Goal: Task Accomplishment & Management: Complete application form

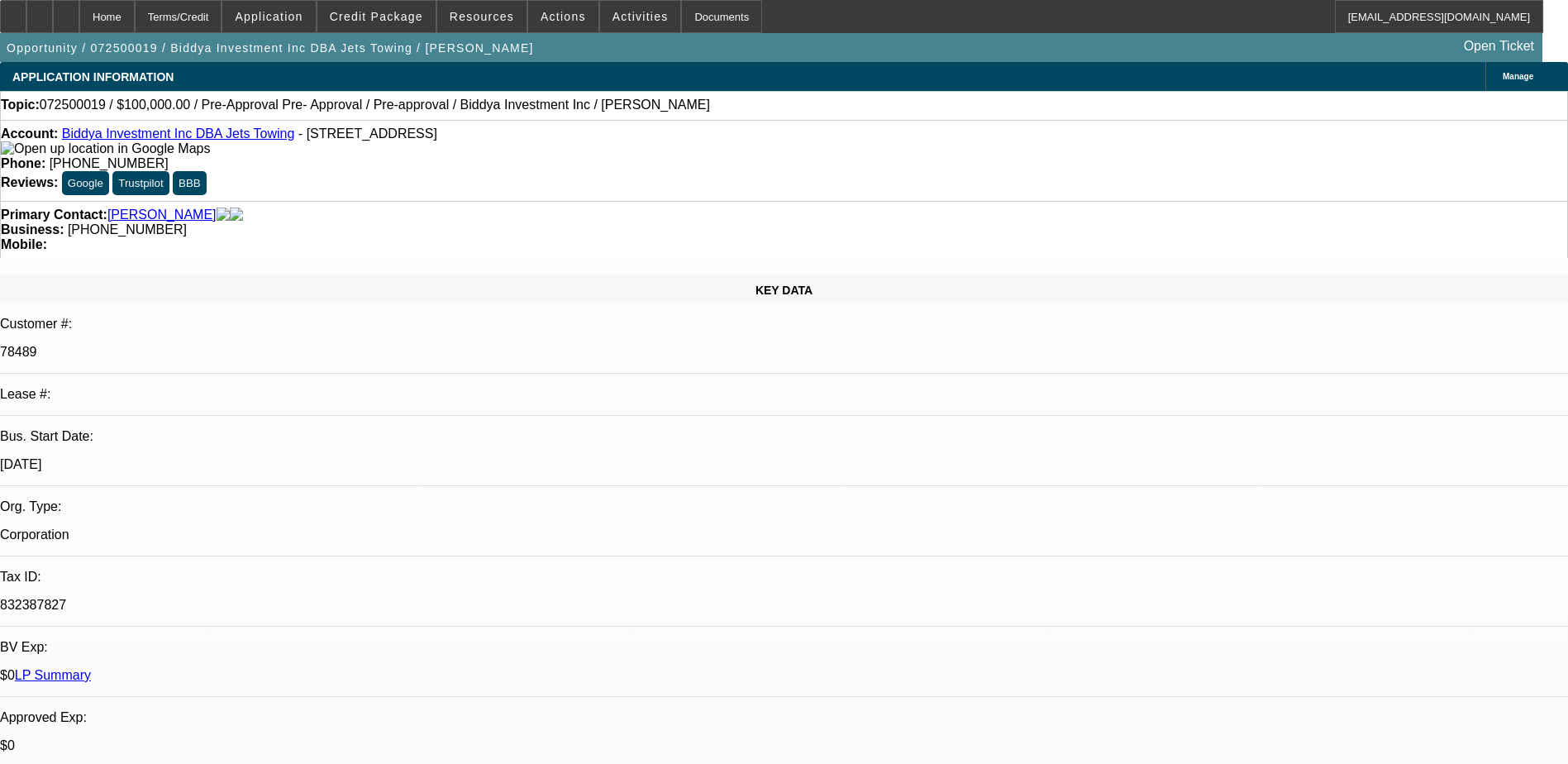
select select "0"
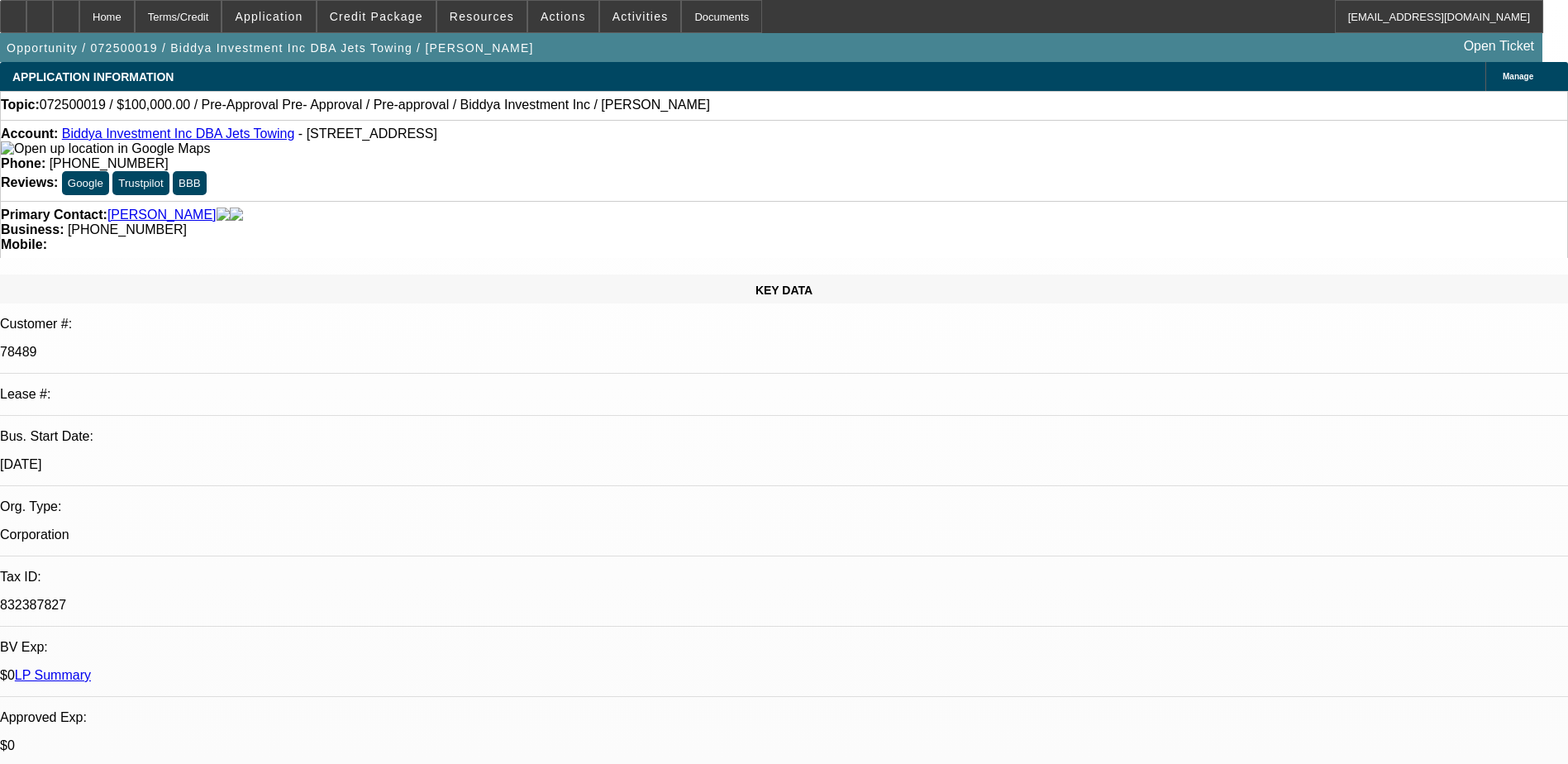
select select "0"
select select "0.1"
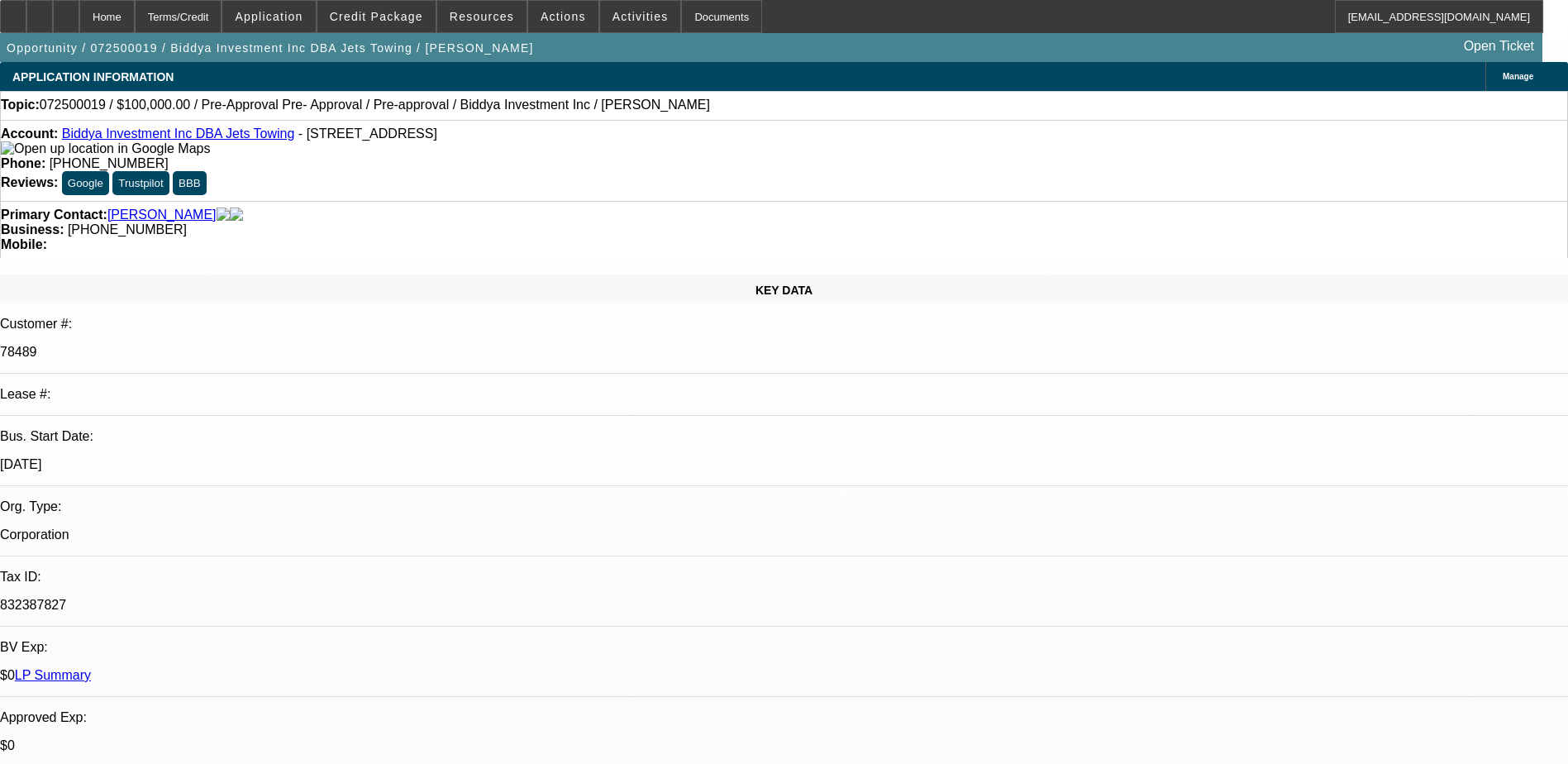
select select "2"
select select "0"
select select "1"
select select "6"
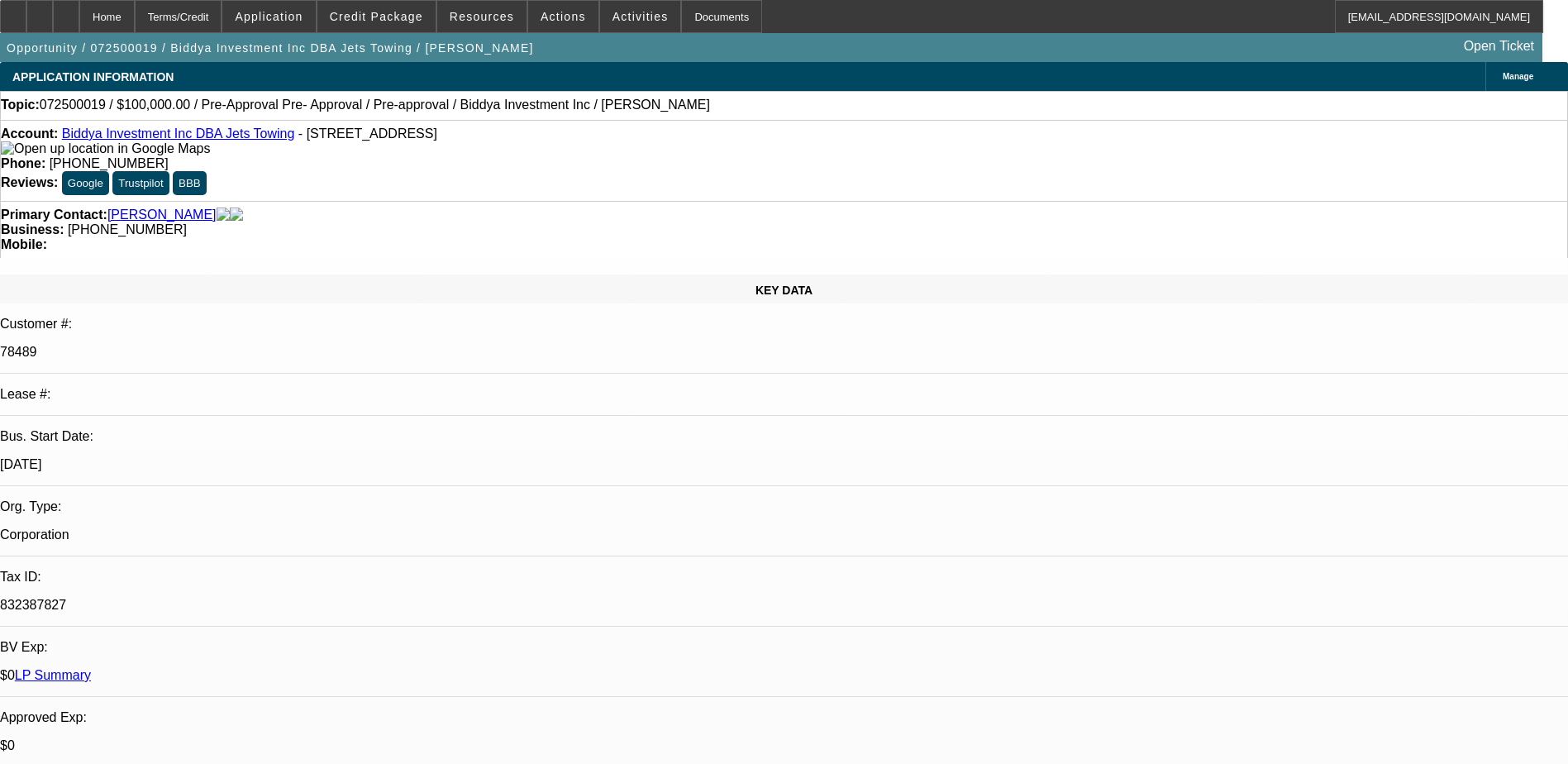
select select "1"
select select "6"
select select "1"
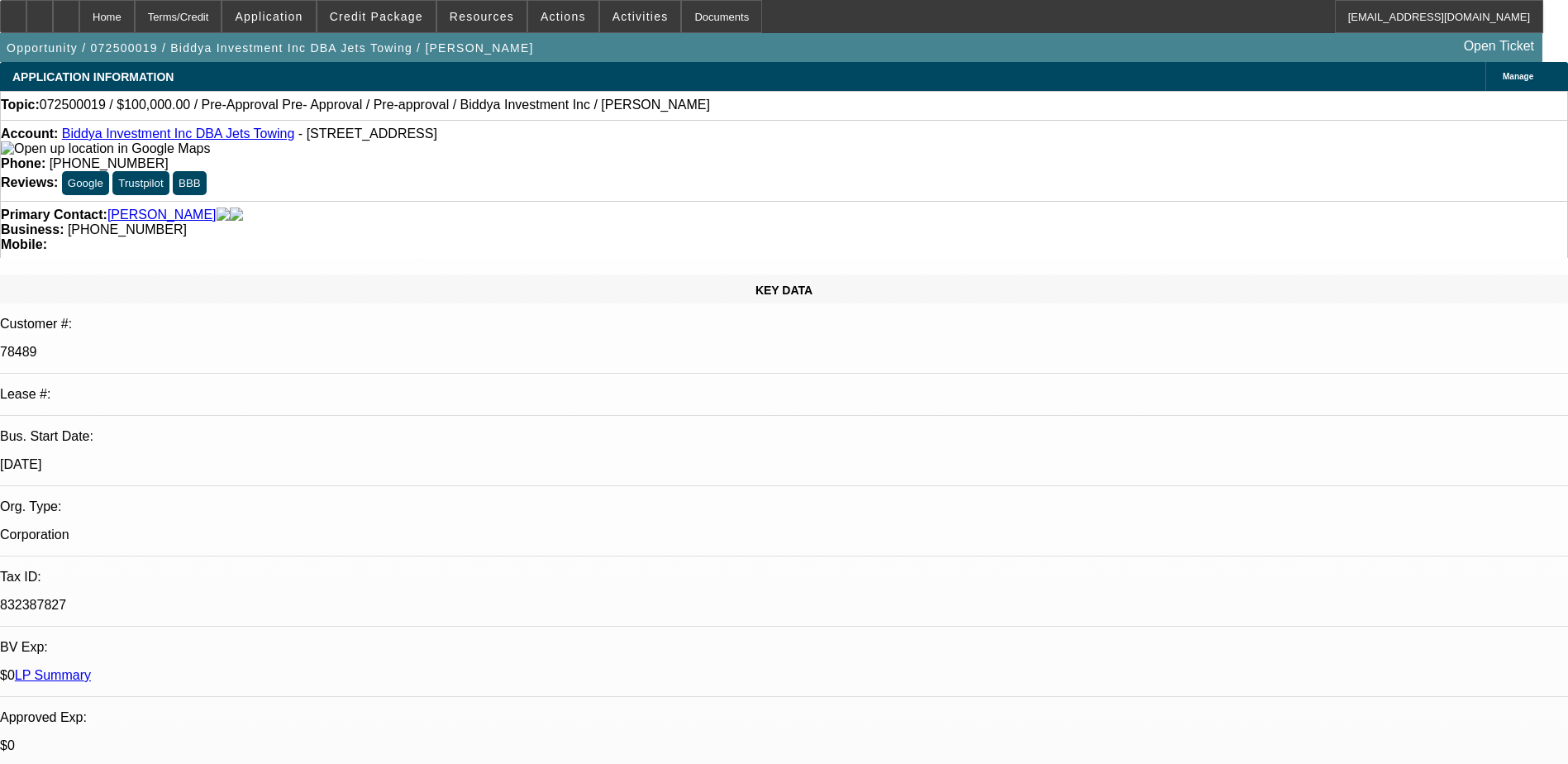
select select "6"
select select "1"
select select "2"
select select "6"
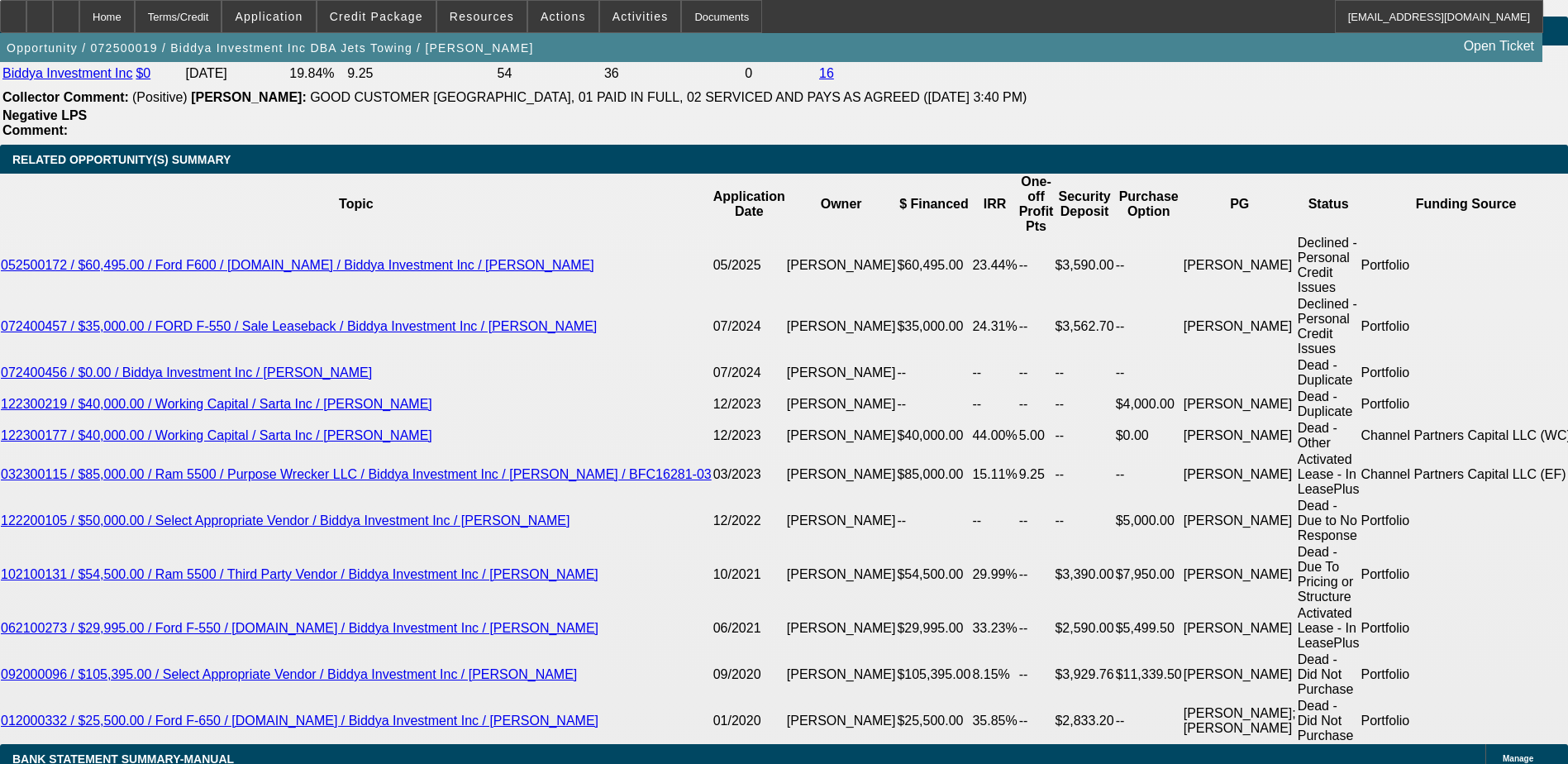
scroll to position [2645, 0]
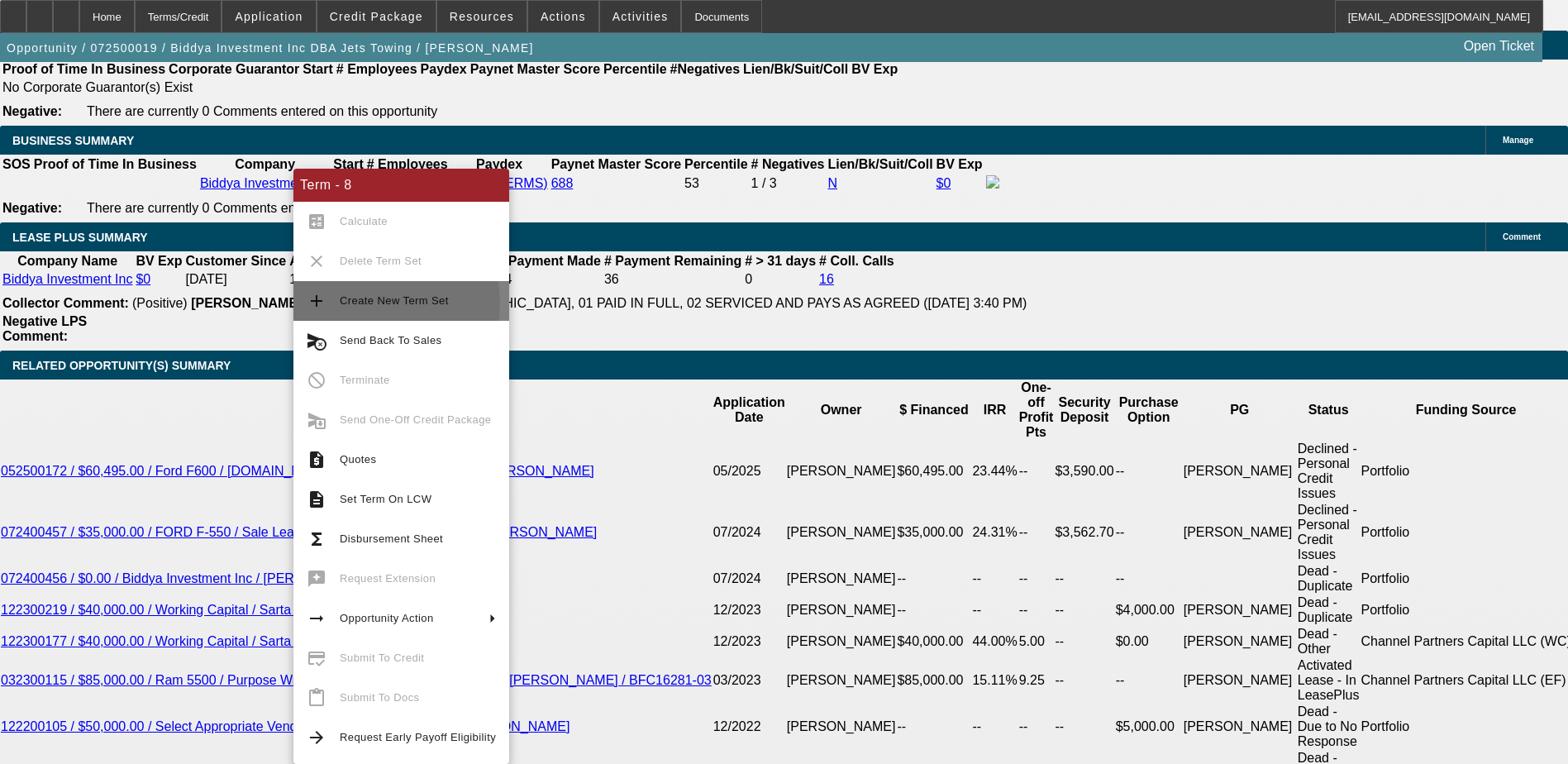
click at [362, 303] on span "Create New Term Set" at bounding box center [394, 301] width 109 height 12
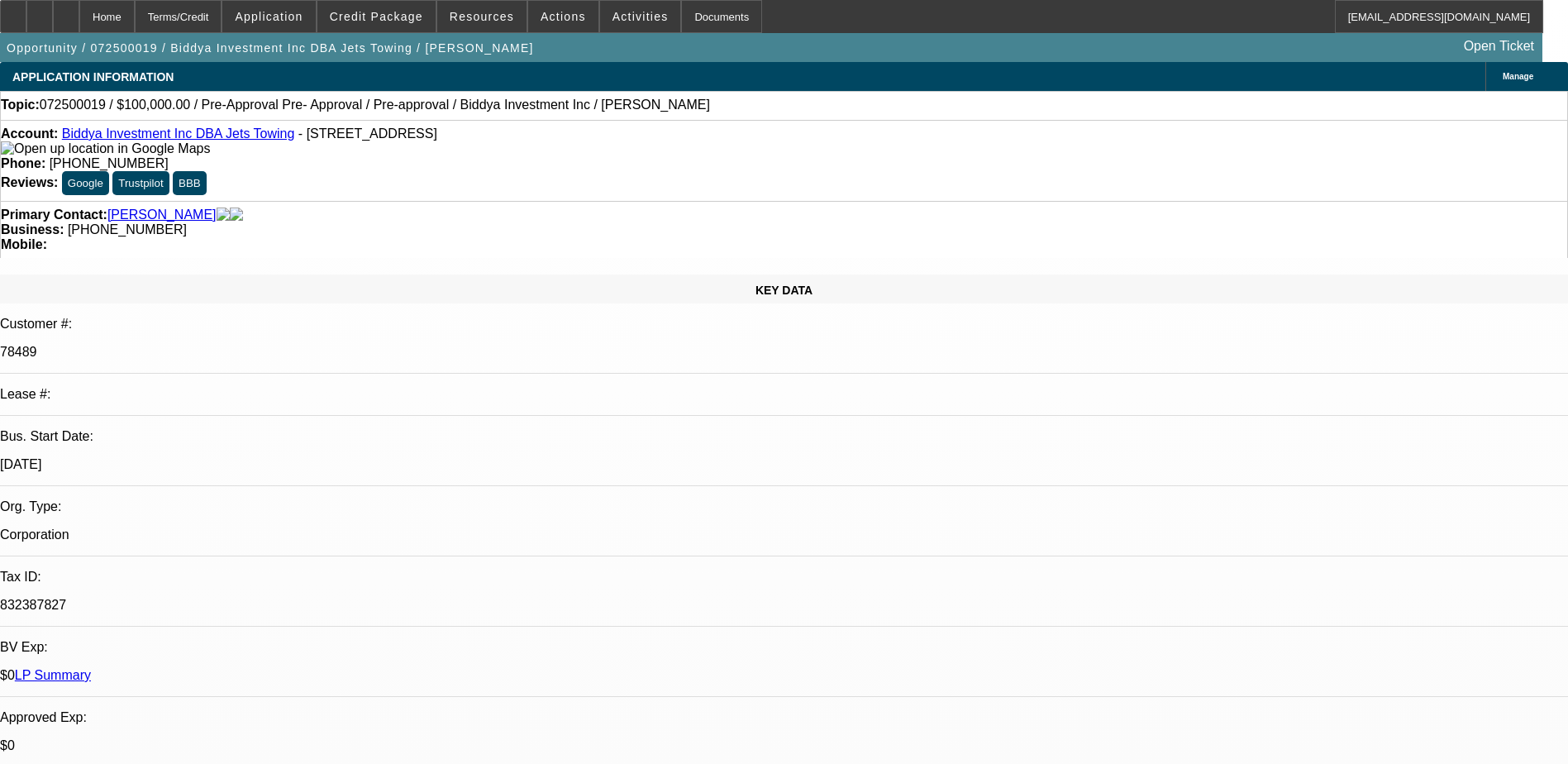
select select "0"
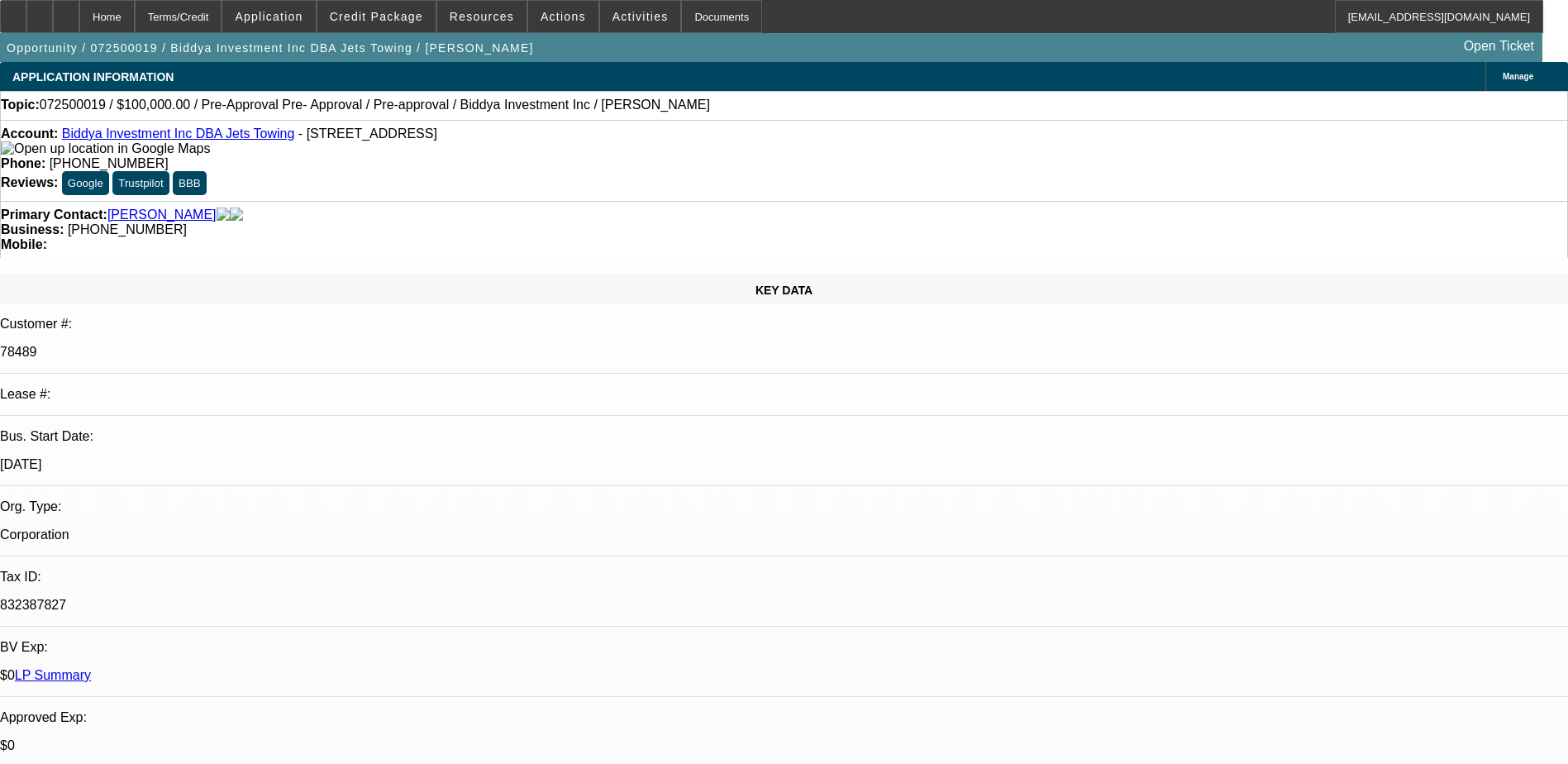
select select "0"
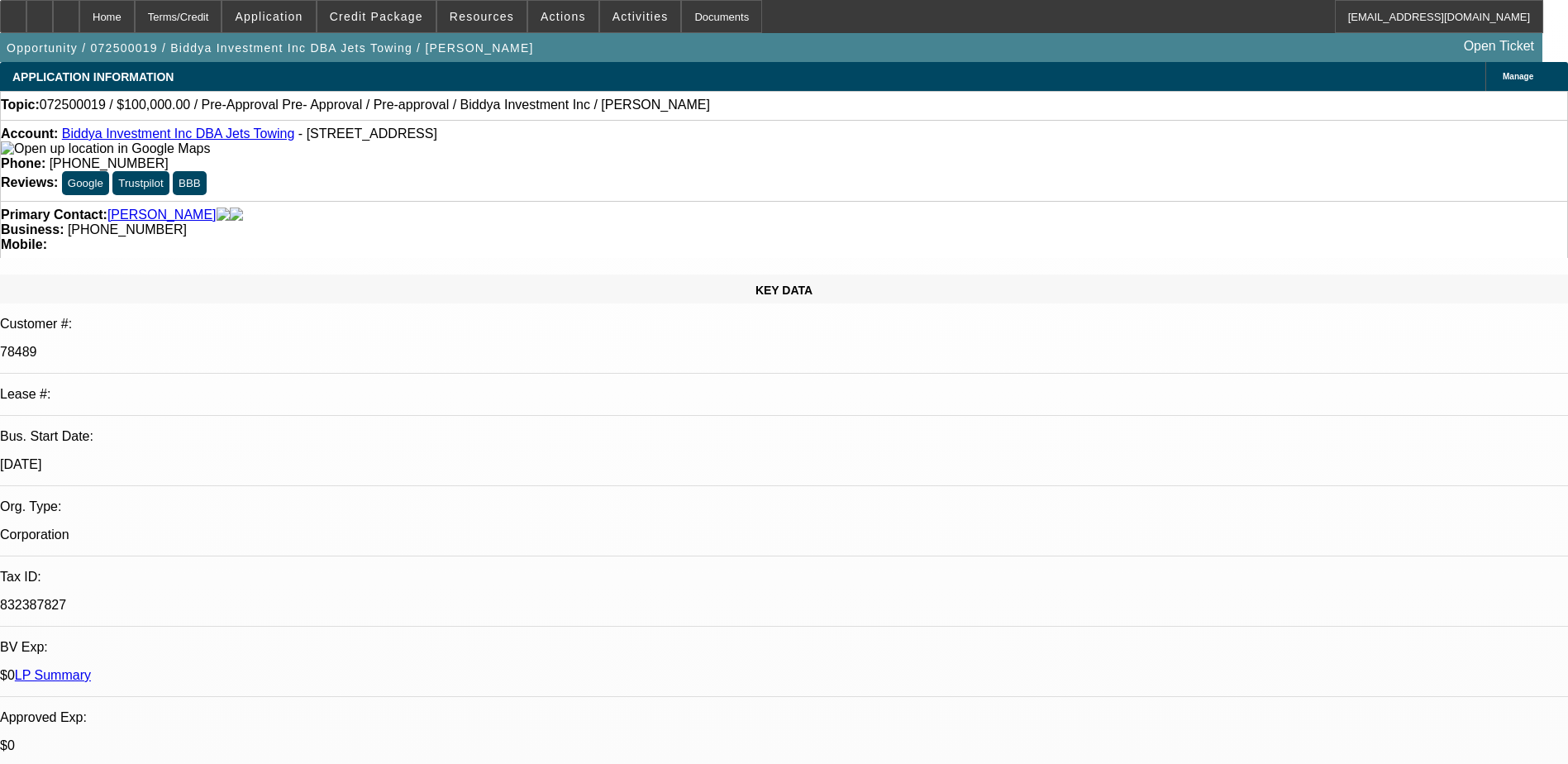
select select "0"
select select "1"
select select "6"
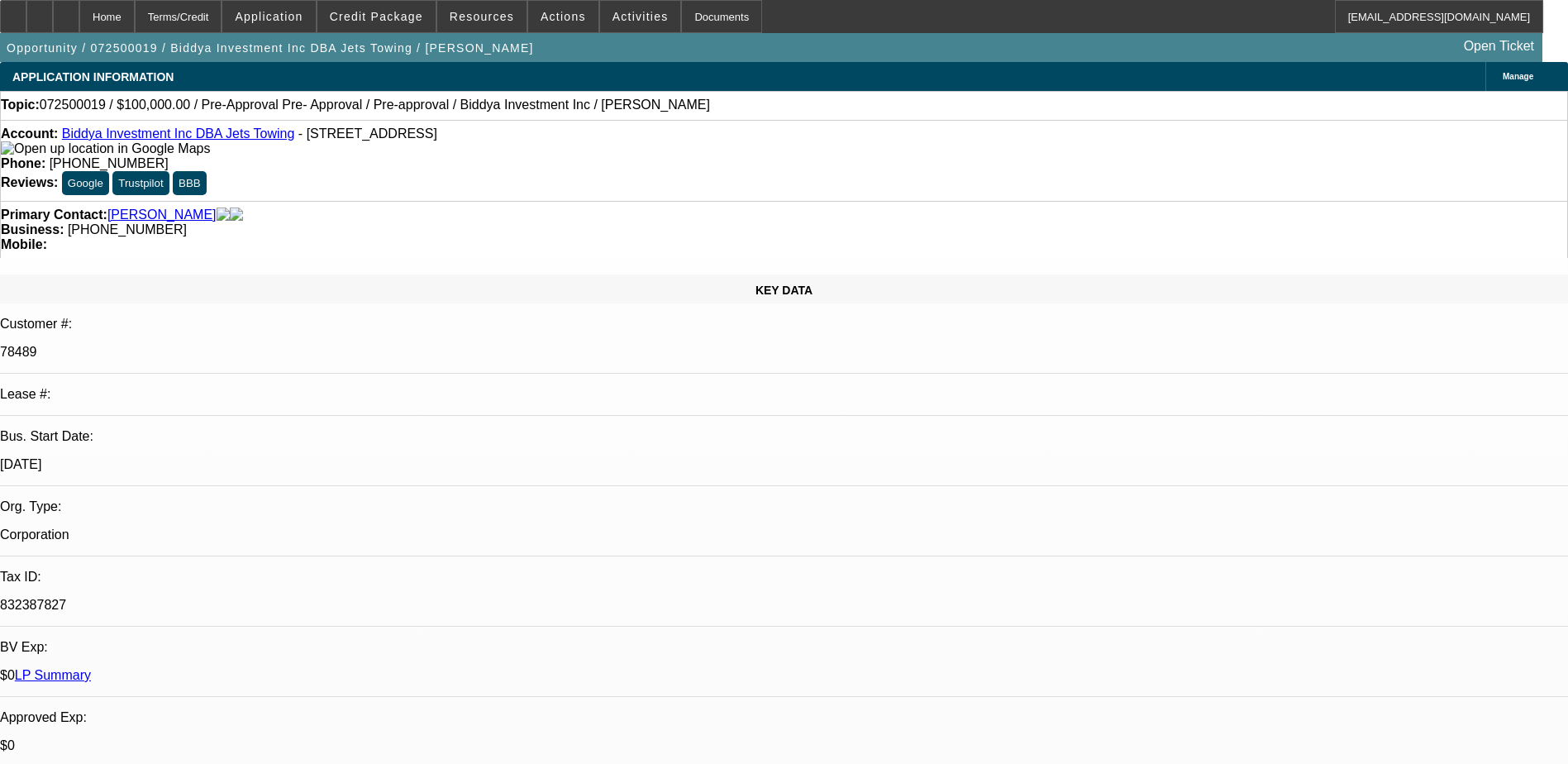
select select "1"
select select "6"
select select "1"
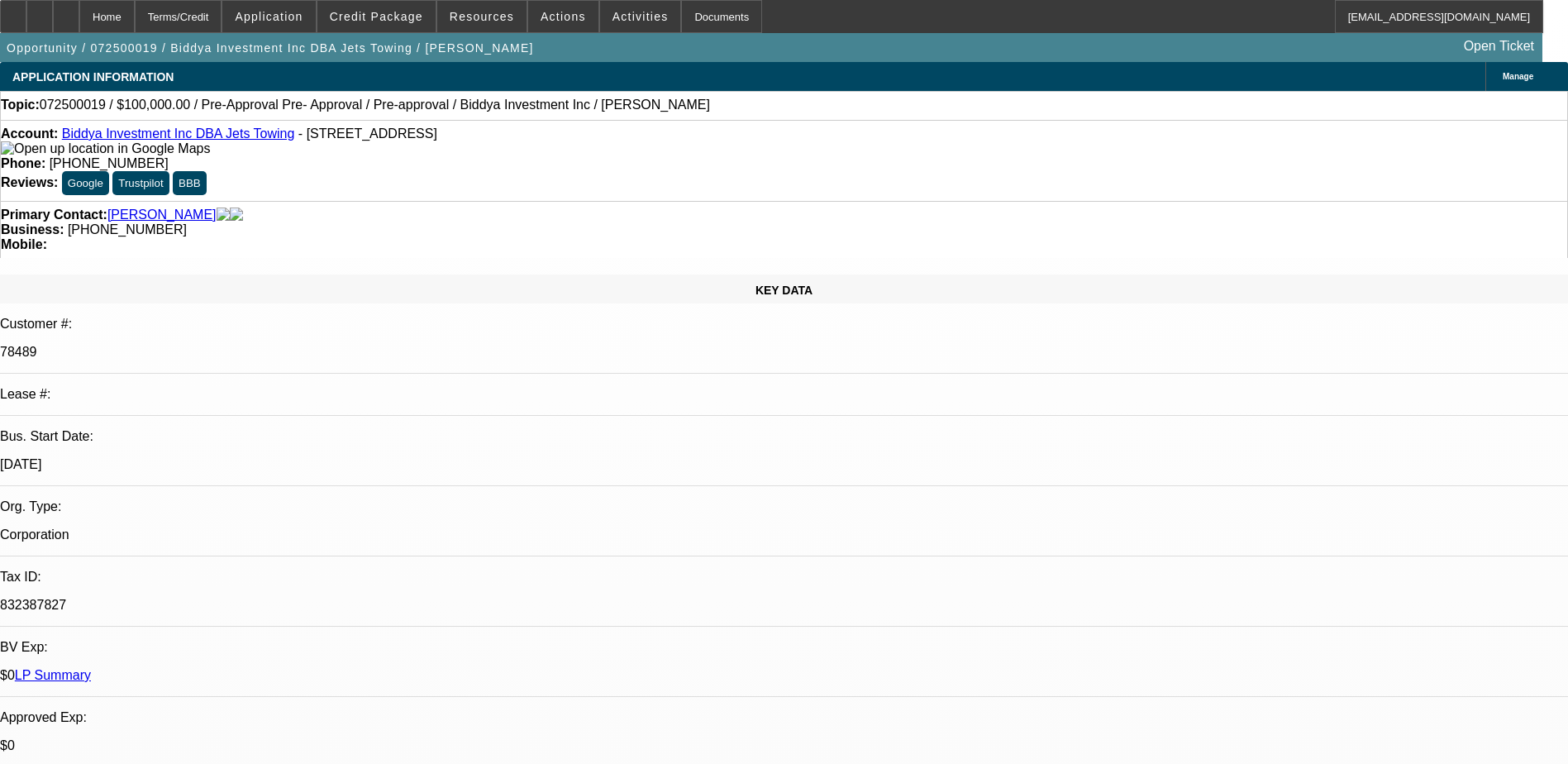
select select "6"
select select "1"
select select "6"
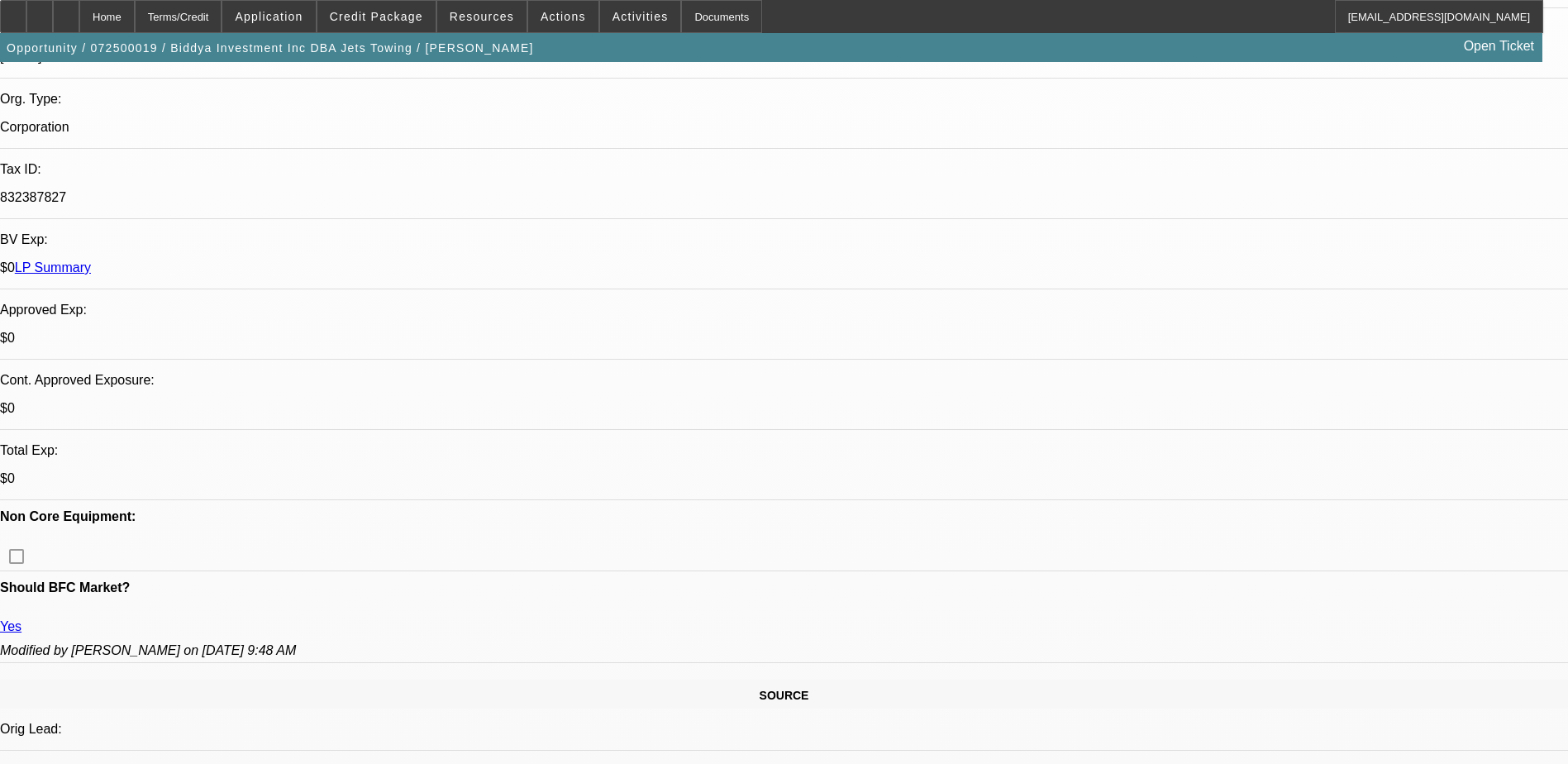
scroll to position [414, 0]
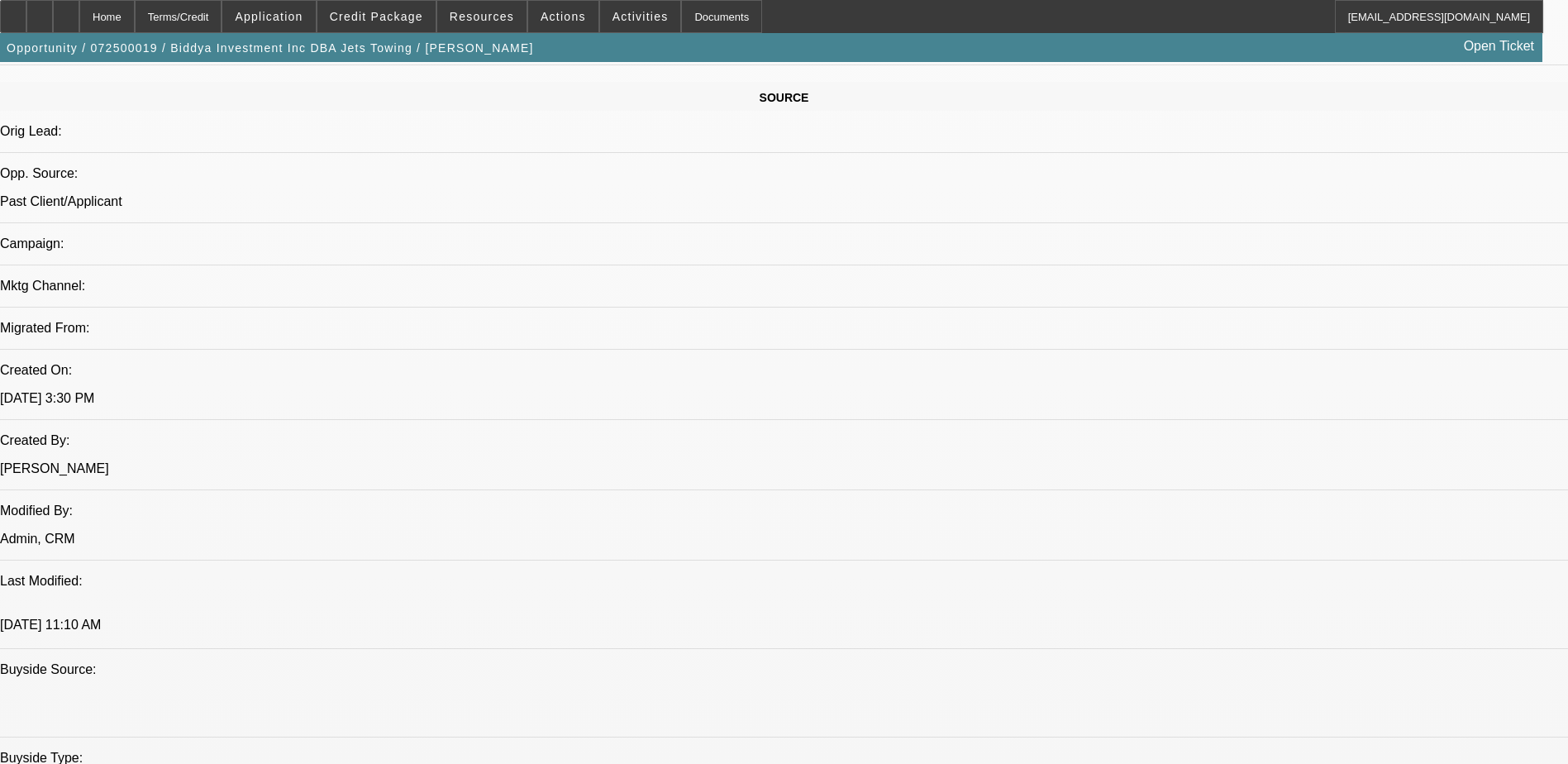
scroll to position [1075, 0]
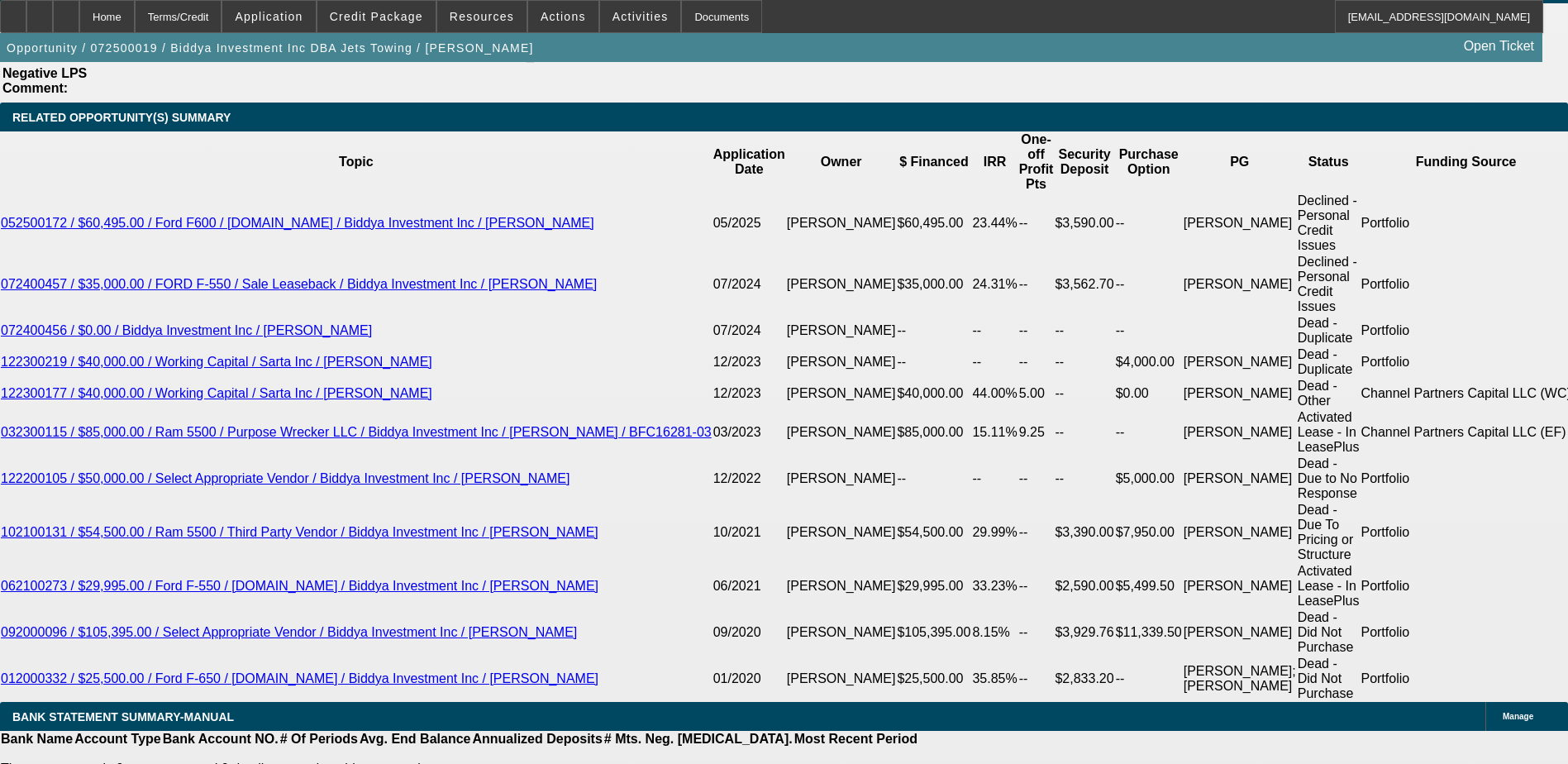
scroll to position [2645, 0]
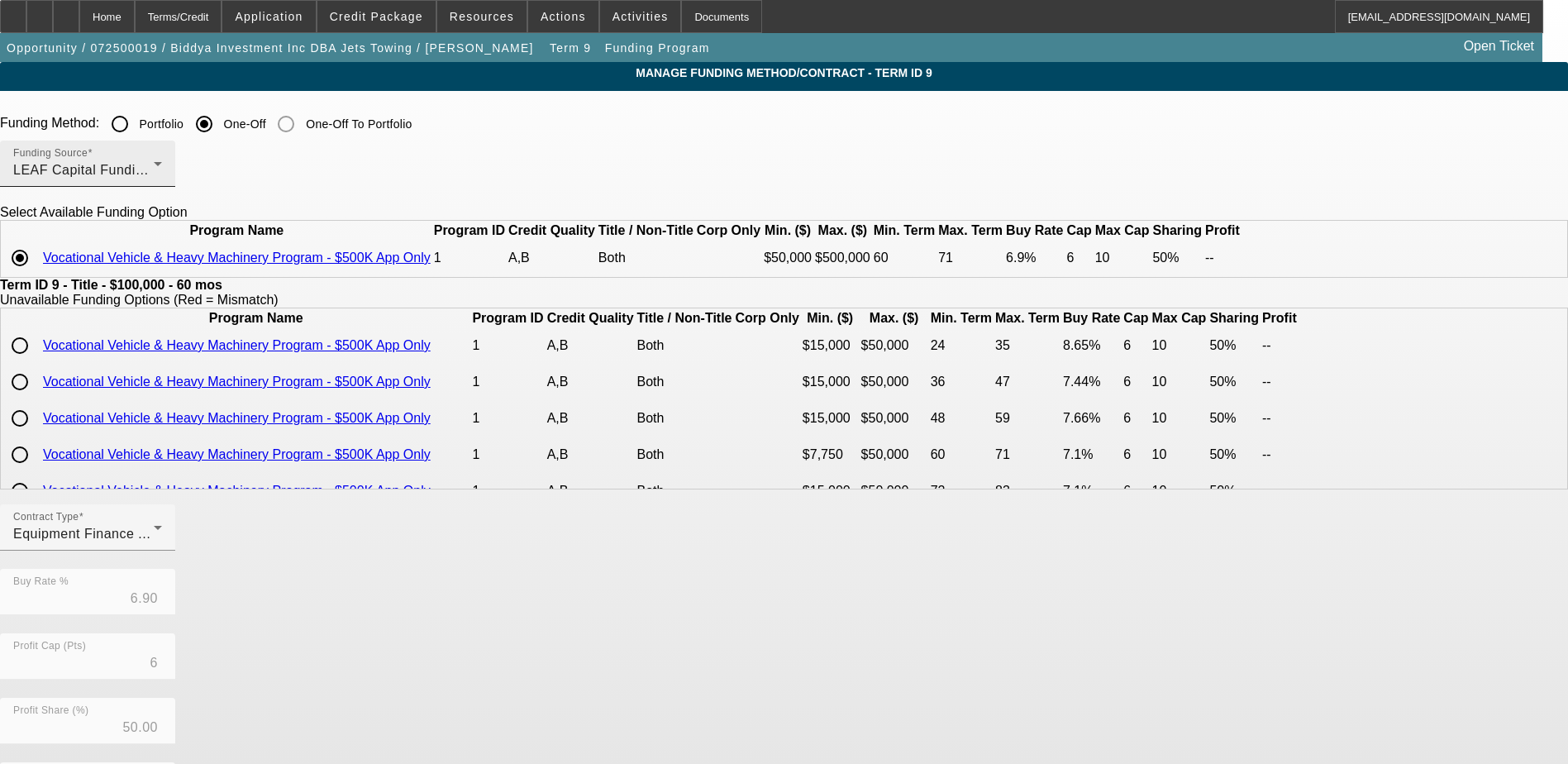
click at [185, 165] on span "LEAF Capital Funding, LLC" at bounding box center [98, 170] width 171 height 14
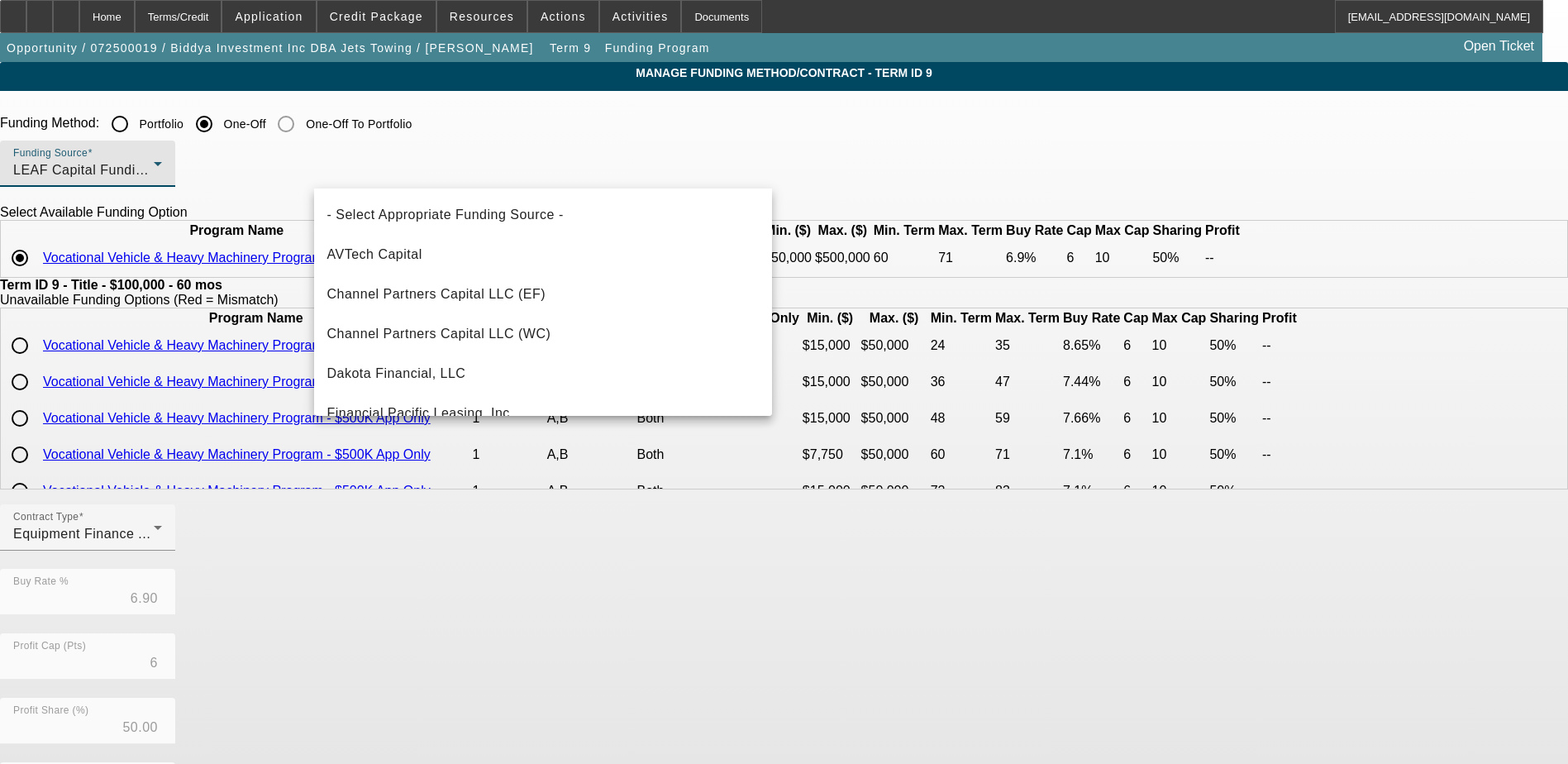
scroll to position [216, 0]
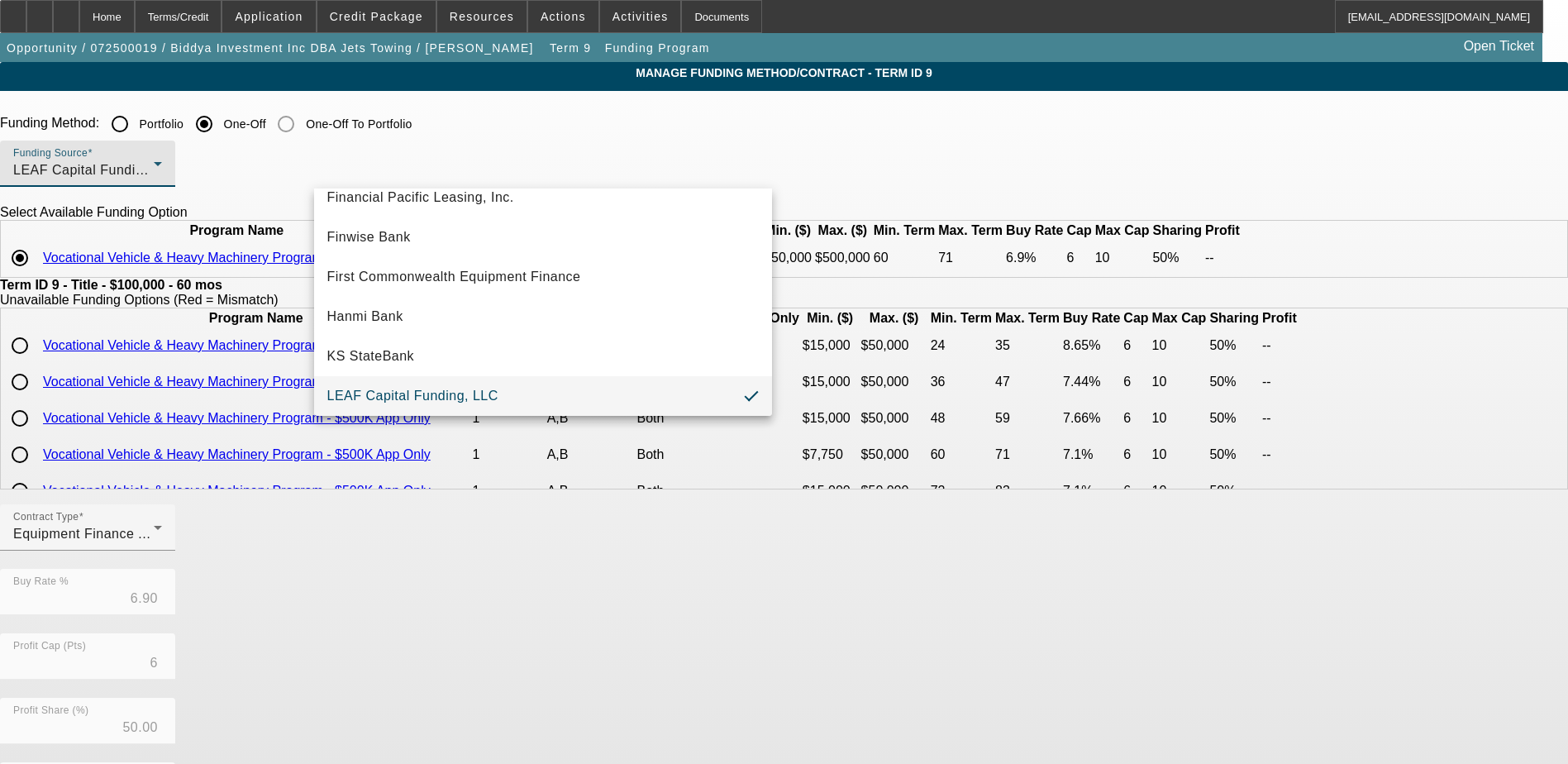
click at [923, 148] on div at bounding box center [784, 382] width 1568 height 764
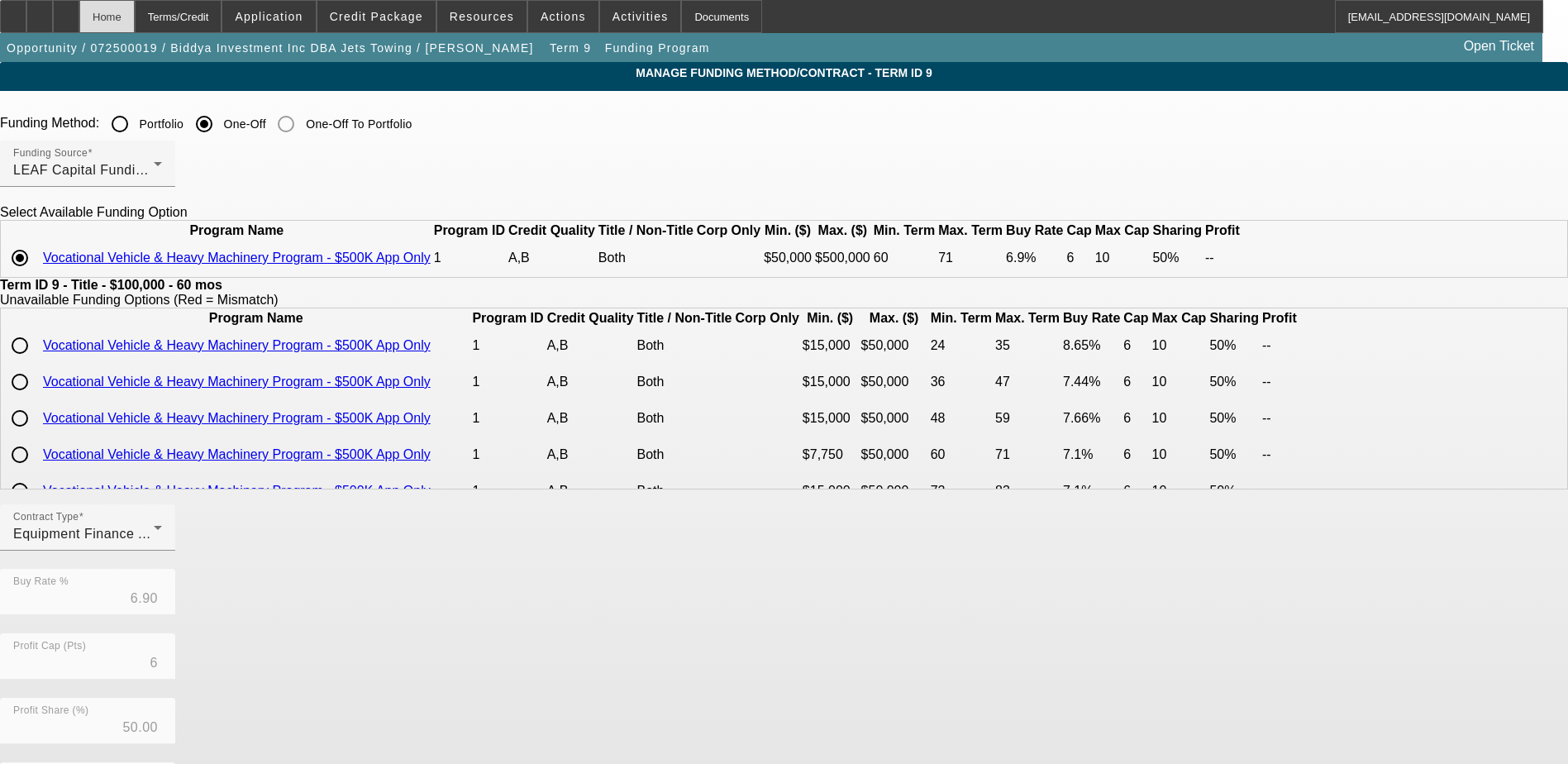
click at [135, 24] on div "Home" at bounding box center [106, 16] width 55 height 33
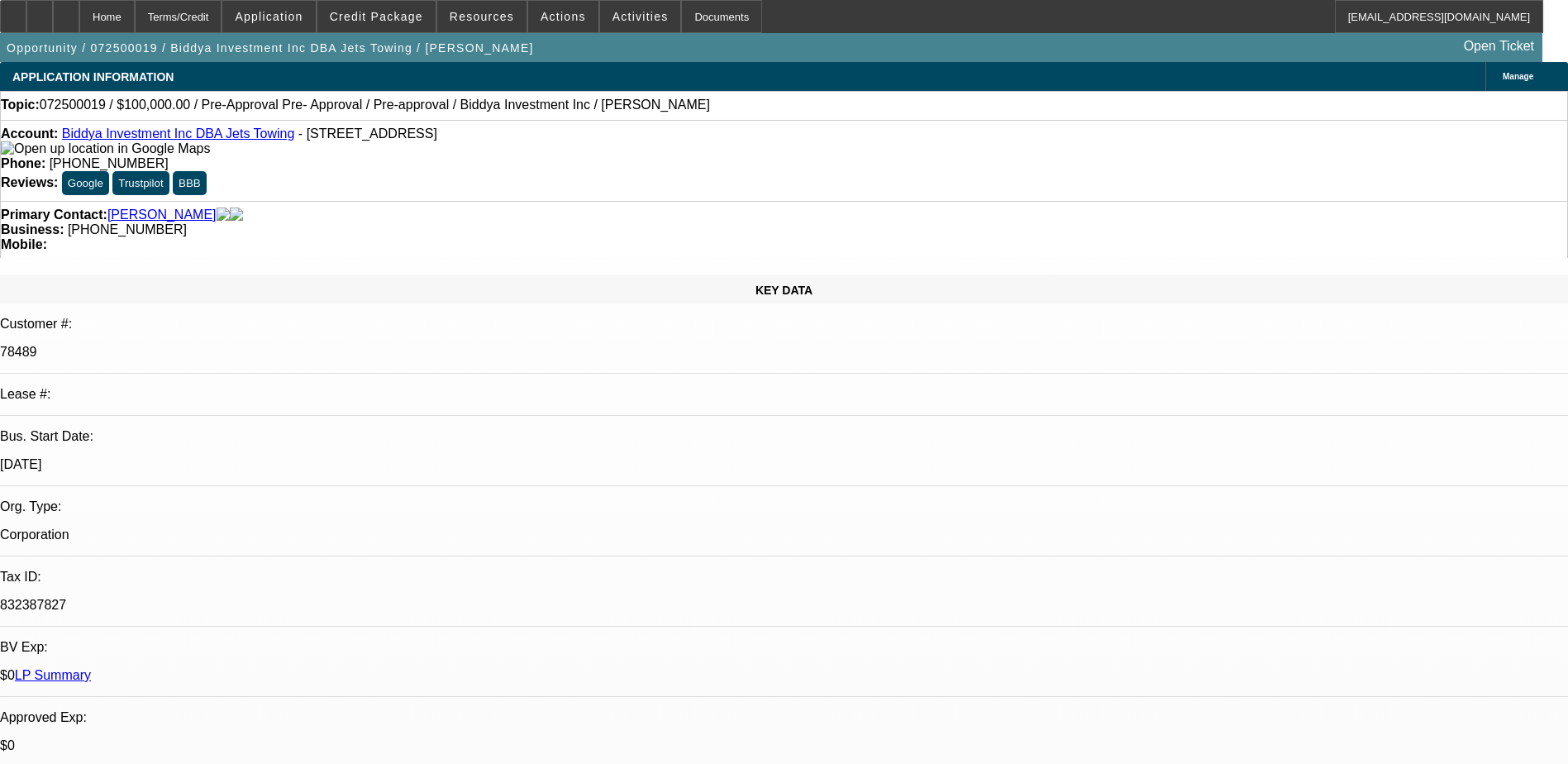
select select "0"
select select "6"
select select "0"
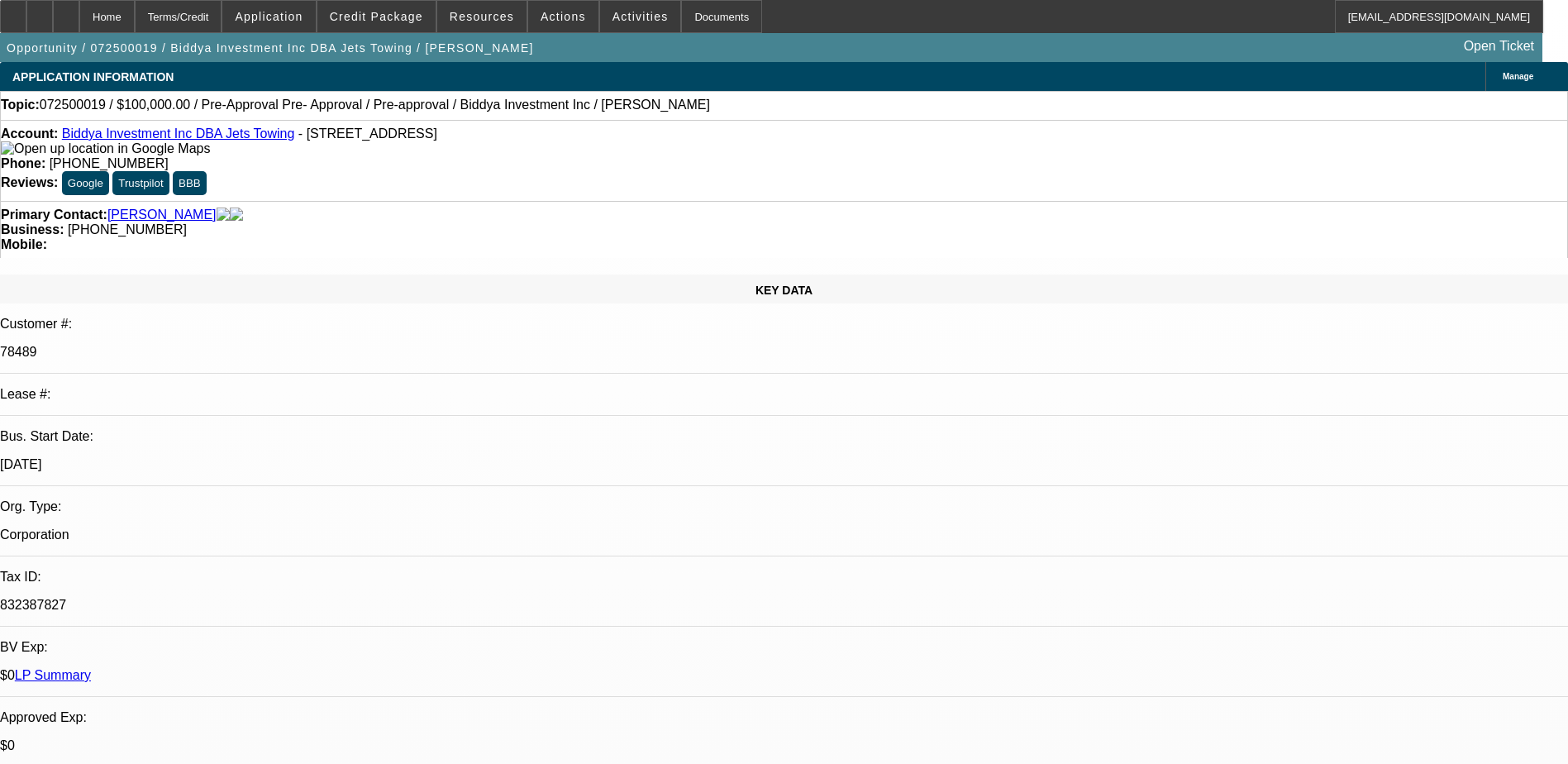
select select "0"
select select "6"
select select "0"
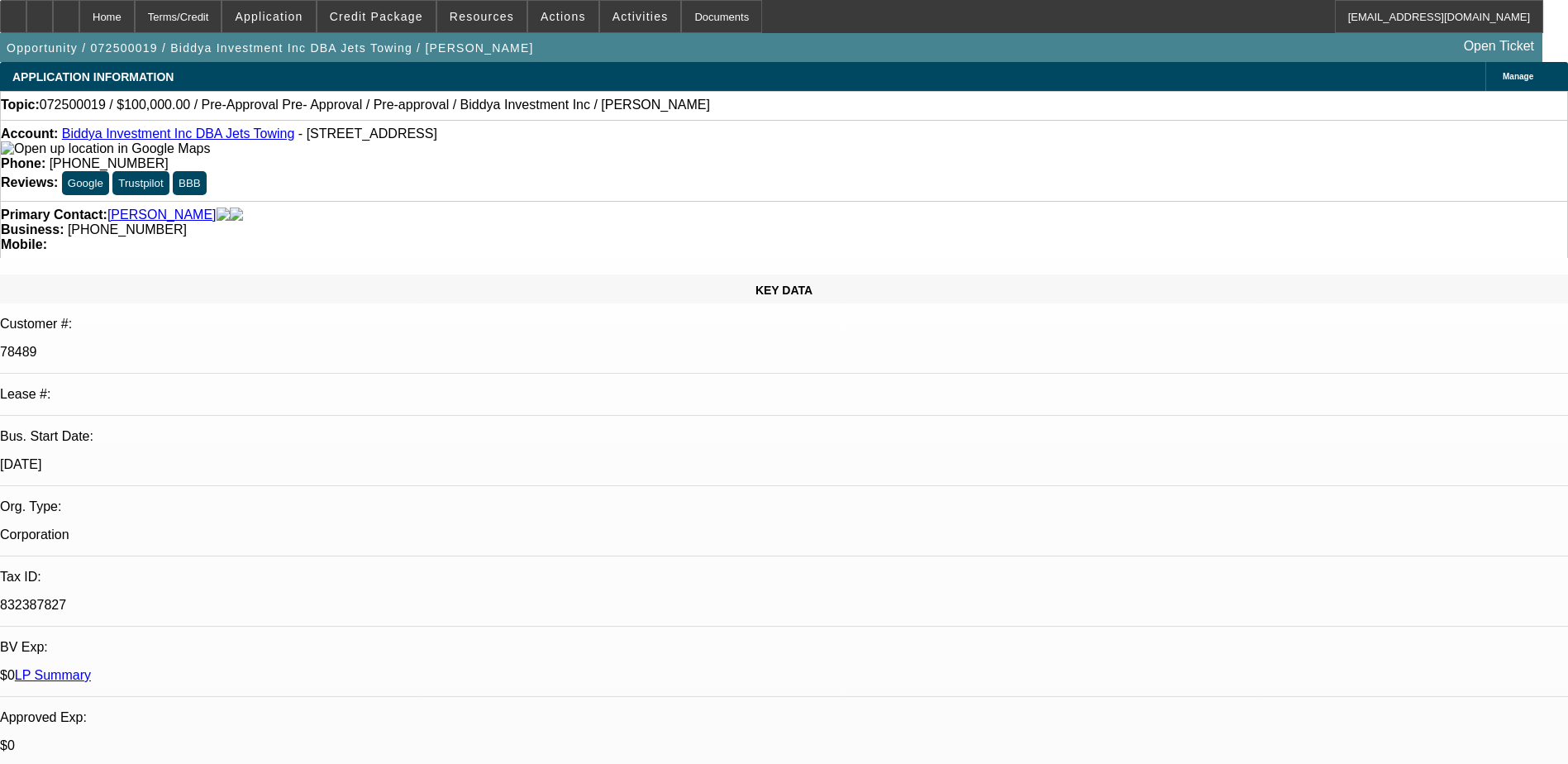
select select "0"
select select "6"
select select "0"
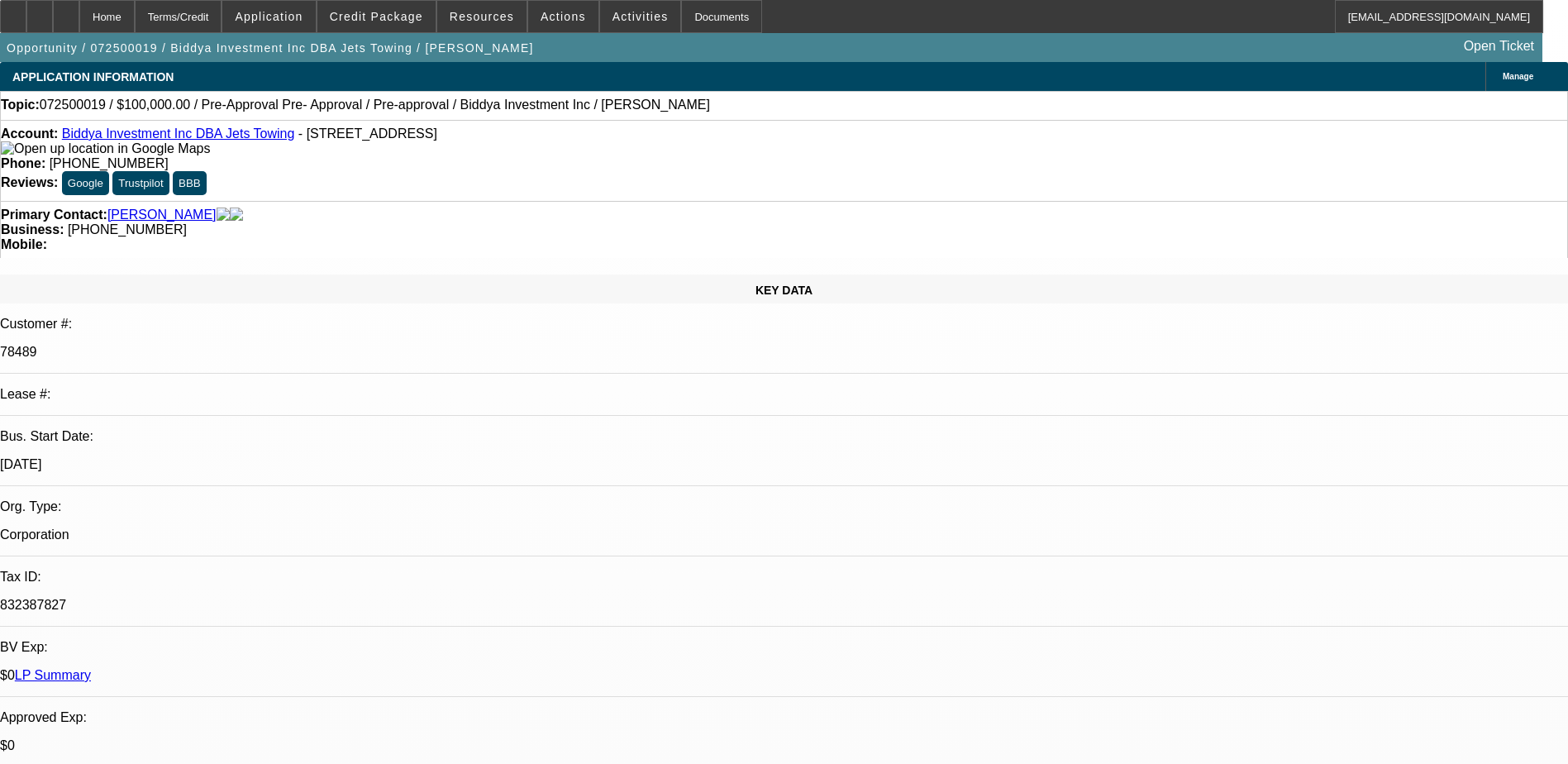
select select "6"
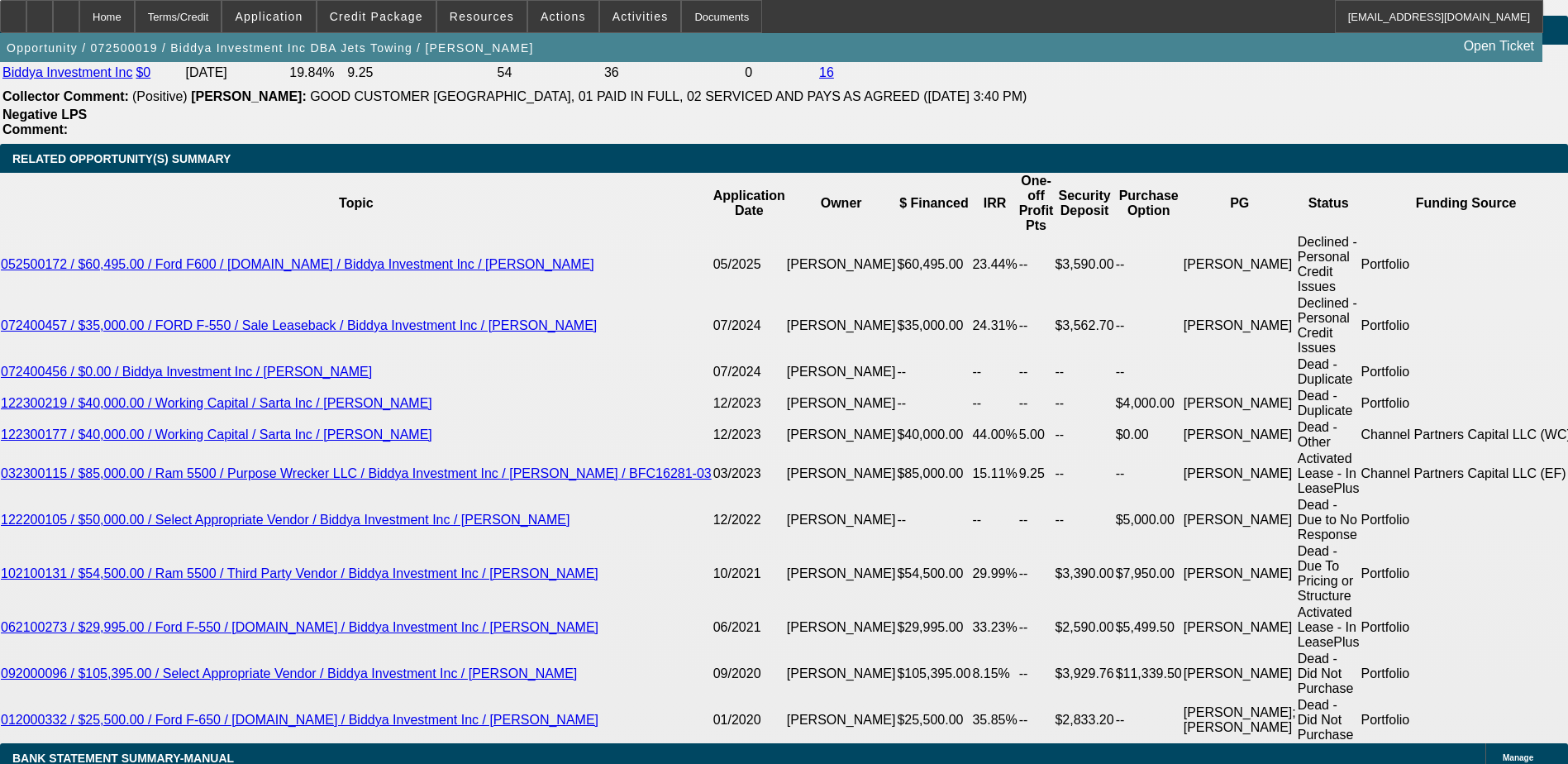
scroll to position [2762, 0]
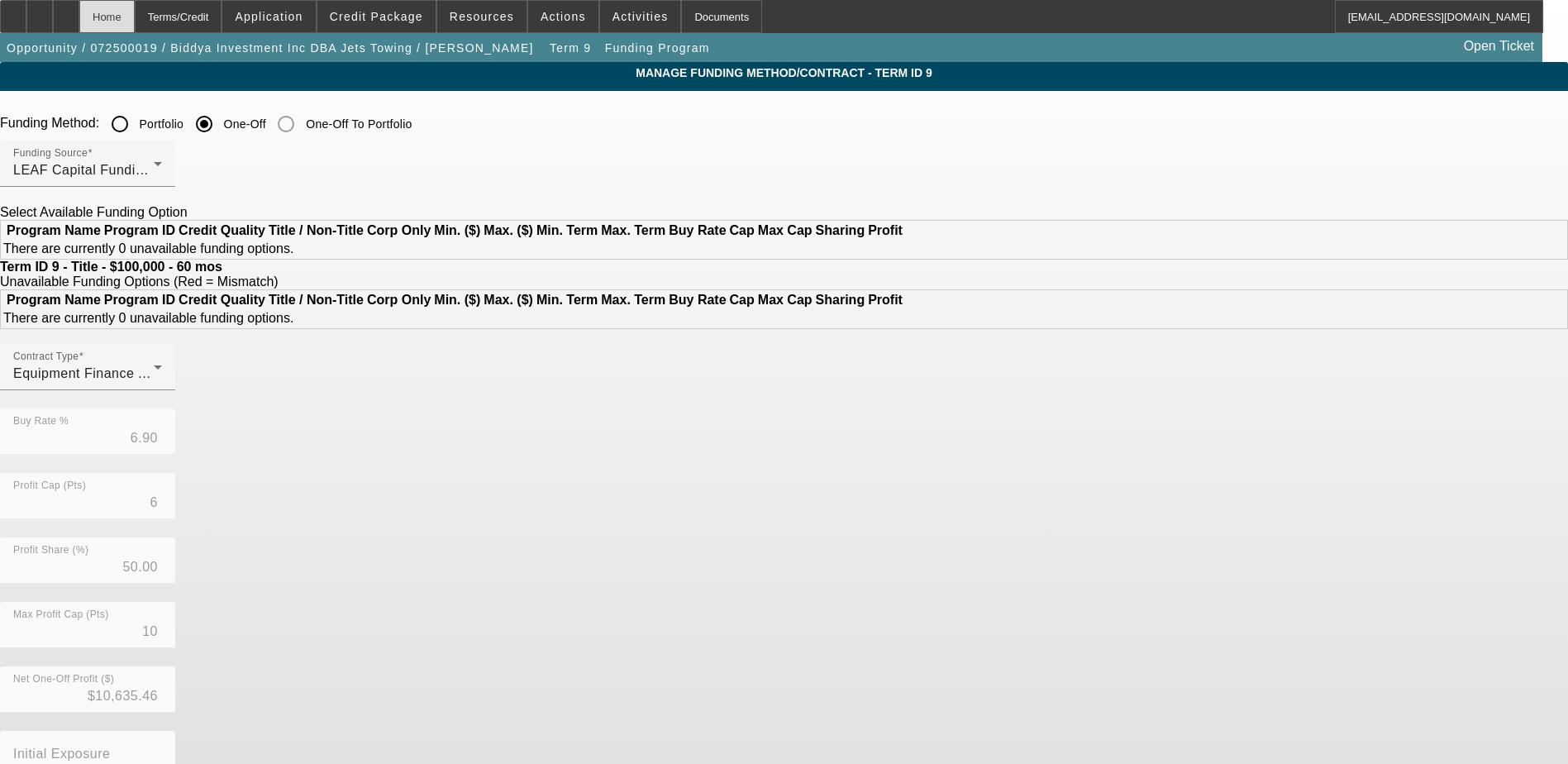
click at [135, 20] on div "Home" at bounding box center [106, 16] width 55 height 33
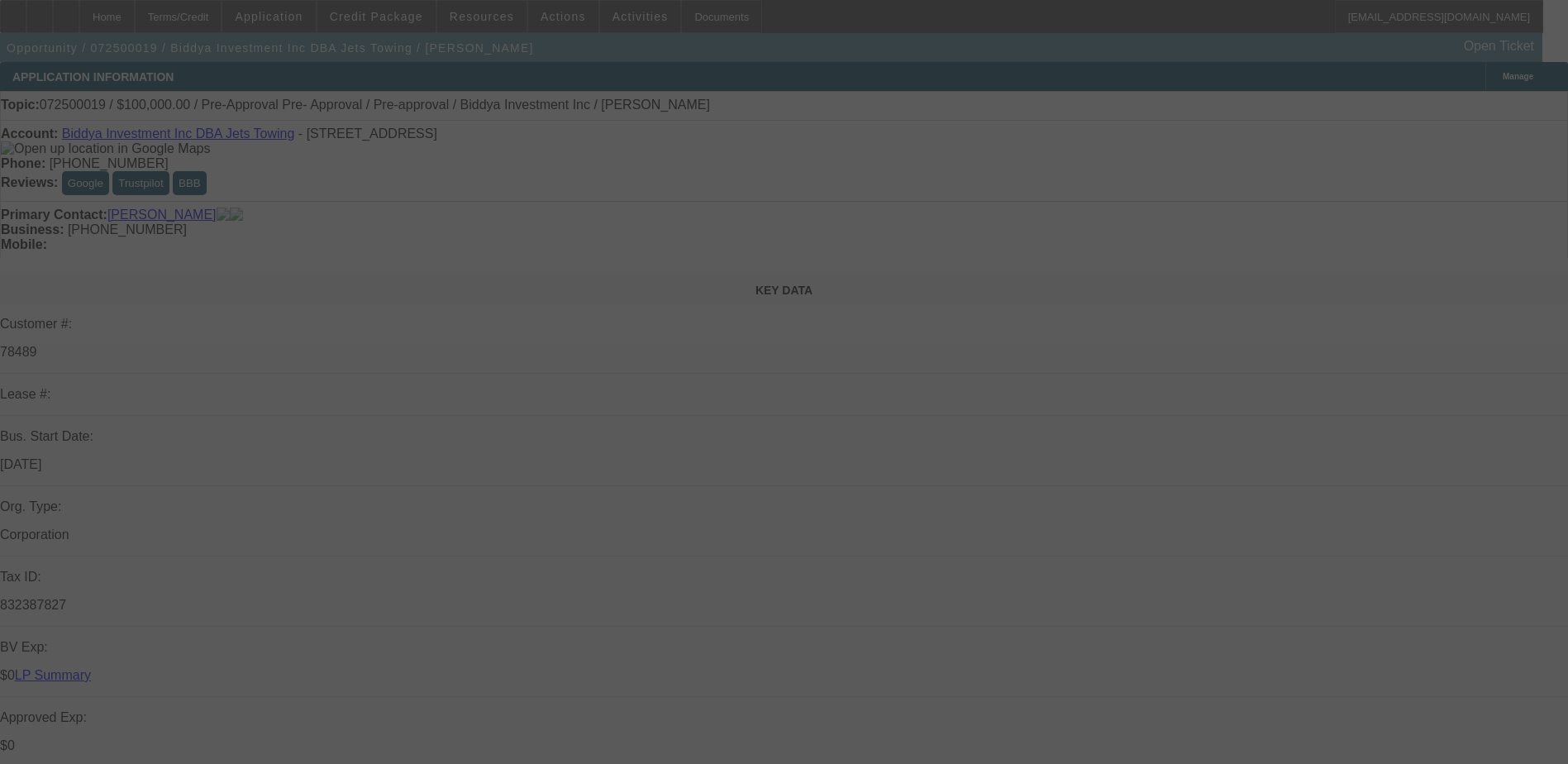
scroll to position [248, 0]
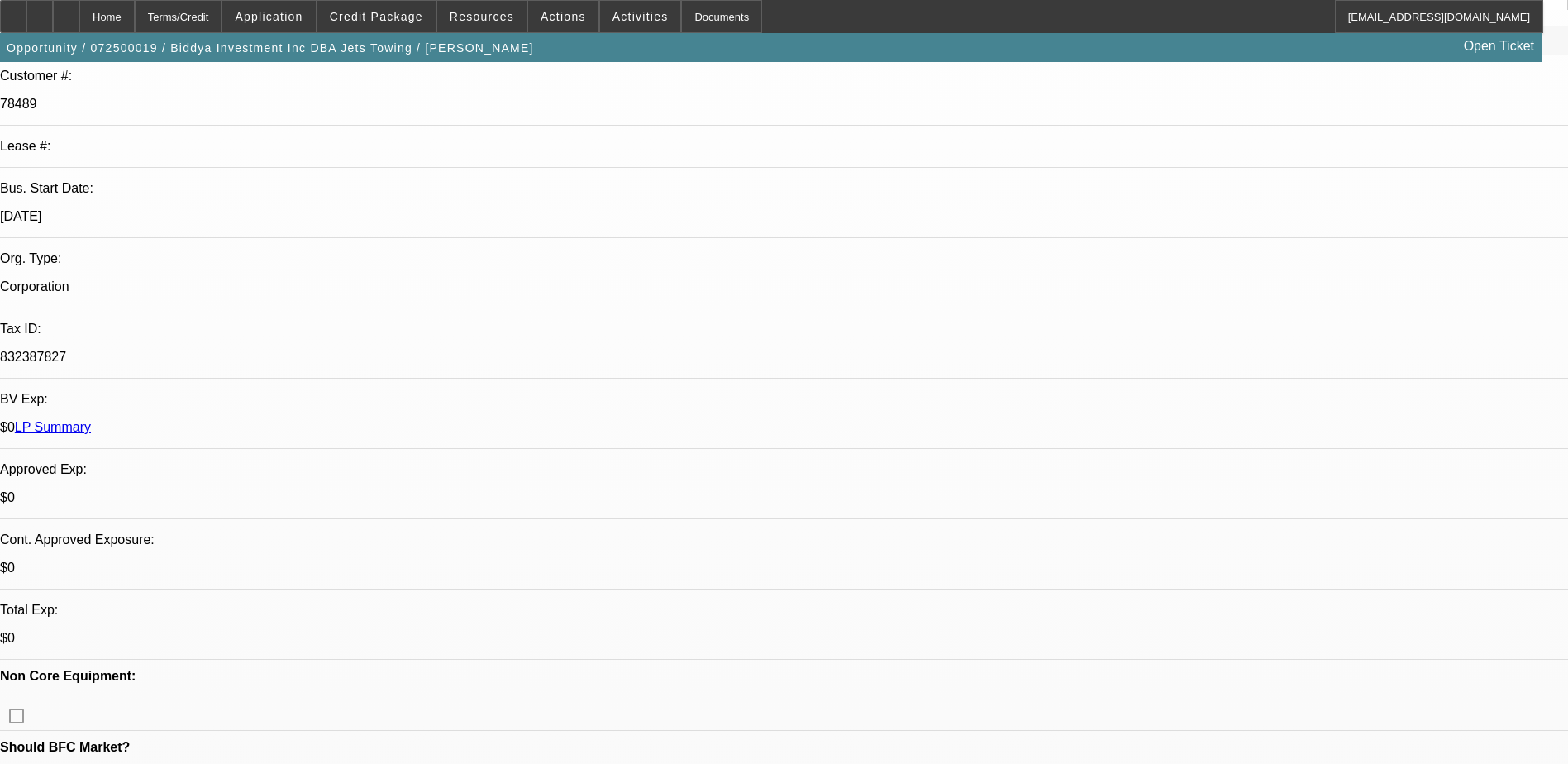
select select "0"
select select "6"
select select "0"
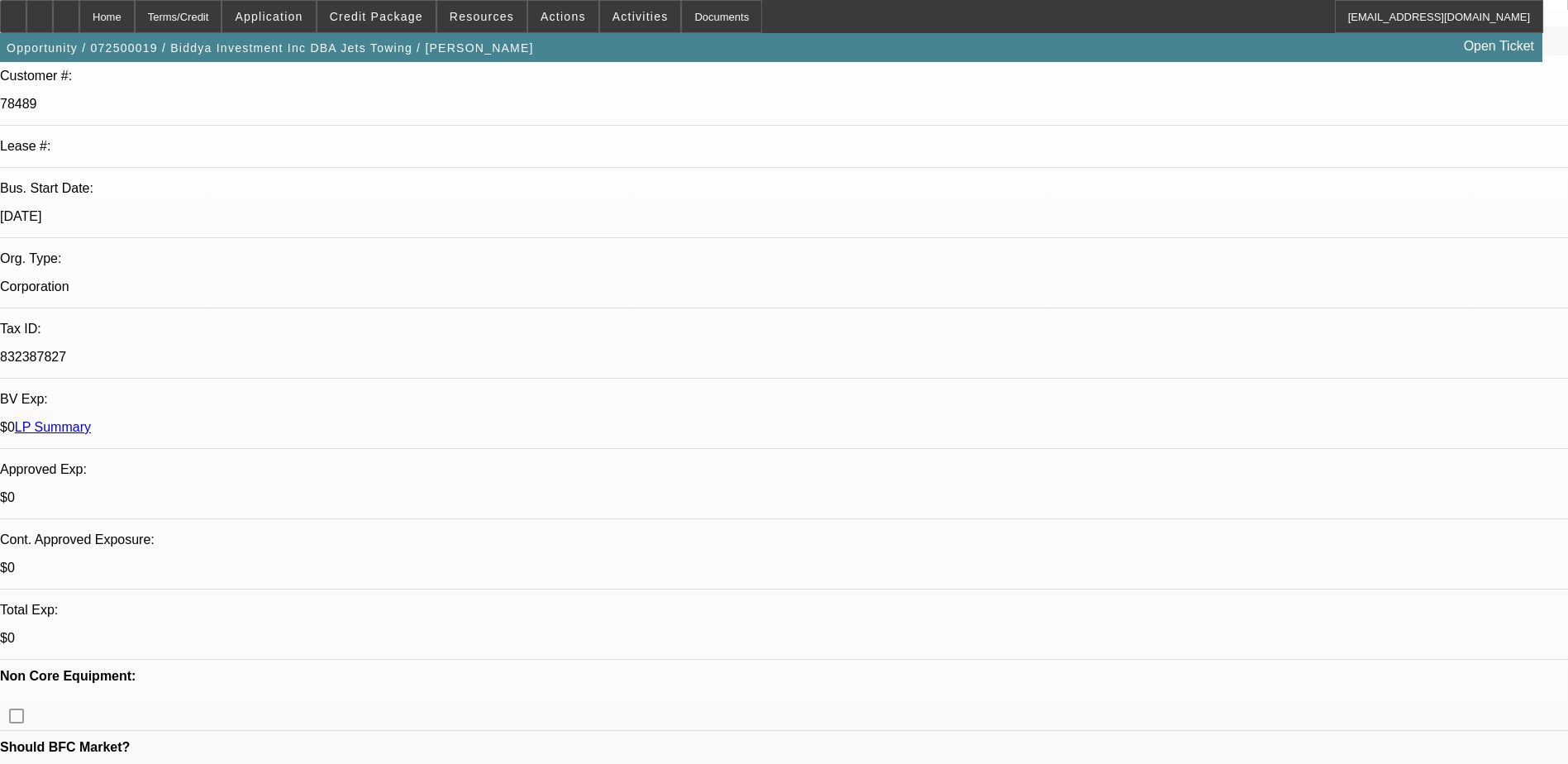
select select "0"
select select "6"
select select "0"
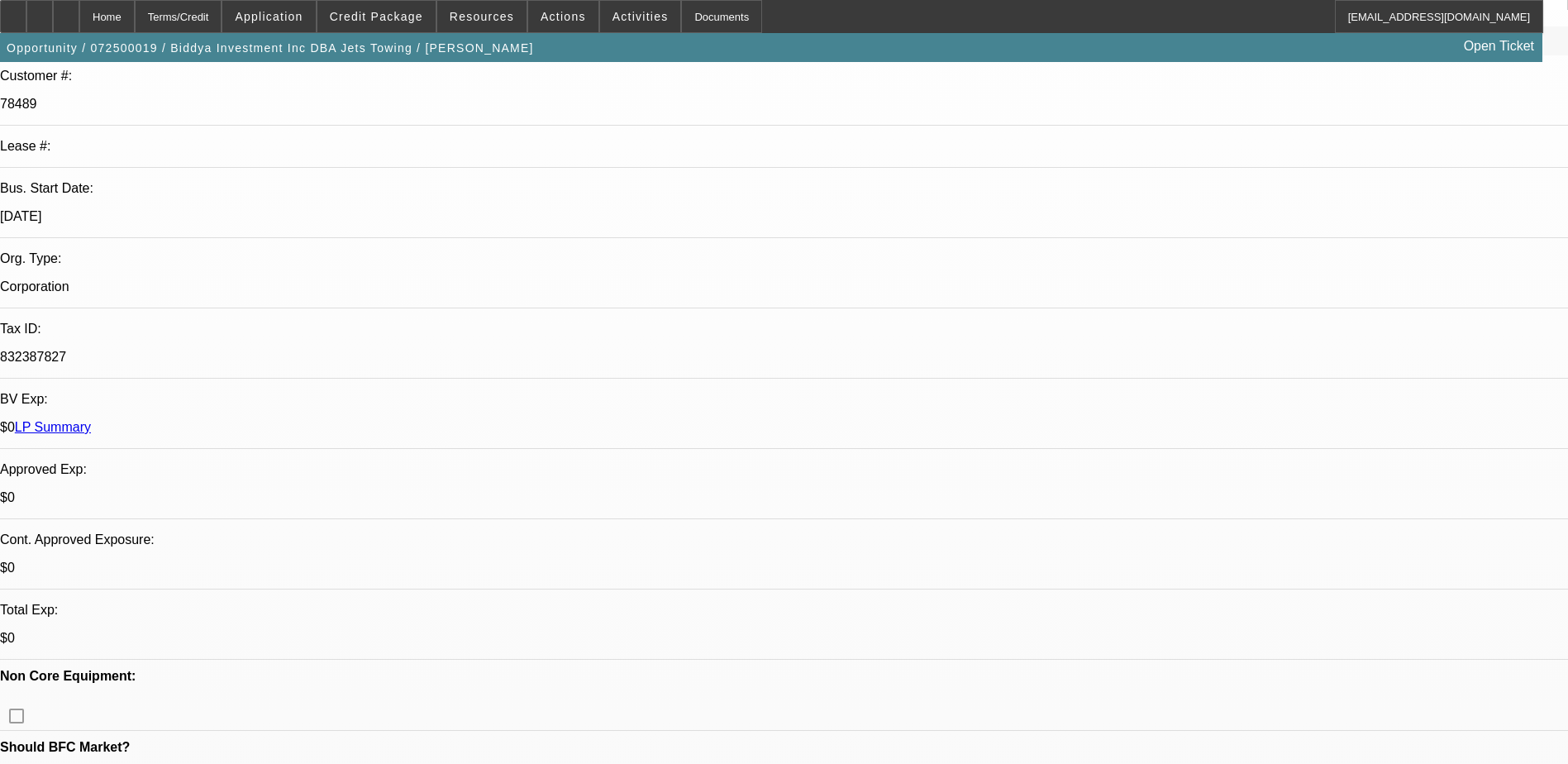
select select "0"
select select "6"
select select "0"
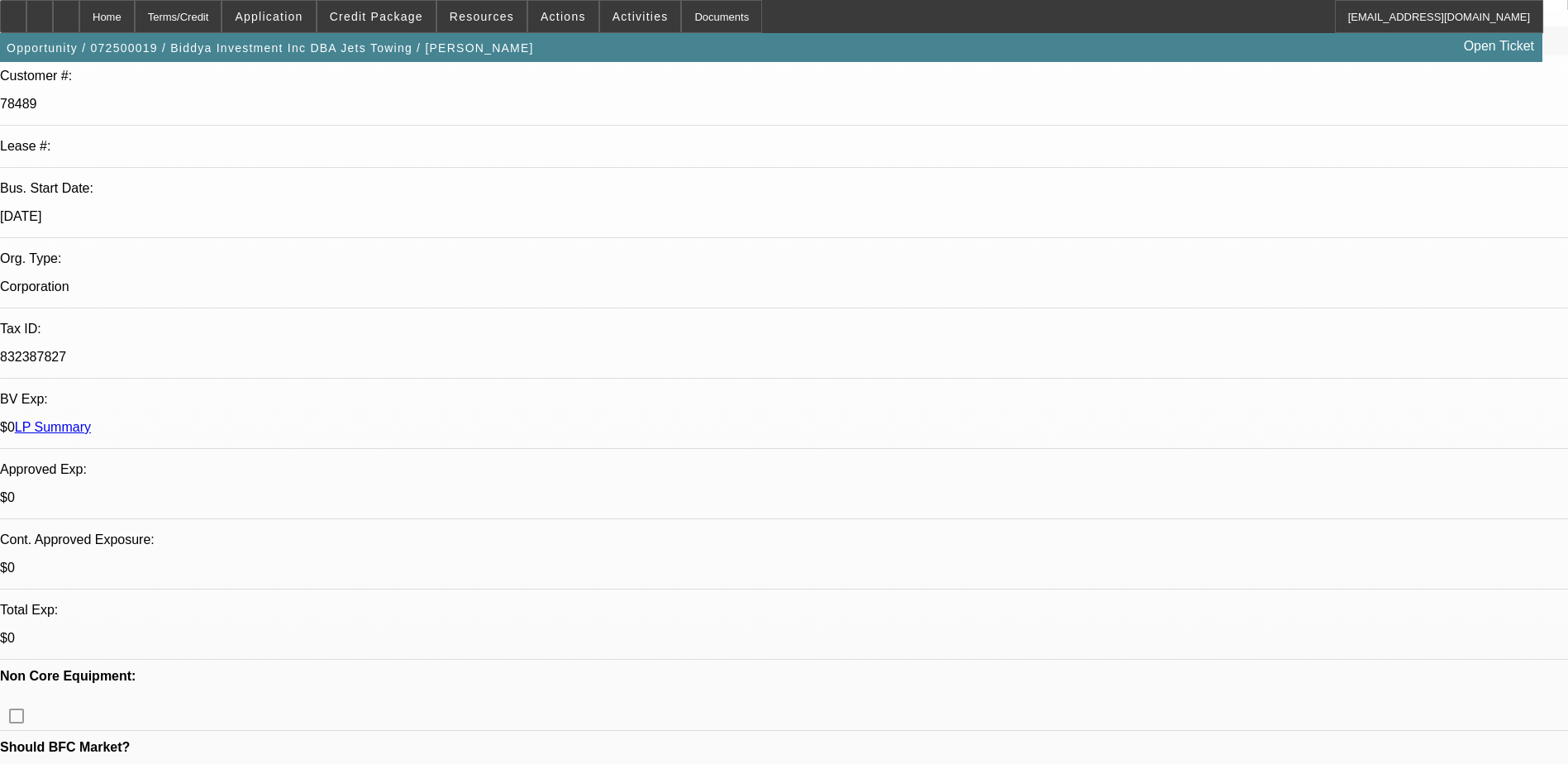
select select "6"
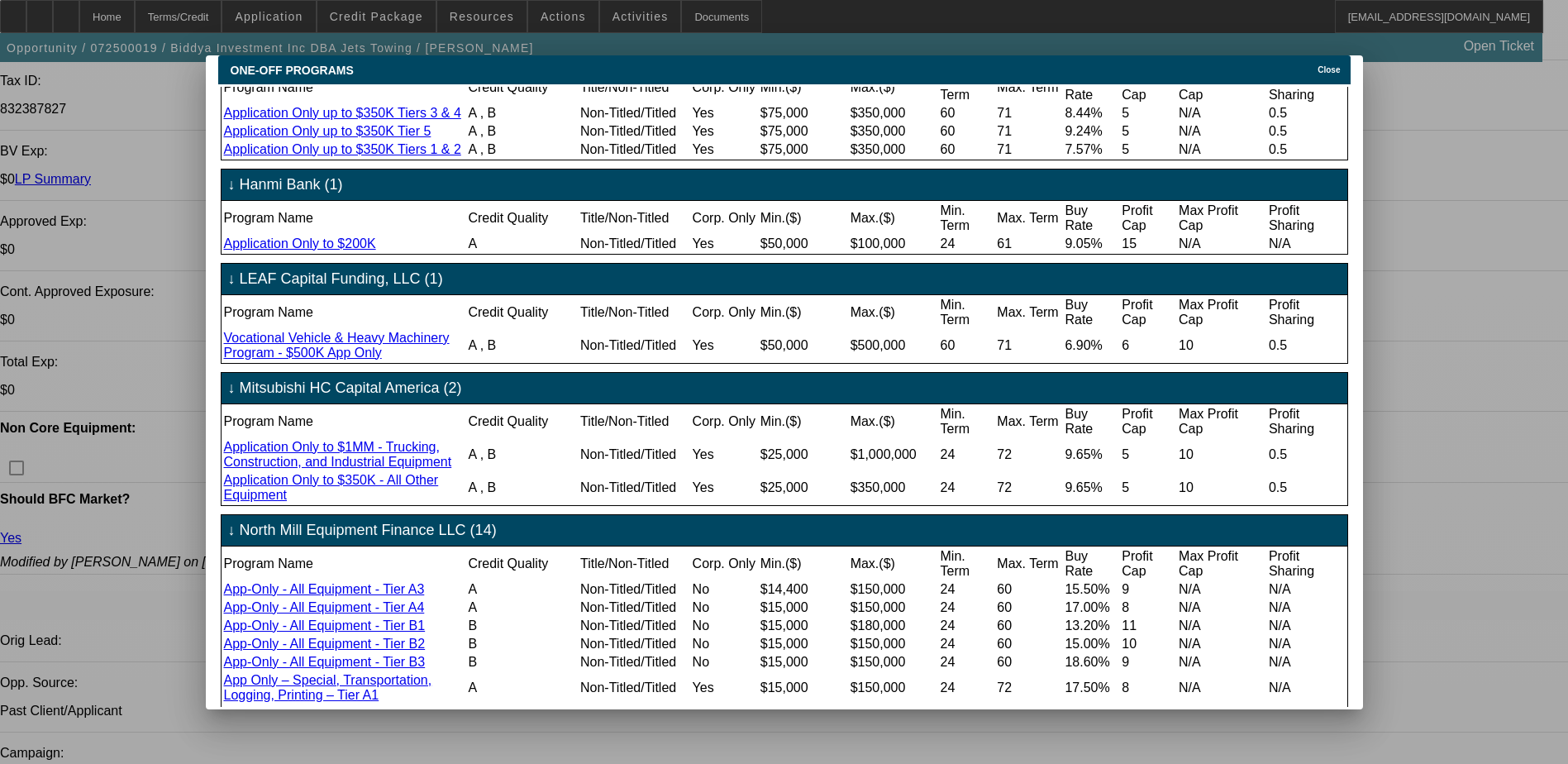
scroll to position [744, 0]
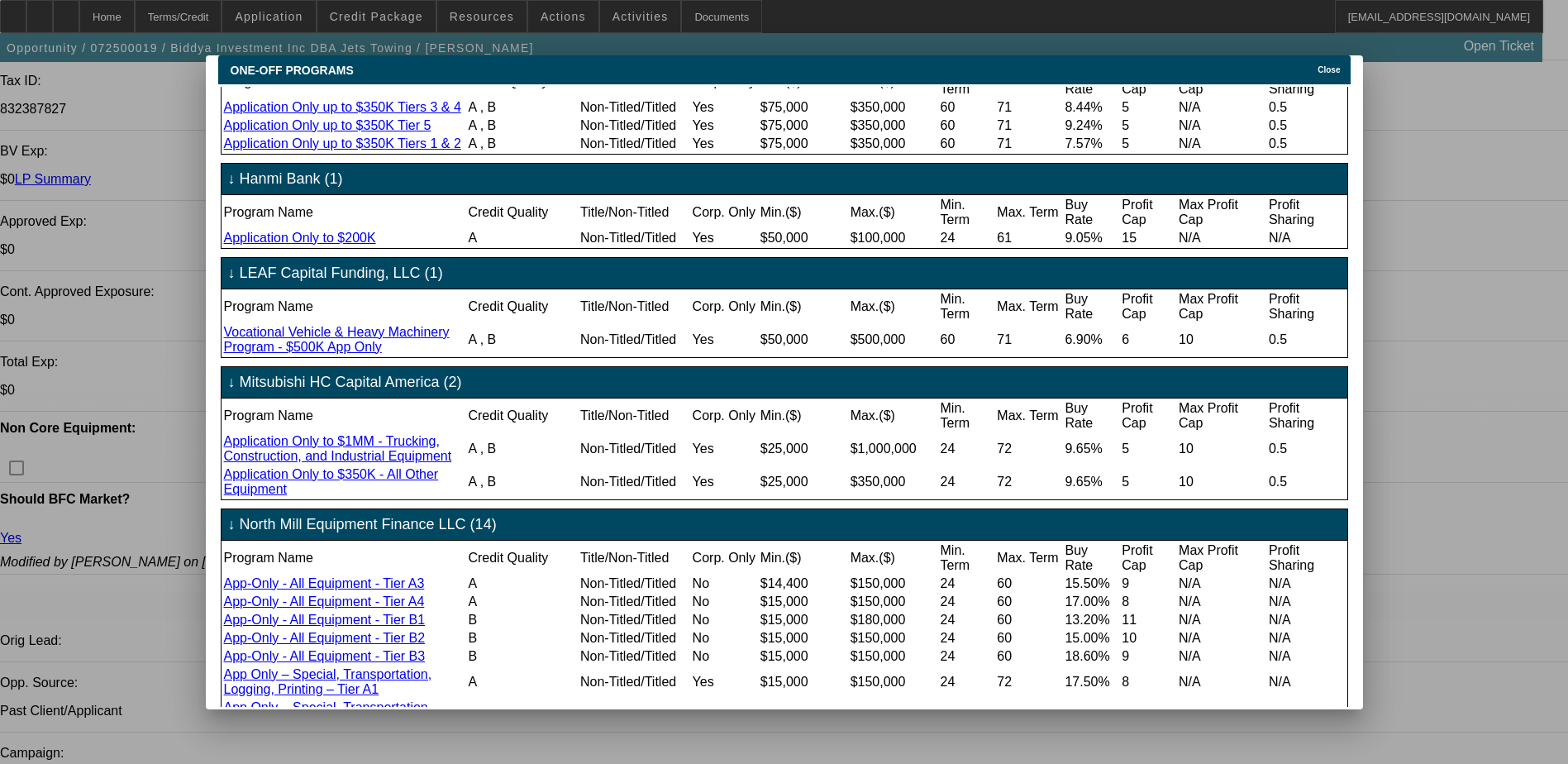
click at [1326, 66] on span "Close" at bounding box center [1328, 70] width 22 height 9
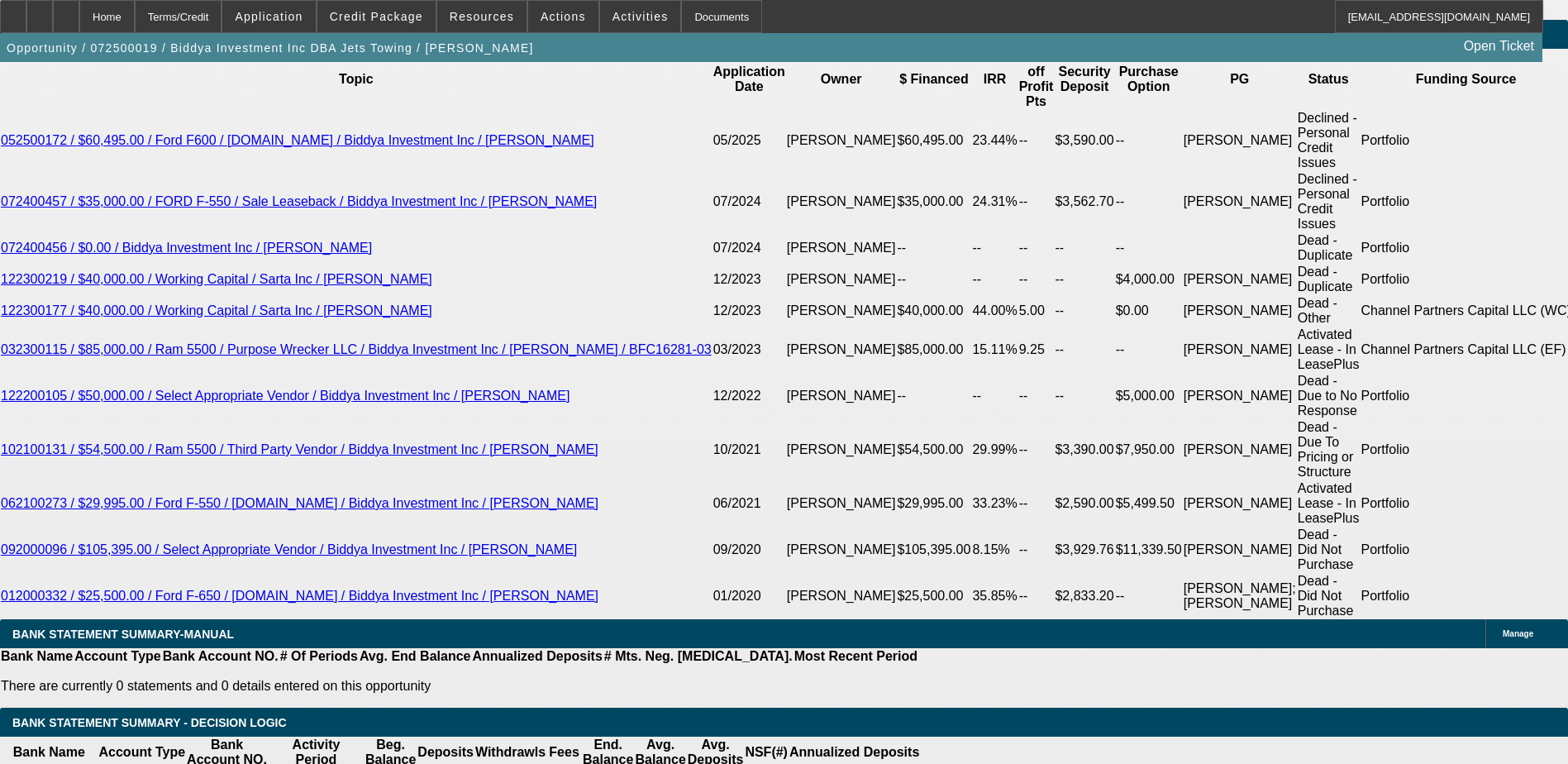
scroll to position [2728, 0]
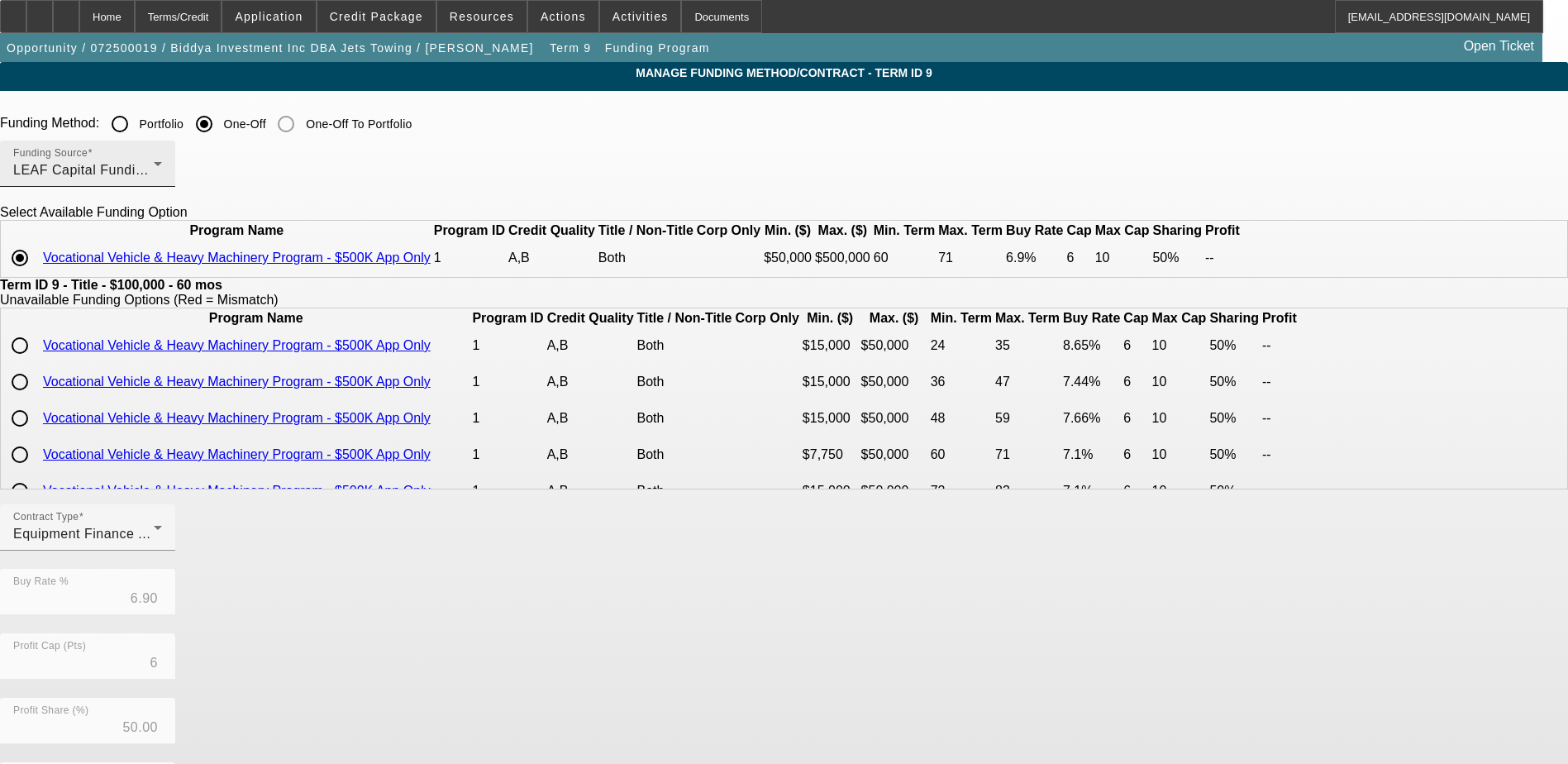
click at [162, 186] on div "Funding Source LEAF Capital Funding, LLC" at bounding box center [88, 163] width 149 height 46
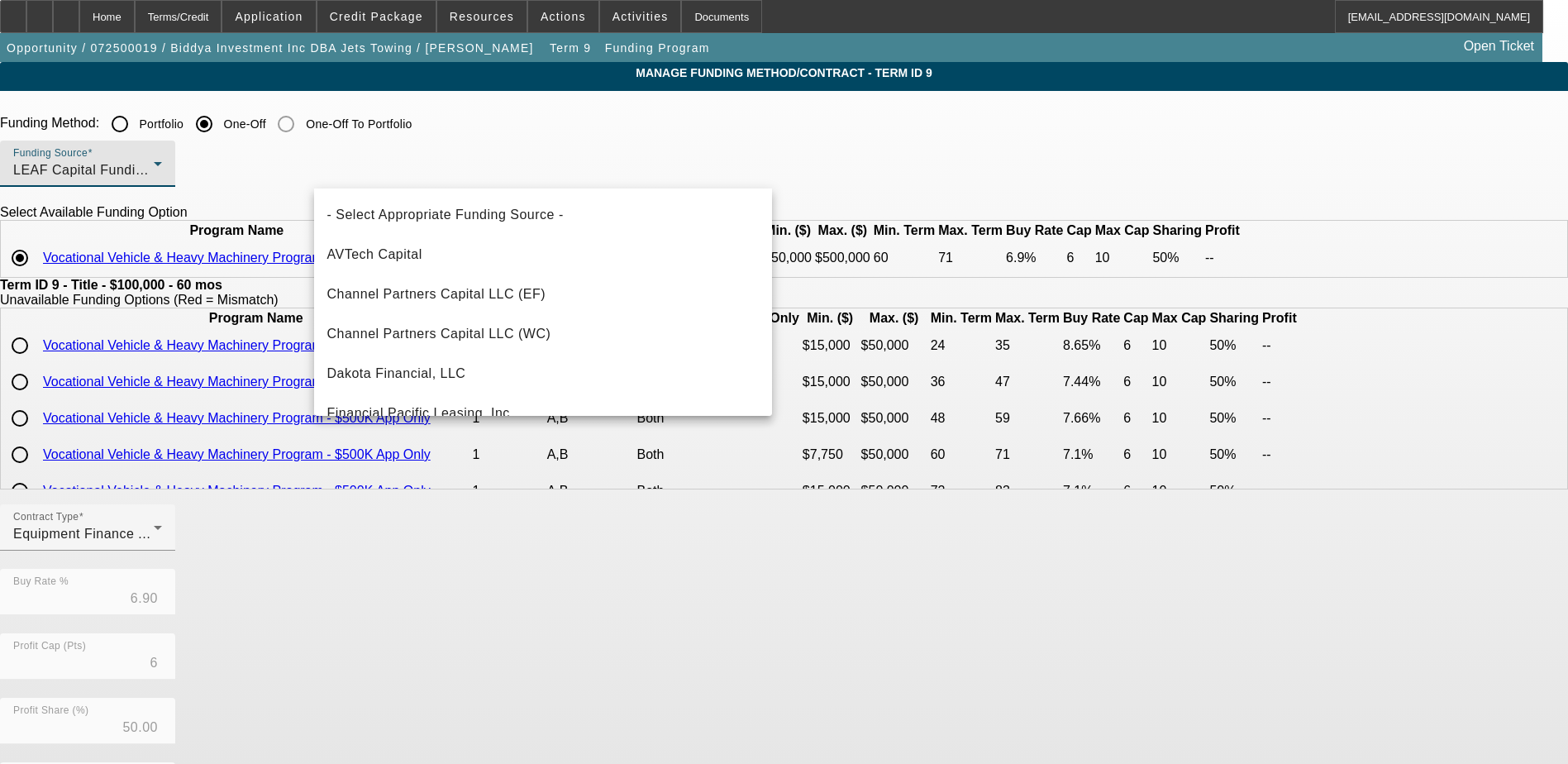
scroll to position [216, 0]
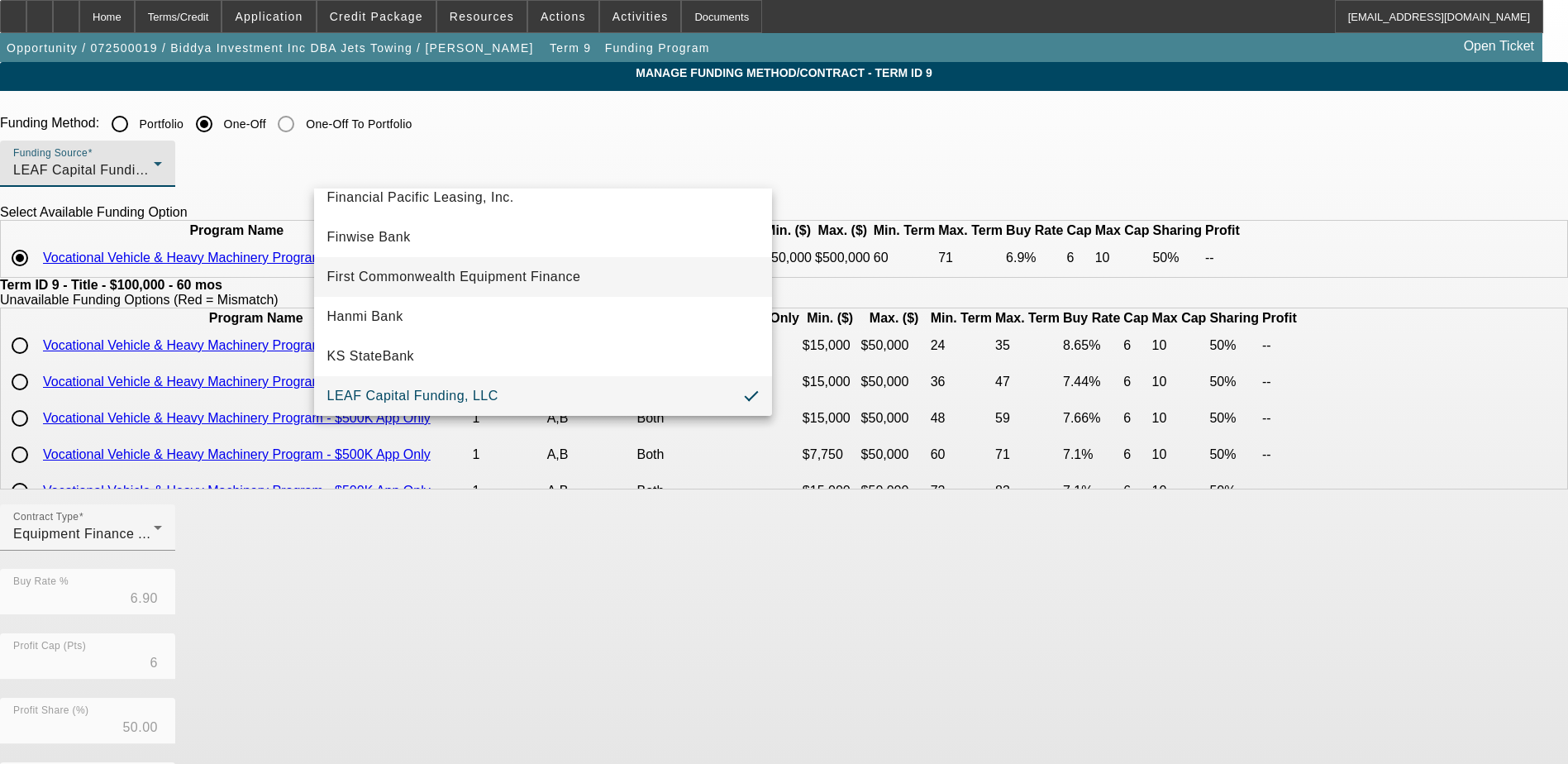
click at [512, 275] on span "First Commonwealth Equipment Finance" at bounding box center [454, 277] width 254 height 20
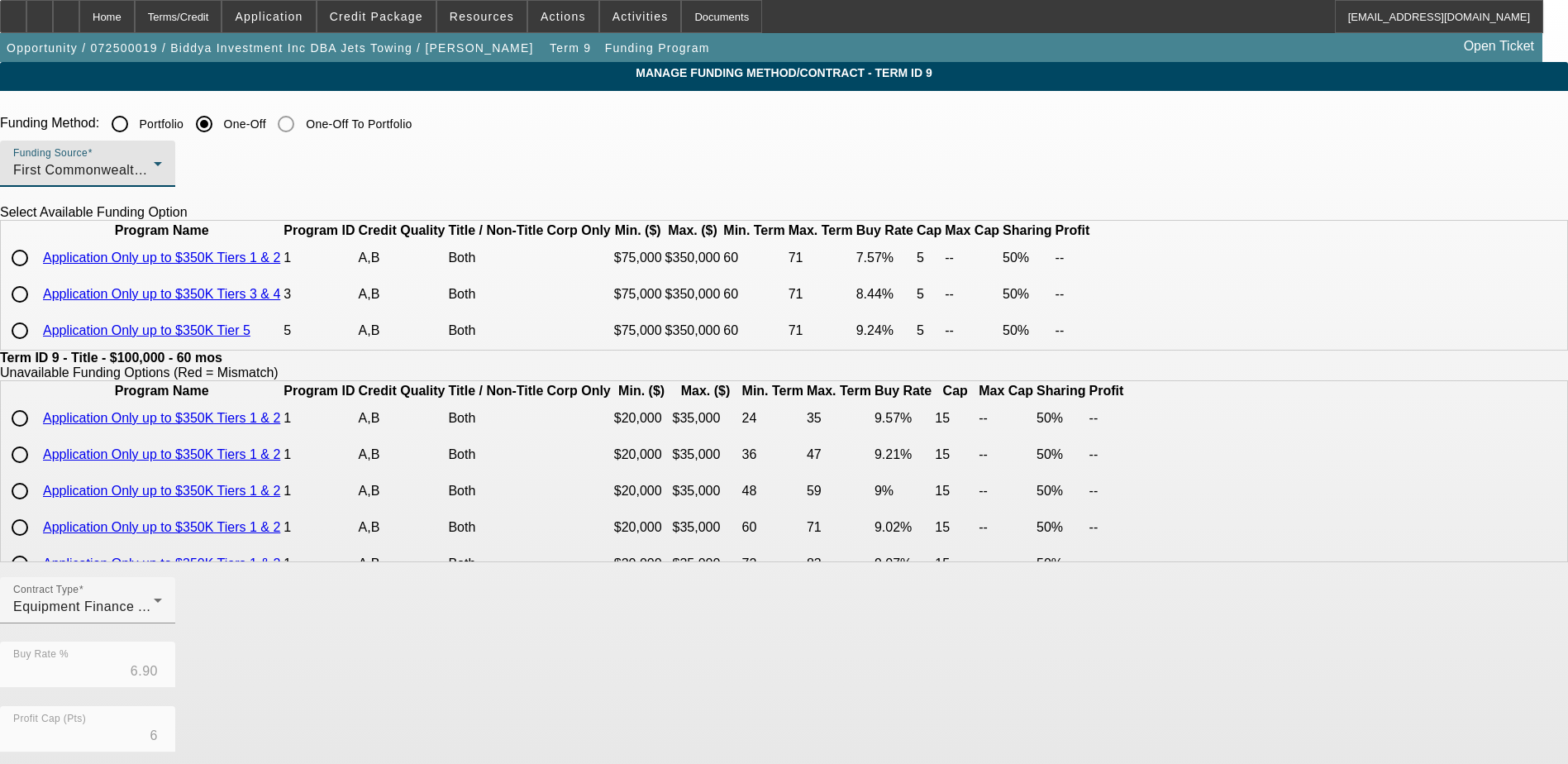
click at [36, 311] on input "radio" at bounding box center [20, 294] width 33 height 33
radio input "true"
type input "8.44"
type input "5"
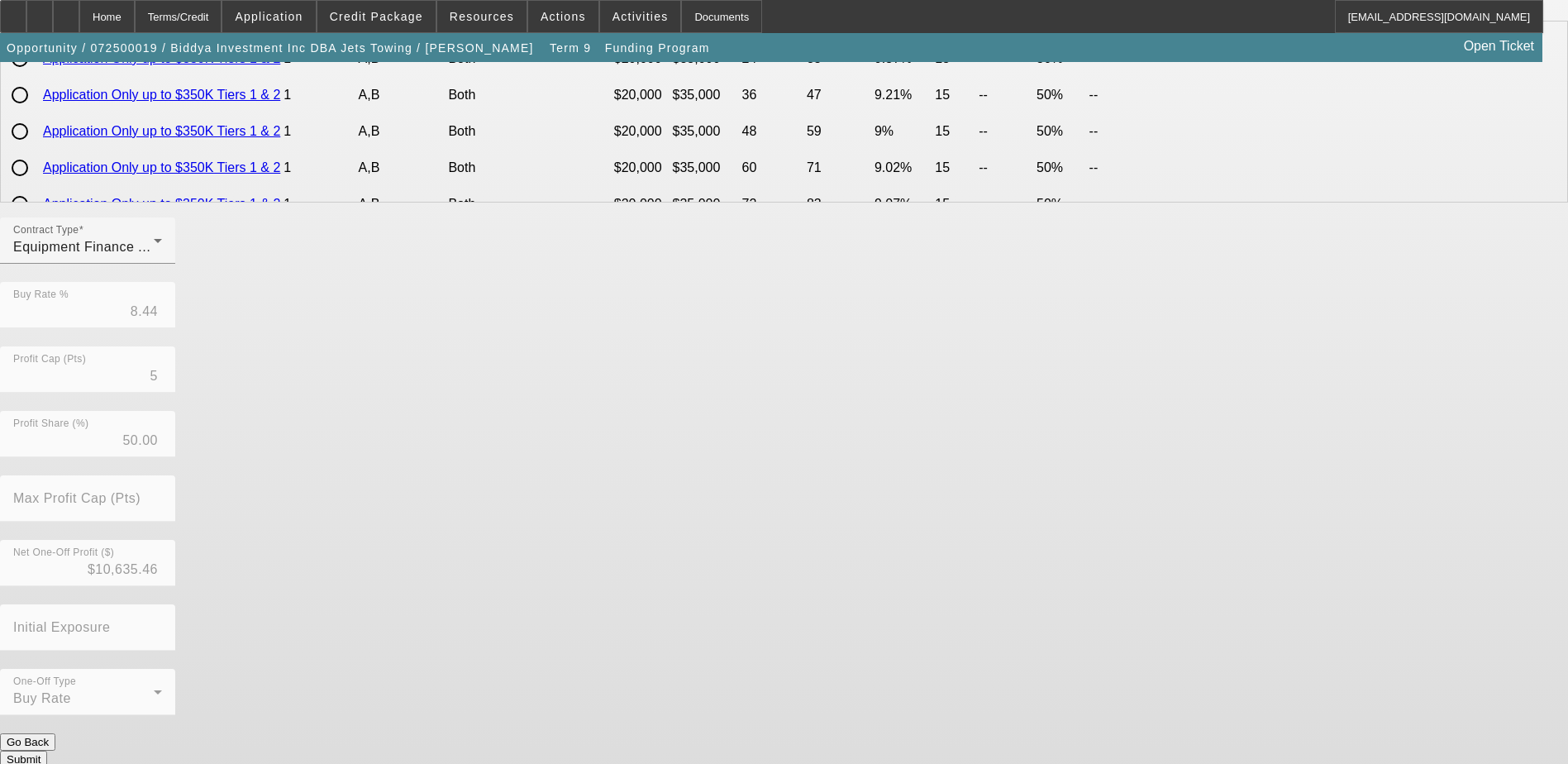
scroll to position [367, 0]
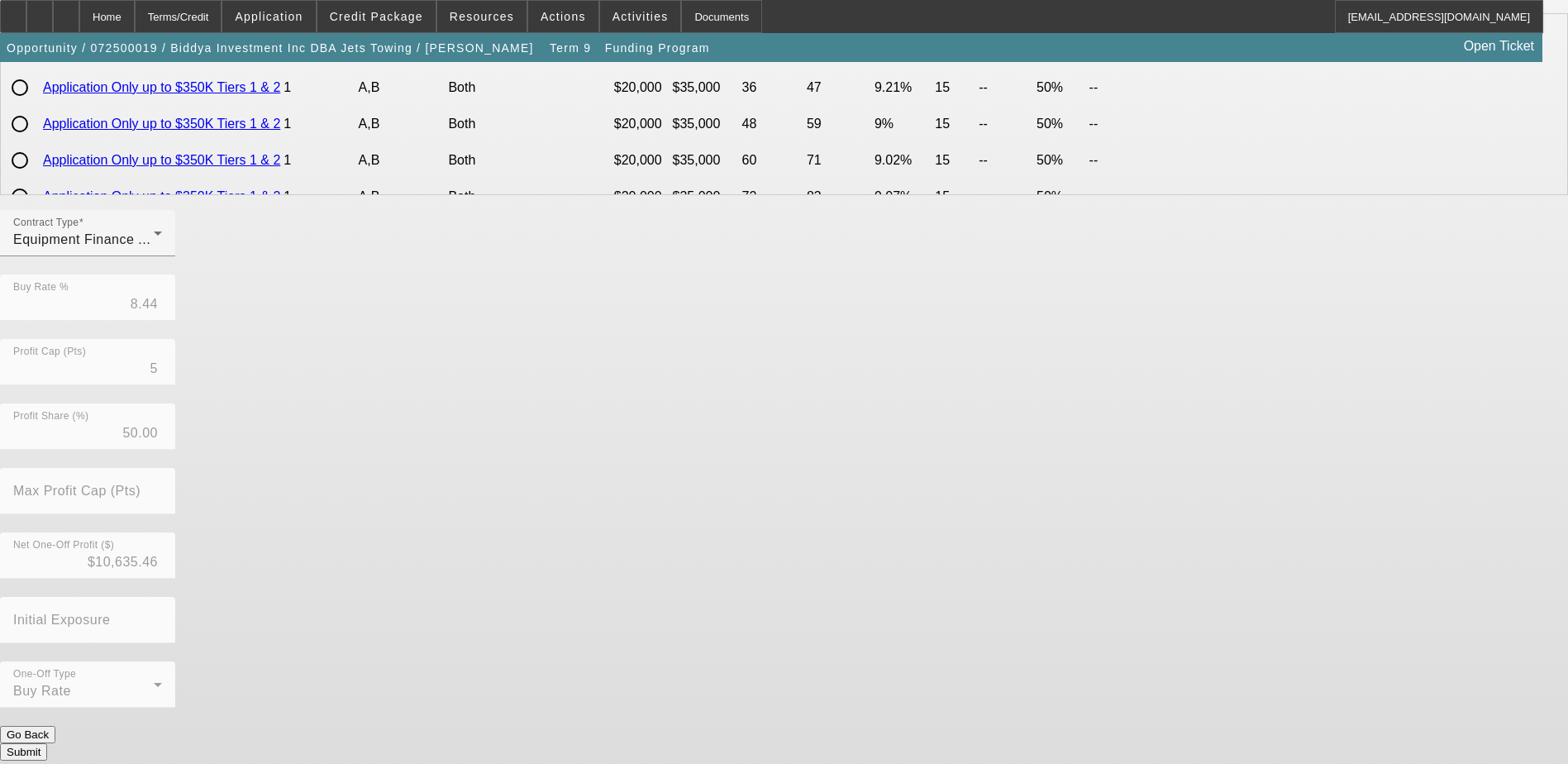
click at [47, 744] on button "Submit" at bounding box center [23, 752] width 47 height 18
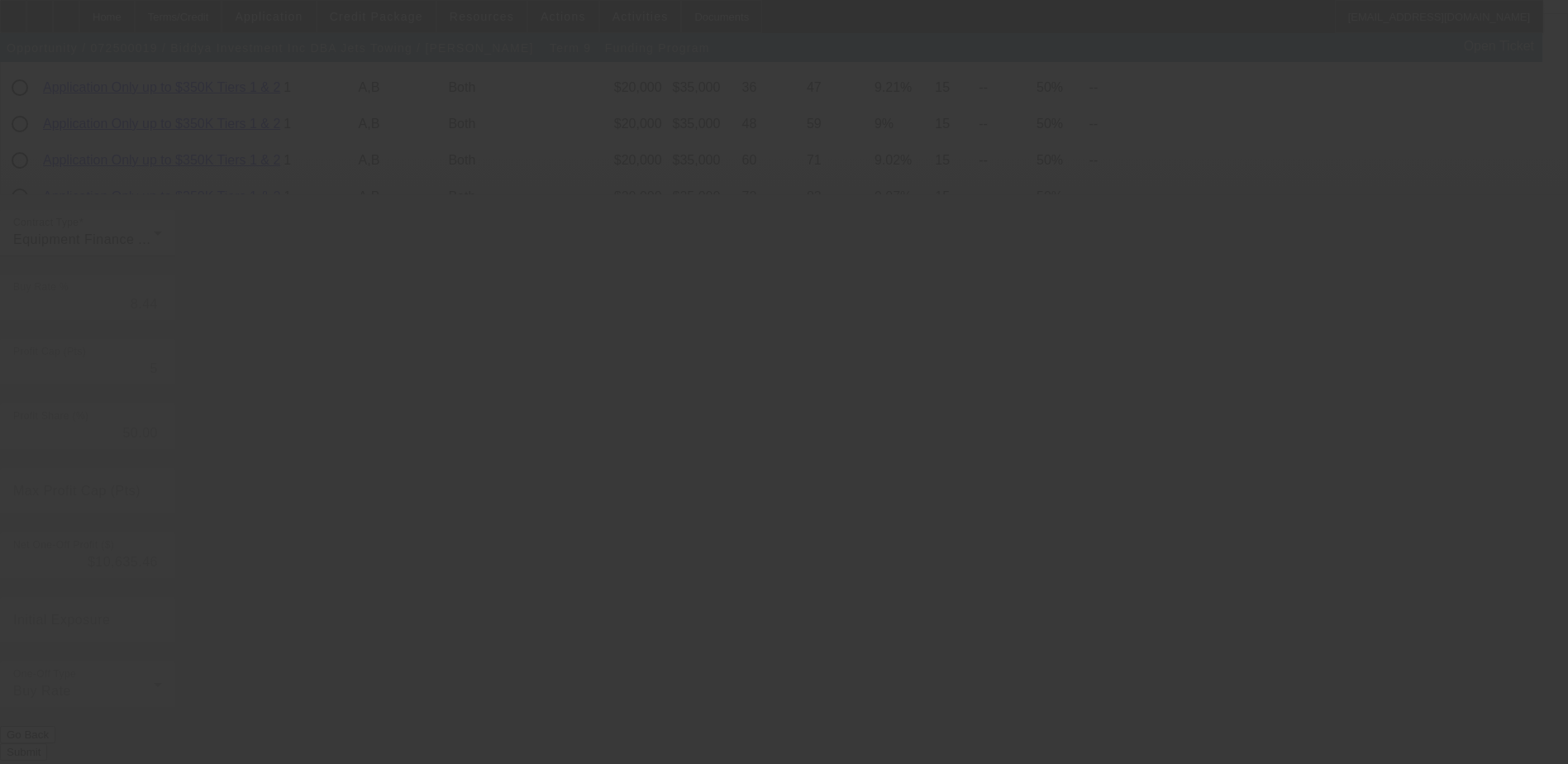
type input "6.90"
type input "6"
type input "10"
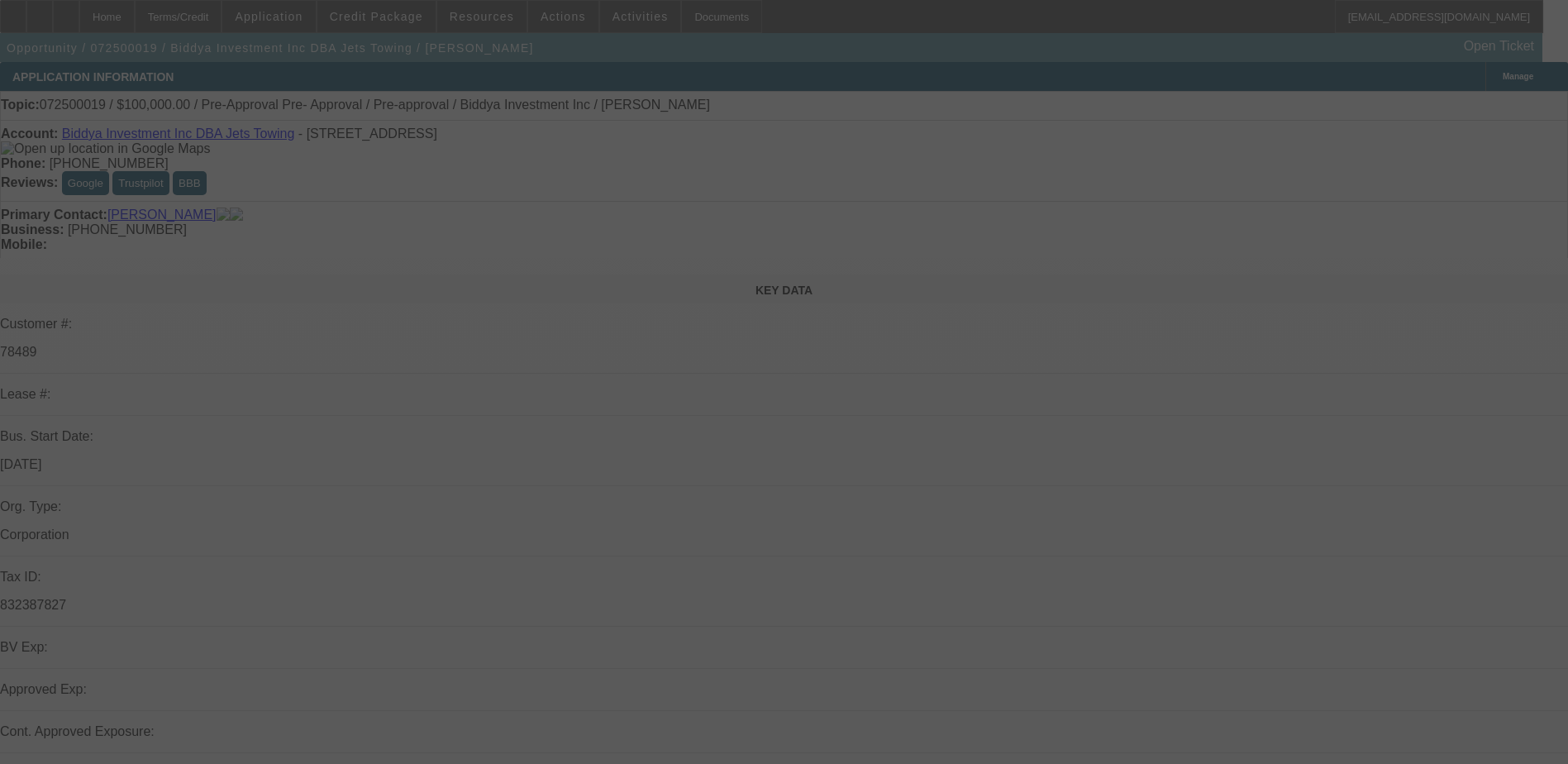
scroll to position [579, 0]
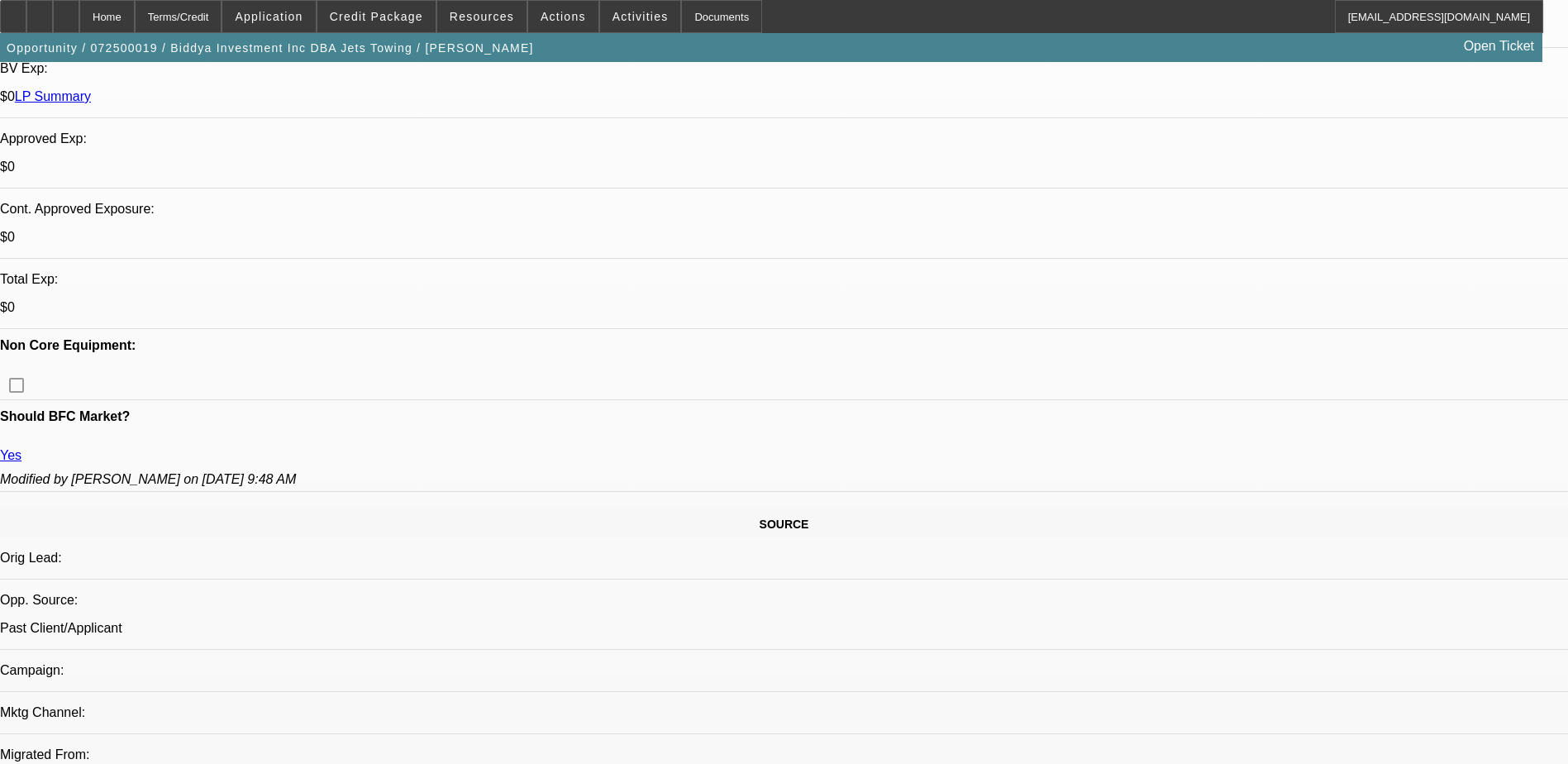
select select "0"
select select "6"
select select "0"
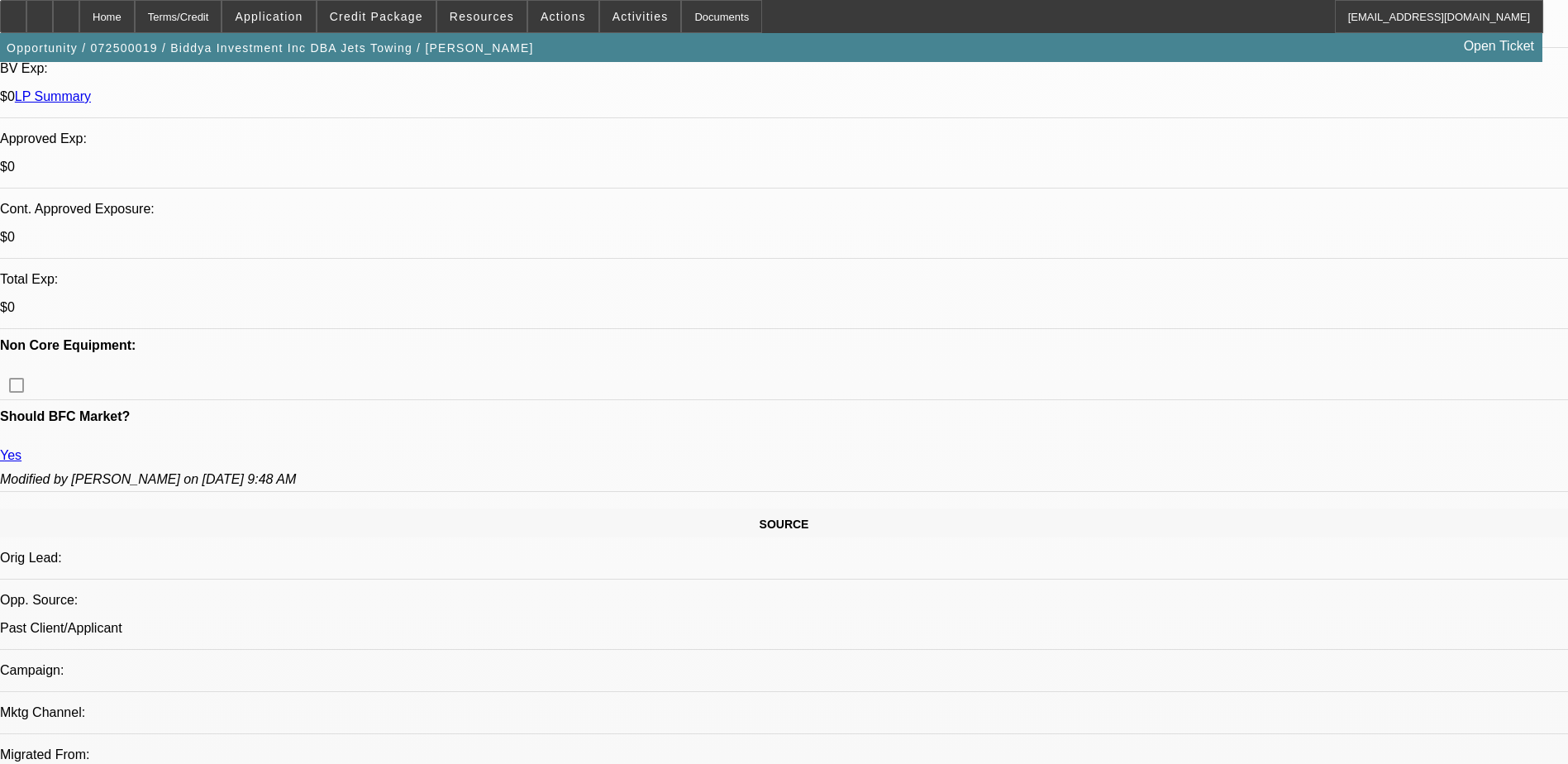
select select "0"
select select "6"
select select "0"
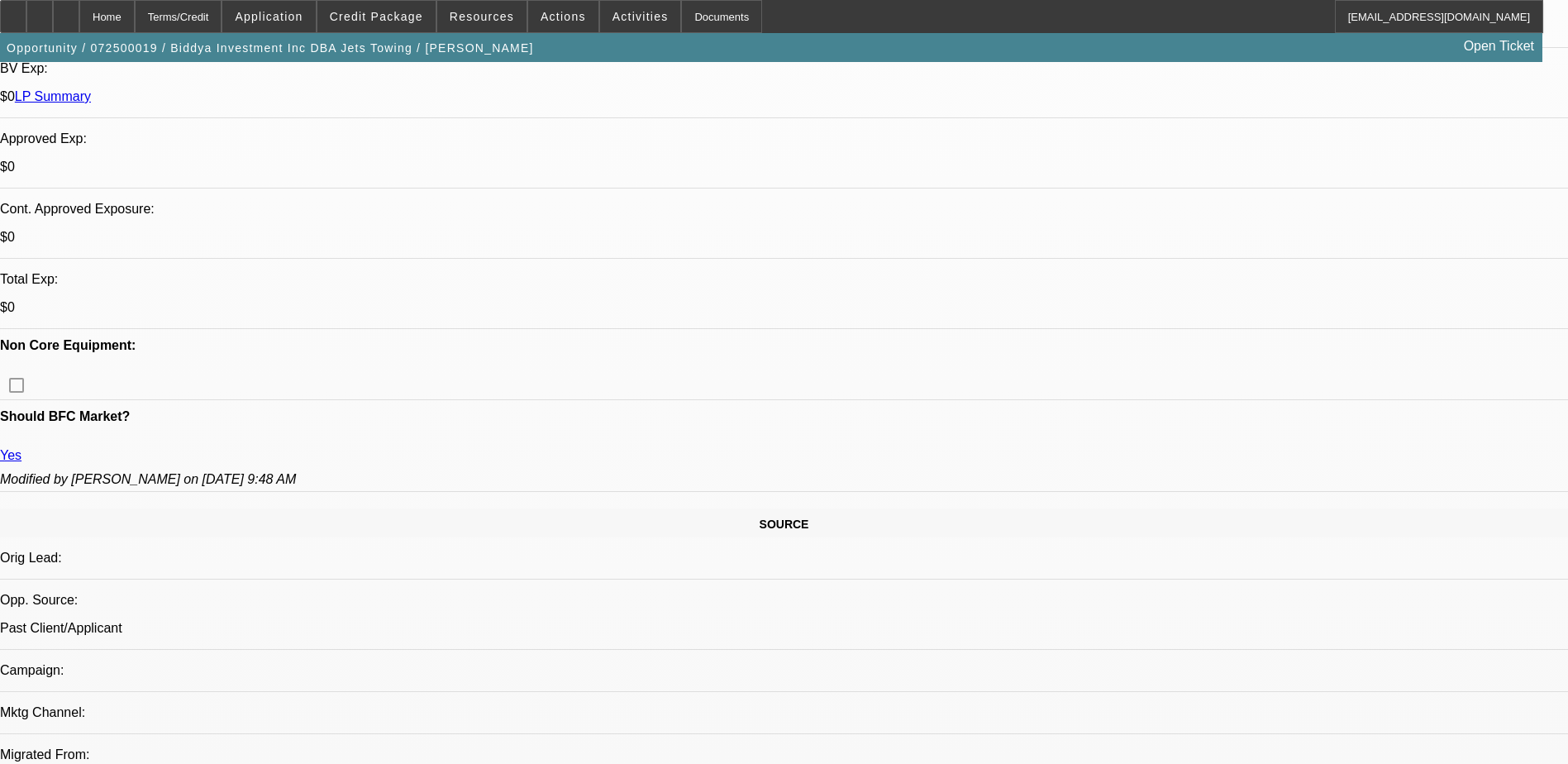
select select "0"
select select "6"
select select "0"
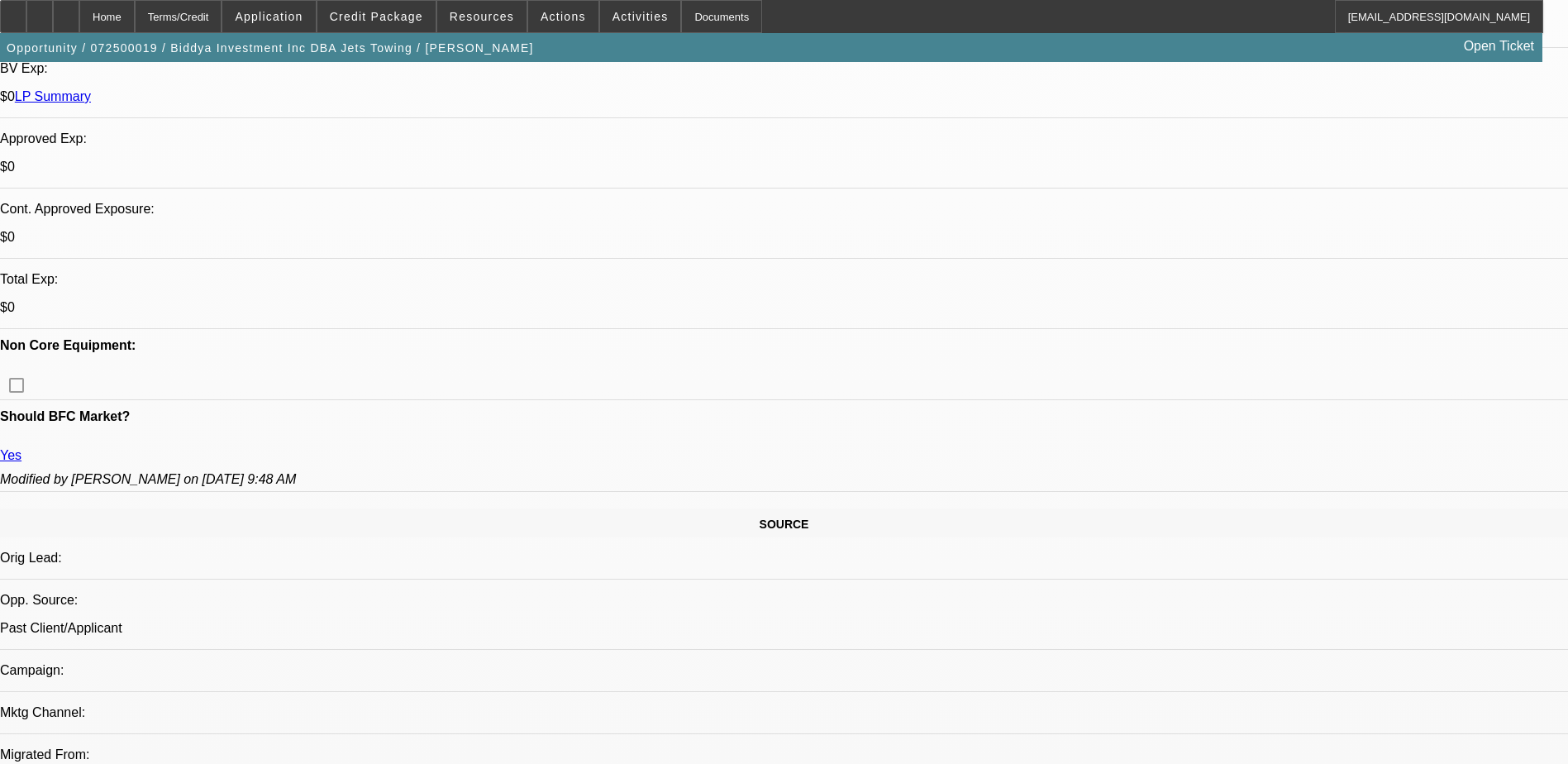
select select "6"
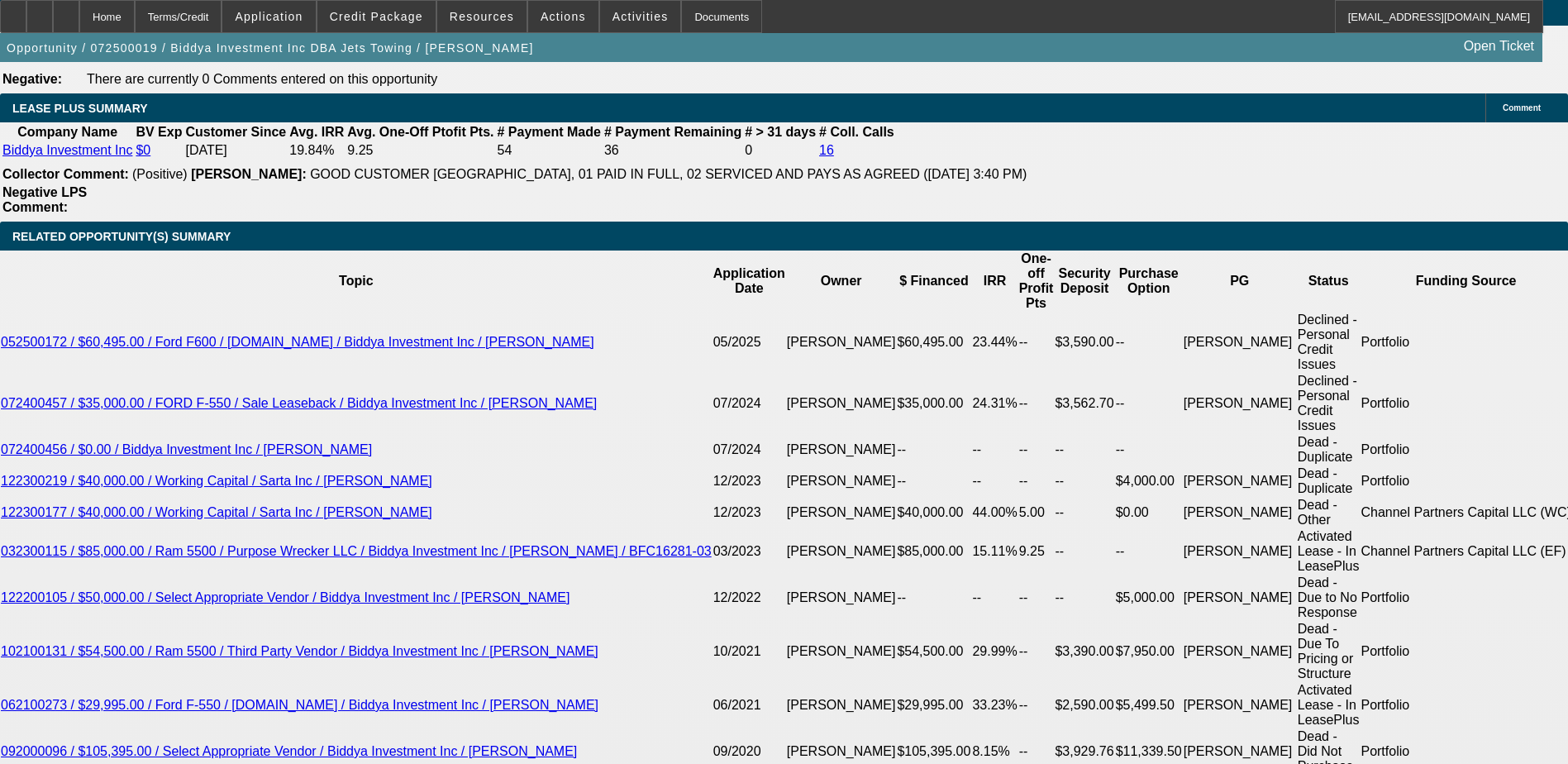
scroll to position [2893, 0]
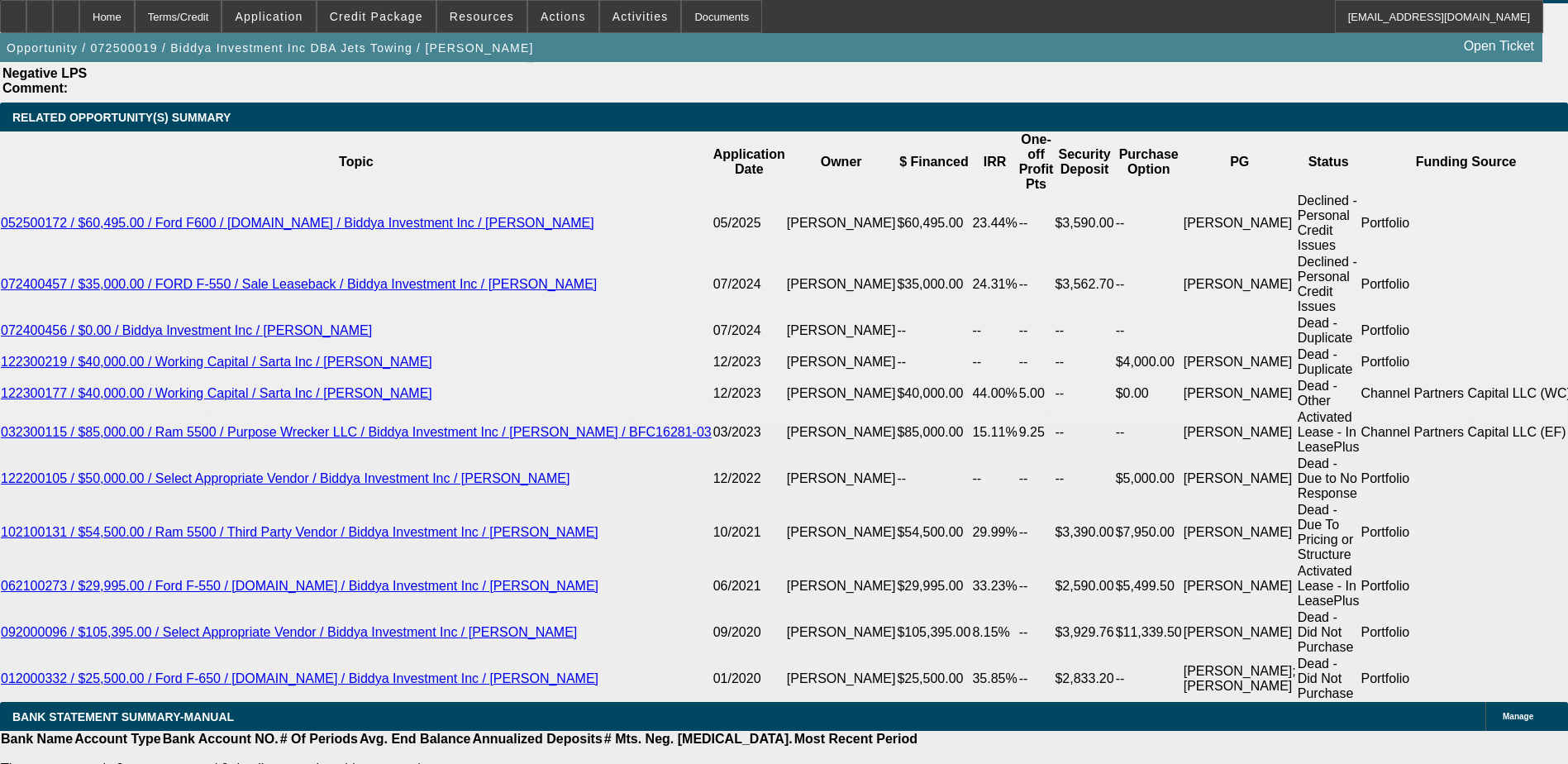
type input "$2,179.00"
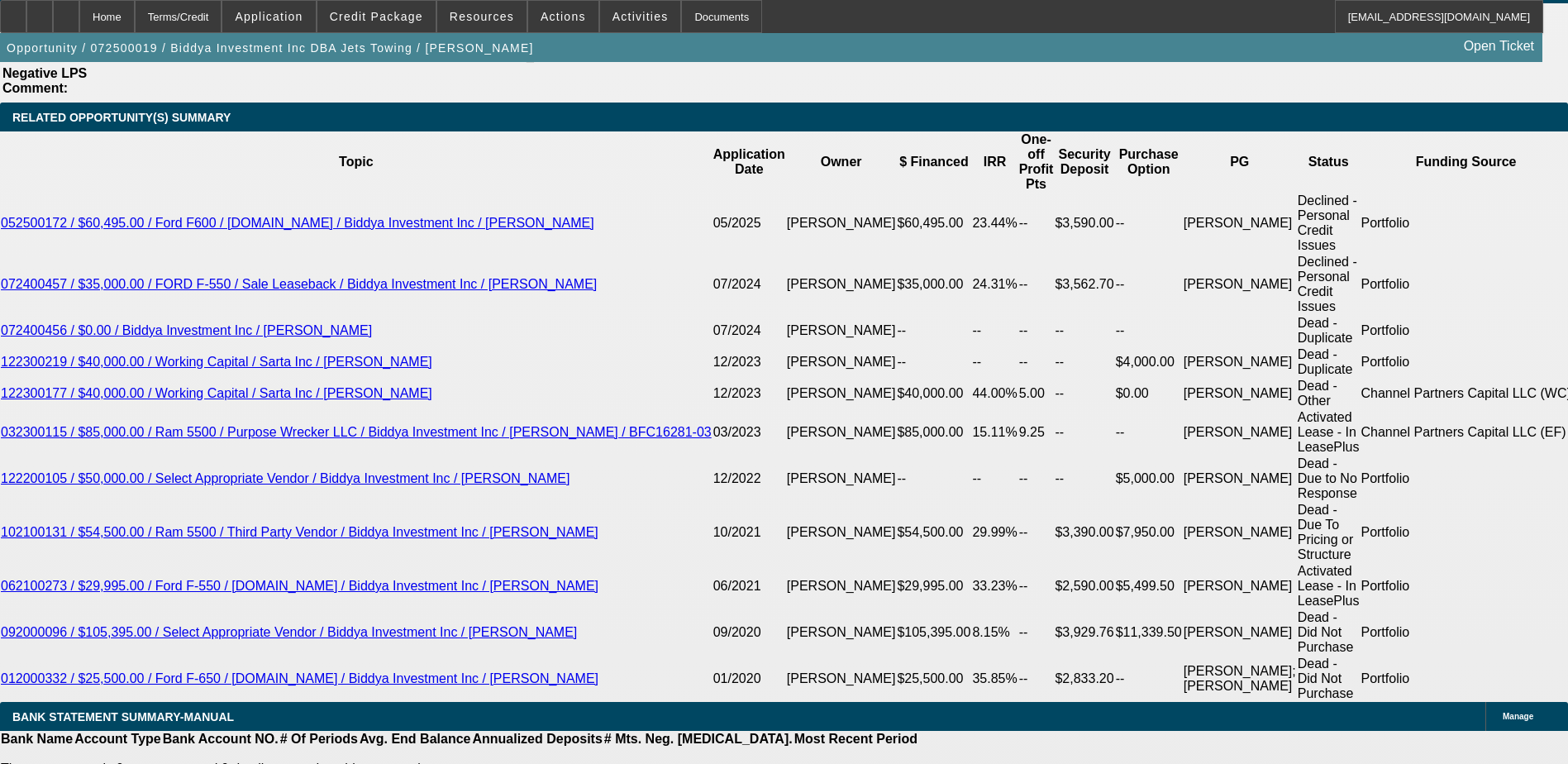
type input "1"
type input "UNKNOWN"
type input "12"
type input "$1,709.37"
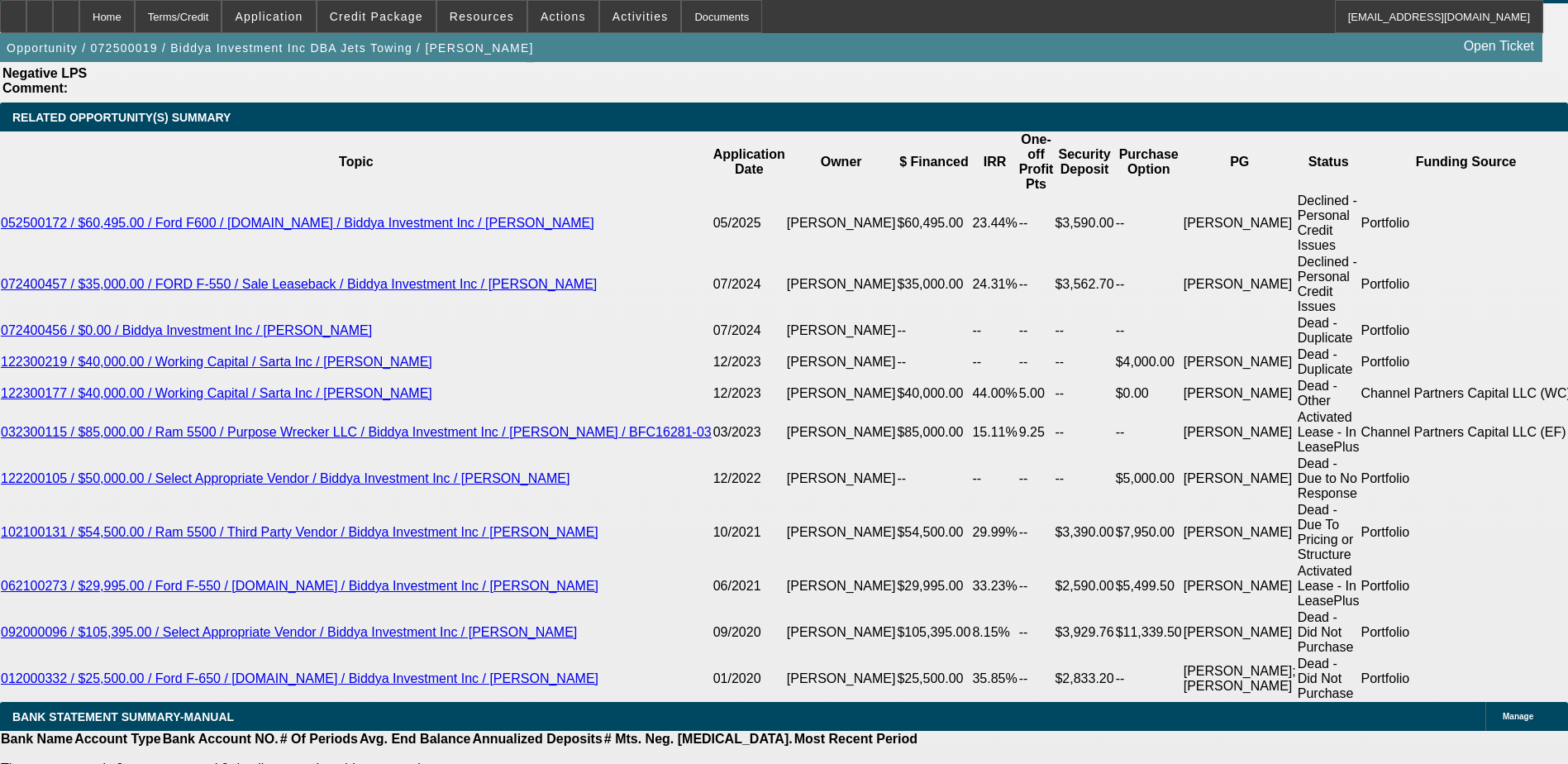
type input "12"
type input "$2,224.44"
type input "12"
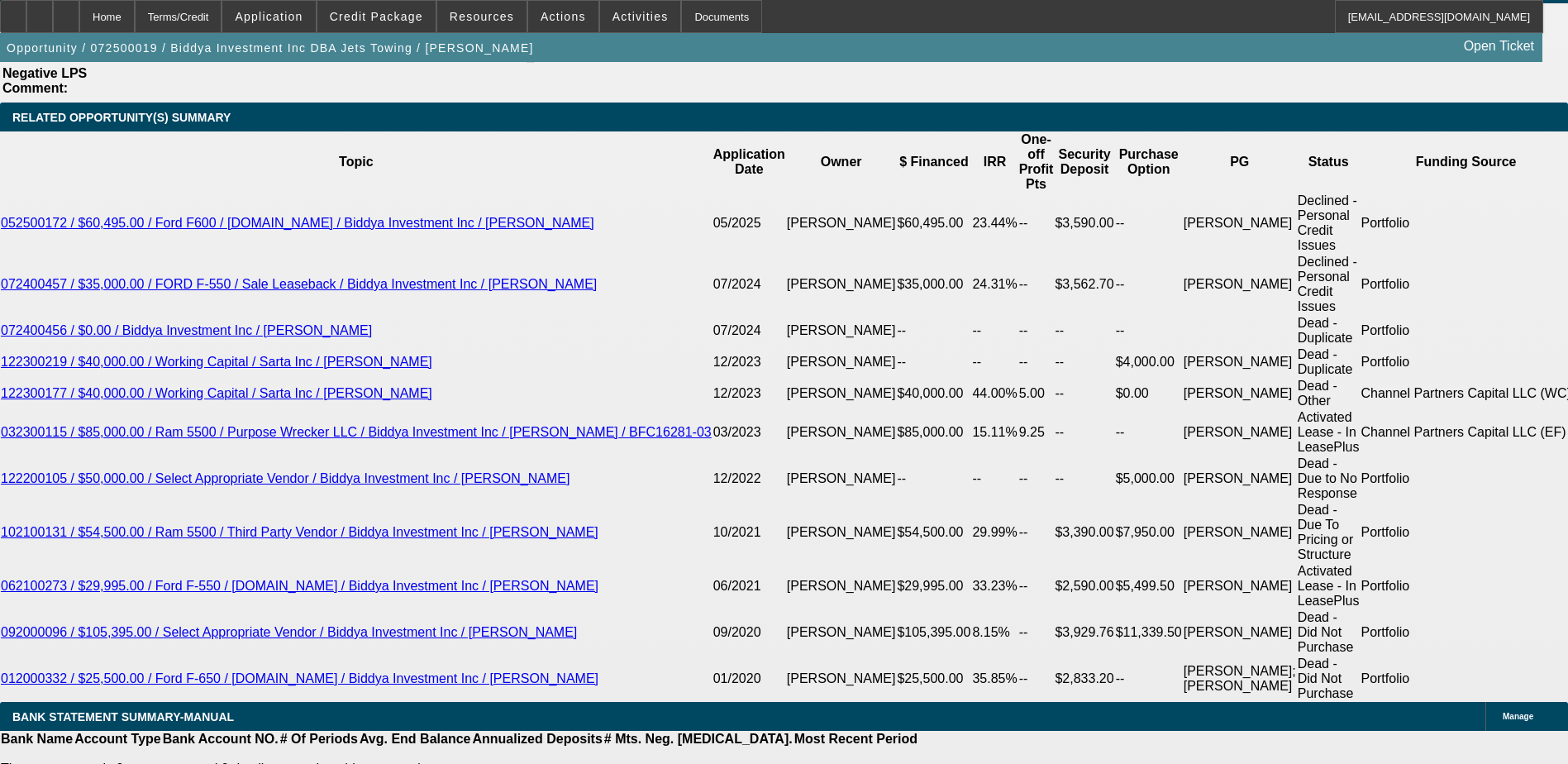
type input "222"
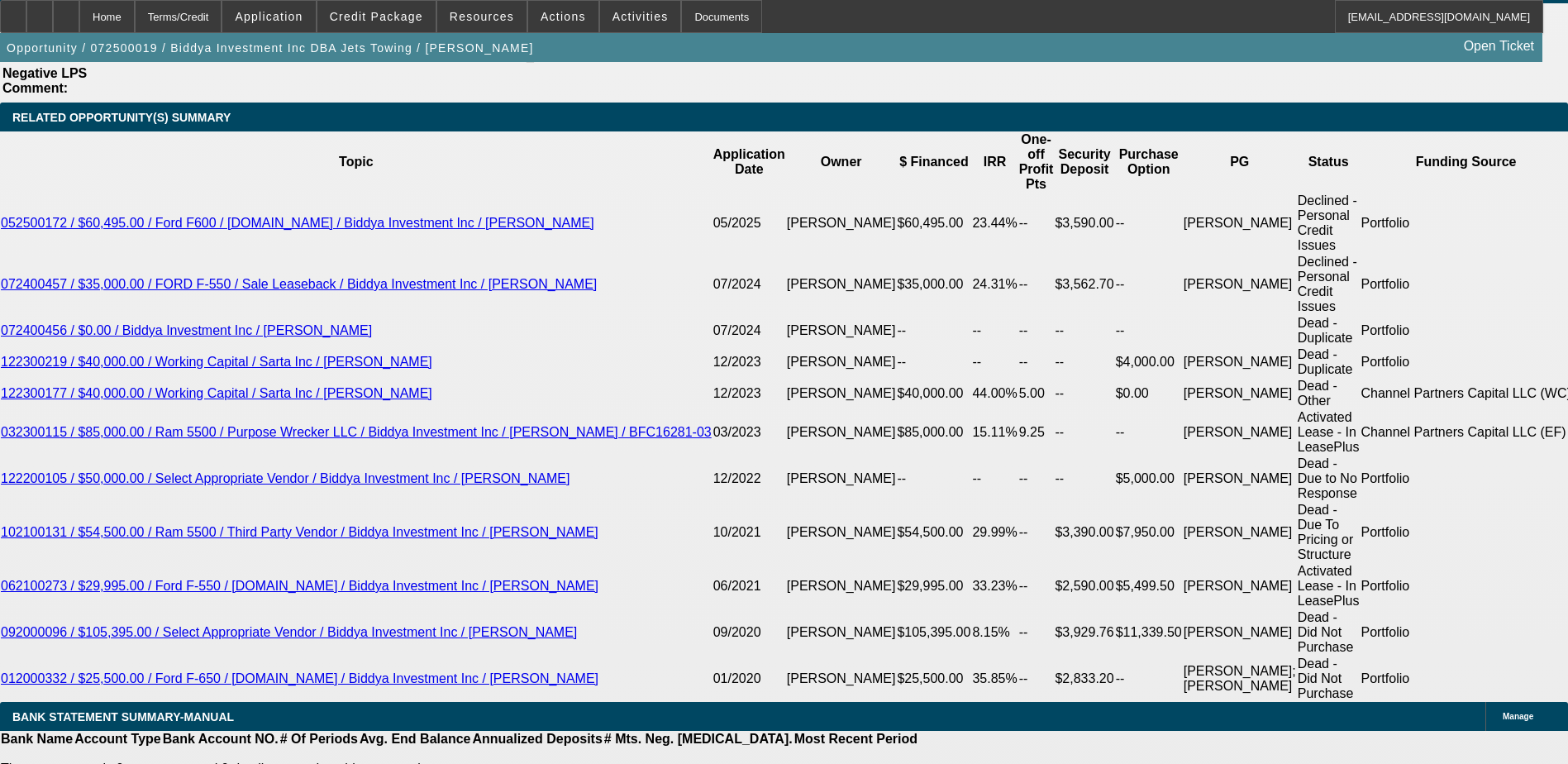
type input "2225"
type input "12"
type input "$2,225.00"
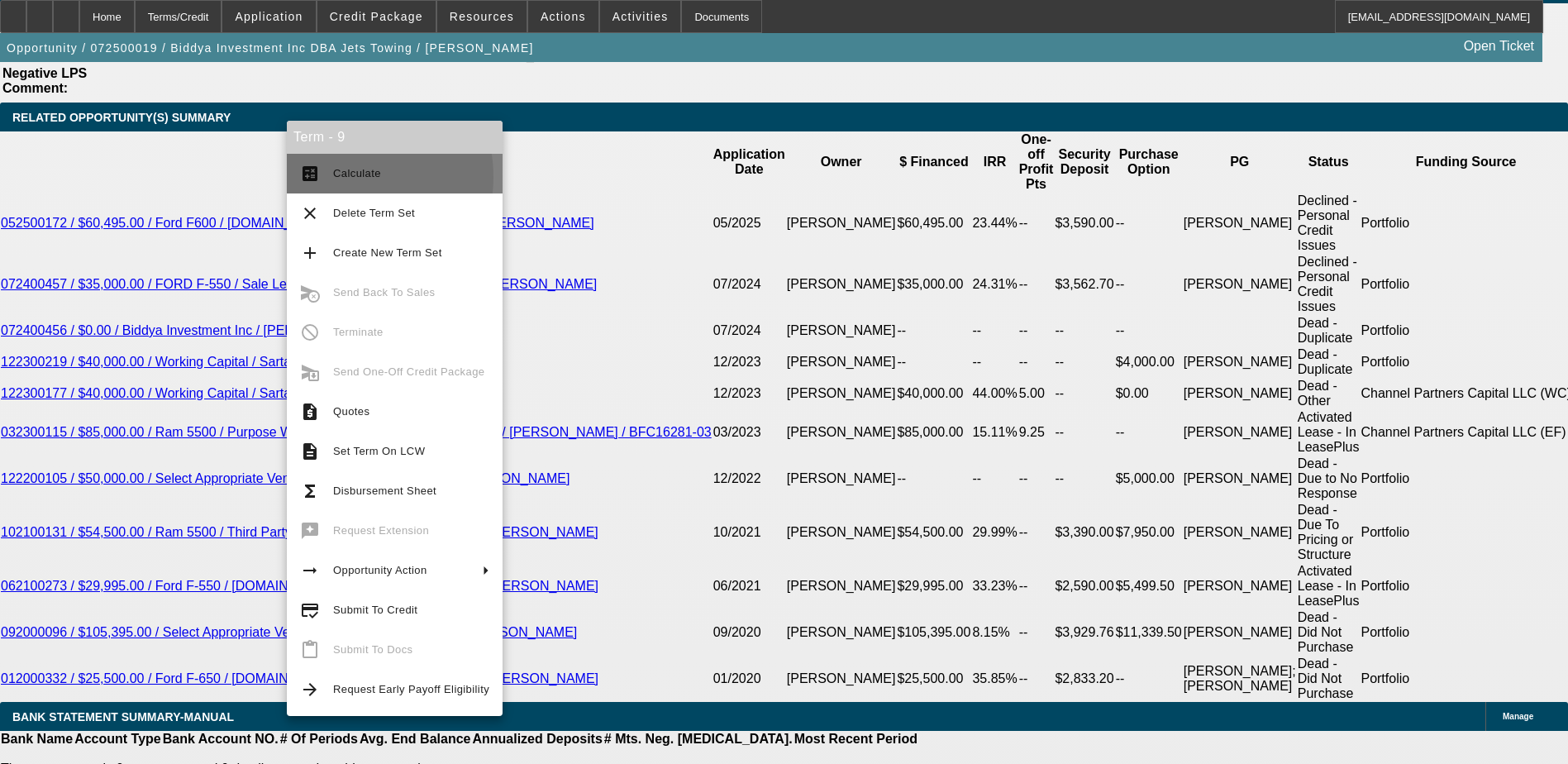
click at [337, 177] on span "Calculate" at bounding box center [357, 173] width 48 height 12
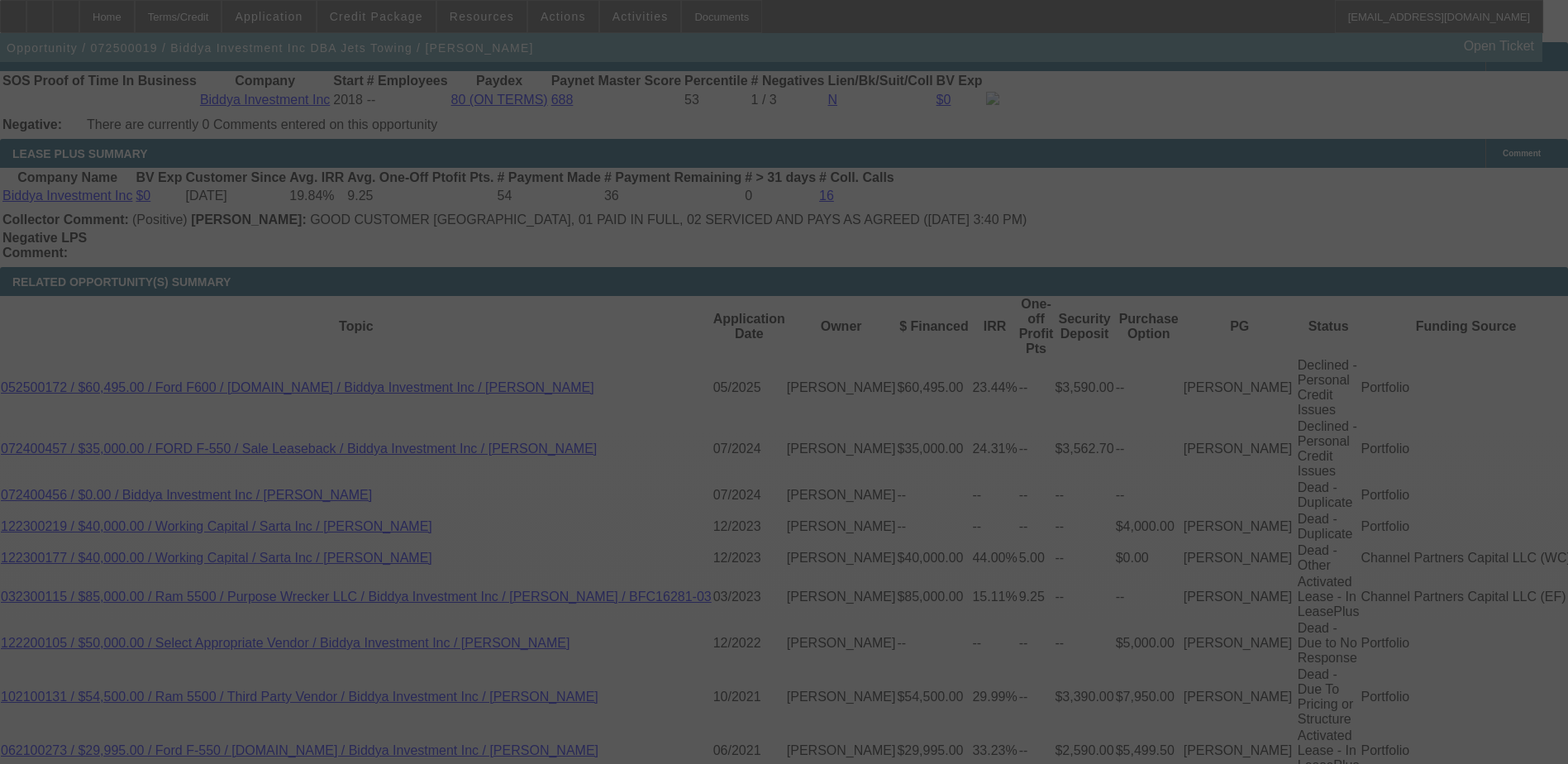
scroll to position [2728, 0]
select select "0"
select select "6"
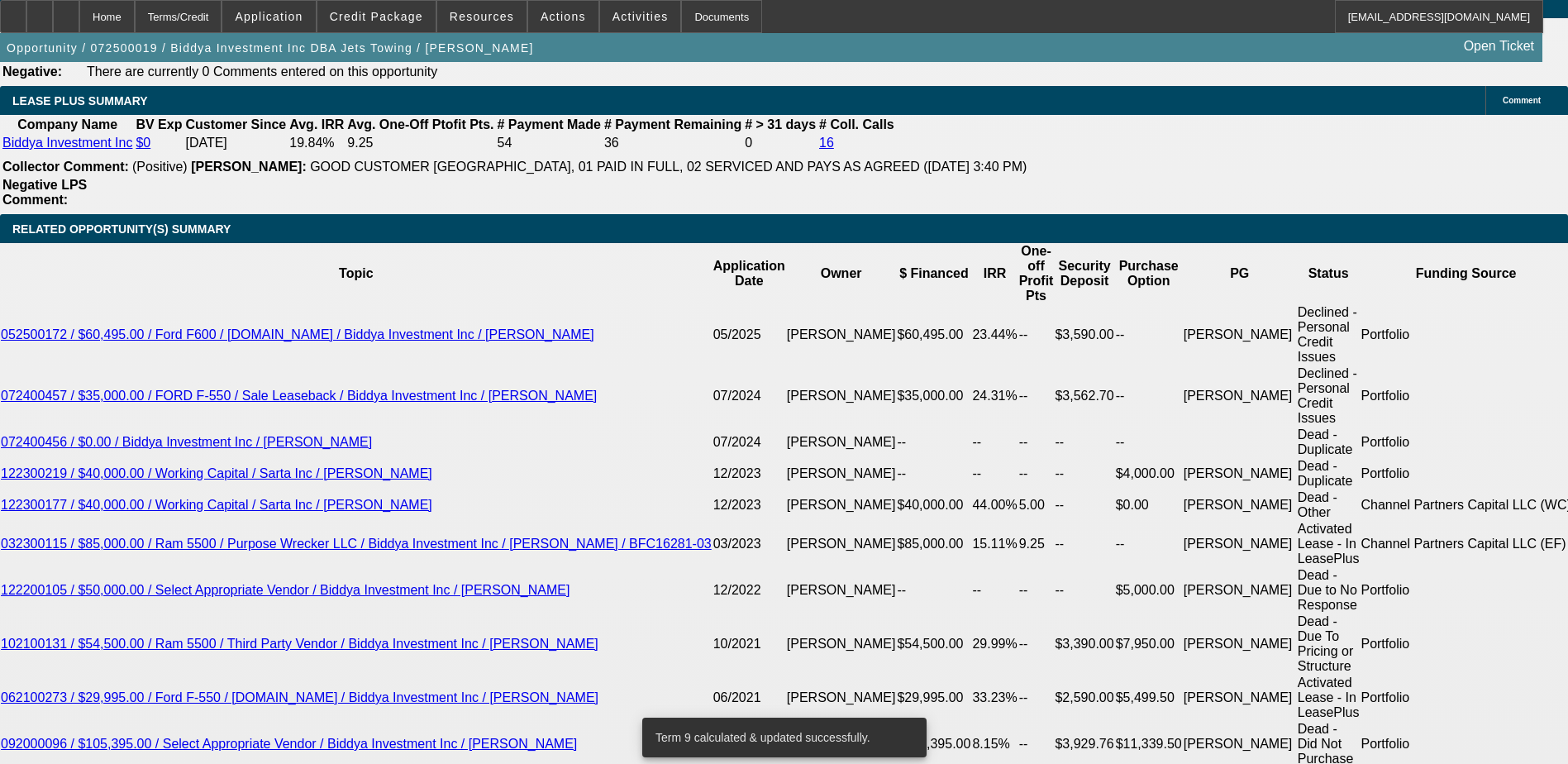
scroll to position [2810, 0]
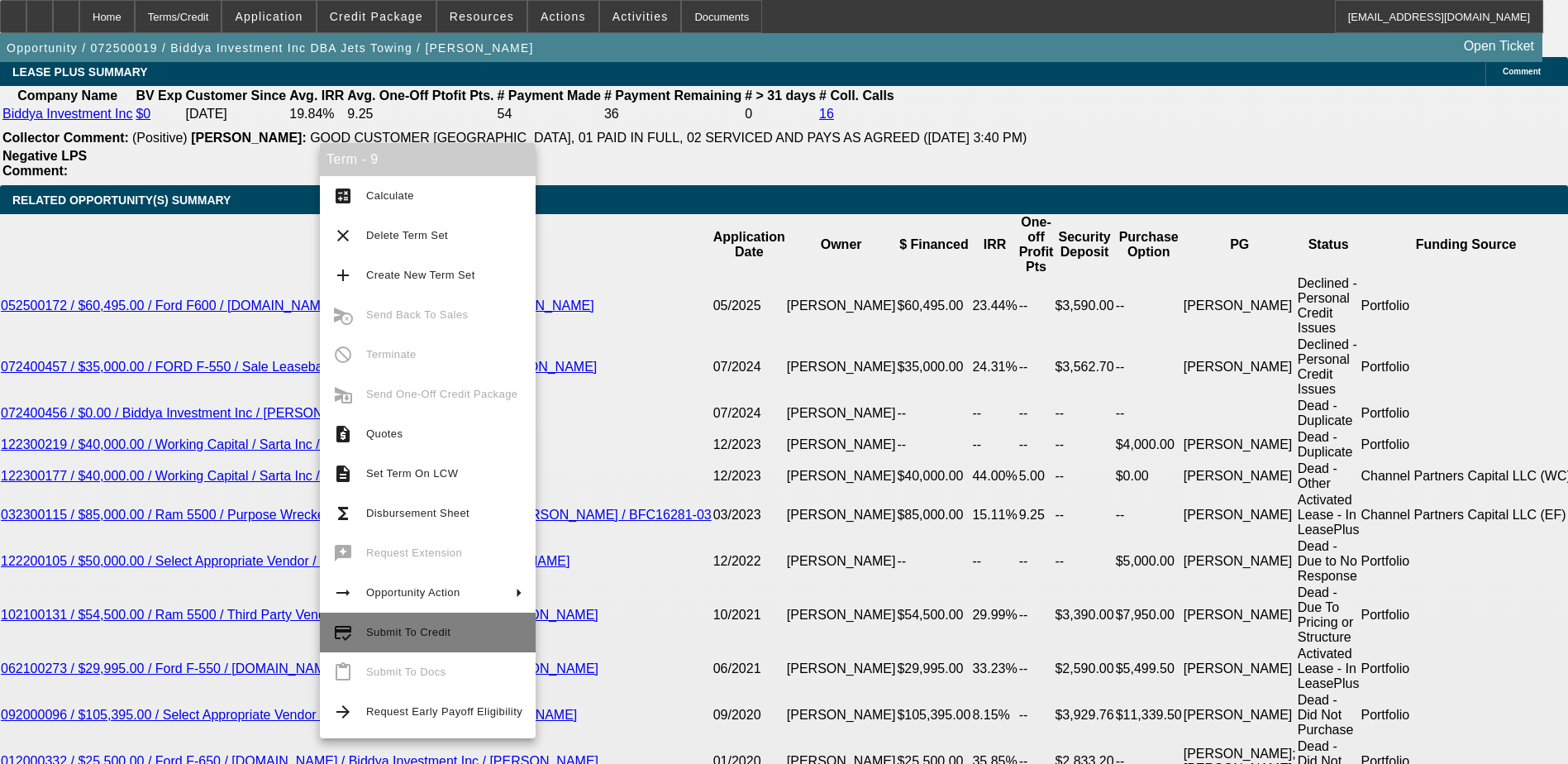
click at [393, 625] on span "Submit To Credit" at bounding box center [445, 632] width 156 height 20
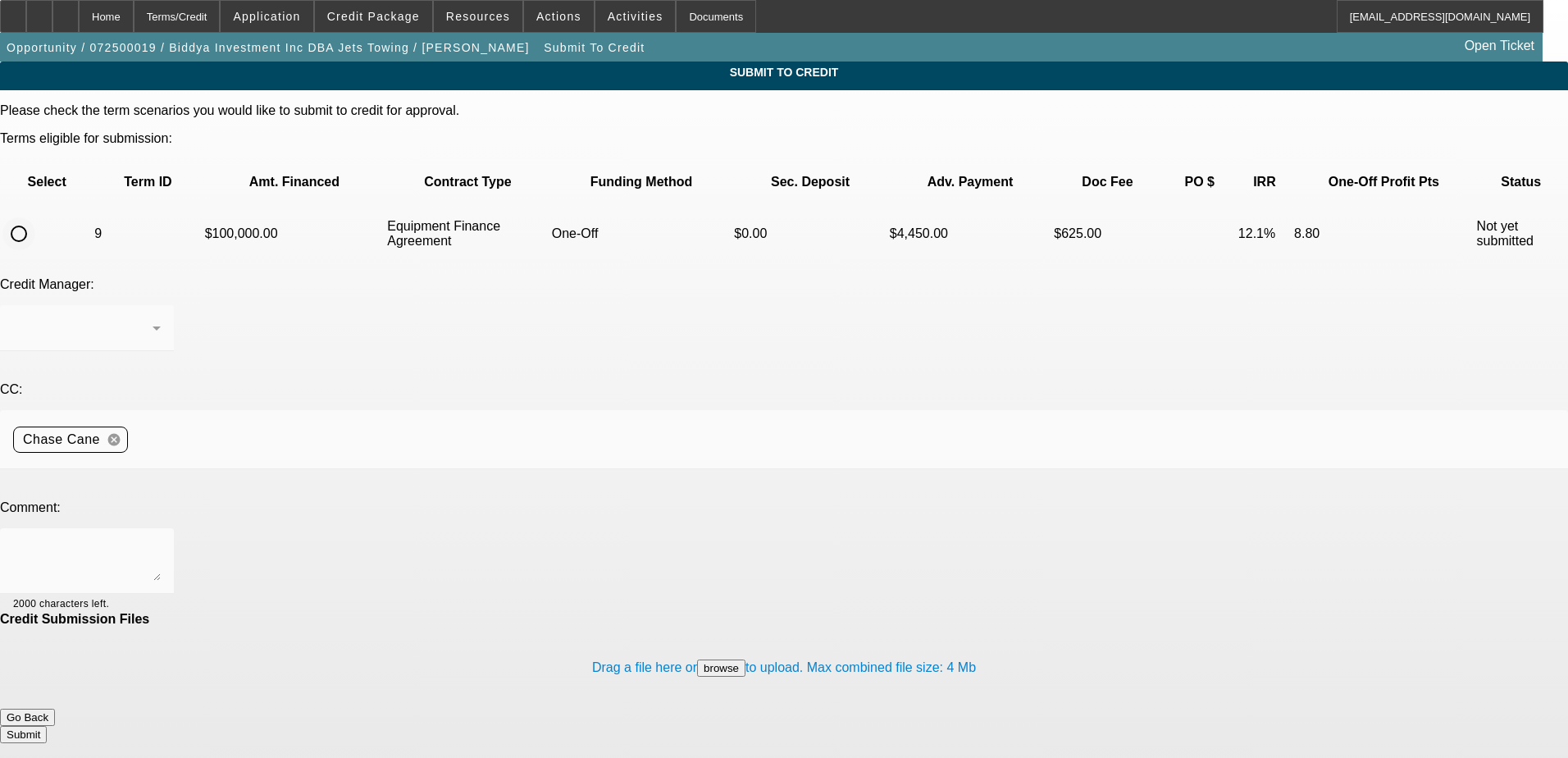
click at [35, 217] on input "radio" at bounding box center [18, 233] width 33 height 33
radio input "true"
click at [161, 541] on textarea at bounding box center [87, 561] width 148 height 40
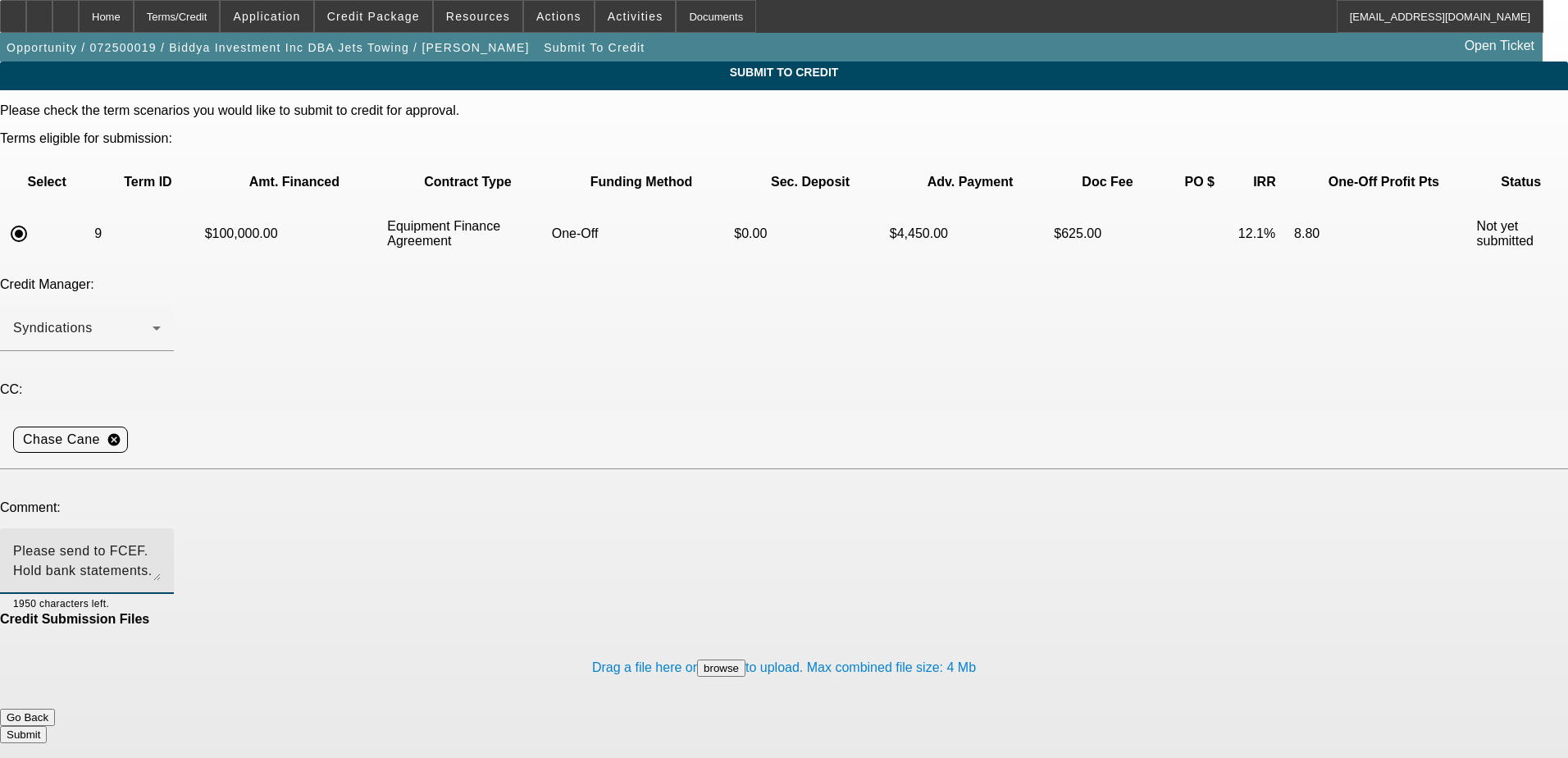
type textarea "Please send to FCEF. Hold bank statements. Thanks"
click at [47, 725] on button "Submit" at bounding box center [23, 734] width 47 height 18
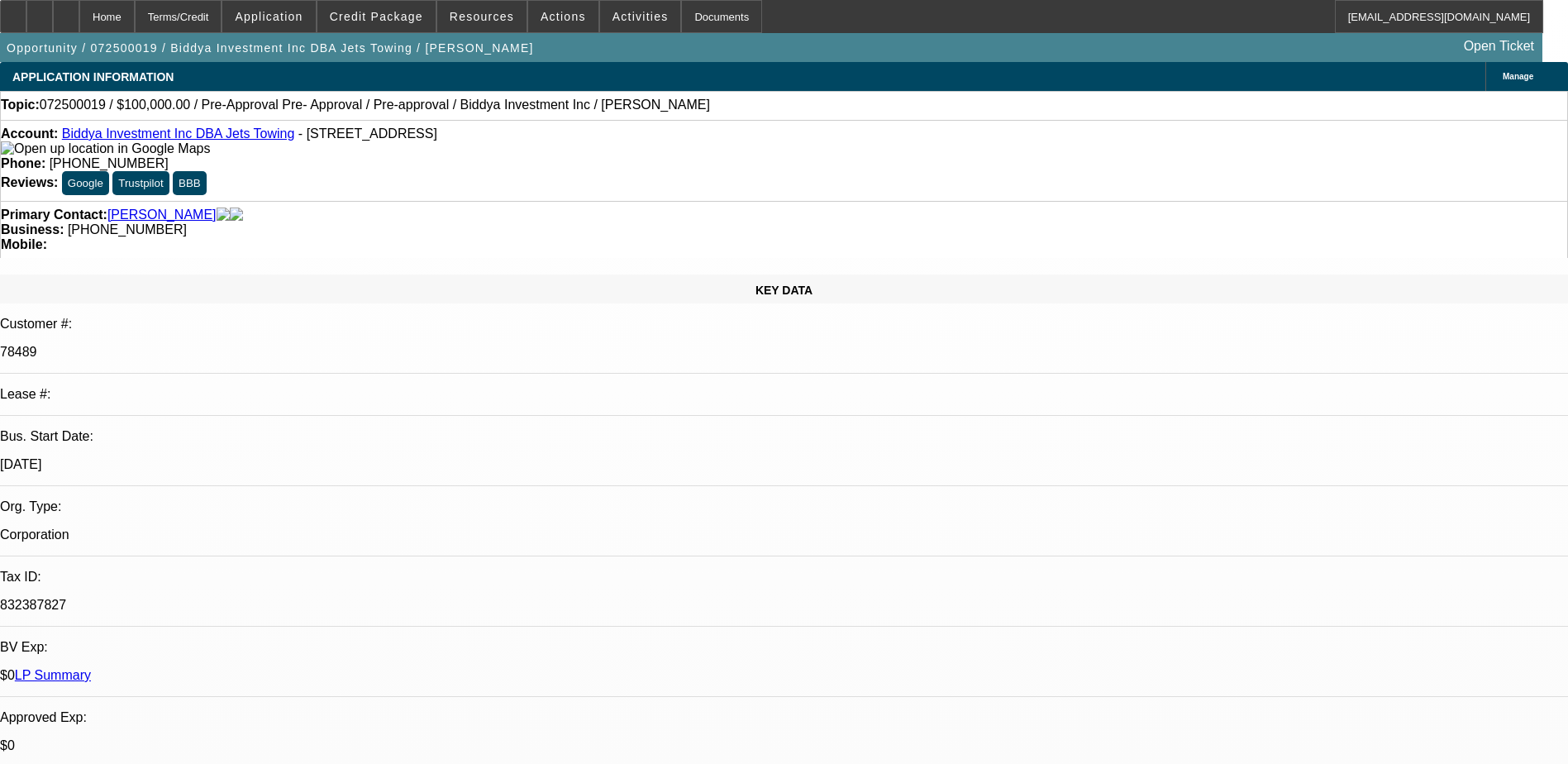
select select "0"
select select "6"
select select "0"
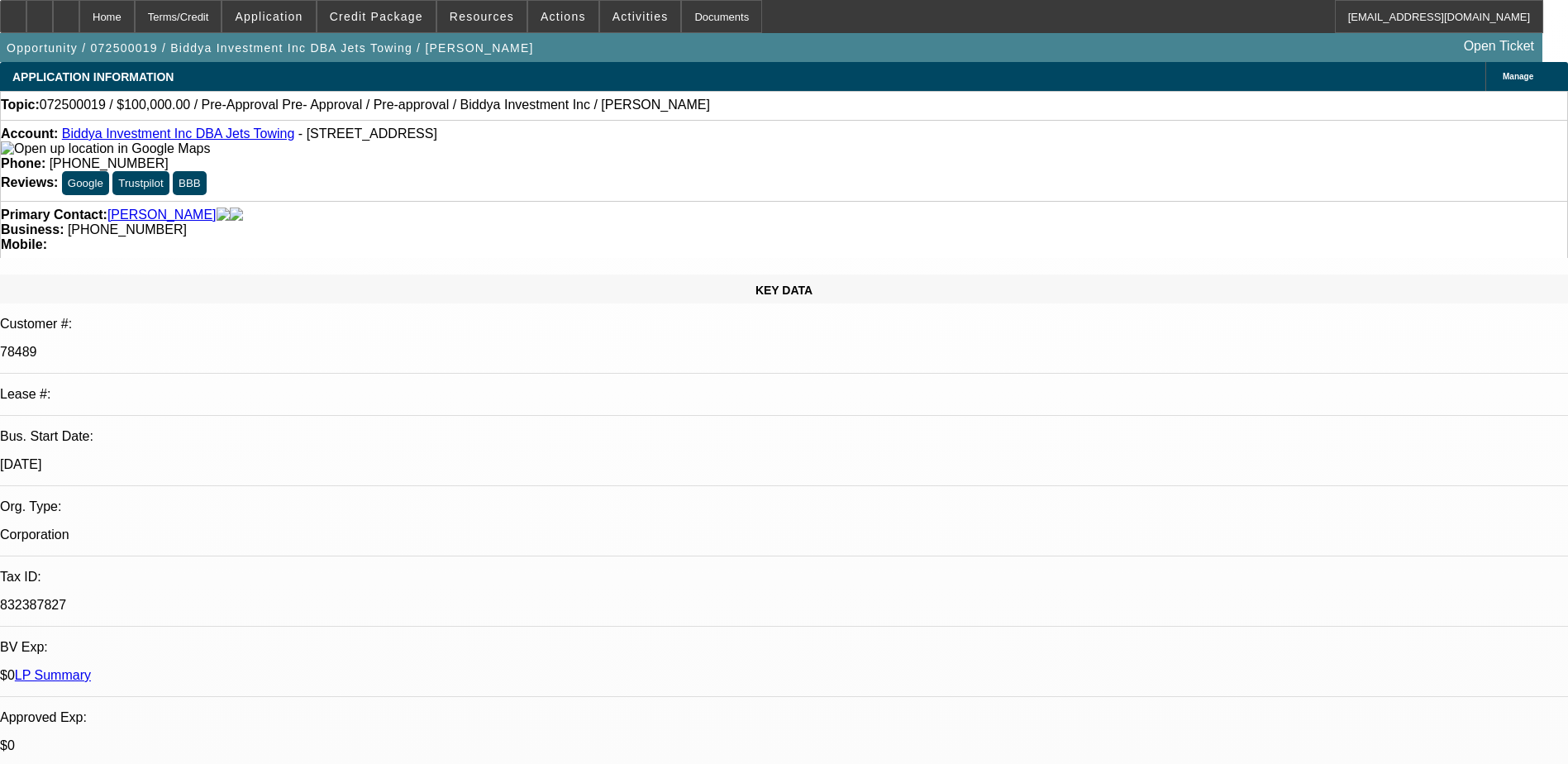
select select "0"
select select "6"
select select "0"
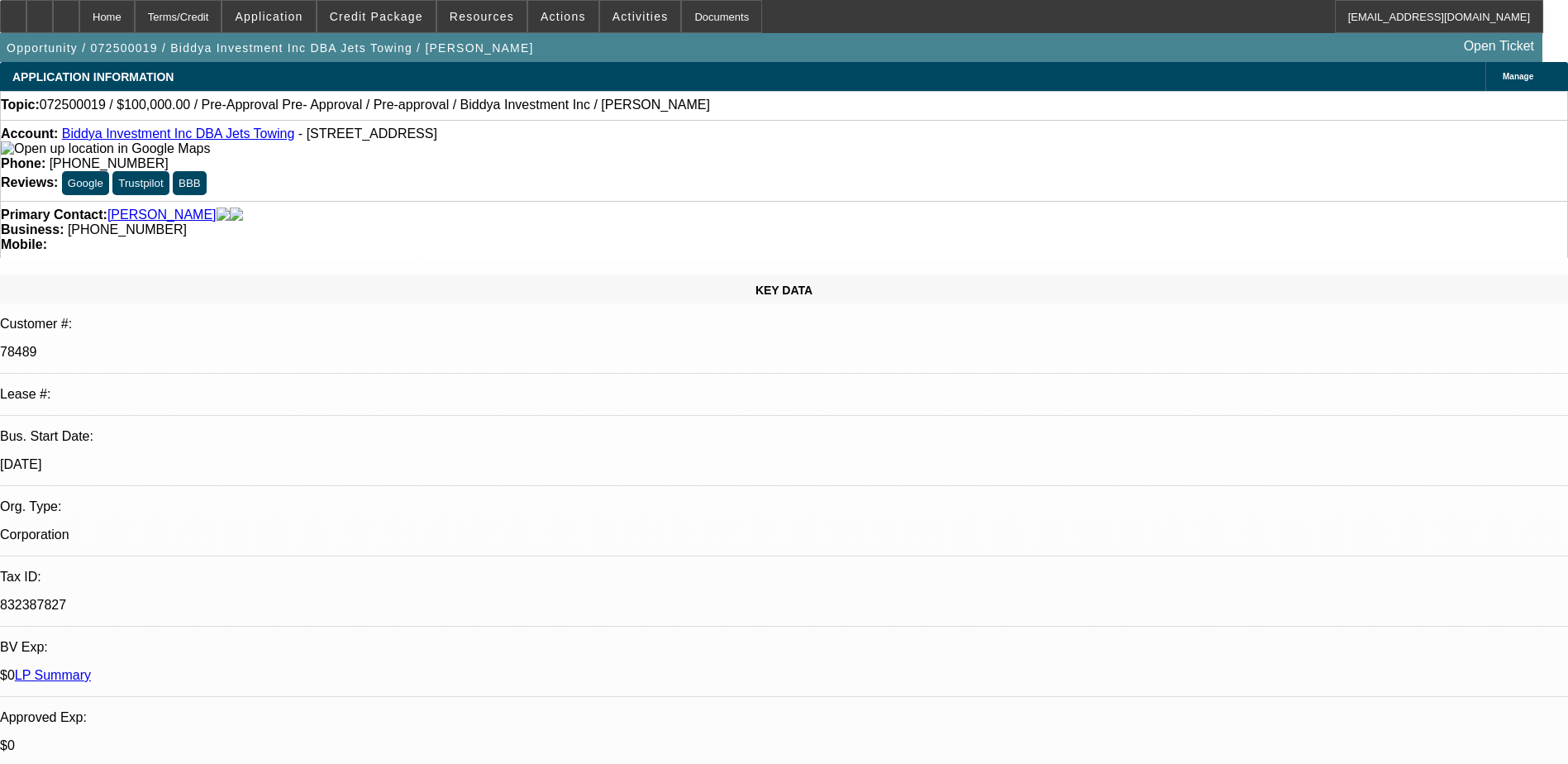
select select "0"
select select "6"
select select "0"
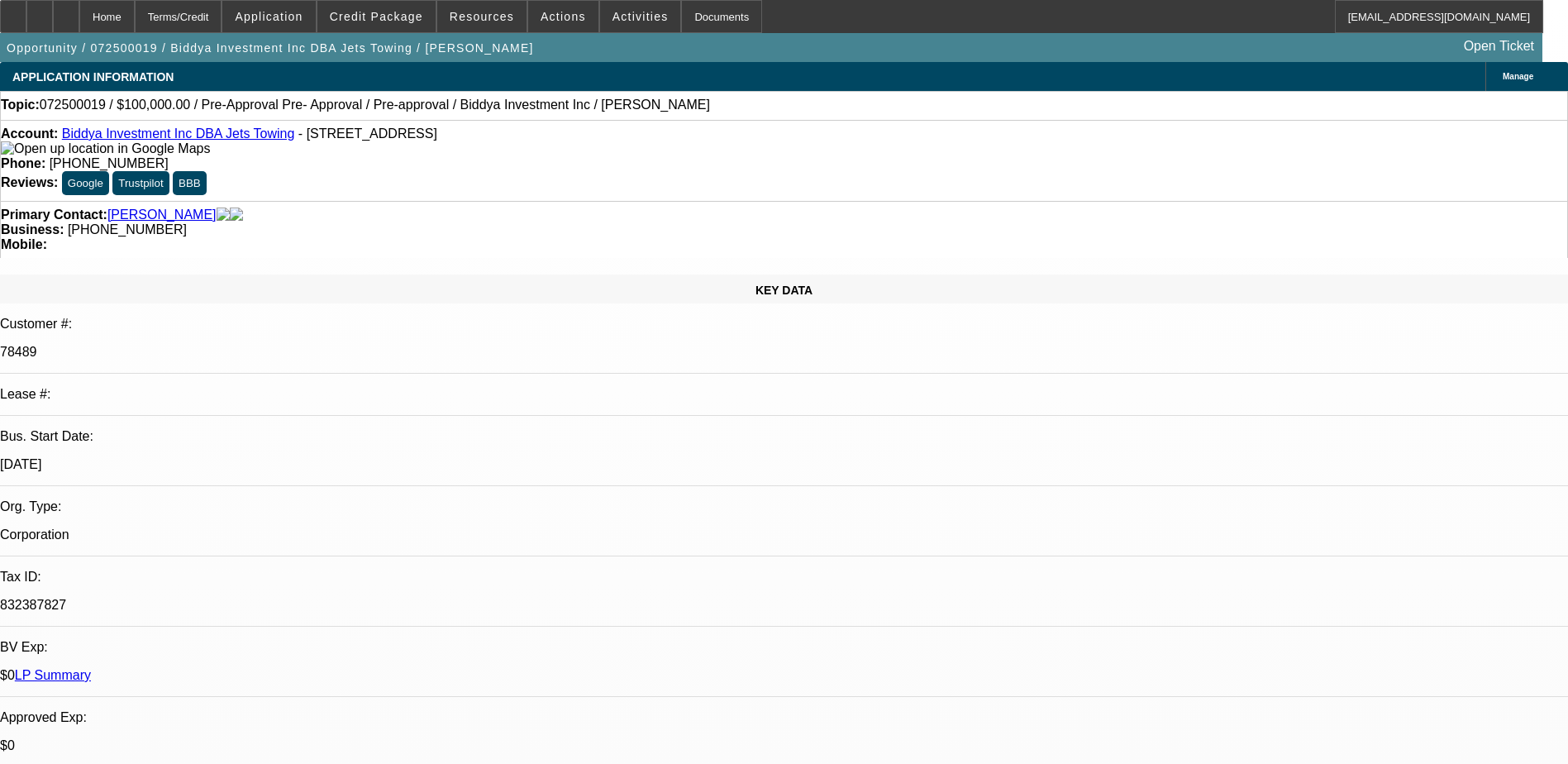
select select "6"
select select "0"
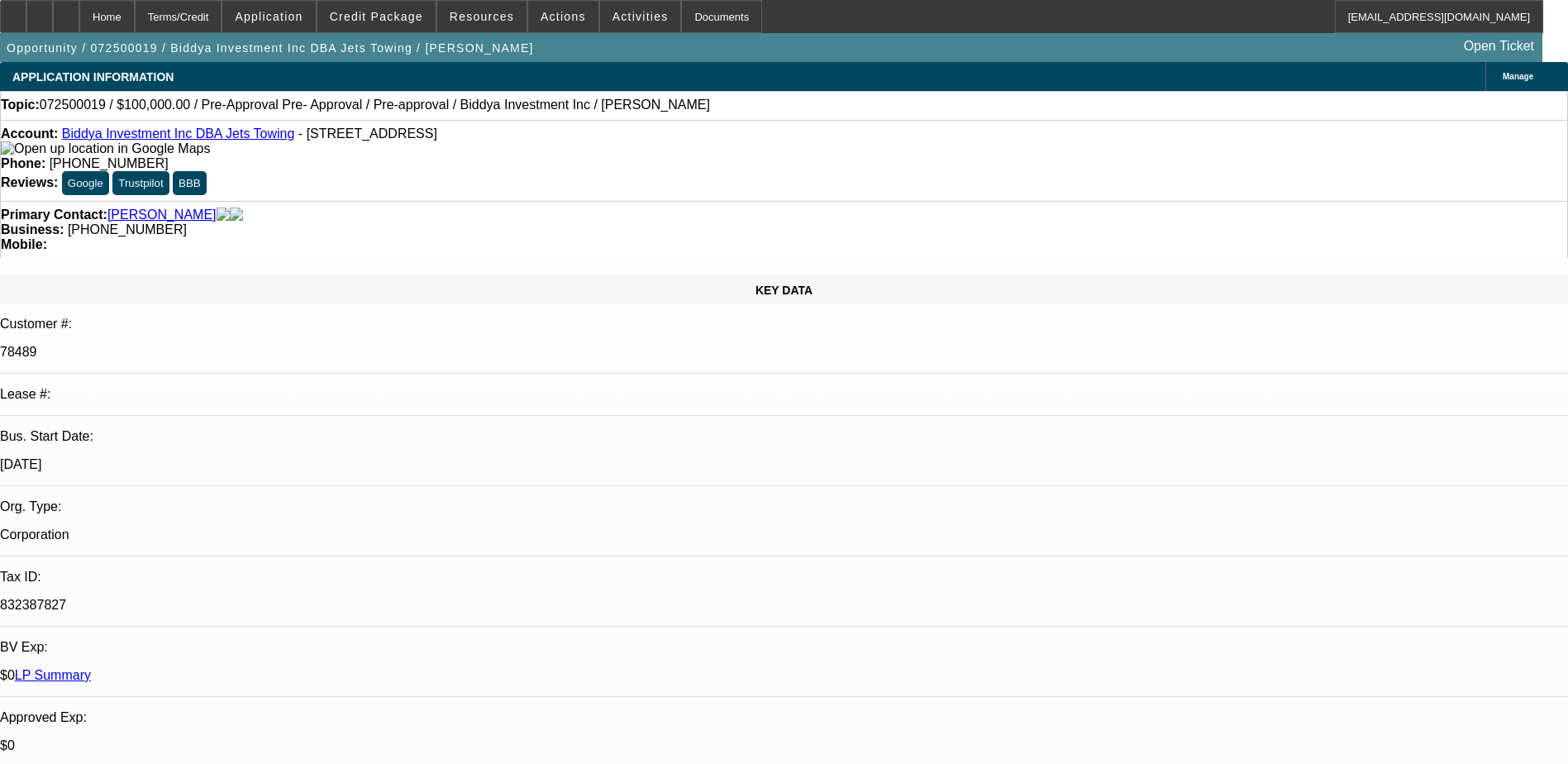
select select "0"
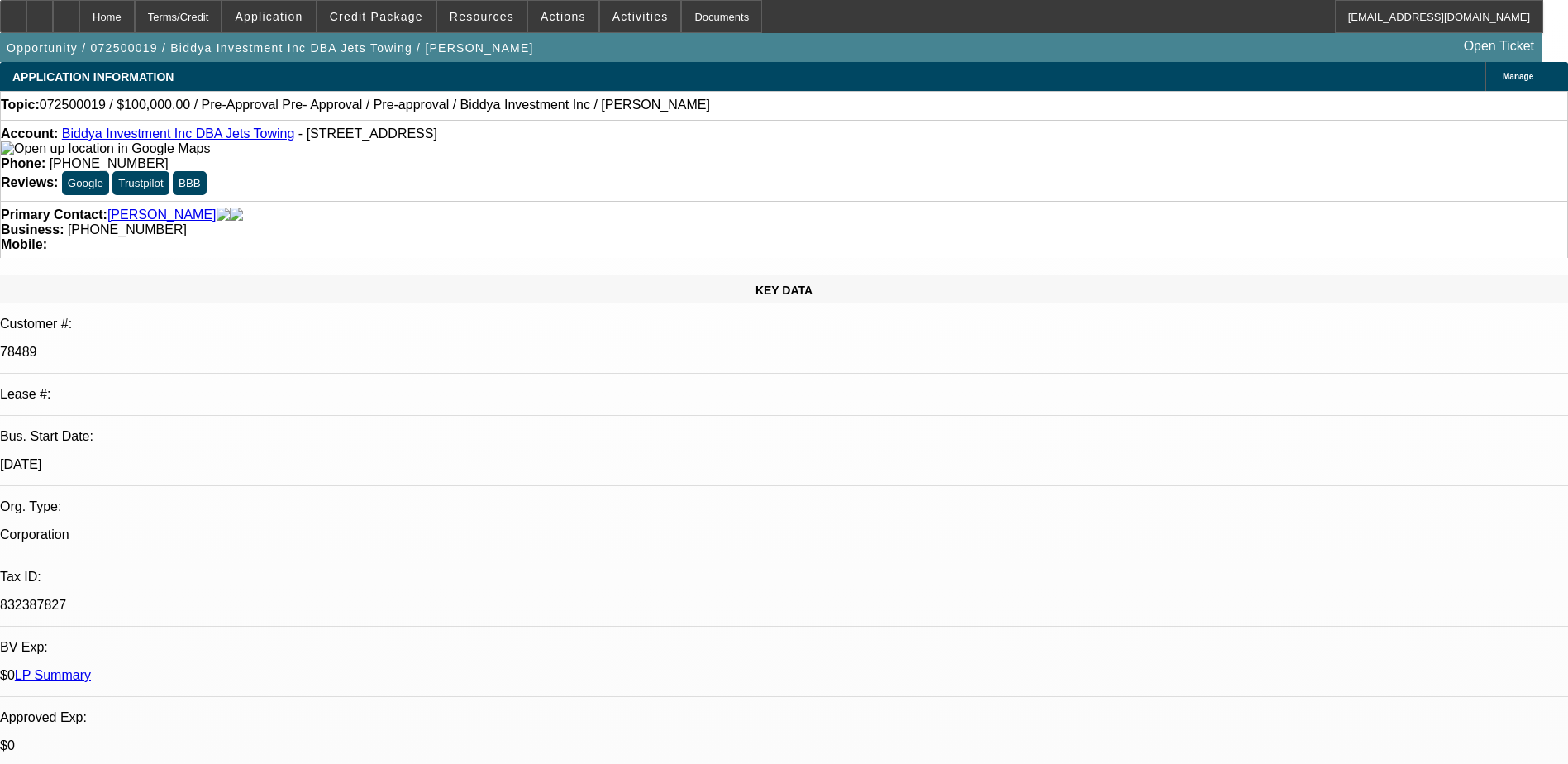
select select "0"
select select "1"
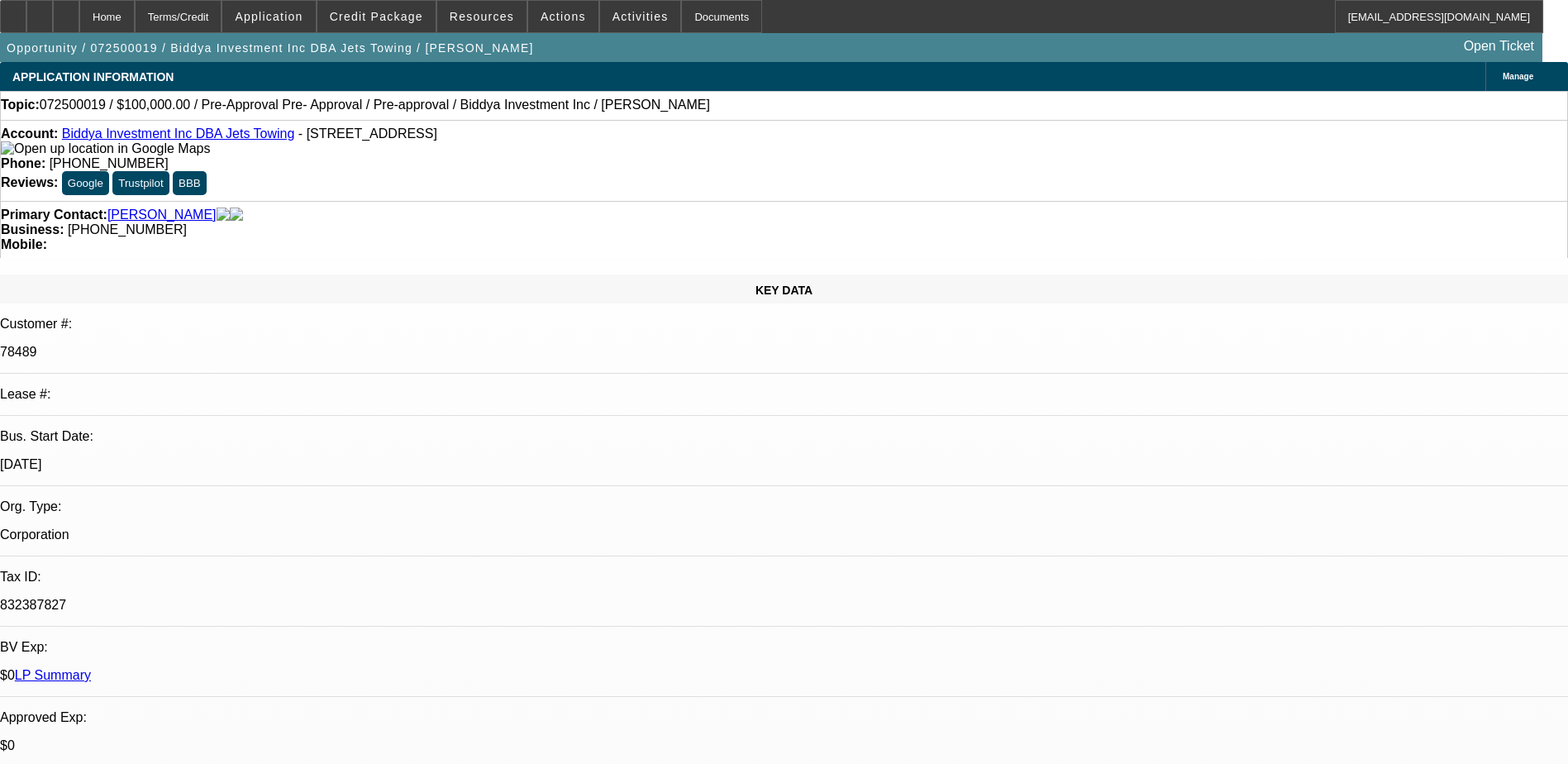
select select "6"
select select "1"
select select "6"
select select "1"
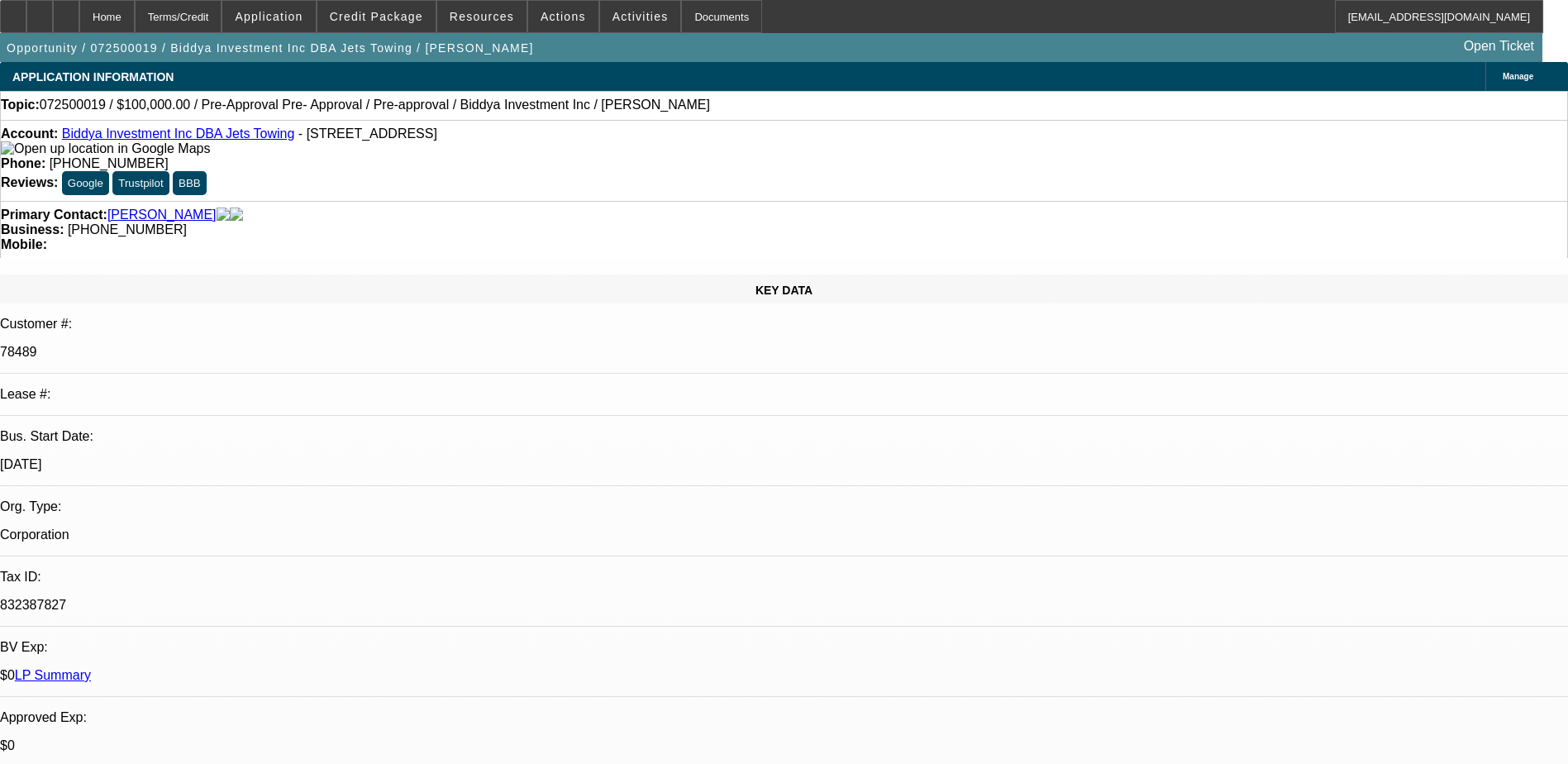
select select "1"
select select "6"
select select "1"
select select "6"
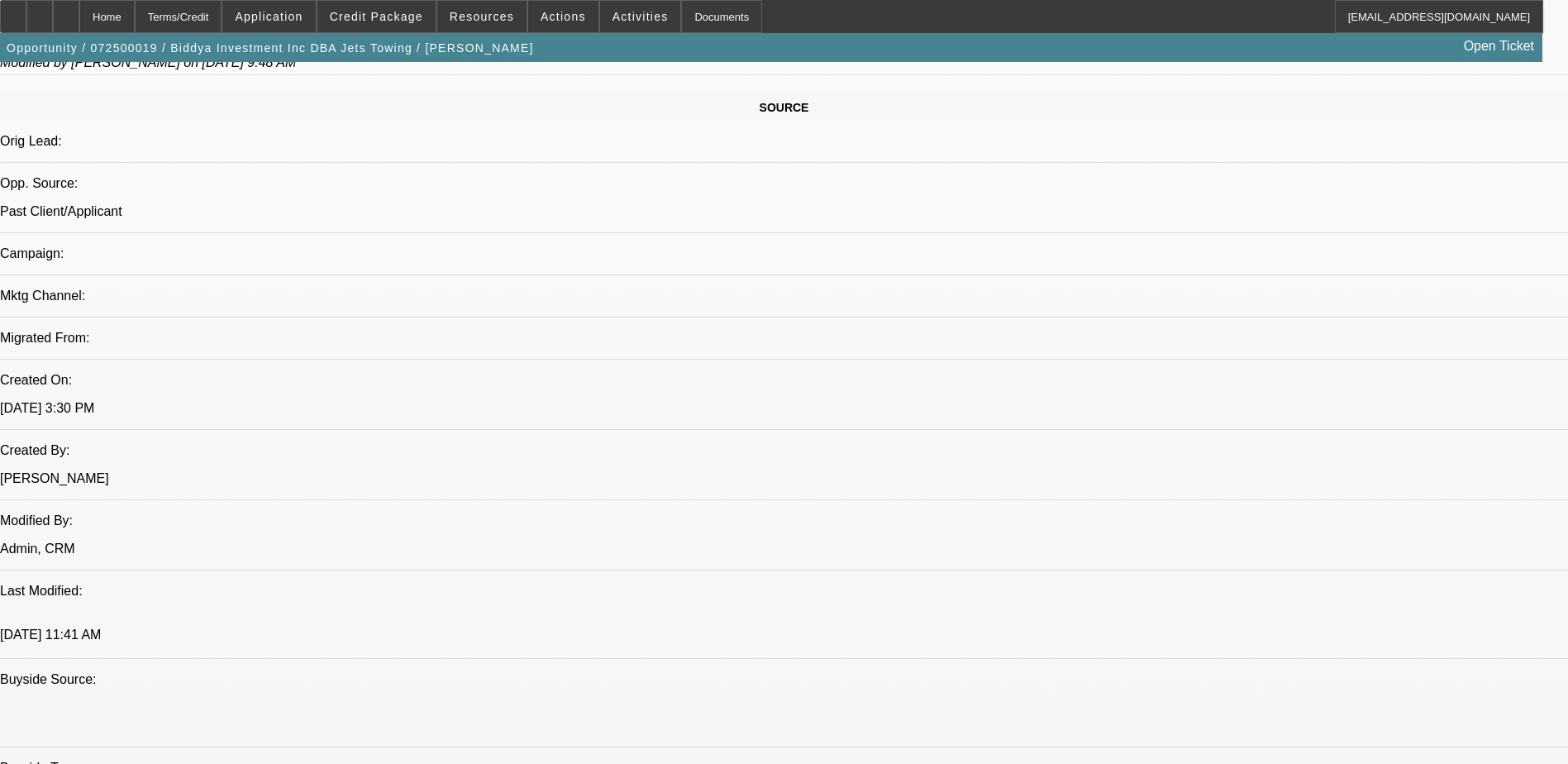
scroll to position [992, 0]
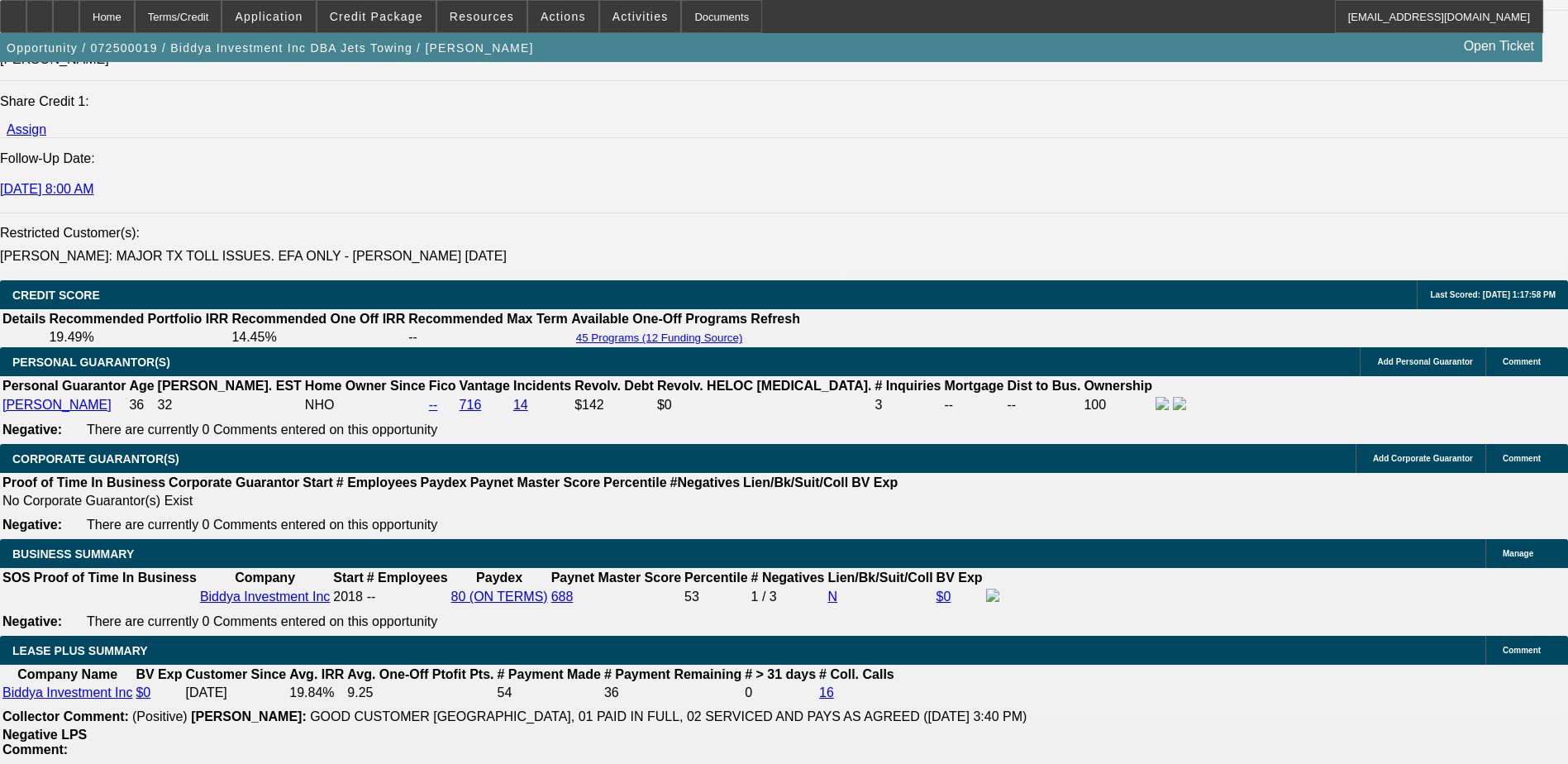
scroll to position [2810, 0]
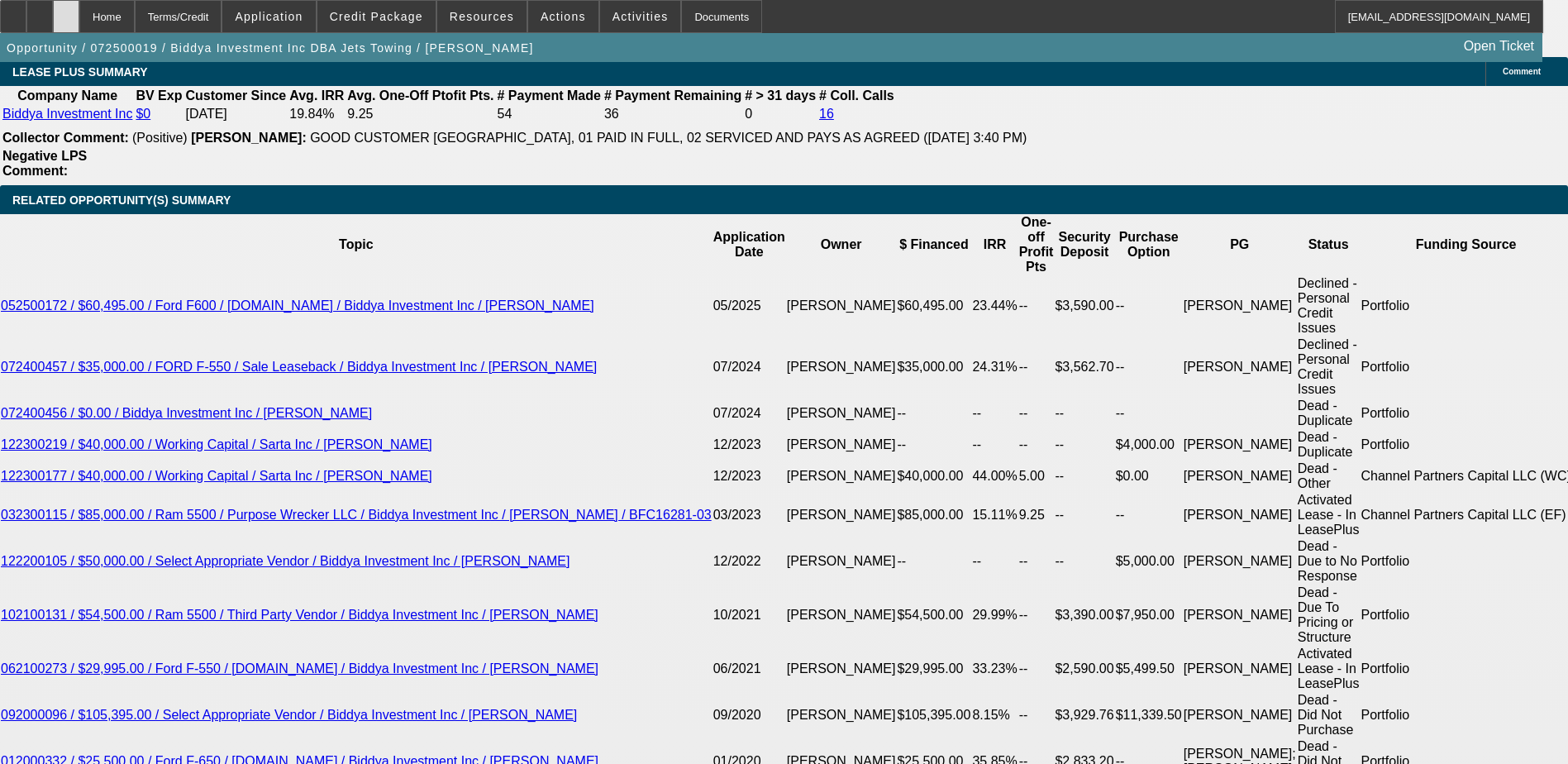
click at [79, 12] on div at bounding box center [67, 16] width 27 height 33
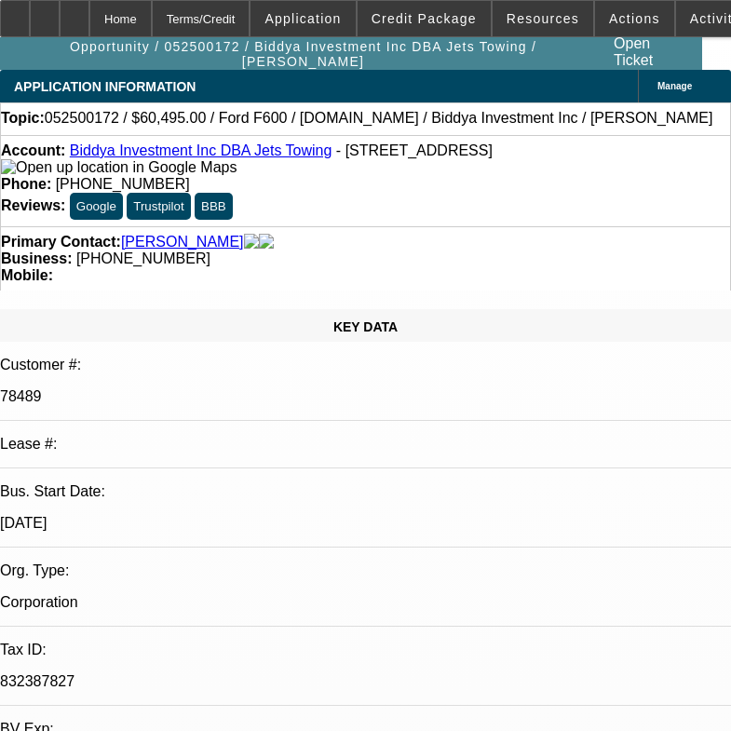
select select "0"
select select "2"
select select "0"
select select "2"
select select "0"
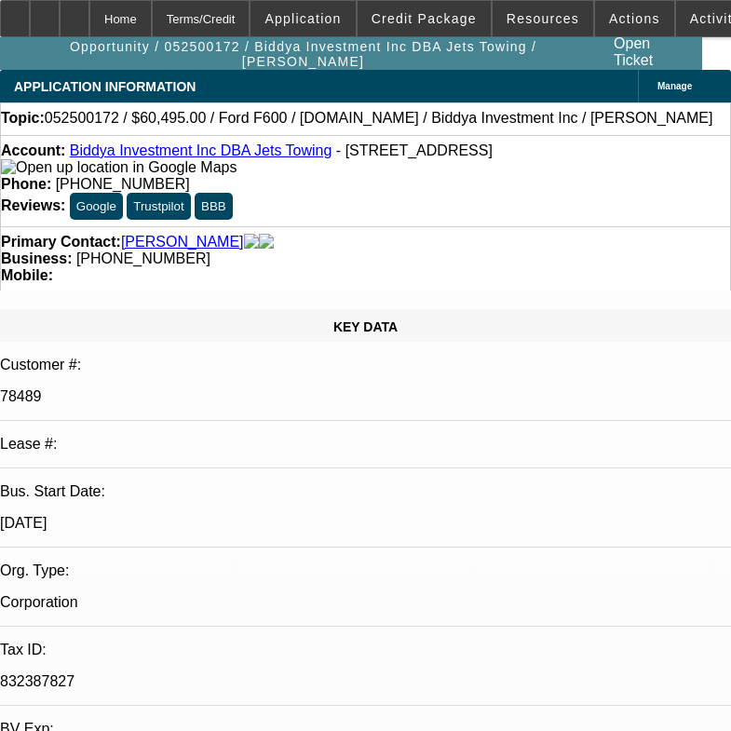
select select "2"
select select "0.1"
select select "2"
select select "0.1"
select select "1"
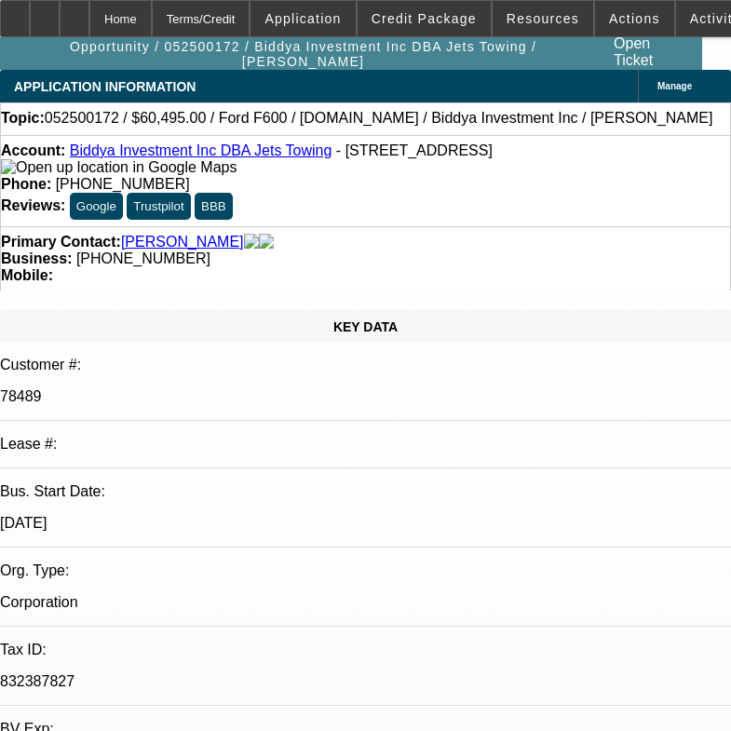
select select "2"
select select "6"
select select "1"
select select "2"
select select "6"
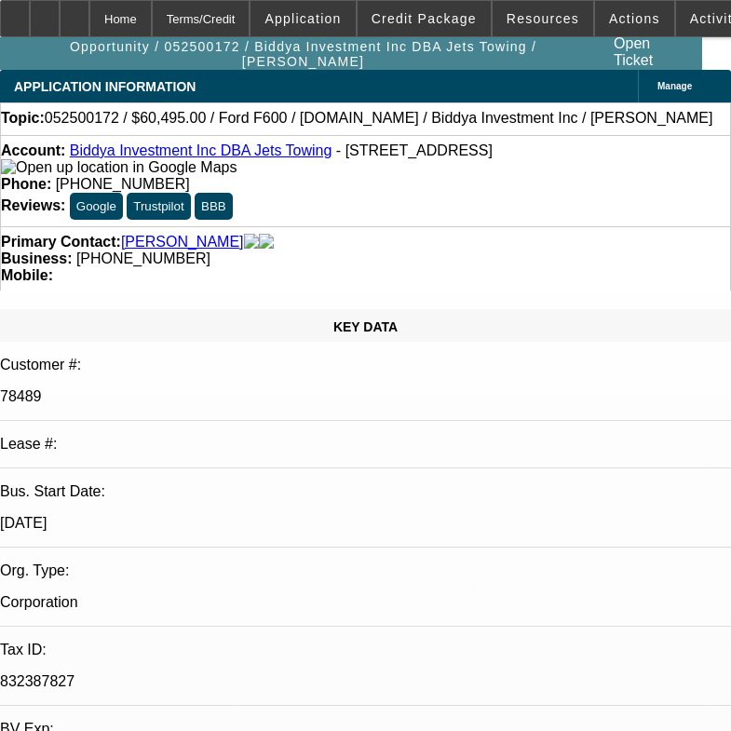
select select "1"
select select "2"
select select "4"
select select "1"
select select "2"
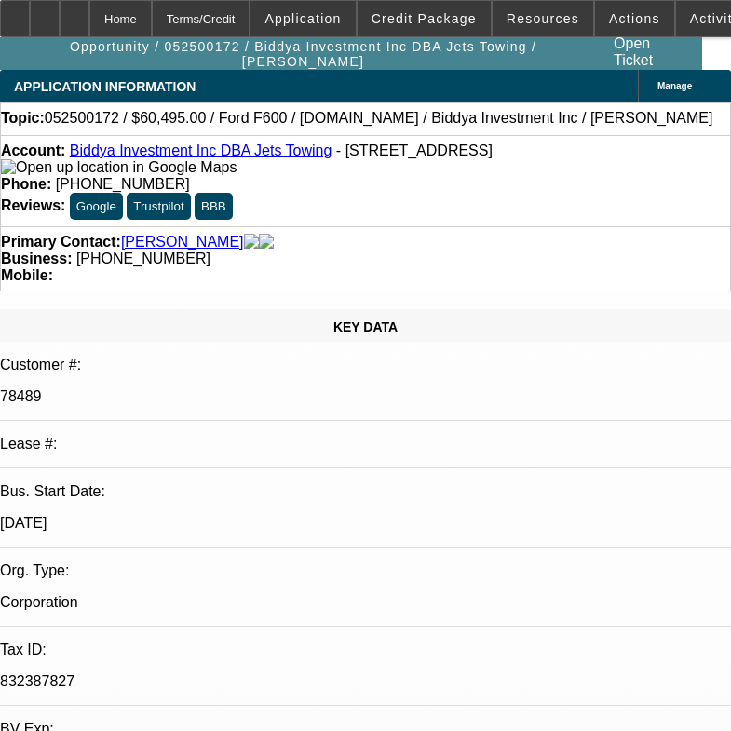
select select "4"
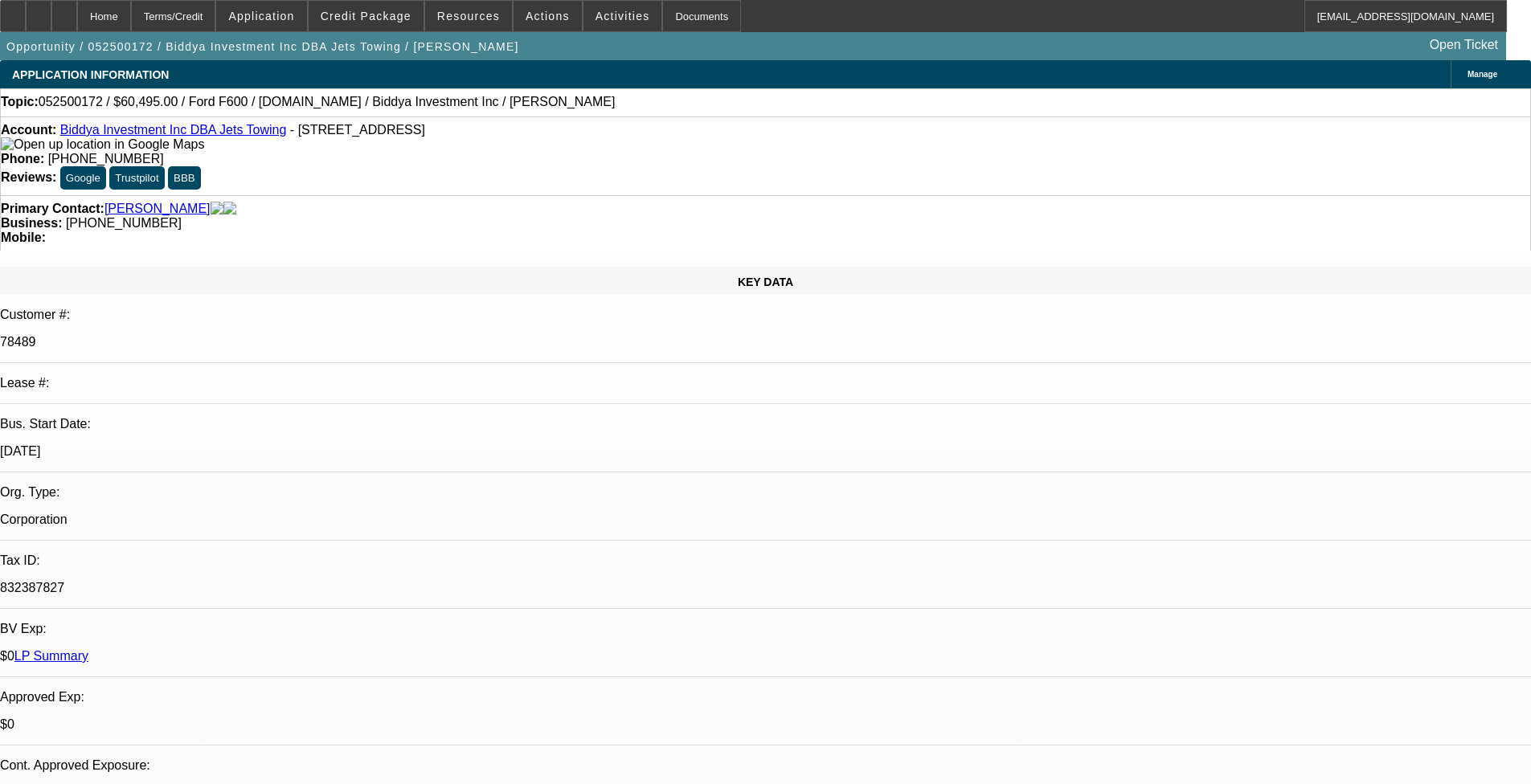
scroll to position [241, 0]
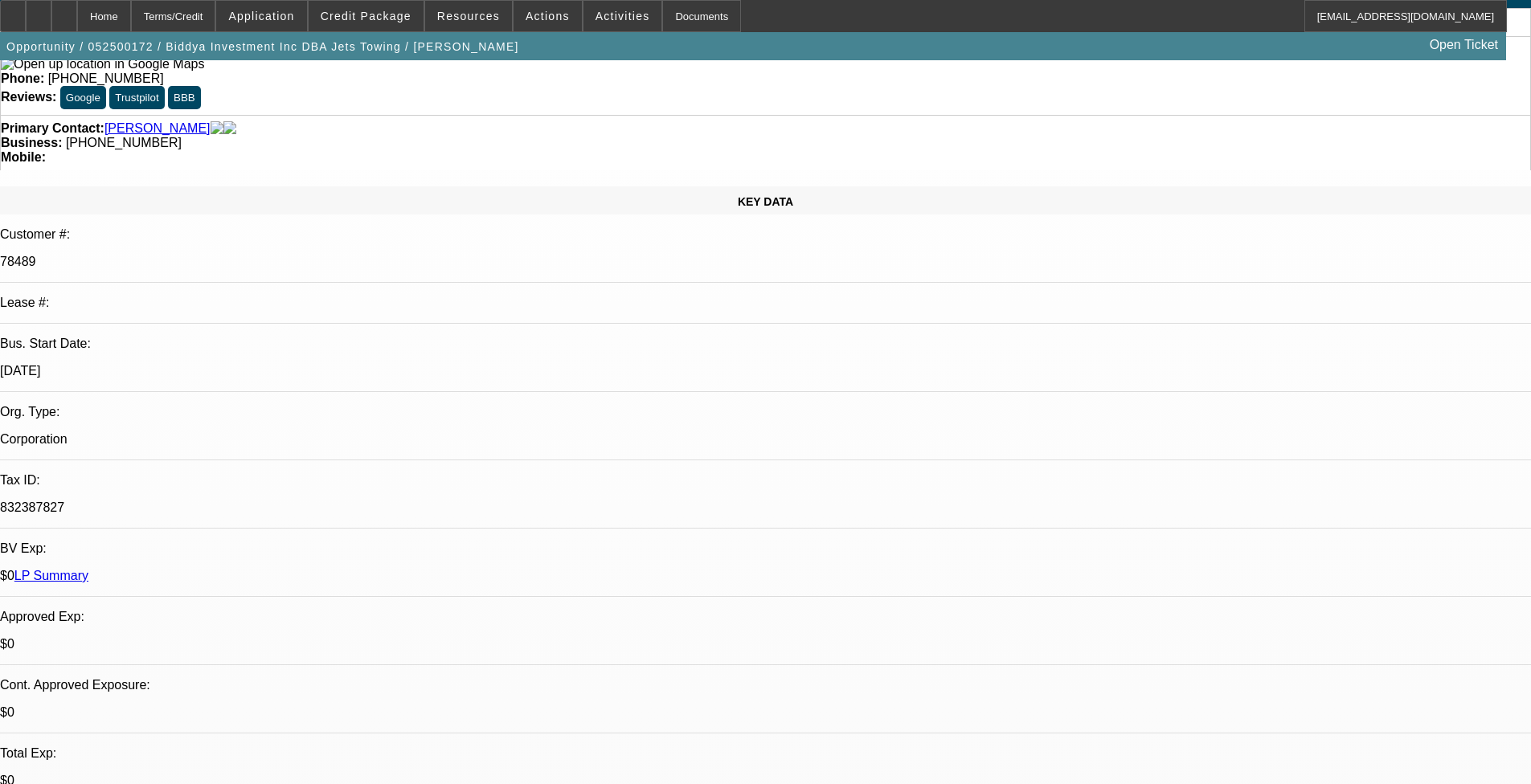
scroll to position [402, 0]
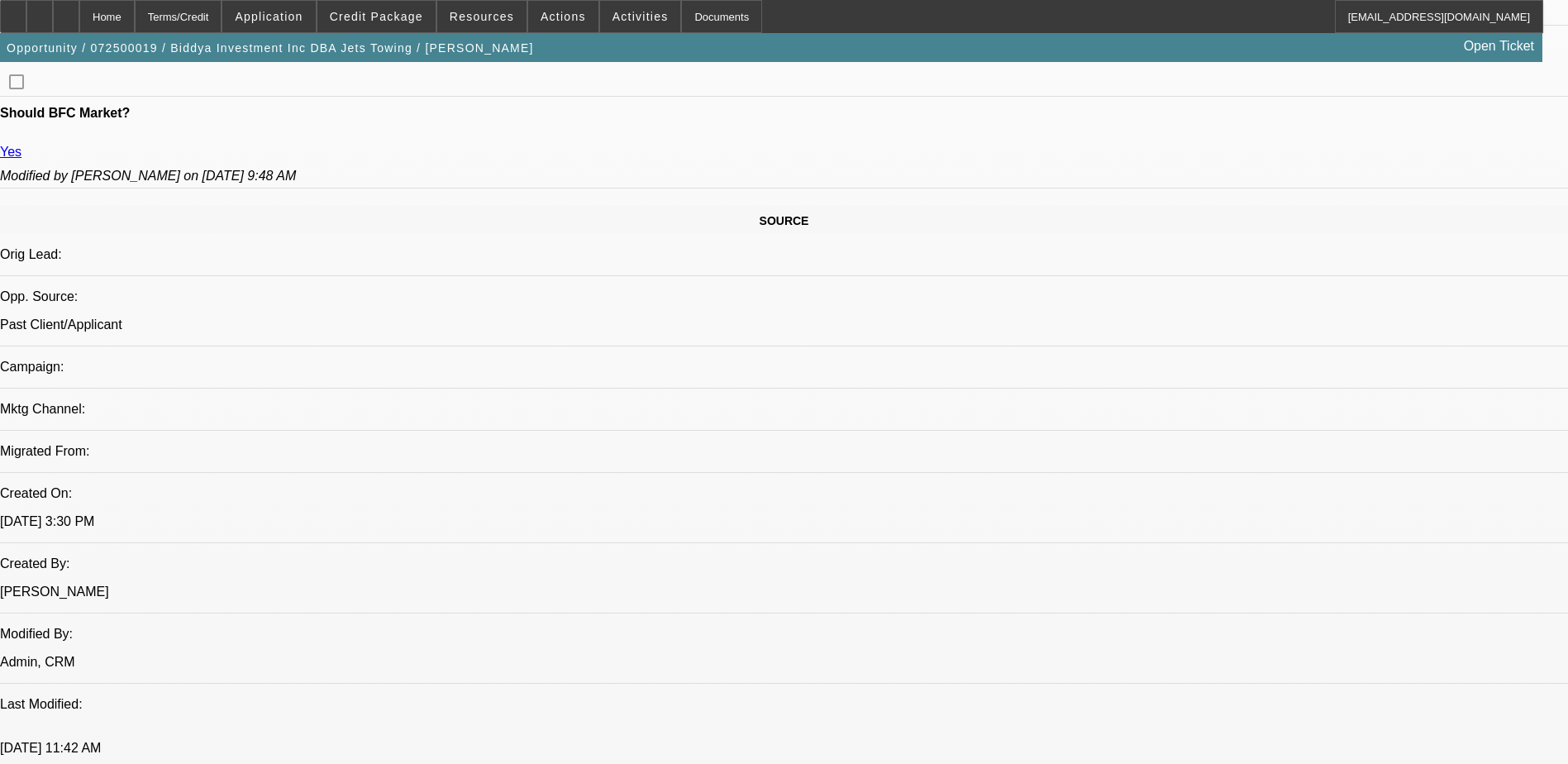
select select "0"
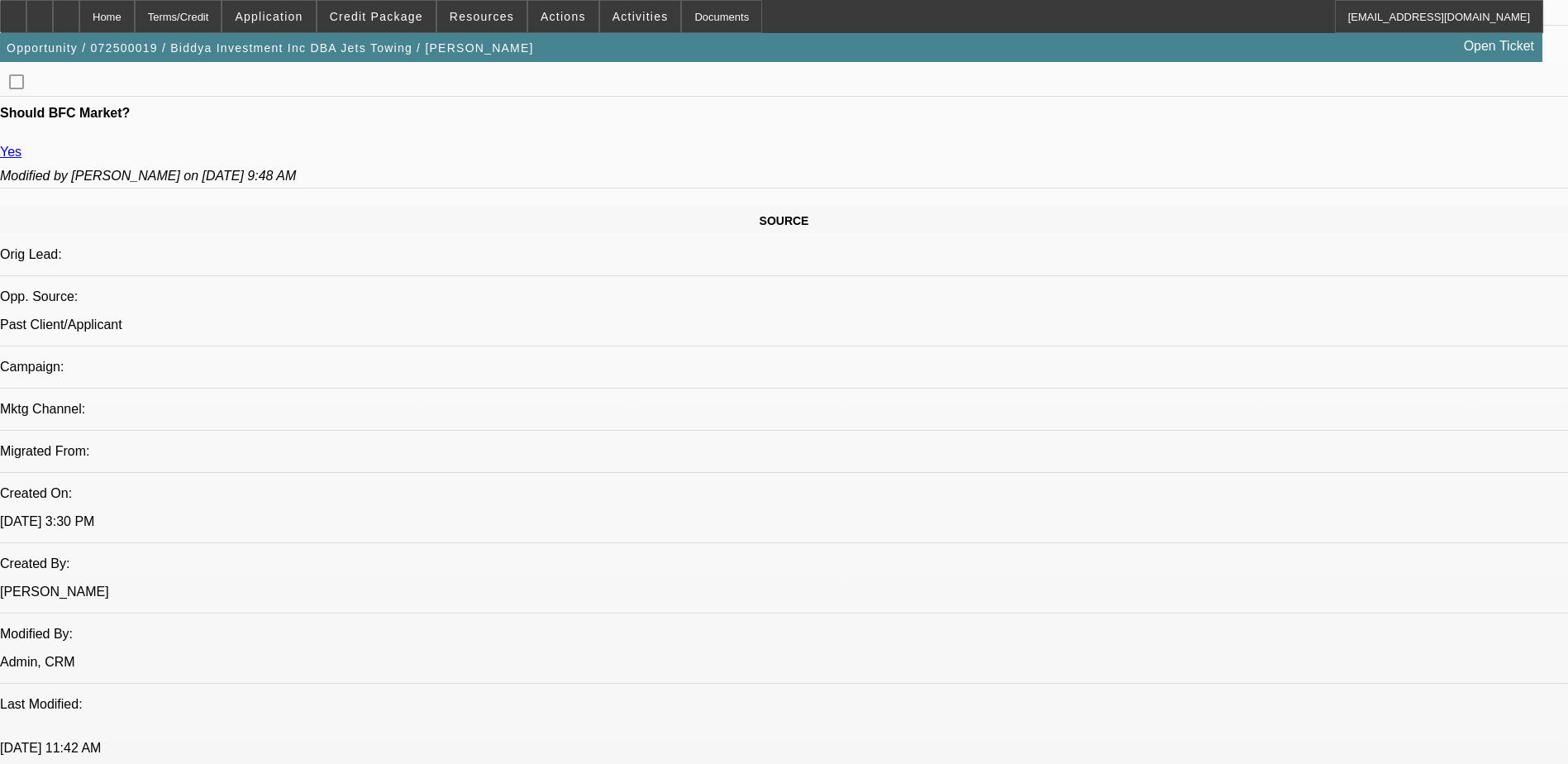
select select "0"
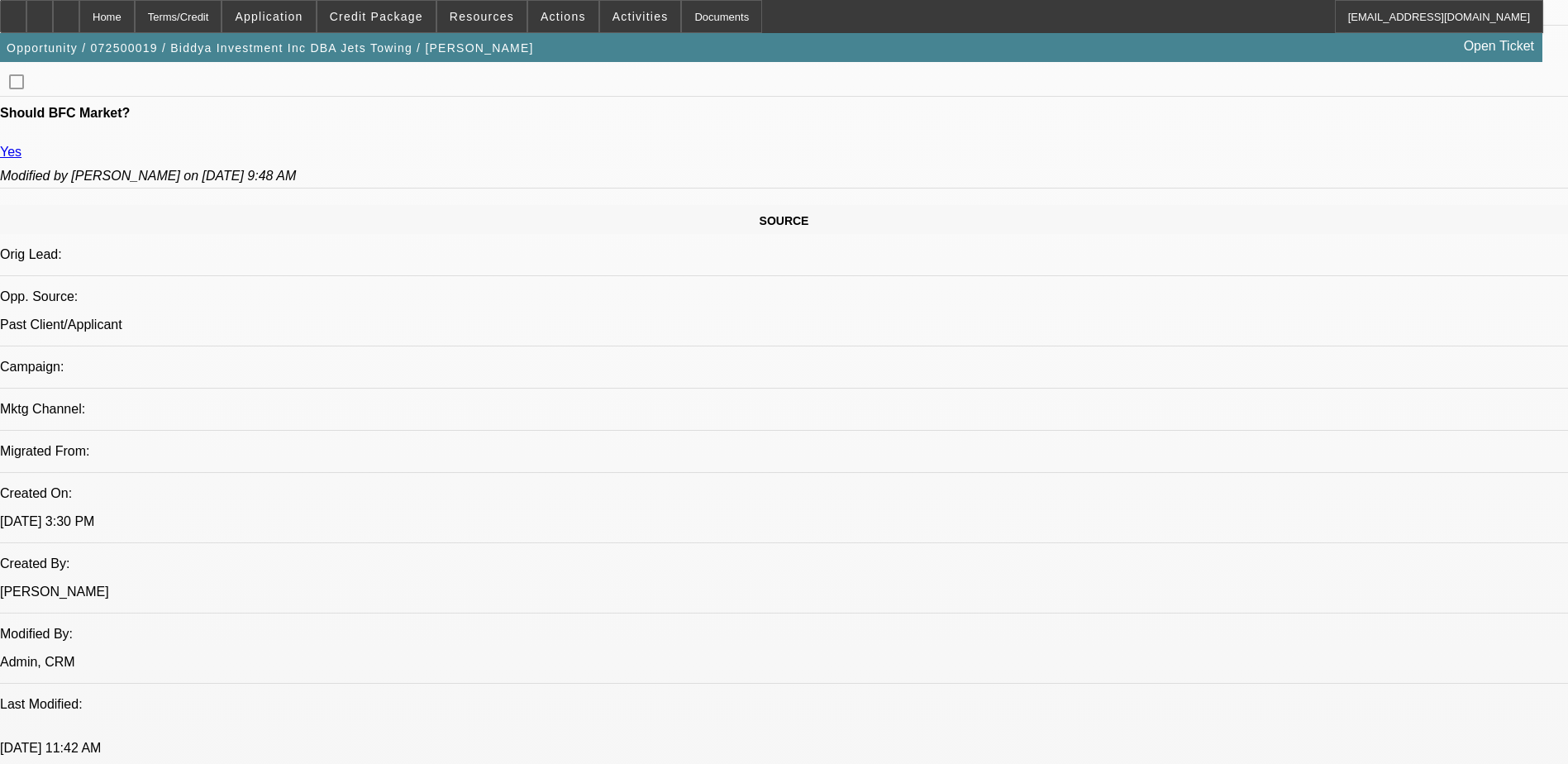
select select "0"
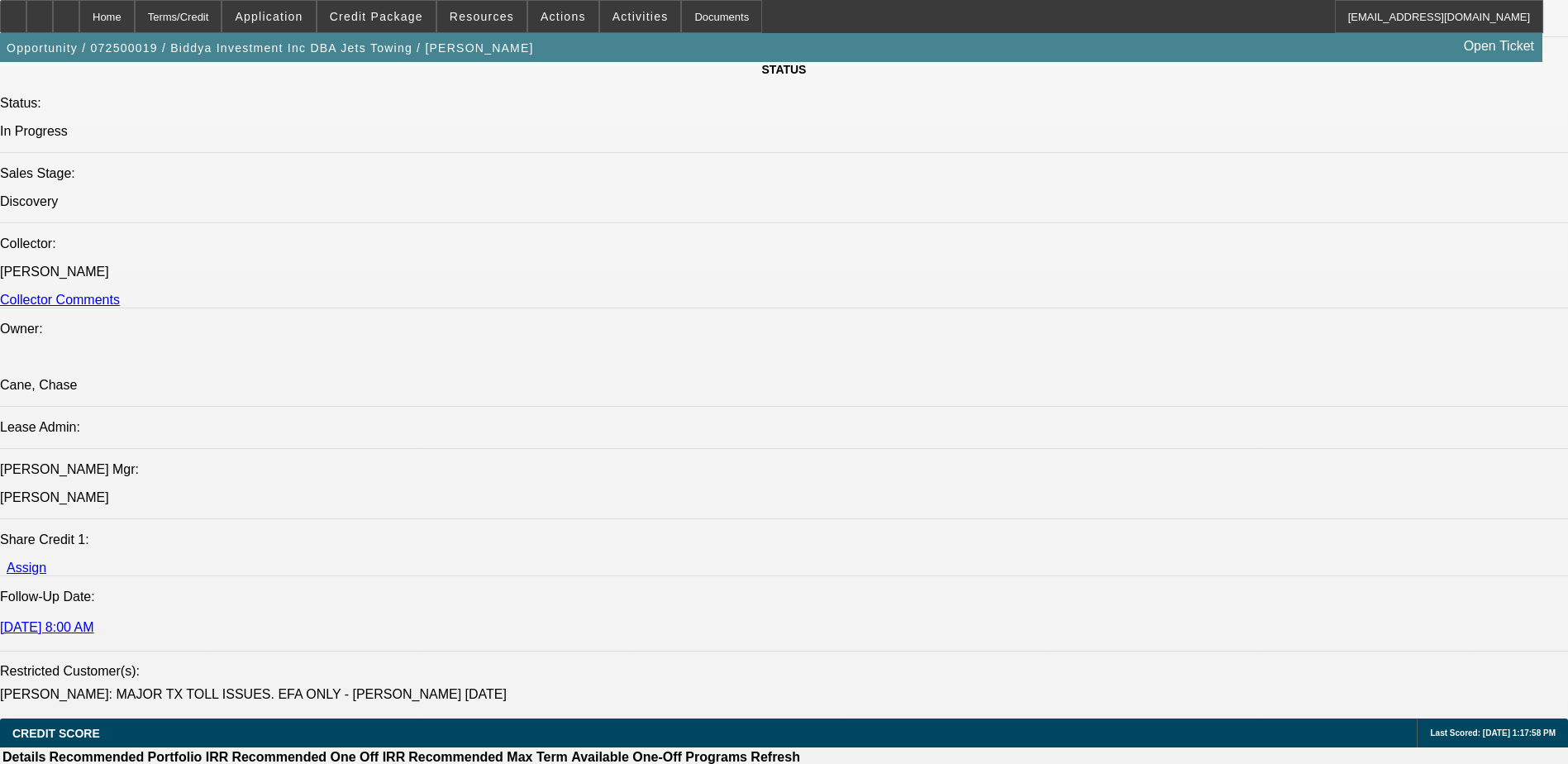
select select "1"
select select "6"
select select "1"
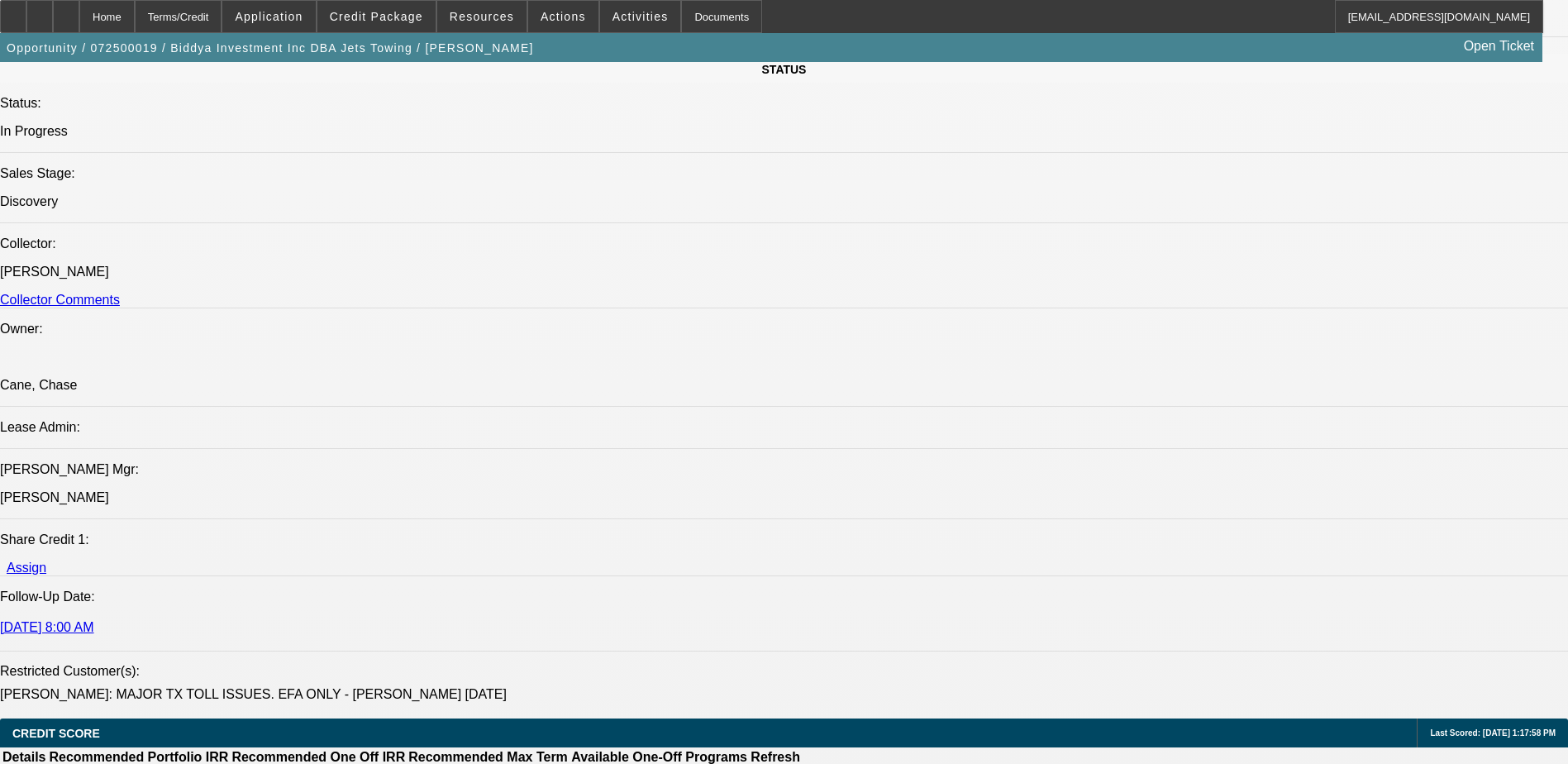
select select "6"
select select "1"
select select "6"
select select "1"
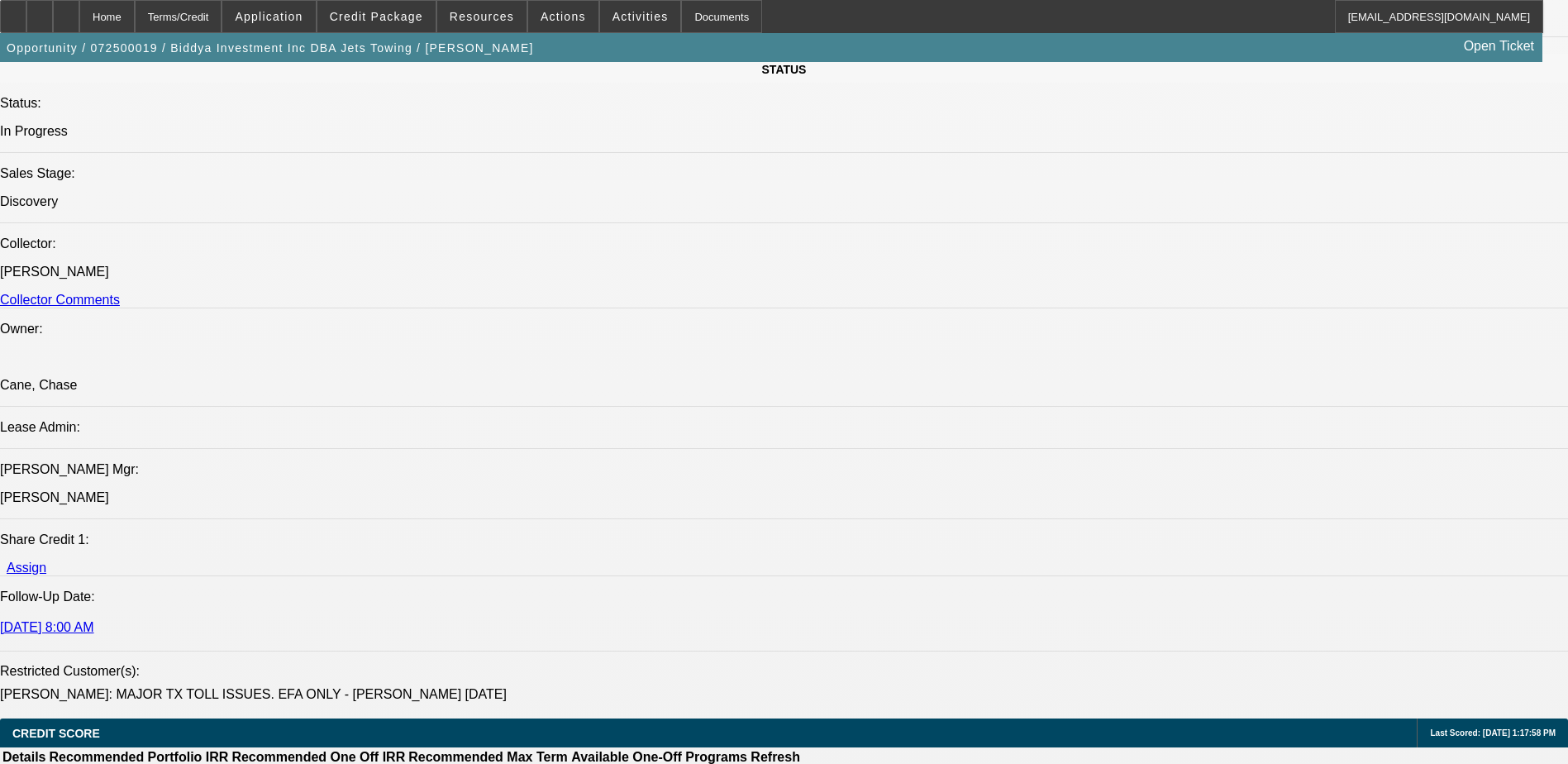
select select "1"
select select "6"
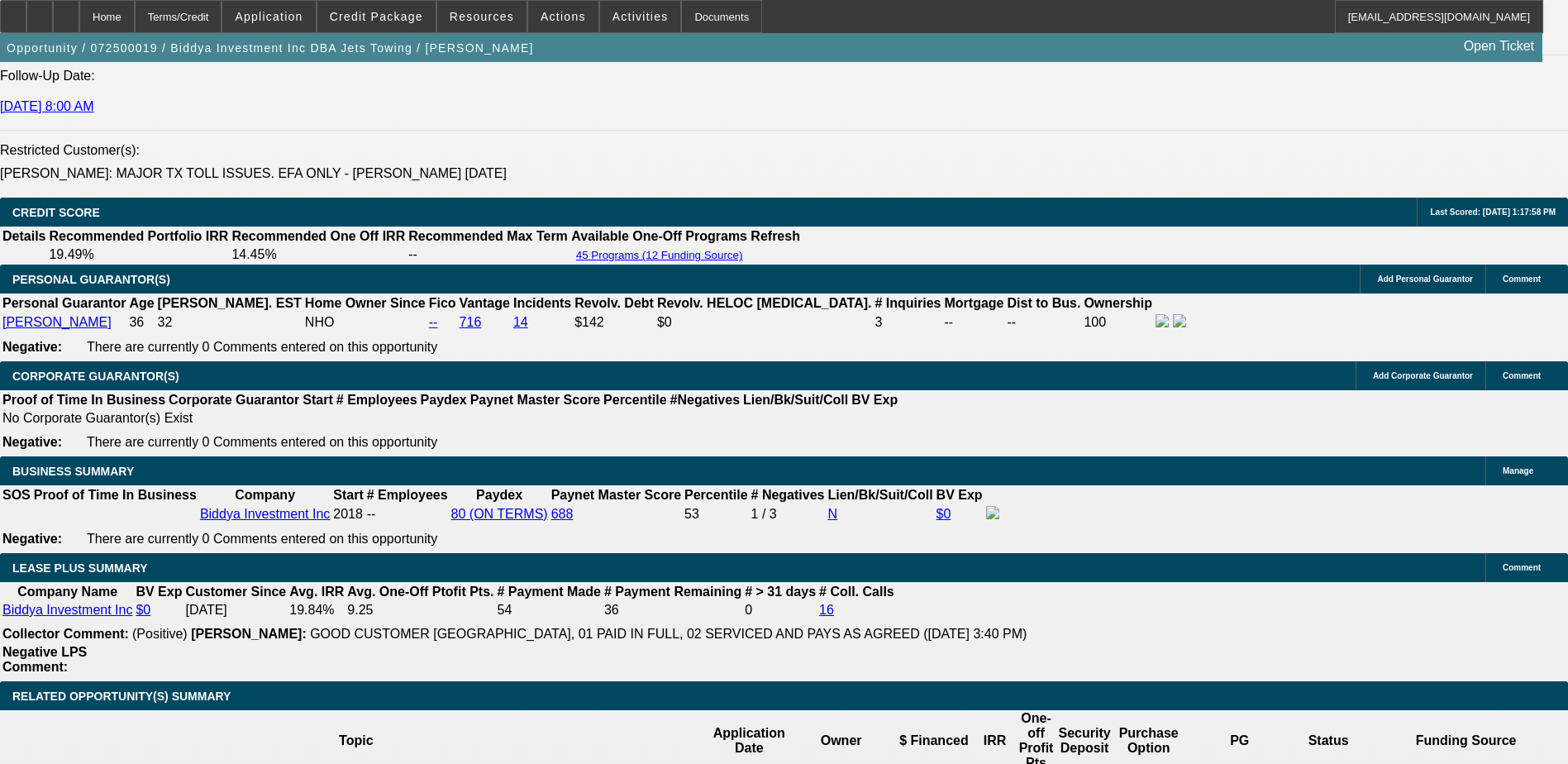
scroll to position [2810, 0]
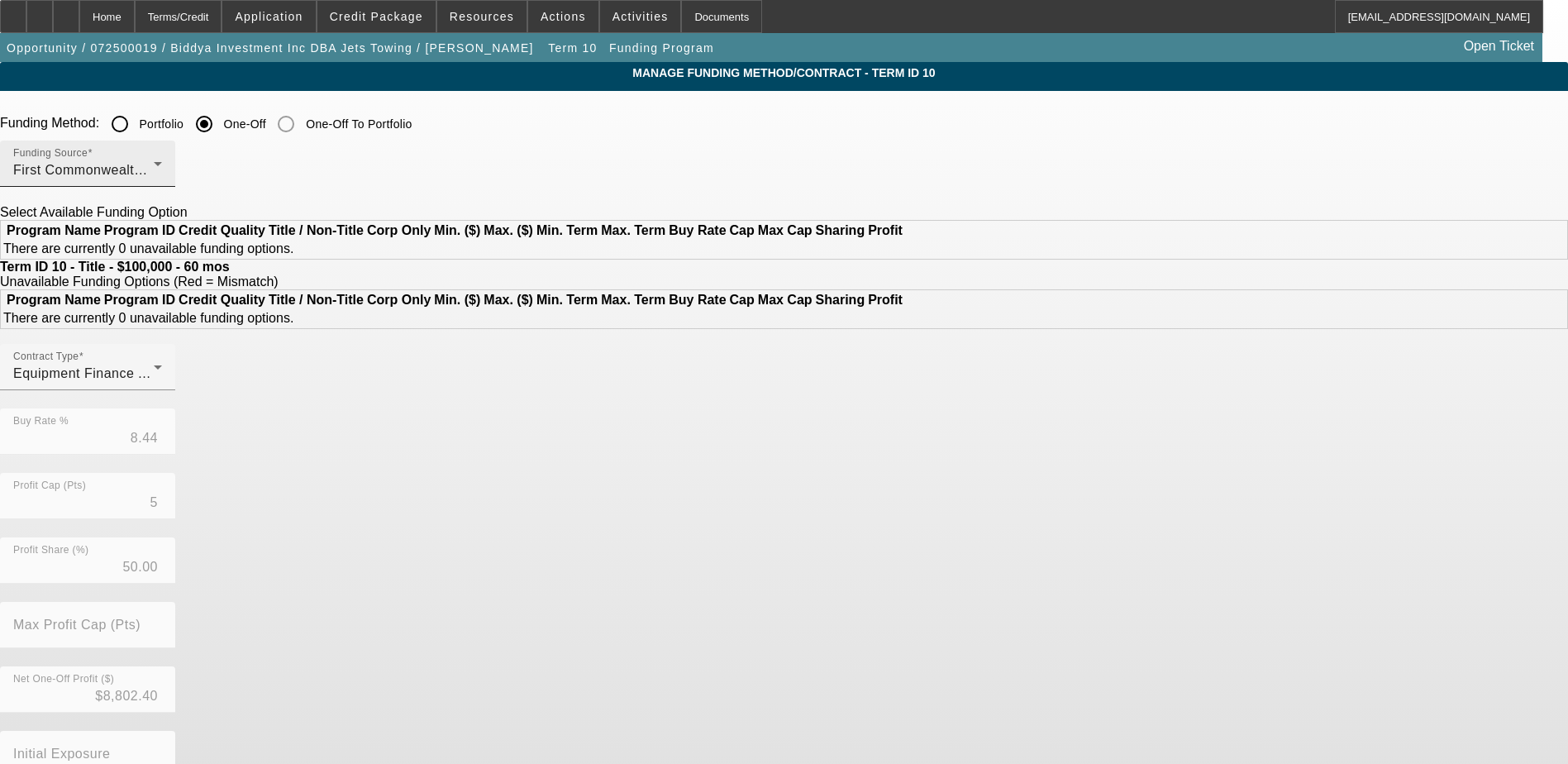
click at [154, 174] on div "First Commonwealth Equipment Finance" at bounding box center [83, 170] width 140 height 20
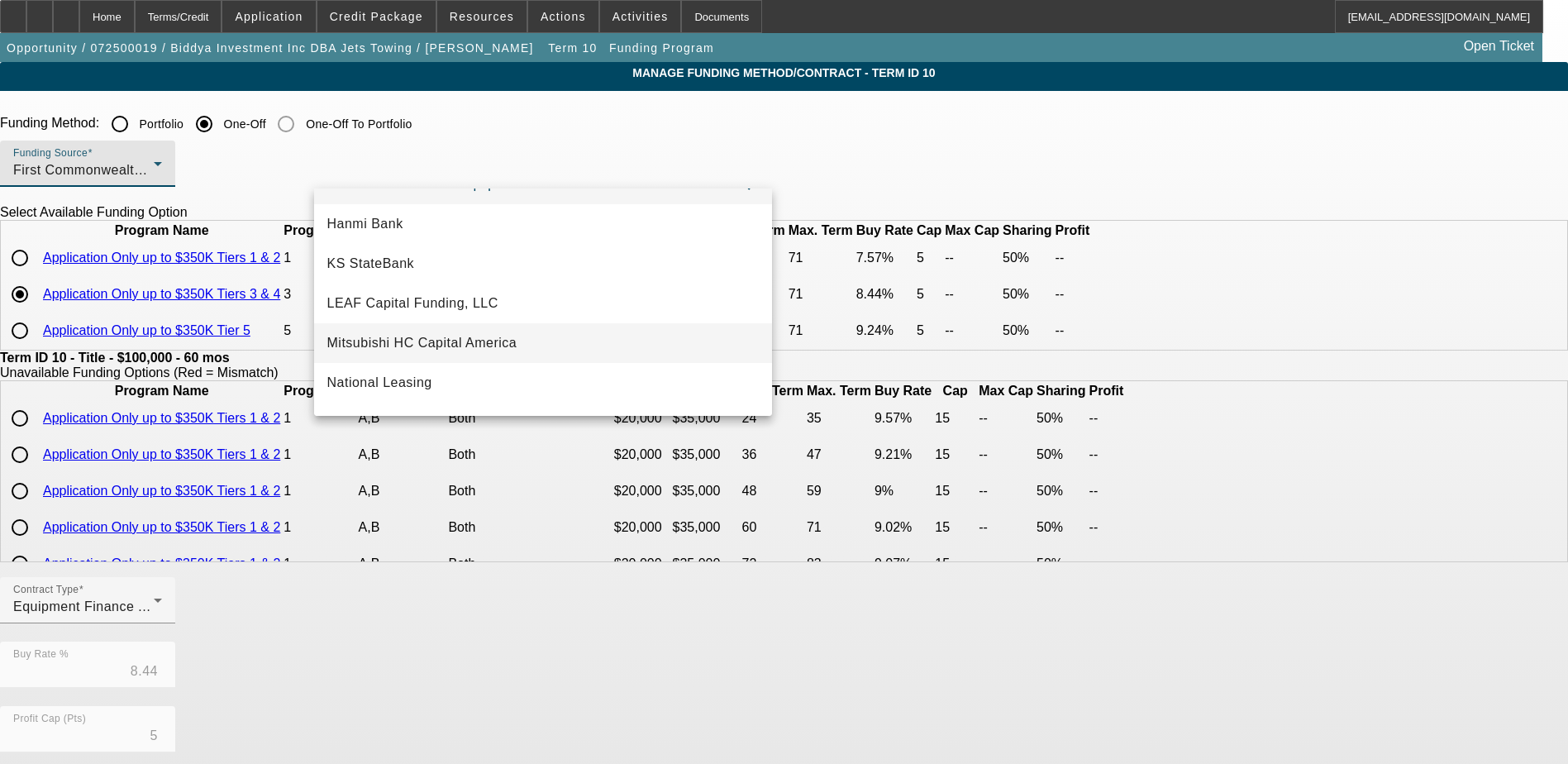
scroll to position [303, 0]
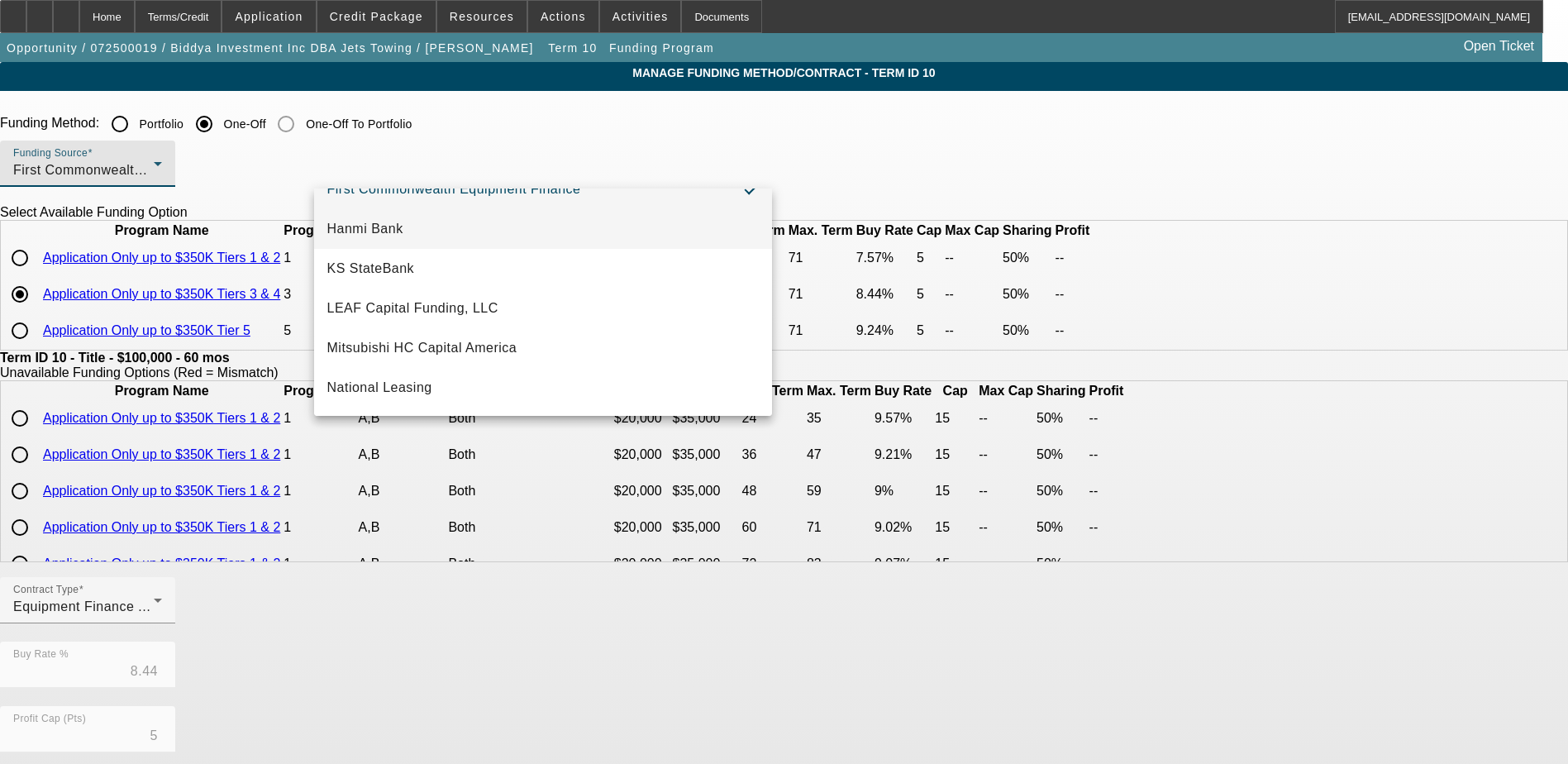
click at [468, 237] on mat-option "Hanmi Bank" at bounding box center [543, 229] width 458 height 40
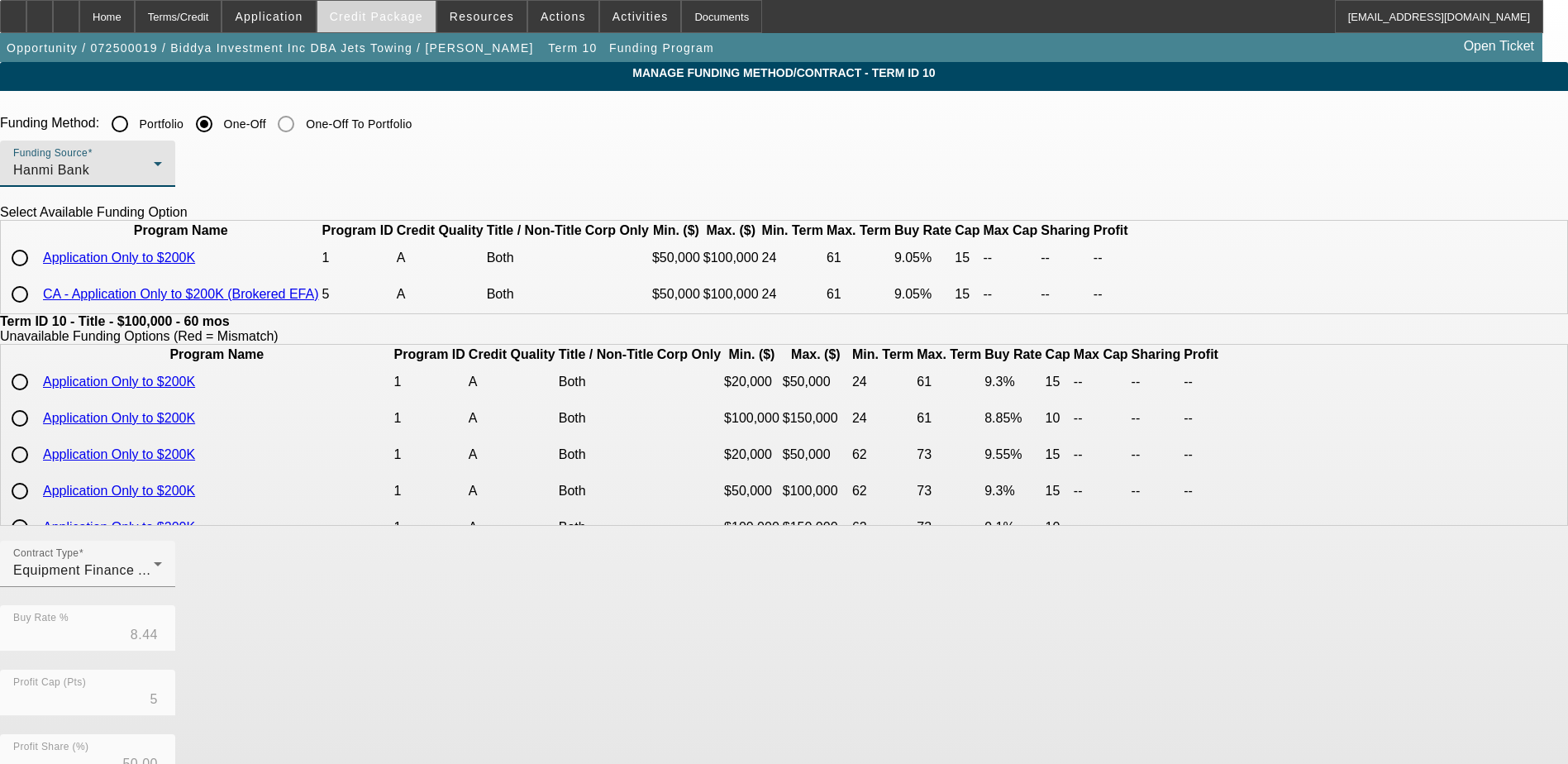
click at [379, 14] on span "Credit Package" at bounding box center [376, 16] width 93 height 13
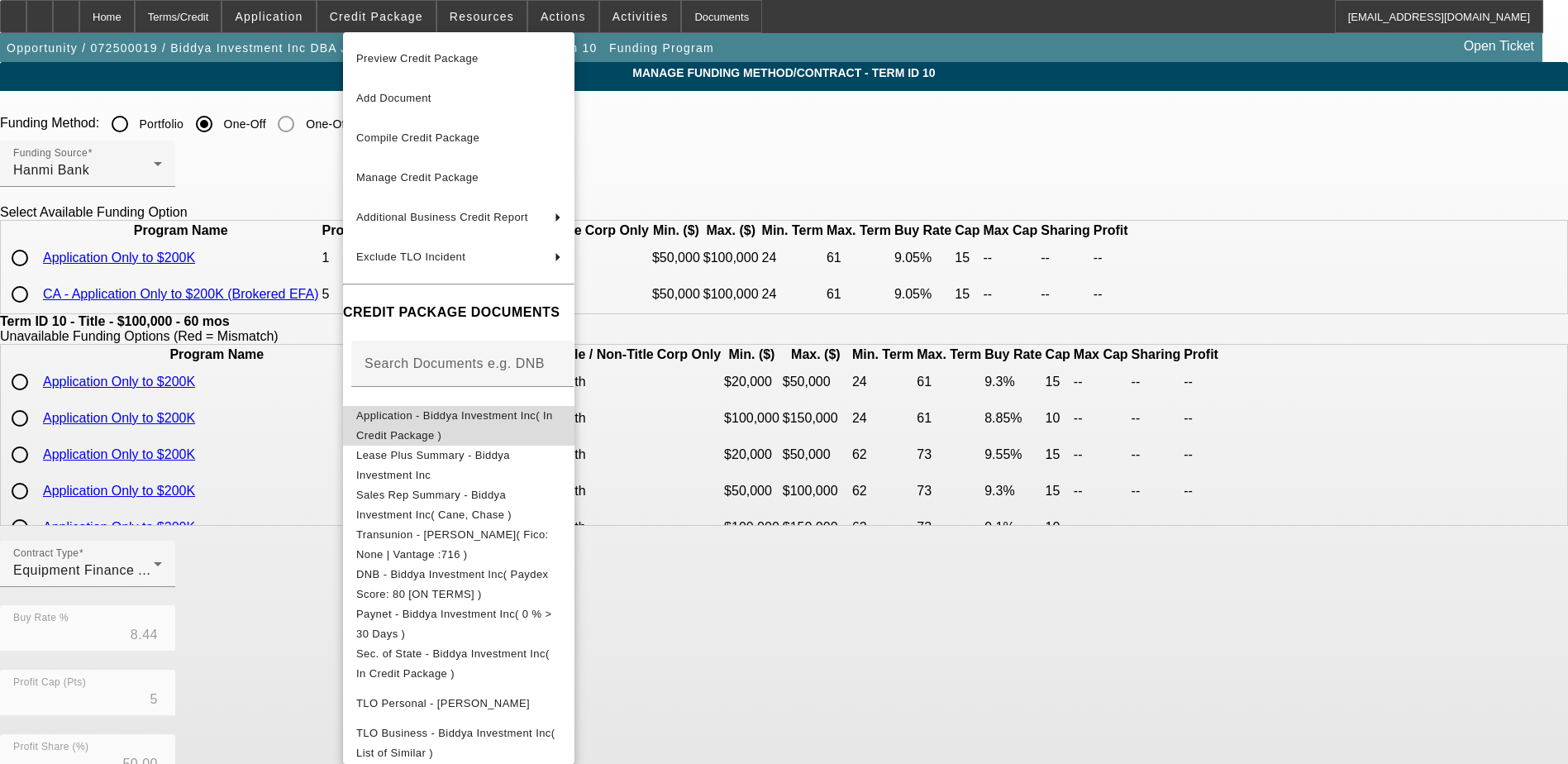
click at [440, 423] on span "Application - Biddya Investment Inc( In Credit Package )" at bounding box center [454, 425] width 197 height 32
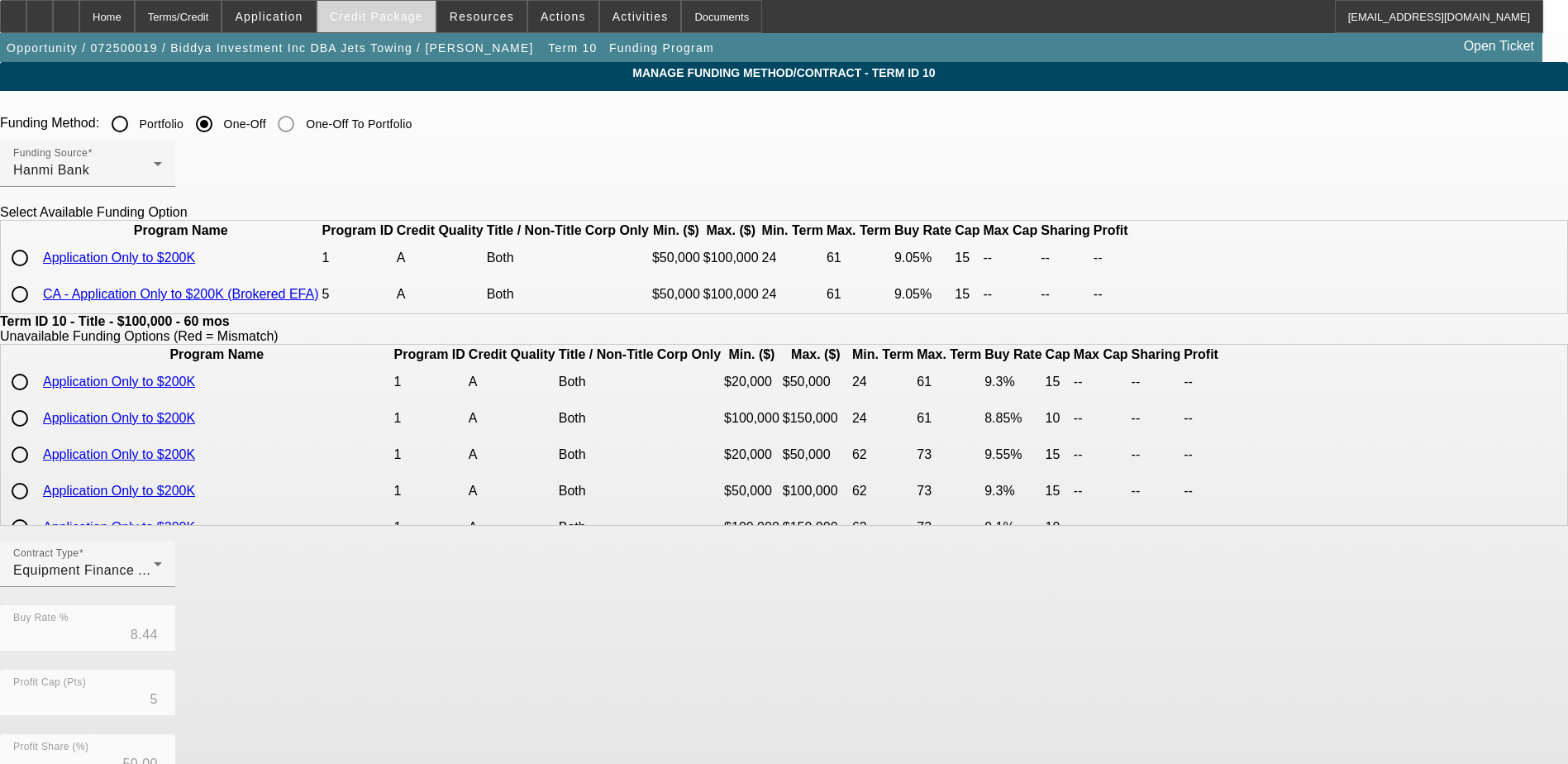
click at [380, 7] on span at bounding box center [376, 16] width 118 height 40
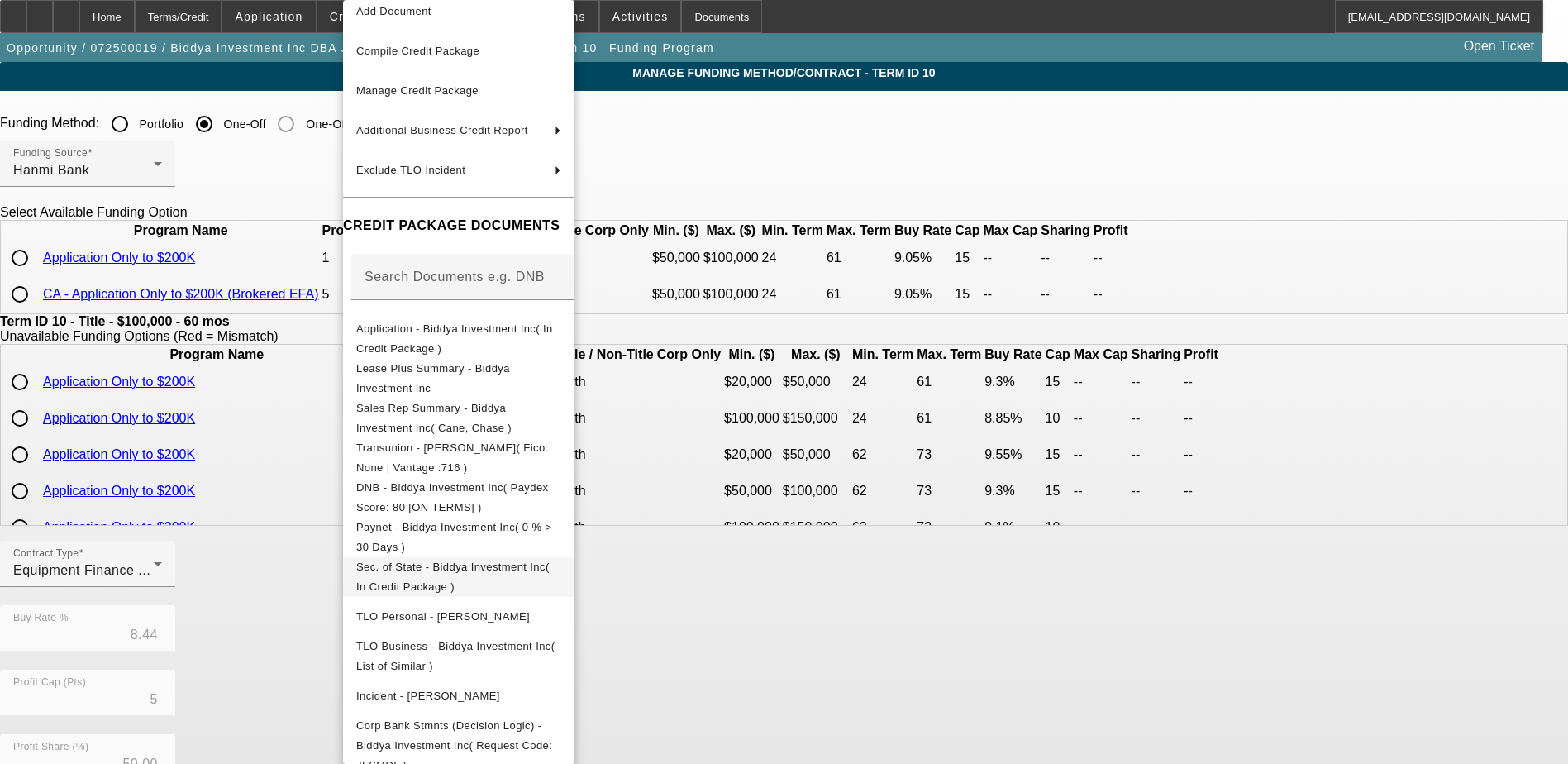
scroll to position [191, 0]
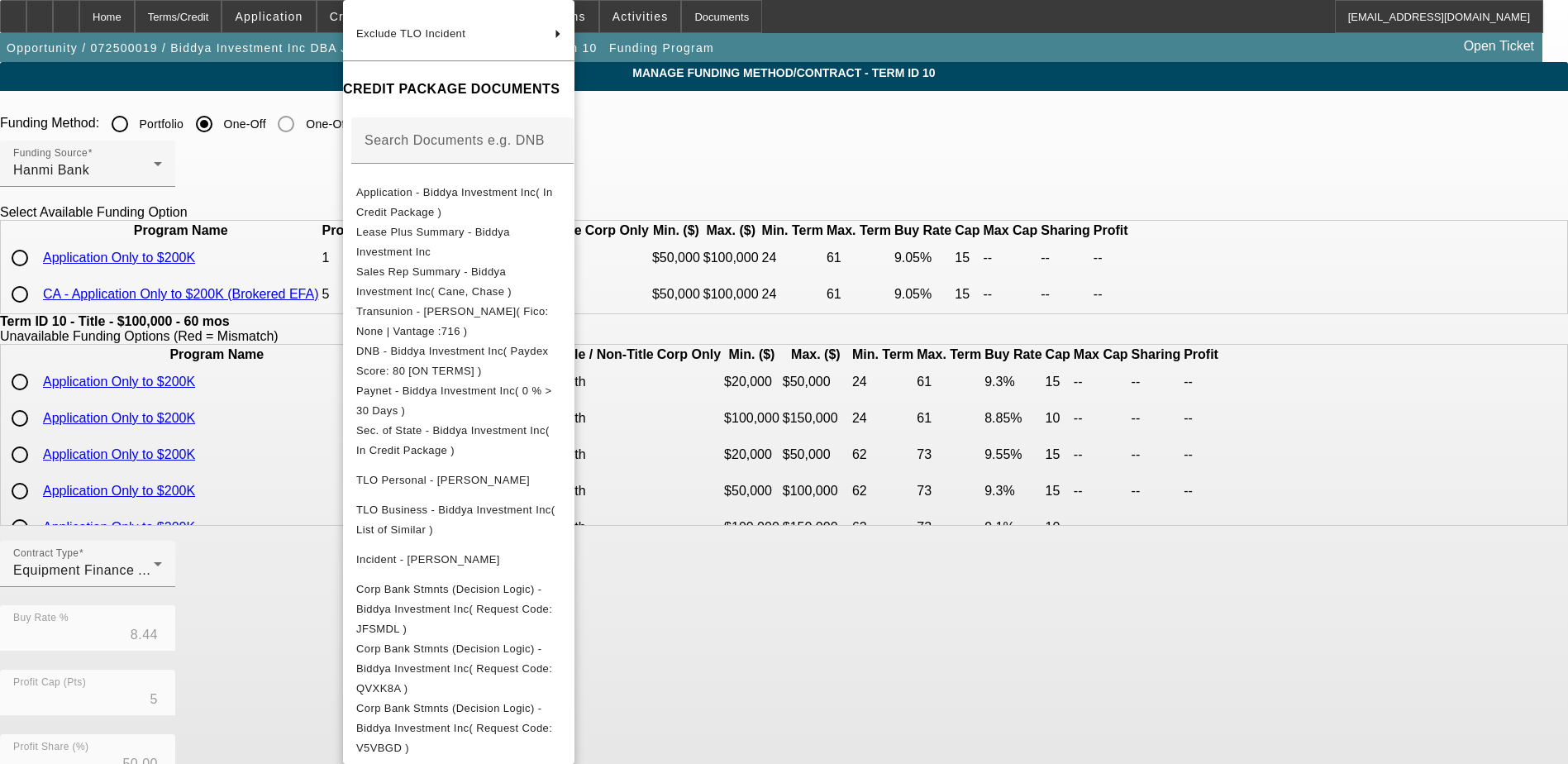
click at [1477, 429] on div at bounding box center [784, 382] width 1568 height 764
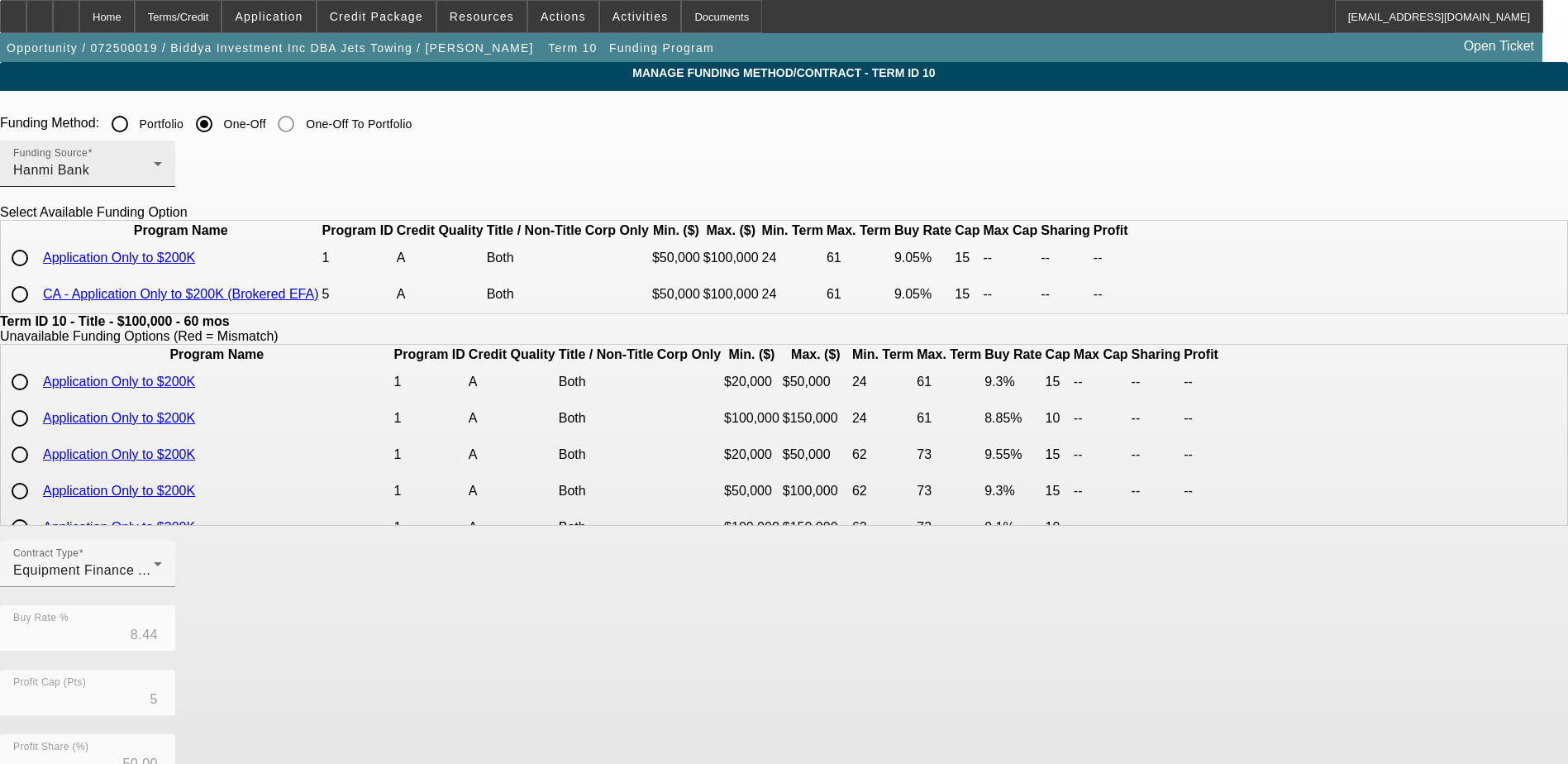
click at [162, 161] on div "Funding Source Hanmi Bank" at bounding box center [88, 163] width 149 height 46
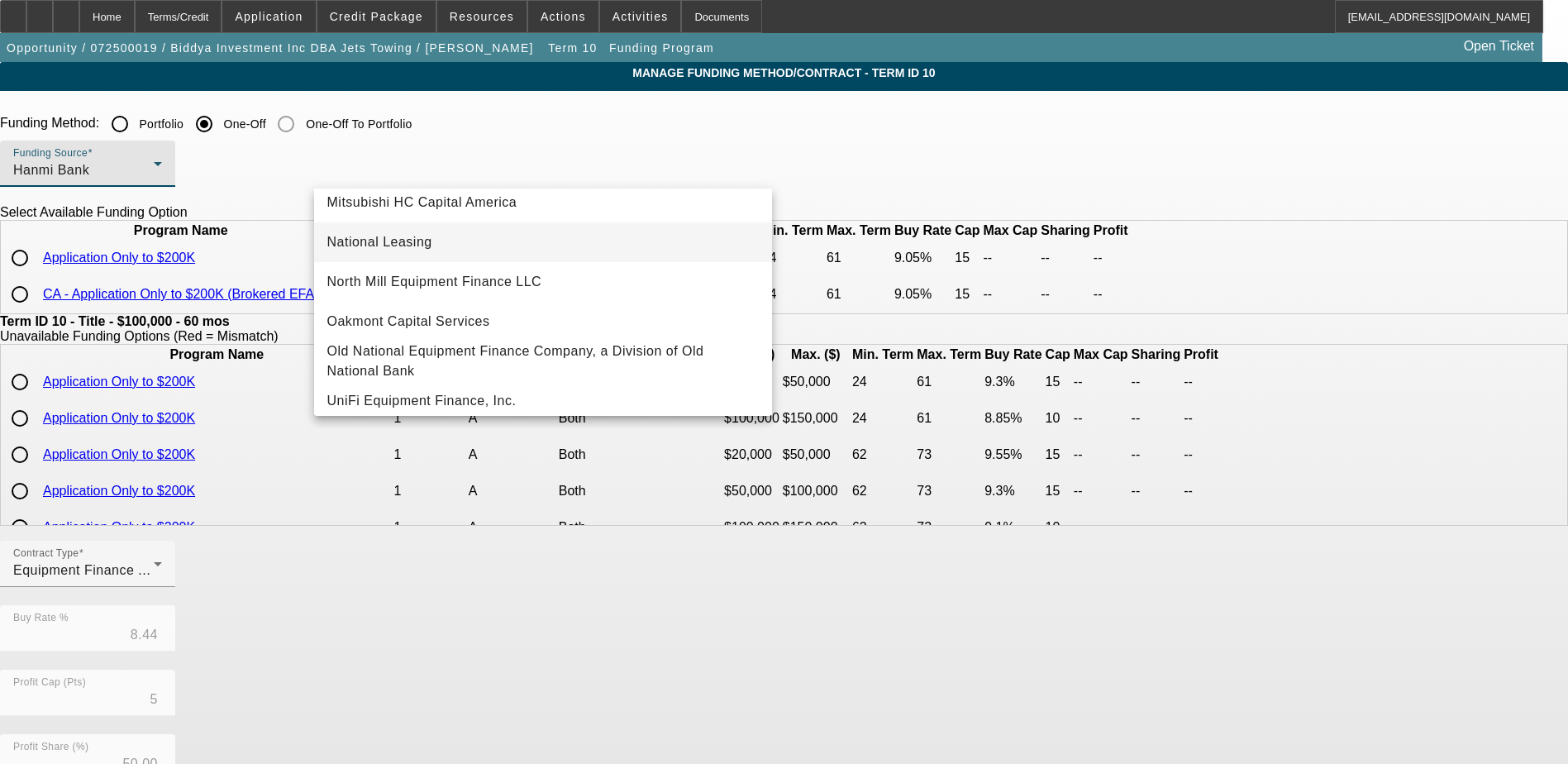
scroll to position [469, 0]
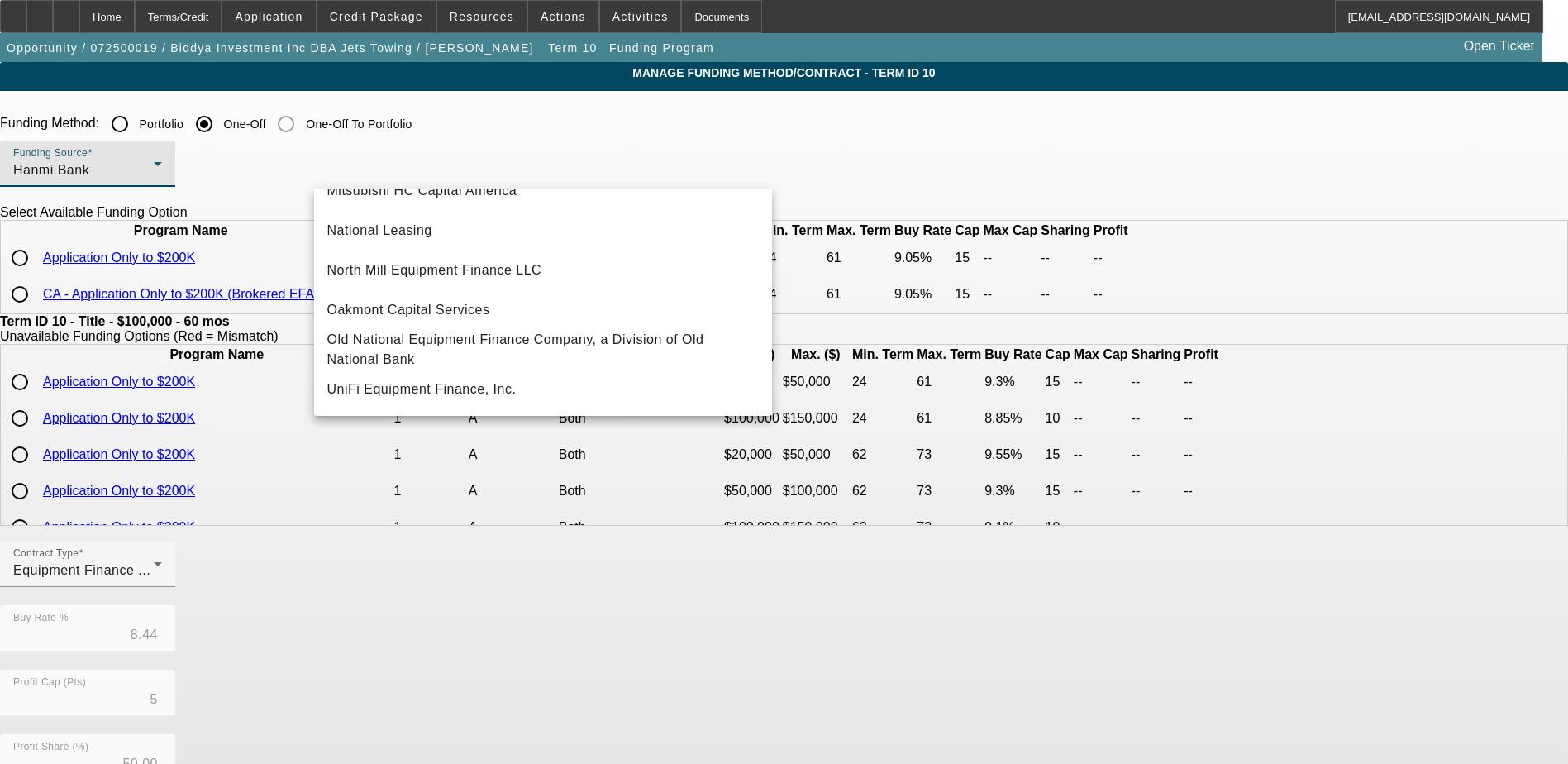
click at [213, 319] on div at bounding box center [784, 382] width 1568 height 764
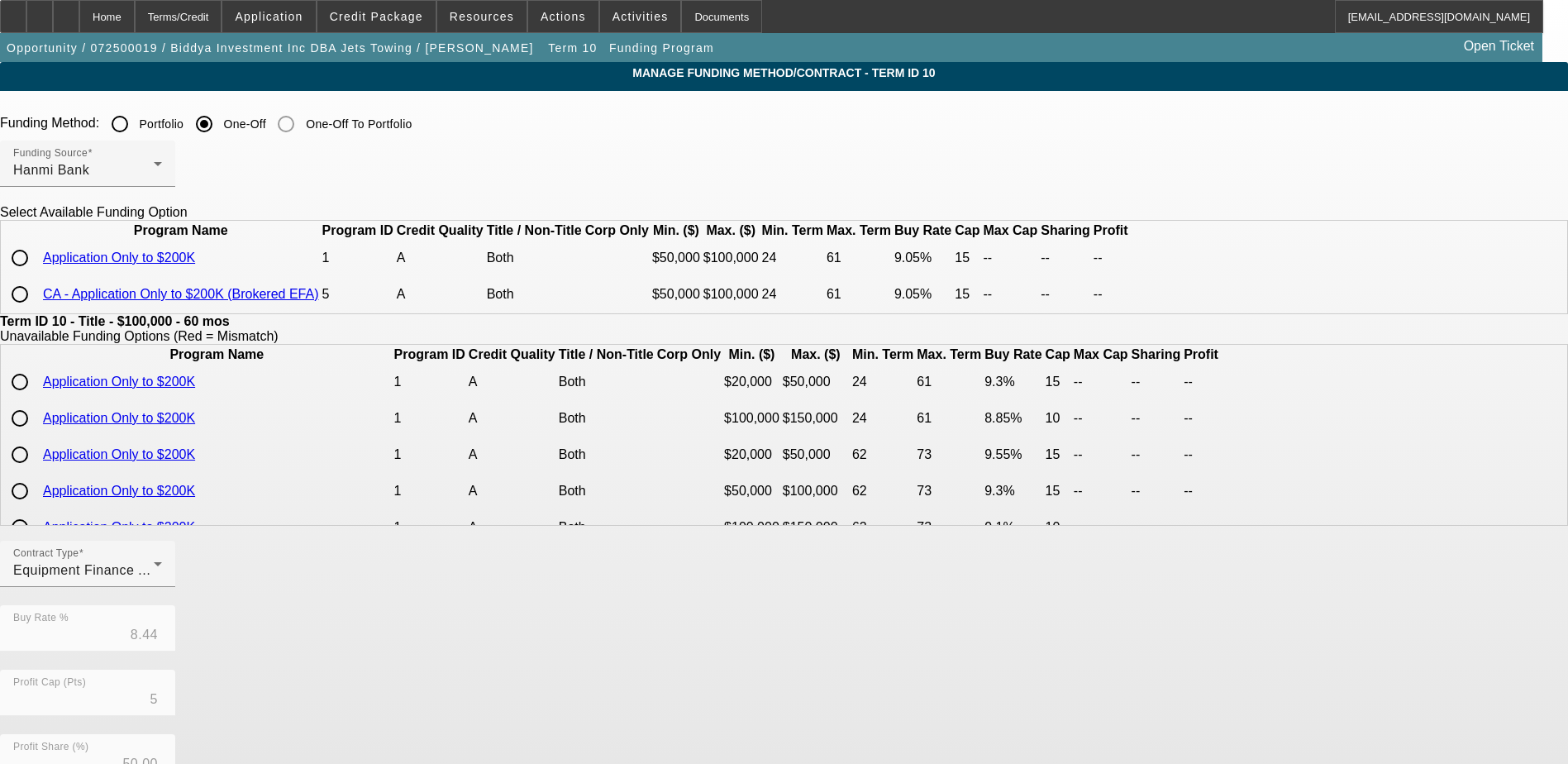
click at [36, 274] on input "radio" at bounding box center [20, 257] width 33 height 33
radio input "true"
type input "9.05"
type input "15"
type input "0"
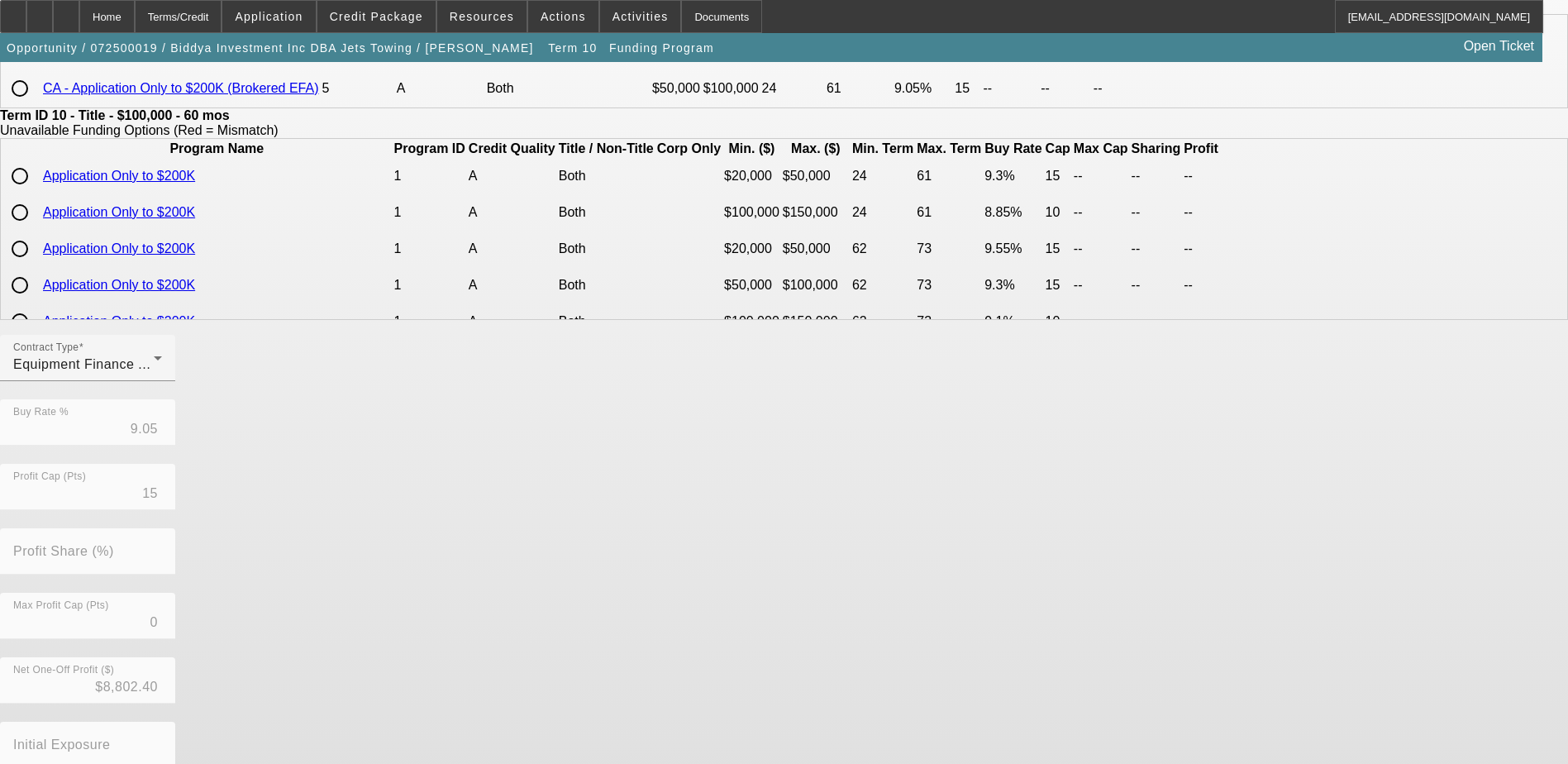
scroll to position [325, 0]
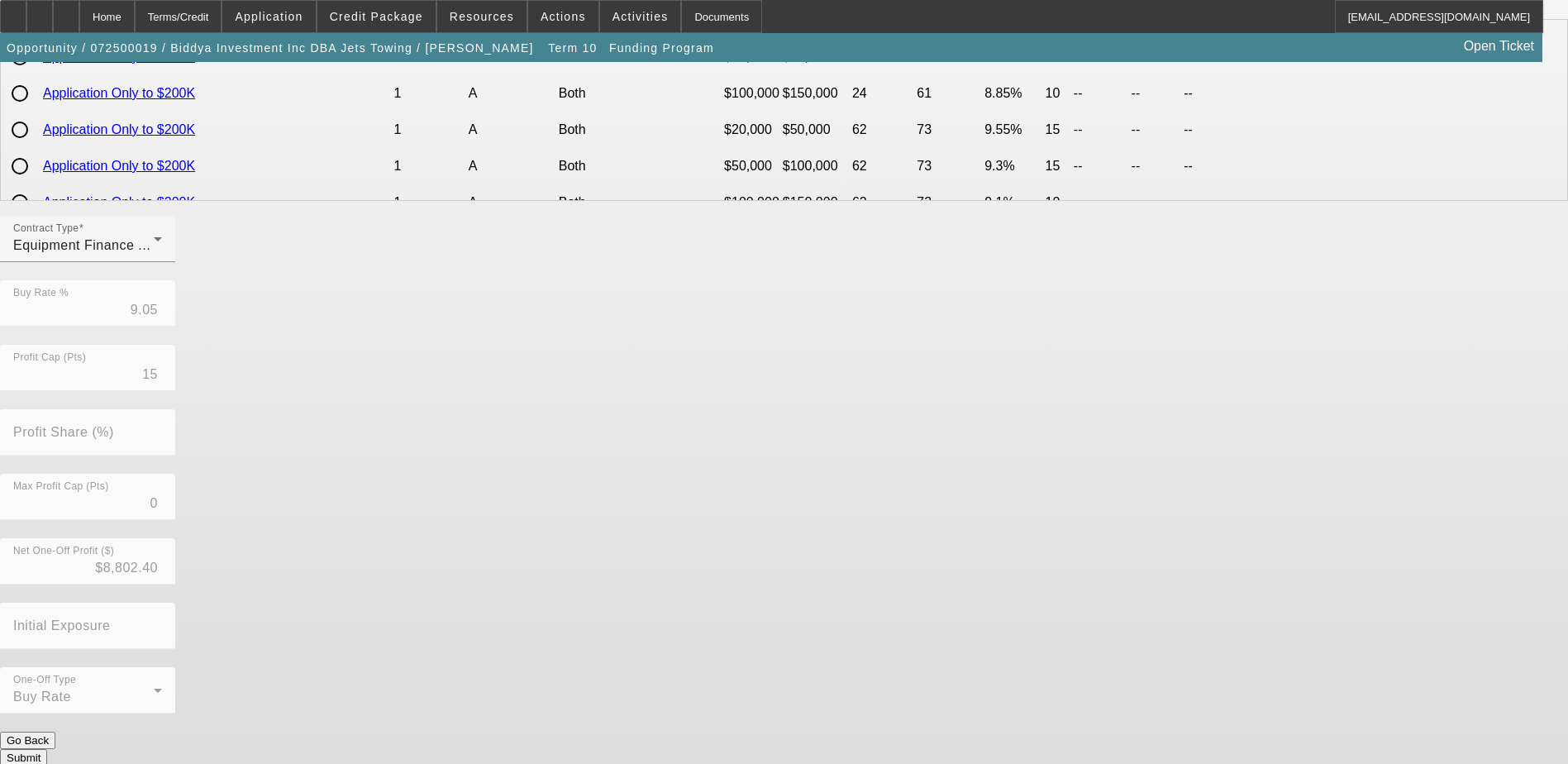
click at [47, 749] on button "Submit" at bounding box center [23, 758] width 47 height 18
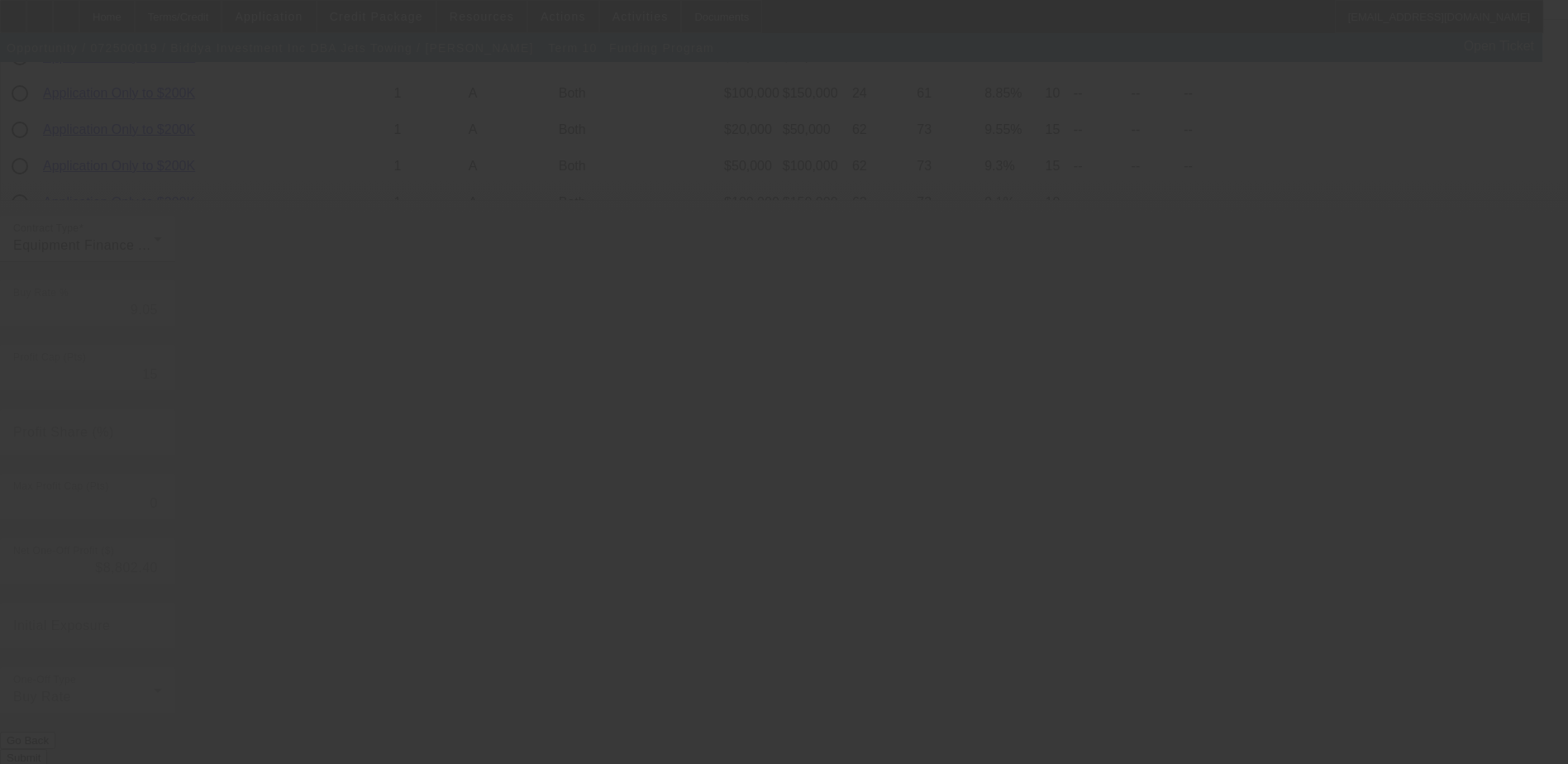
type input "8.44"
type input "5"
type input "50.00"
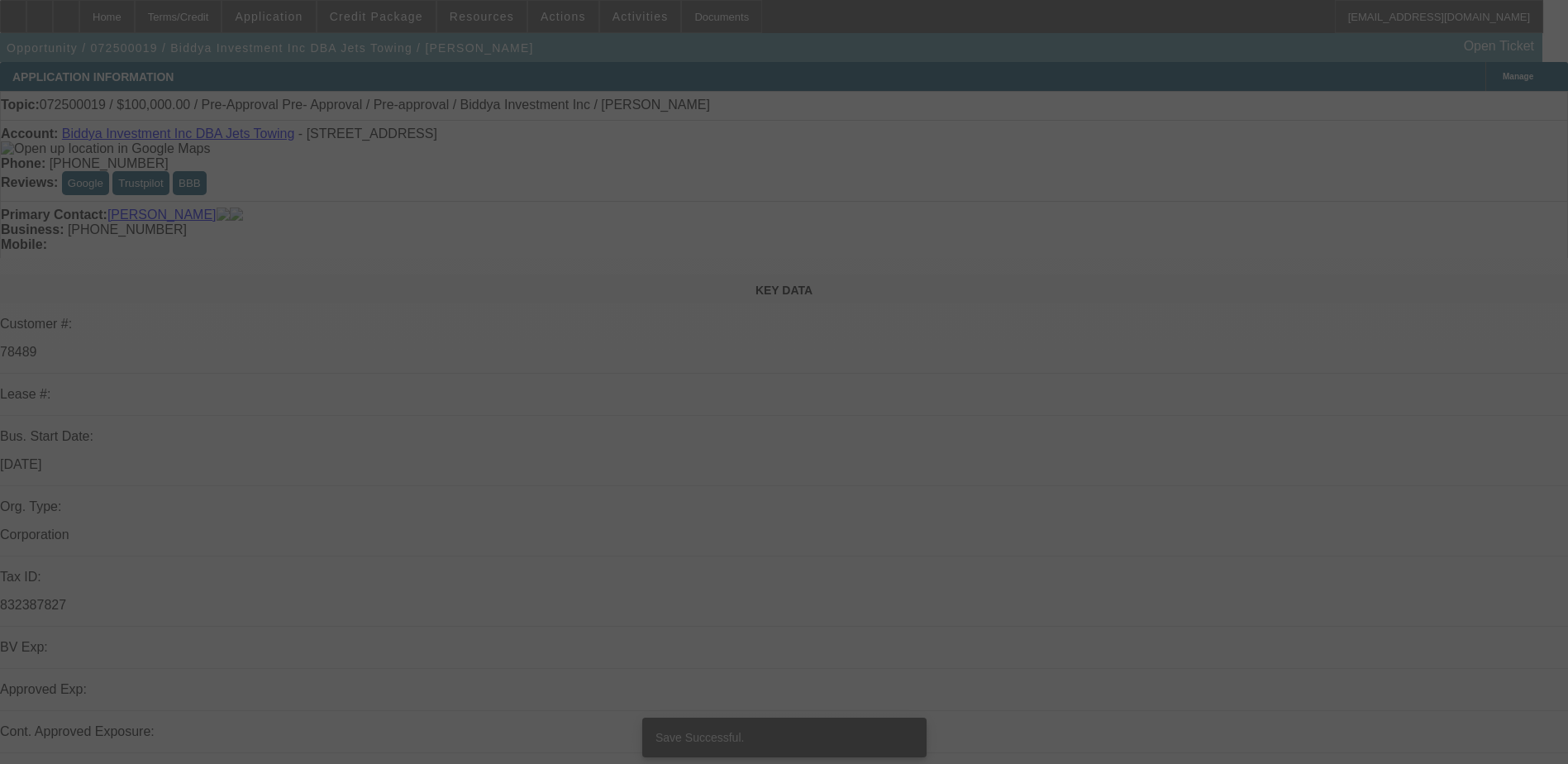
click at [138, 230] on div at bounding box center [784, 382] width 1568 height 764
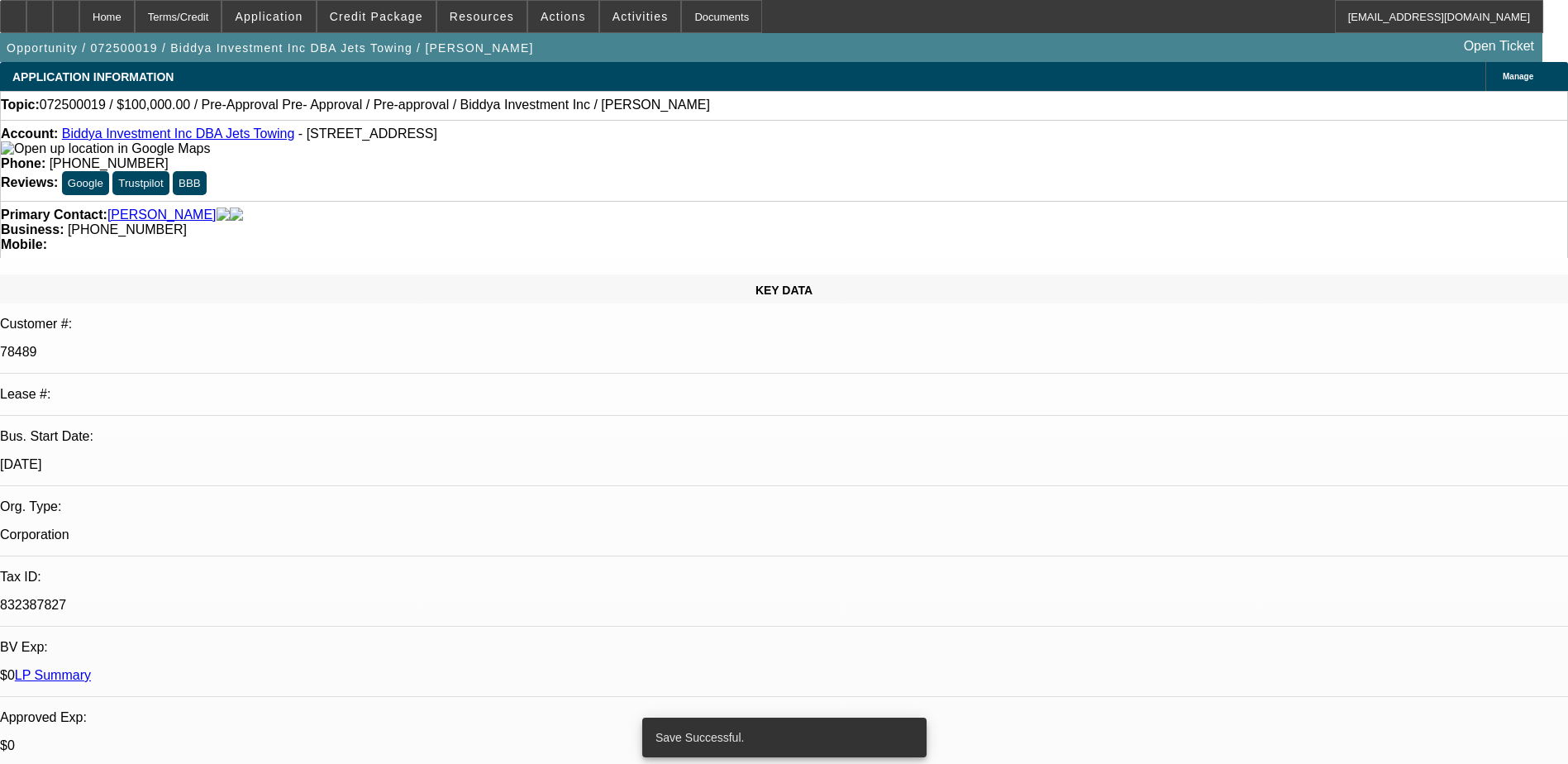
select select "0"
select select "6"
select select "0"
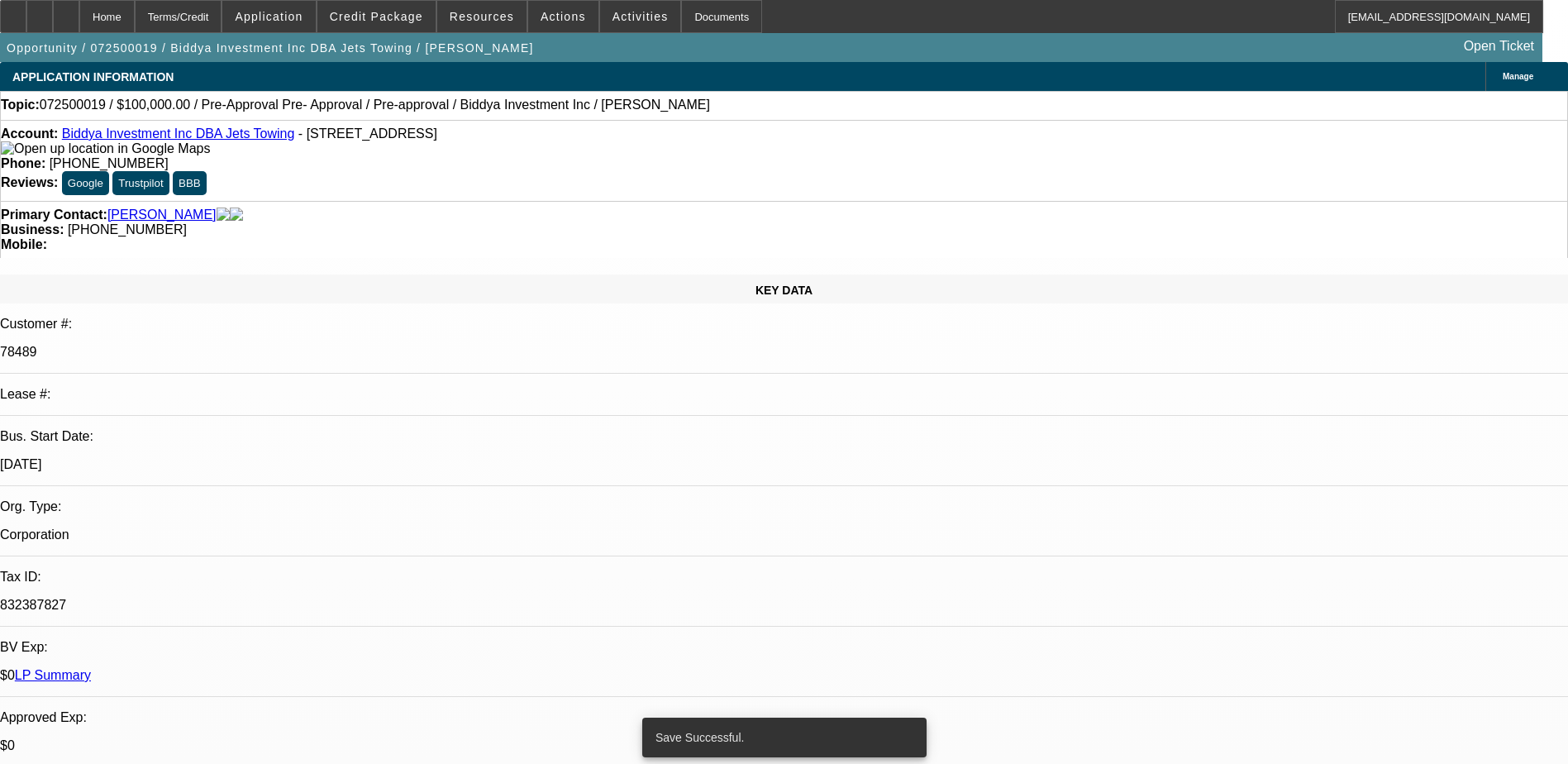
select select "0"
select select "6"
select select "0"
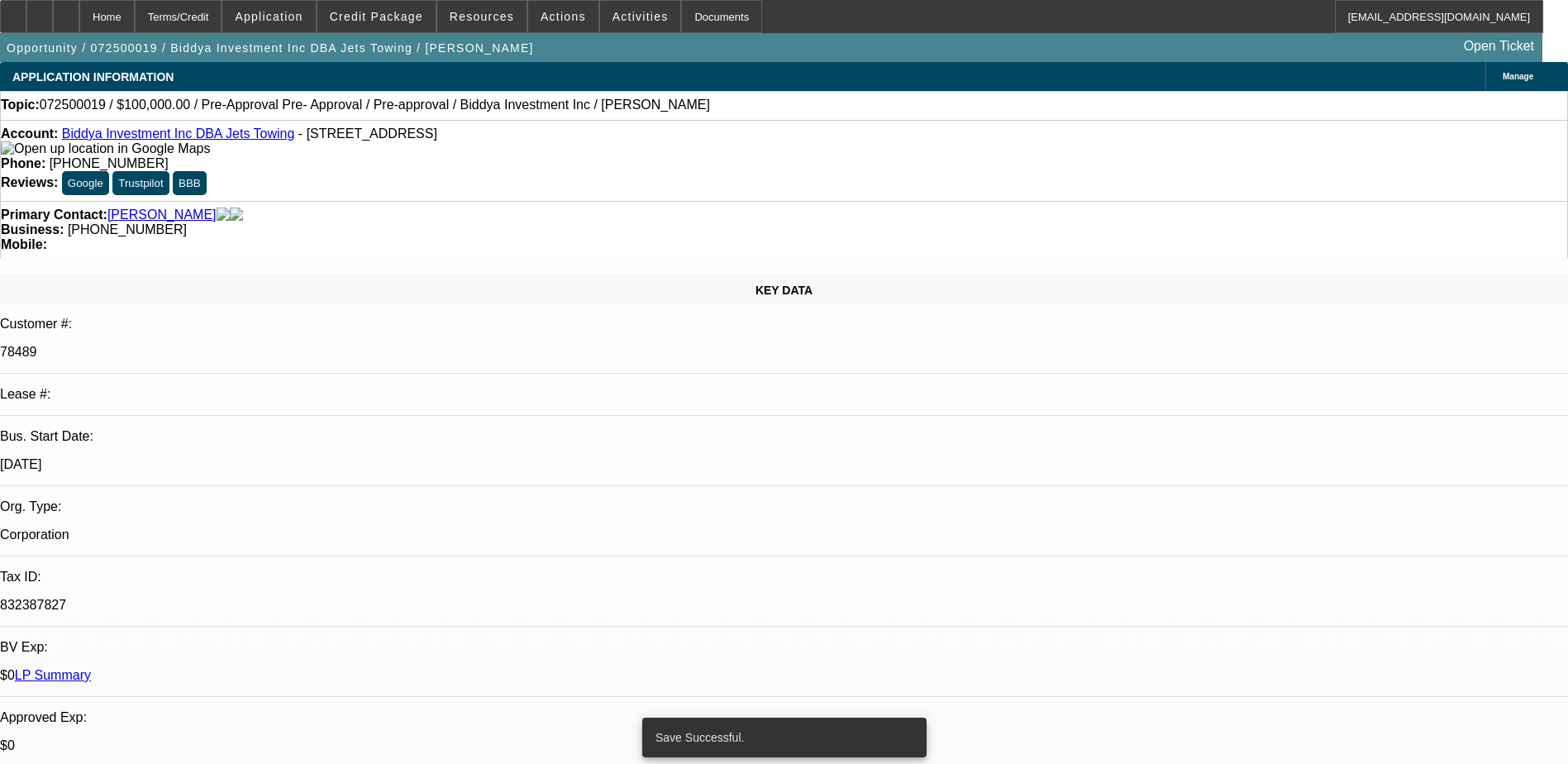
select select "0"
select select "6"
select select "0"
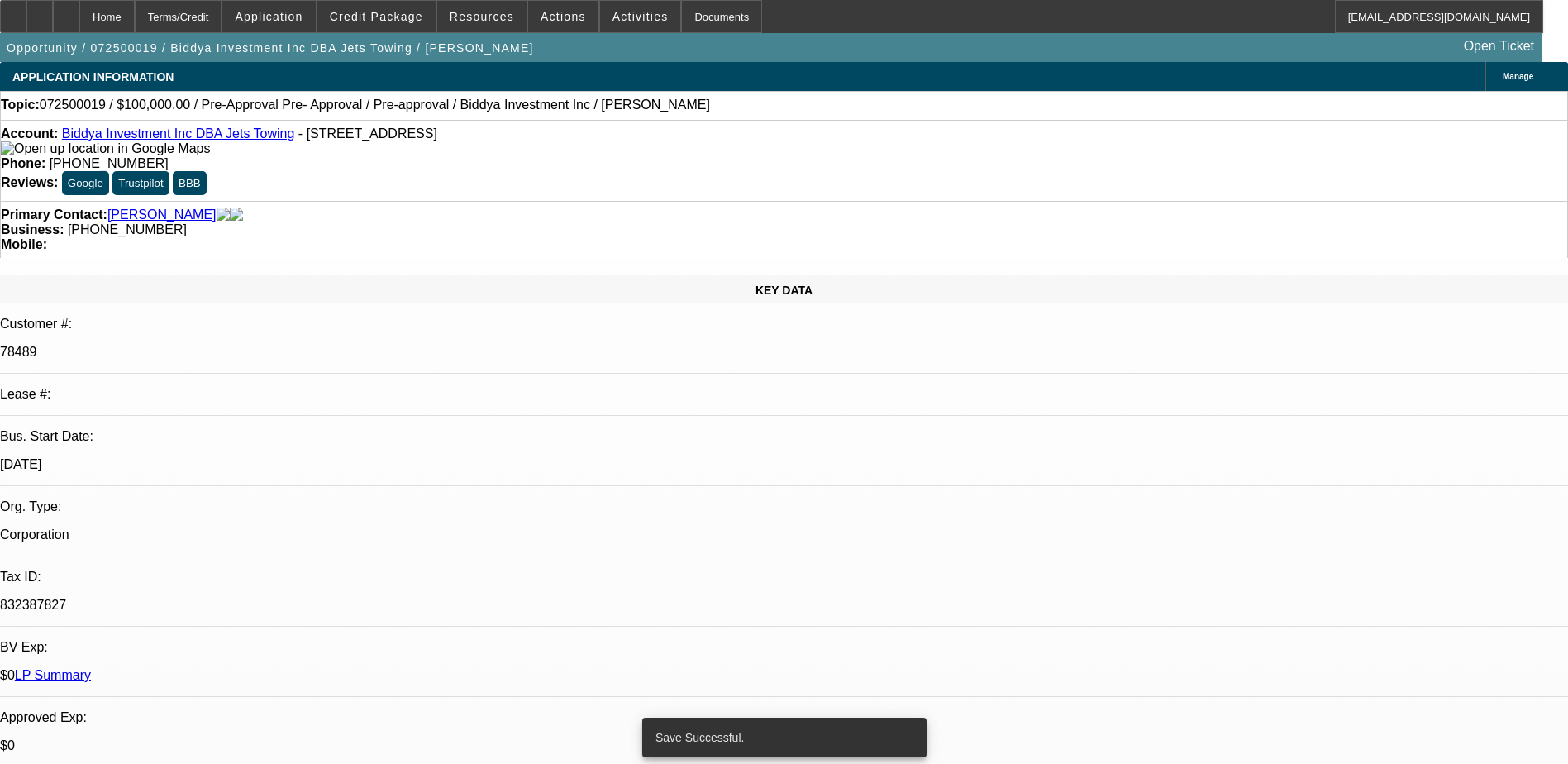
select select "6"
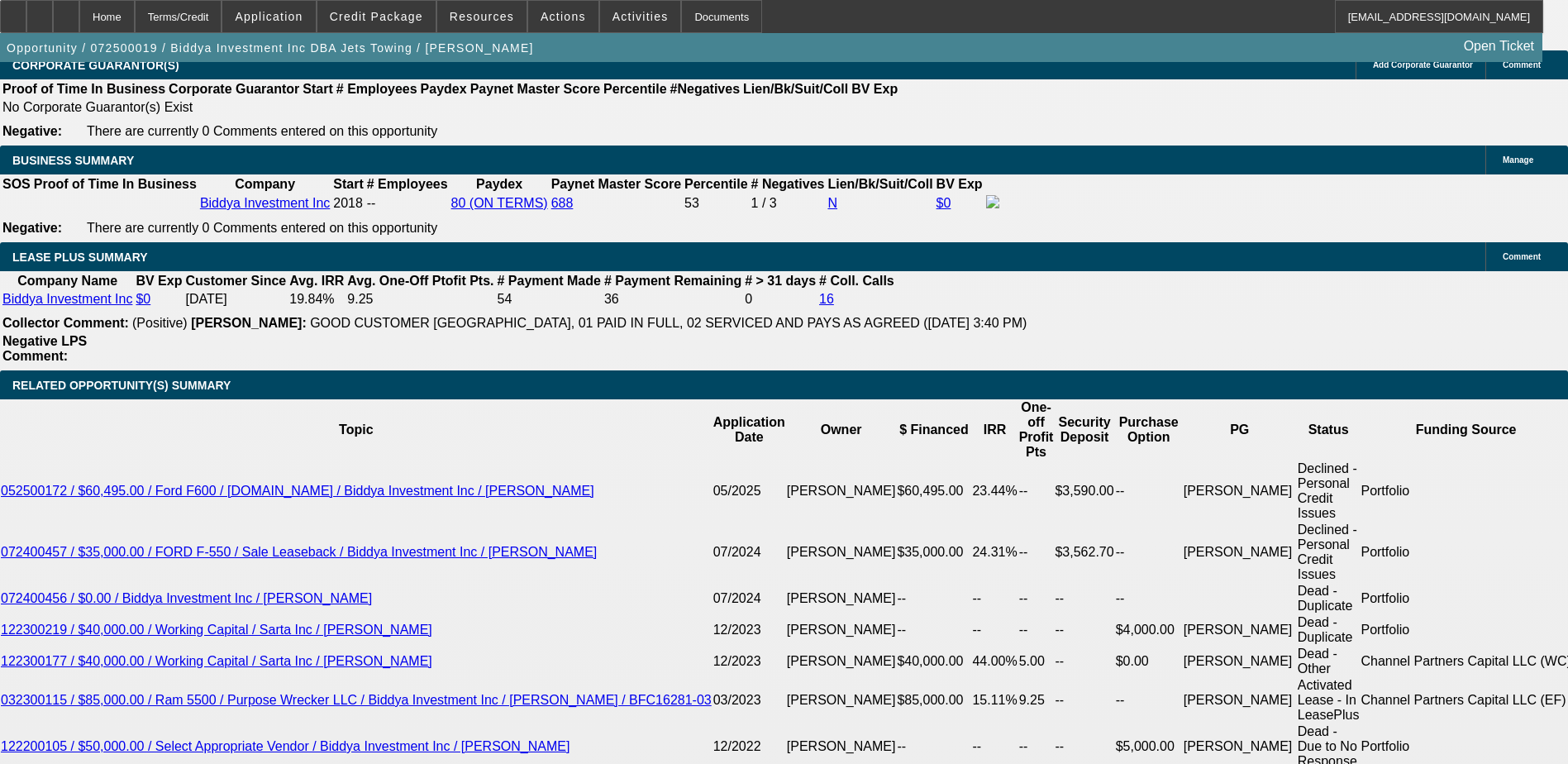
scroll to position [2728, 0]
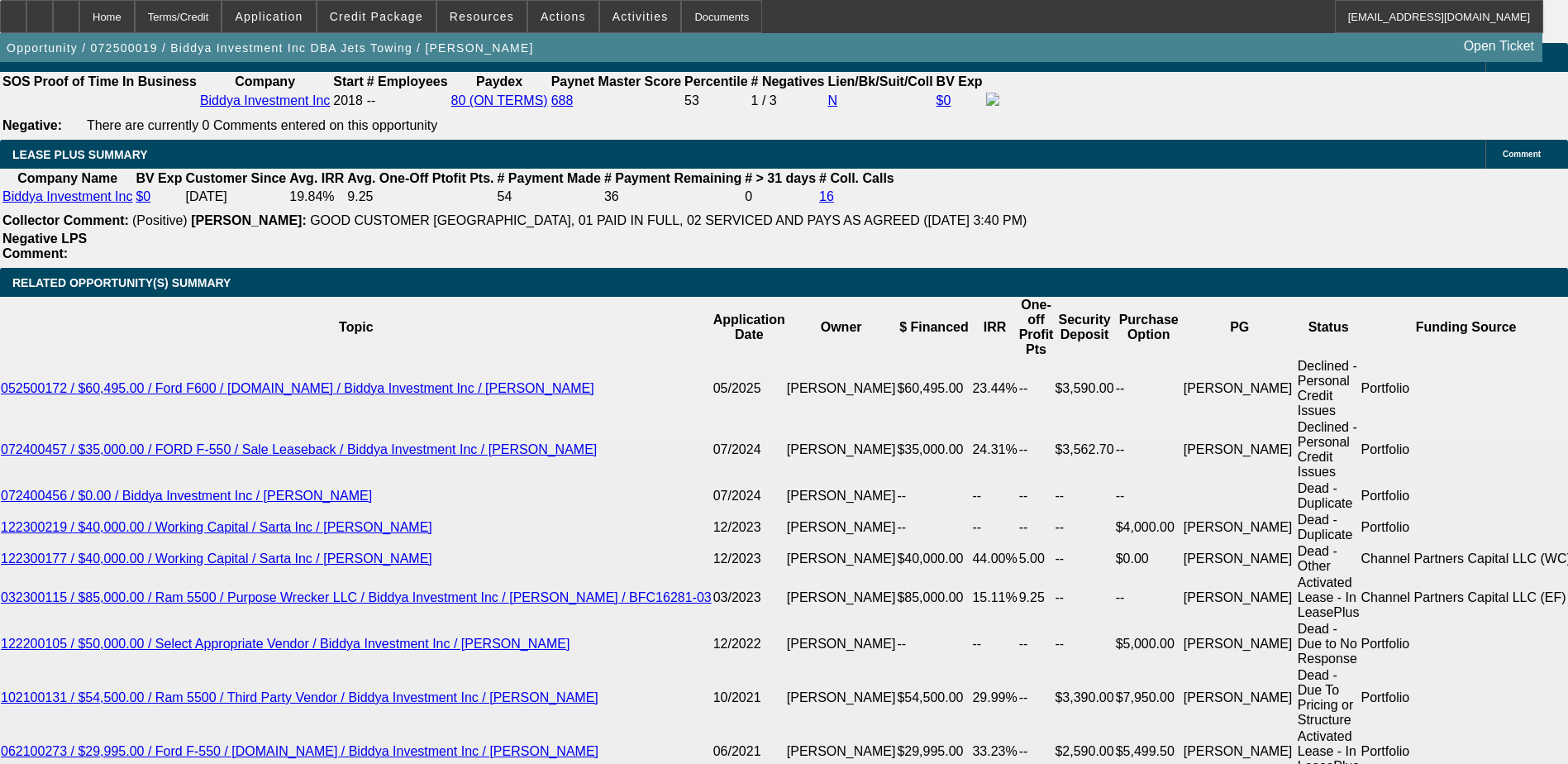
select select "0.1"
type input "$10,000.00"
type input "UNKNOWN"
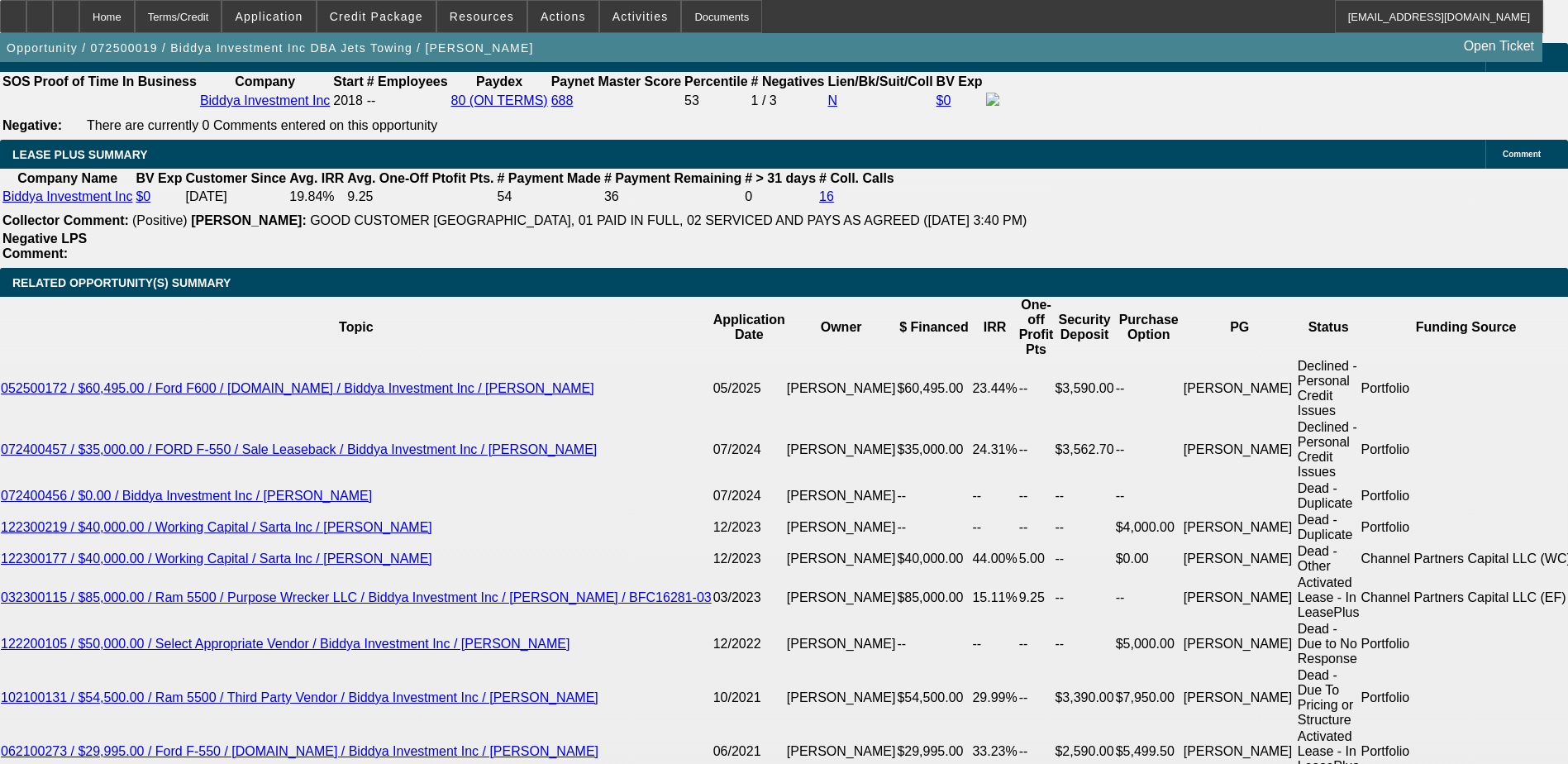
type input "2"
type input "2000"
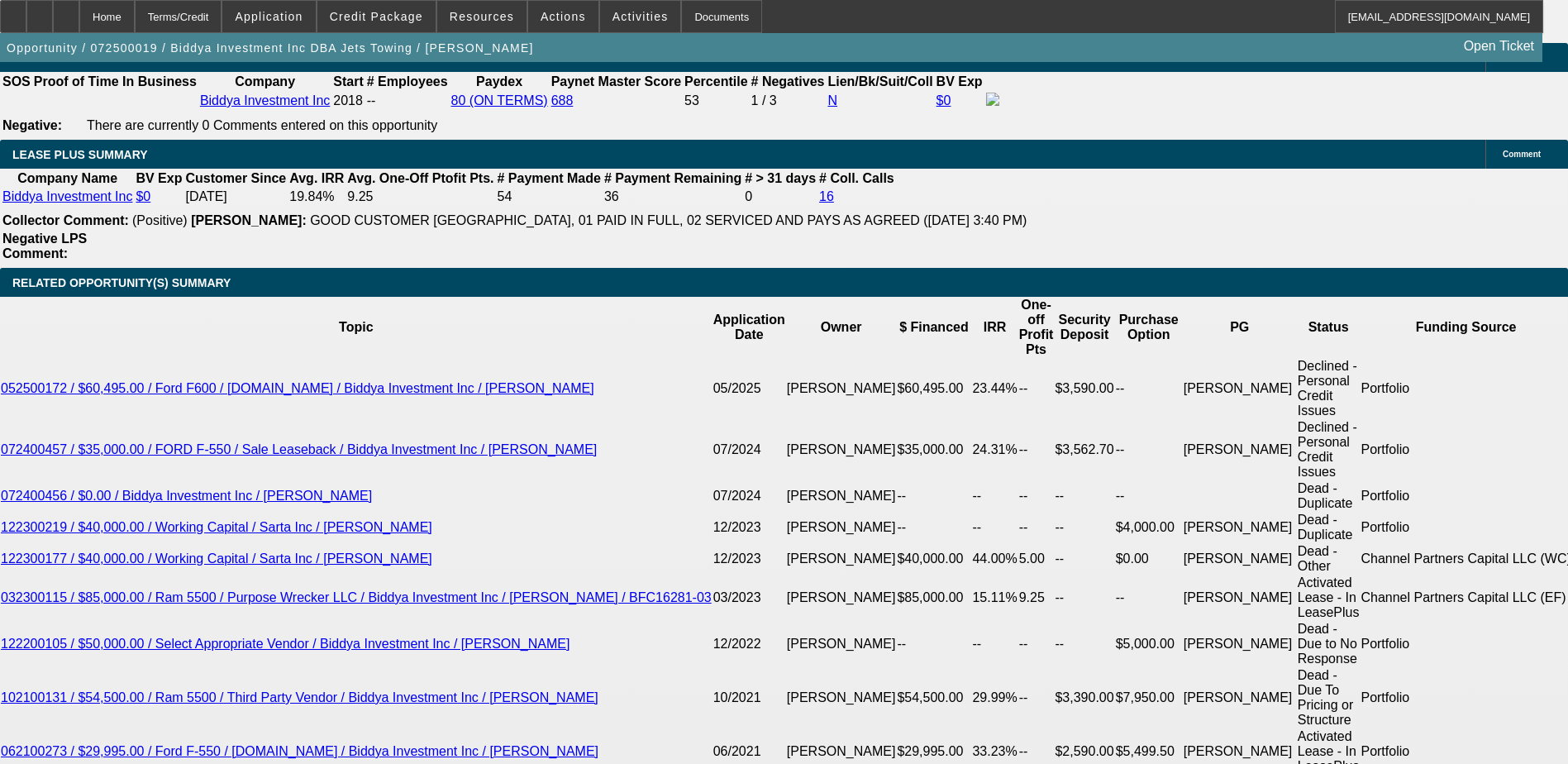
type input "12"
type input "$2,000.00"
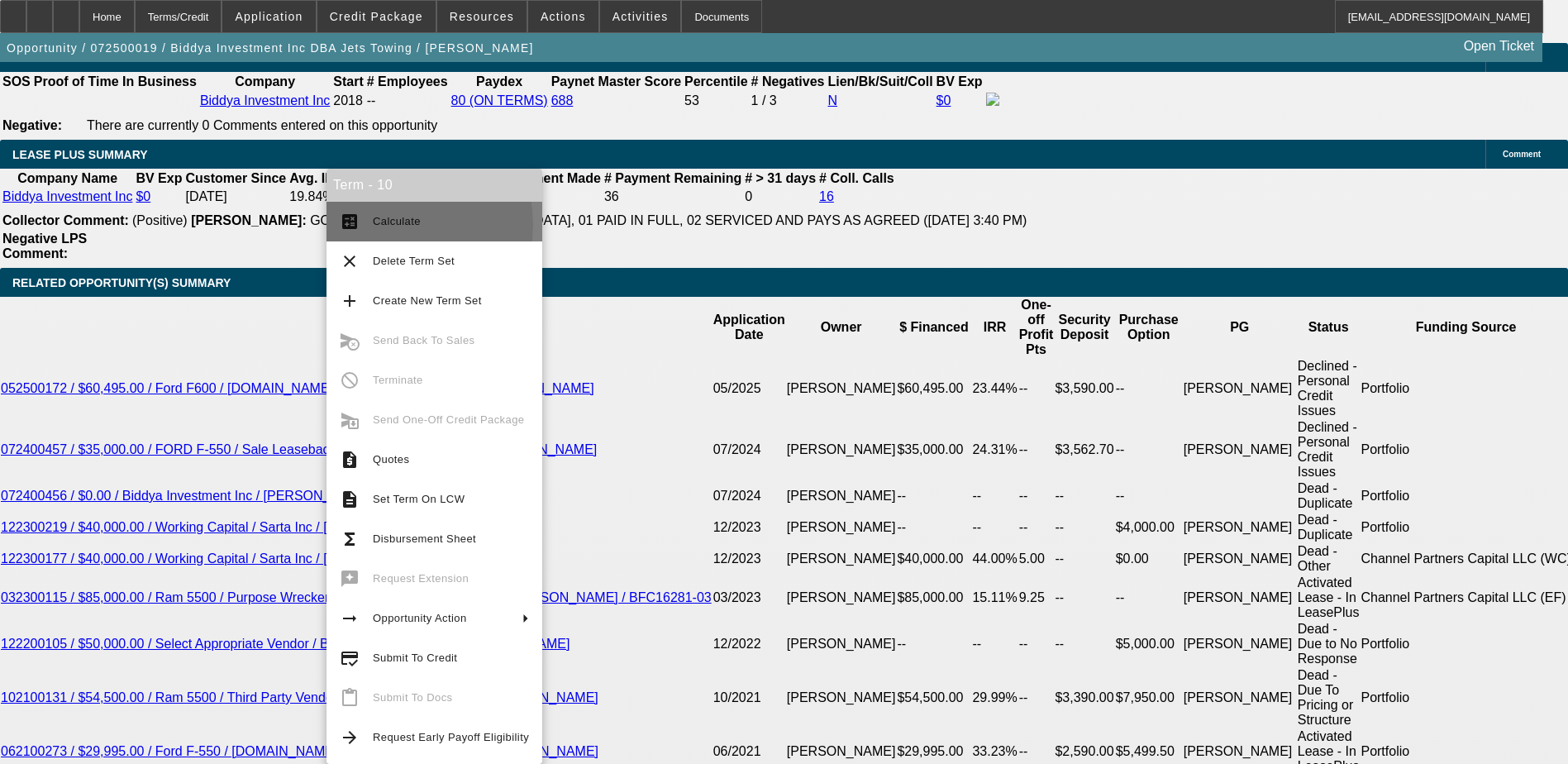
click at [384, 224] on span "Calculate" at bounding box center [397, 221] width 48 height 12
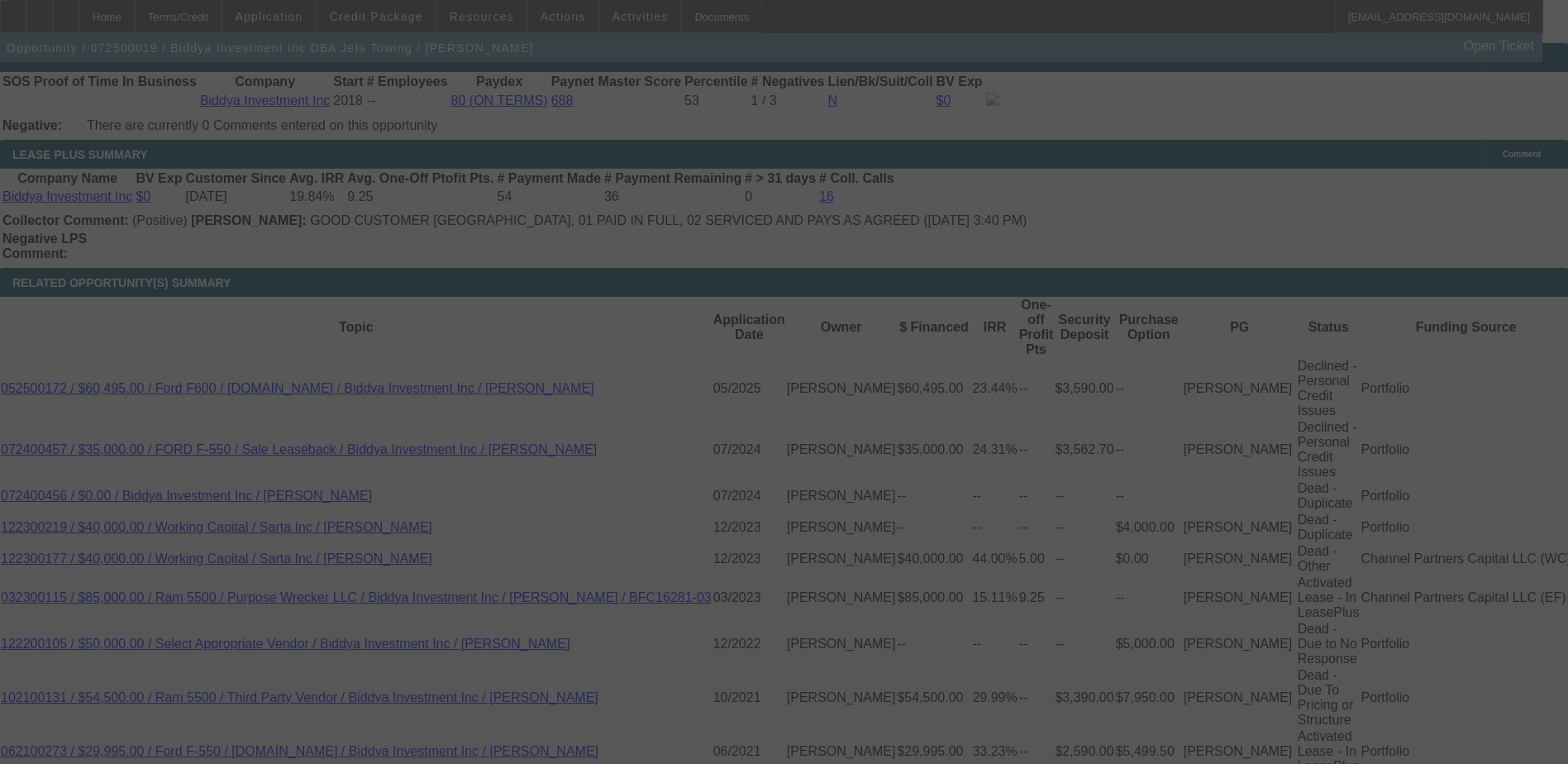
select select "0.1"
select select "0"
select select "6"
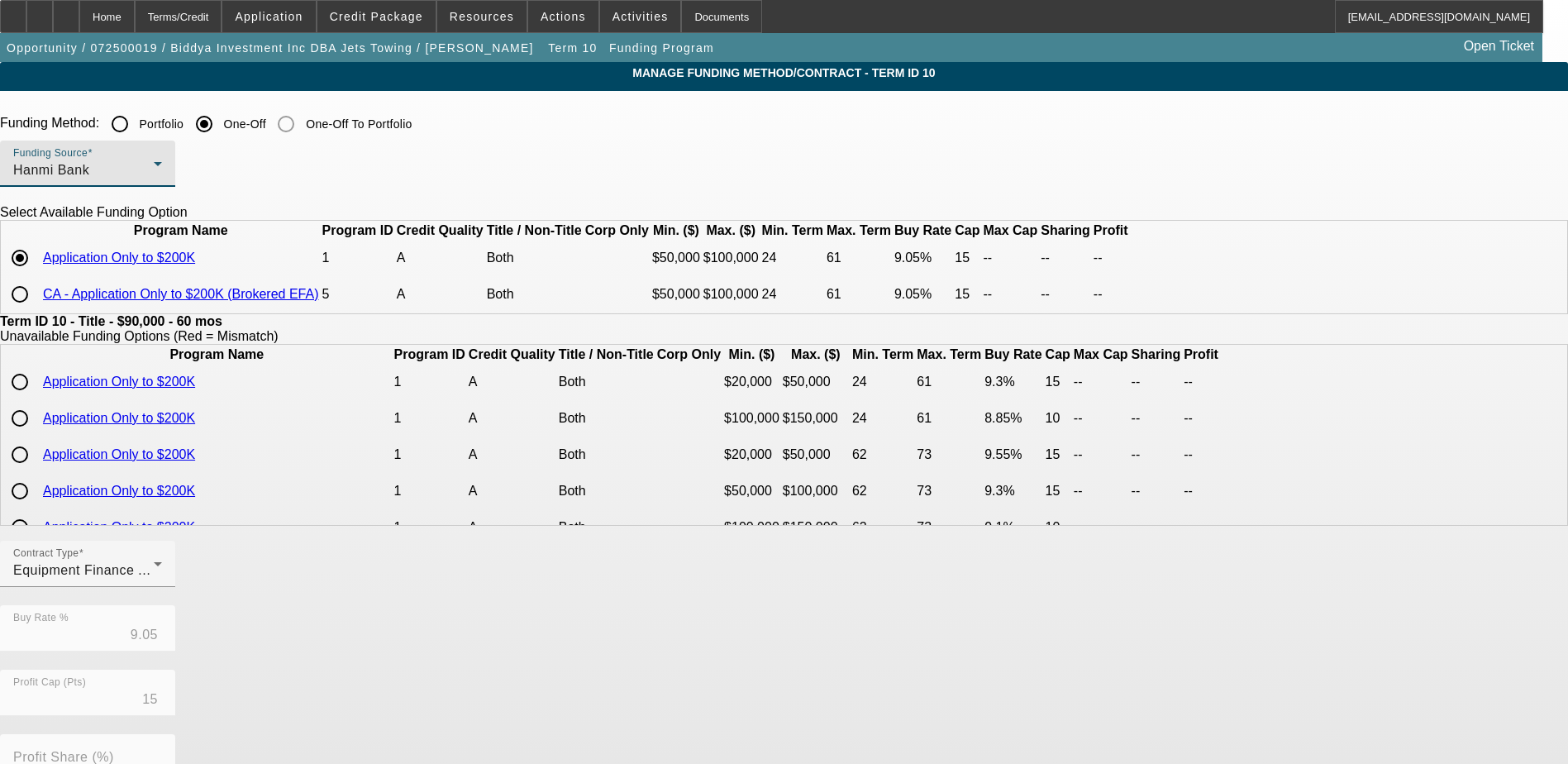
click at [154, 173] on div "Hanmi Bank" at bounding box center [83, 170] width 140 height 20
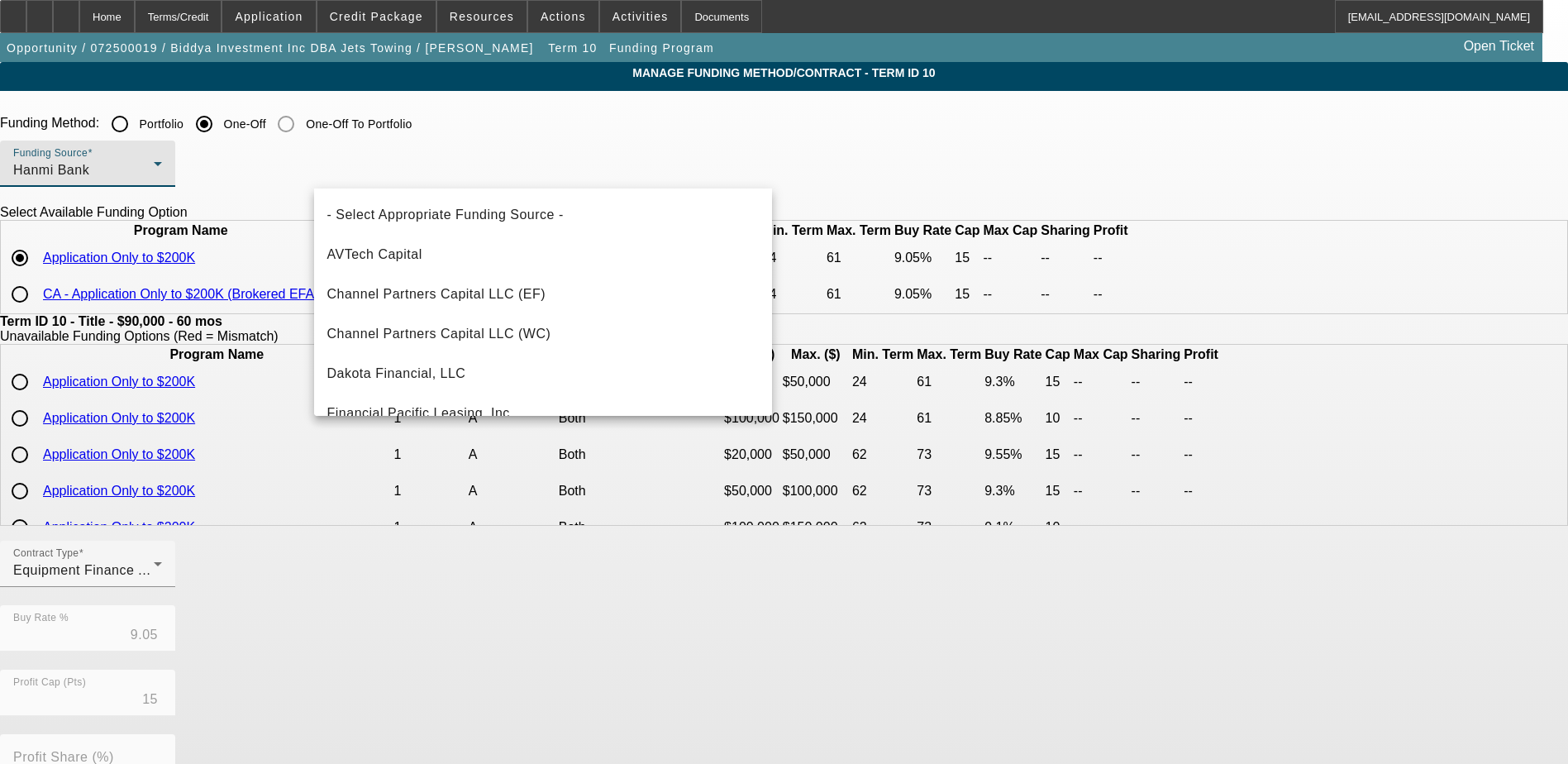
click at [225, 20] on div at bounding box center [784, 382] width 1568 height 764
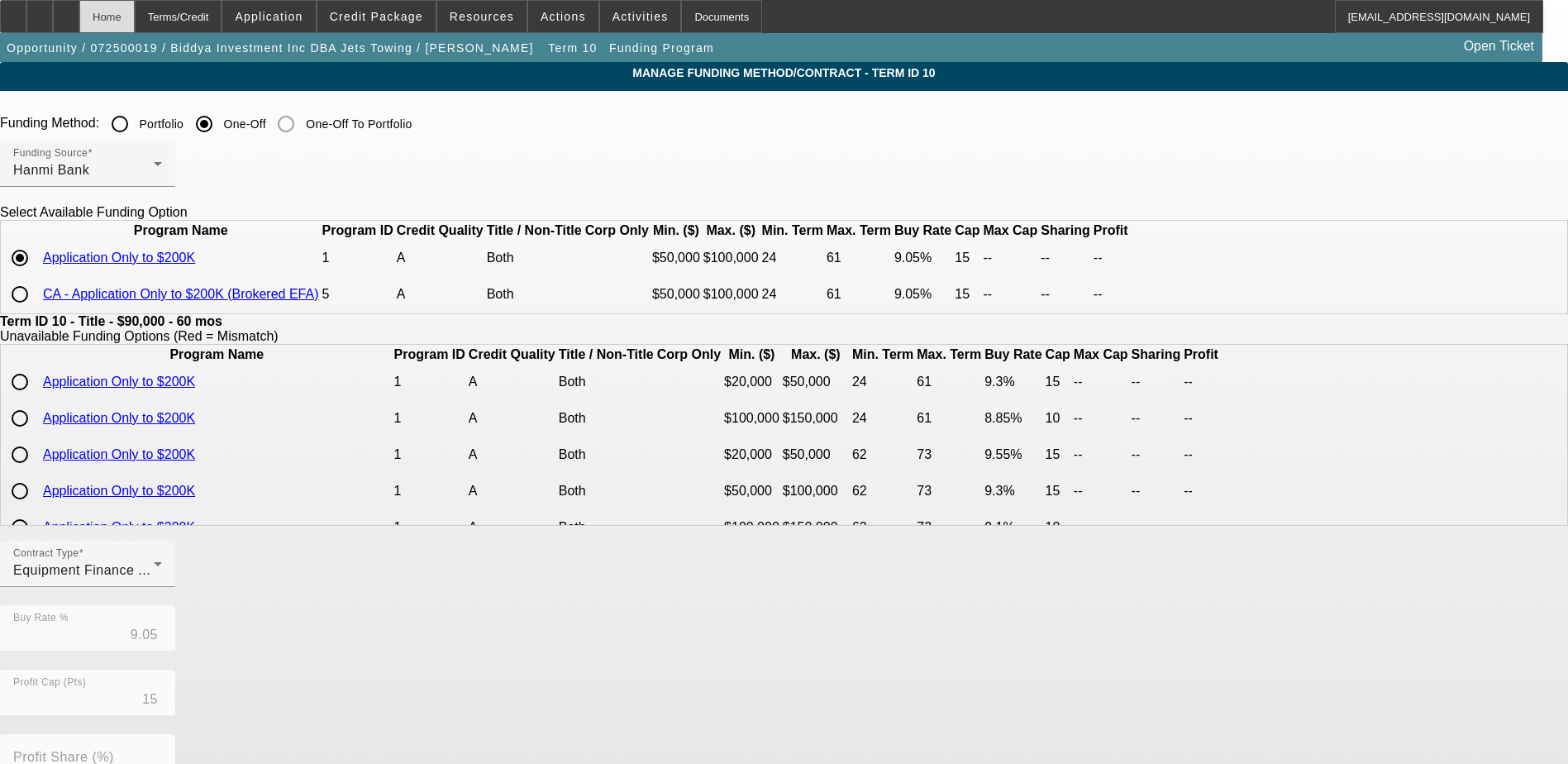
click at [135, 20] on div "Home" at bounding box center [106, 16] width 55 height 33
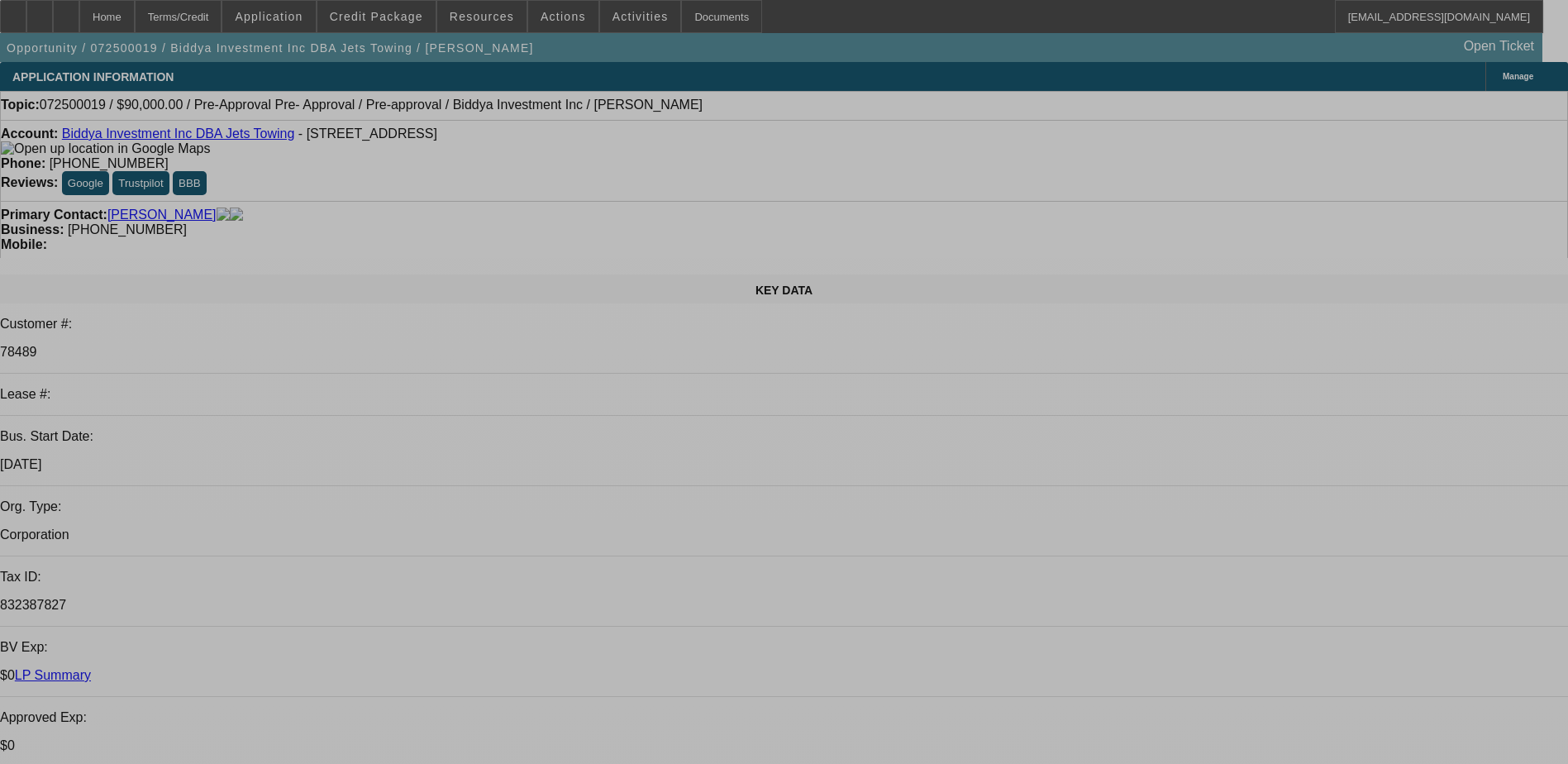
select select "0.1"
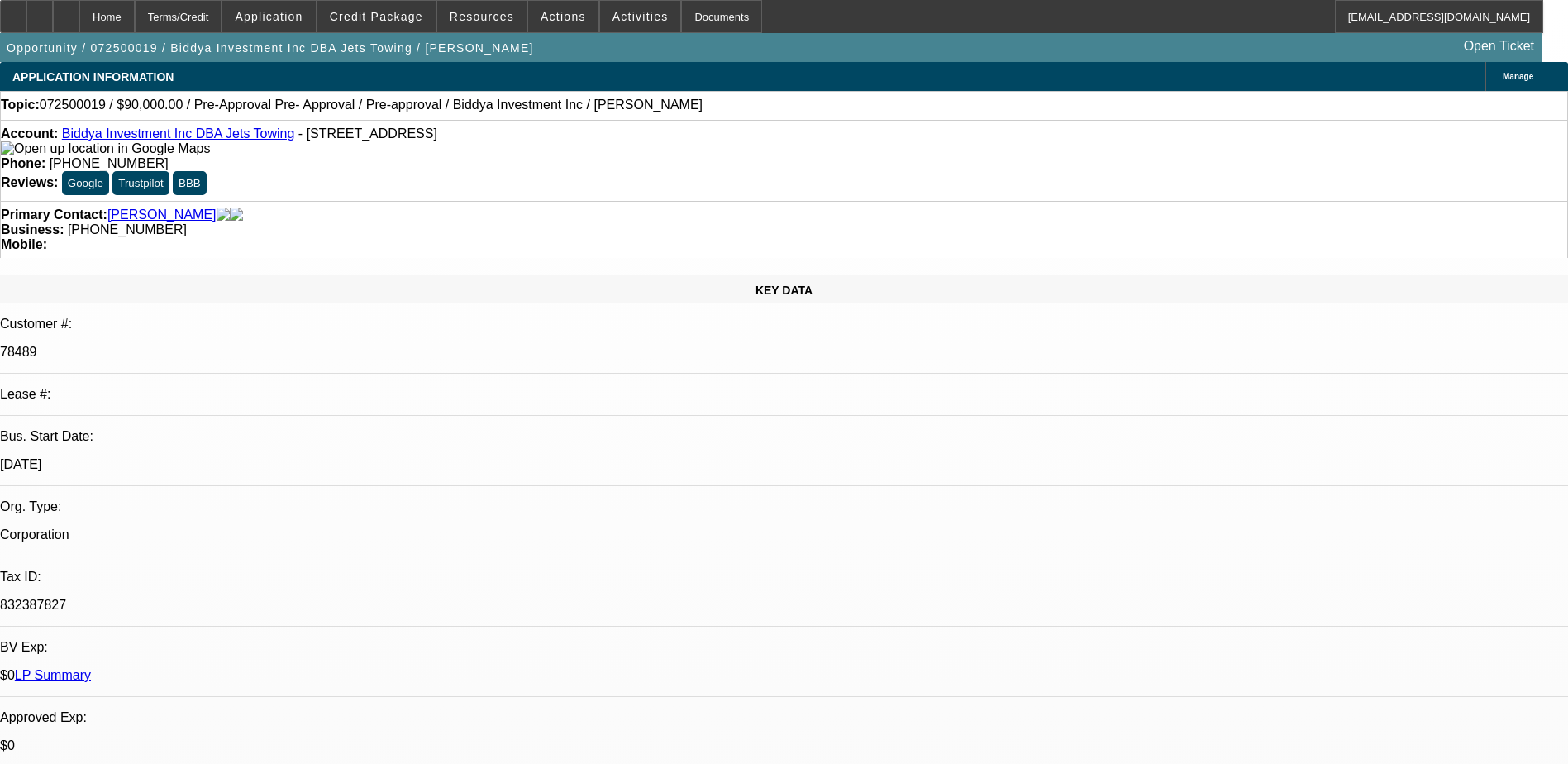
select select "0"
select select "6"
select select "0"
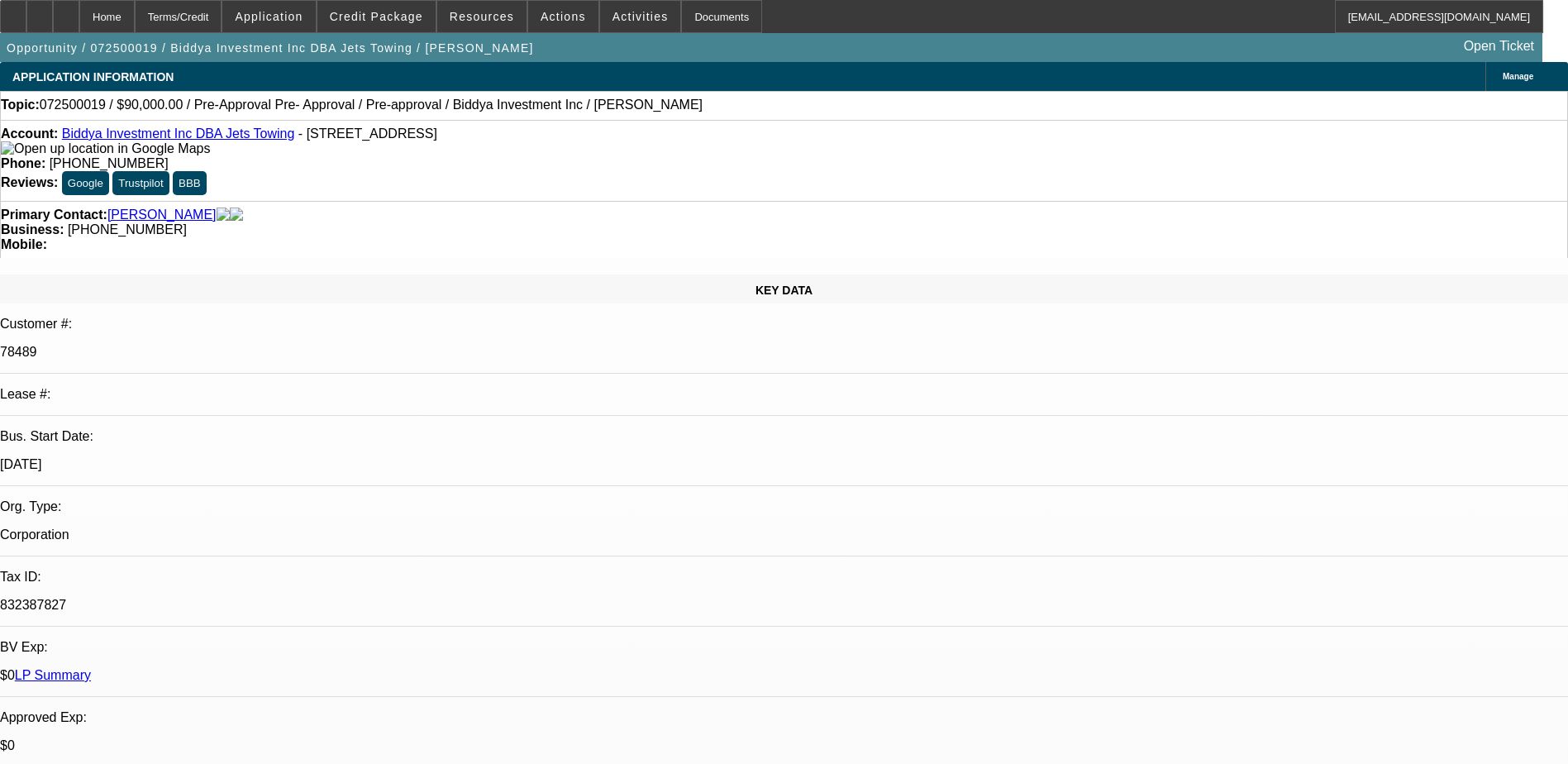
select select "0"
select select "6"
select select "0"
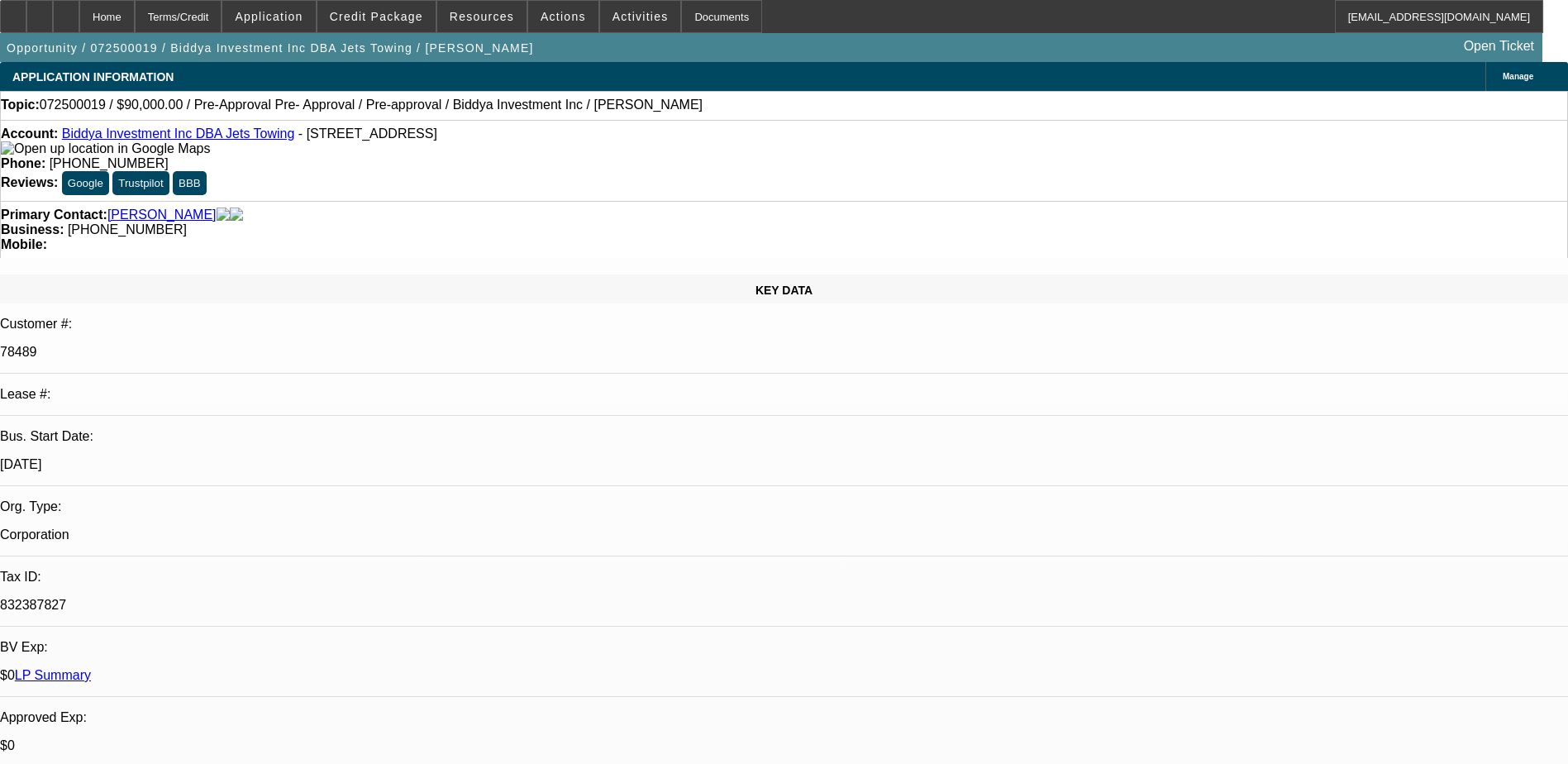
select select "6"
select select "0"
select select "6"
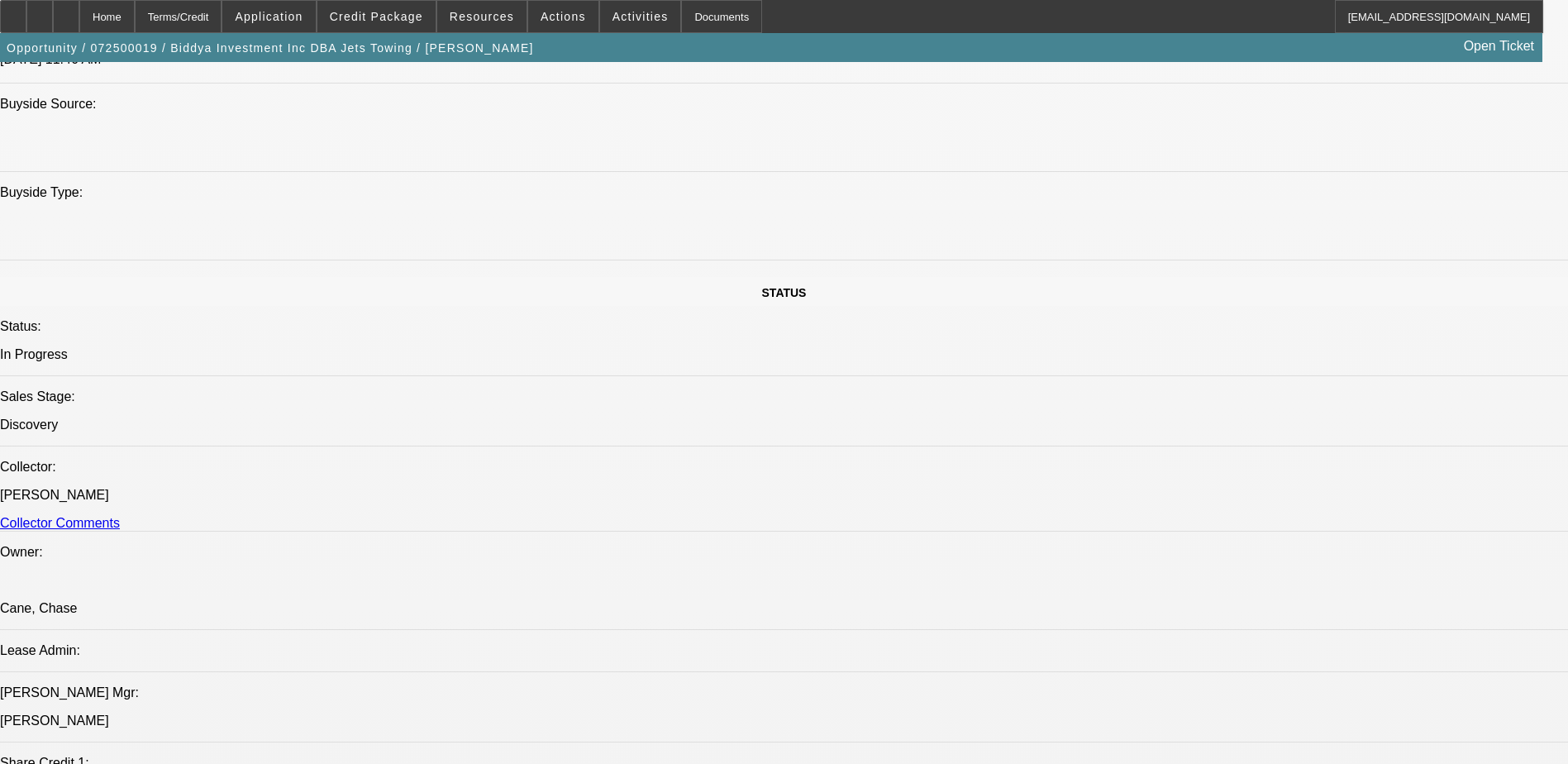
scroll to position [1653, 0]
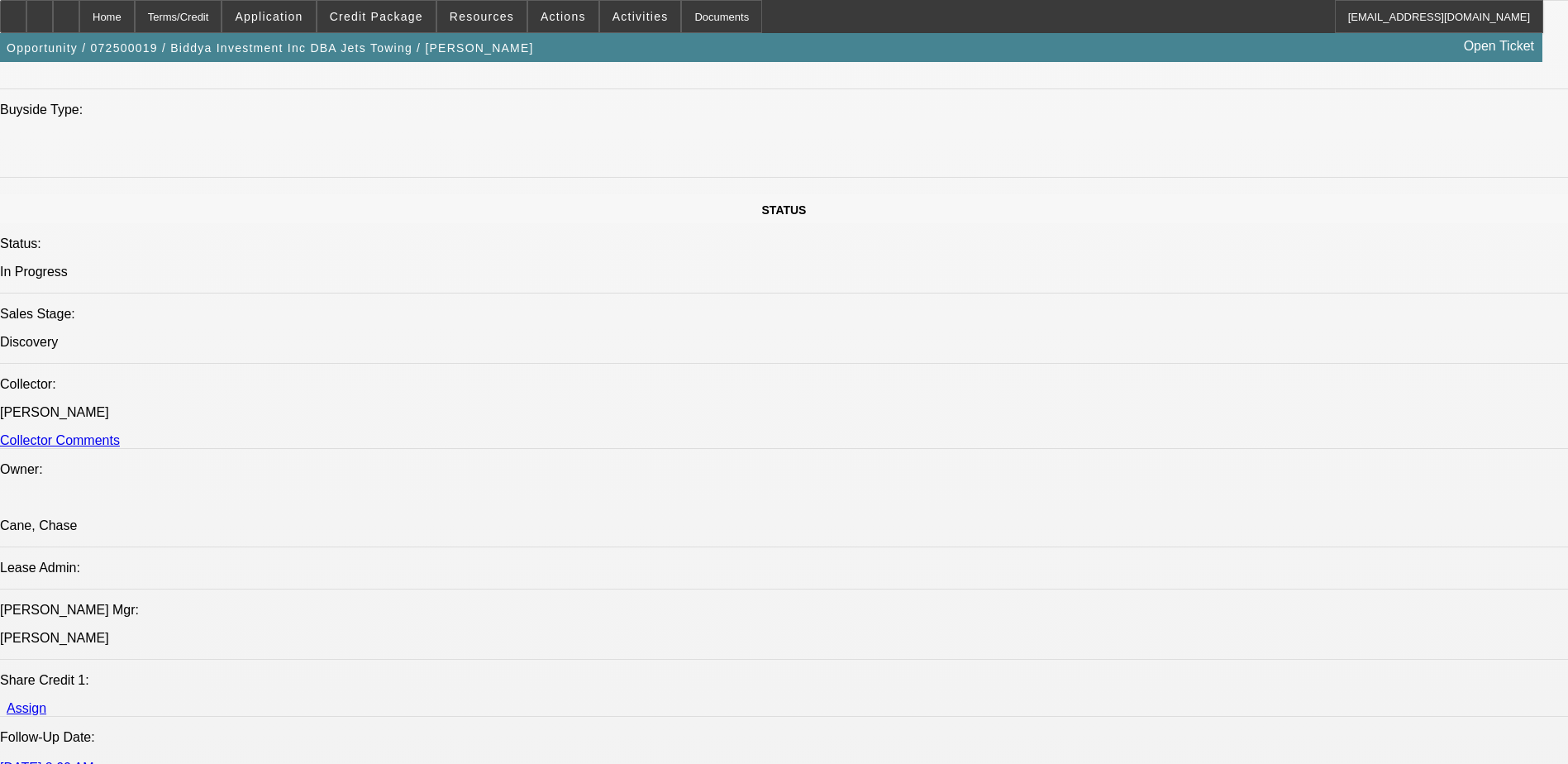
drag, startPoint x: 114, startPoint y: 157, endPoint x: 178, endPoint y: 266, distance: 126.4
drag, startPoint x: 106, startPoint y: 151, endPoint x: 175, endPoint y: 268, distance: 135.8
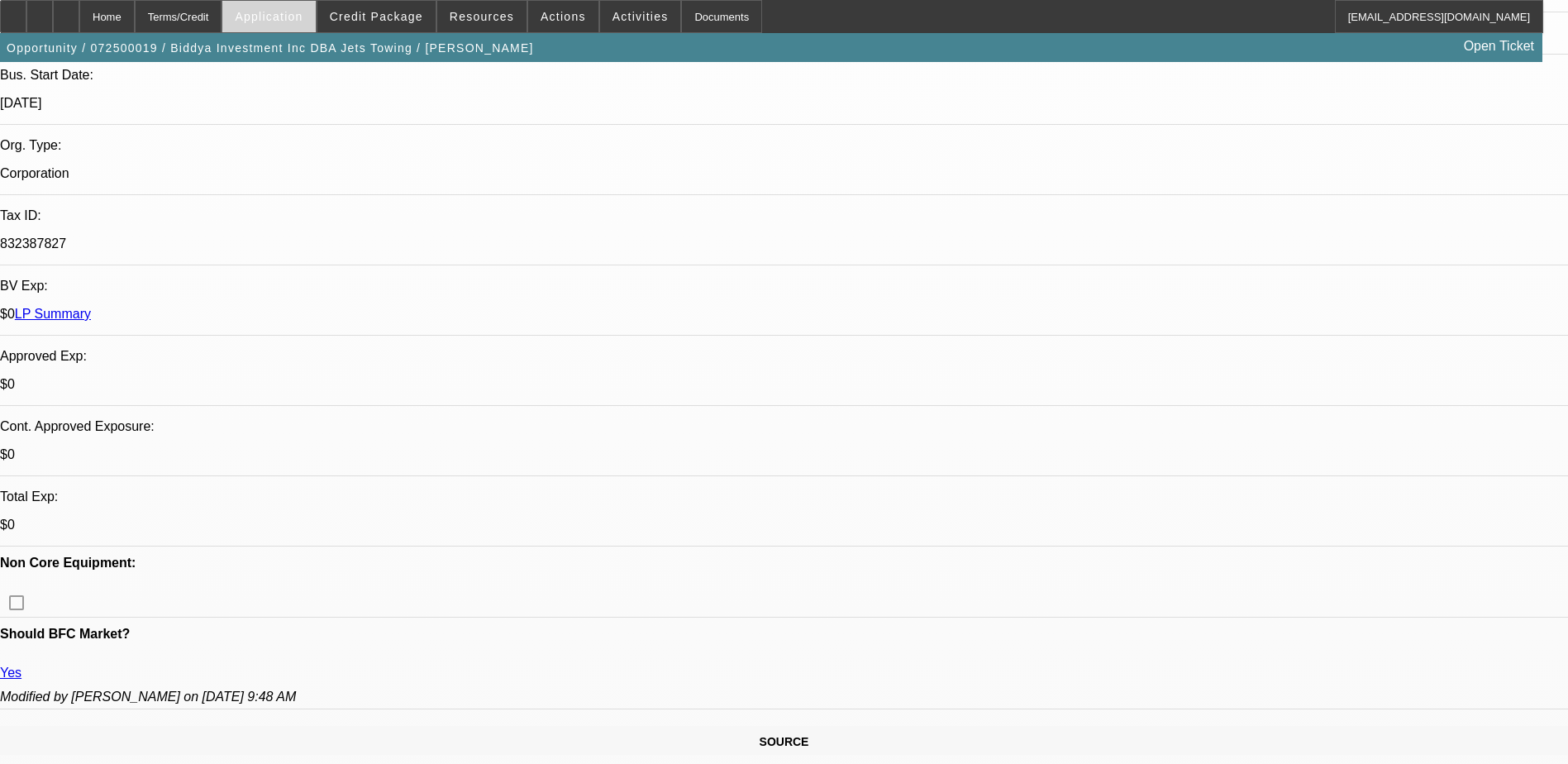
scroll to position [83, 0]
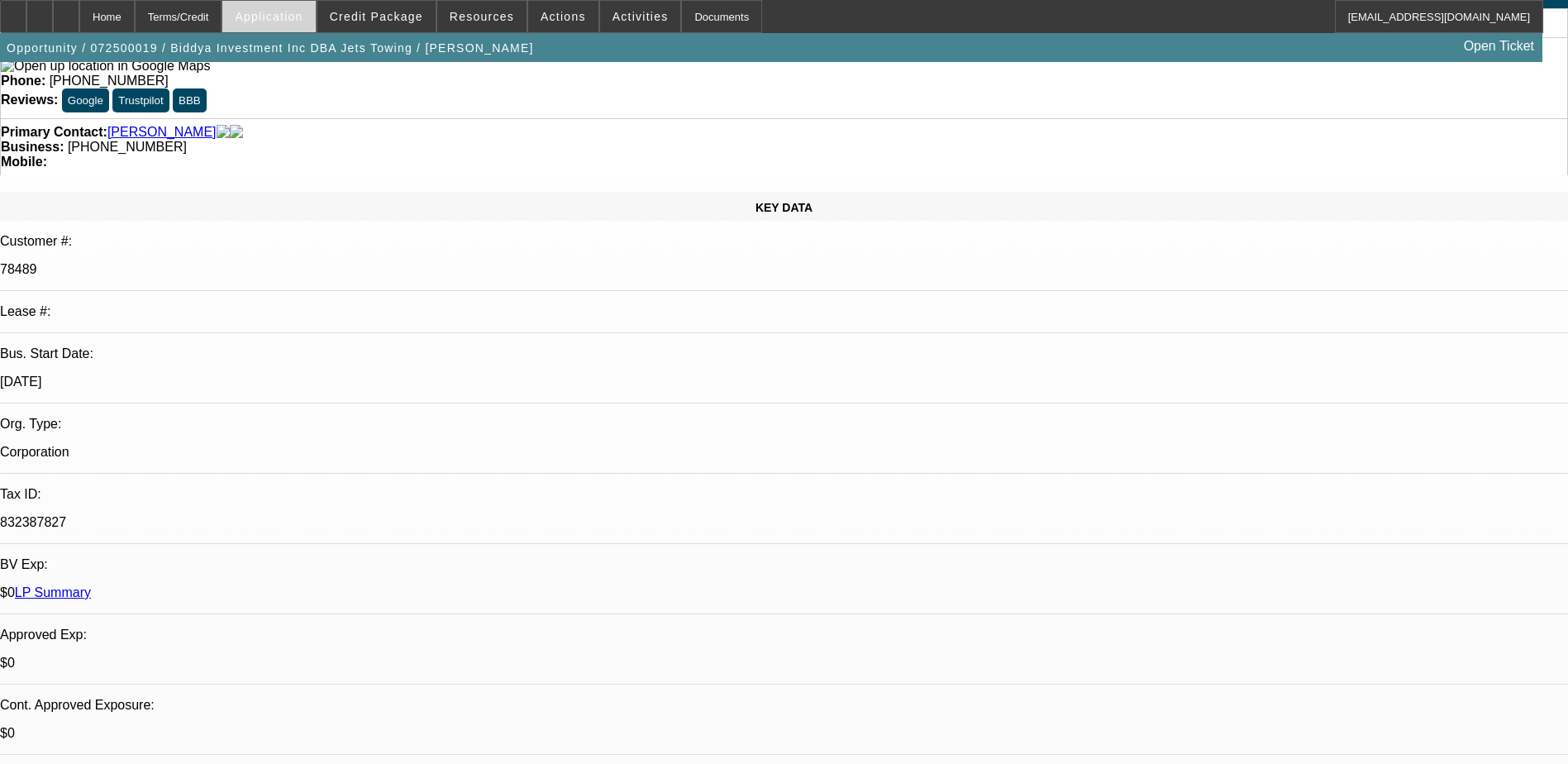
click at [303, 22] on span "Application" at bounding box center [269, 16] width 67 height 13
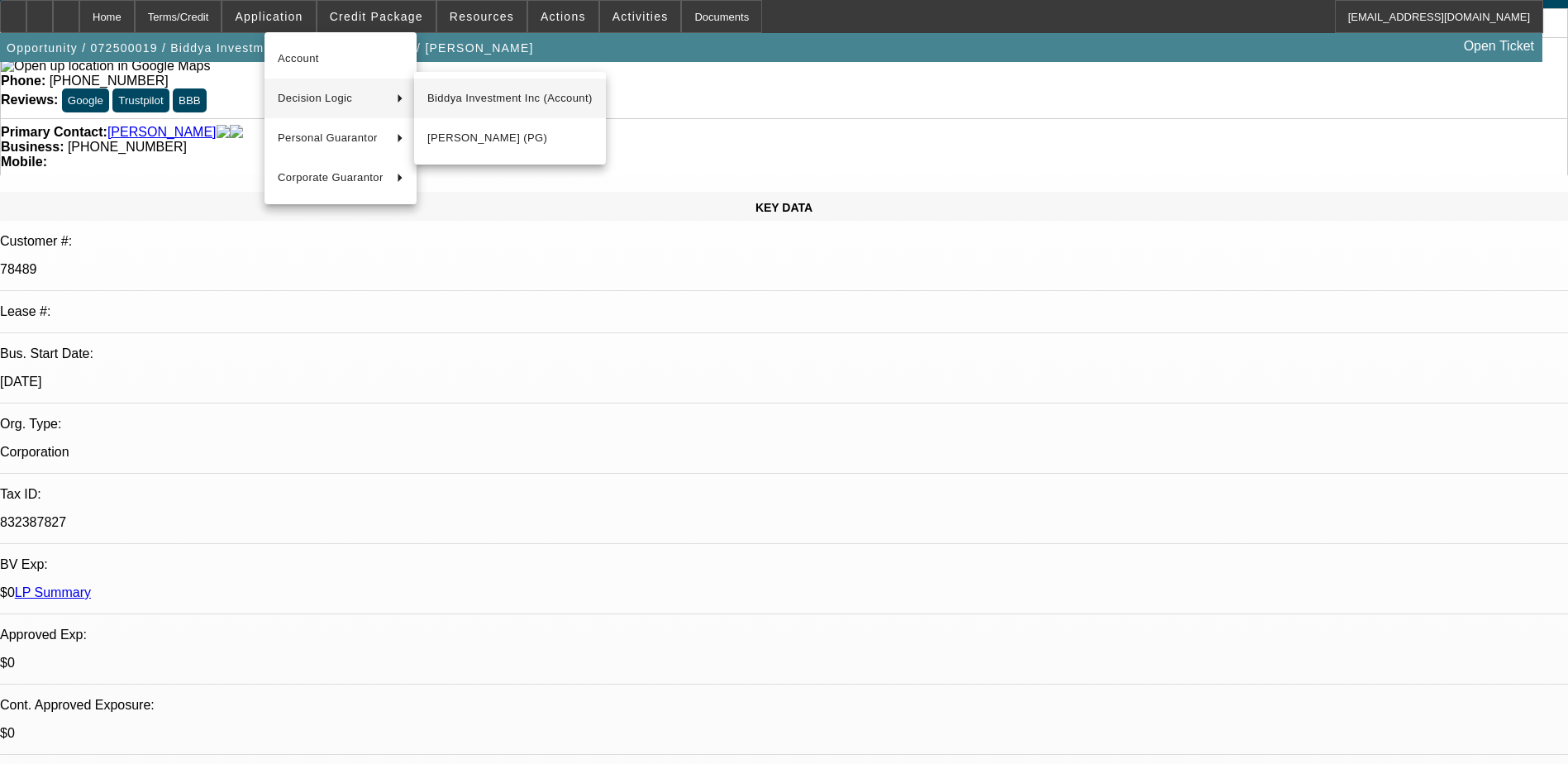
click at [467, 106] on span "Biddya Investment Inc (Account)" at bounding box center [510, 98] width 165 height 20
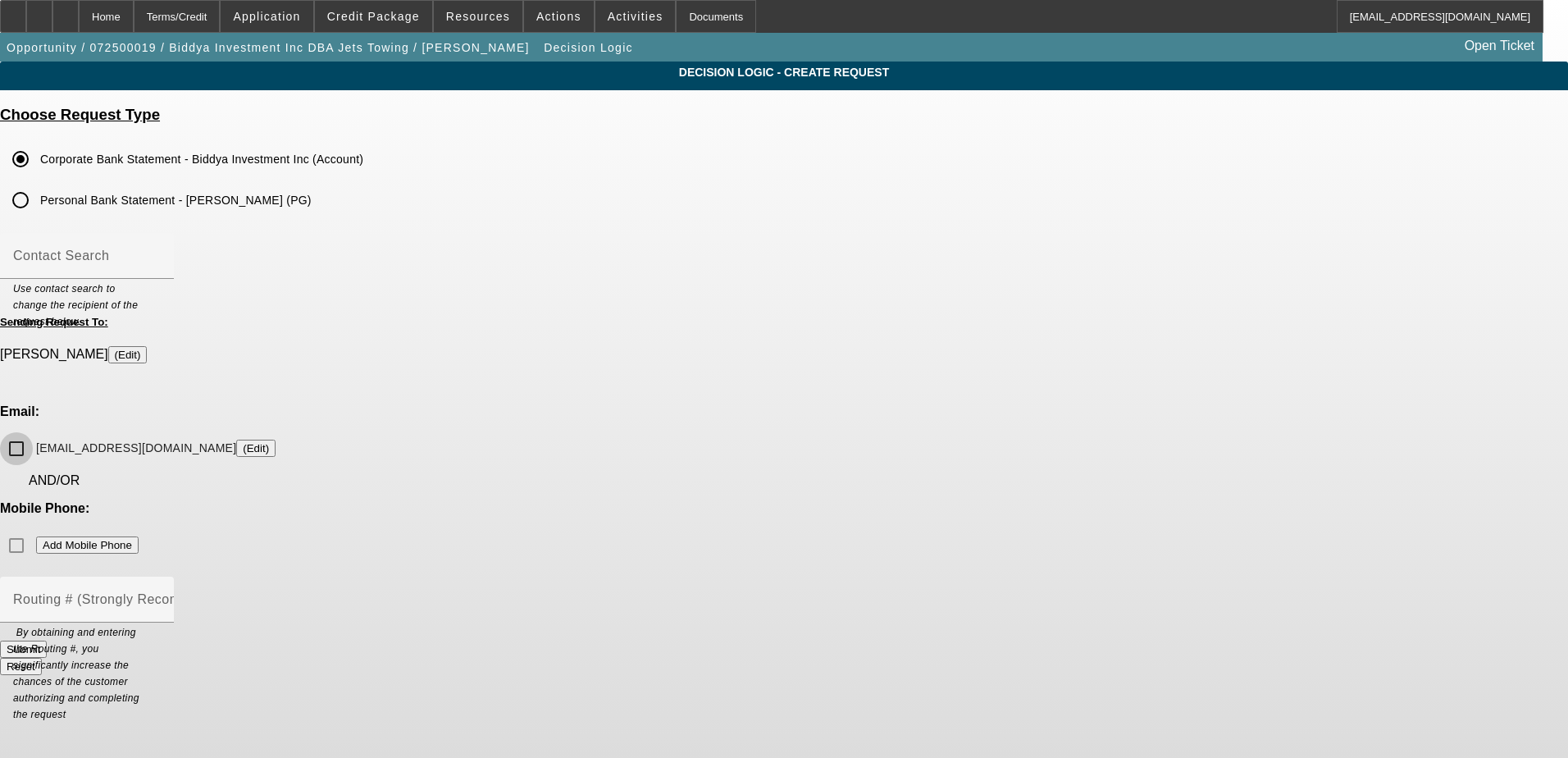
click at [33, 432] on input "khibrahim100@icloud.com (Edit)" at bounding box center [16, 448] width 33 height 33
checkbox input "true"
click at [134, 9] on div "Home" at bounding box center [106, 16] width 55 height 33
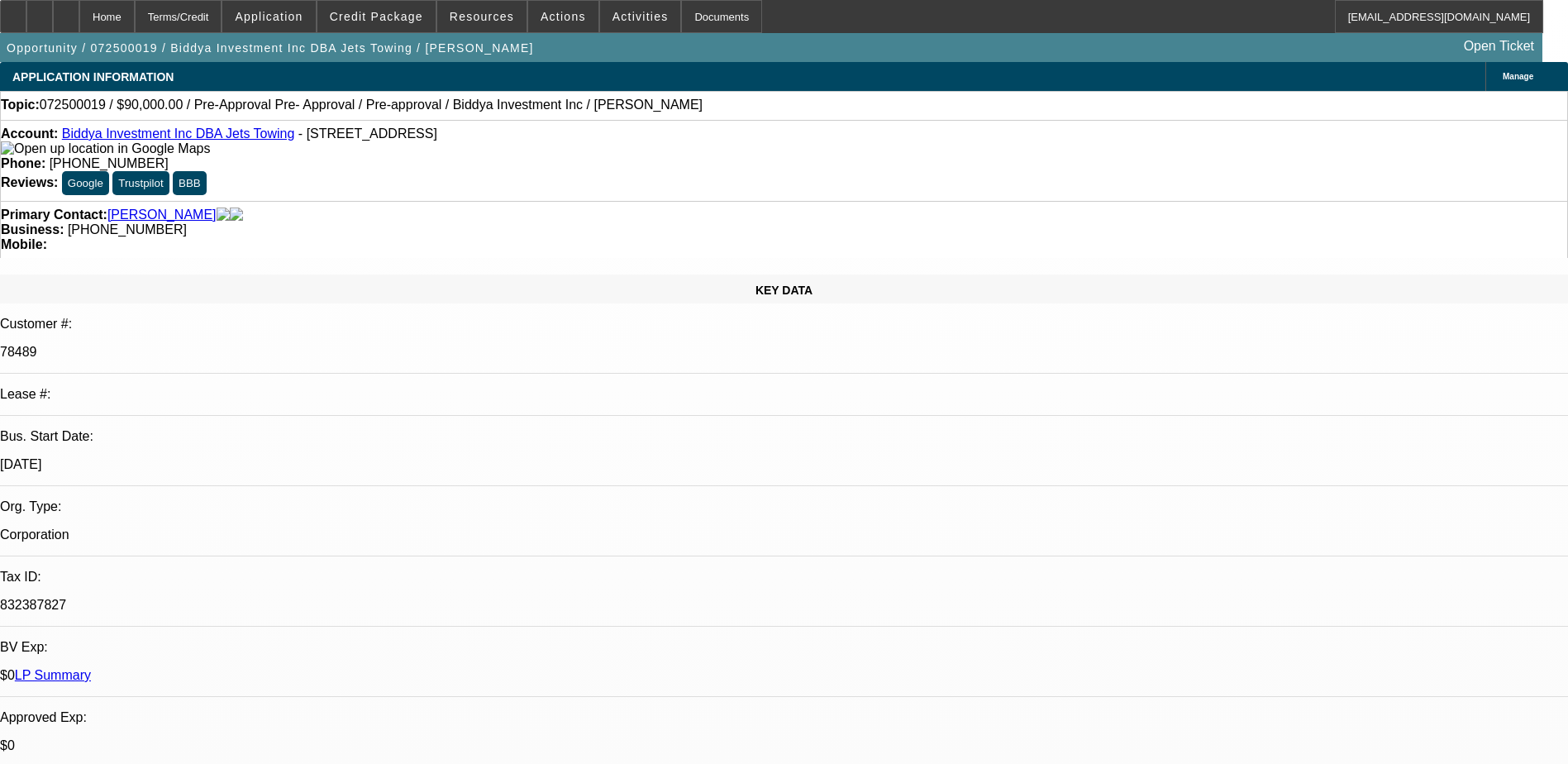
select select "0.1"
select select "0"
select select "6"
select select "0"
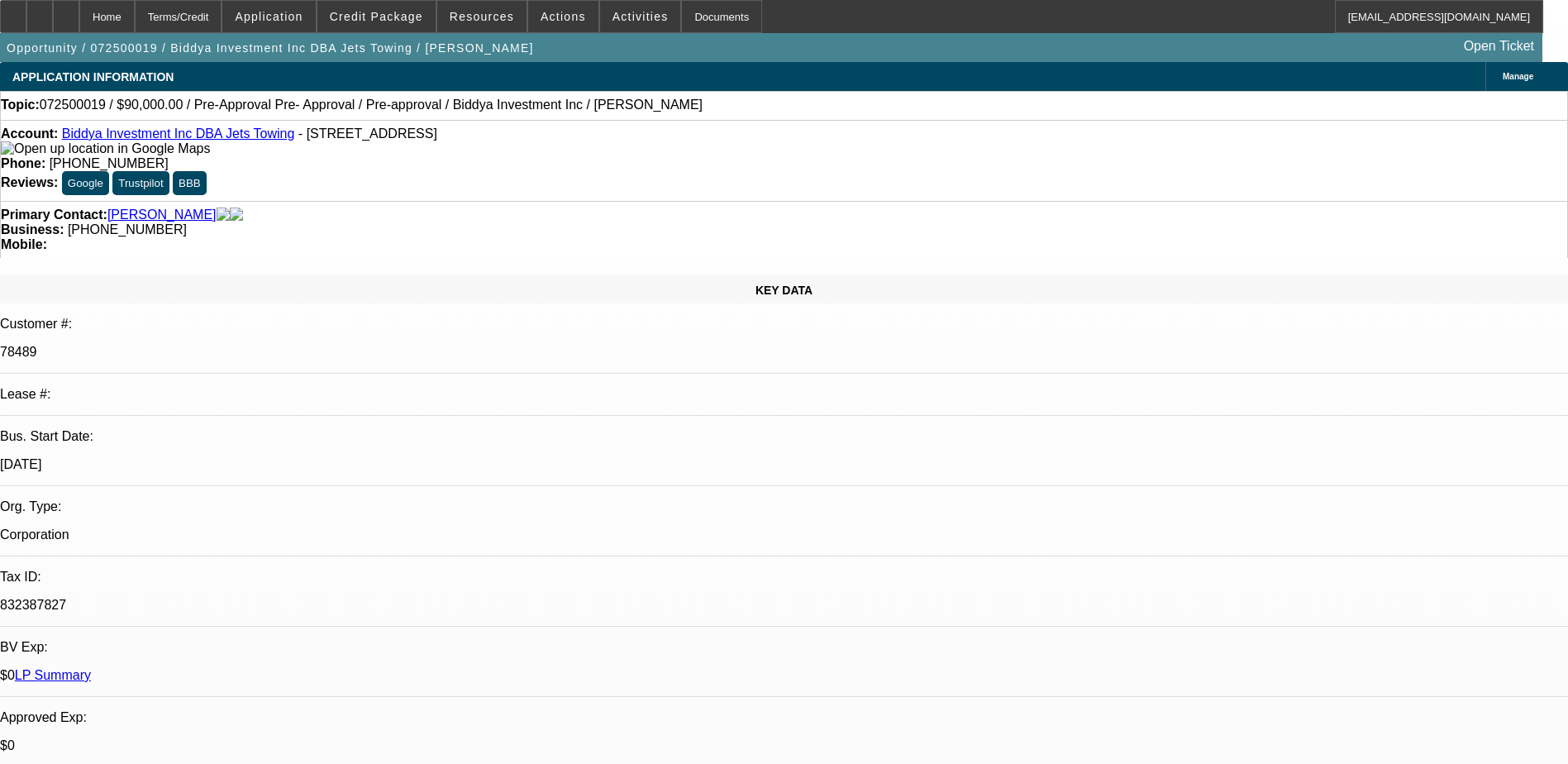
select select "0"
select select "6"
select select "0"
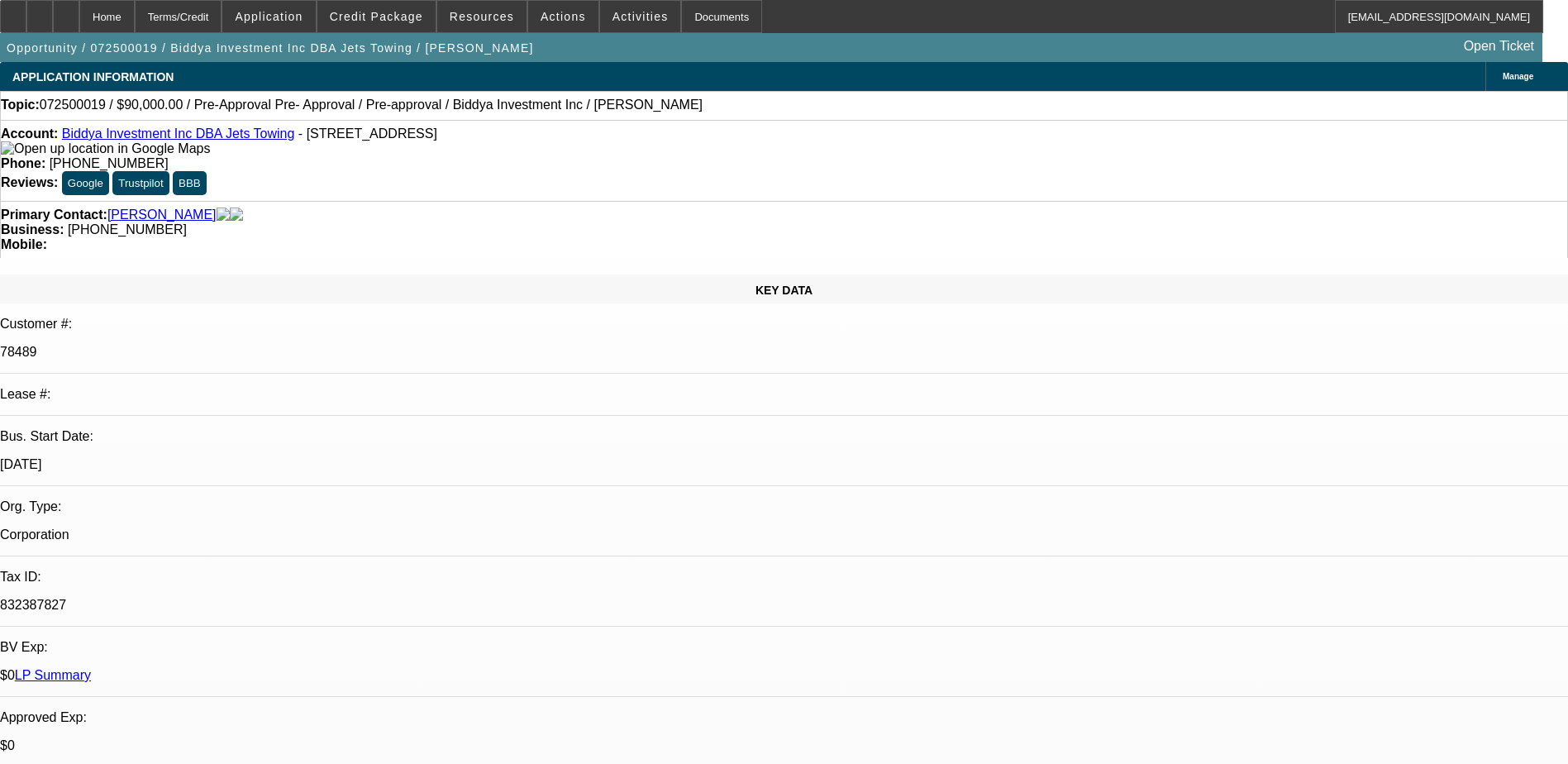
select select "0"
select select "6"
select select "0"
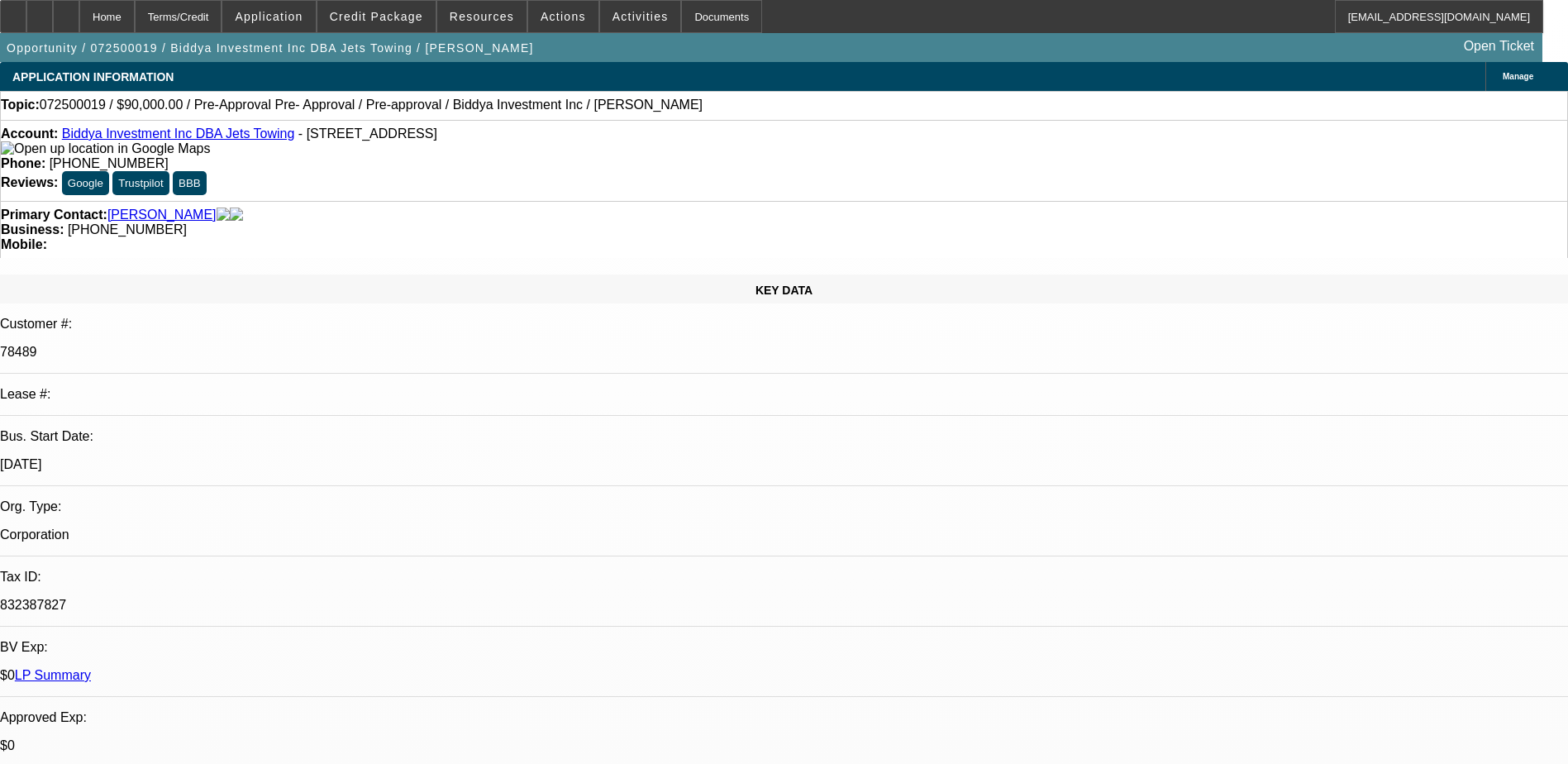
select select "6"
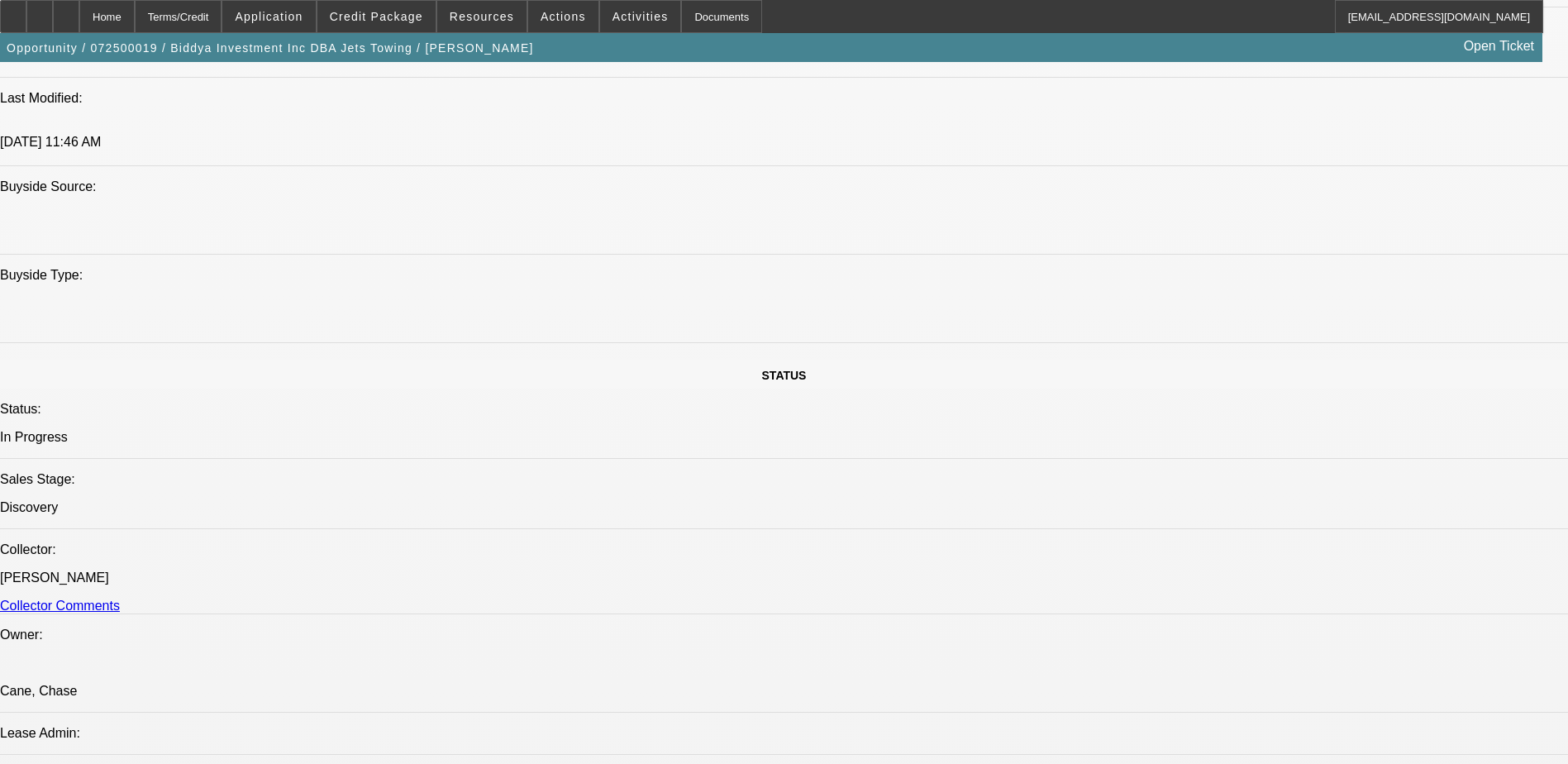
scroll to position [910, 0]
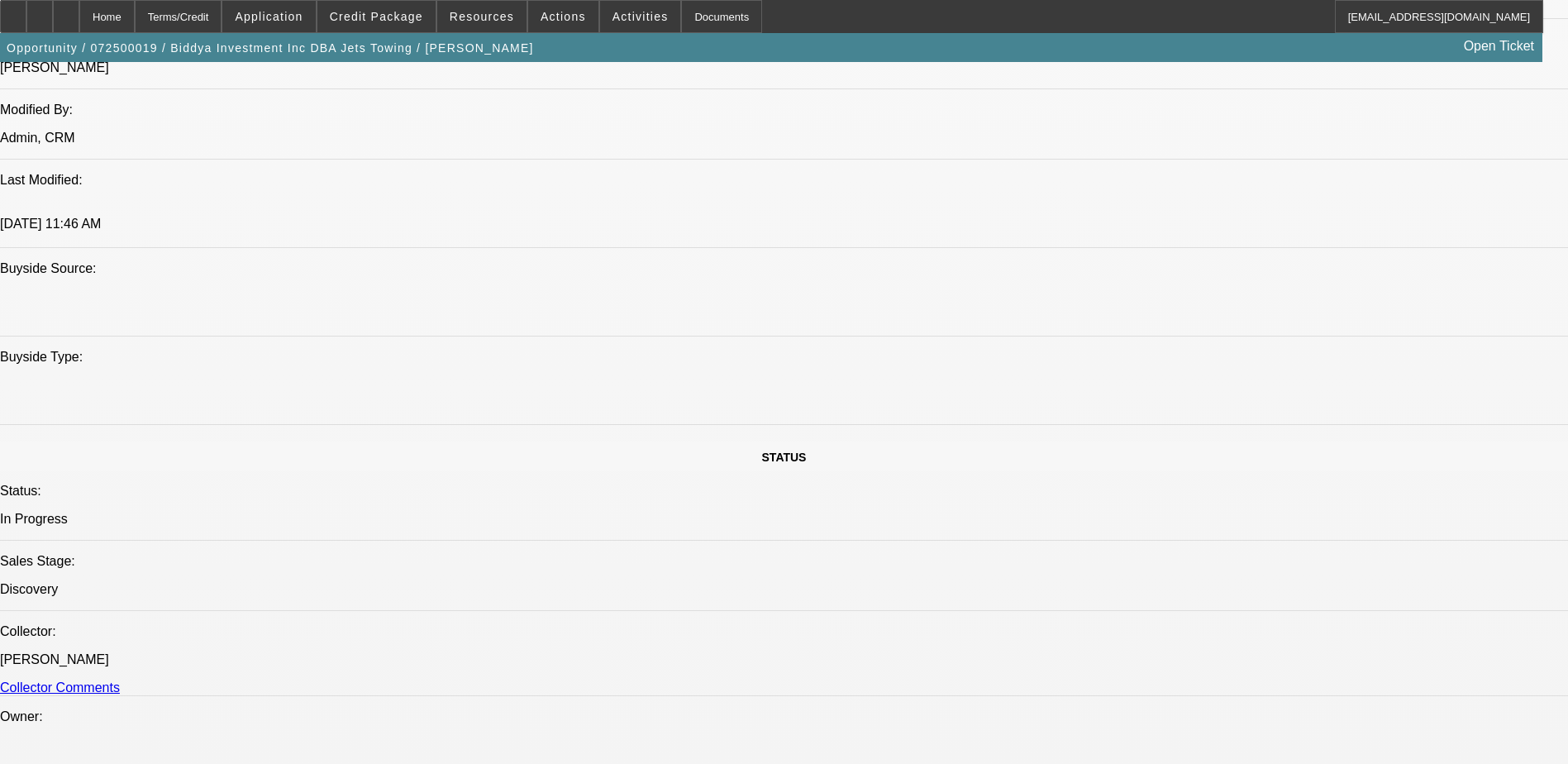
scroll to position [1571, 0]
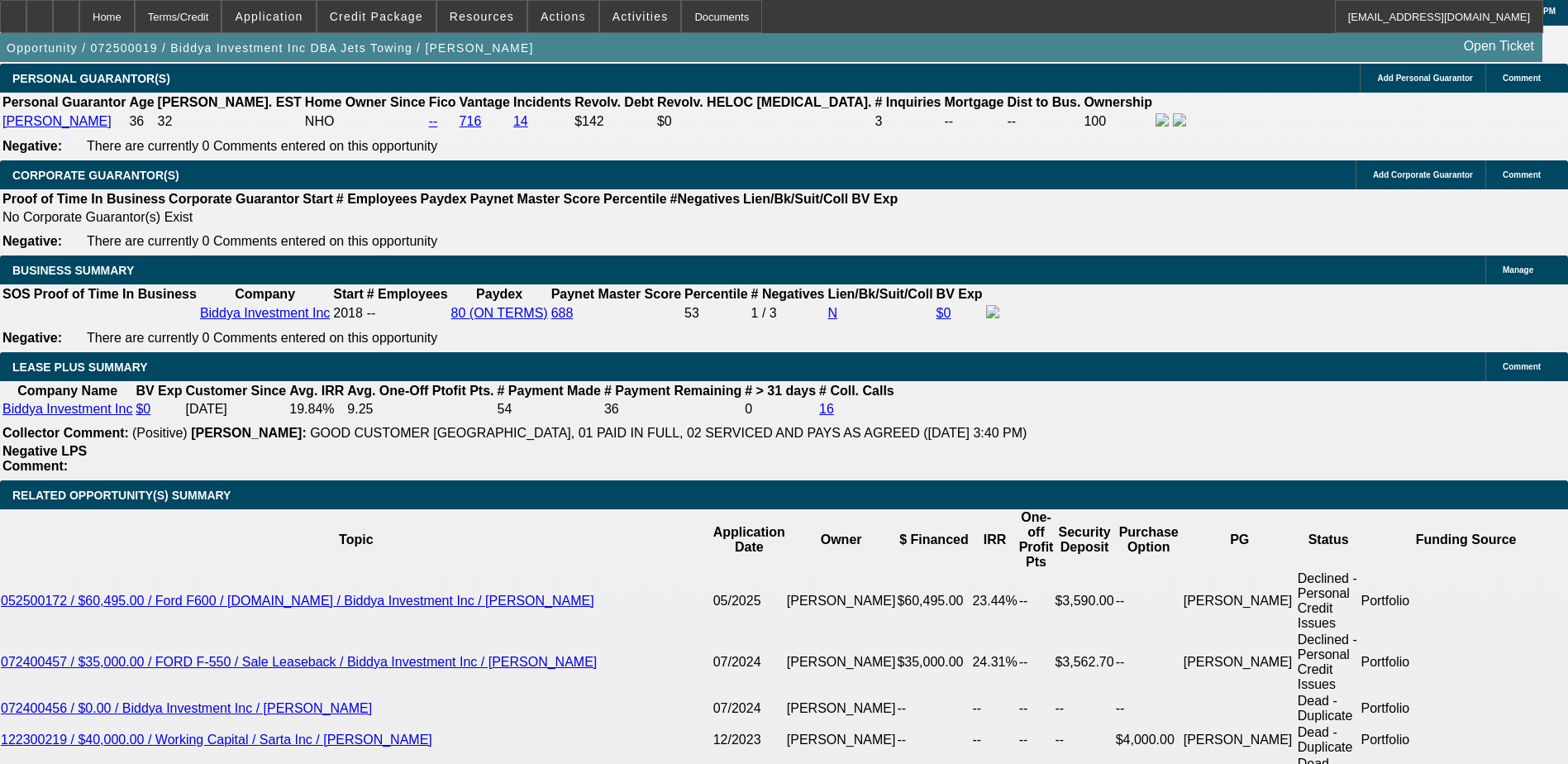
scroll to position [2645, 0]
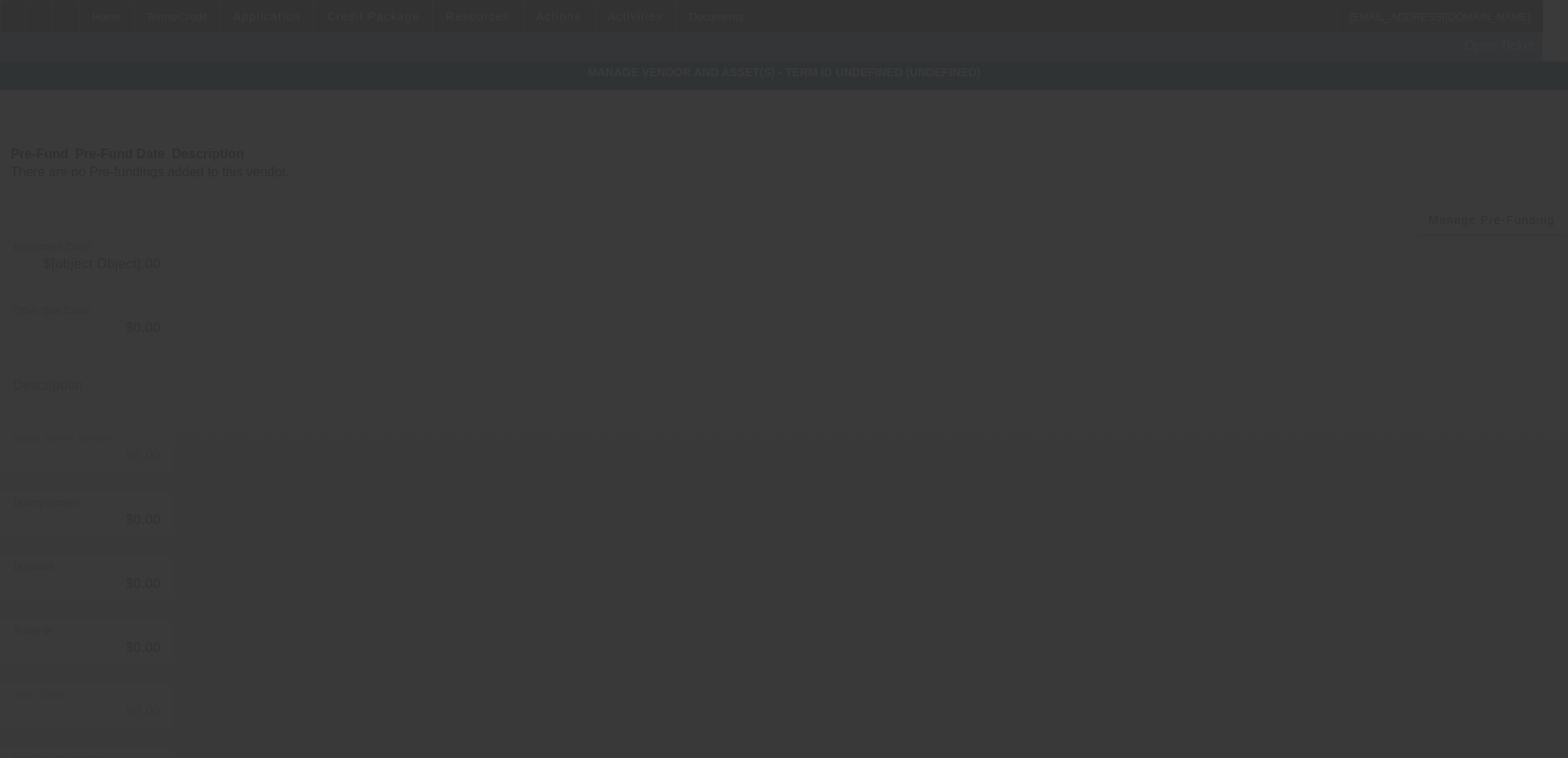
type input "$100,000.00"
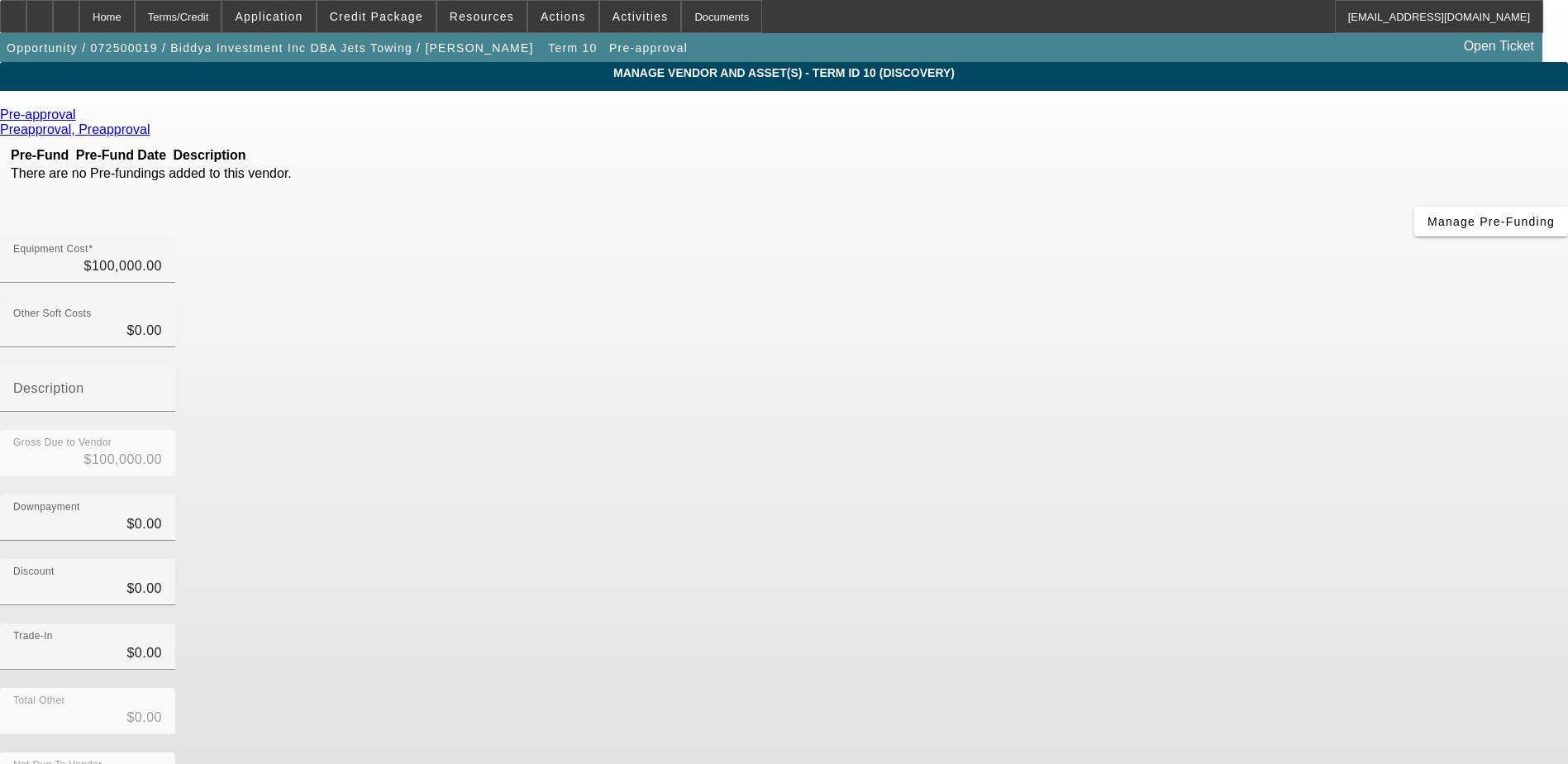
click at [80, 122] on icon at bounding box center [80, 114] width 0 height 14
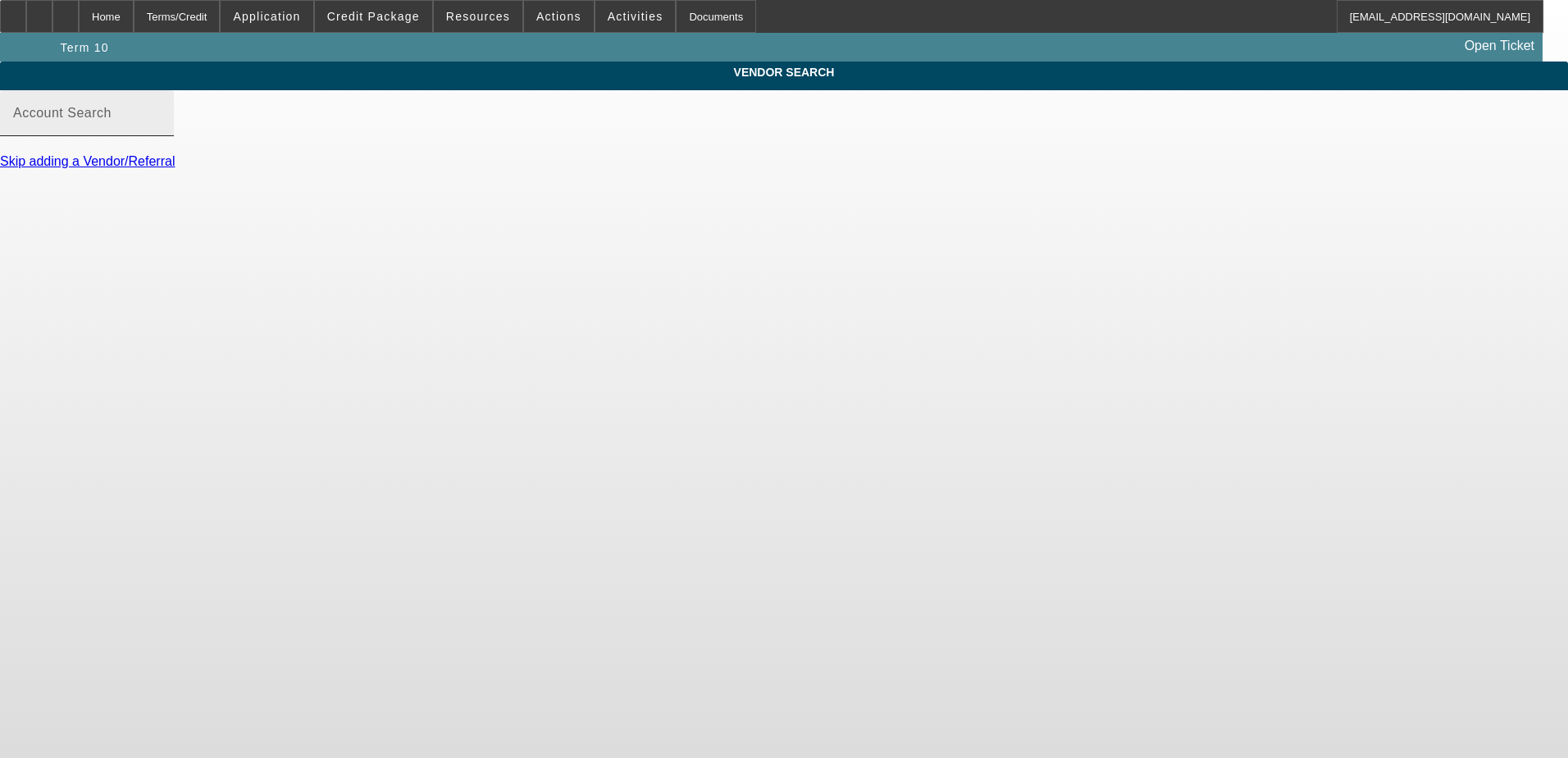
click at [161, 129] on input "Account Search" at bounding box center [87, 120] width 148 height 19
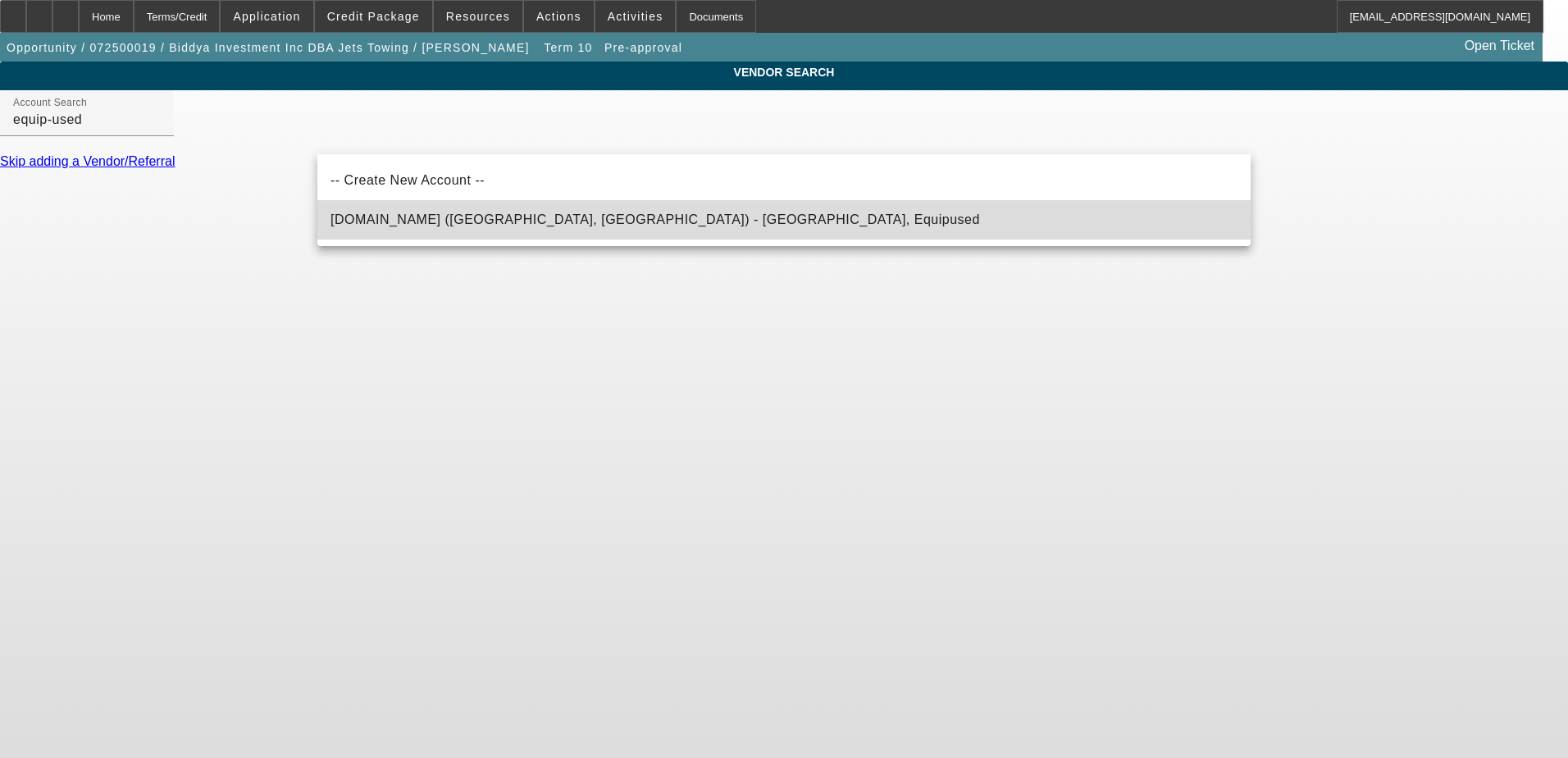
click at [512, 222] on span "Equip-Used.com (Northbrook, IL) - Equipused, Equipused" at bounding box center [655, 219] width 650 height 14
type input "Equip-Used.com (Northbrook, IL) - Equipused, Equipused"
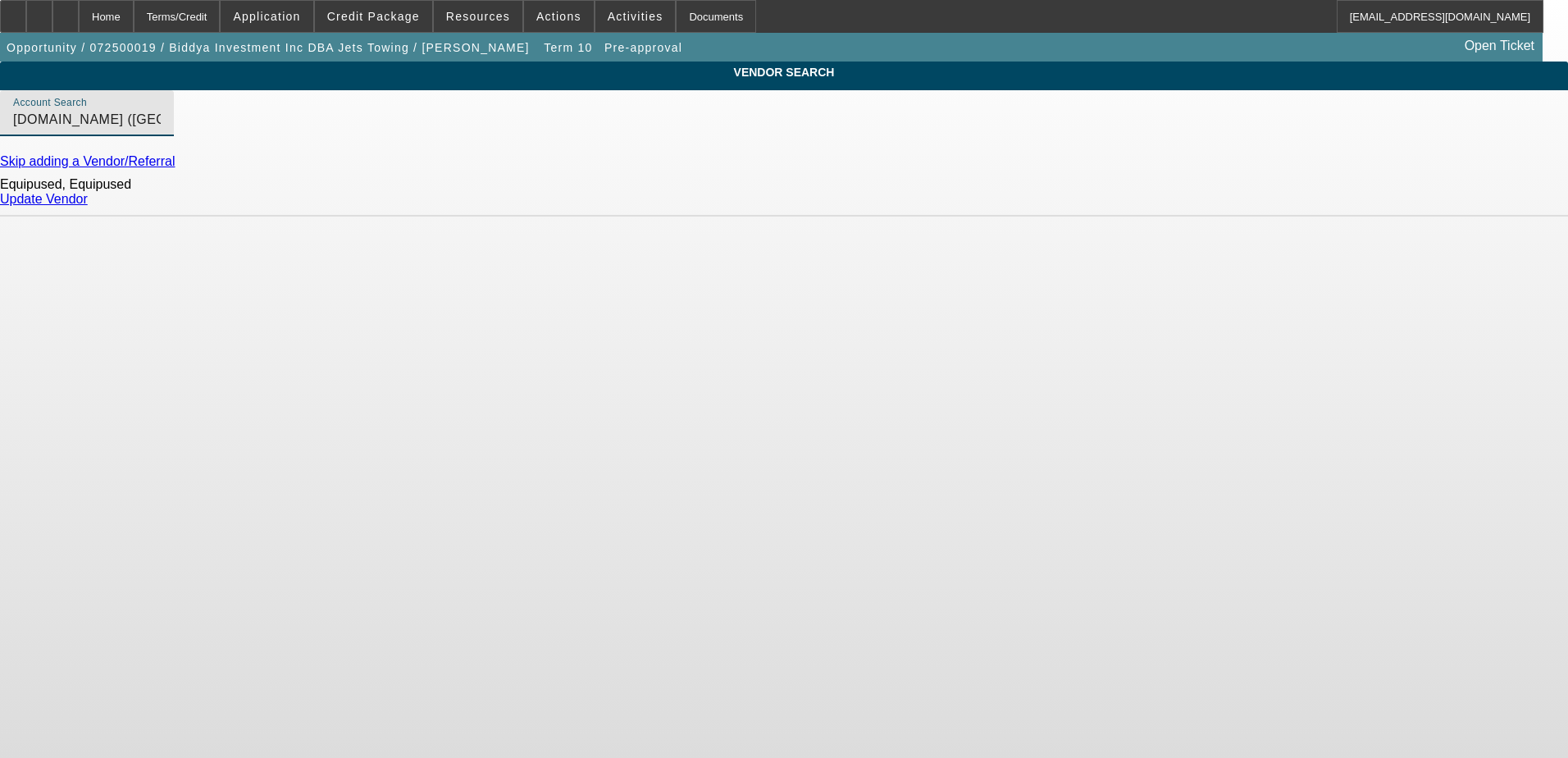
click at [88, 206] on link "Update Vendor" at bounding box center [44, 199] width 88 height 14
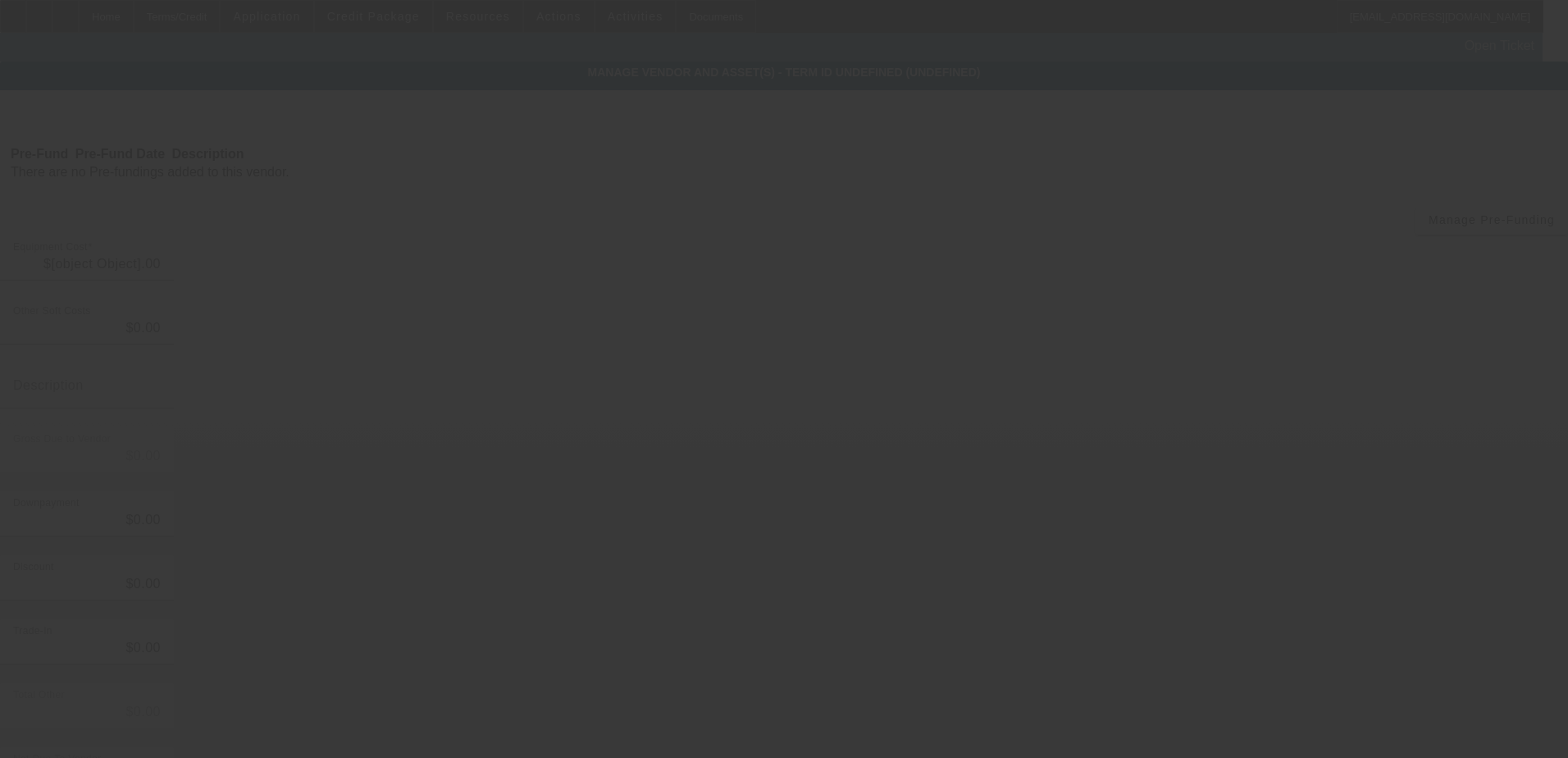
type input "$100,000.00"
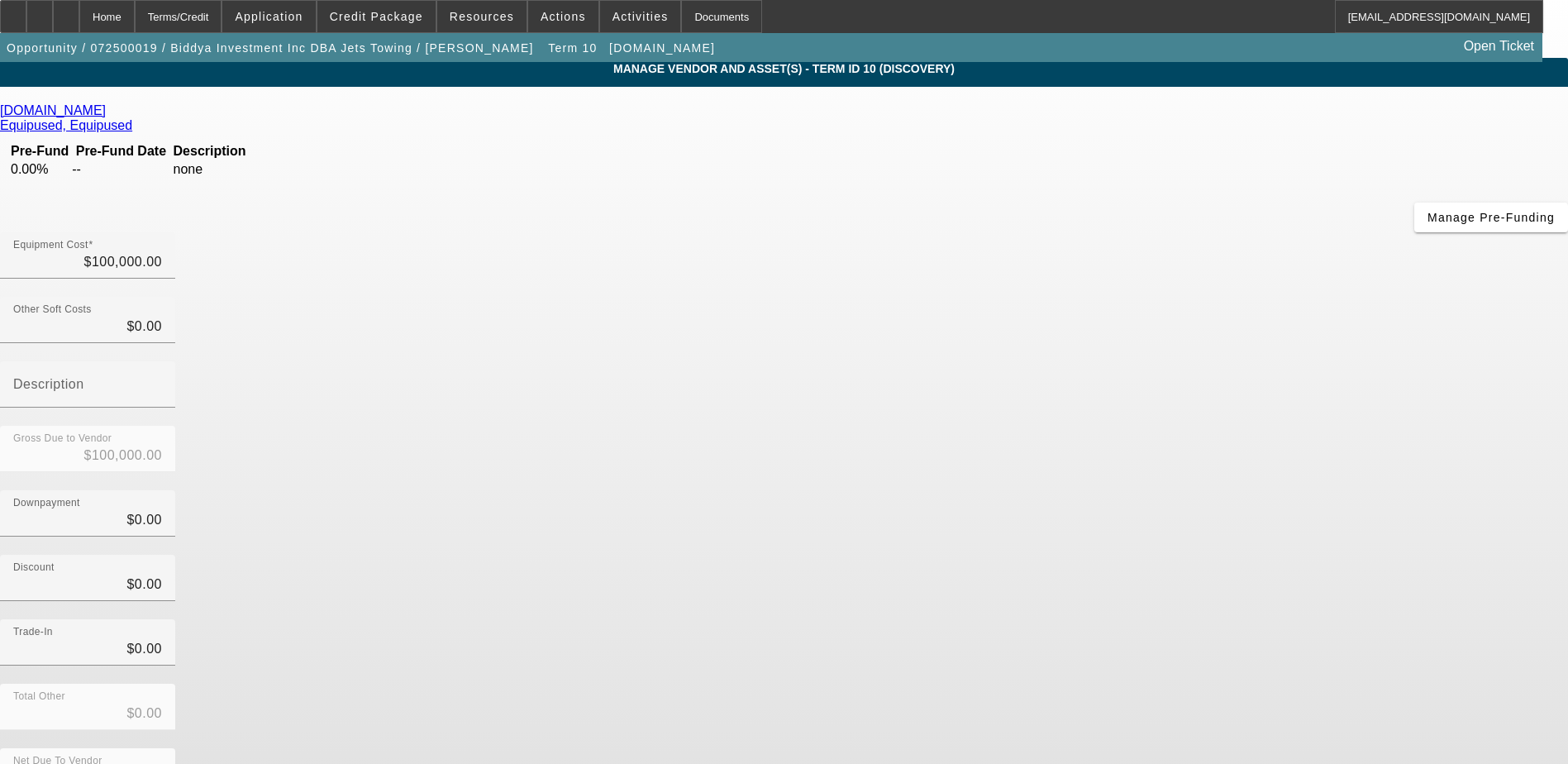
scroll to position [5, 0]
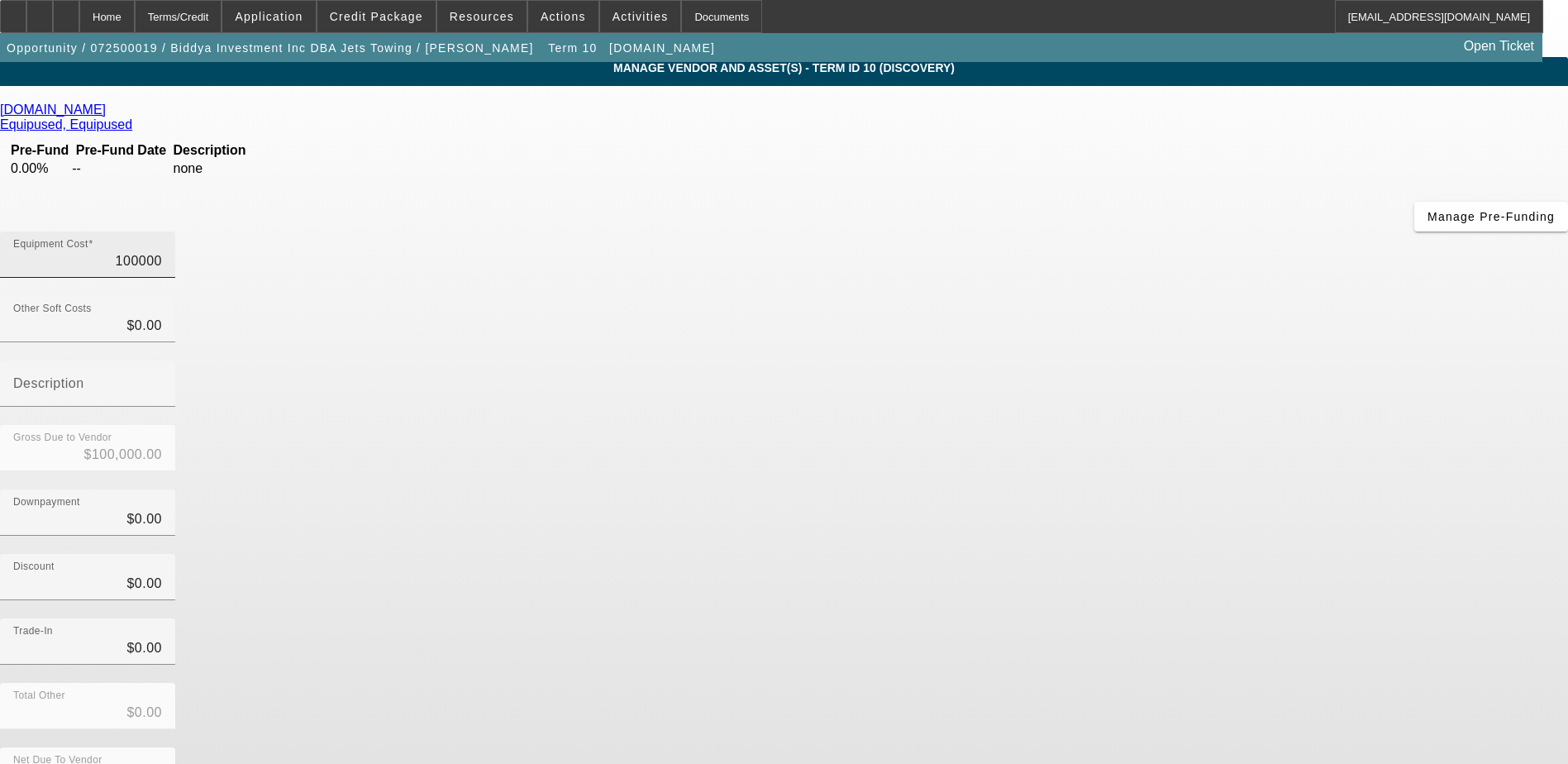
click at [162, 251] on input "100000" at bounding box center [88, 261] width 149 height 20
type input "5"
type input "$5.00"
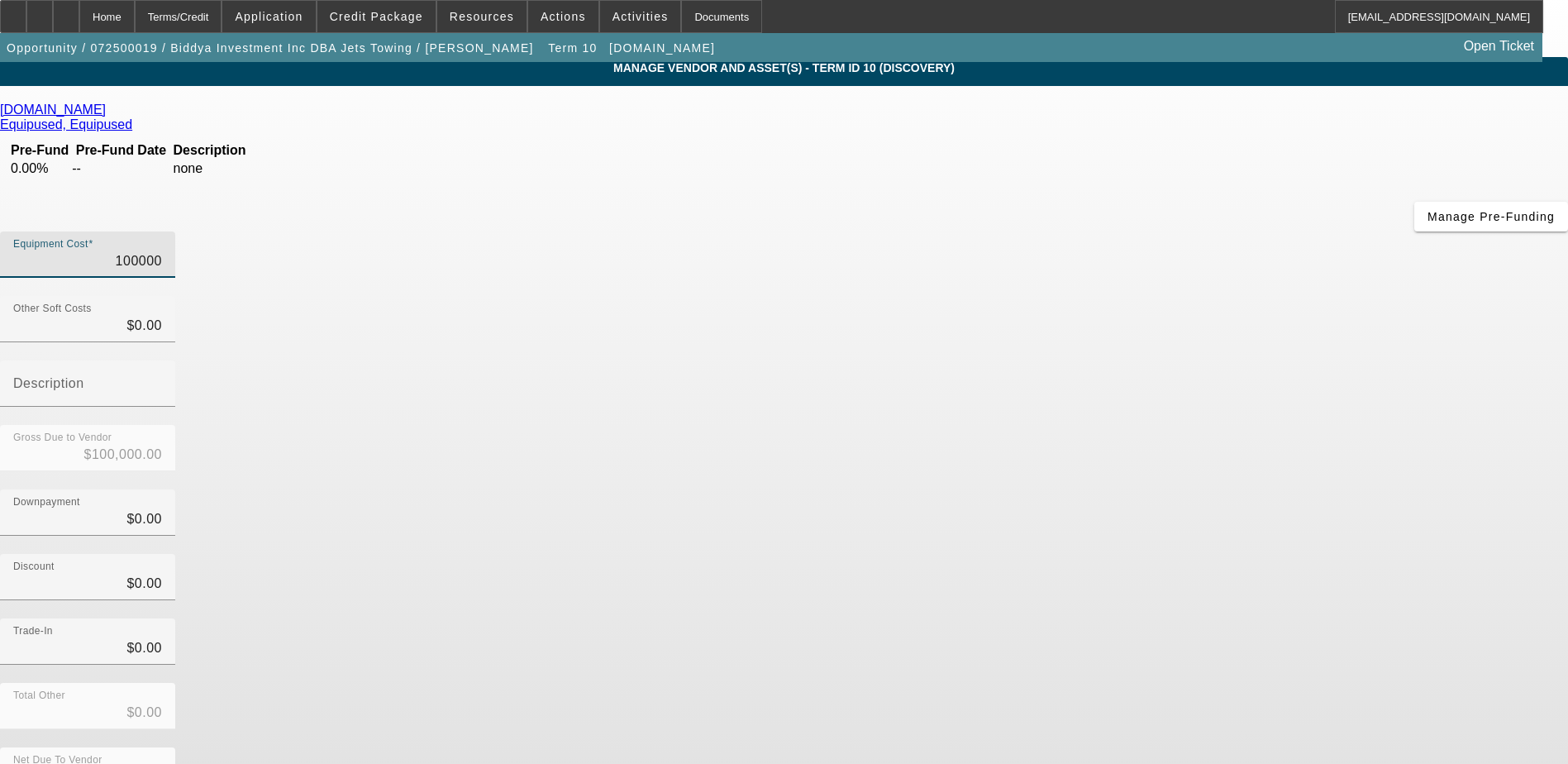
type input "$5.00"
type input "54"
type input "$54.00"
type input "549"
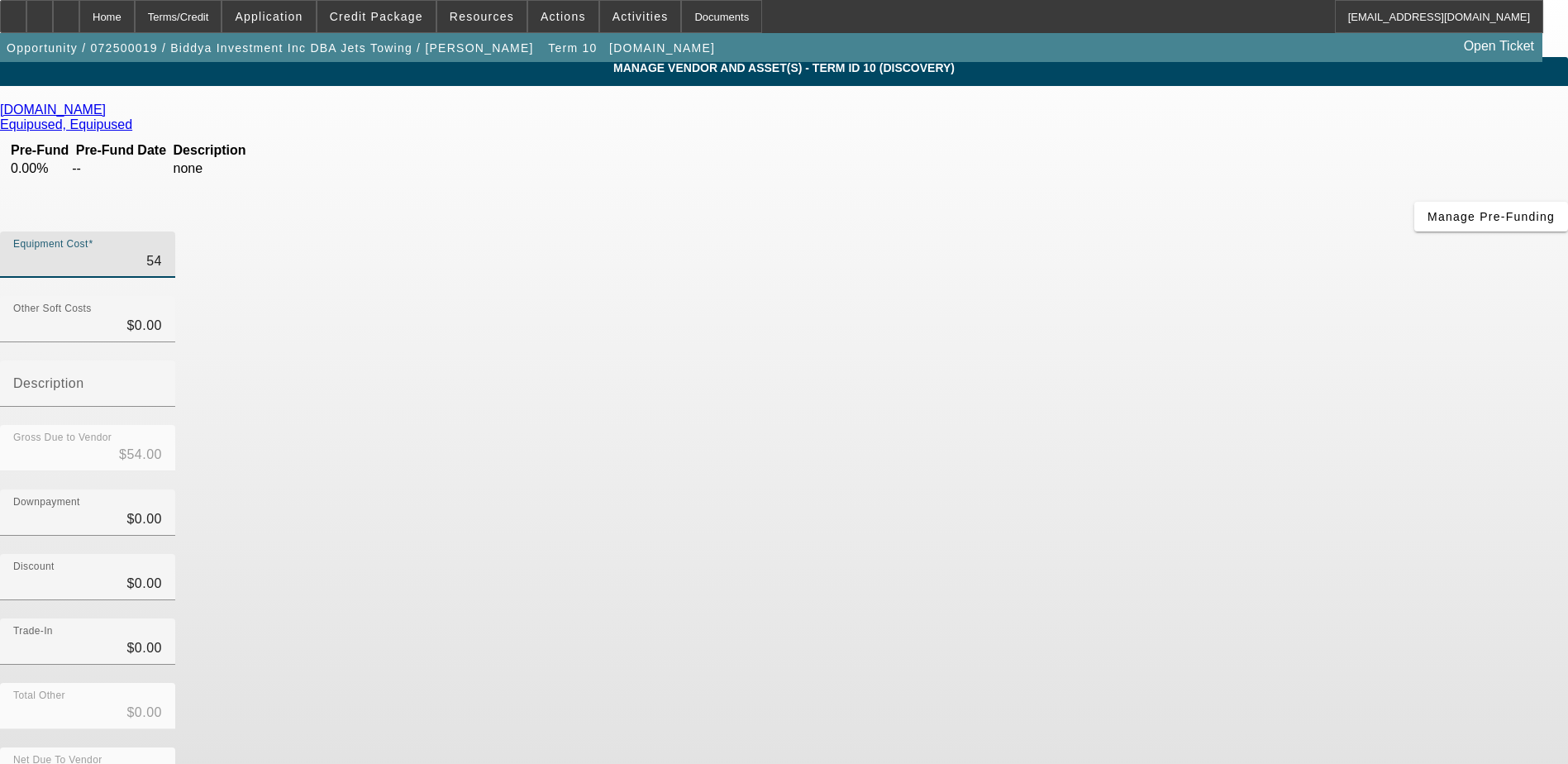
type input "$549.00"
type input "5499"
type input "$5,499.00"
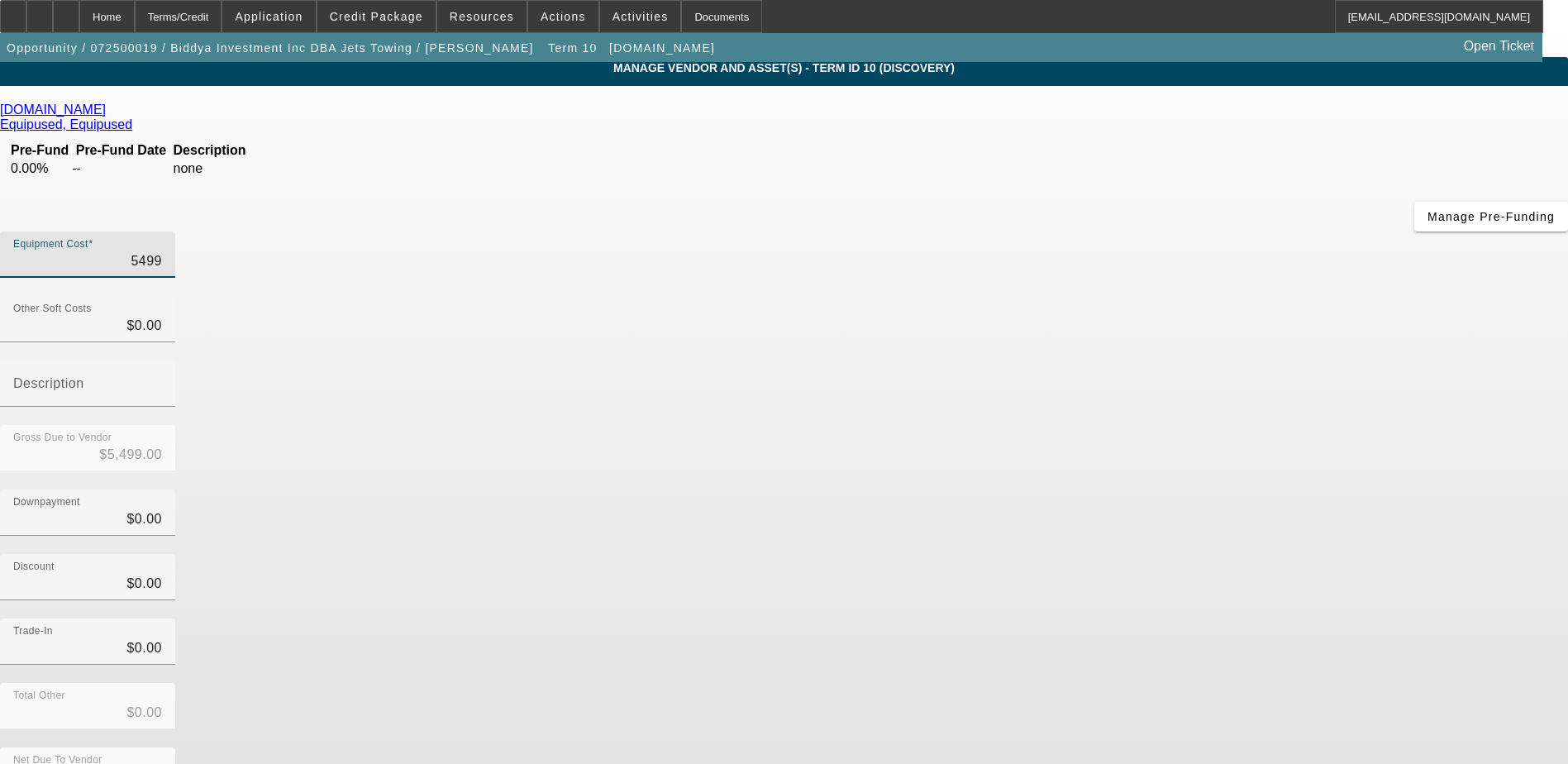
type input "54995"
type input "$54,995.00"
click at [1182, 489] on div "Downpayment $0.00" at bounding box center [784, 521] width 1568 height 65
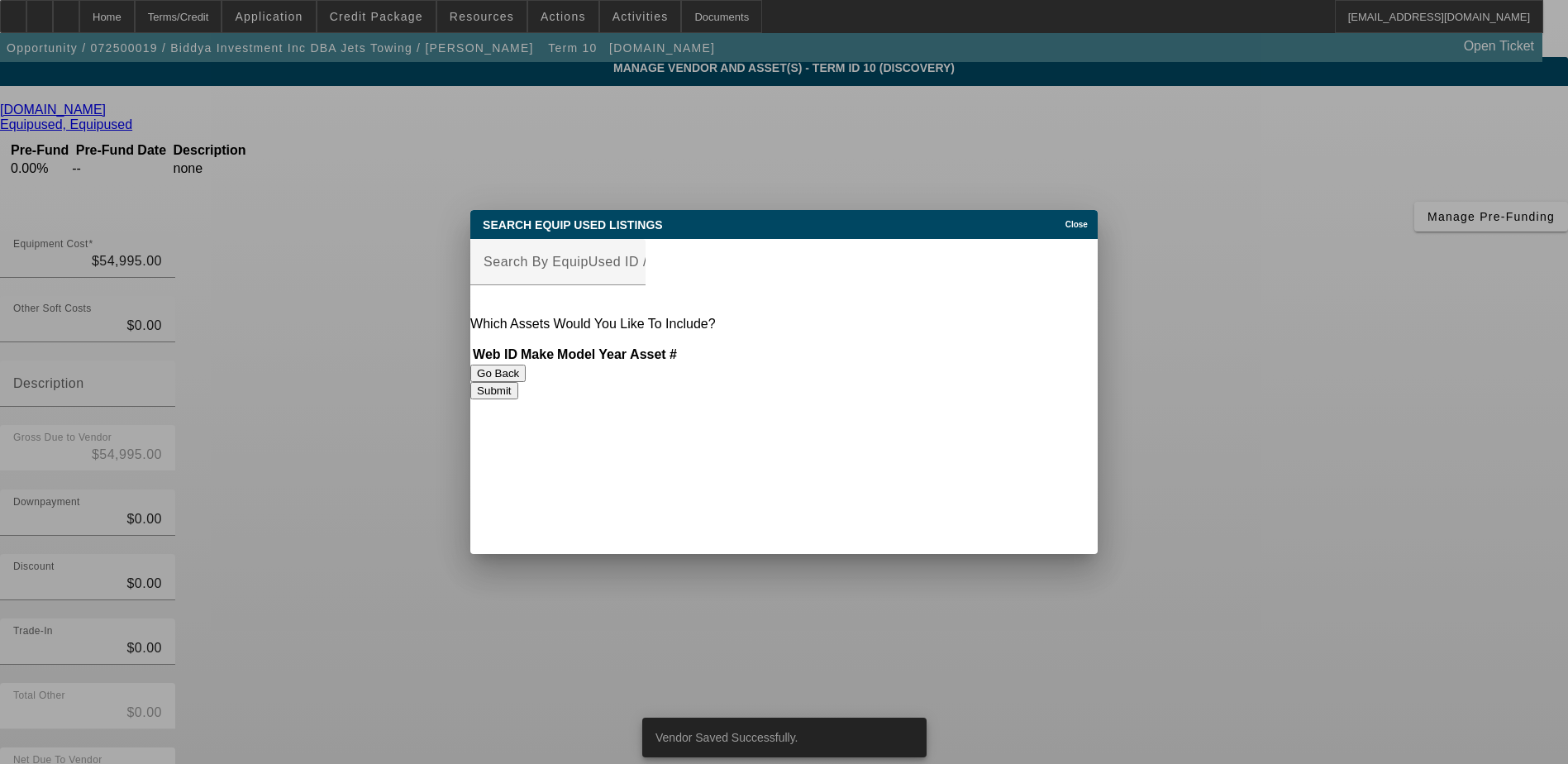
scroll to position [0, 0]
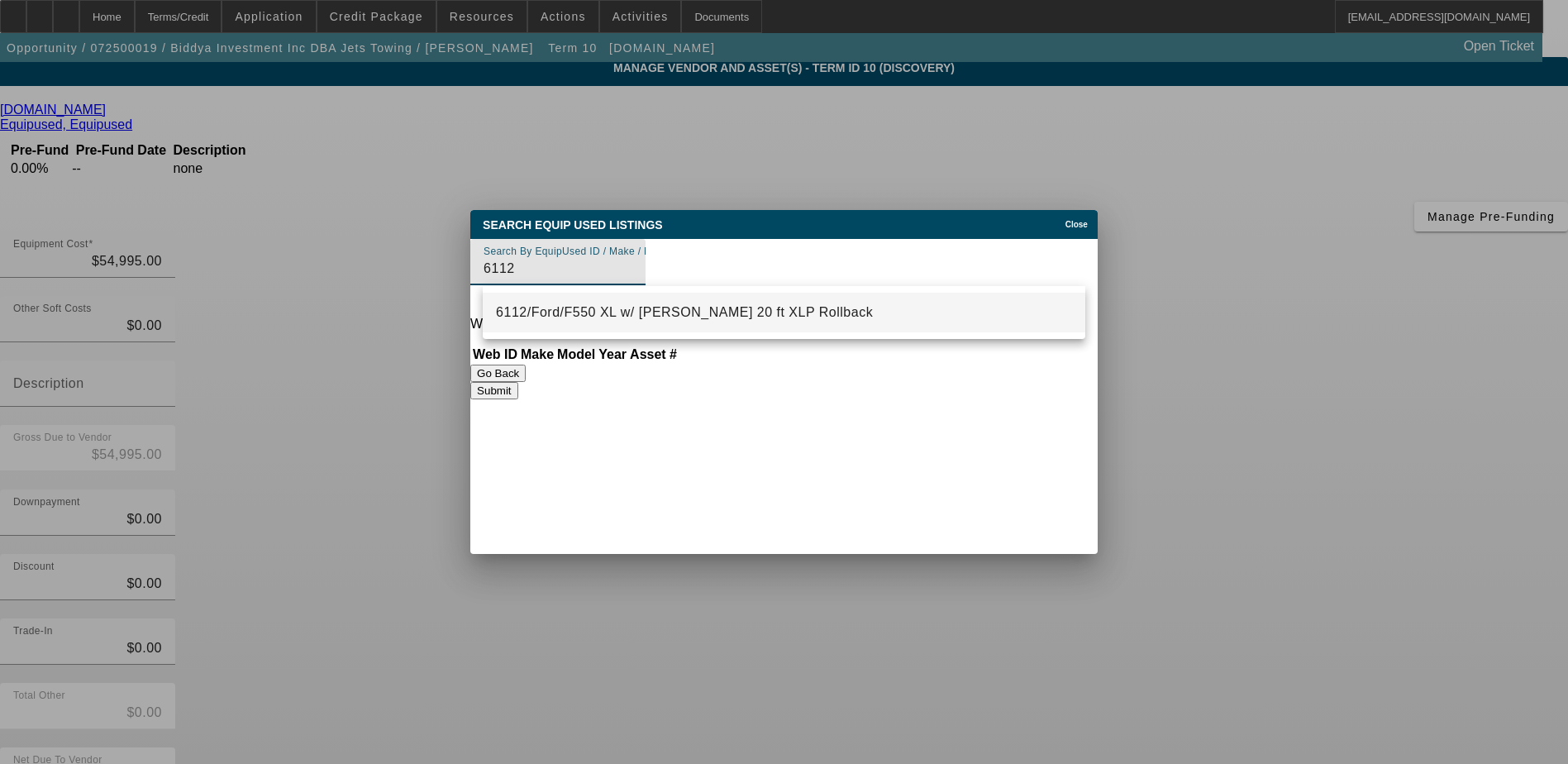
click at [701, 308] on span "6112/Ford/F550 XL w/ Jerr-Dan 20 ft XLP Rollback" at bounding box center [684, 312] width 377 height 14
type input "6112/Ford/F550 XL w/ Jerr-Dan 20 ft XLP Rollback"
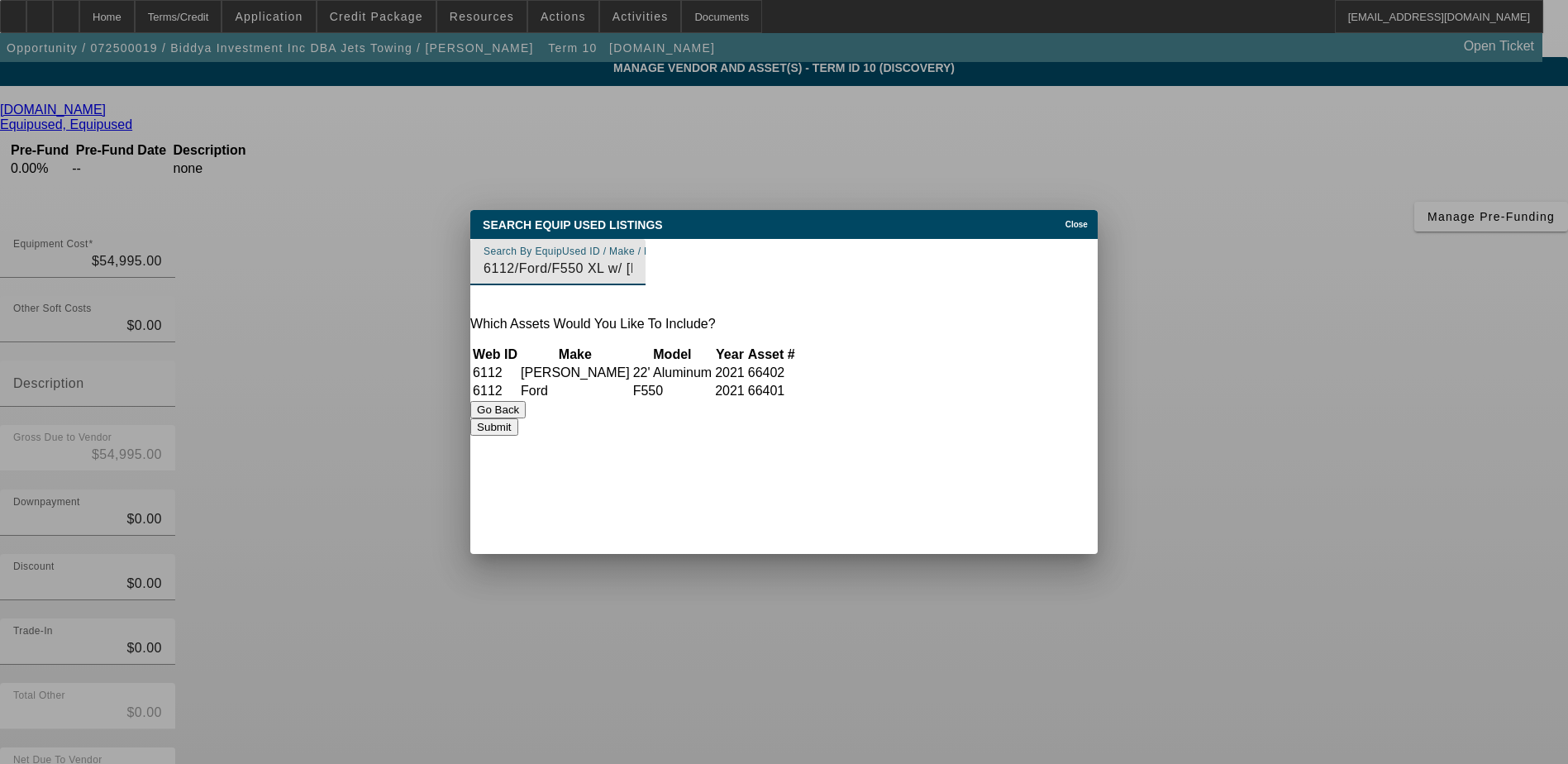
click at [517, 436] on button "Submit" at bounding box center [493, 427] width 47 height 18
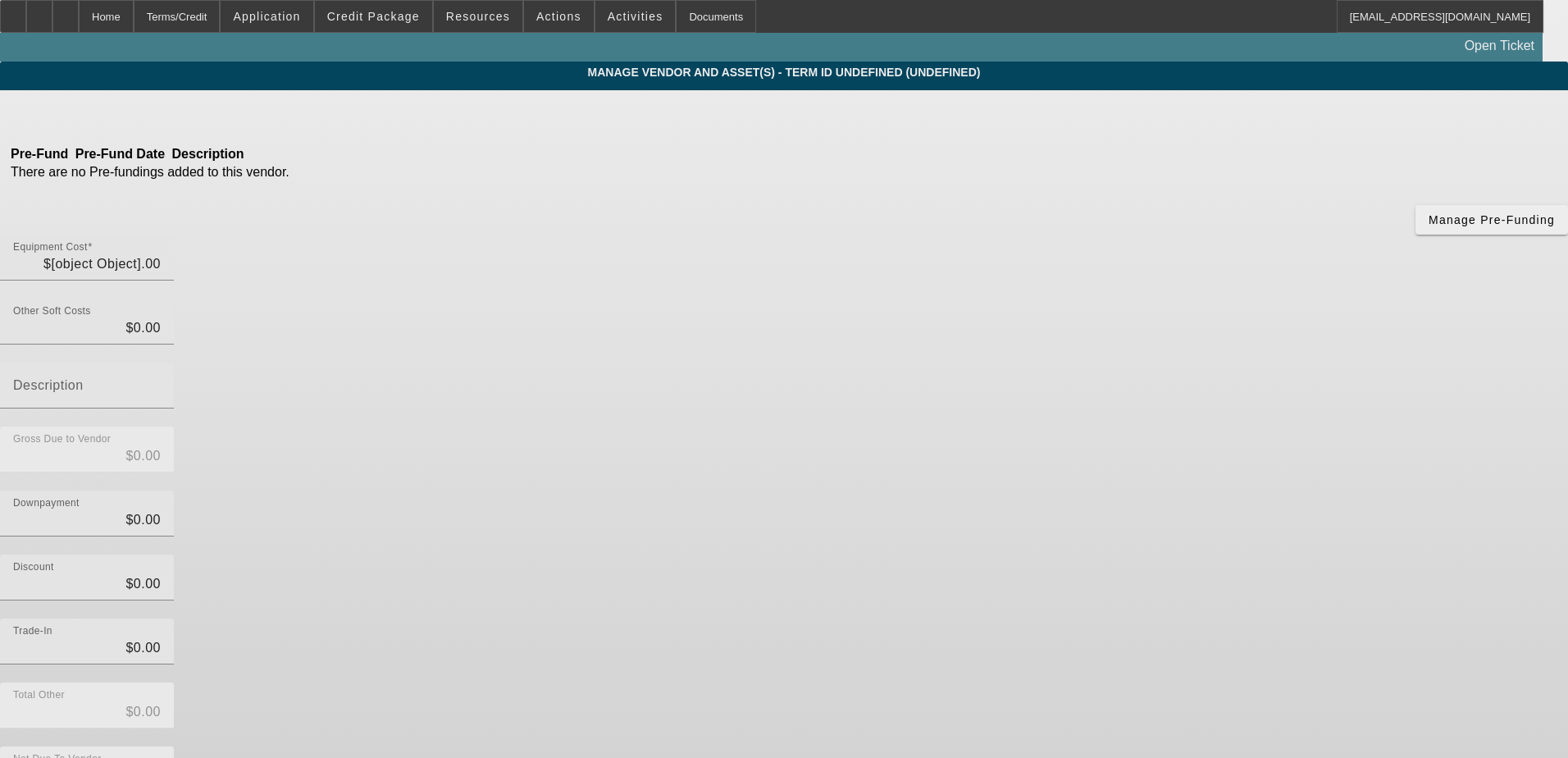
type input "$54,995.00"
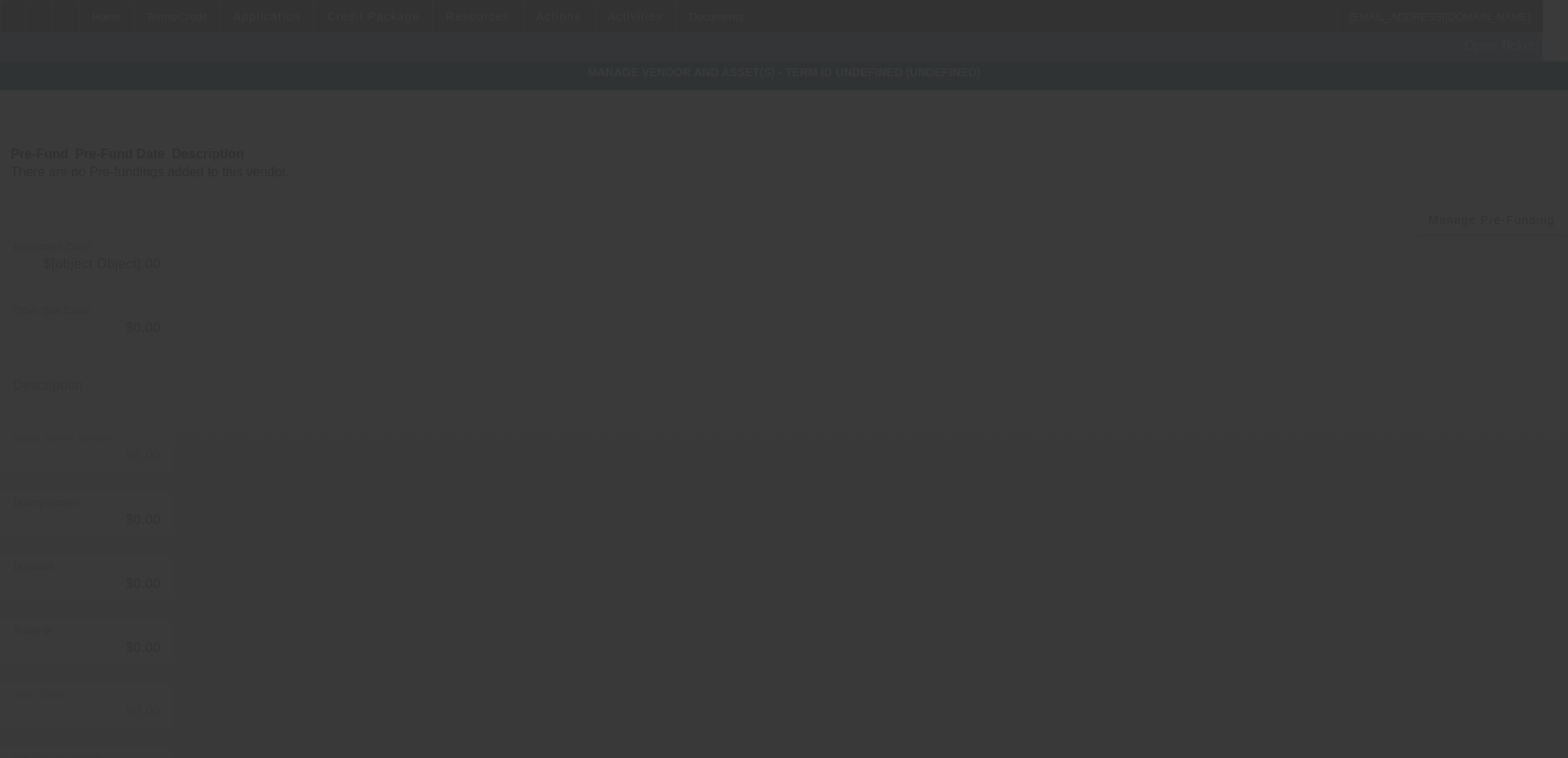
type input "$54,995.00"
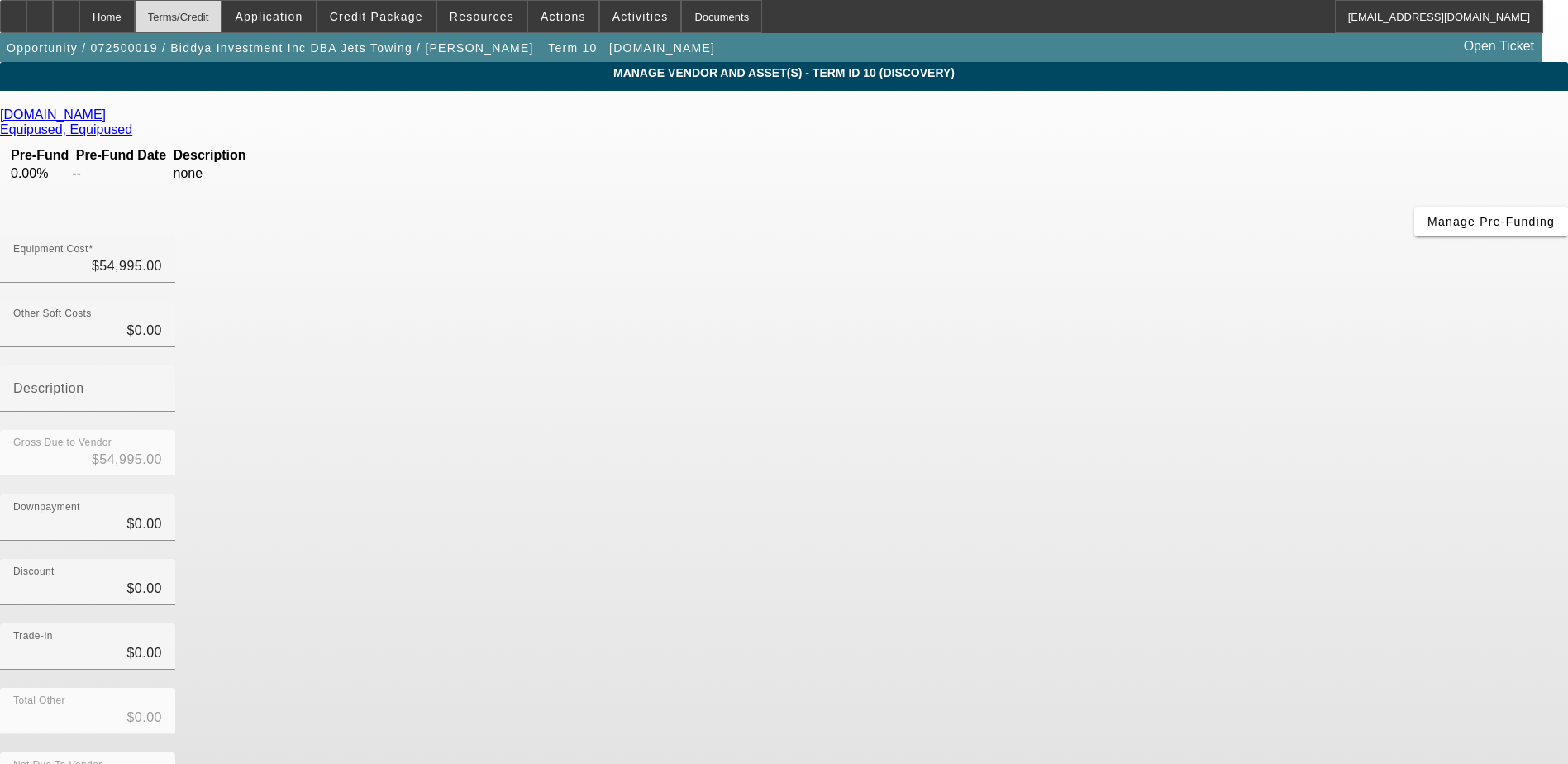
click at [211, 12] on div "Terms/Credit" at bounding box center [178, 16] width 88 height 33
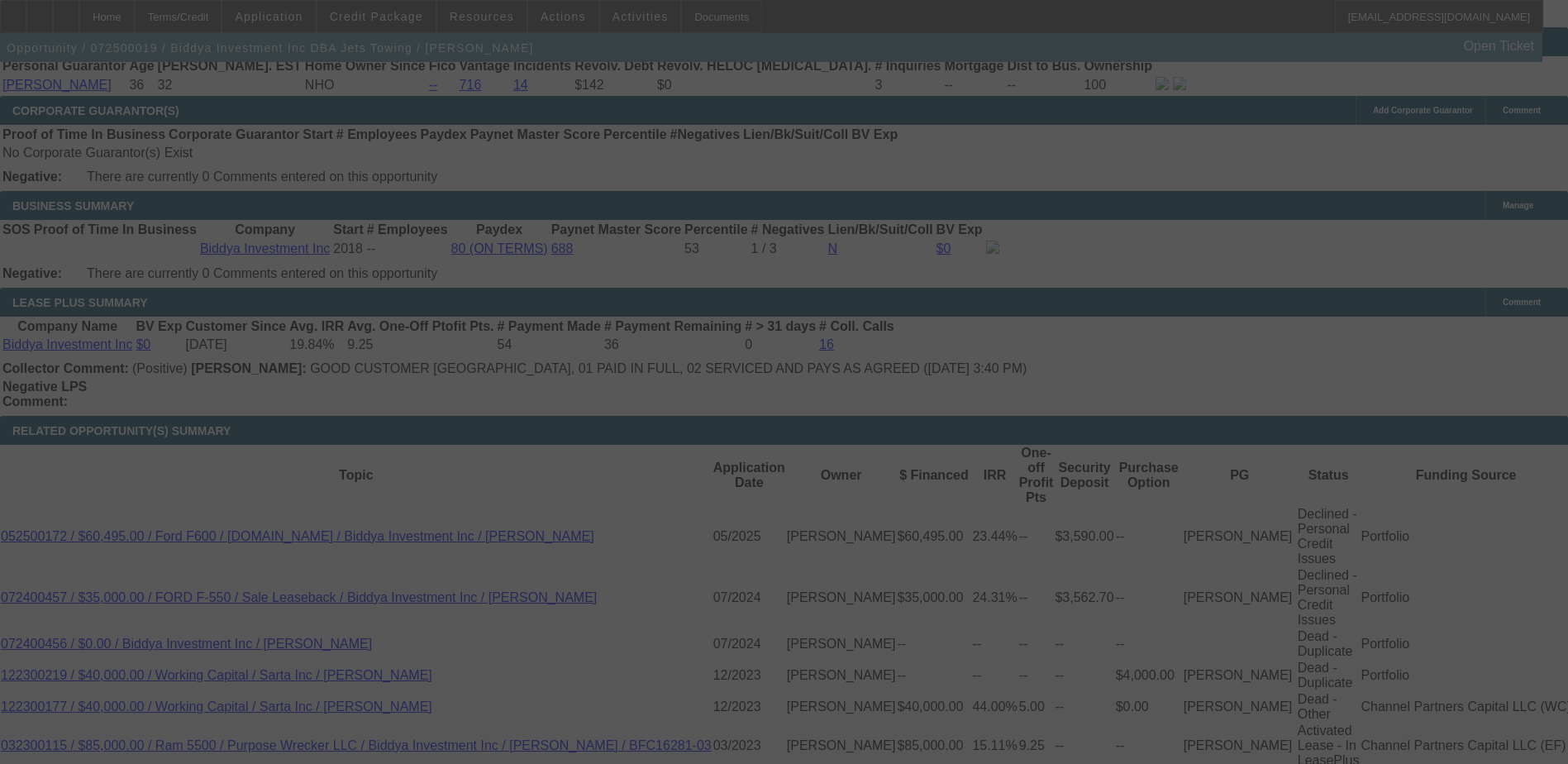
scroll to position [2536, 0]
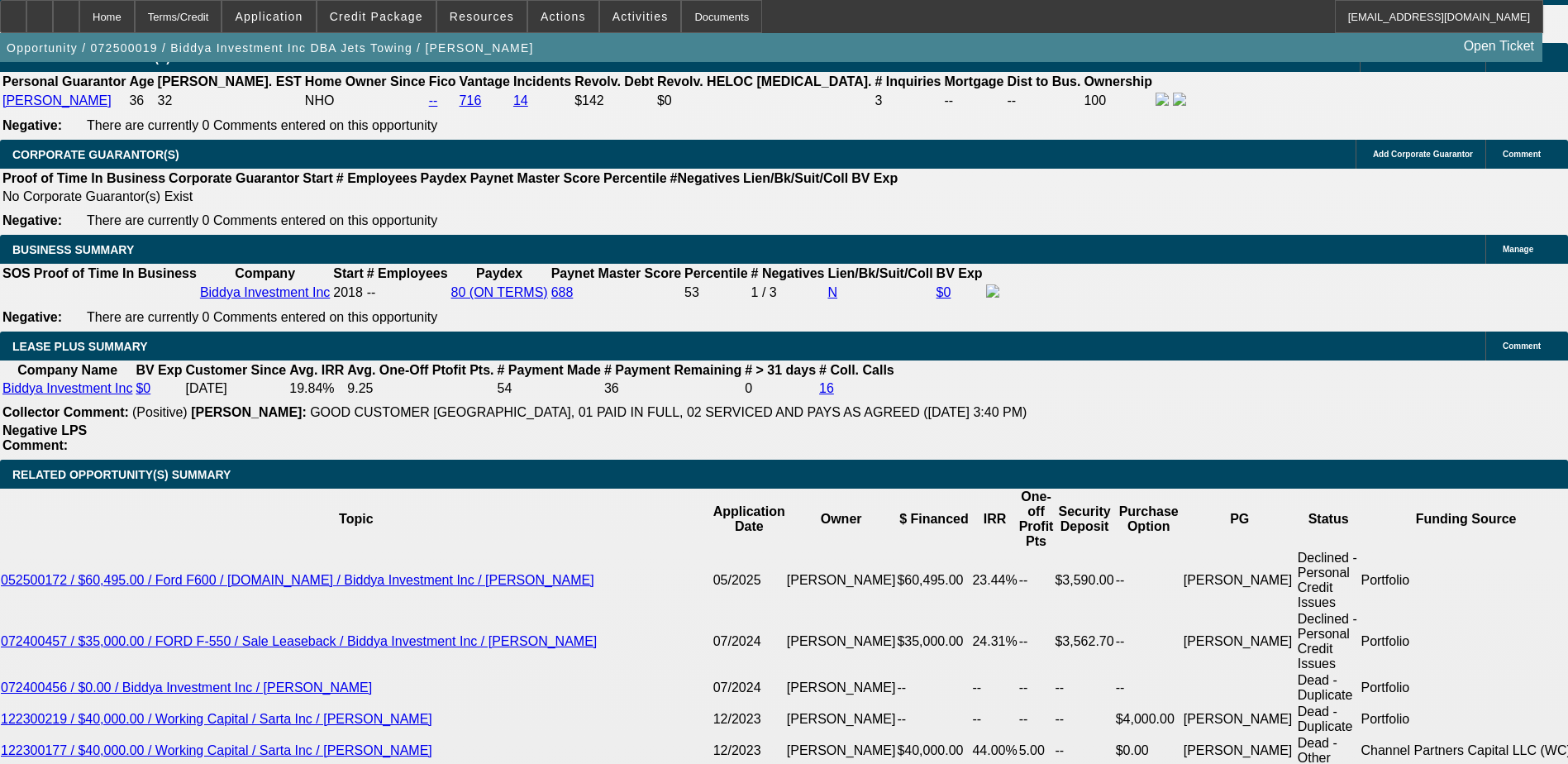
select select "0.1"
select select "0"
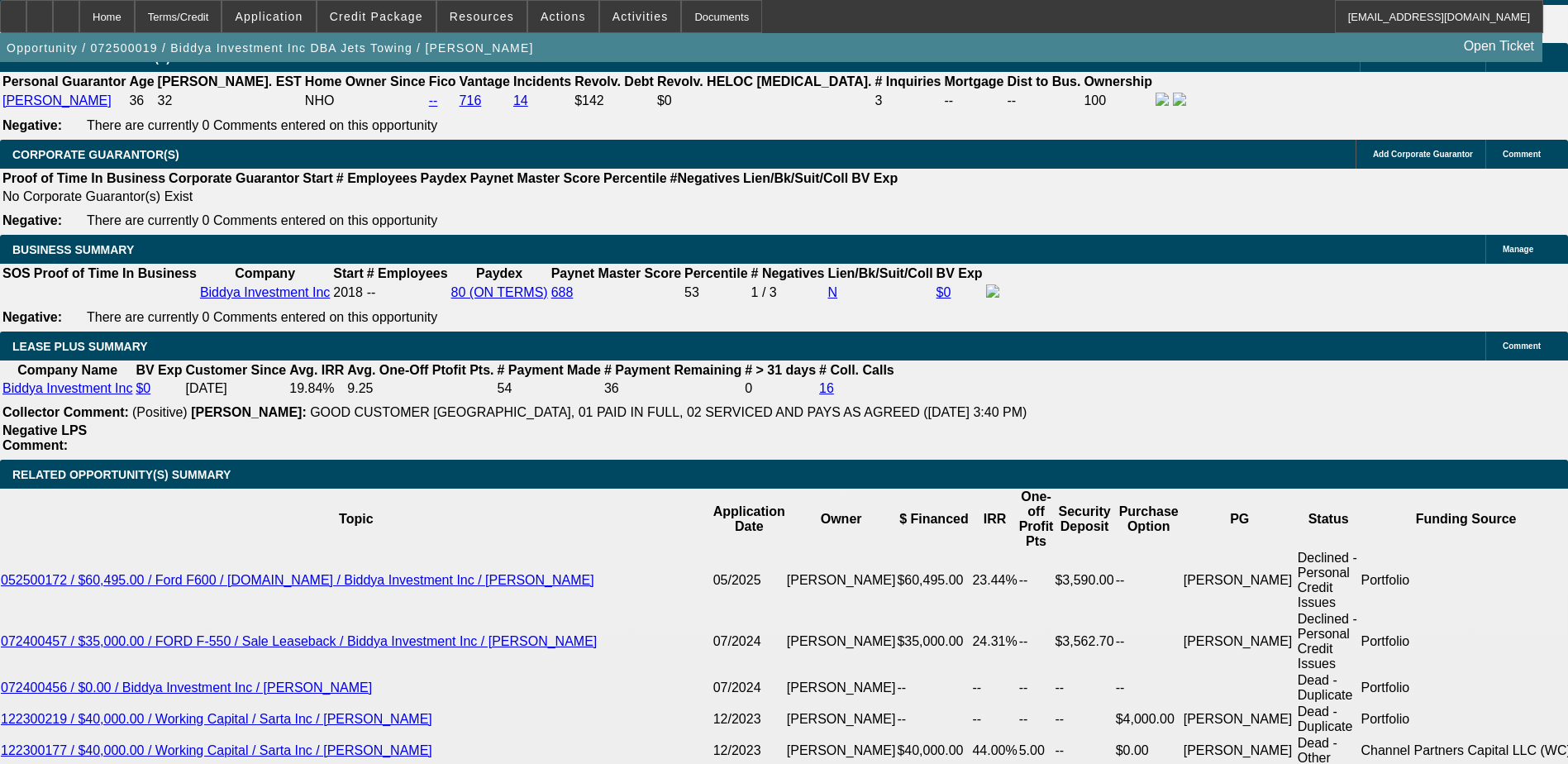
select select "0"
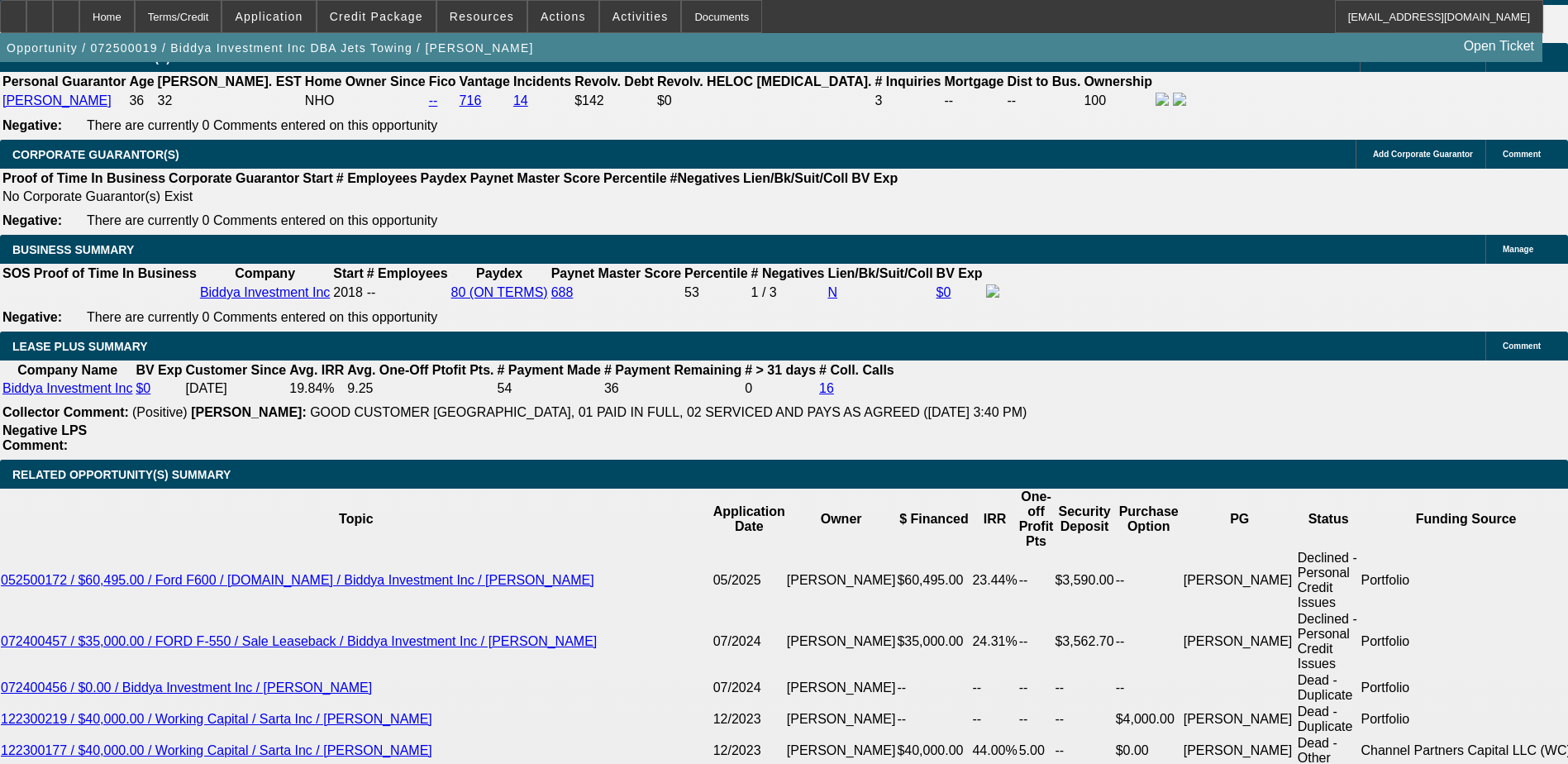
select select "0"
select select "1"
select select "6"
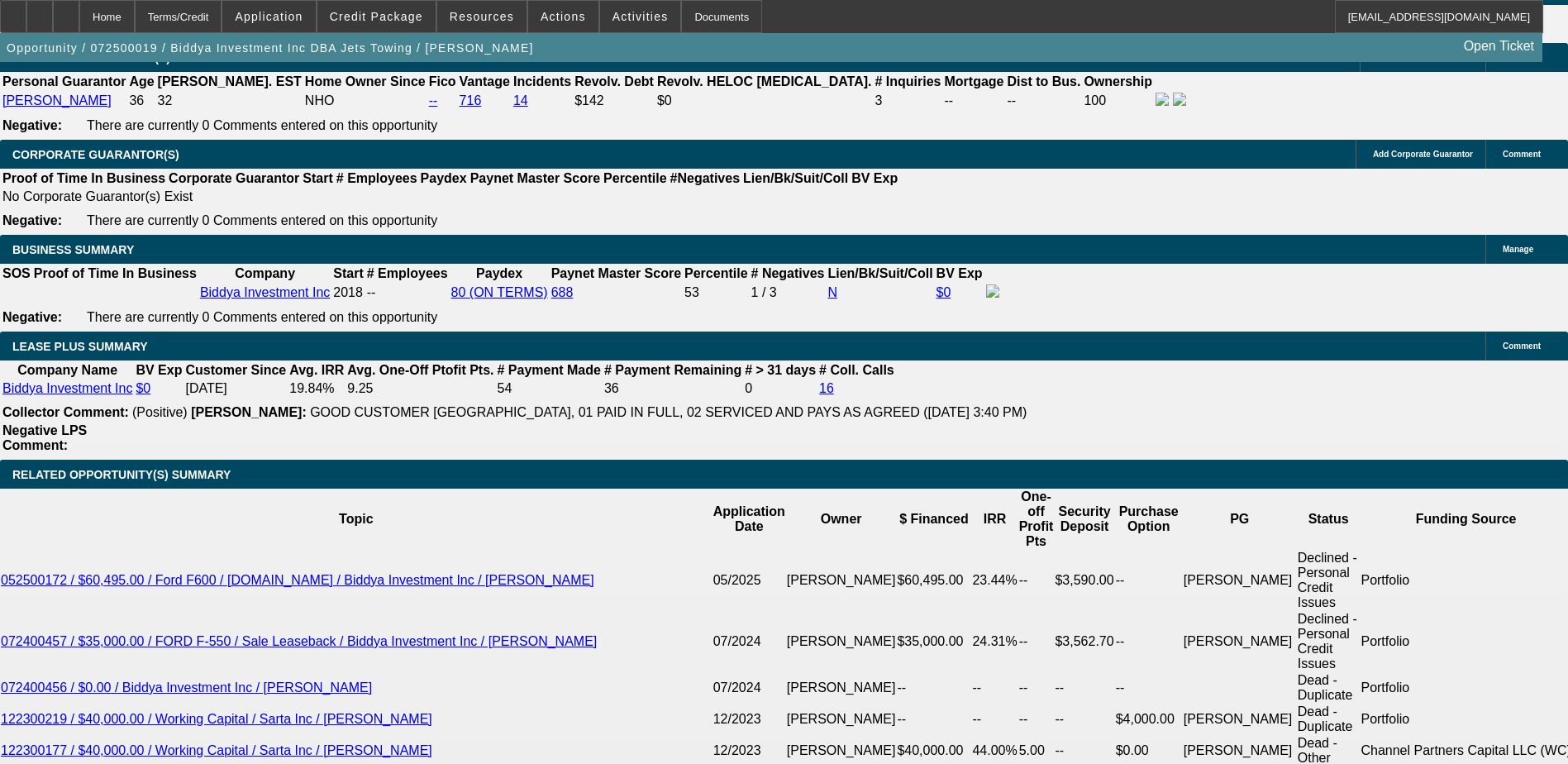
select select "1"
select select "6"
select select "1"
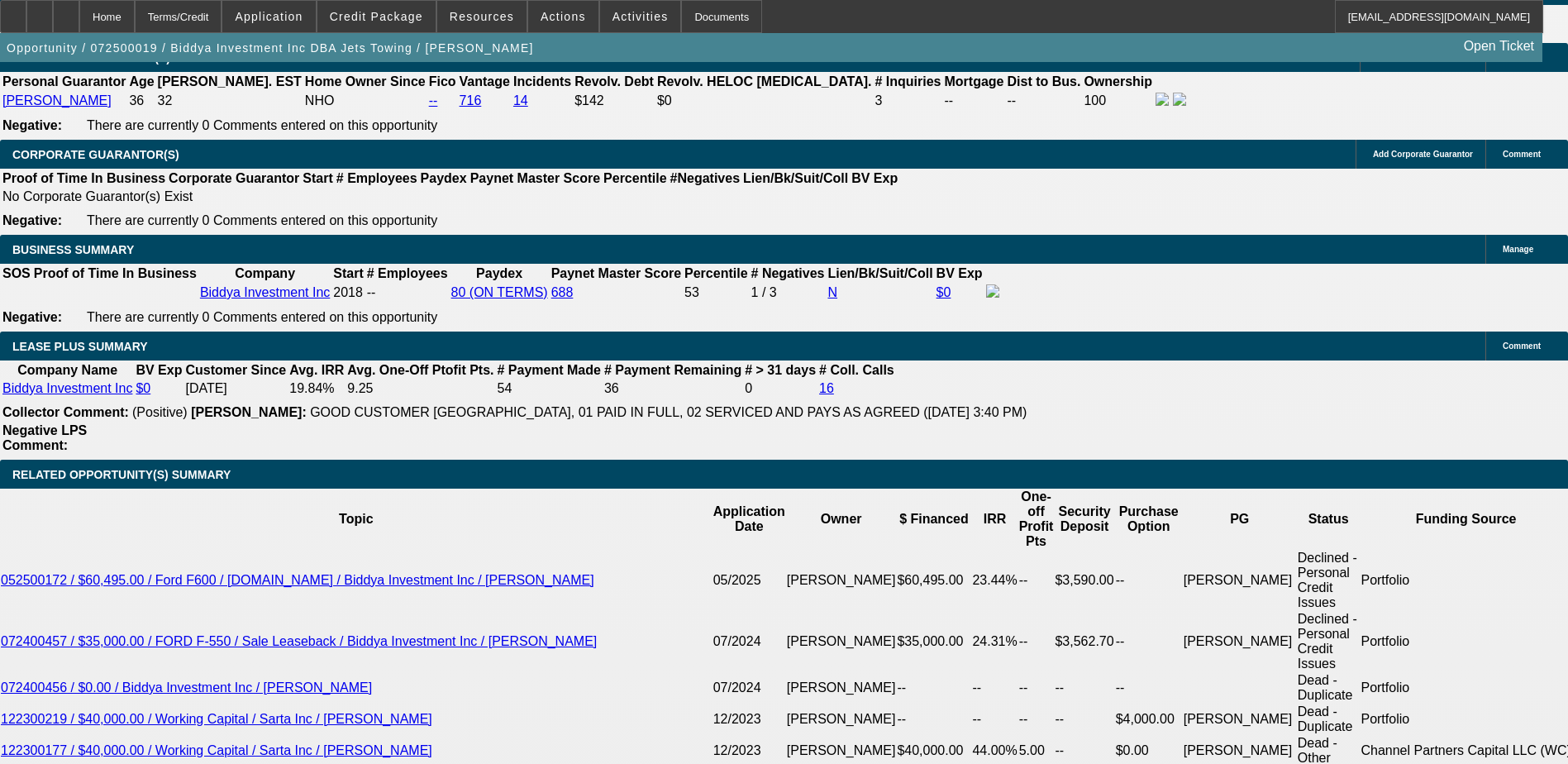
select select "6"
select select "1"
select select "6"
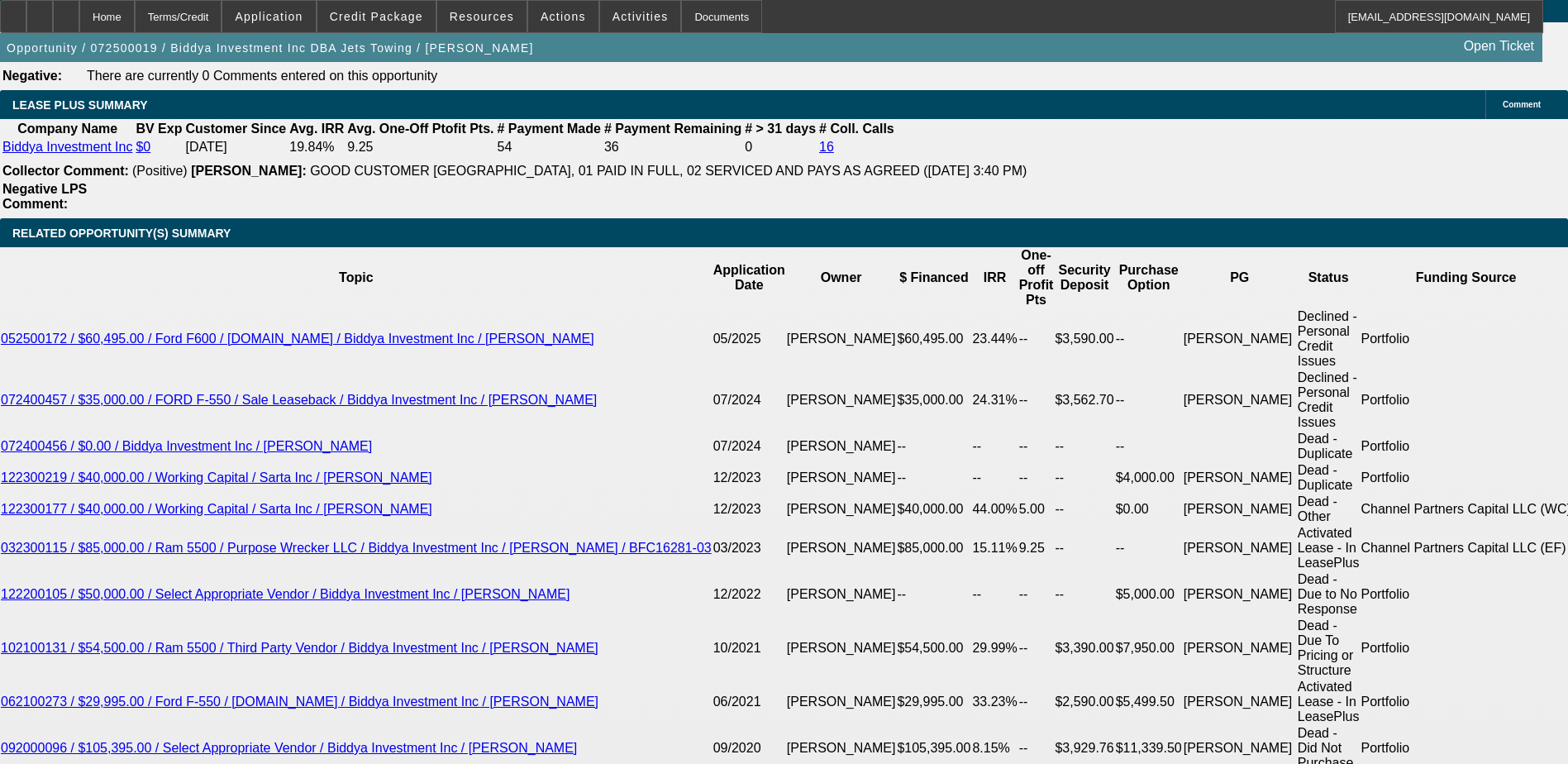
scroll to position [2674, 0]
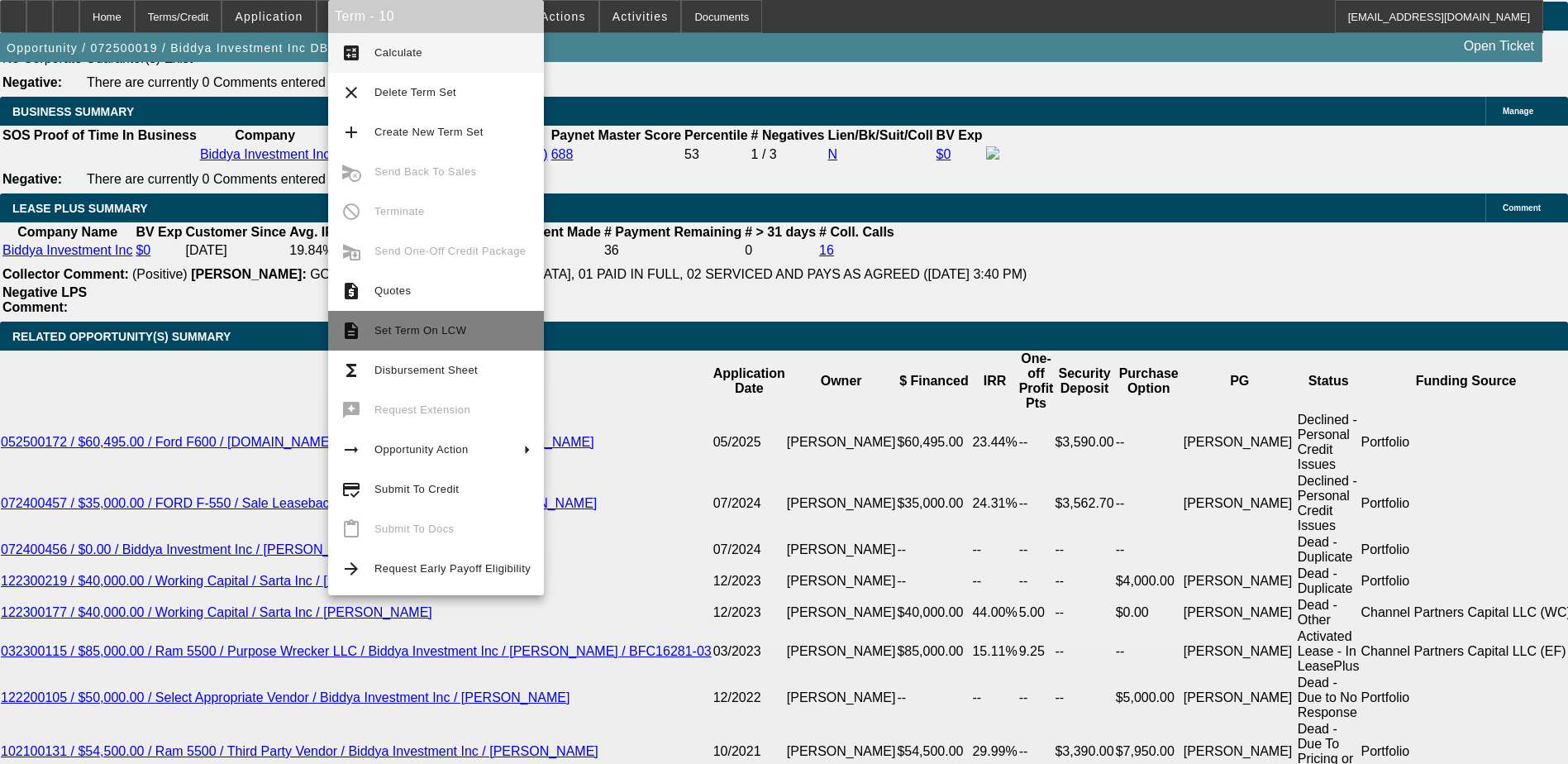
click at [401, 327] on span "Set Term On LCW" at bounding box center [420, 330] width 91 height 12
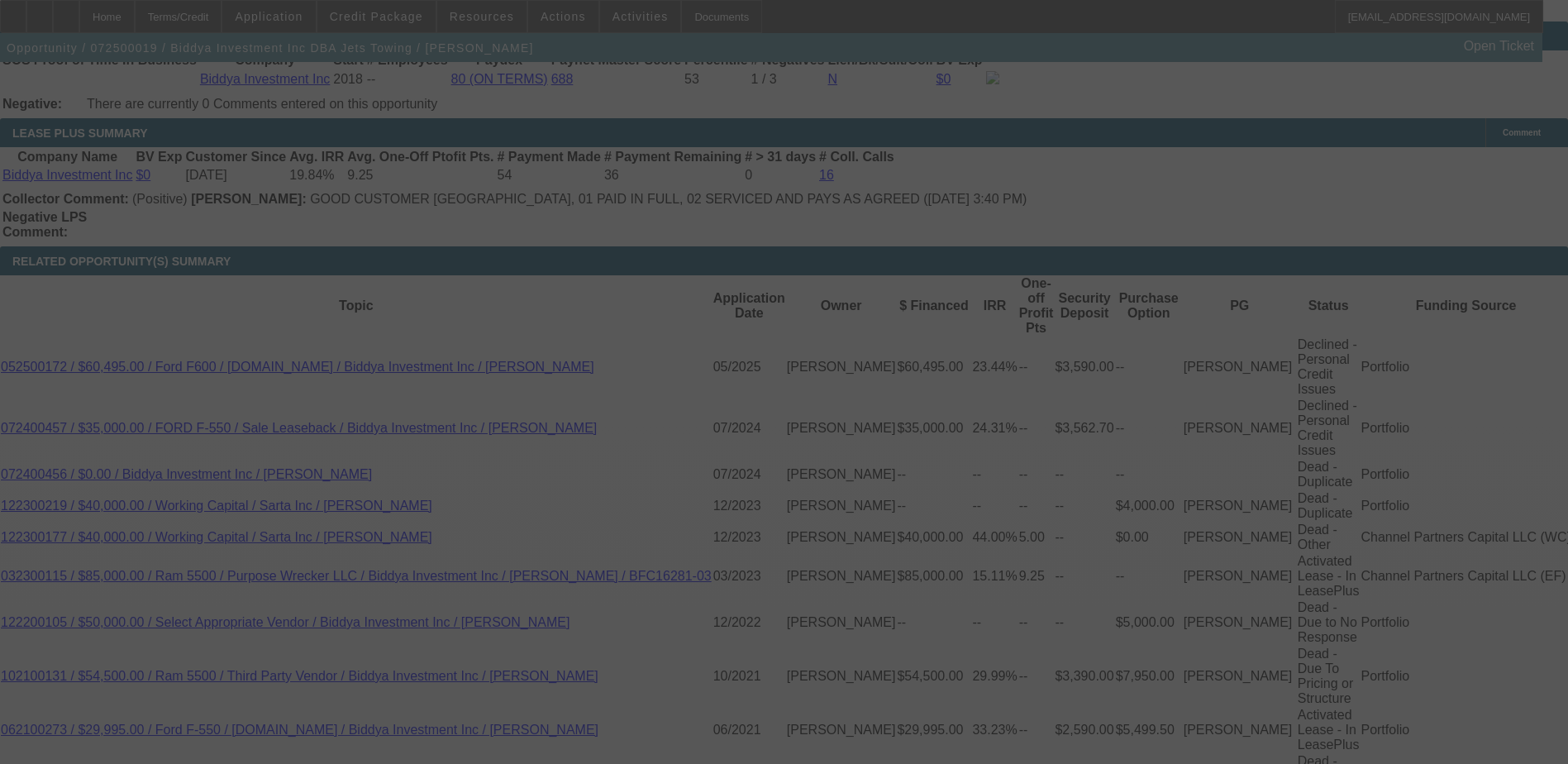
scroll to position [2660, 0]
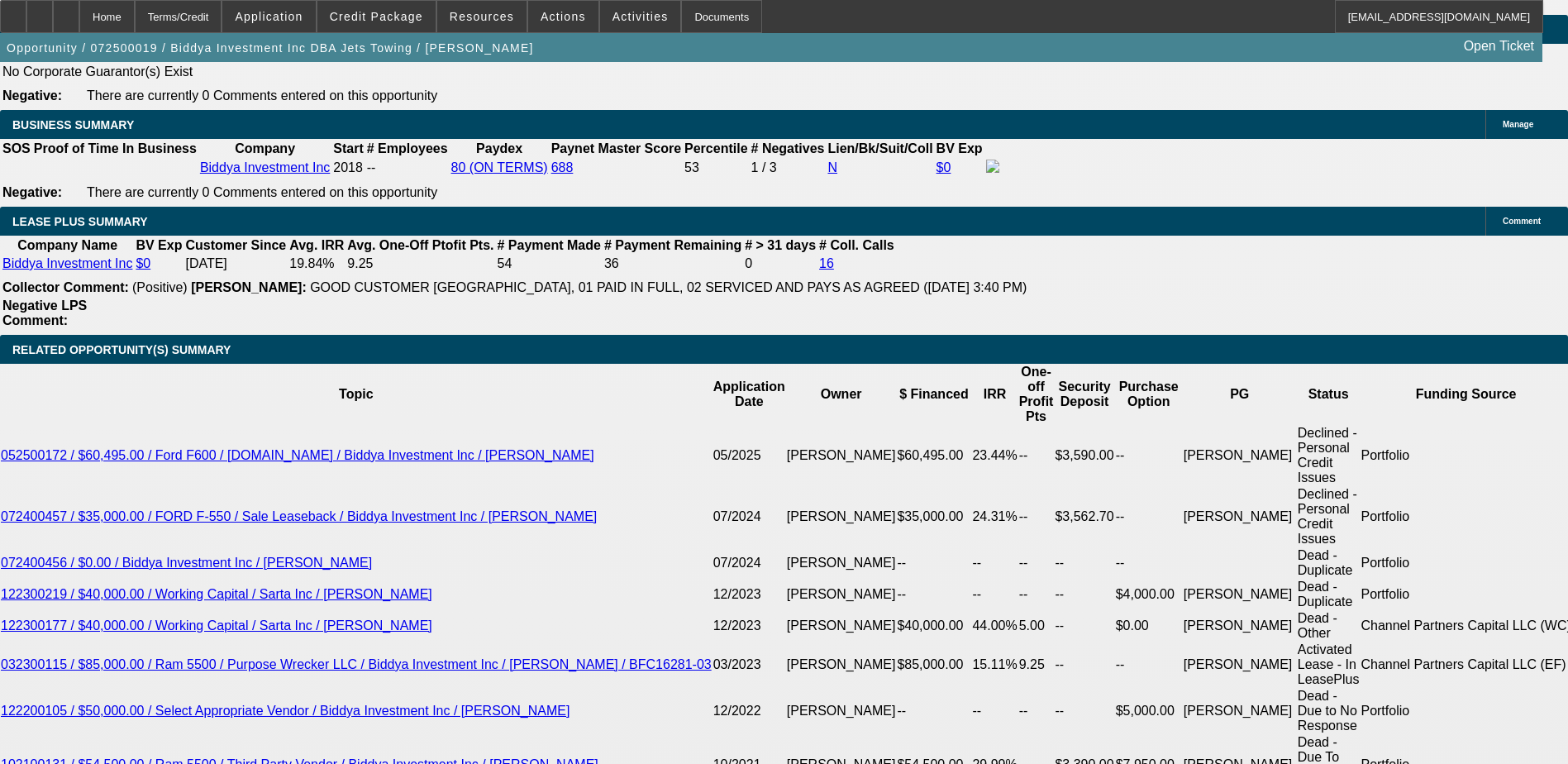
select select "0.1"
select select "0"
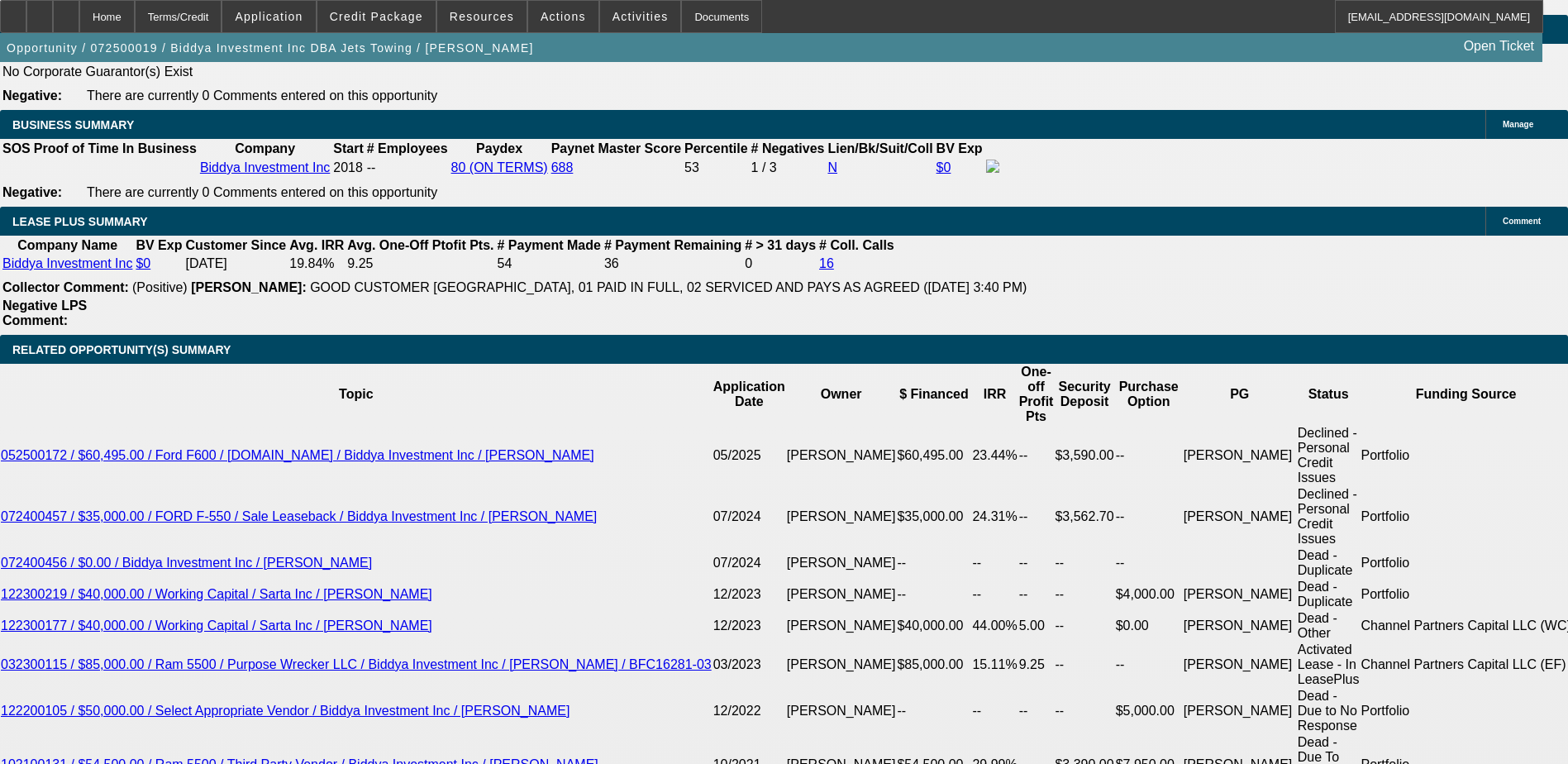
select select "0"
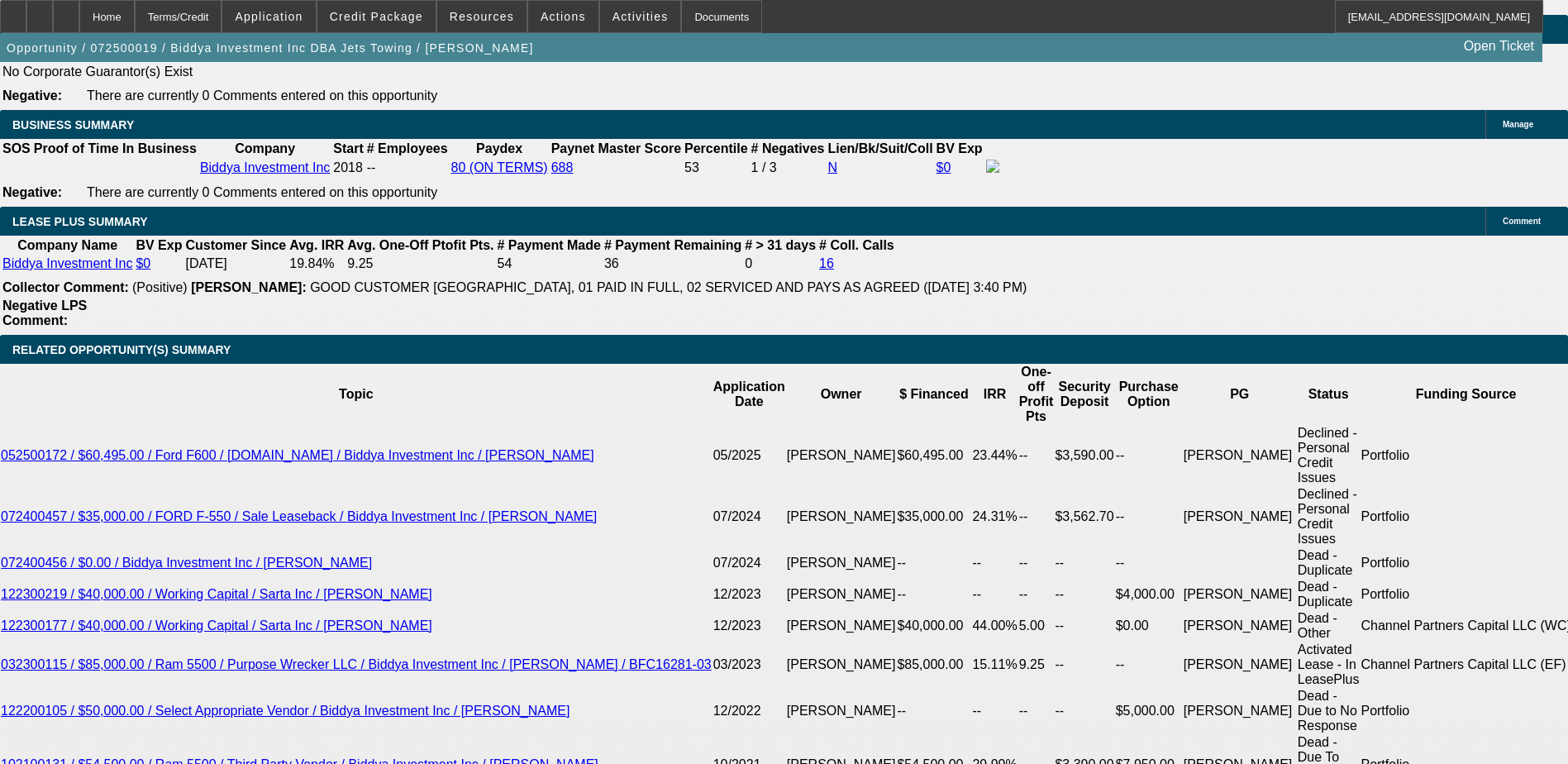
select select "0"
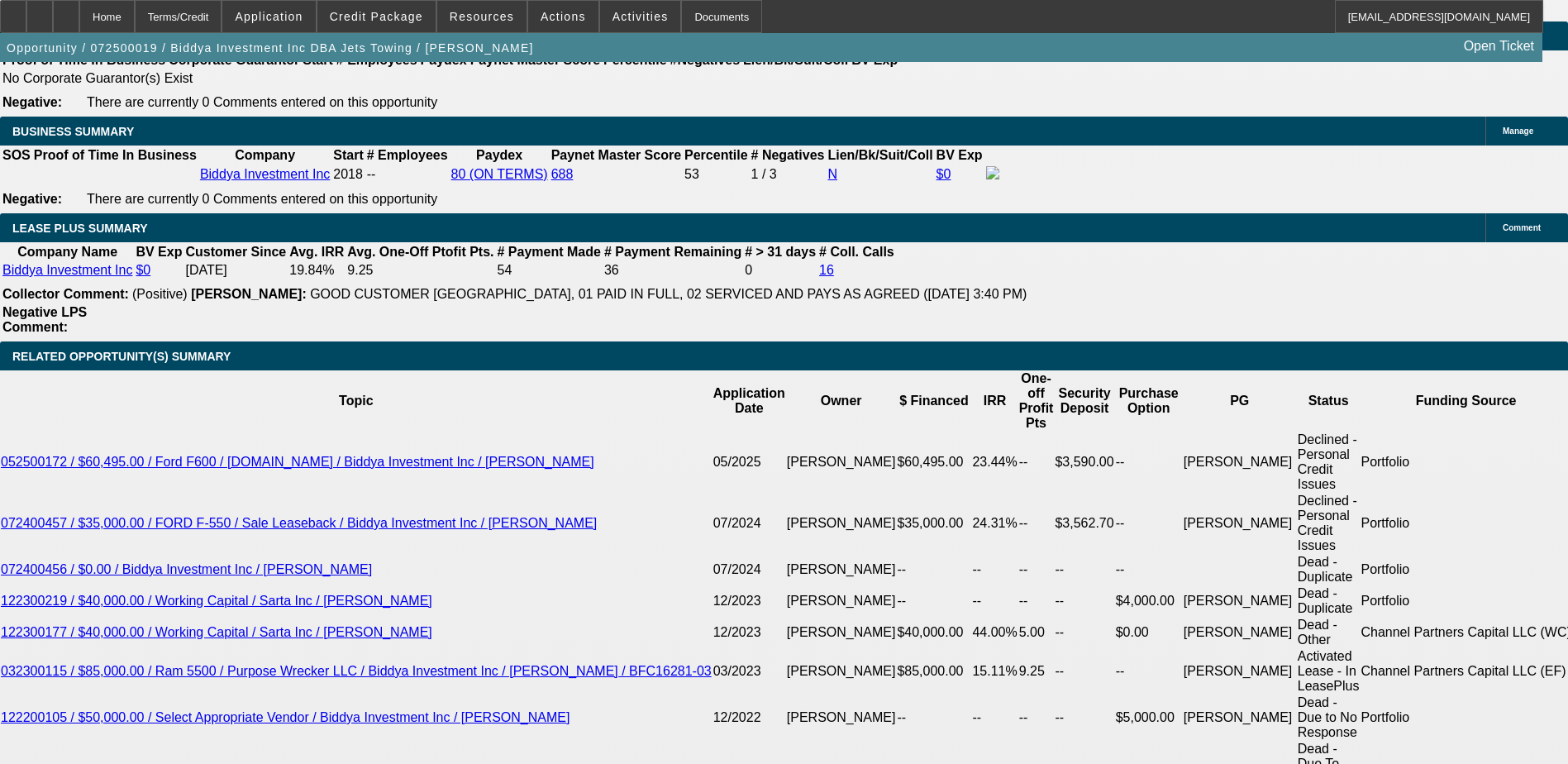
select select "1"
select select "6"
select select "1"
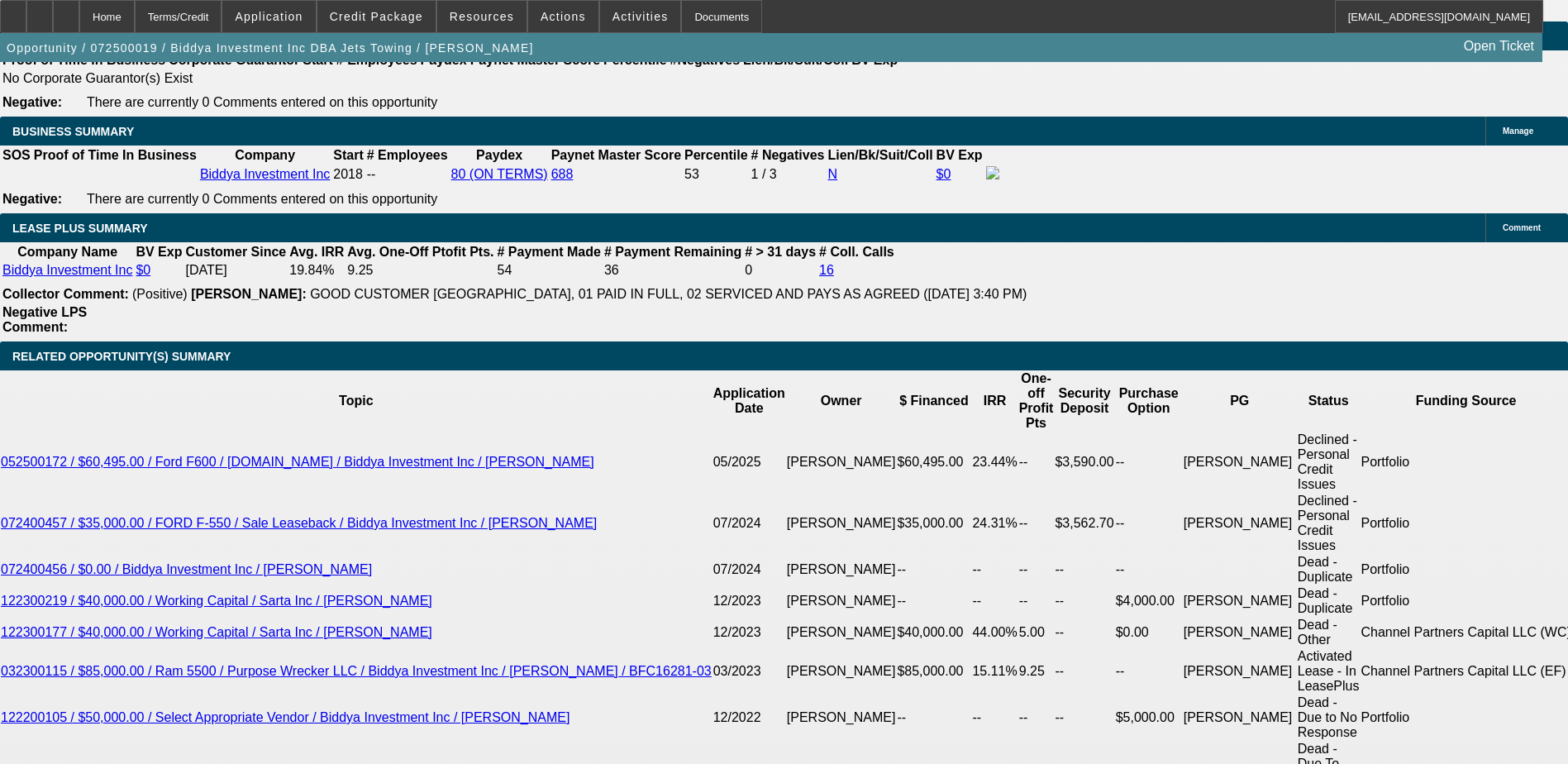
select select "6"
select select "1"
select select "6"
select select "1"
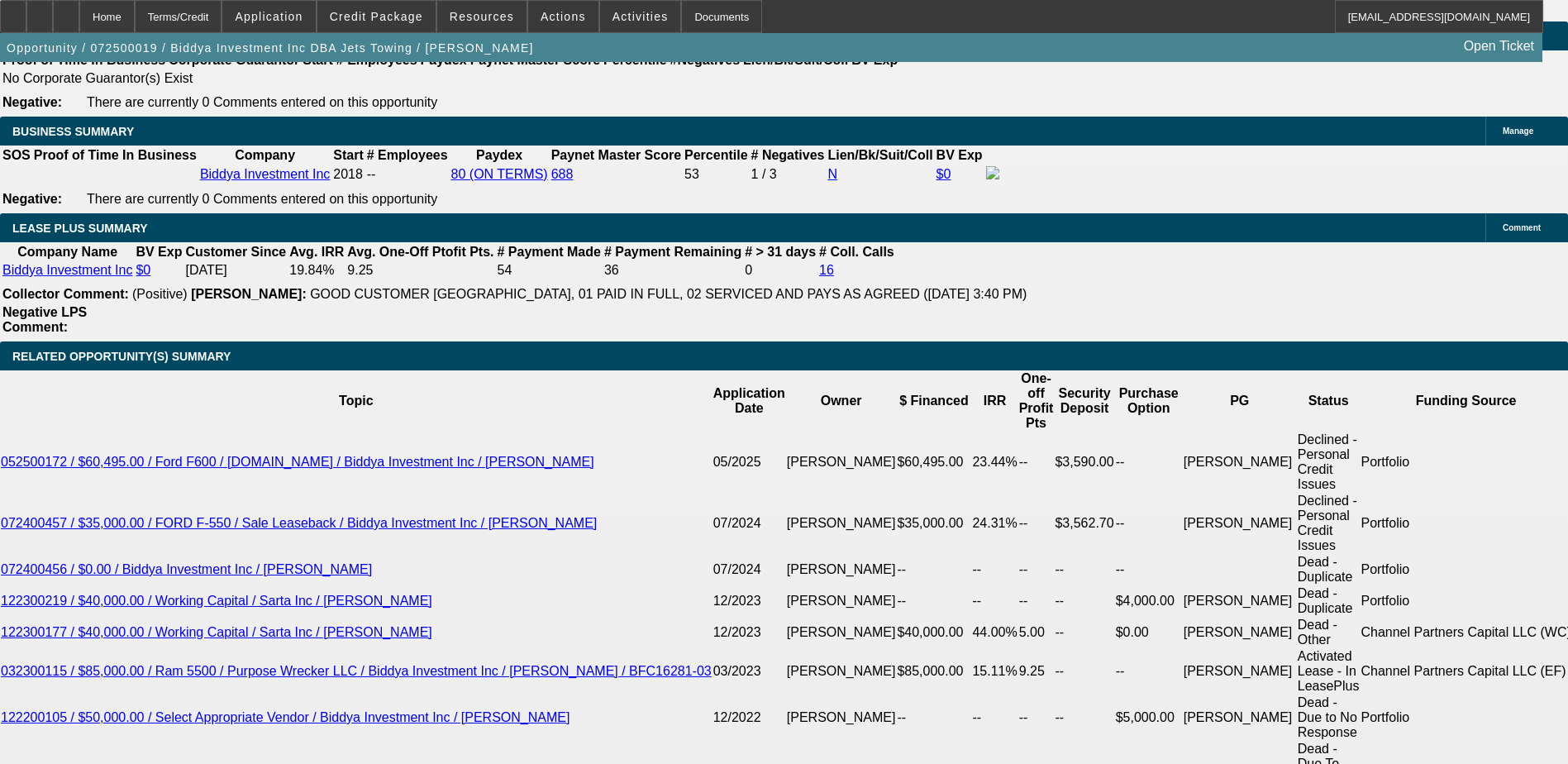
select select "1"
select select "6"
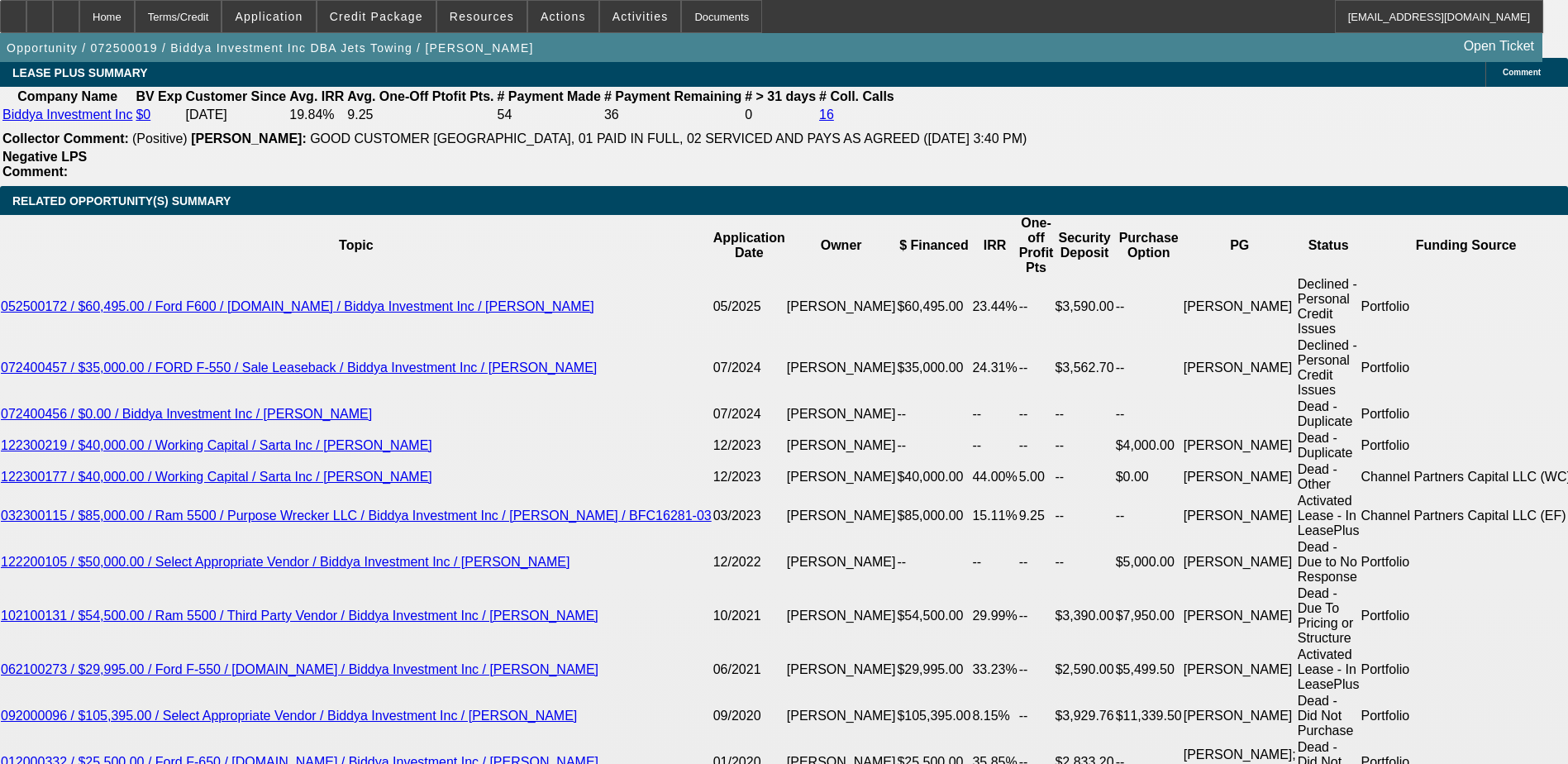
scroll to position [2958, 0]
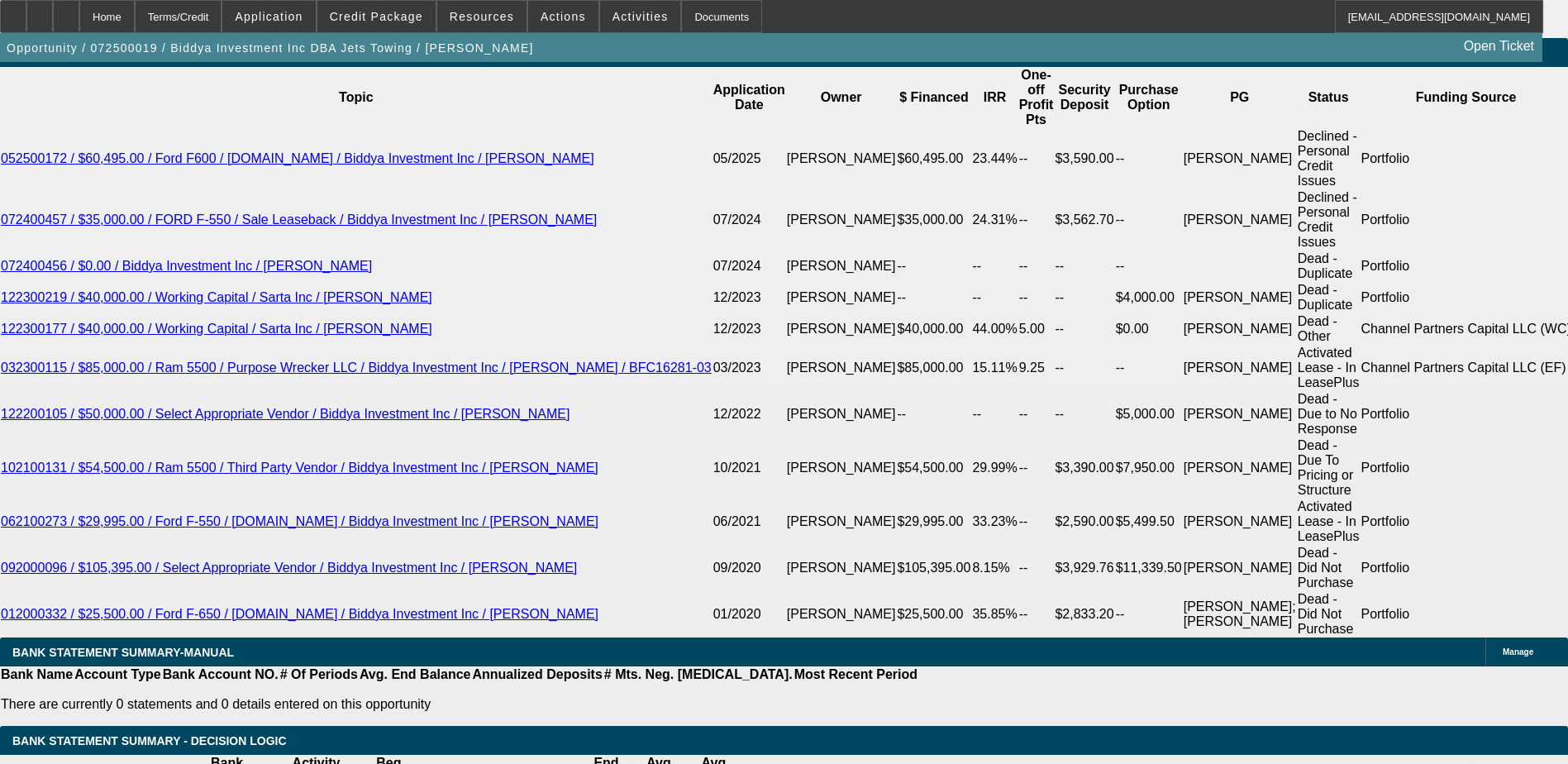
type input "UNKNOWN"
type input "36"
type input "$1,642.92"
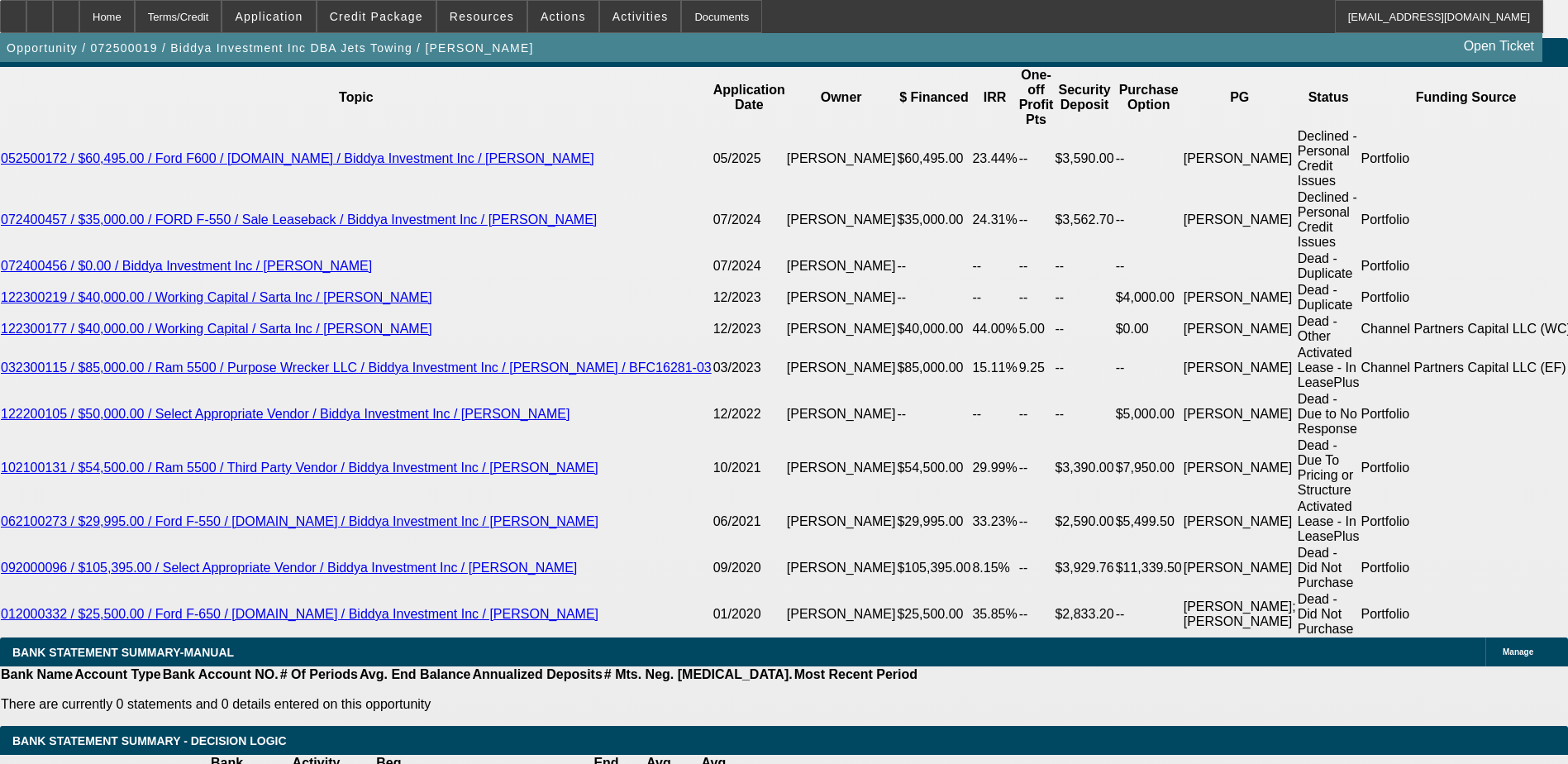
type input "36"
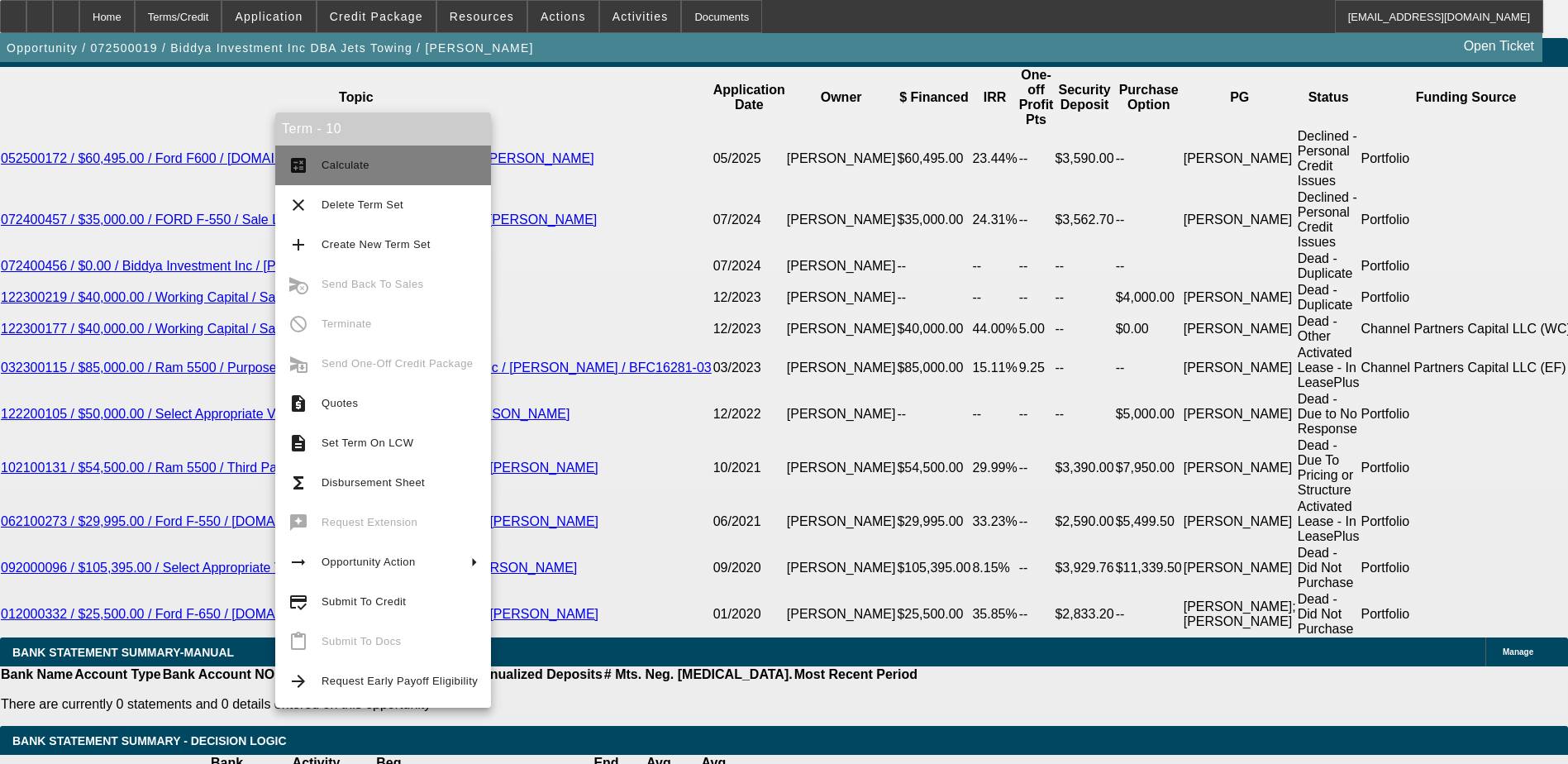
click at [325, 166] on span "Calculate" at bounding box center [345, 165] width 48 height 12
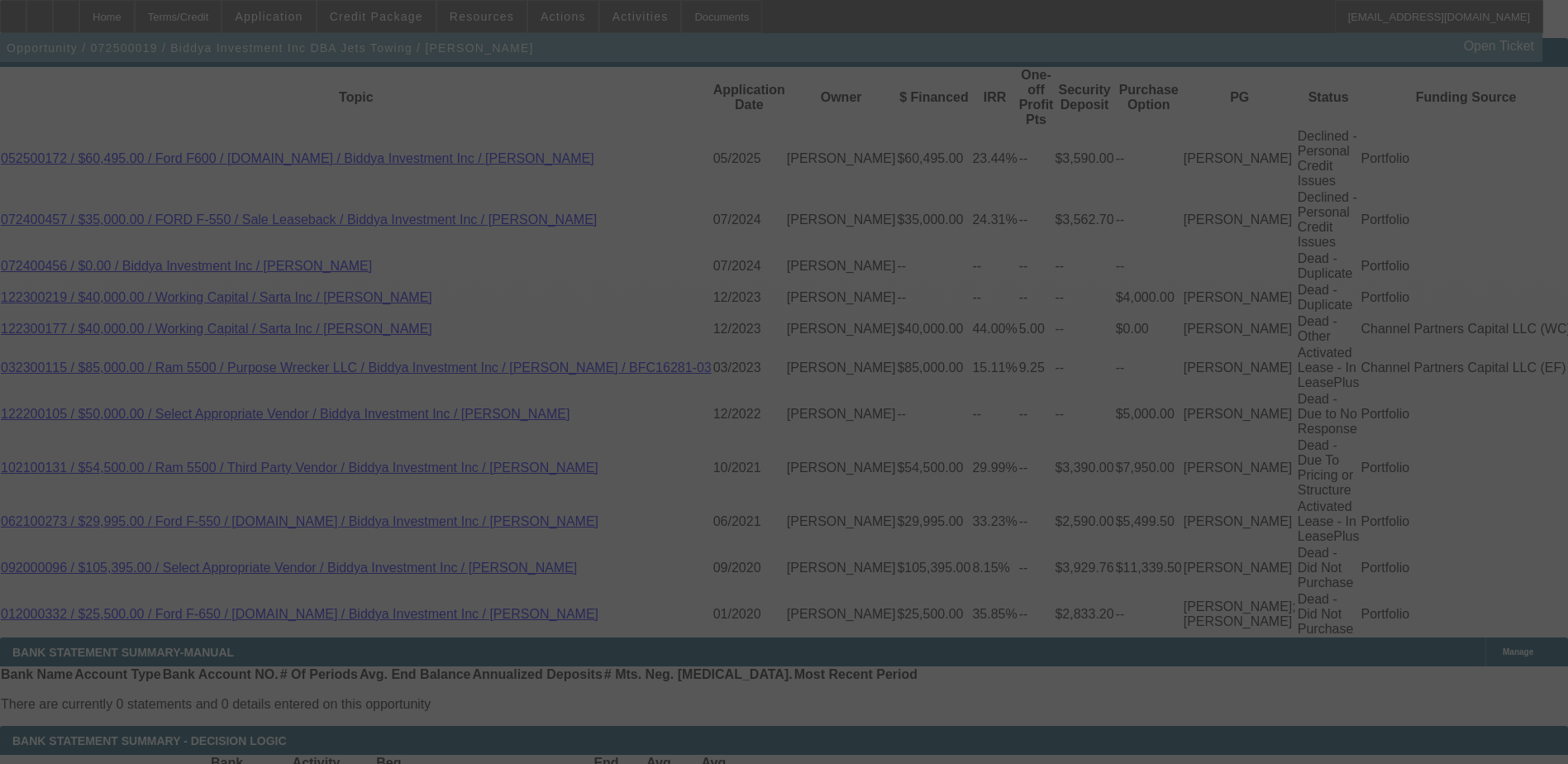
select select "0.1"
select select "0"
select select "6"
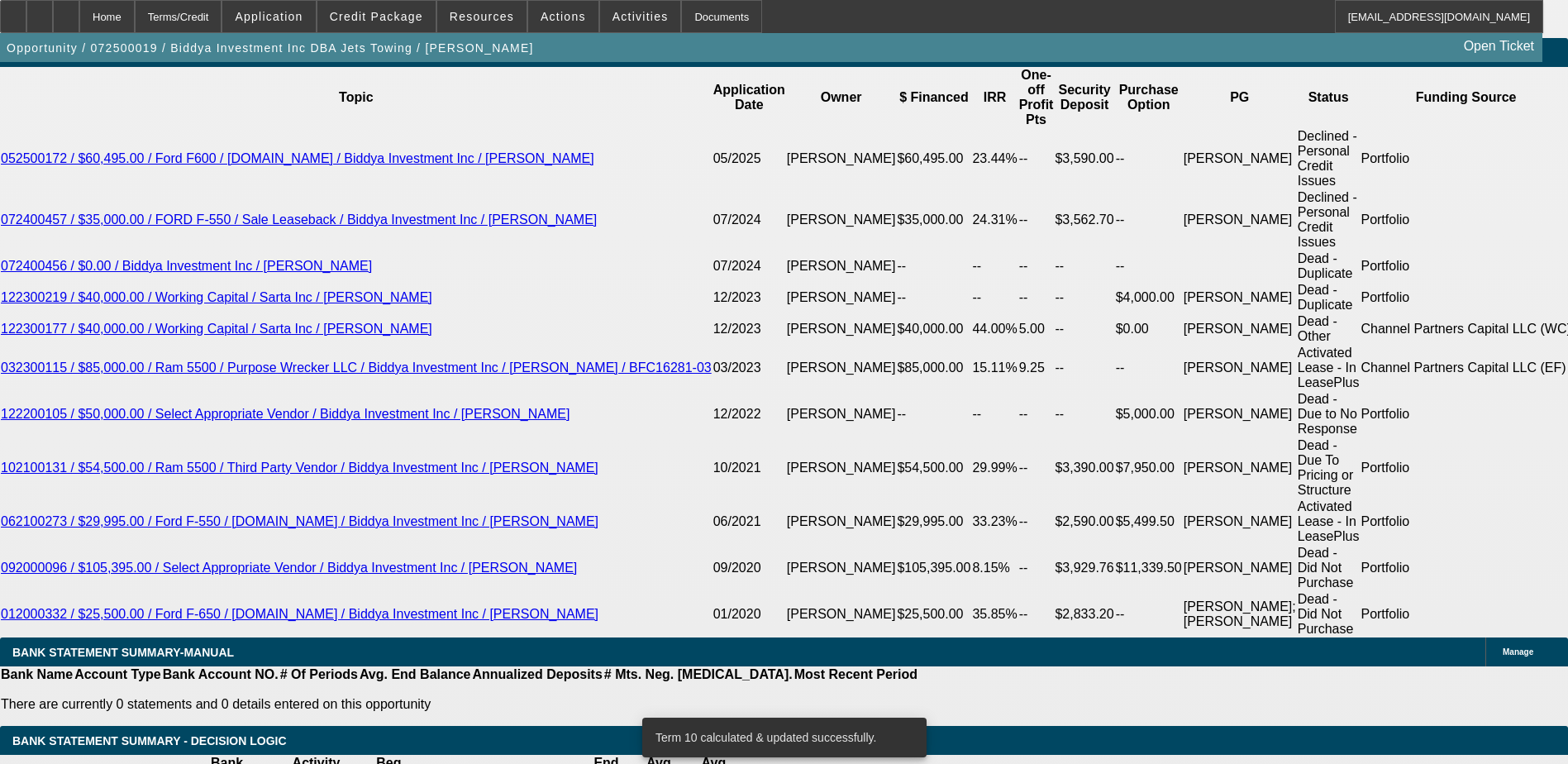
select select "0.15"
type input "$8,249.25"
type input "UNKNOWN"
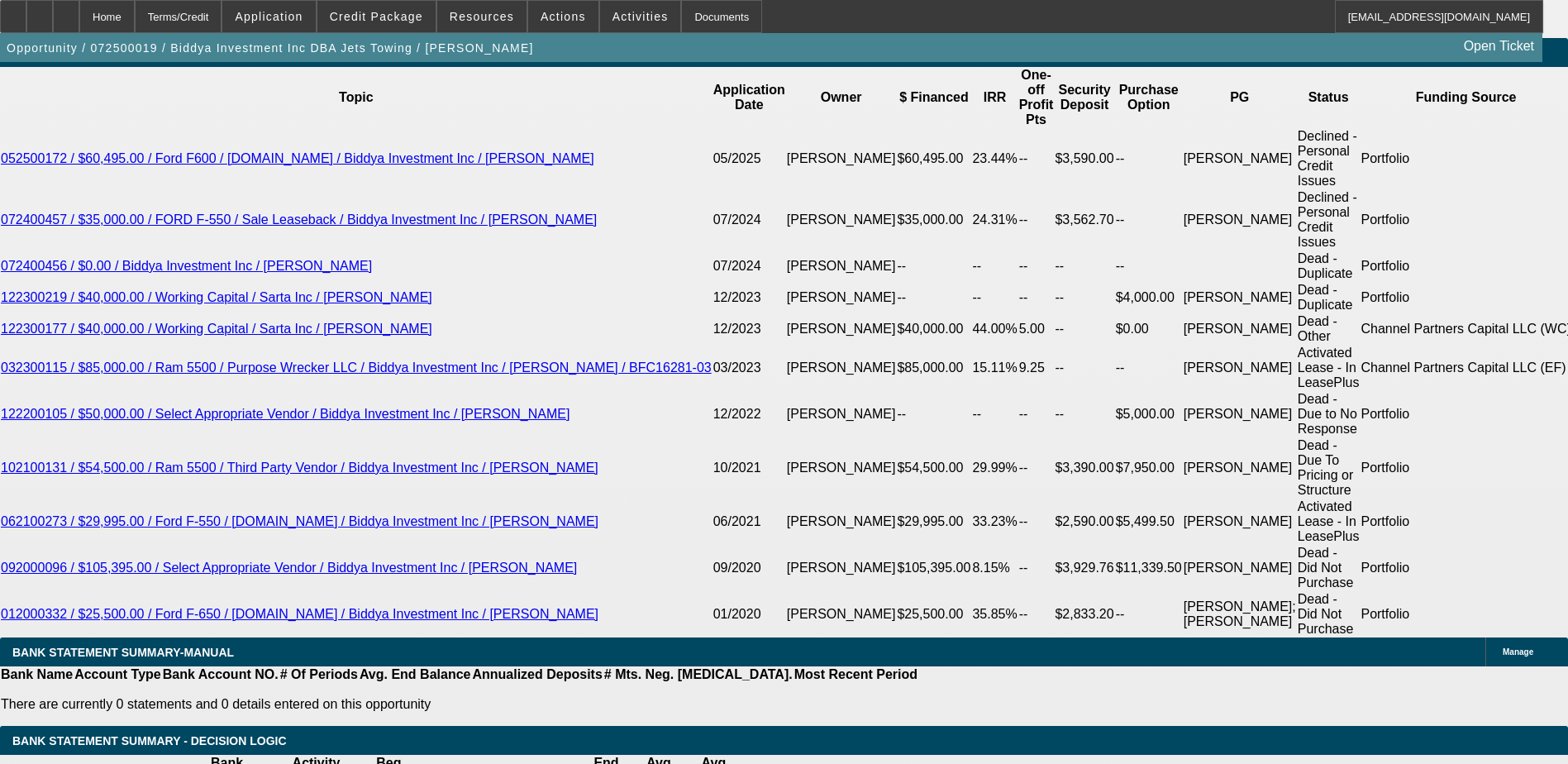
type input "15"
type input "1549"
type input "11.8"
type input "$1,549.00"
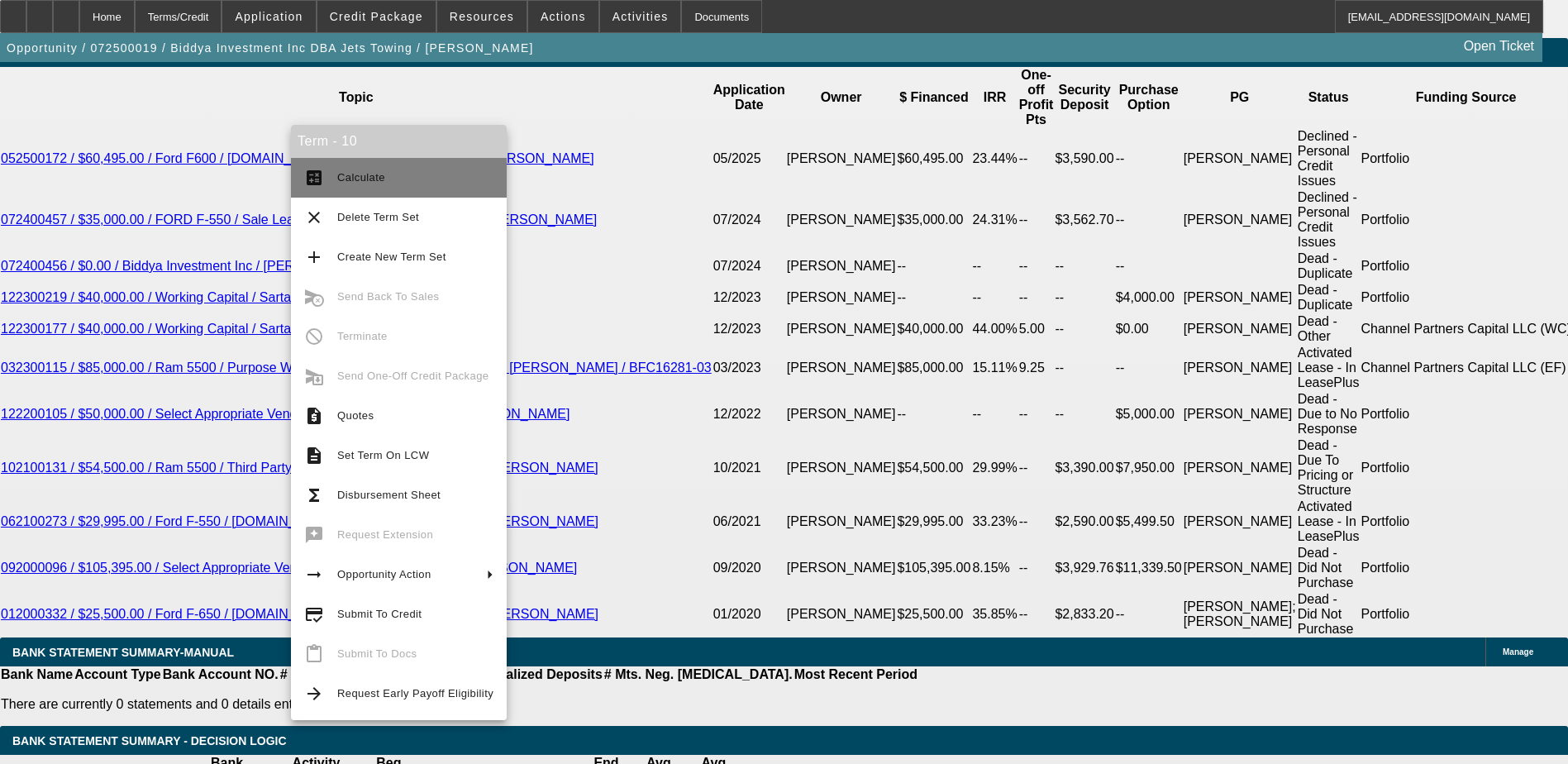
click at [349, 183] on span "Calculate" at bounding box center [361, 177] width 48 height 12
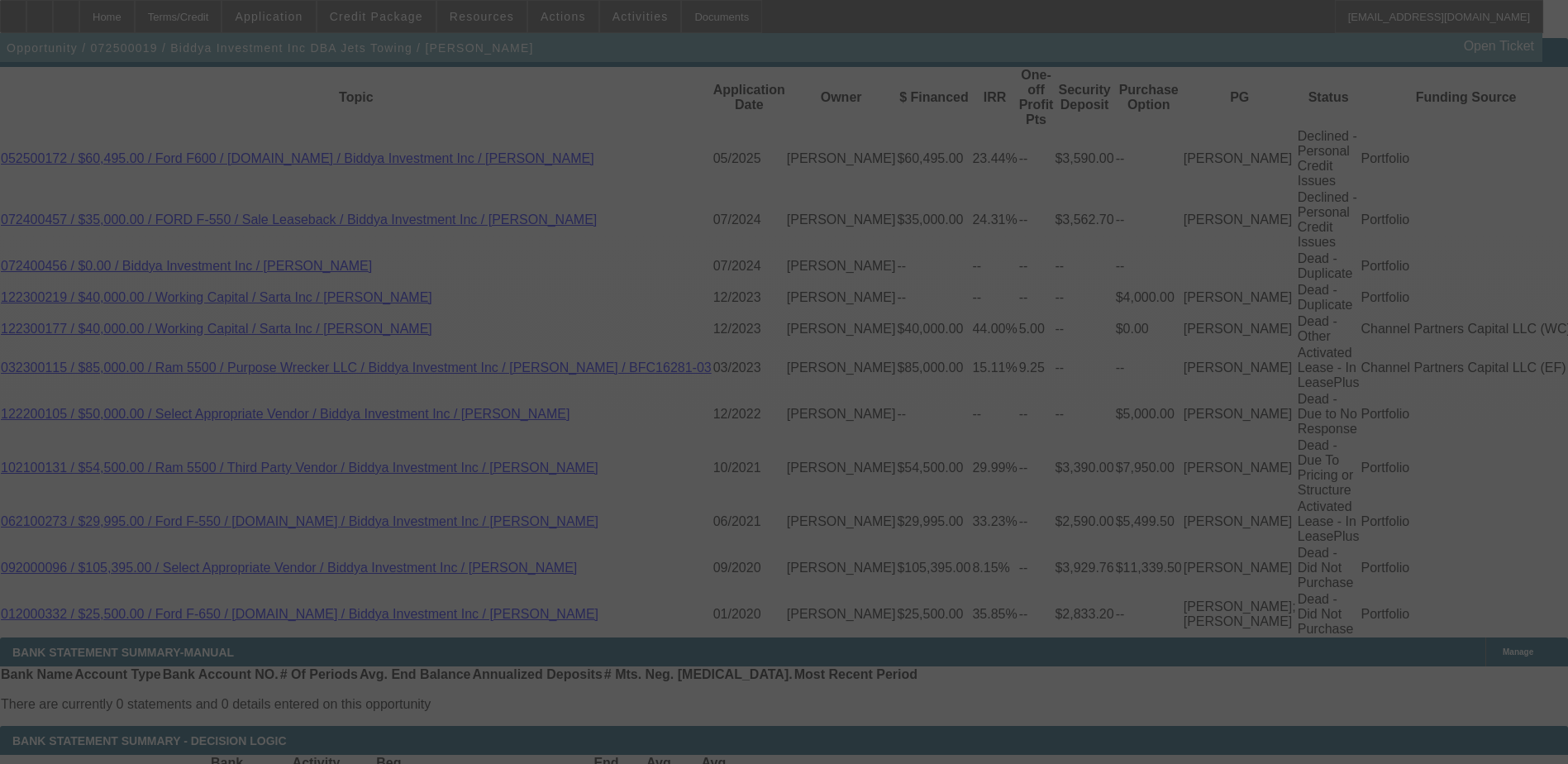
select select "0.15"
select select "0"
select select "6"
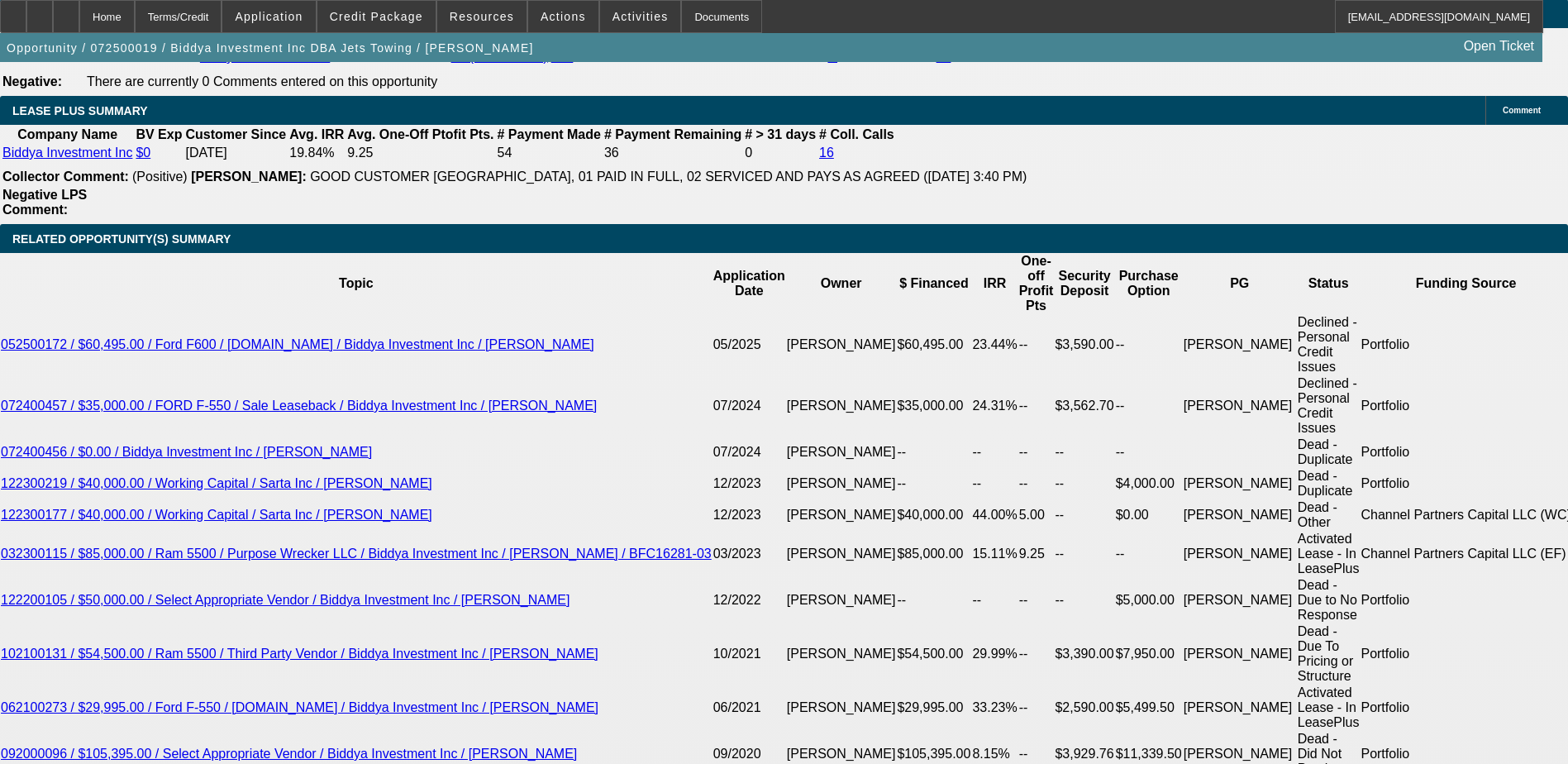
scroll to position [2792, 0]
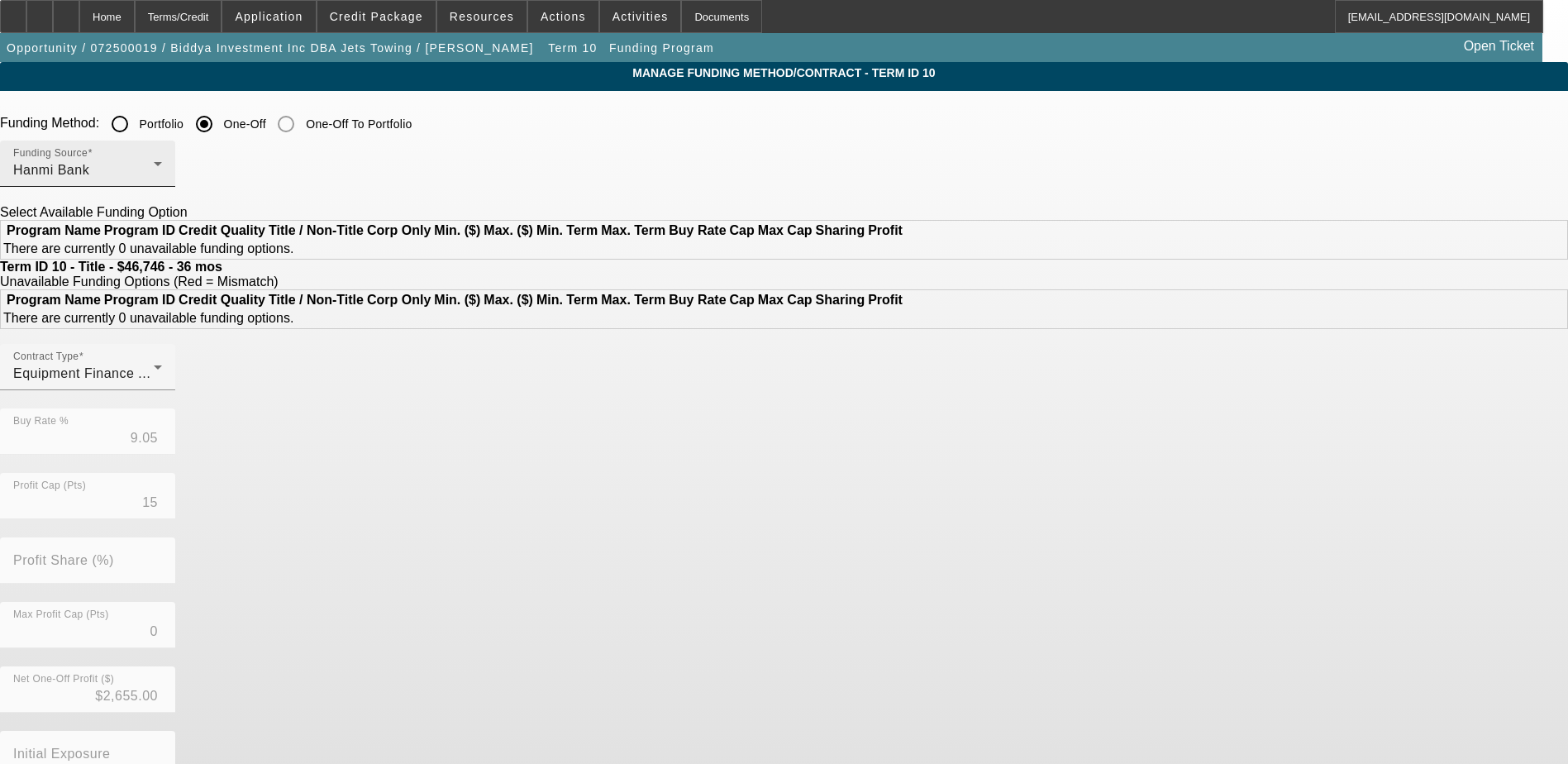
click at [154, 165] on div "Hanmi Bank" at bounding box center [83, 170] width 140 height 20
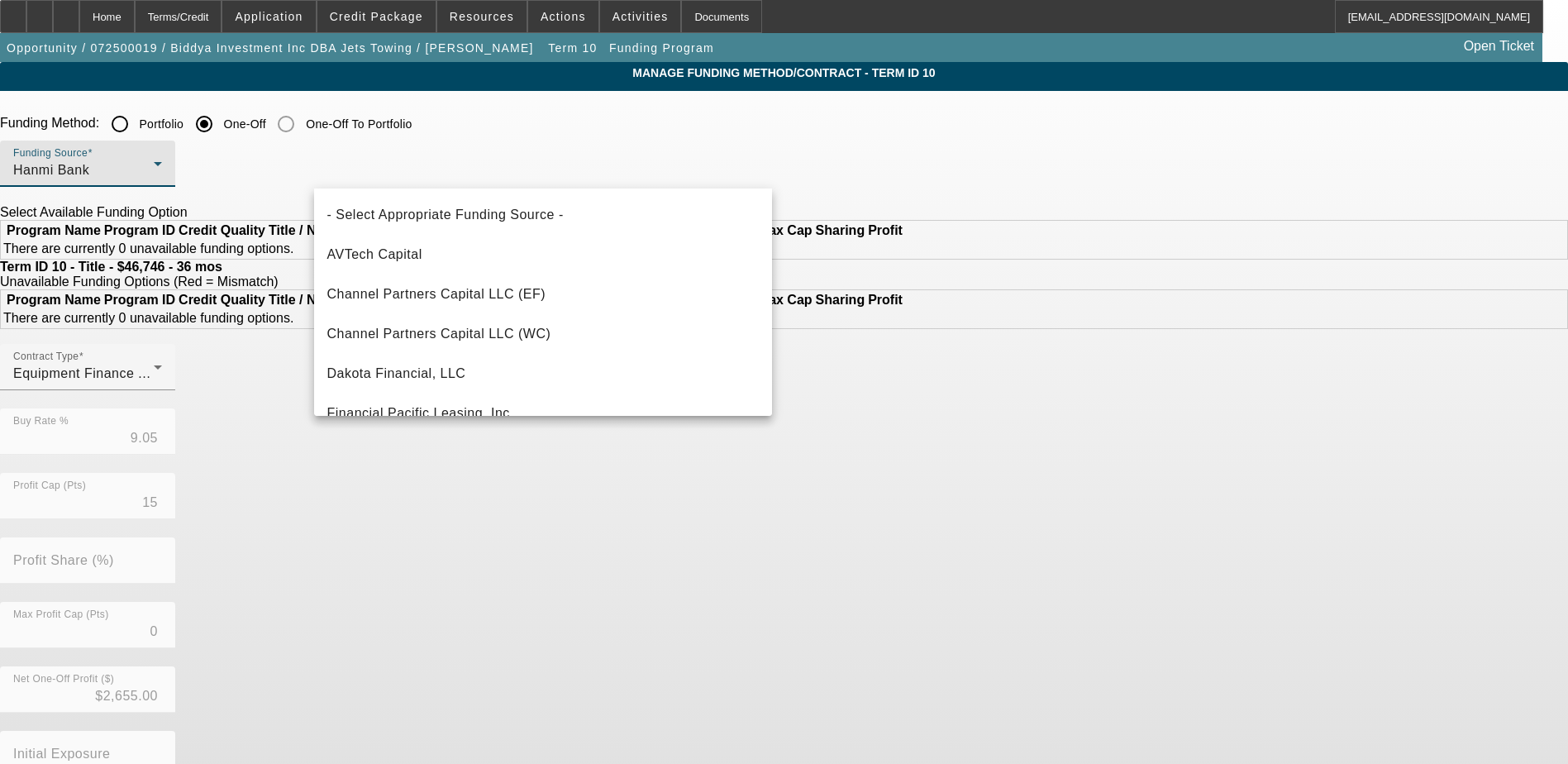
scroll to position [137, 0]
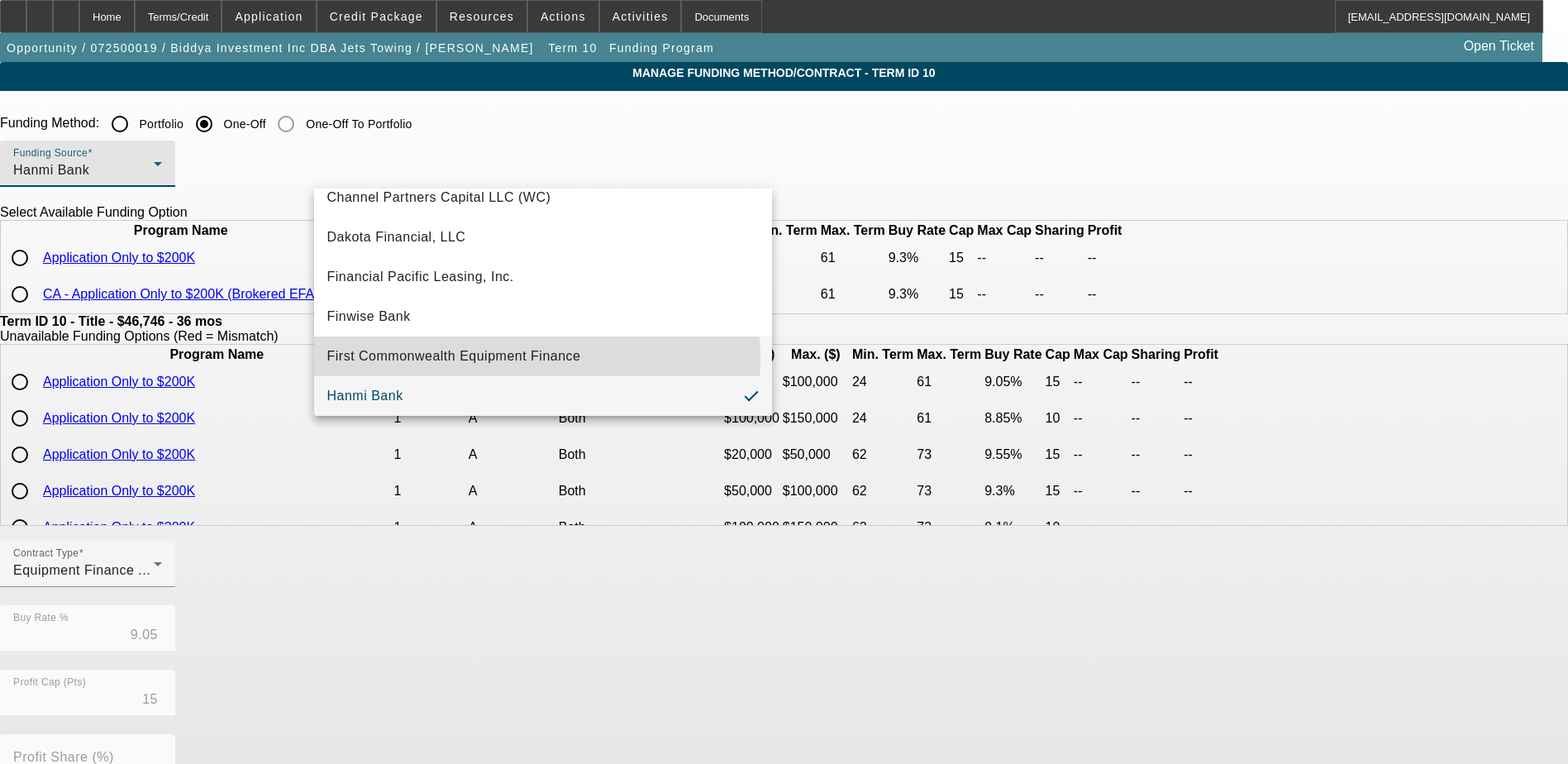
click at [500, 358] on span "First Commonwealth Equipment Finance" at bounding box center [454, 356] width 254 height 20
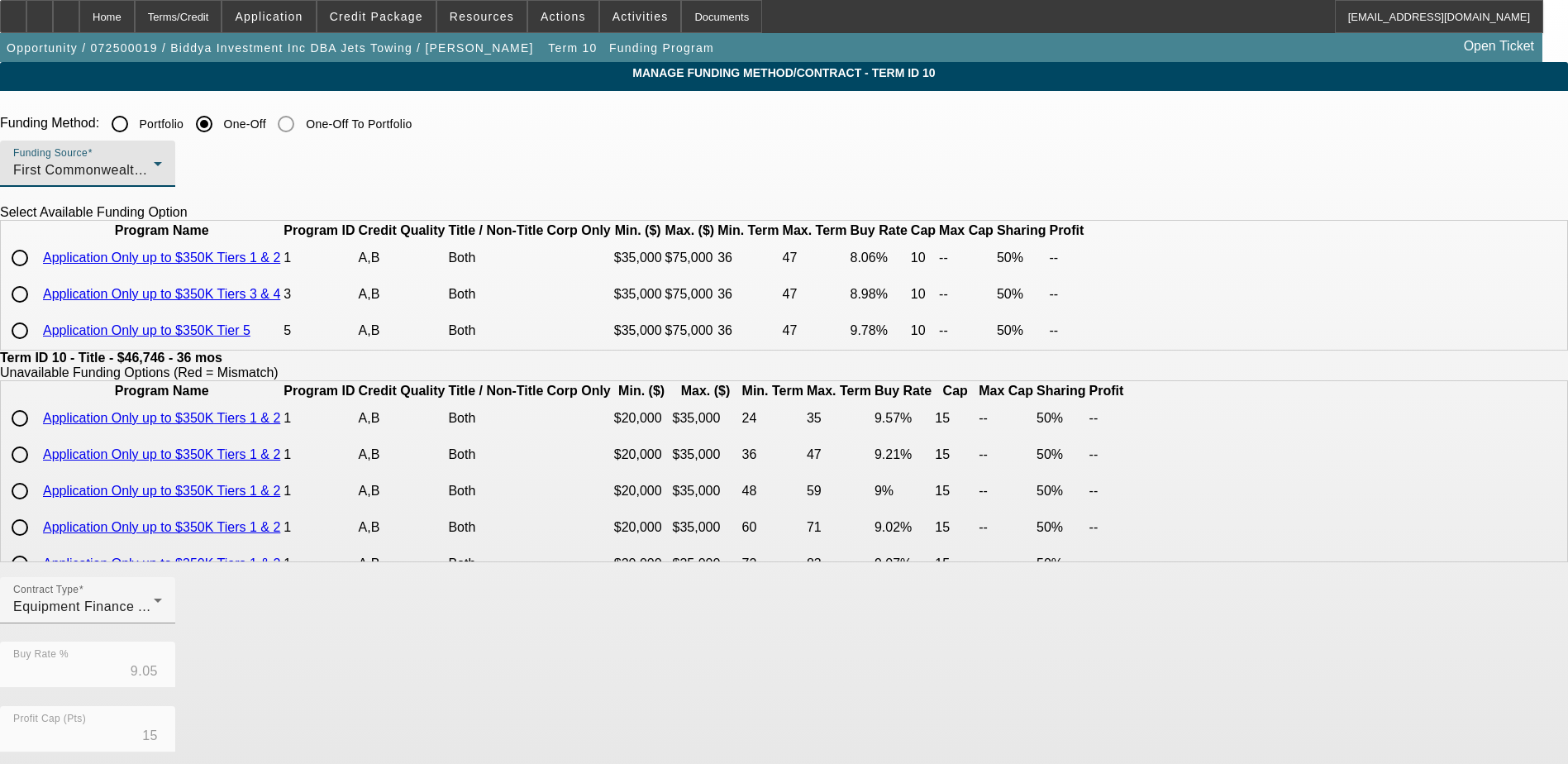
click at [36, 311] on input "radio" at bounding box center [20, 294] width 33 height 33
radio input "true"
type input "8.98"
type input "10"
type input "50.00"
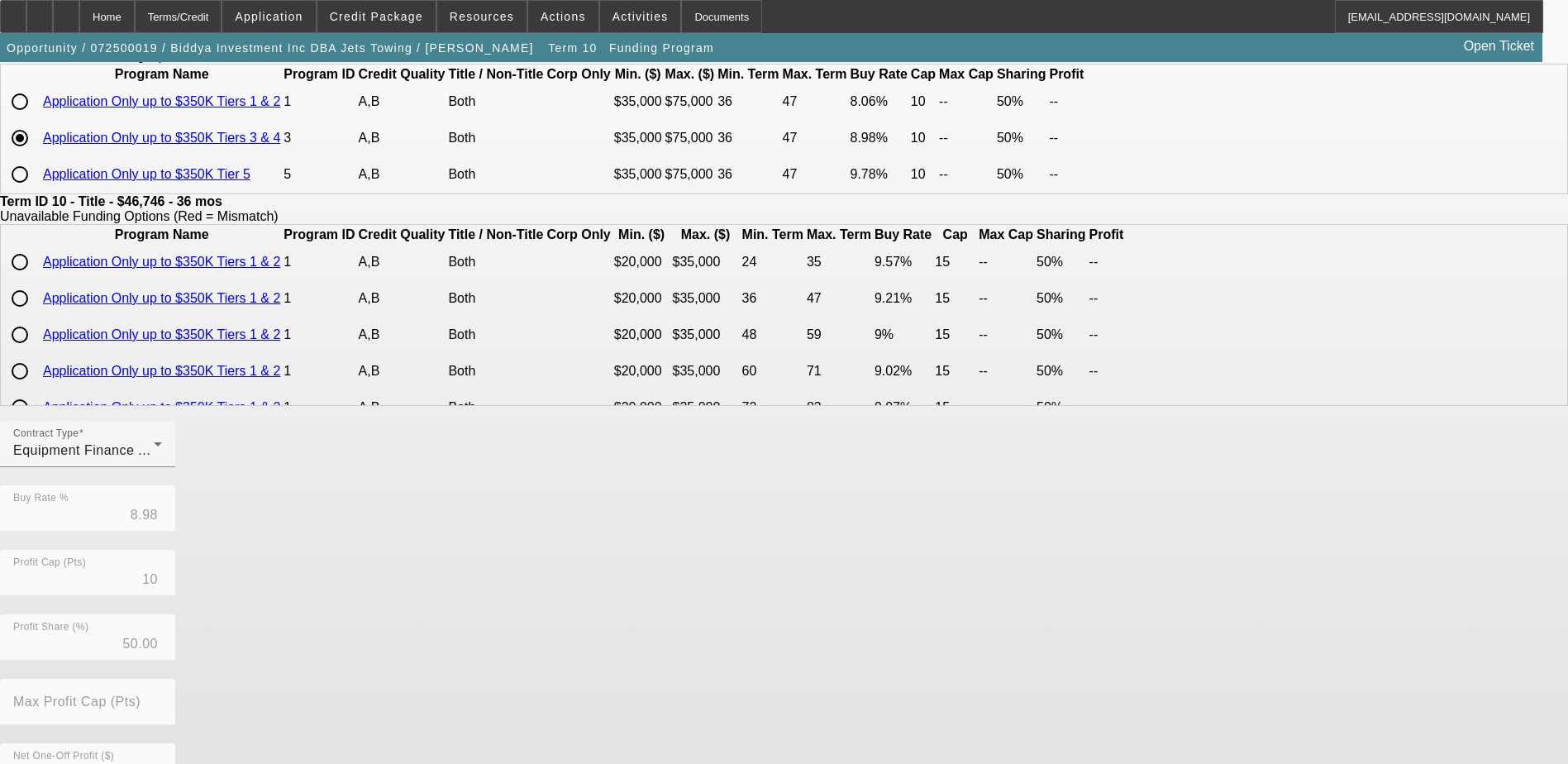
scroll to position [367, 0]
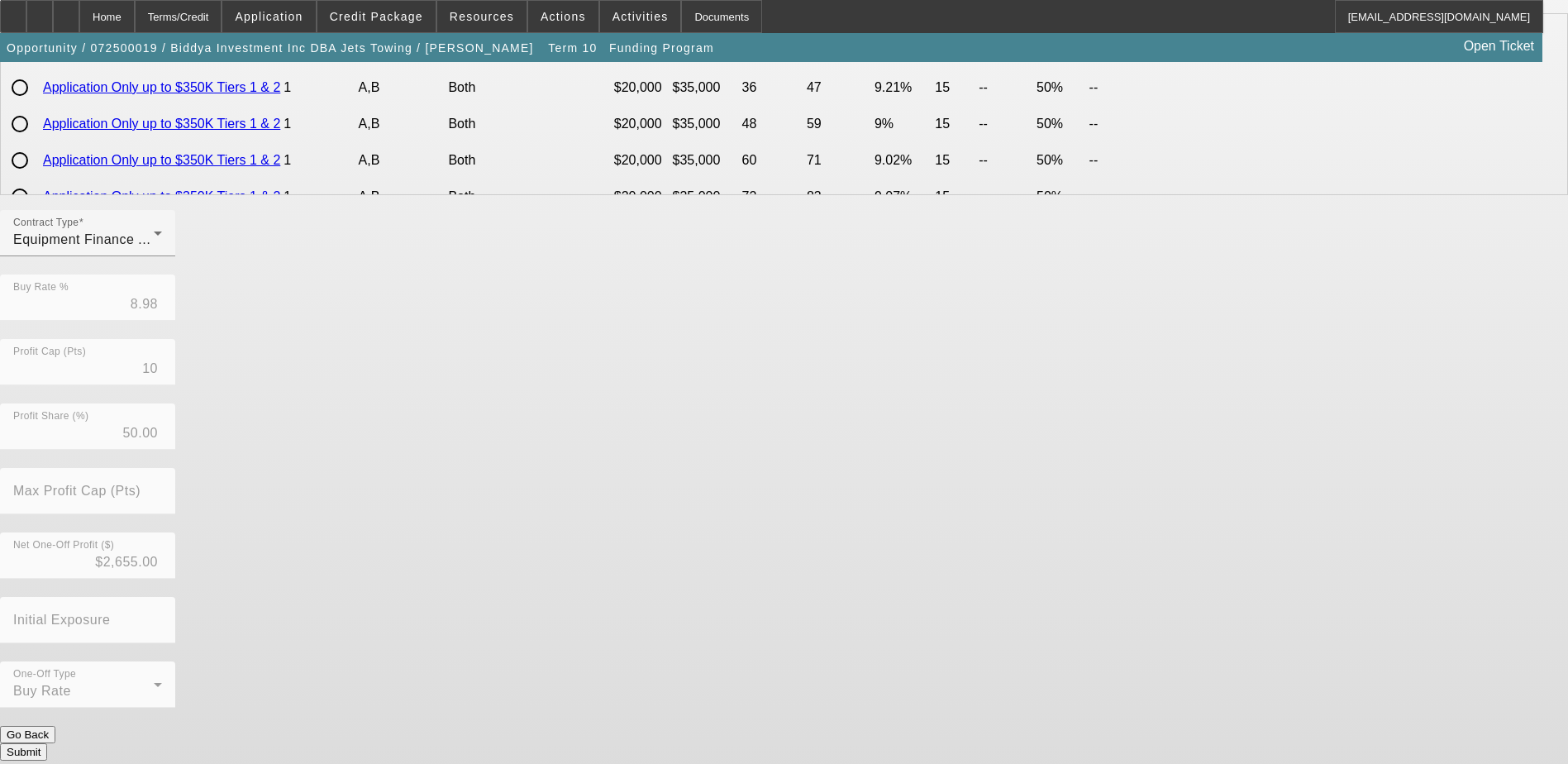
click at [47, 743] on button "Submit" at bounding box center [23, 752] width 47 height 18
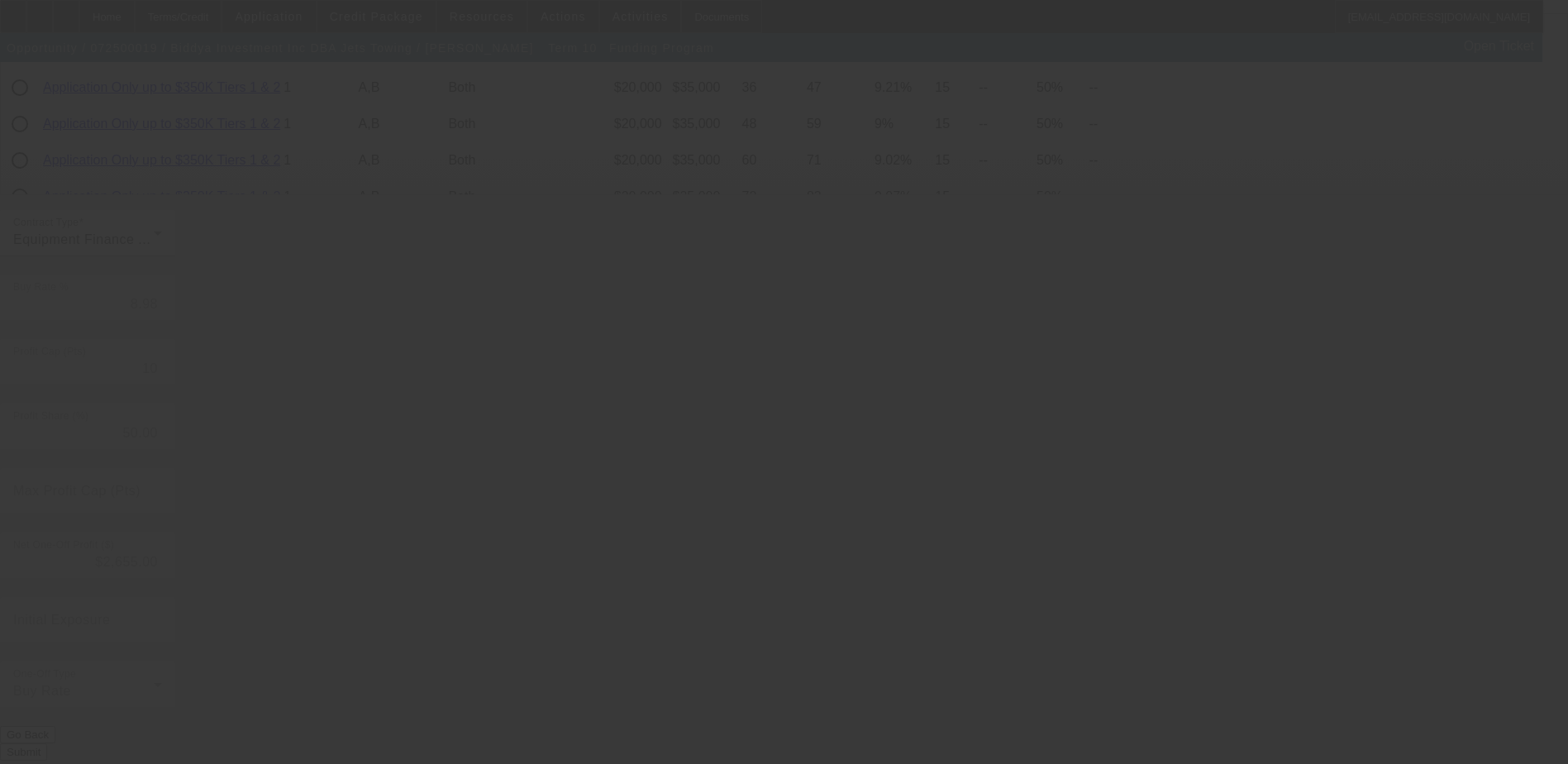
type input "9.05"
type input "15"
type input "0"
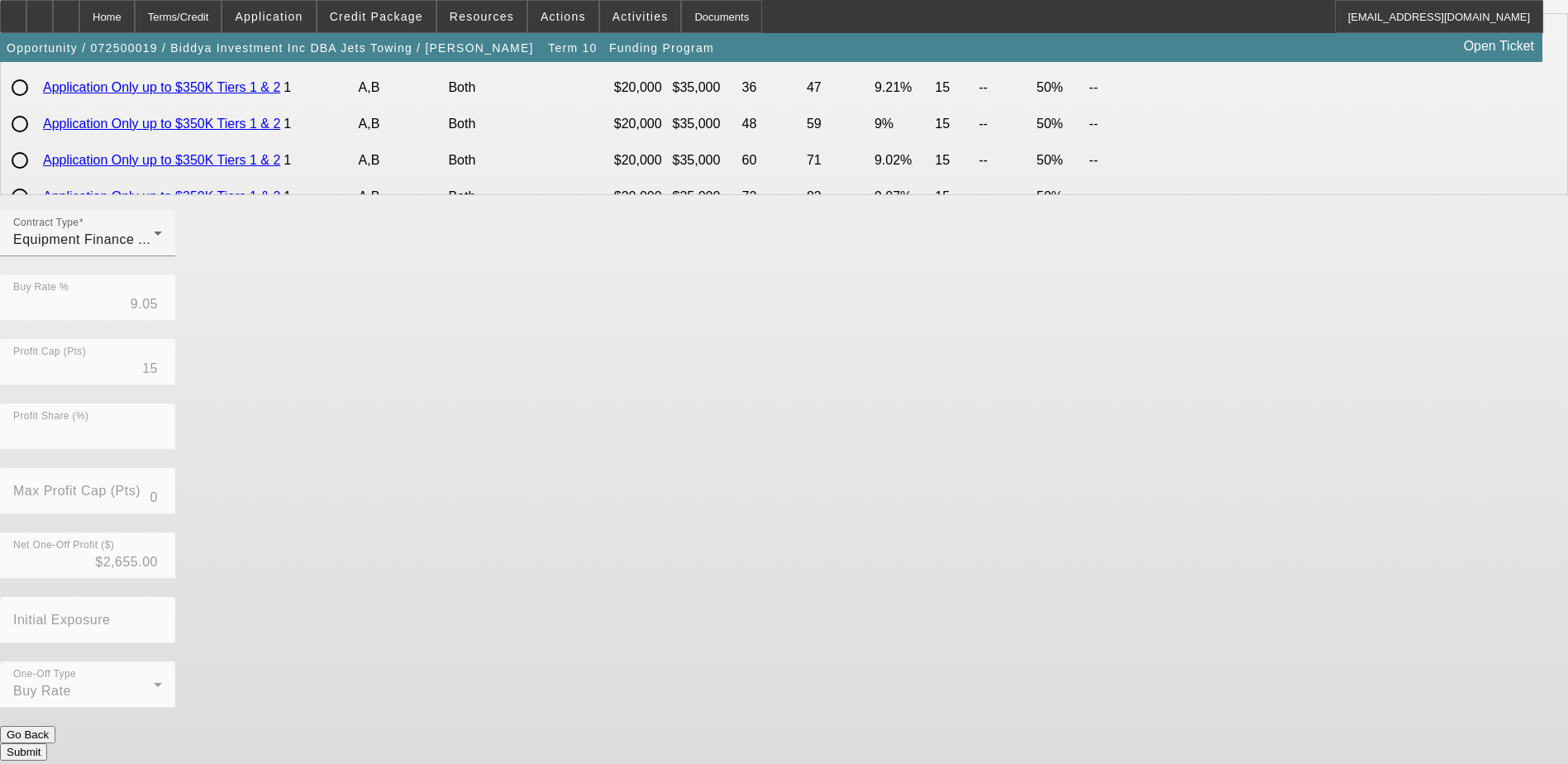
scroll to position [0, 0]
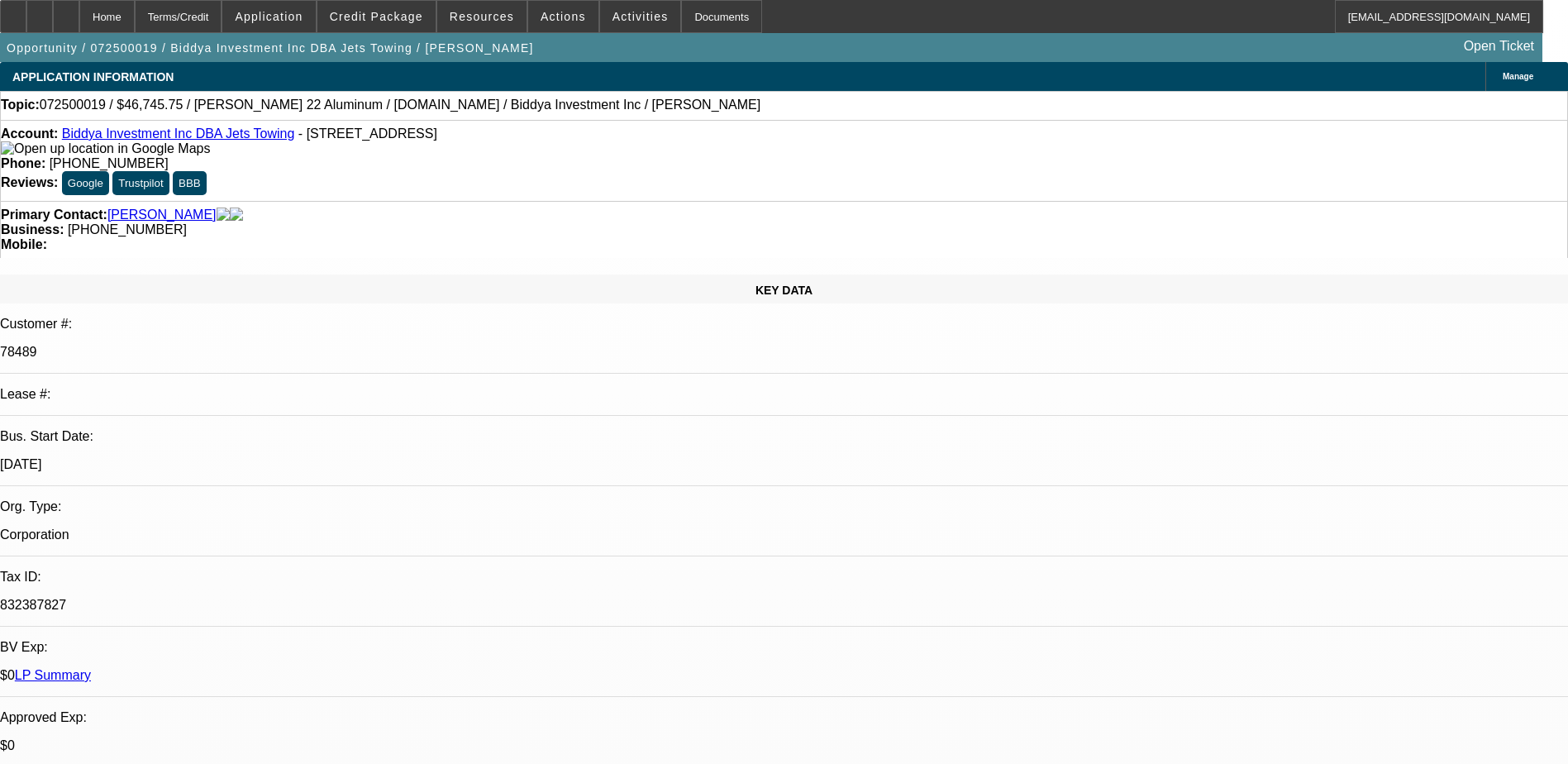
select select "0.15"
select select "0"
select select "6"
select select "0"
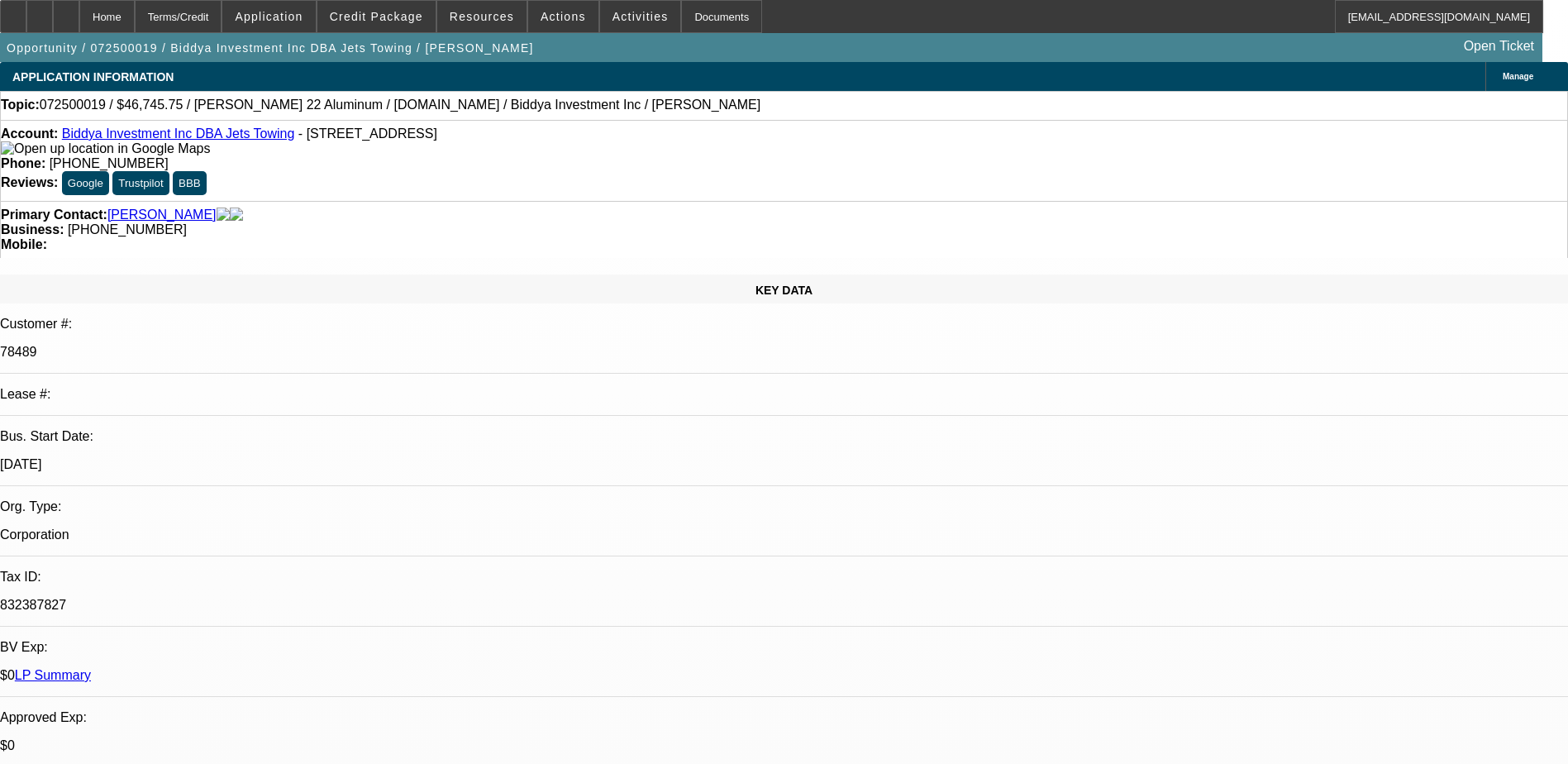
select select "0"
select select "6"
select select "0"
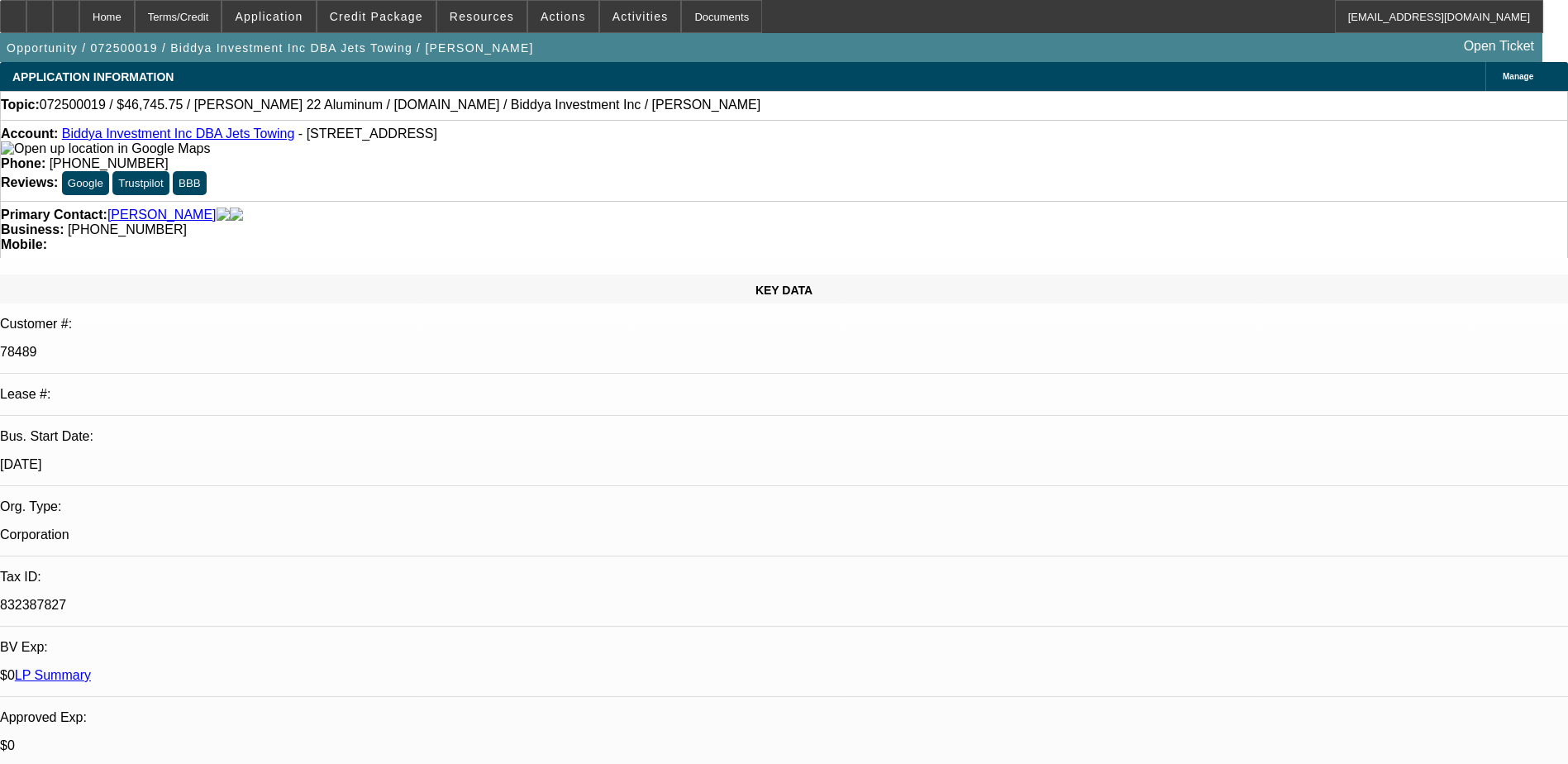
select select "0"
select select "6"
select select "0"
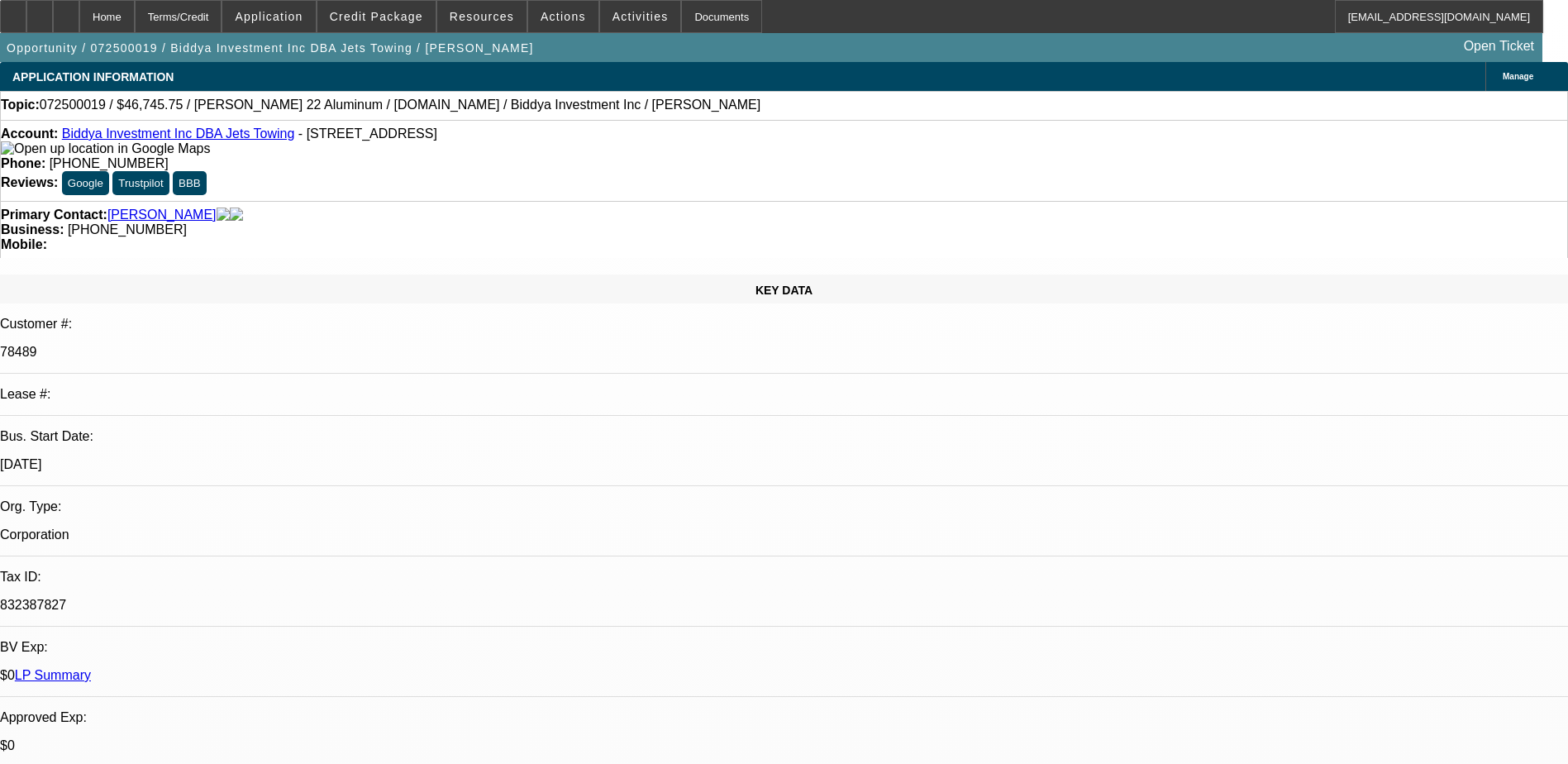
select select "6"
click at [53, 28] on div at bounding box center [40, 16] width 27 height 33
click at [383, 27] on span at bounding box center [376, 16] width 118 height 40
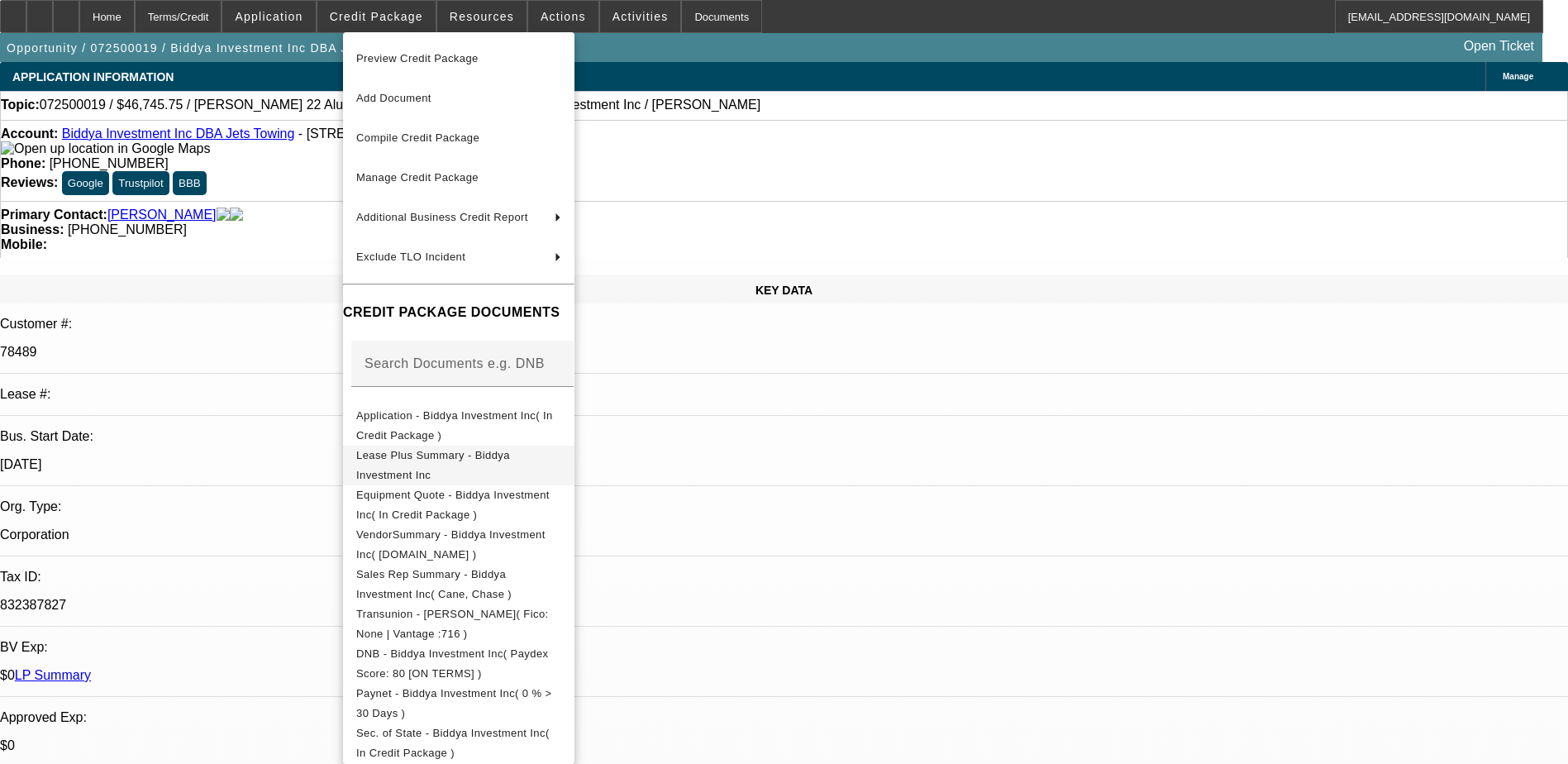
click at [460, 497] on span "Equipment Quote - Biddya Investment Inc( In Credit Package )" at bounding box center [453, 505] width 193 height 32
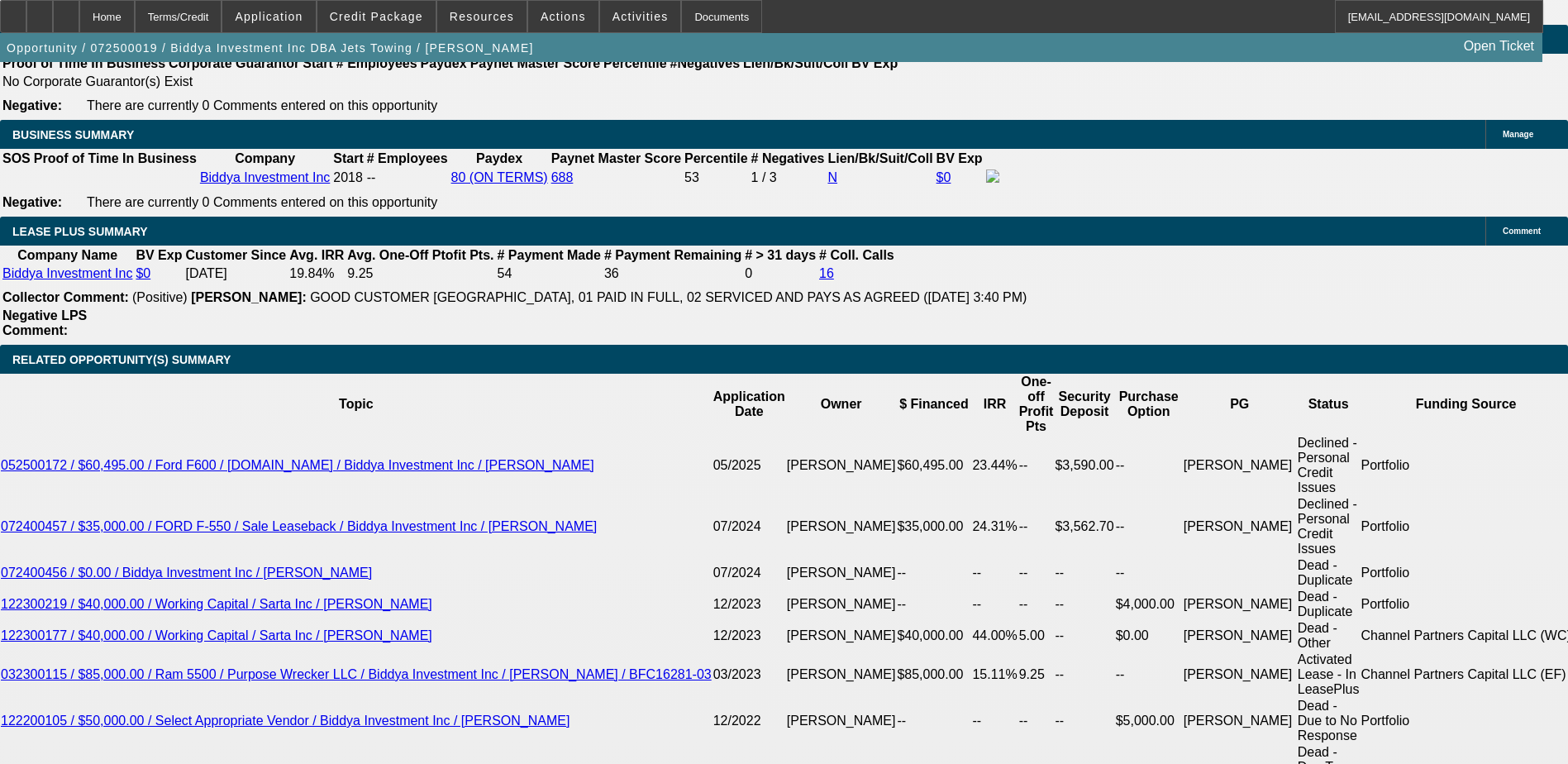
scroll to position [2645, 0]
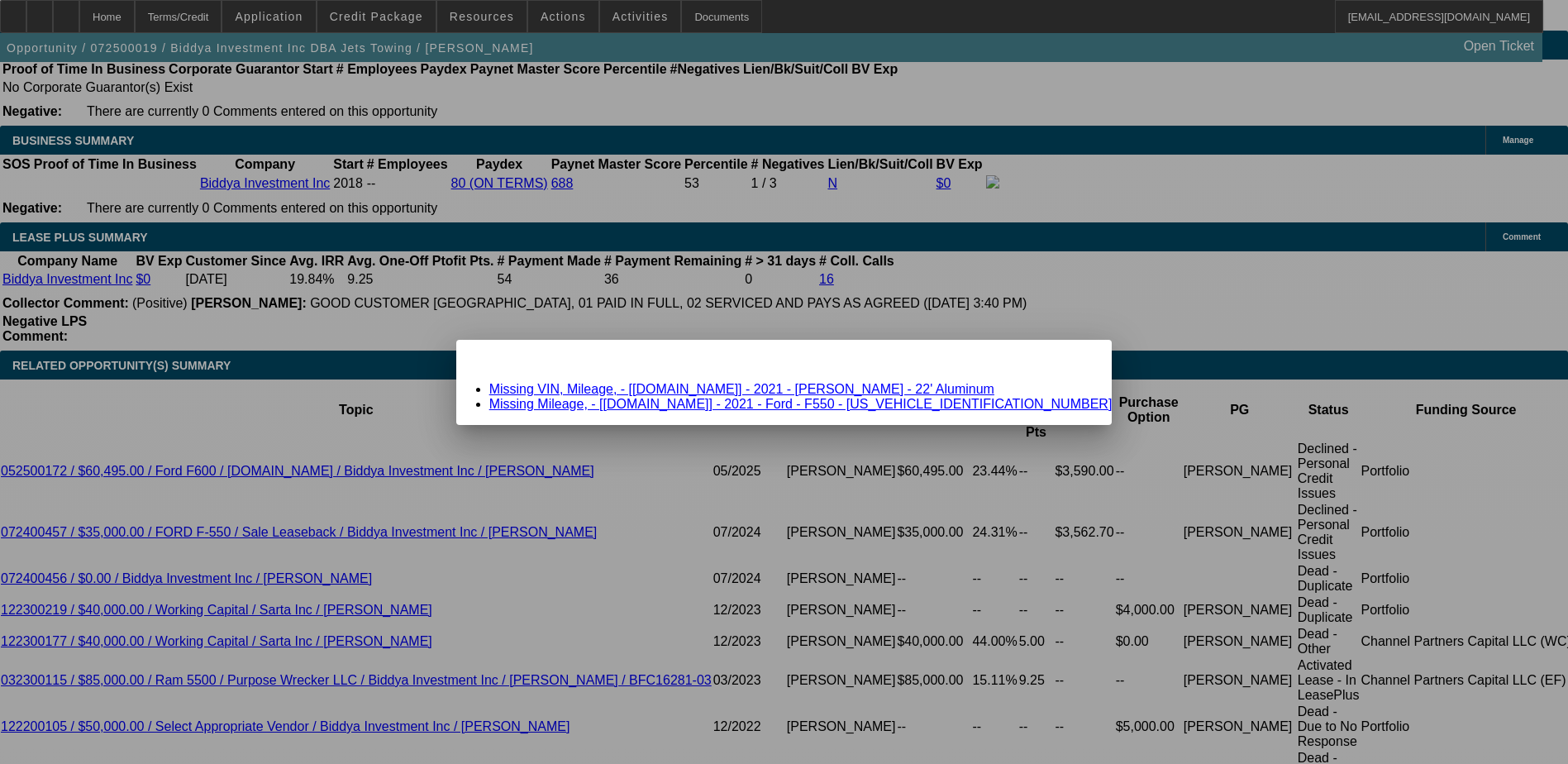
click at [832, 387] on link "Missing VIN, Mileage, - [[DOMAIN_NAME]] - 2021 - [PERSON_NAME] - 22' Aluminum" at bounding box center [741, 389] width 505 height 14
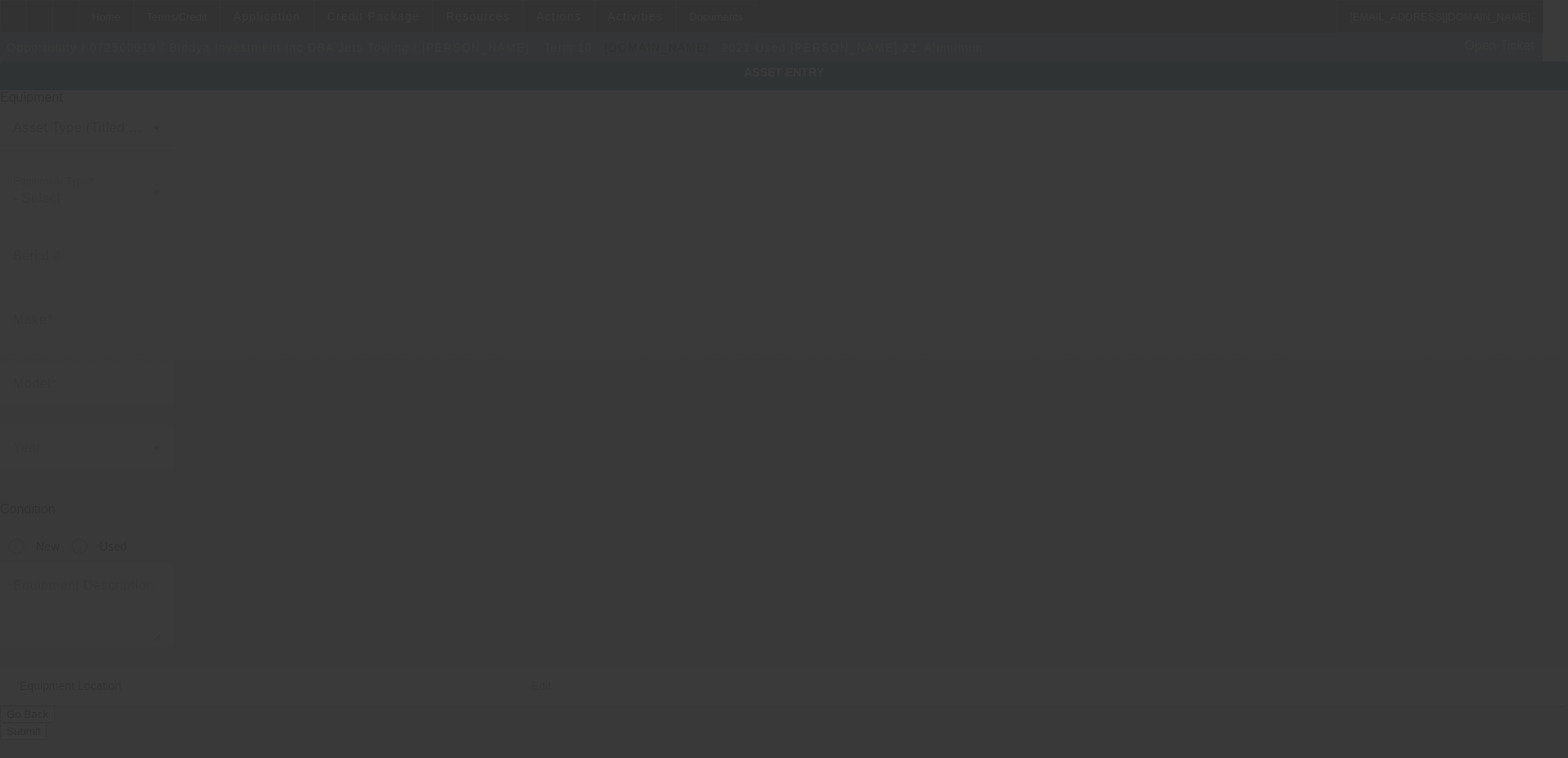
type input "[PERSON_NAME]"
type input "22' Aluminum"
radio input "true"
type textarea "[PERSON_NAME] 22' Aluminum XLP Rollbac"
type input "[STREET_ADDRESS]"
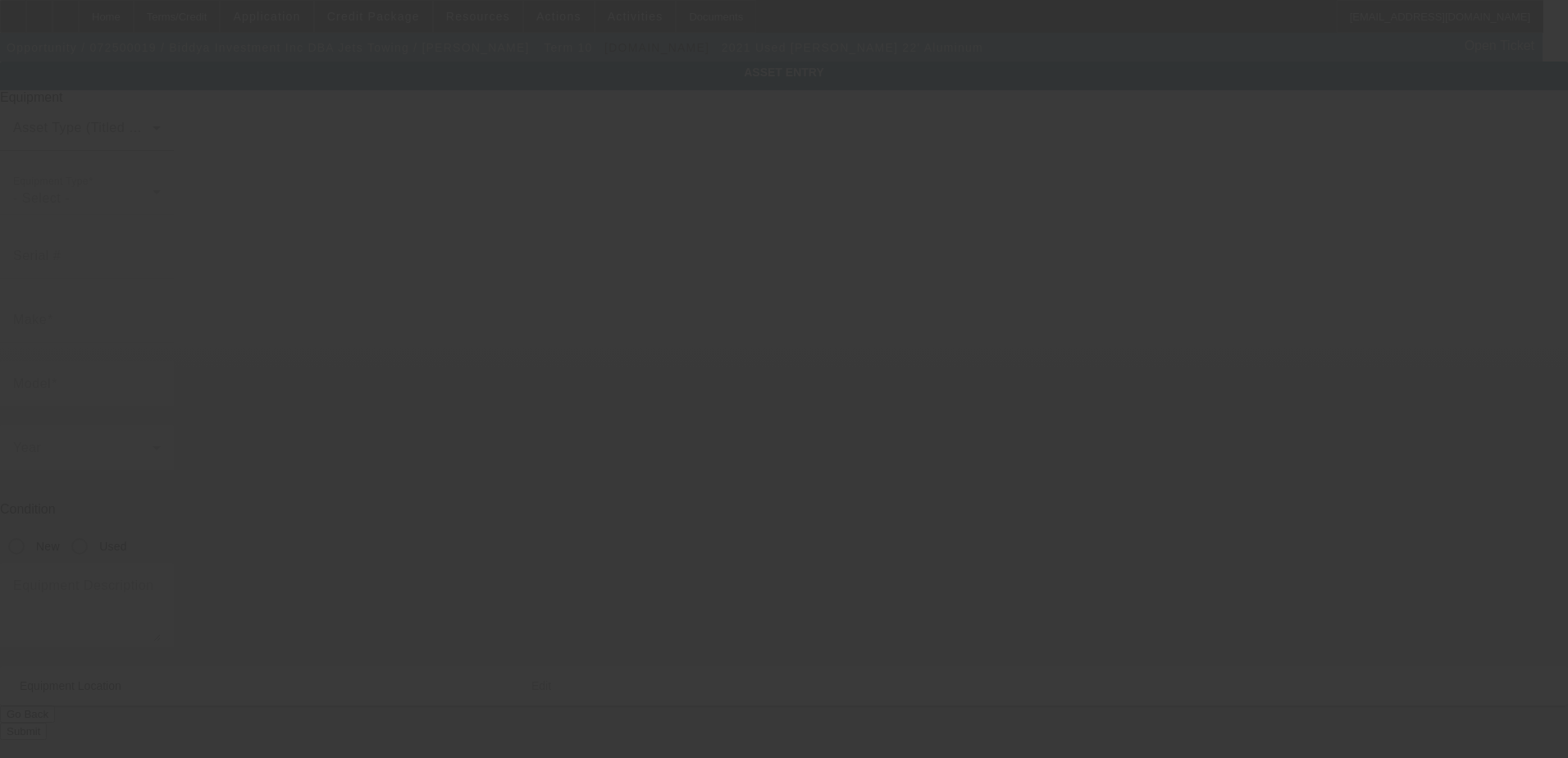
type input "Apt 2328"
type input "Garland"
type input "75040"
type input "[GEOGRAPHIC_DATA]"
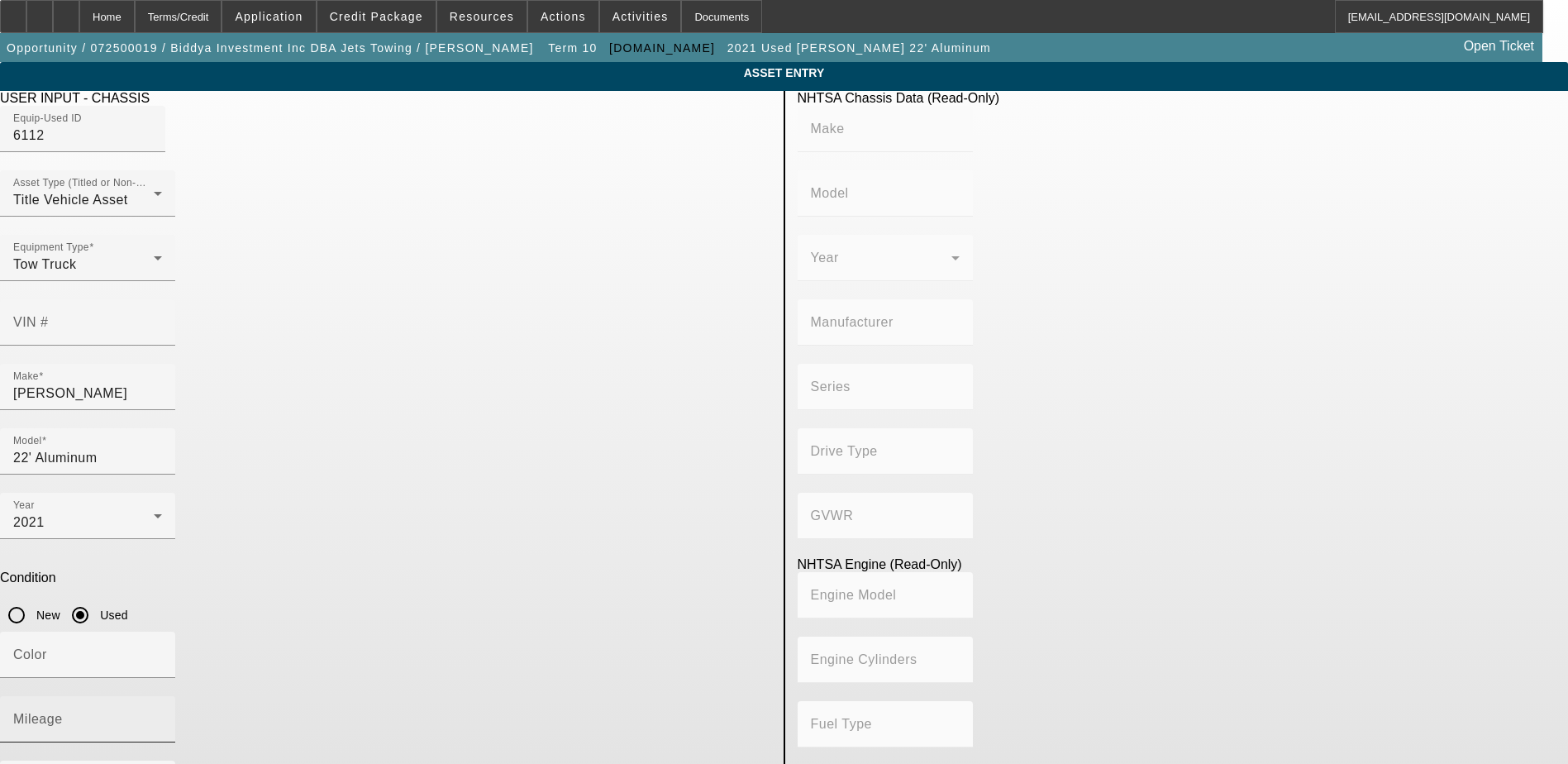
click at [63, 712] on mat-label "Mileage" at bounding box center [38, 719] width 50 height 14
click at [162, 716] on input "Mileage" at bounding box center [88, 726] width 149 height 20
click at [154, 210] on div "Title Vehicle Asset" at bounding box center [83, 200] width 140 height 20
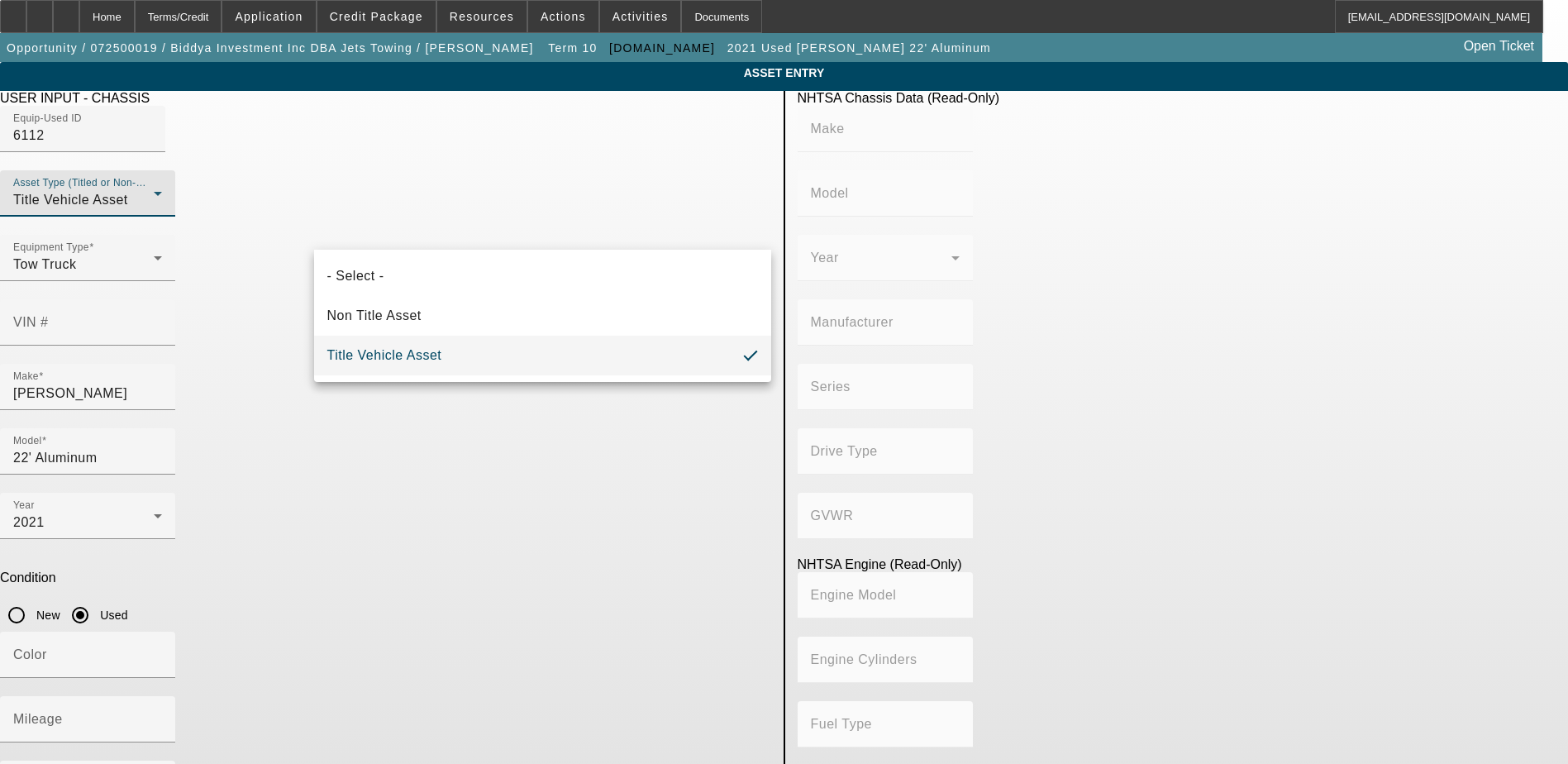
click at [561, 190] on div at bounding box center [784, 382] width 1568 height 764
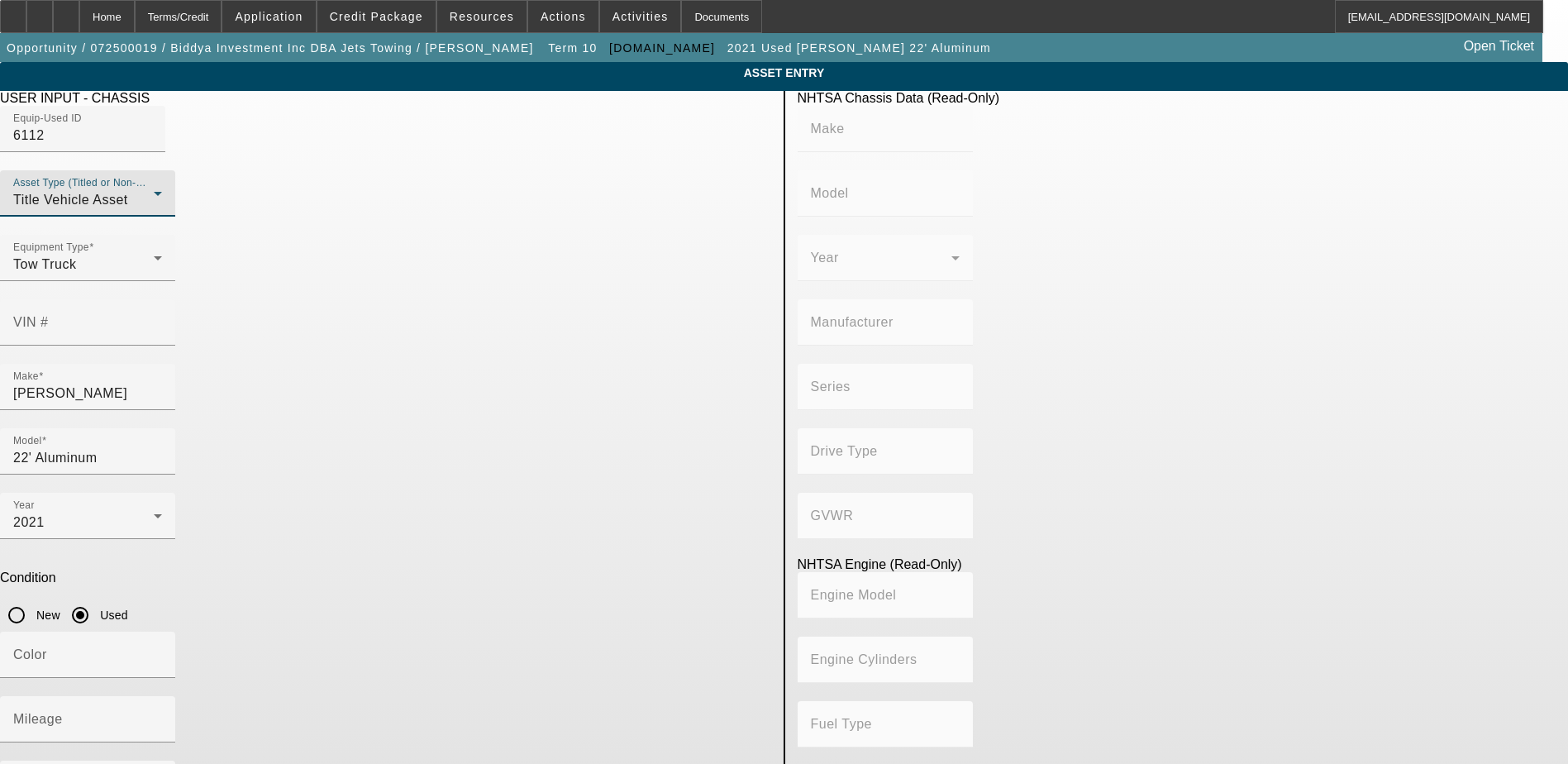
click at [154, 210] on div "Title Vehicle Asset" at bounding box center [83, 200] width 140 height 20
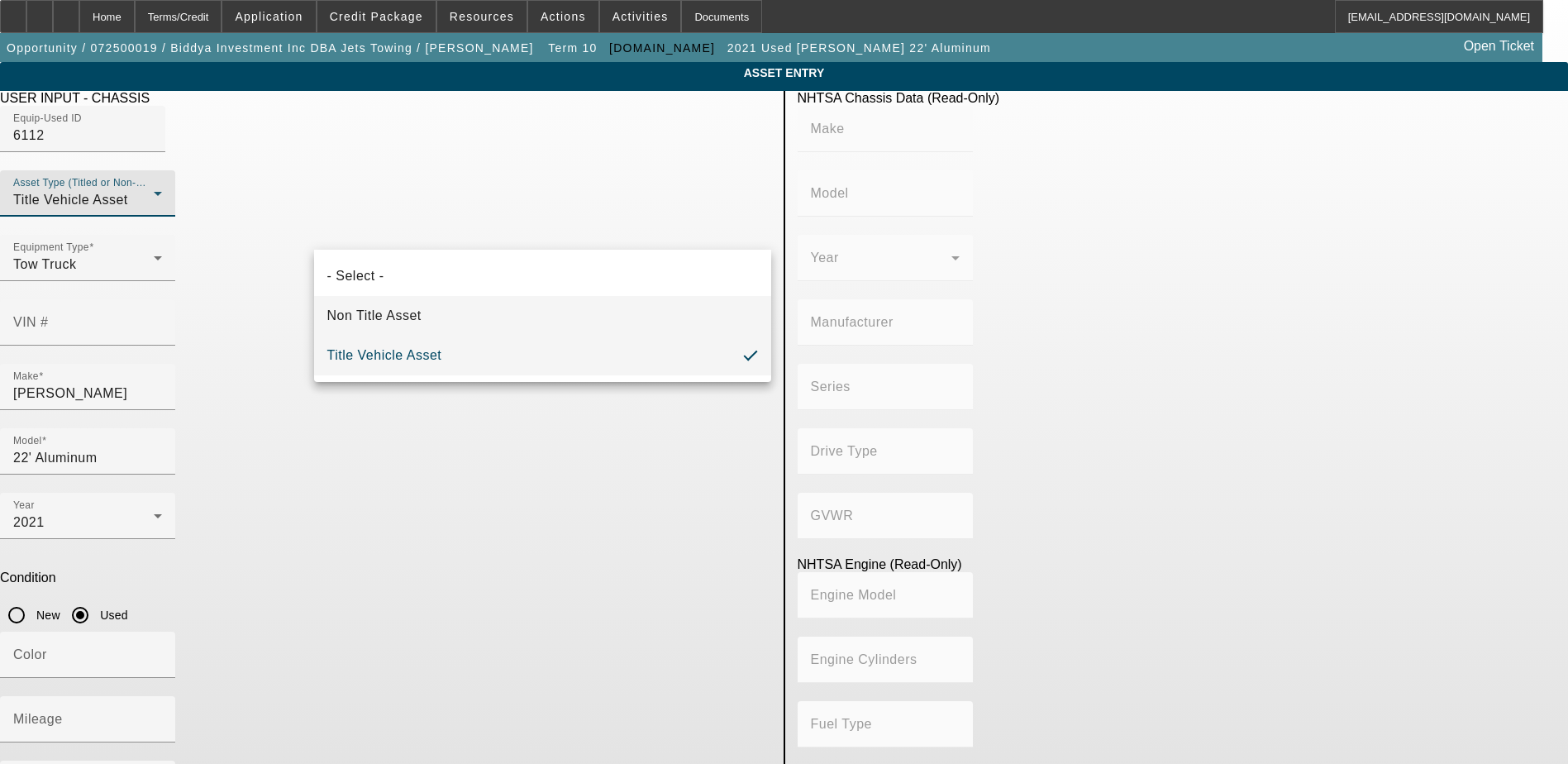
click at [492, 306] on mat-option "Non Title Asset" at bounding box center [542, 315] width 457 height 40
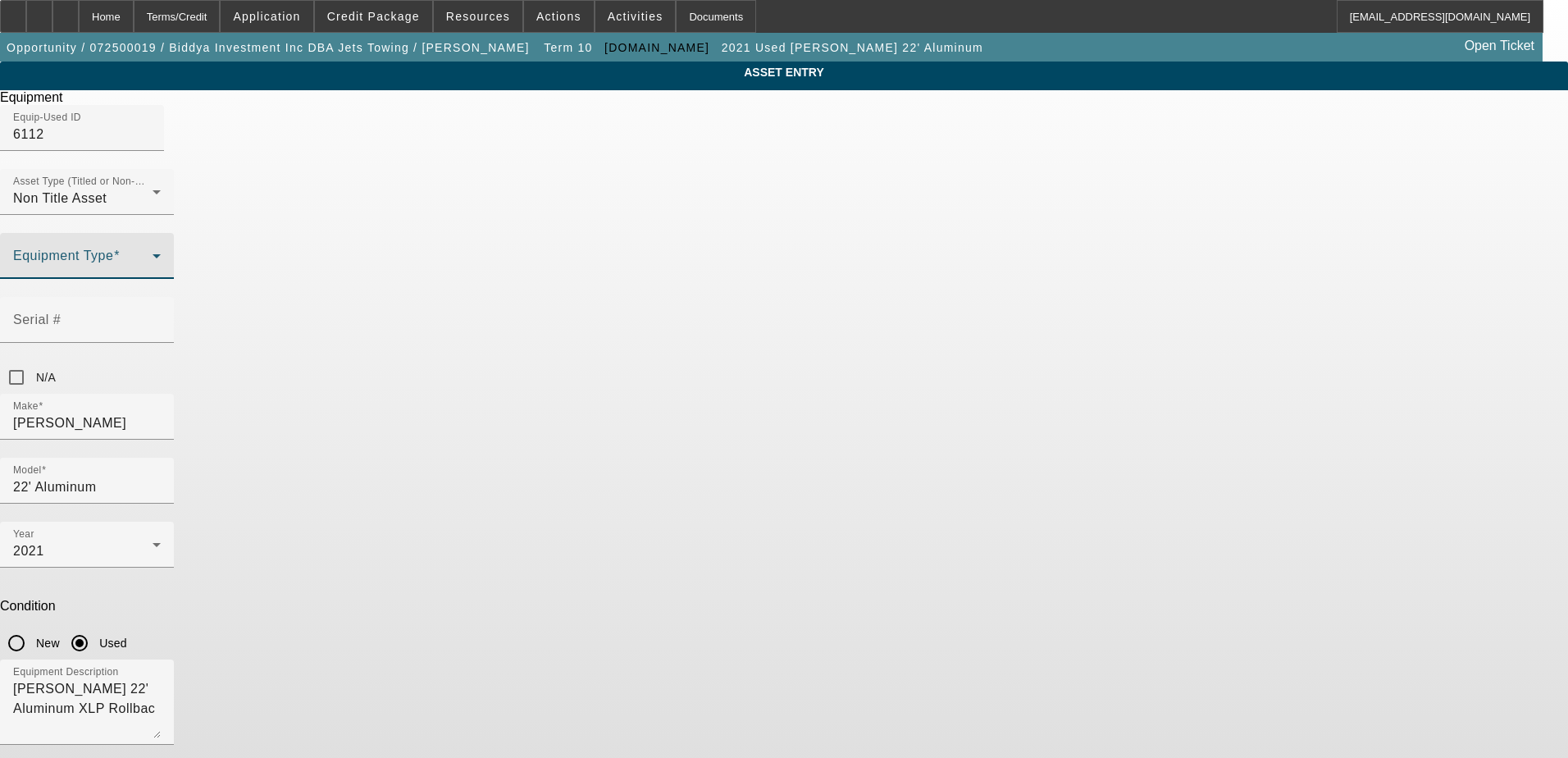
click at [152, 272] on span at bounding box center [83, 262] width 139 height 19
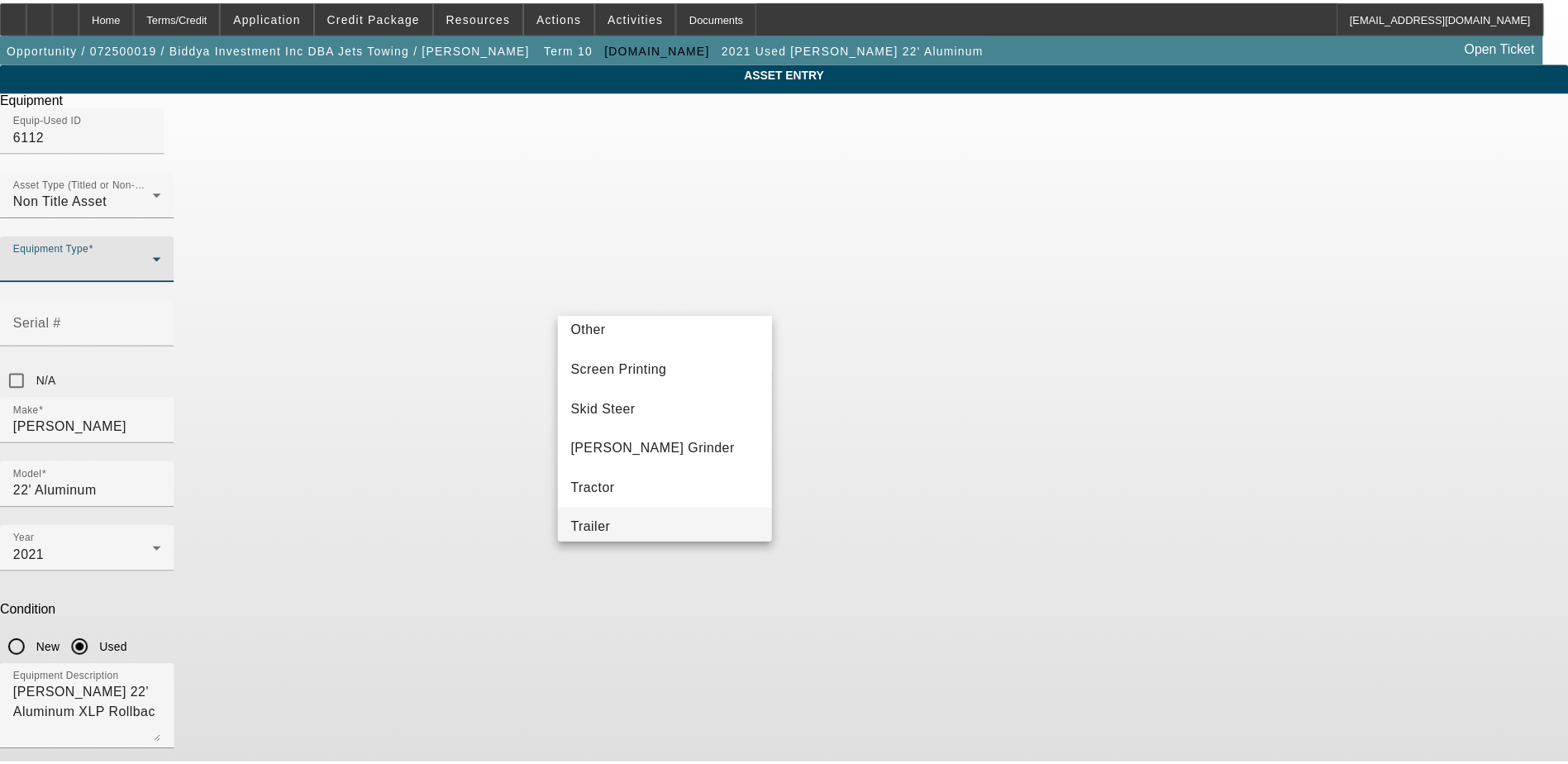
scroll to position [295, 0]
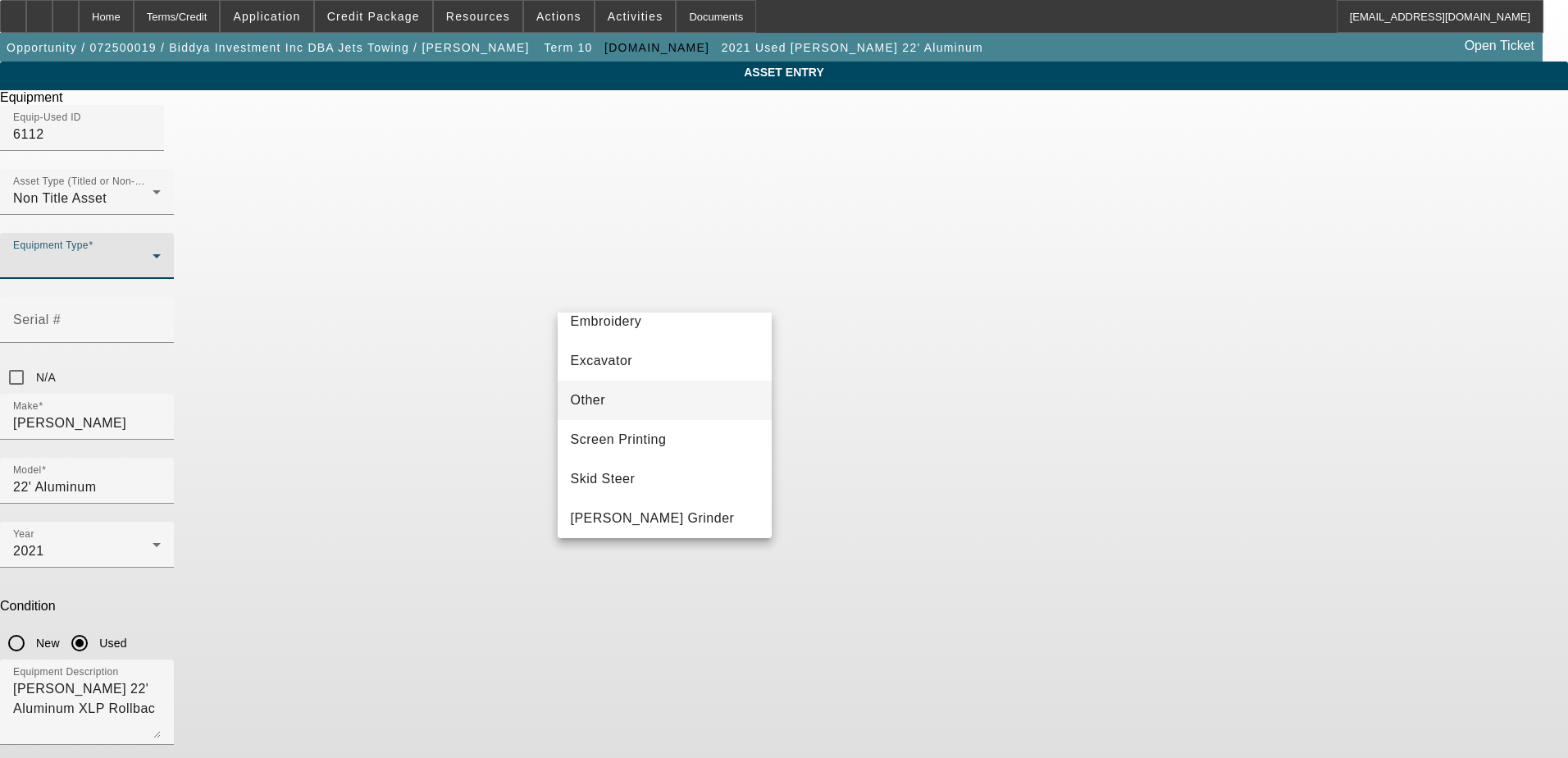
click at [642, 389] on mat-option "Other" at bounding box center [665, 400] width 215 height 40
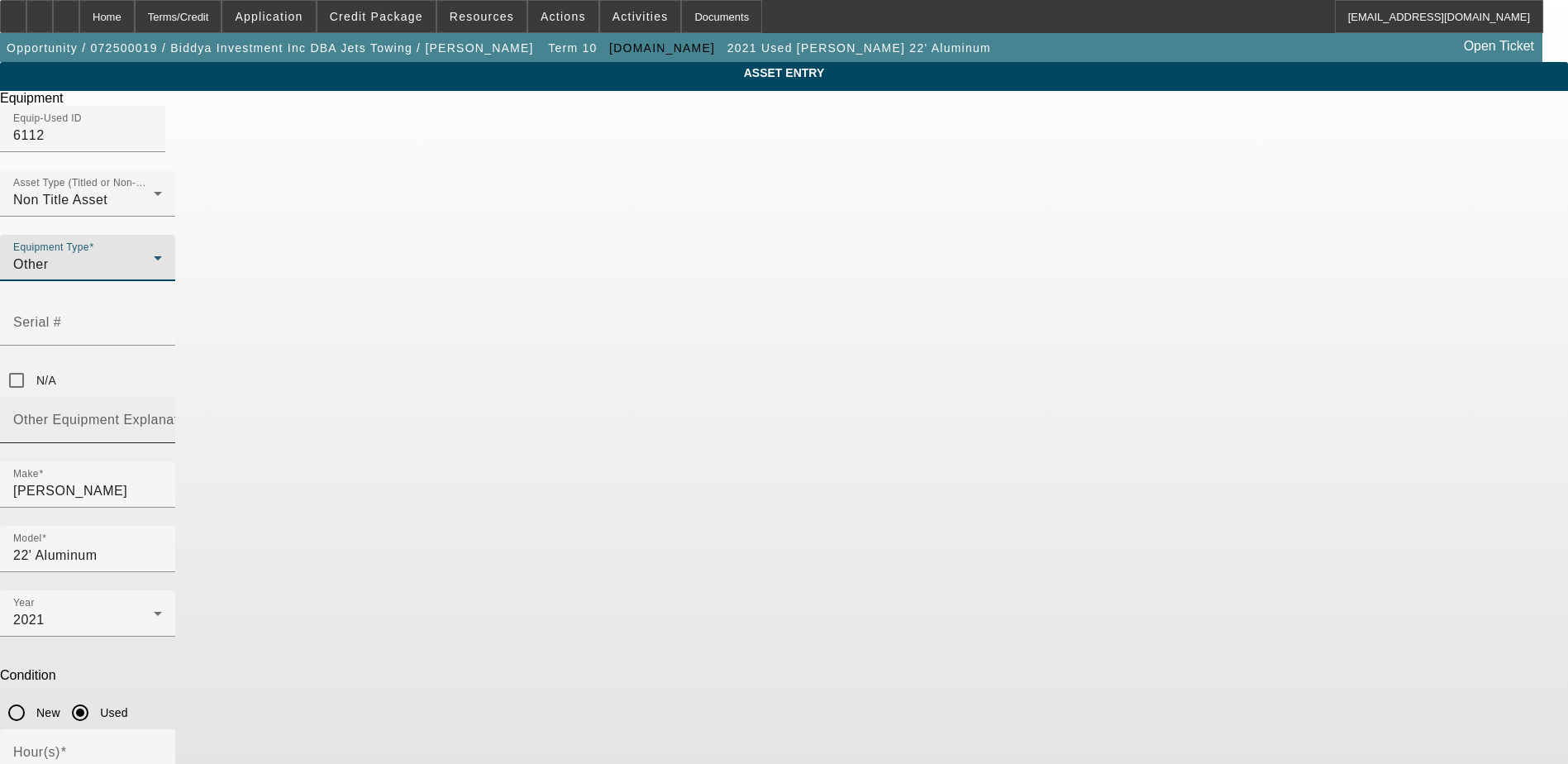
click at [198, 413] on mat-label "Other Equipment Explanation" at bounding box center [106, 420] width 185 height 14
click at [162, 416] on input "Other Equipment Explanation" at bounding box center [88, 426] width 149 height 20
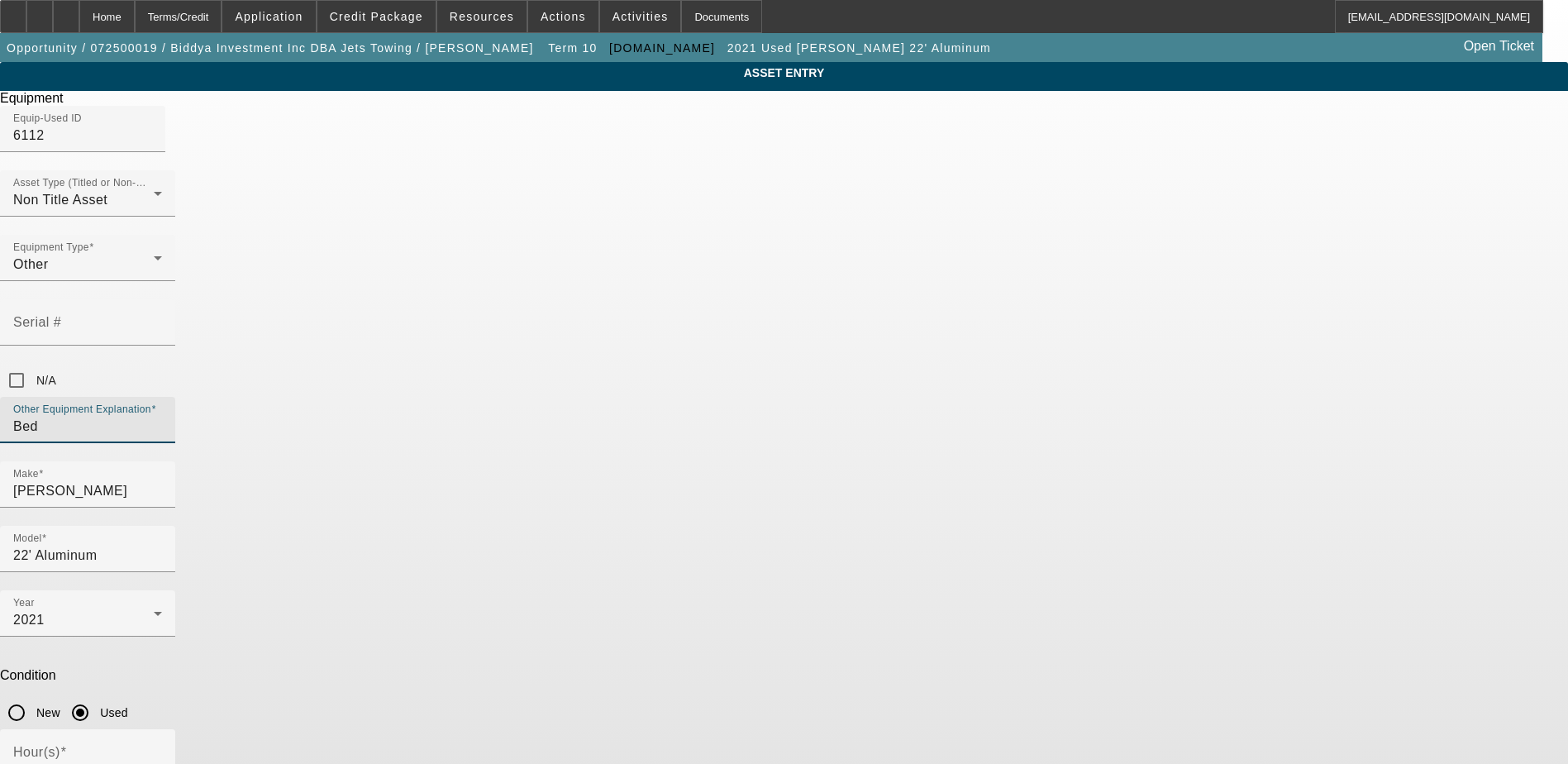
type input "Bed"
click at [356, 464] on div "ASSET ENTRY Delete asset Equipment Equip-Used ID 6112 Asset Type (Titled or Non…" at bounding box center [784, 533] width 1568 height 943
checkbox input "true"
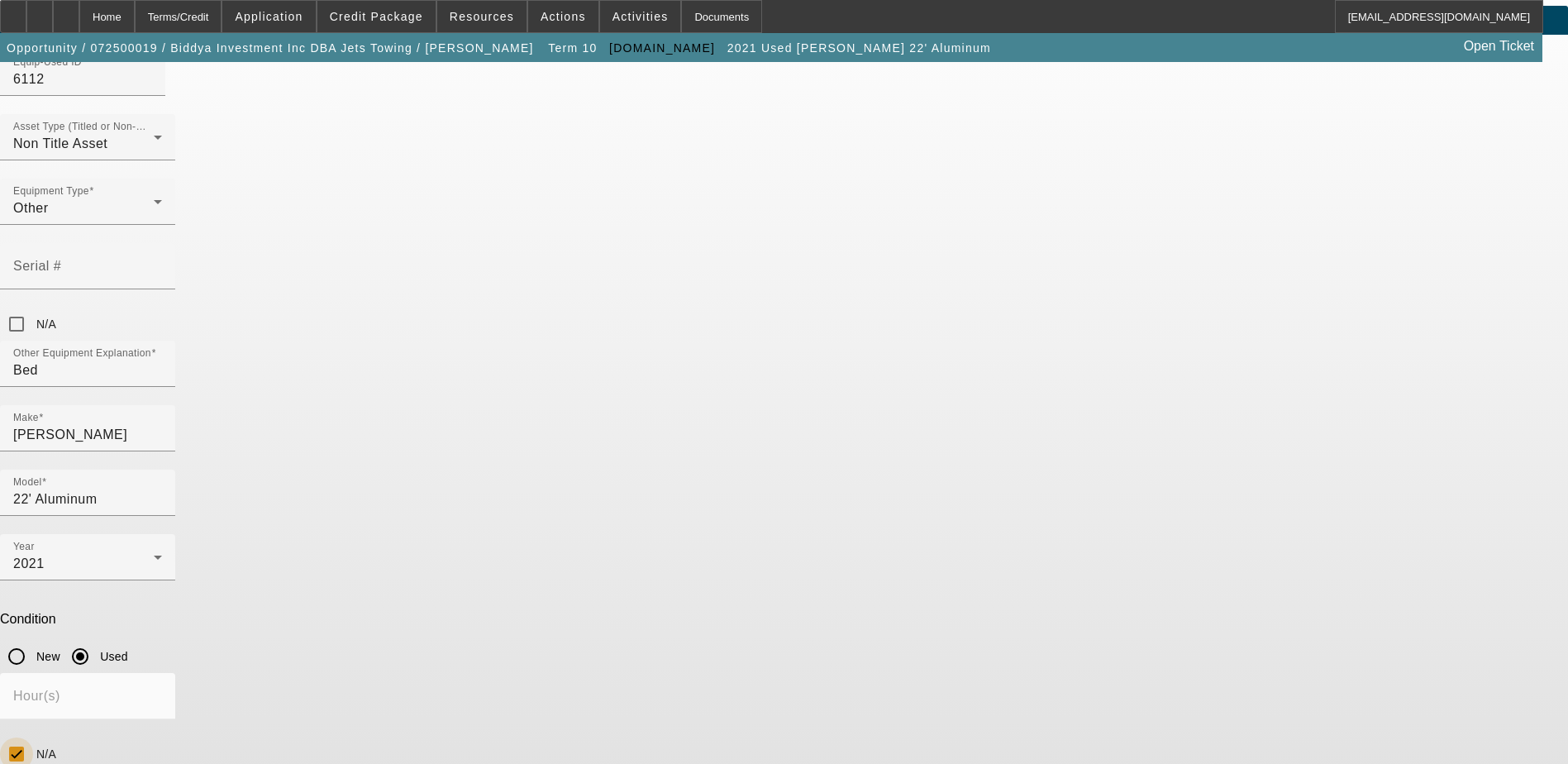
scroll to position [58, 0]
click at [175, 287] on div at bounding box center [87, 296] width 175 height 18
click at [61, 257] on mat-label "Serial #" at bounding box center [37, 264] width 48 height 14
click at [162, 261] on input "Serial #" at bounding box center [88, 271] width 149 height 20
type input "0220022503"
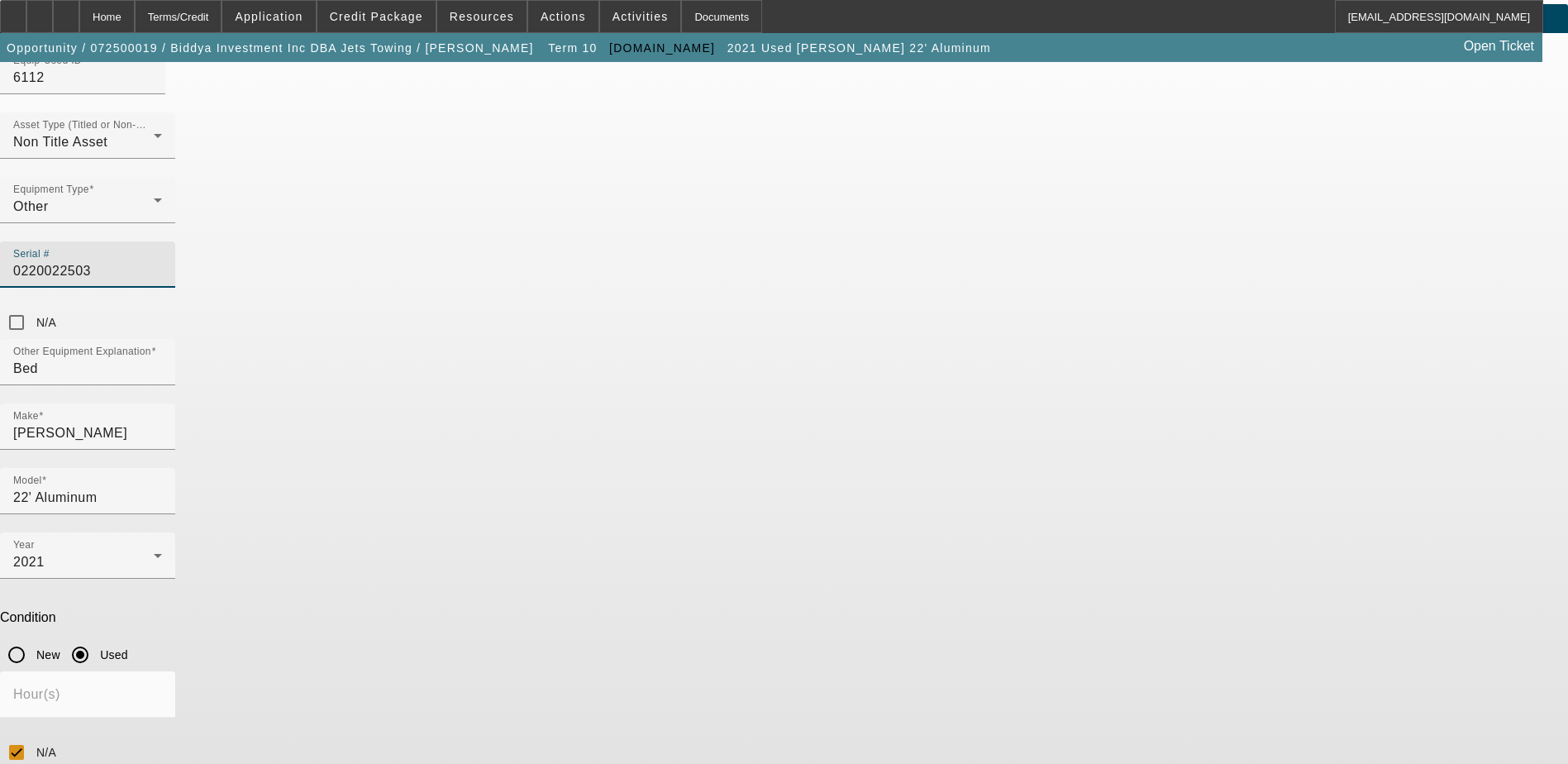
click at [1096, 308] on div "ASSET ENTRY Delete asset Equipment Equip-Used ID 6112 Asset Type (Titled or Non…" at bounding box center [784, 476] width 1568 height 943
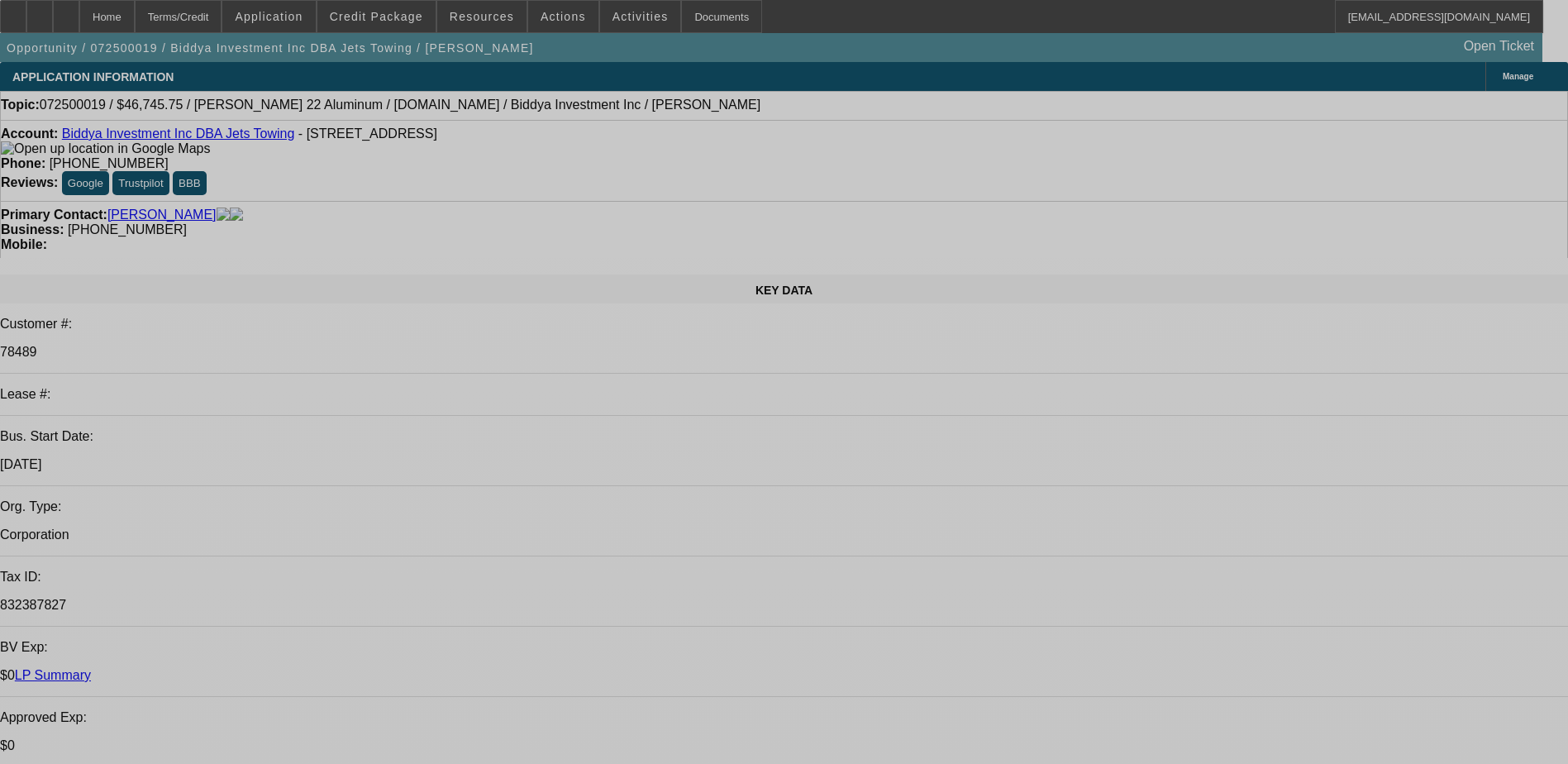
select select "0.15"
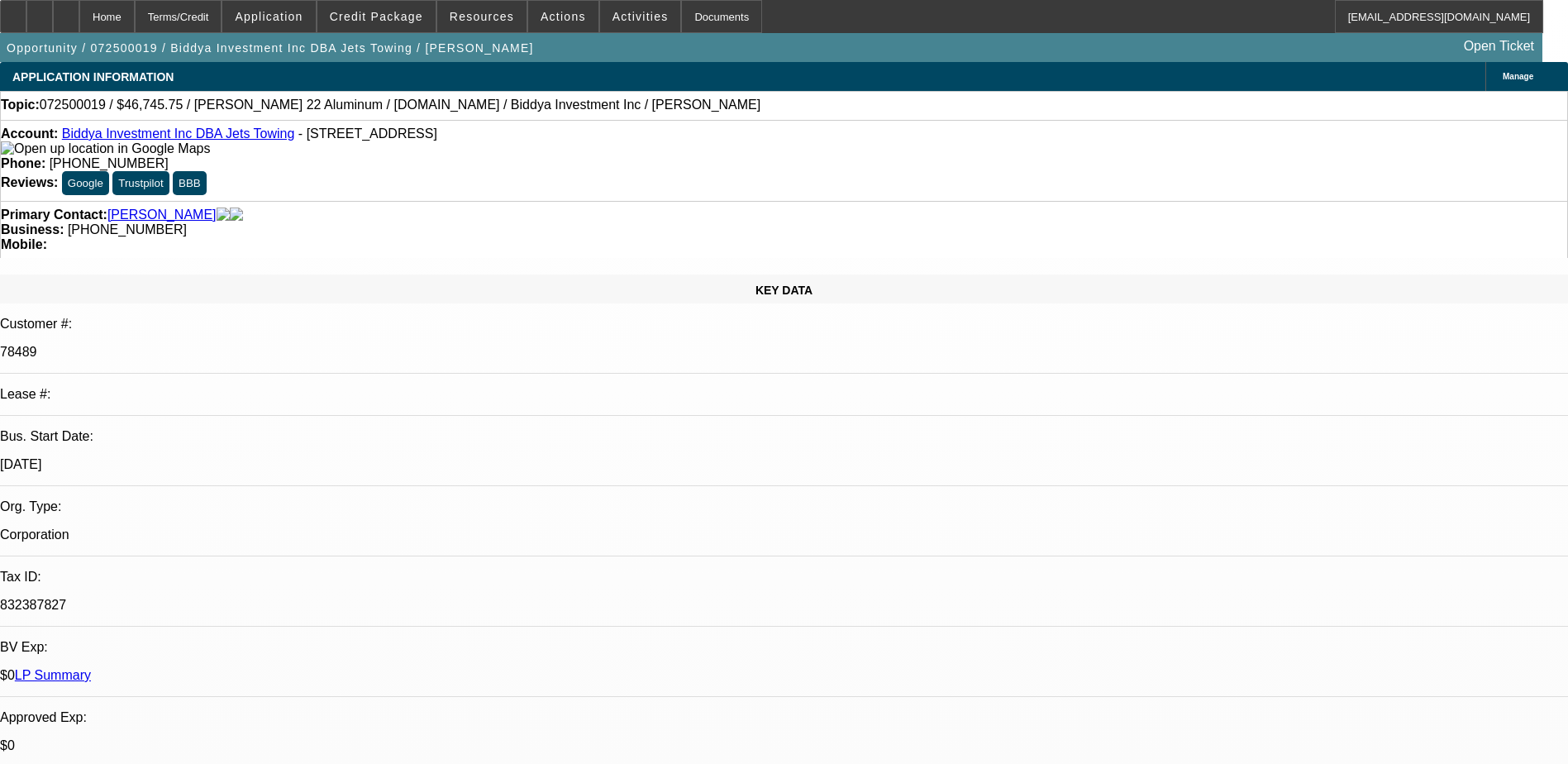
select select "0"
select select "6"
select select "0"
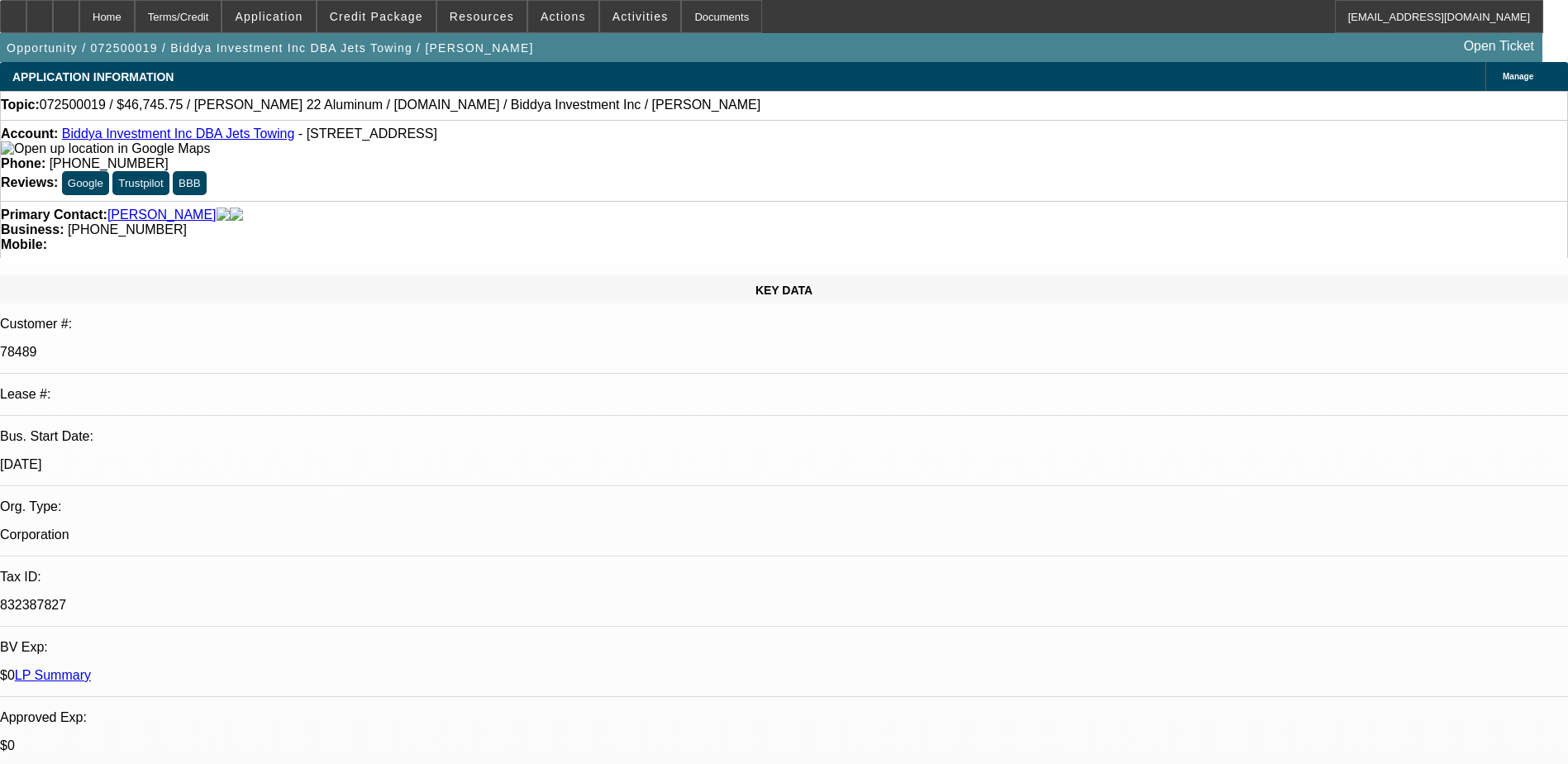
select select "0"
select select "6"
select select "0"
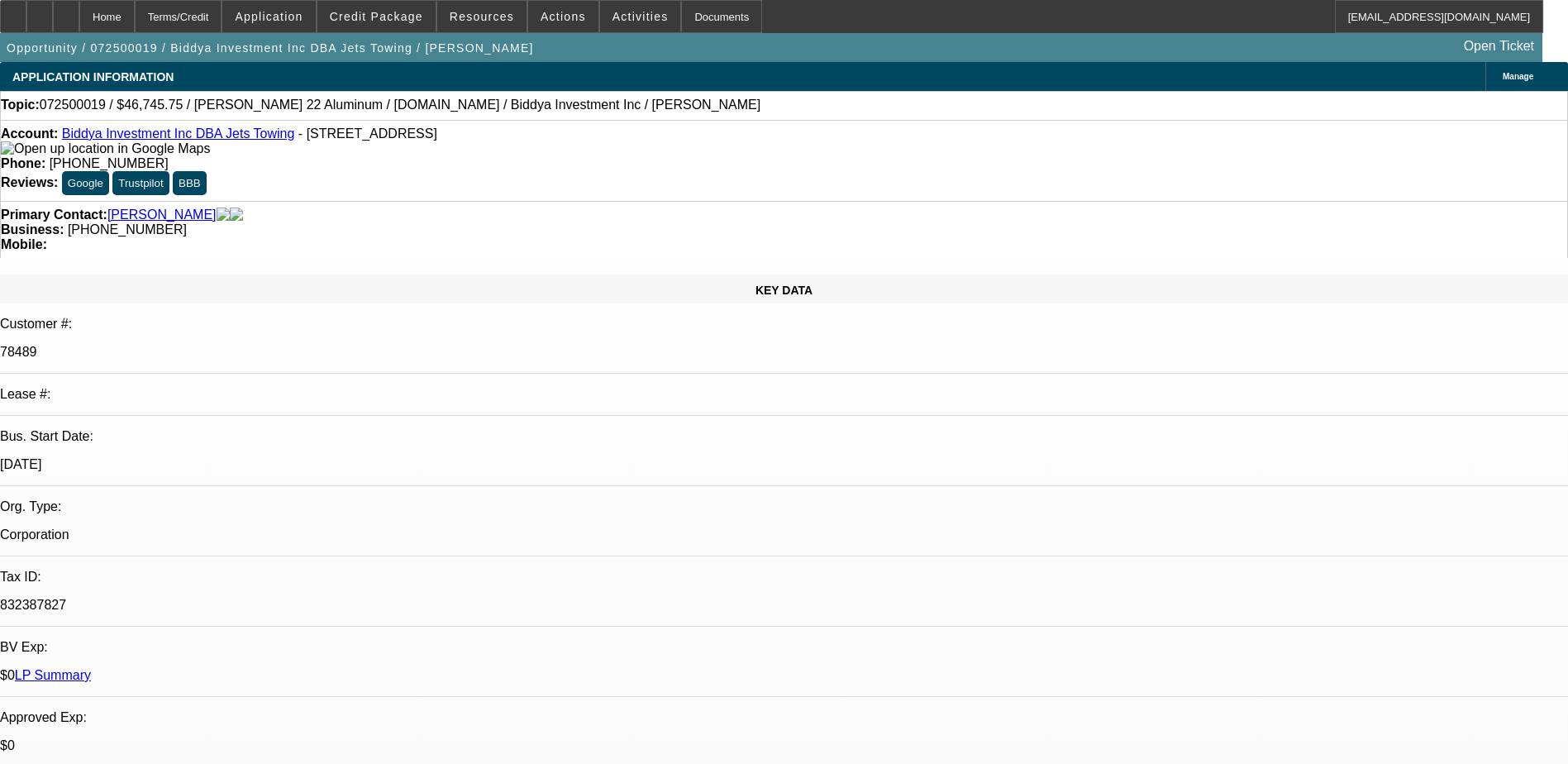
select select "6"
select select "0"
select select "6"
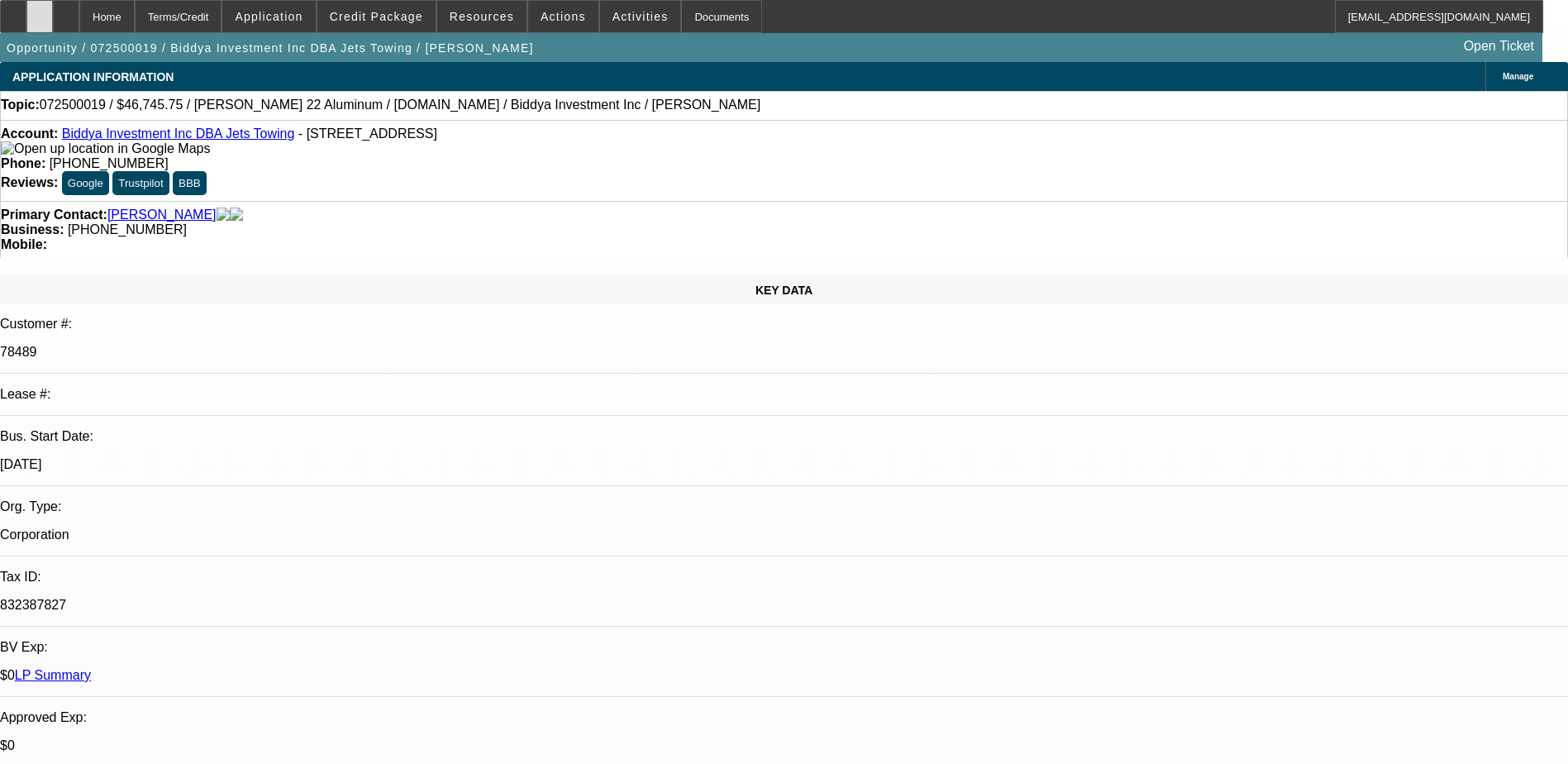
click at [53, 17] on div at bounding box center [40, 16] width 27 height 33
click at [387, 11] on span "Credit Package" at bounding box center [376, 16] width 93 height 13
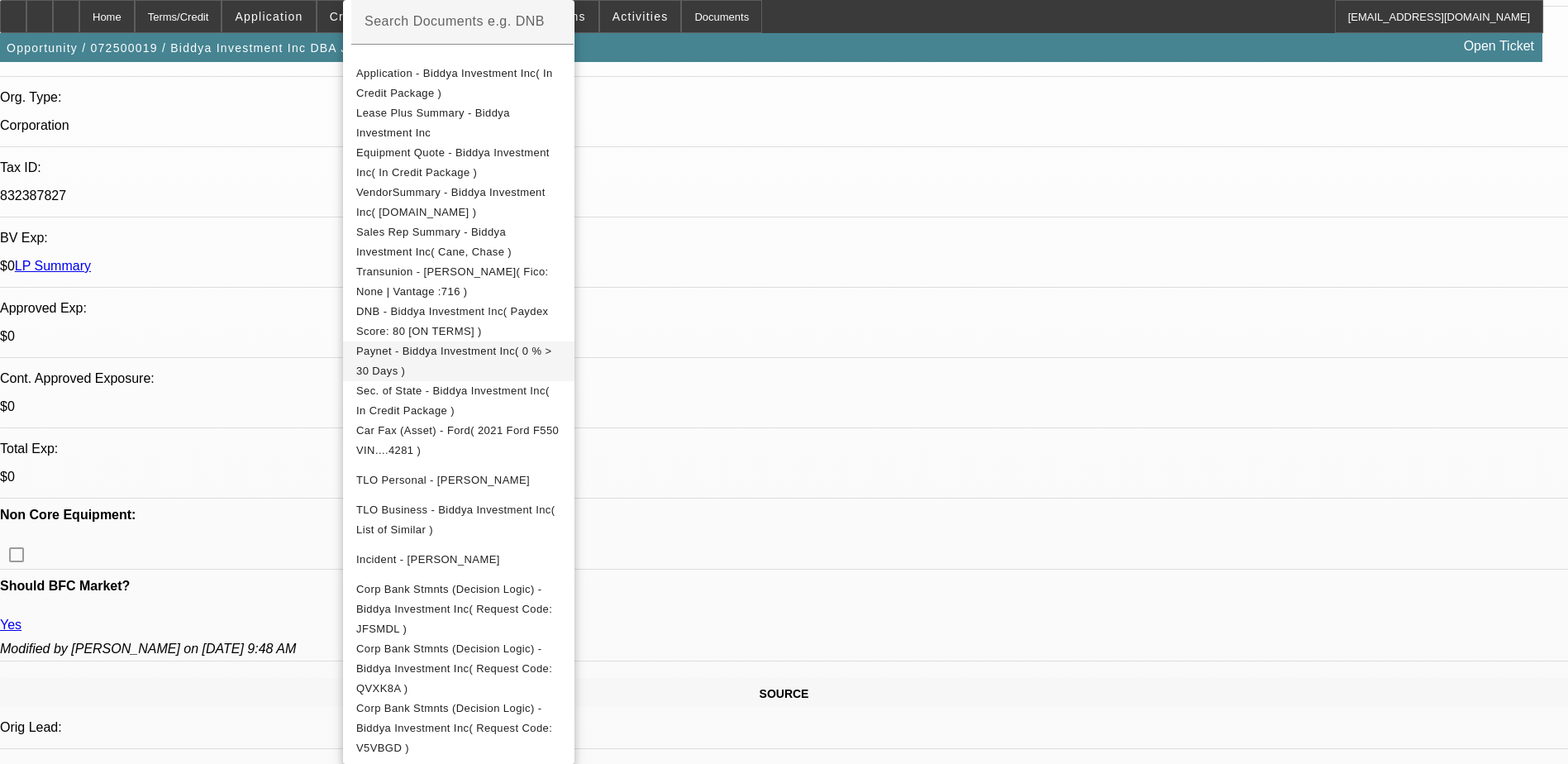
scroll to position [414, 0]
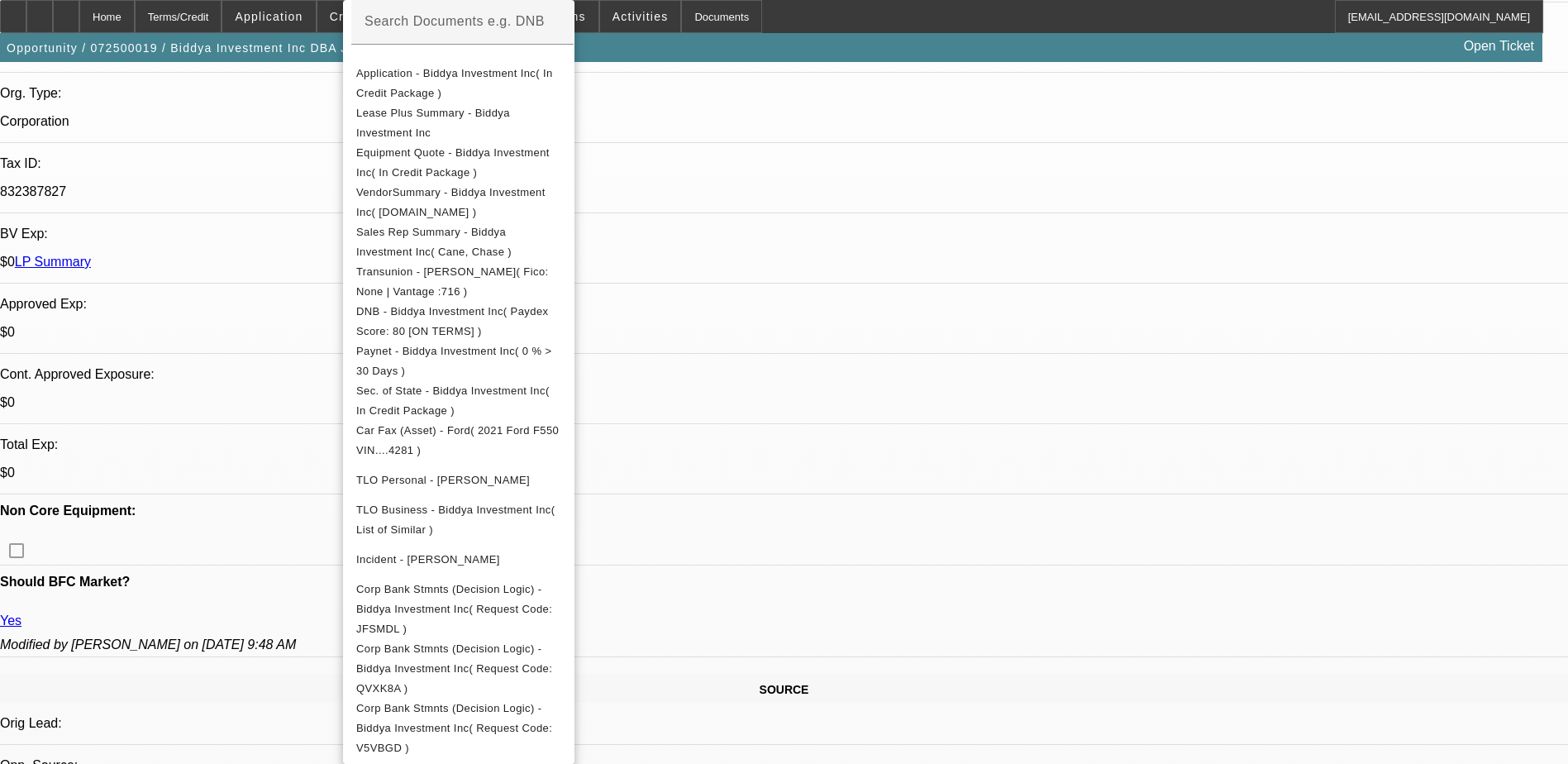
click at [863, 405] on div at bounding box center [784, 382] width 1568 height 764
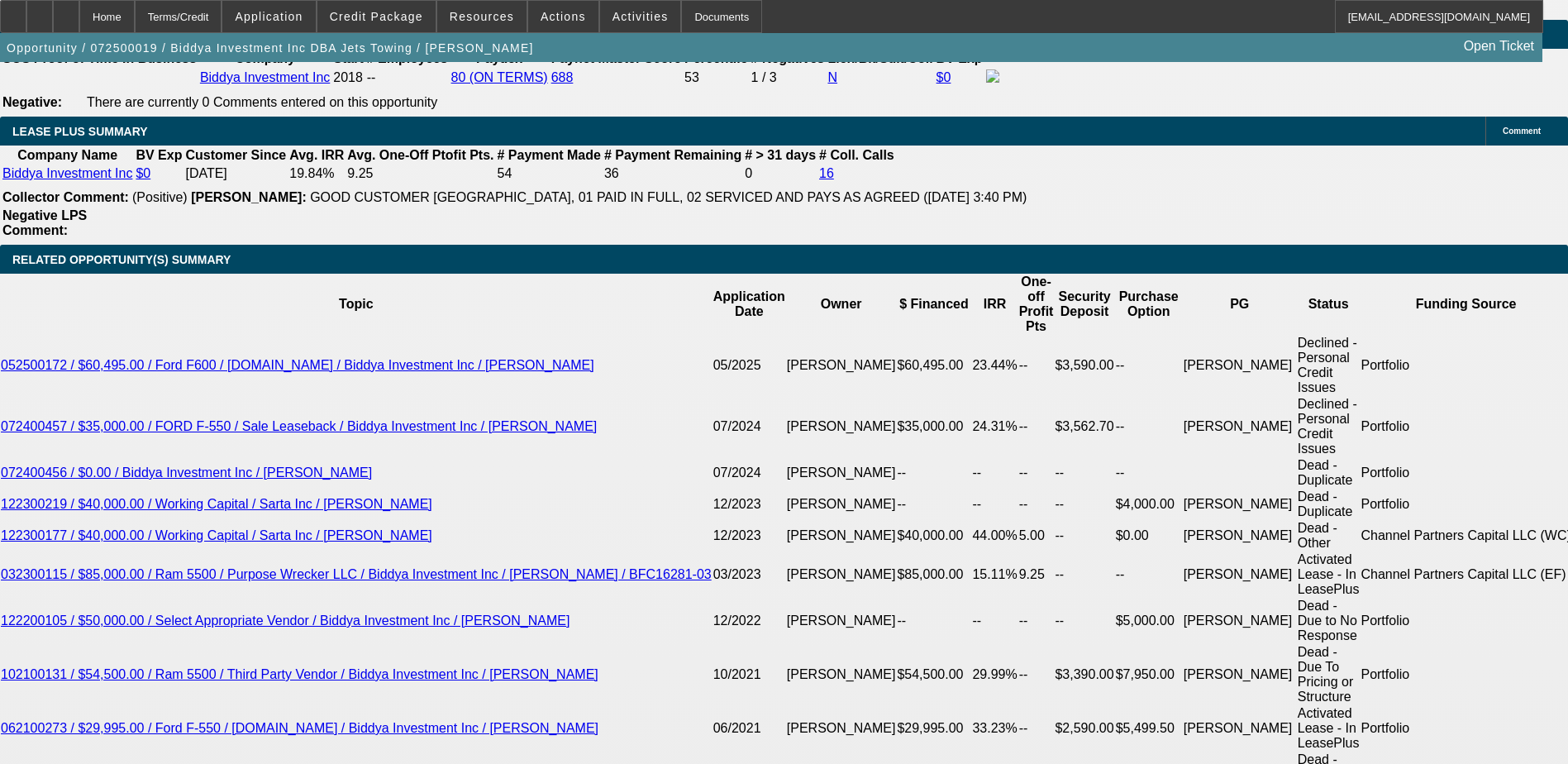
scroll to position [2728, 0]
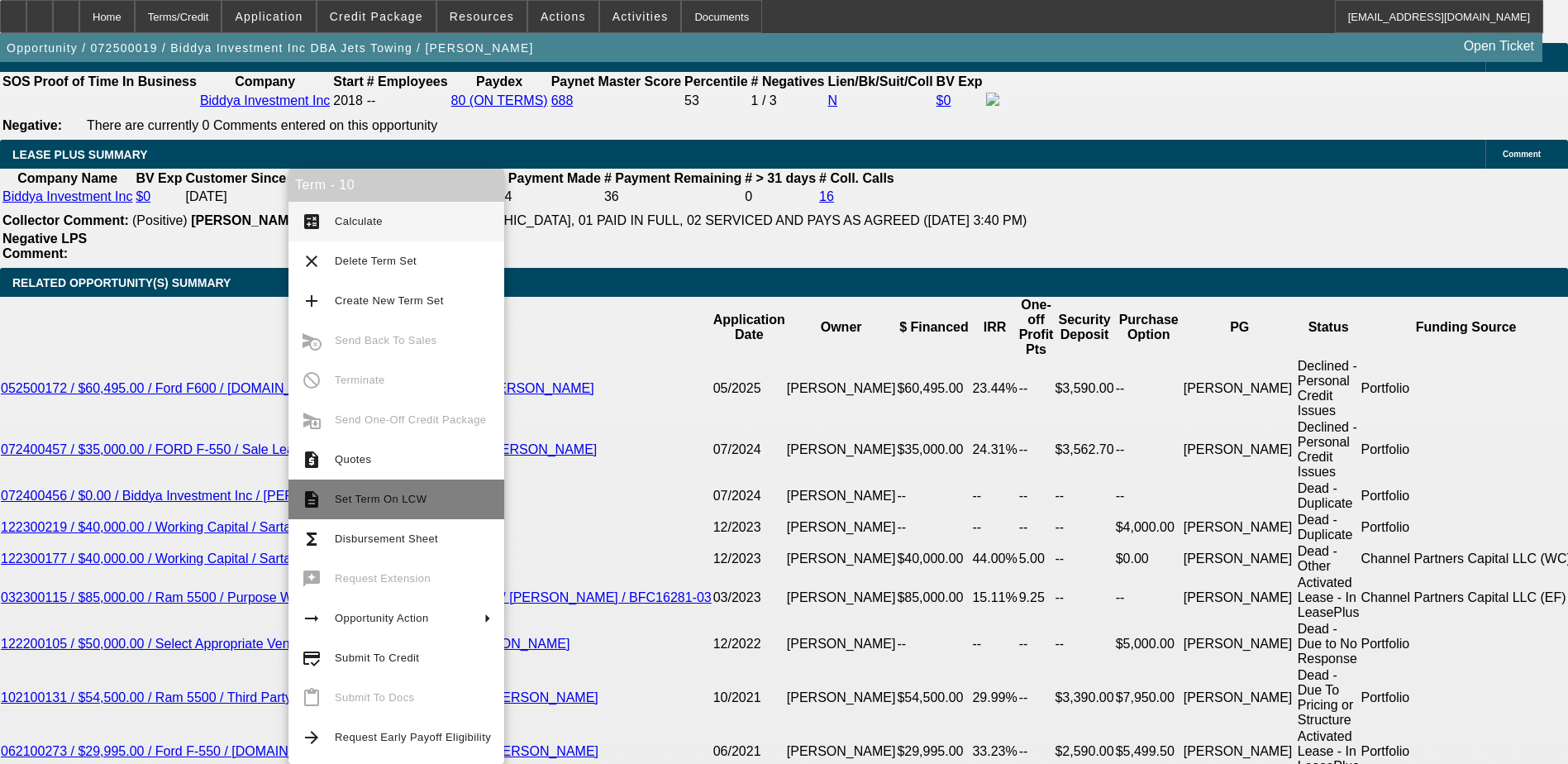
click at [384, 494] on span "Set Term On LCW" at bounding box center [380, 499] width 91 height 12
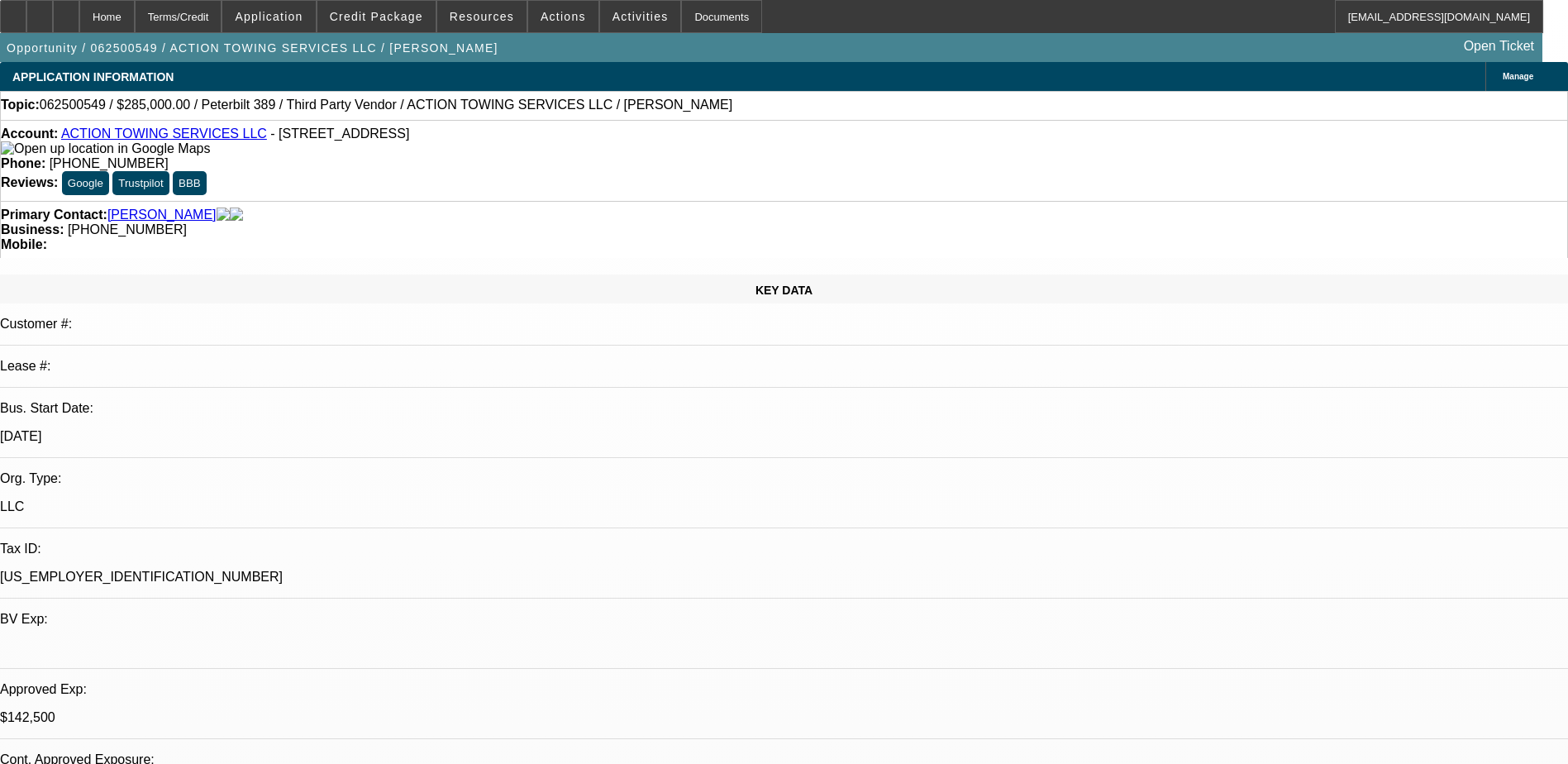
select select "0"
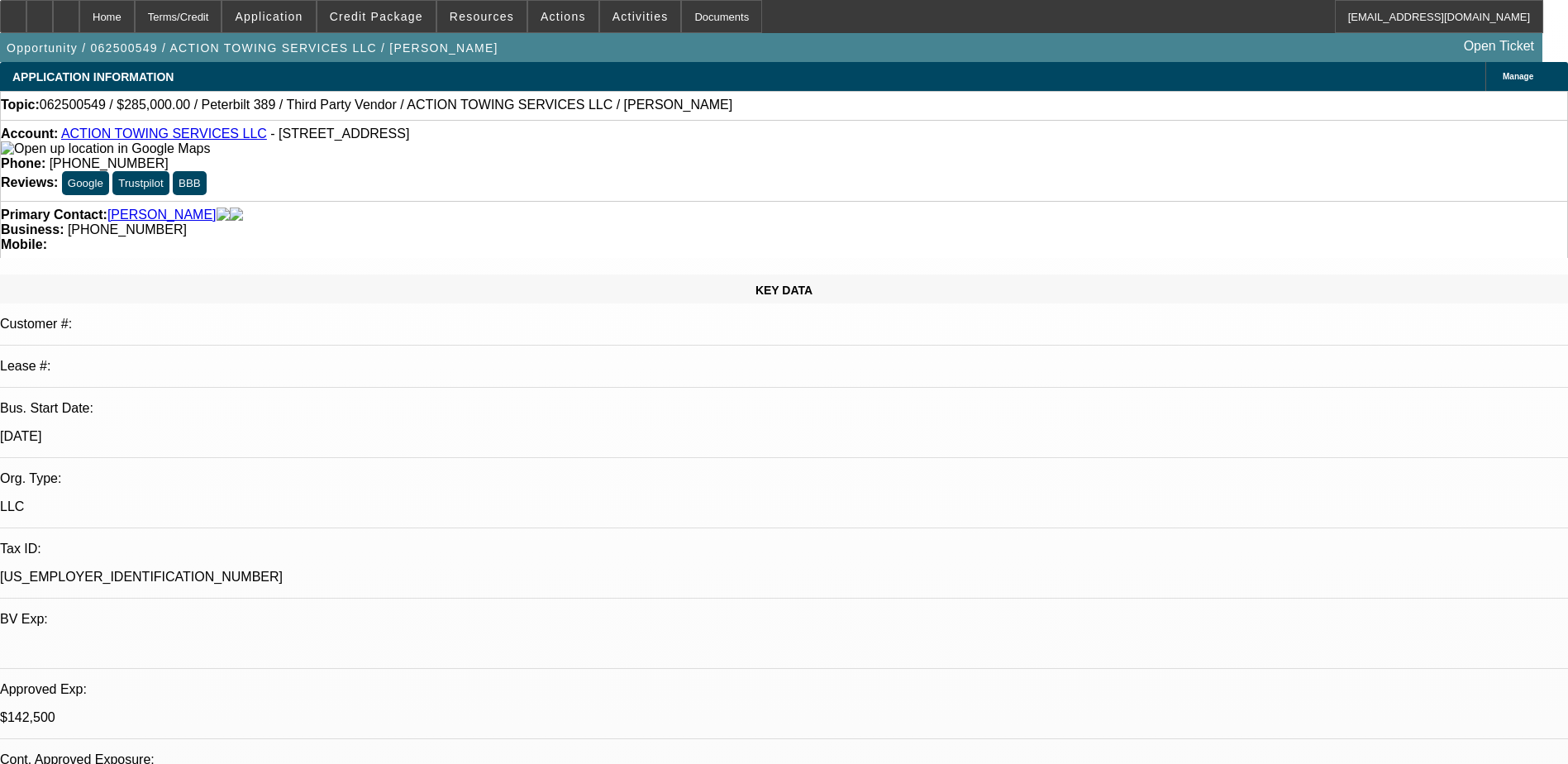
select select "0"
select select "0.1"
select select "0"
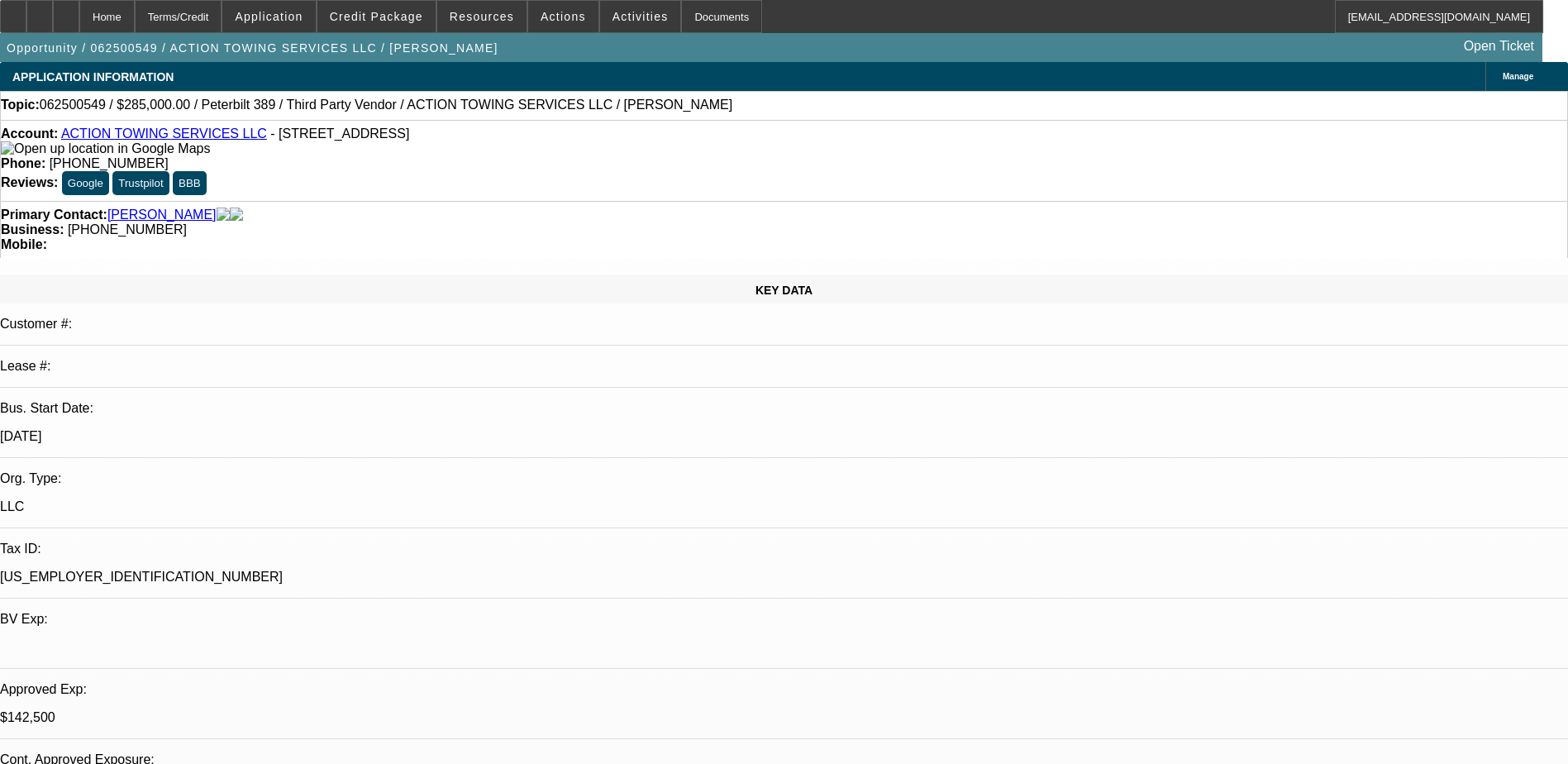
select select "0"
select select "0.1"
select select "1"
select select "3"
select select "6"
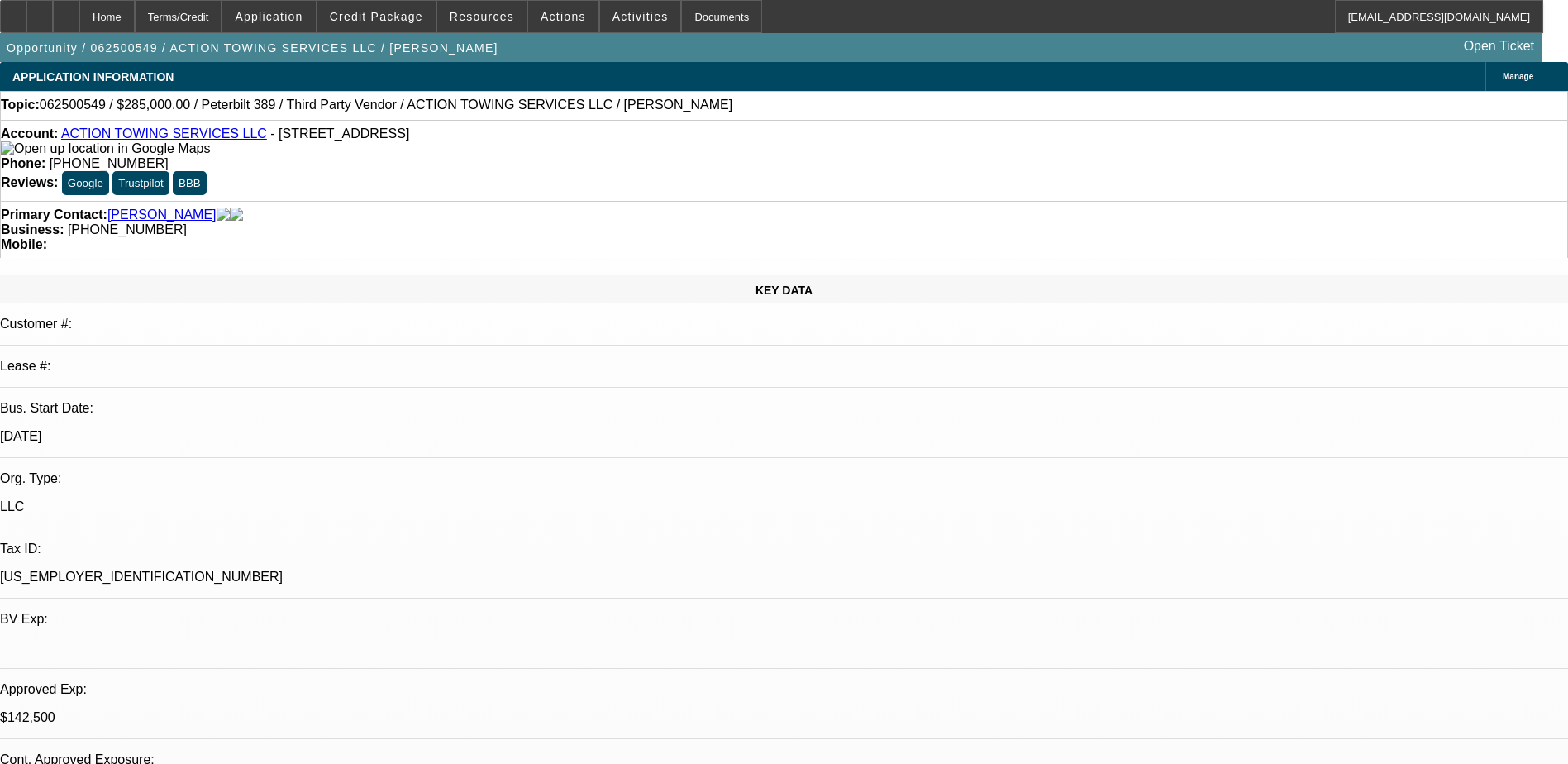
select select "1"
select select "3"
select select "6"
select select "1"
select select "3"
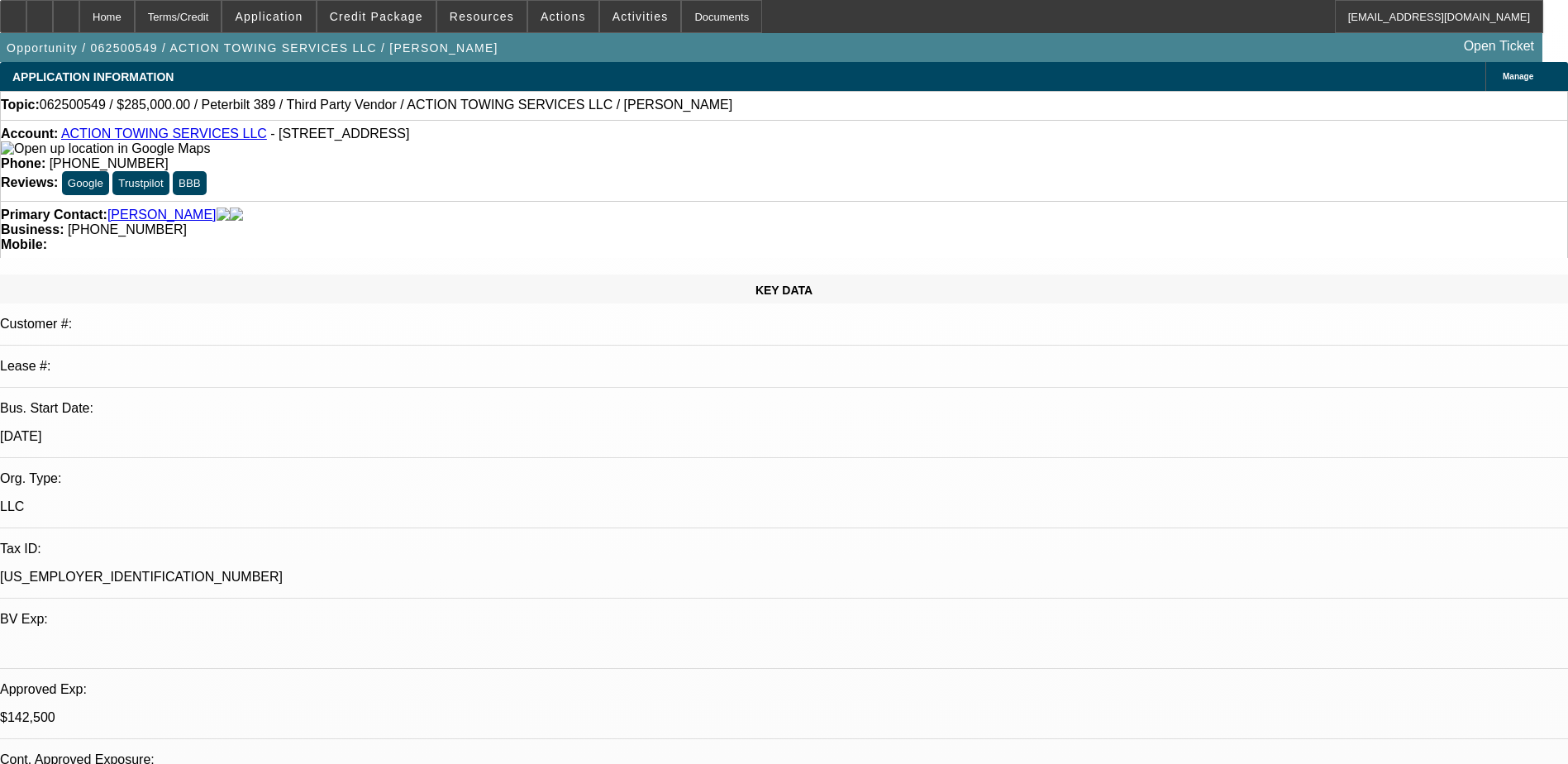
select select "4"
select select "1"
select select "3"
select select "4"
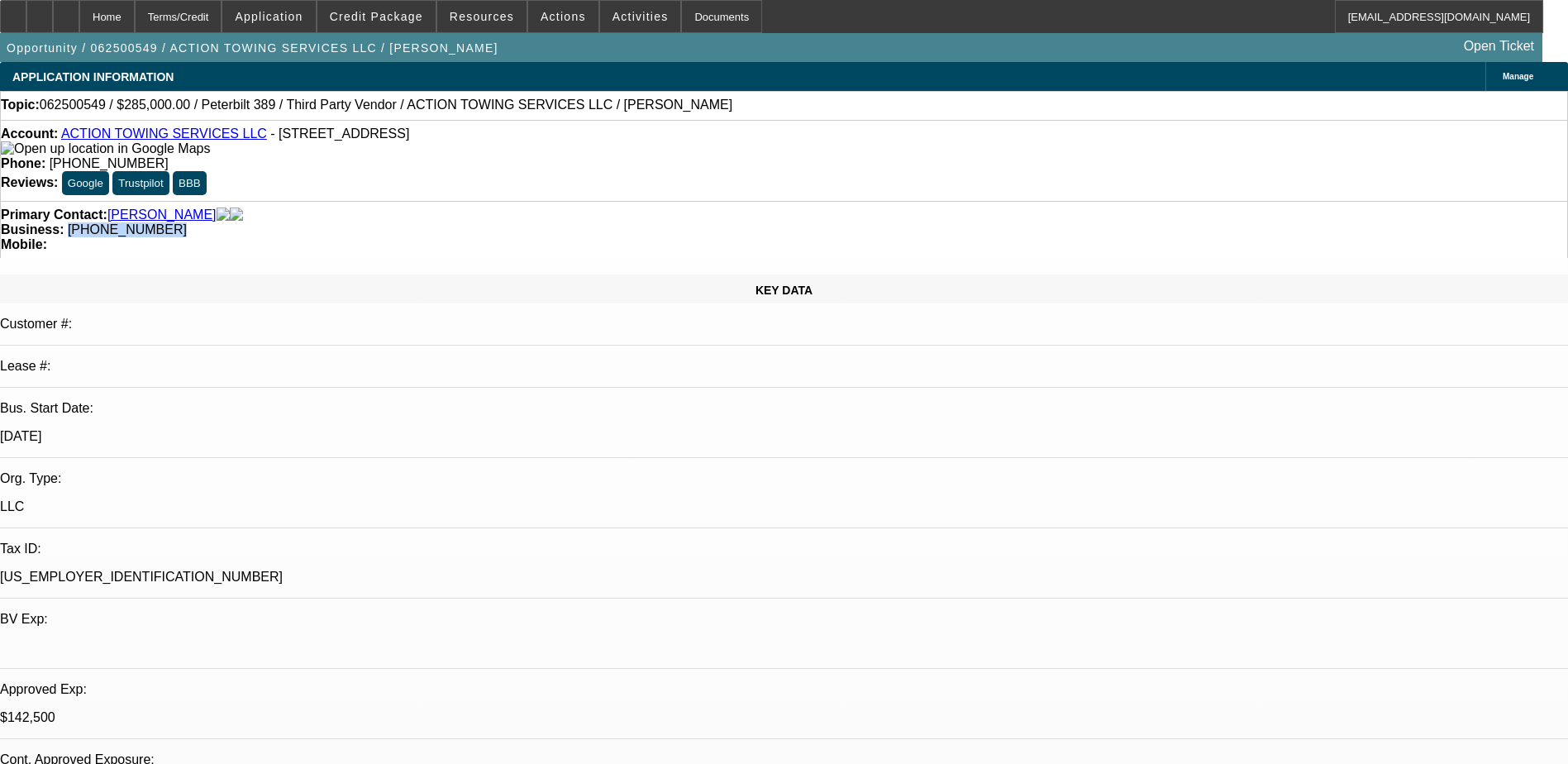
drag, startPoint x: 690, startPoint y: 178, endPoint x: 590, endPoint y: 180, distance: 100.0
click at [590, 223] on div "Business: (941) 735-0331" at bounding box center [784, 230] width 1566 height 15
copy span "(941) 735-0331"
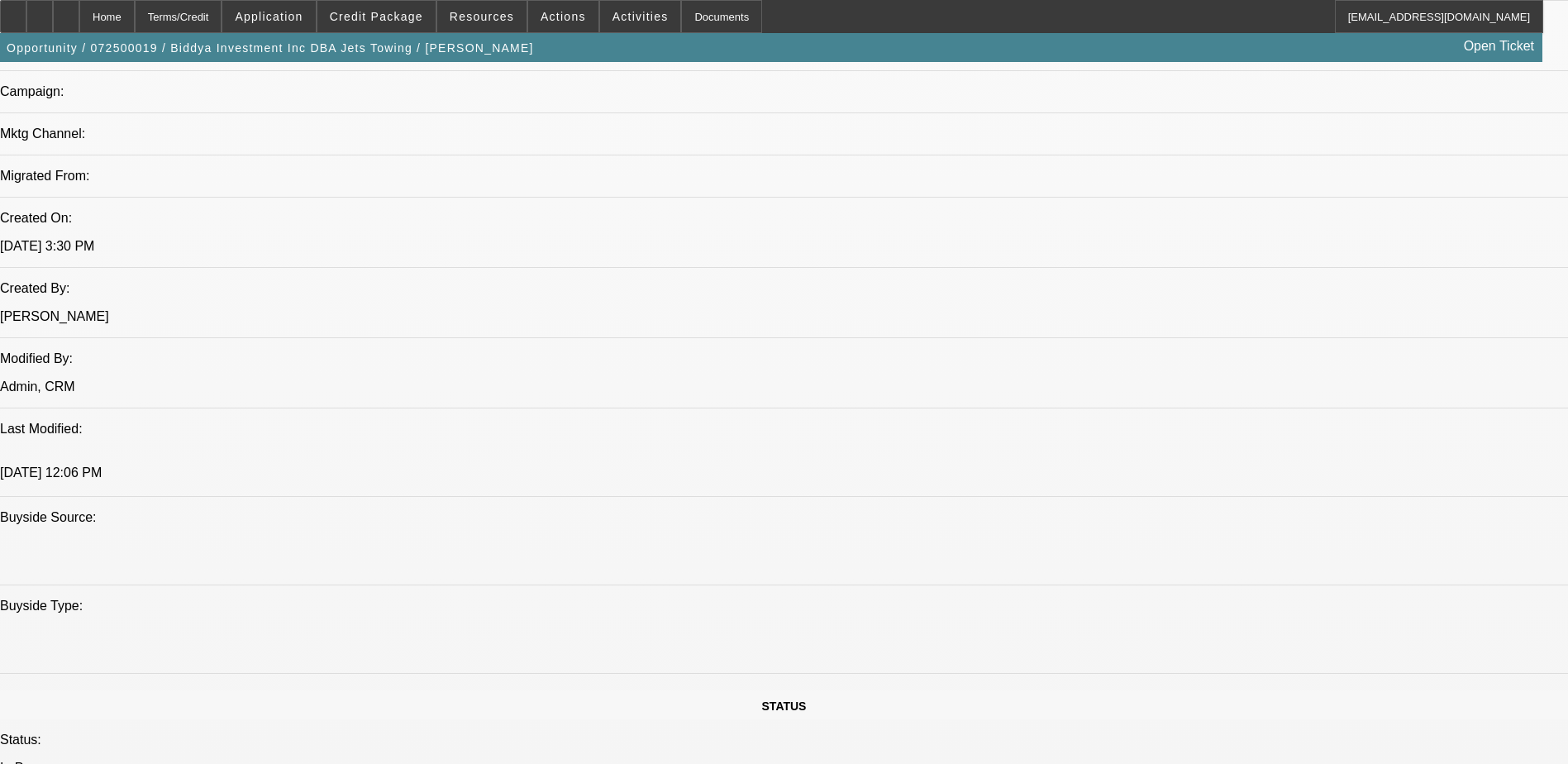
select select "0.15"
select select "0"
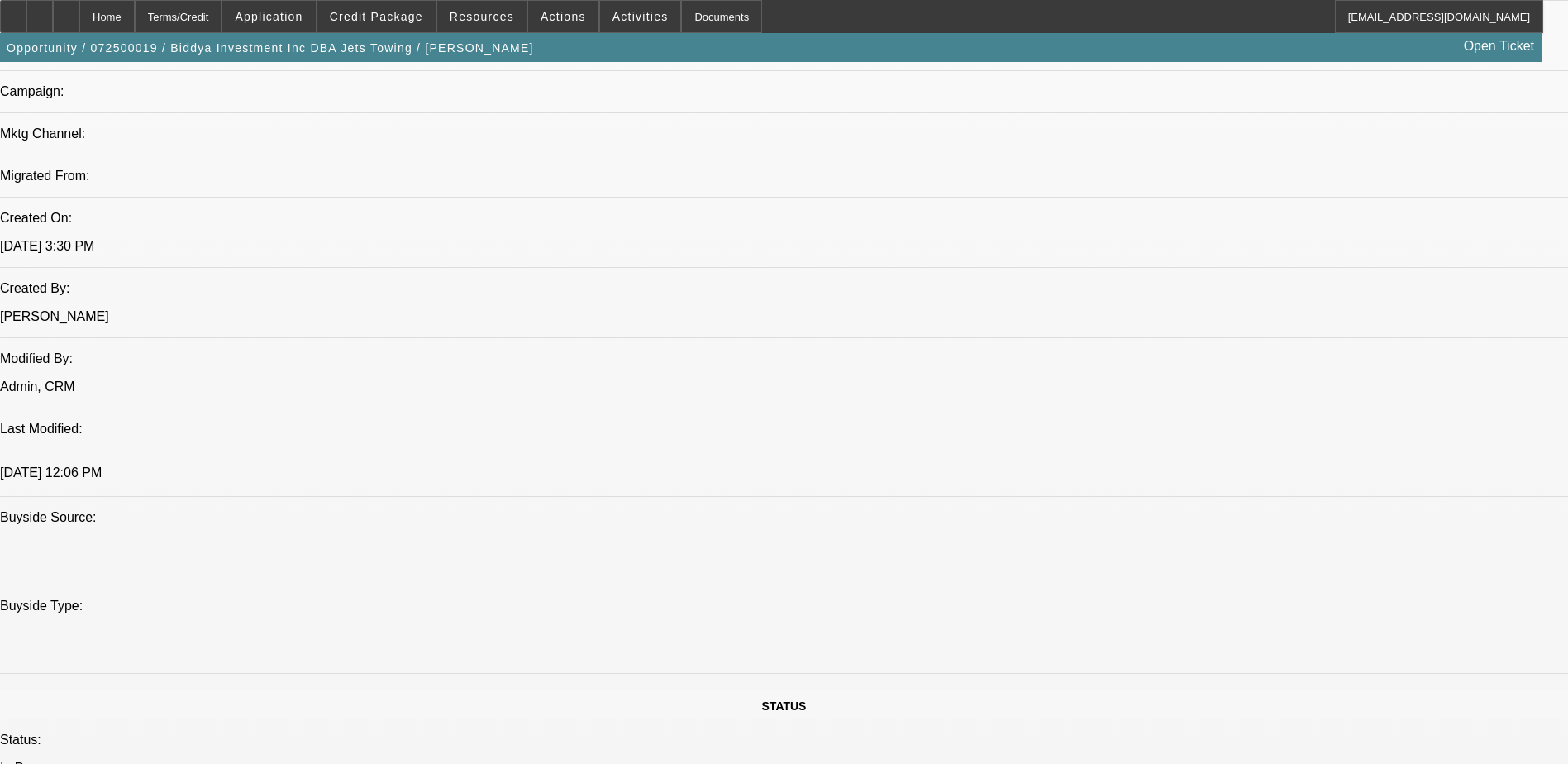
select select "0"
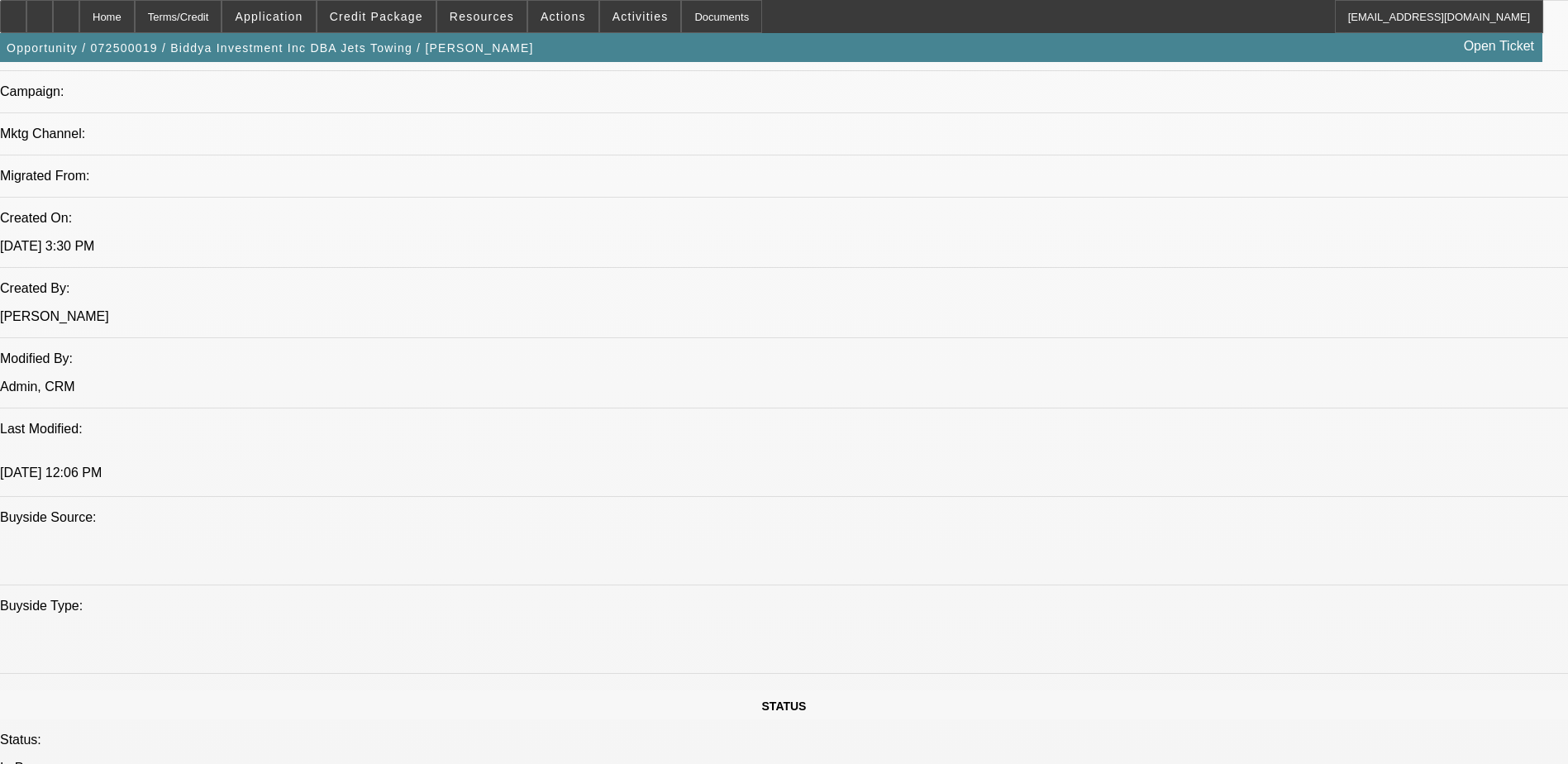
select select "0"
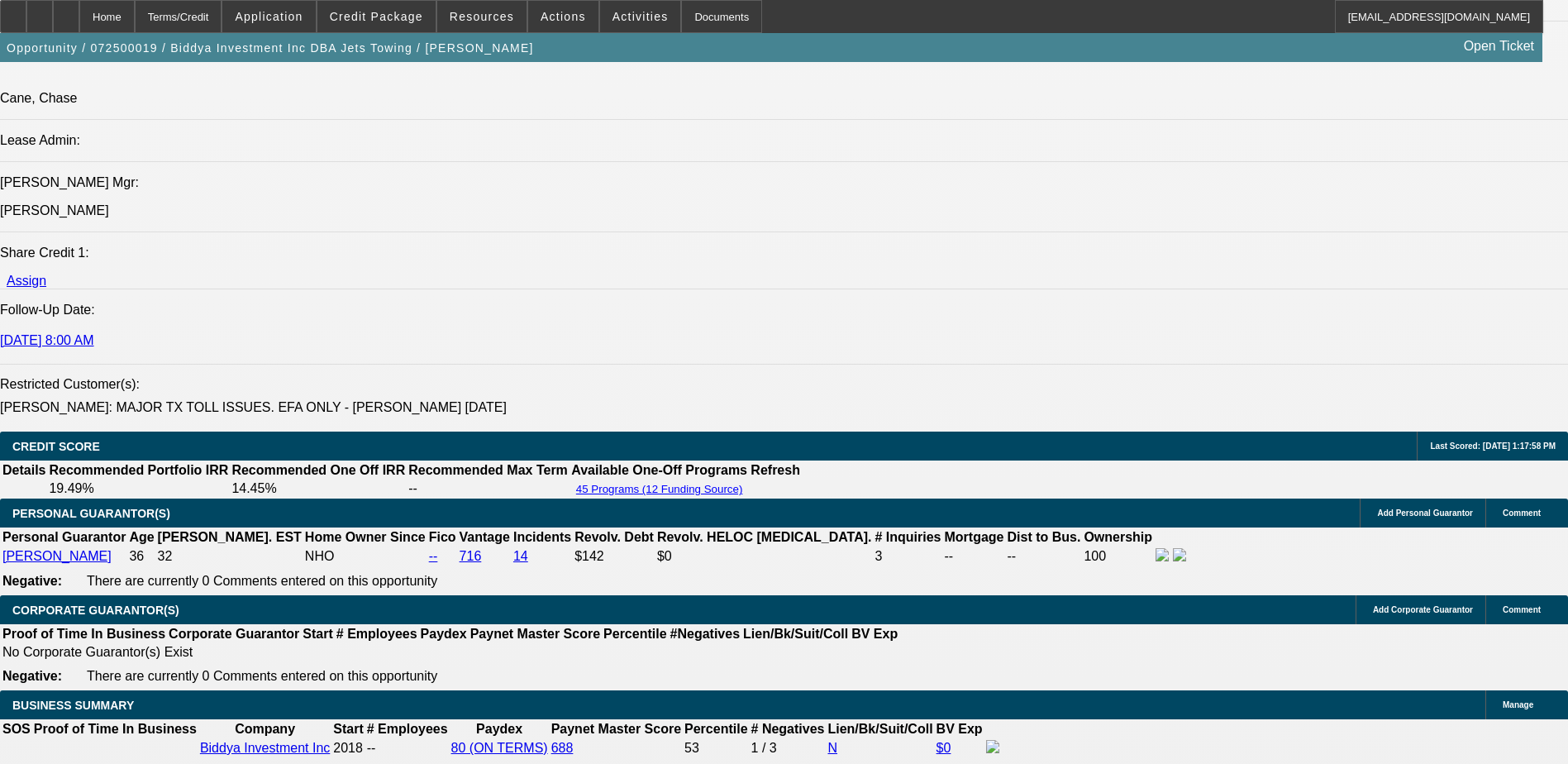
select select "1"
select select "6"
select select "1"
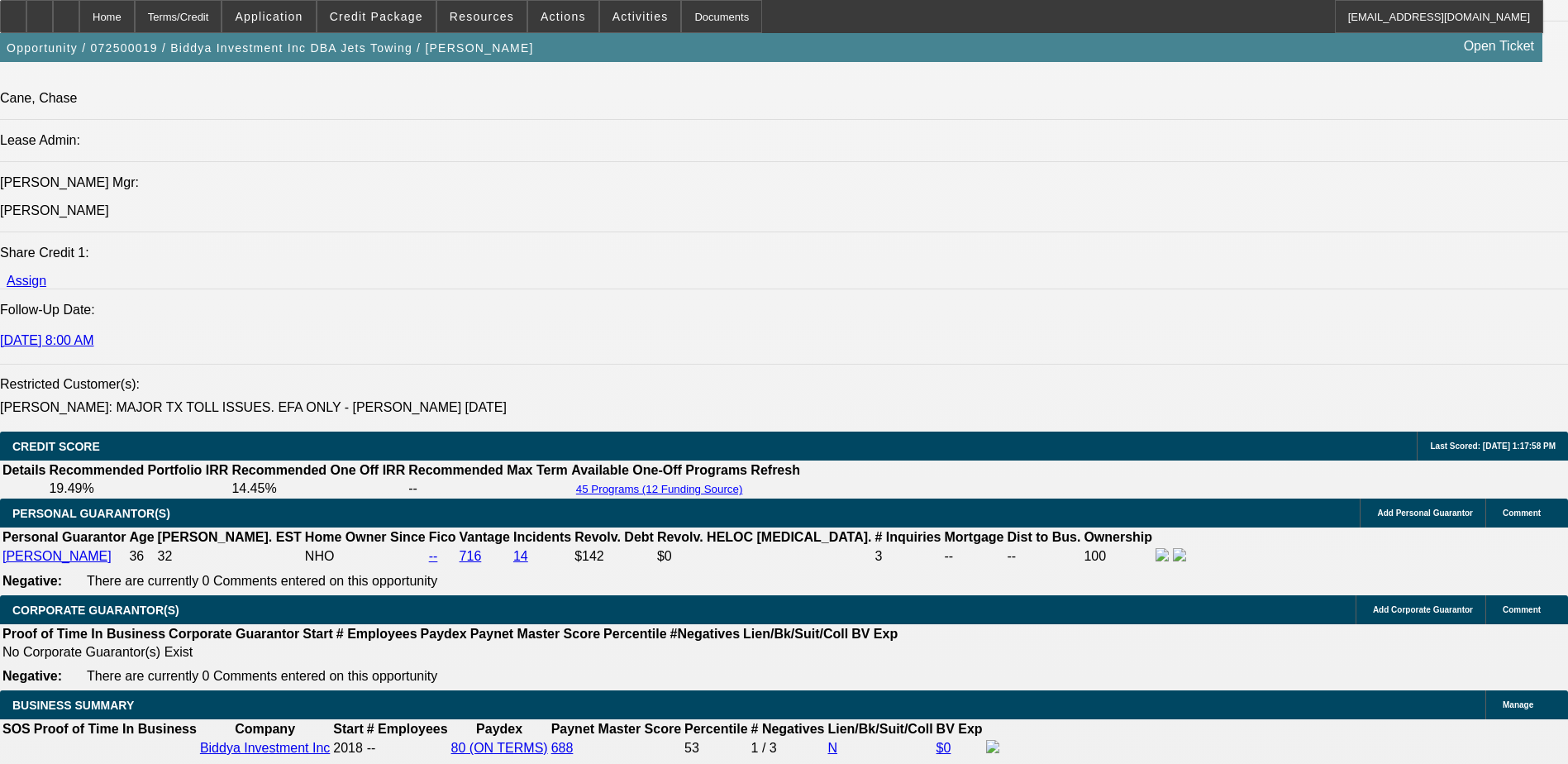
select select "6"
select select "1"
select select "6"
select select "1"
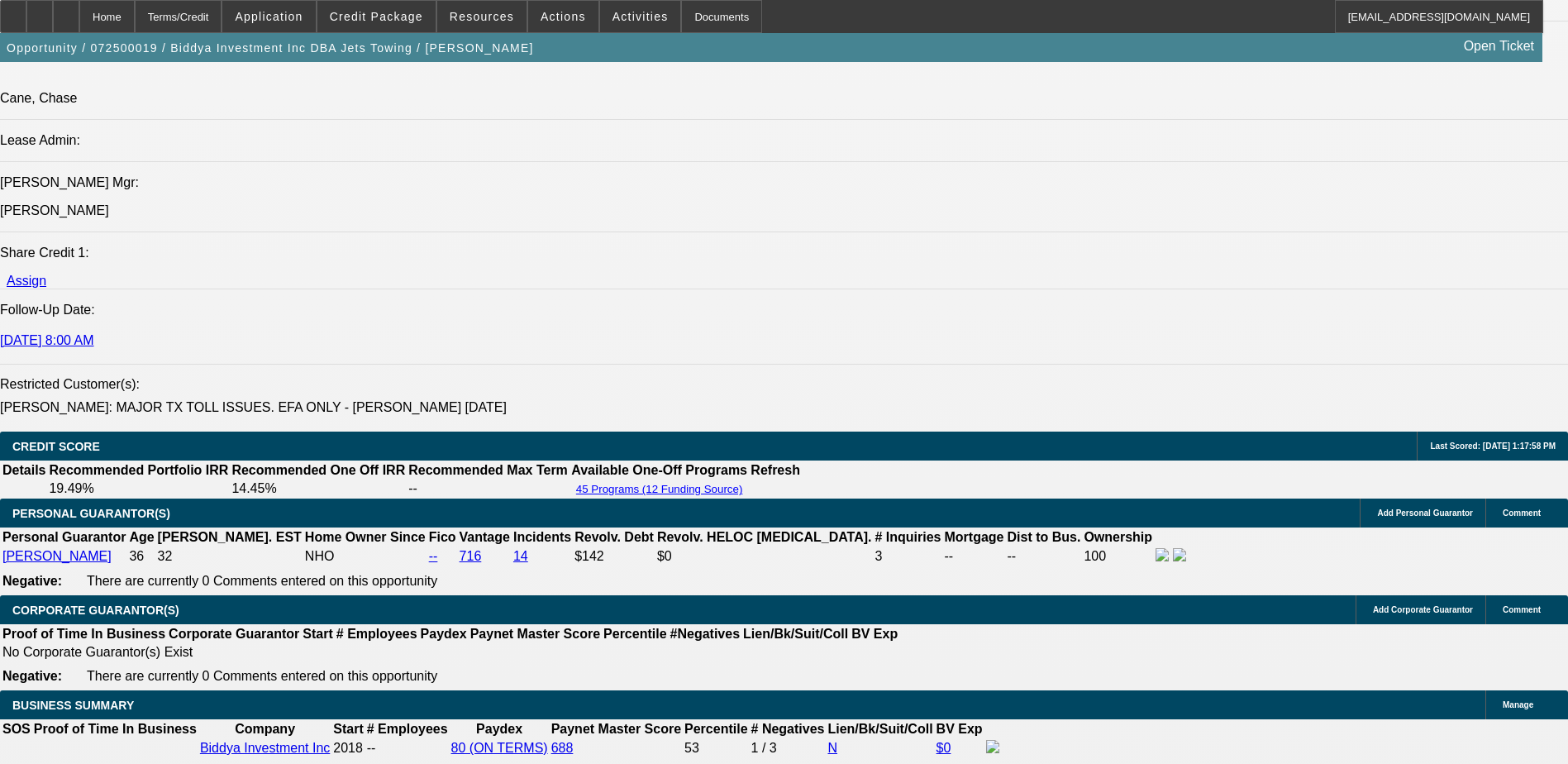
select select "1"
select select "6"
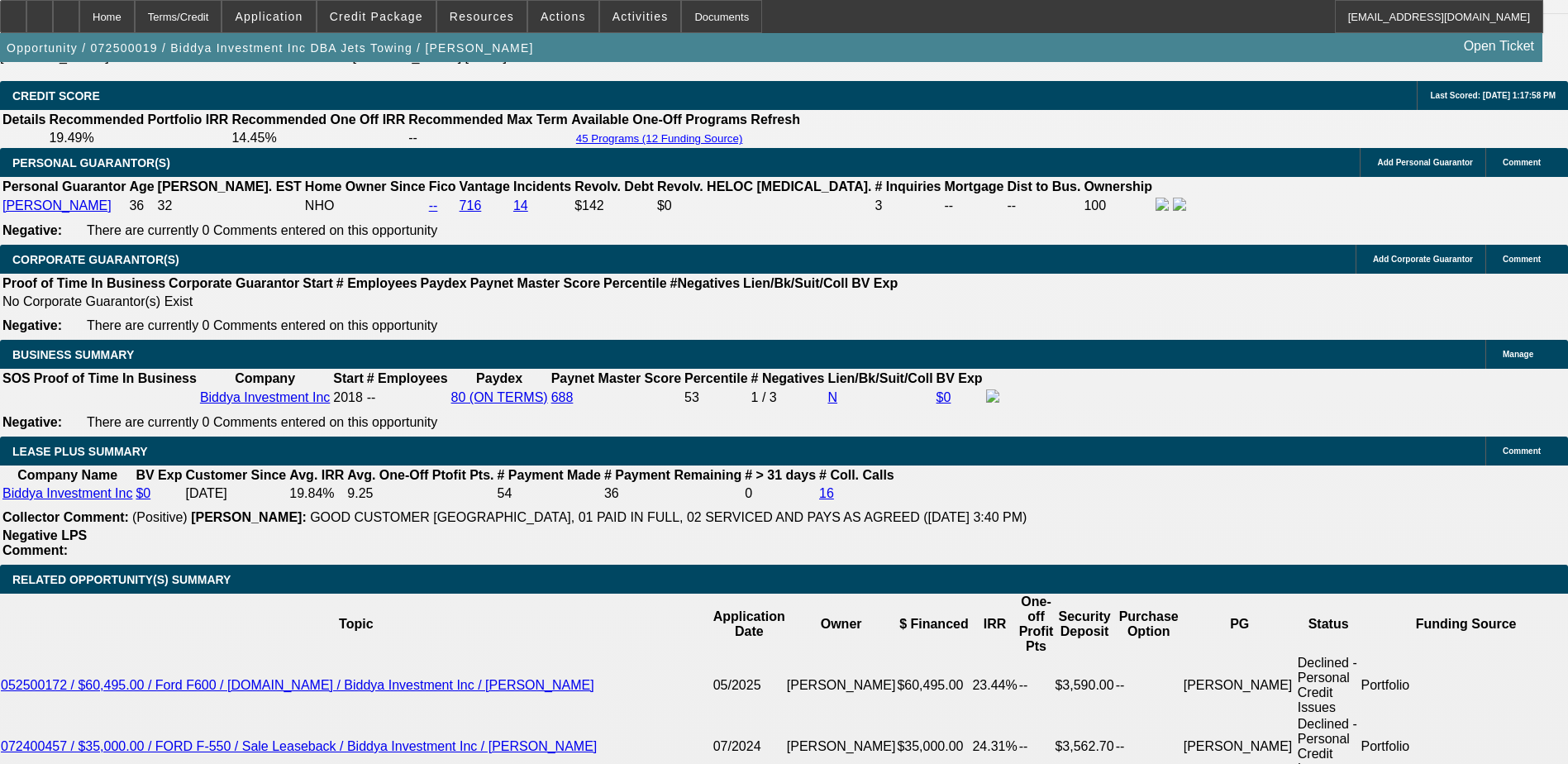
scroll to position [2672, 0]
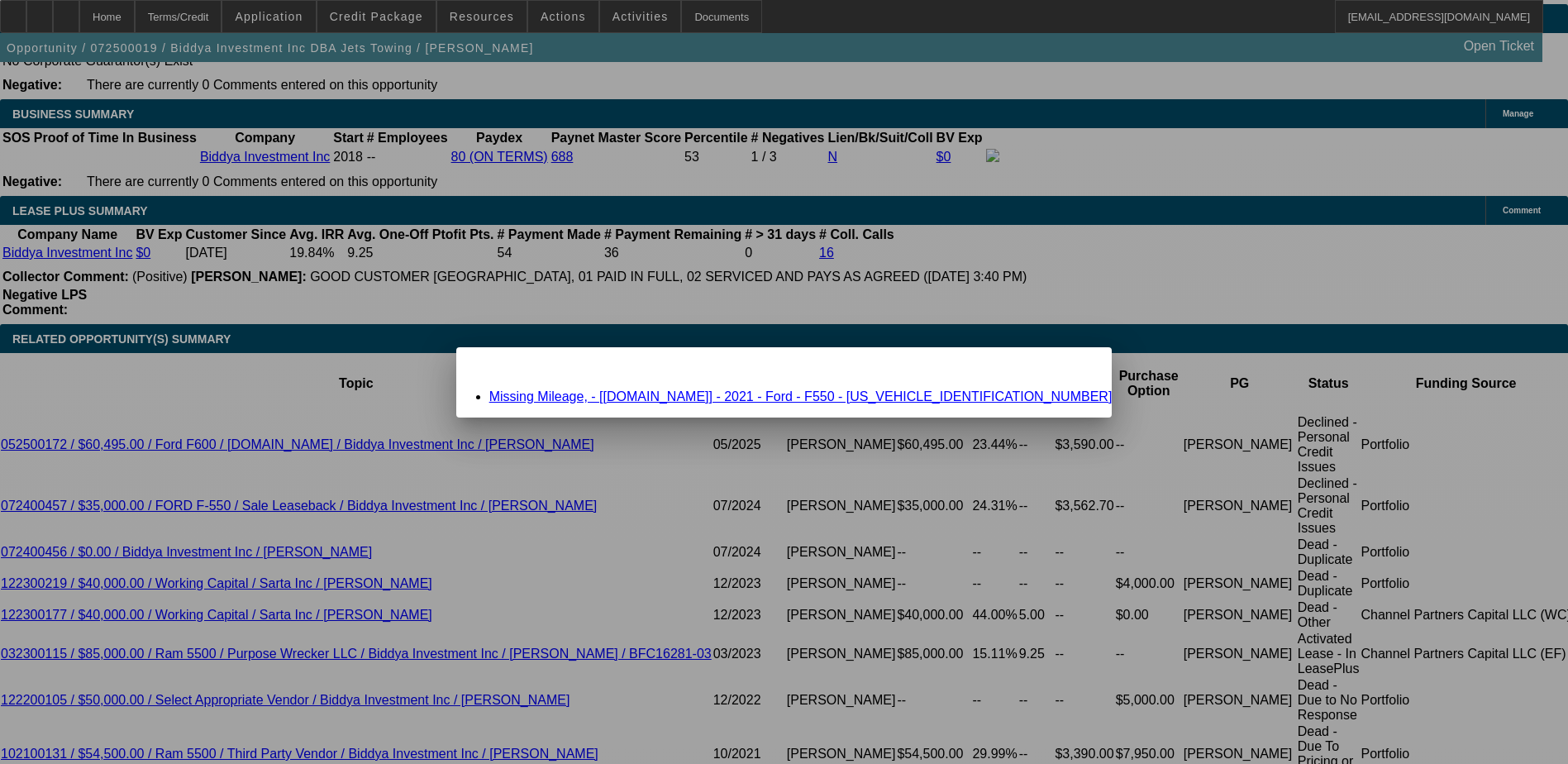
scroll to position [0, 0]
click at [763, 394] on link "Missing Mileage, - [[DOMAIN_NAME]] - 2021 - Ford - F550 - [US_VEHICLE_IDENTIFIC…" at bounding box center [800, 397] width 623 height 14
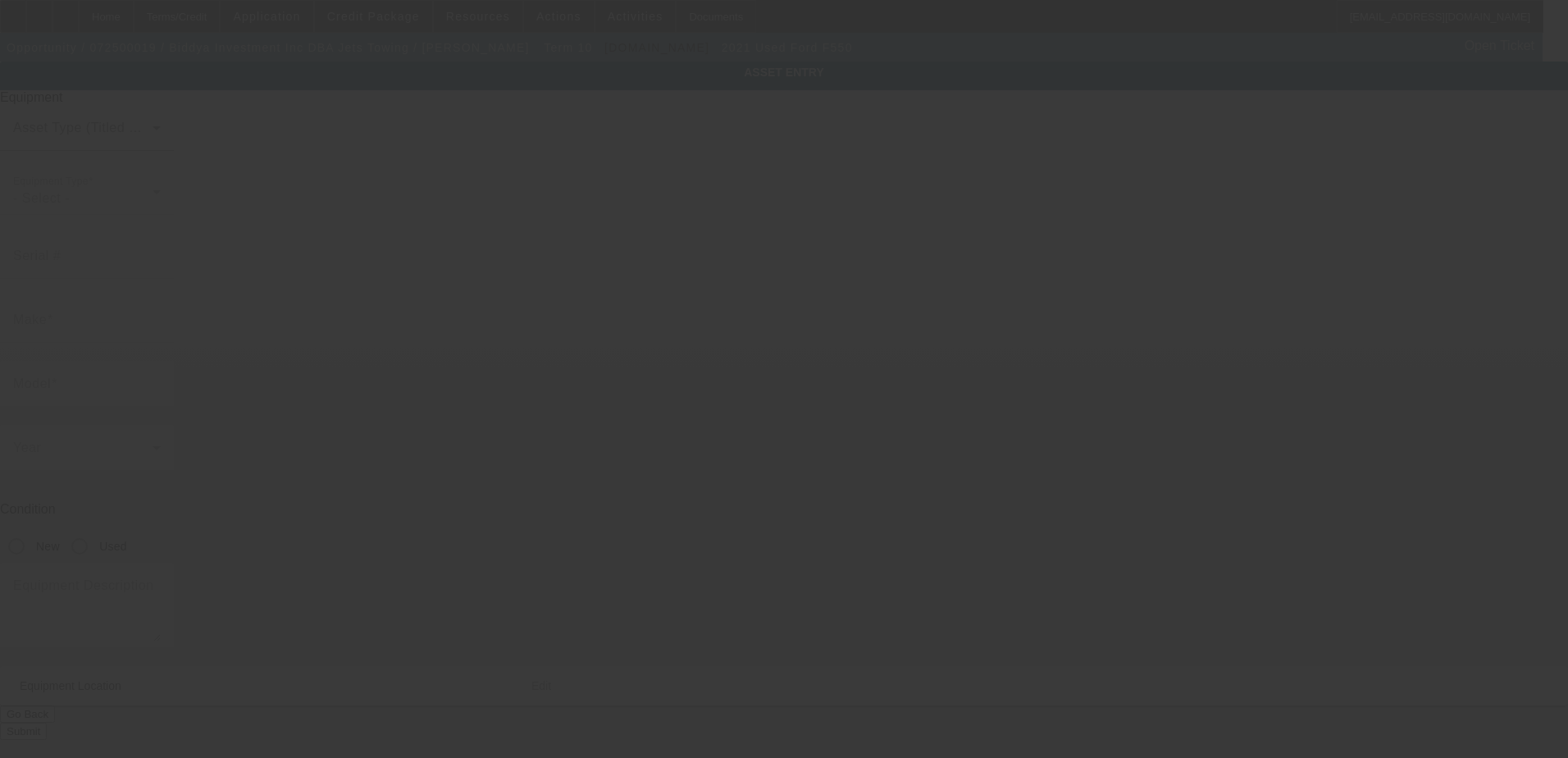
type input "[US_VEHICLE_IDENTIFICATION_NUMBER]"
type input "Ford"
type input "f550"
radio input "true"
type textarea "Ford F550"
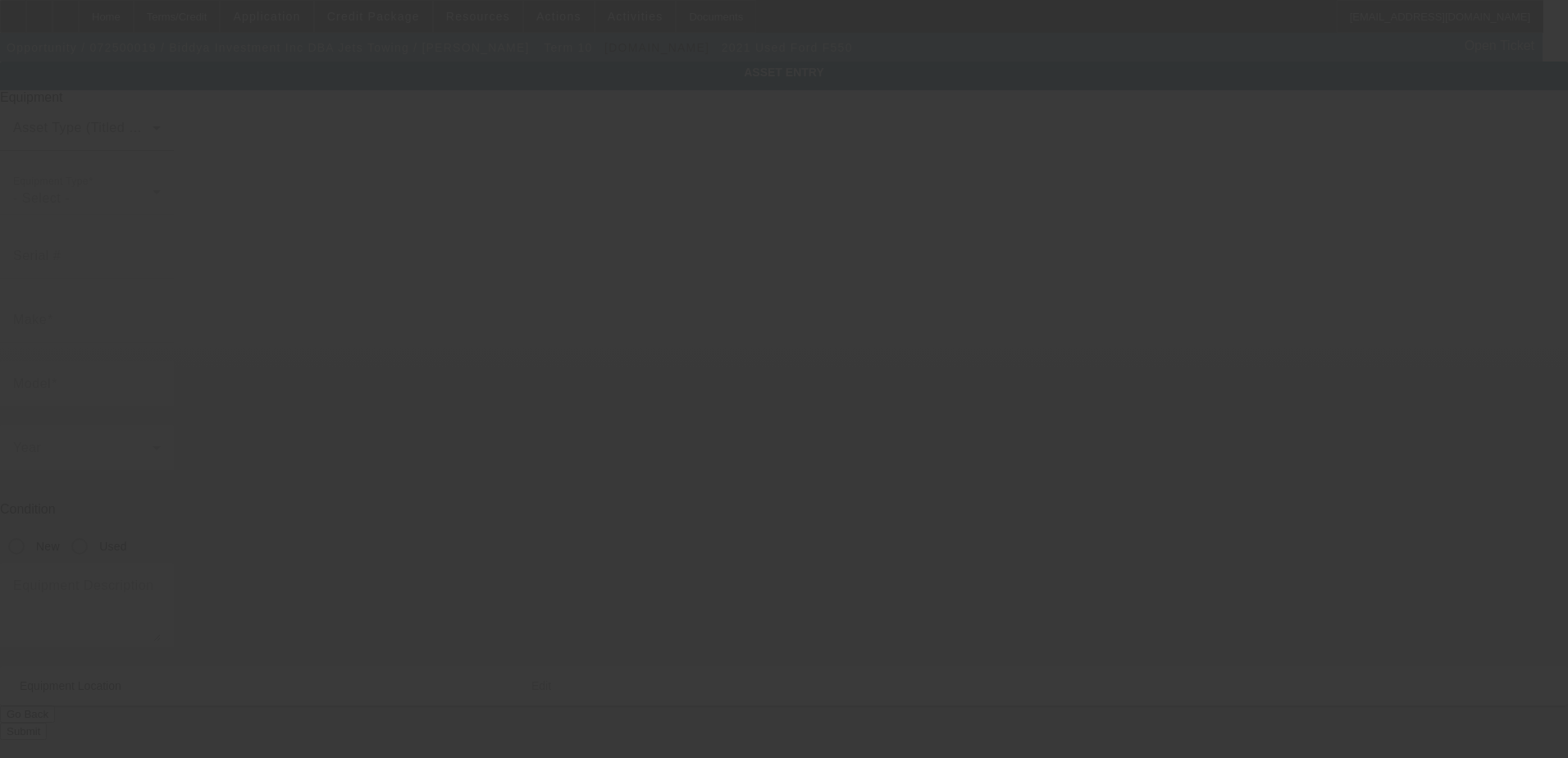
type input "[STREET_ADDRESS]"
type input "Apt 2328"
type input "Garland"
type input "75040"
type input "[GEOGRAPHIC_DATA]"
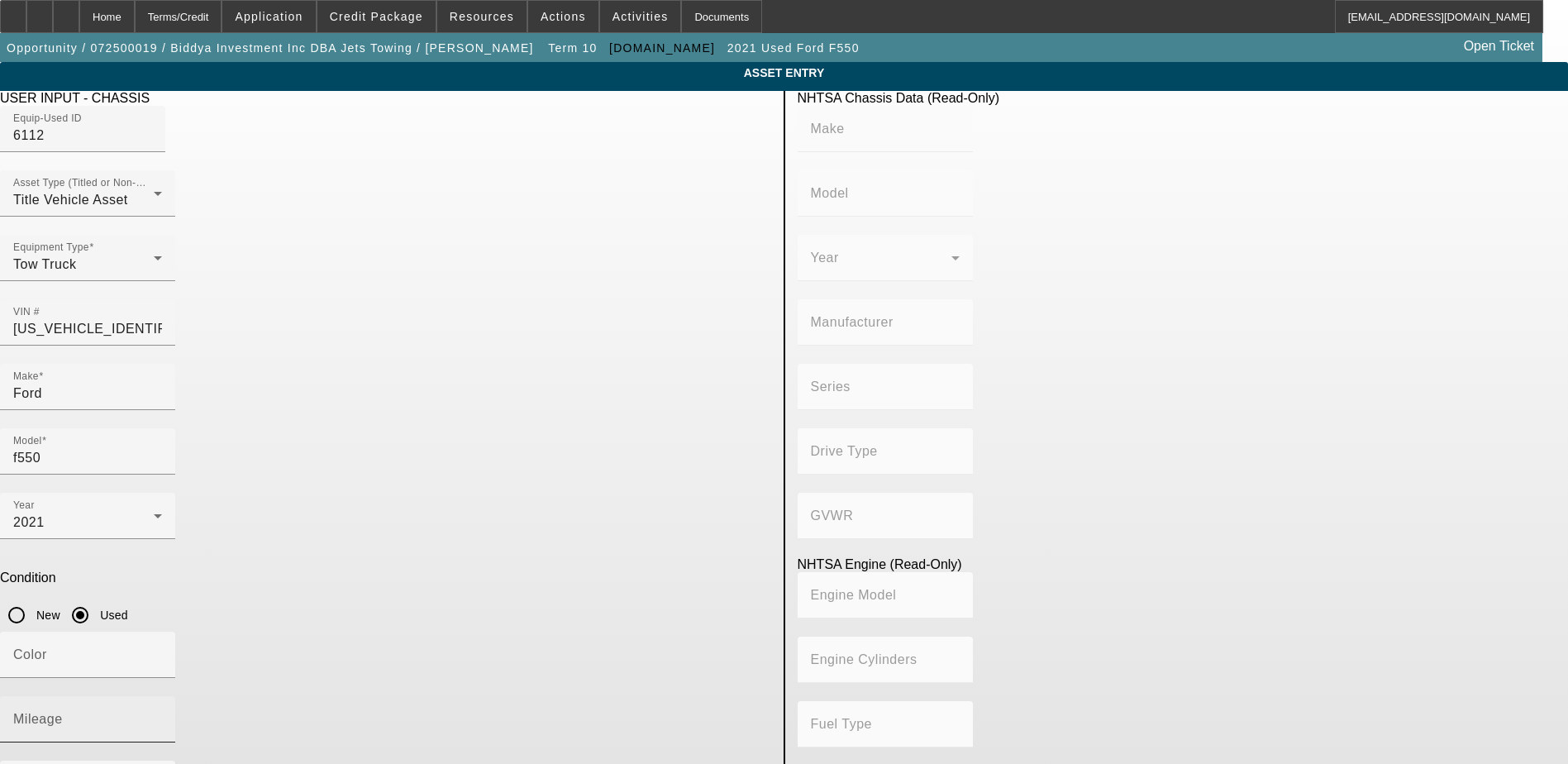
click at [63, 712] on mat-label "Mileage" at bounding box center [38, 719] width 50 height 14
click at [162, 716] on input "Mileage" at bounding box center [88, 726] width 149 height 20
paste input "121750"
type input "121750"
click at [162, 632] on div "Color" at bounding box center [88, 655] width 149 height 46
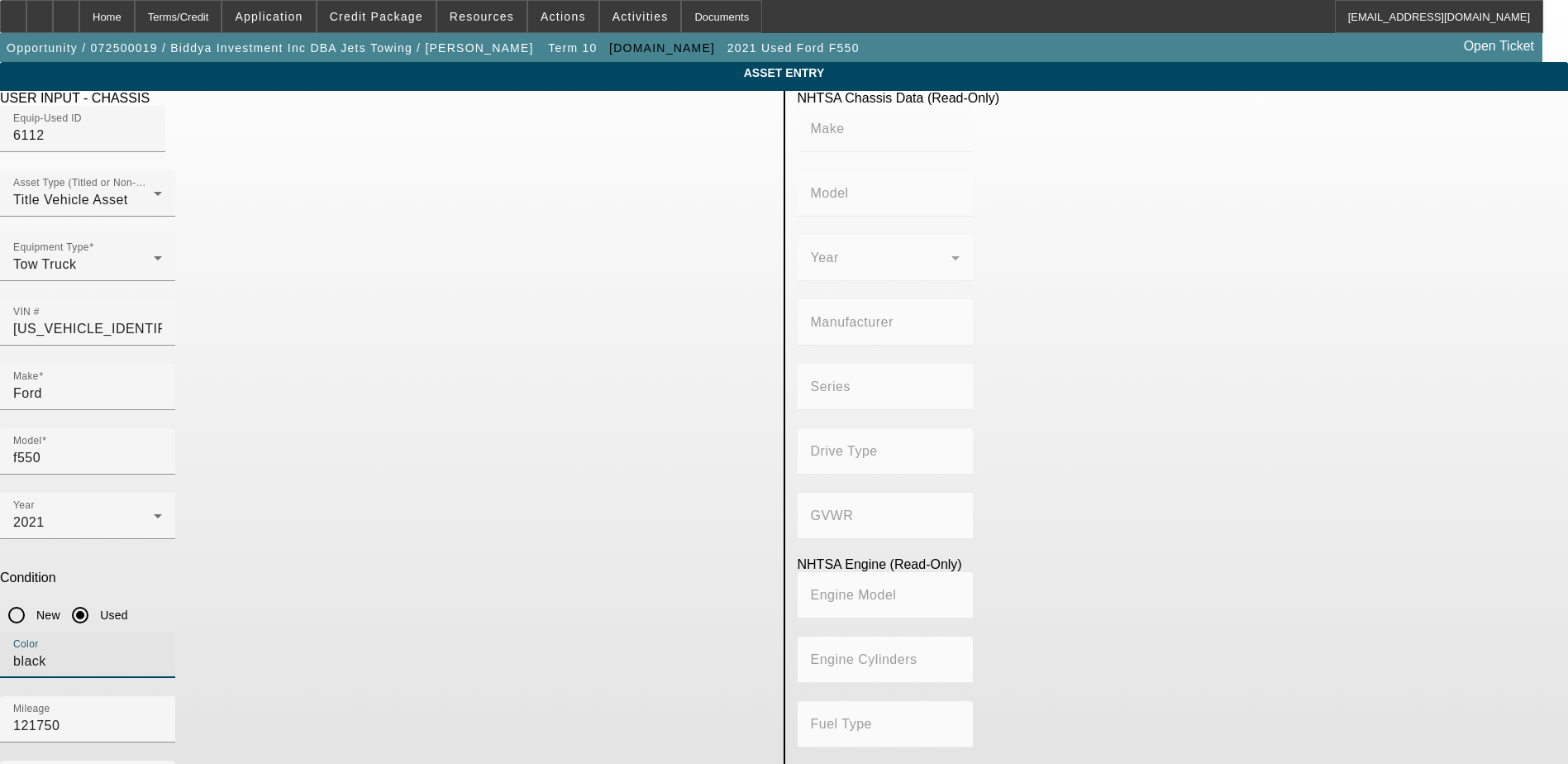
type input "black"
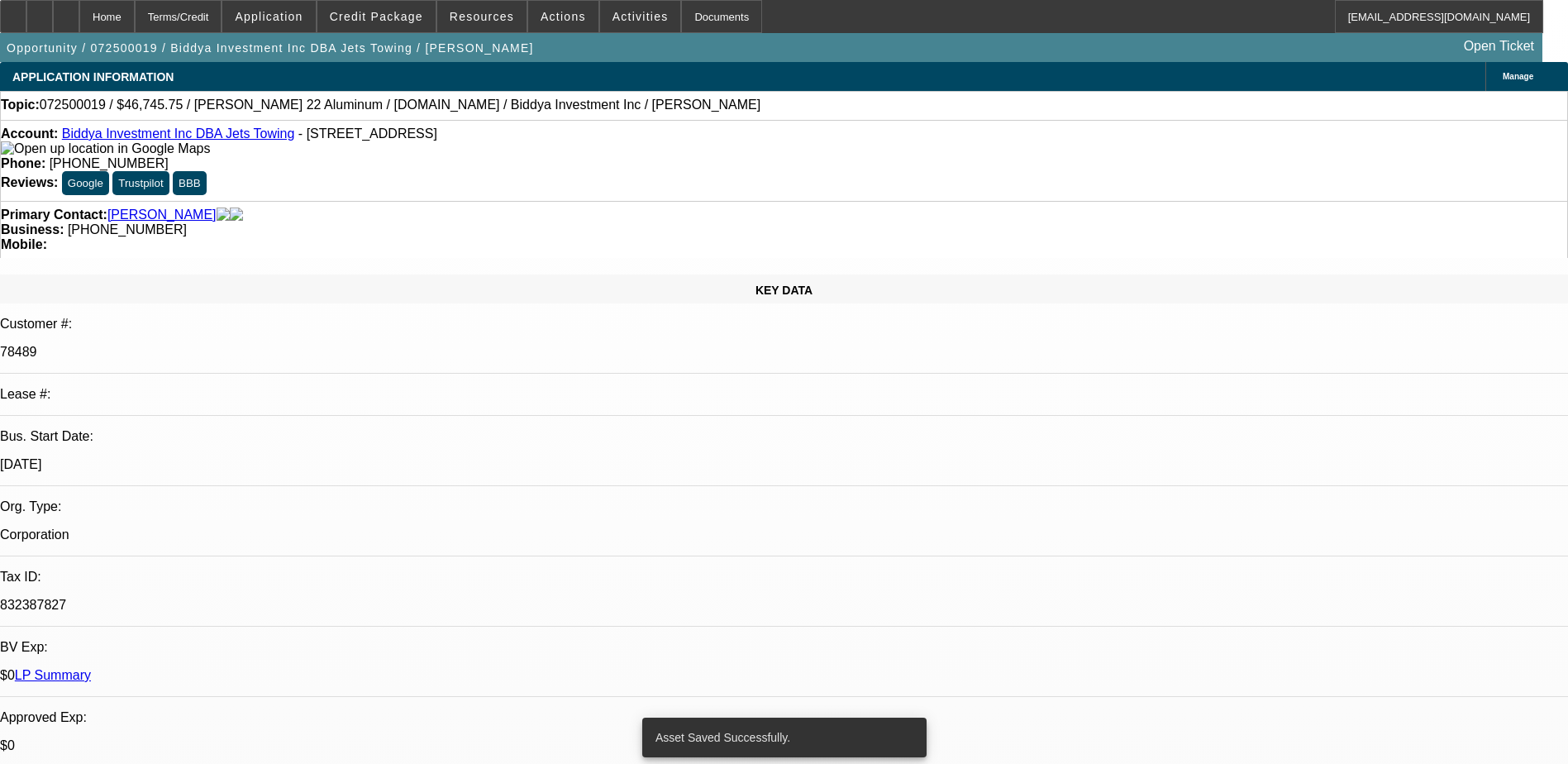
select select "0.15"
select select "0"
select select "6"
select select "0"
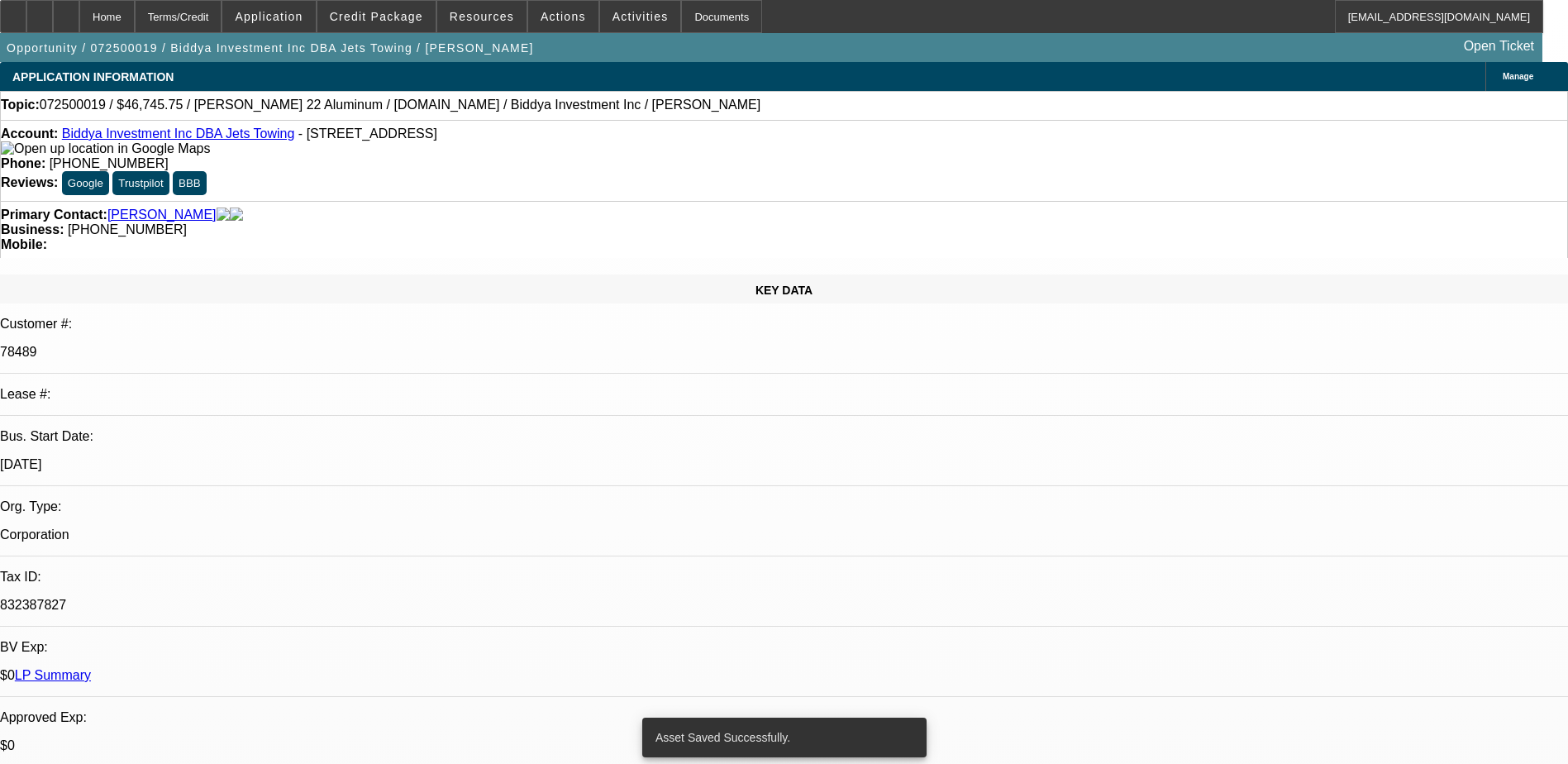
select select "0"
select select "6"
select select "0"
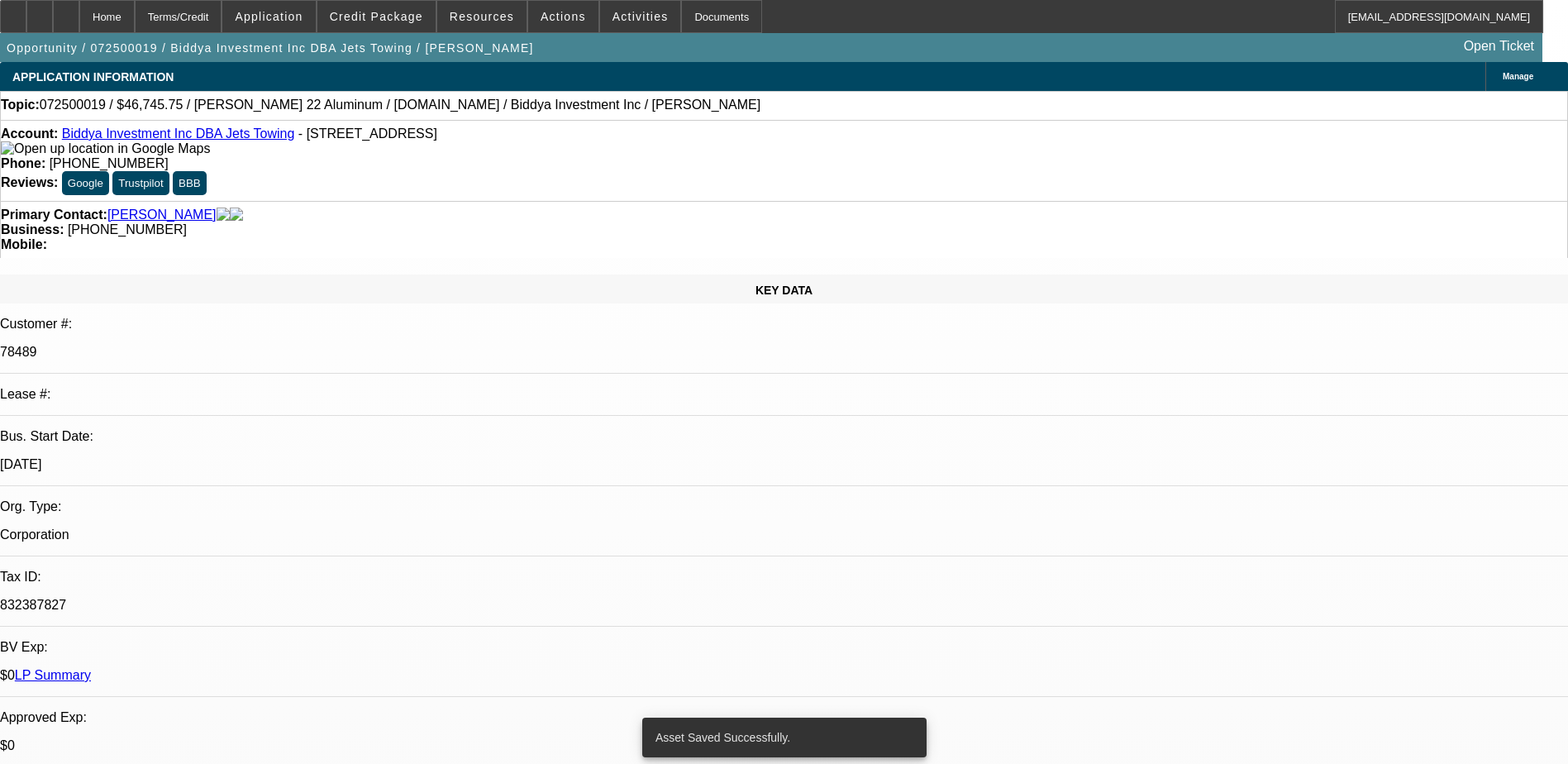
select select "0"
select select "6"
select select "0"
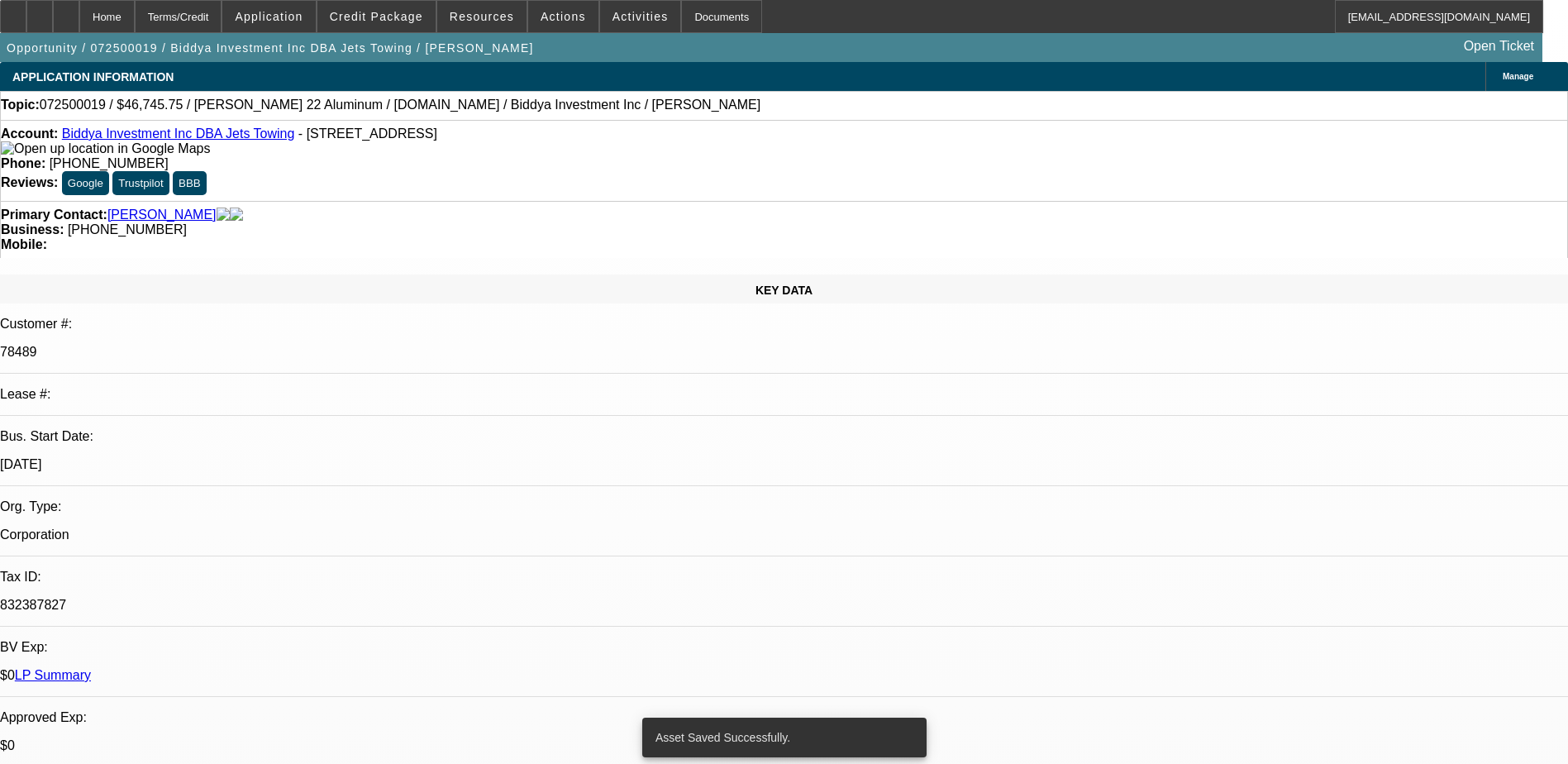
select select "6"
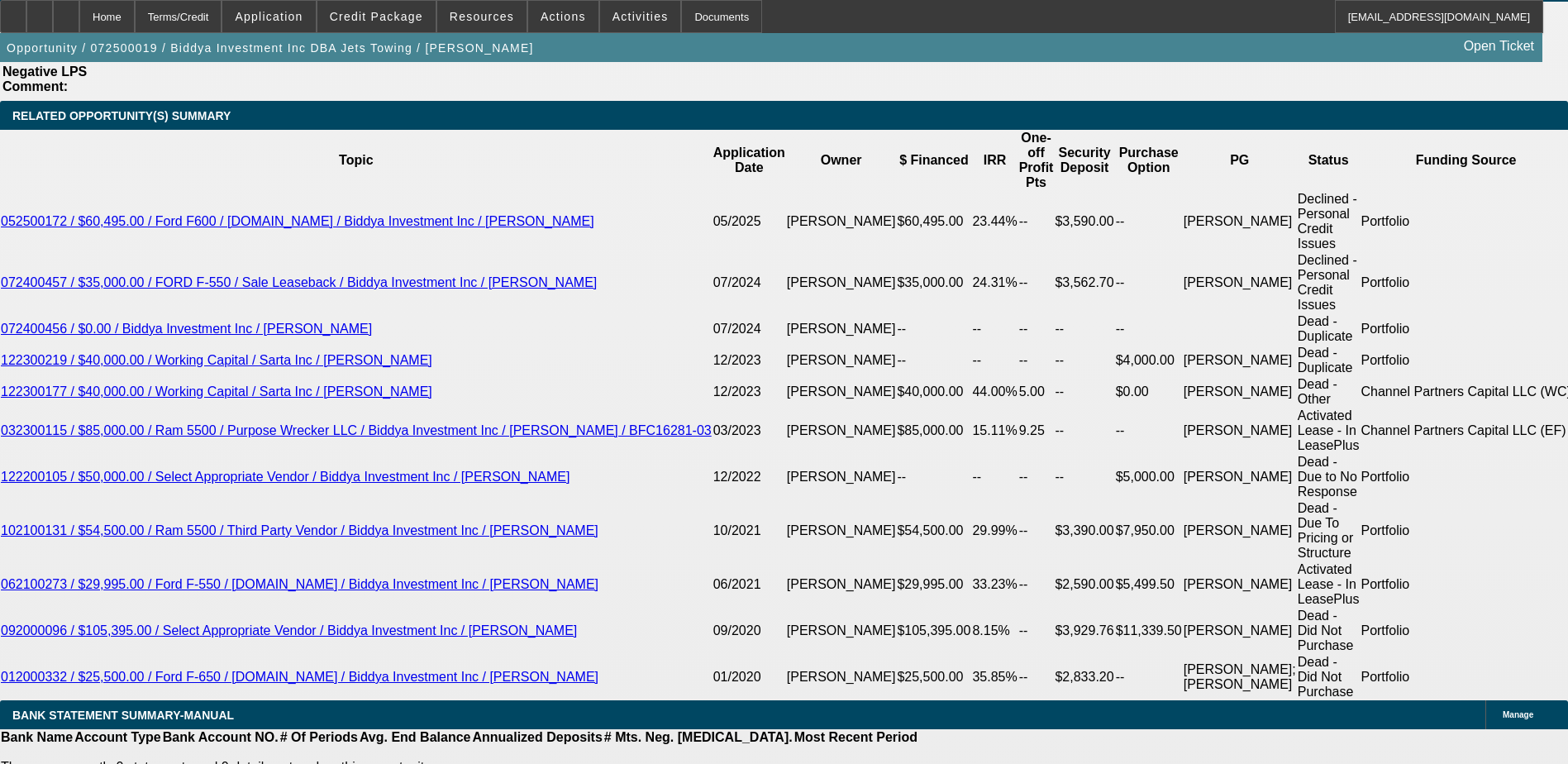
scroll to position [2893, 0]
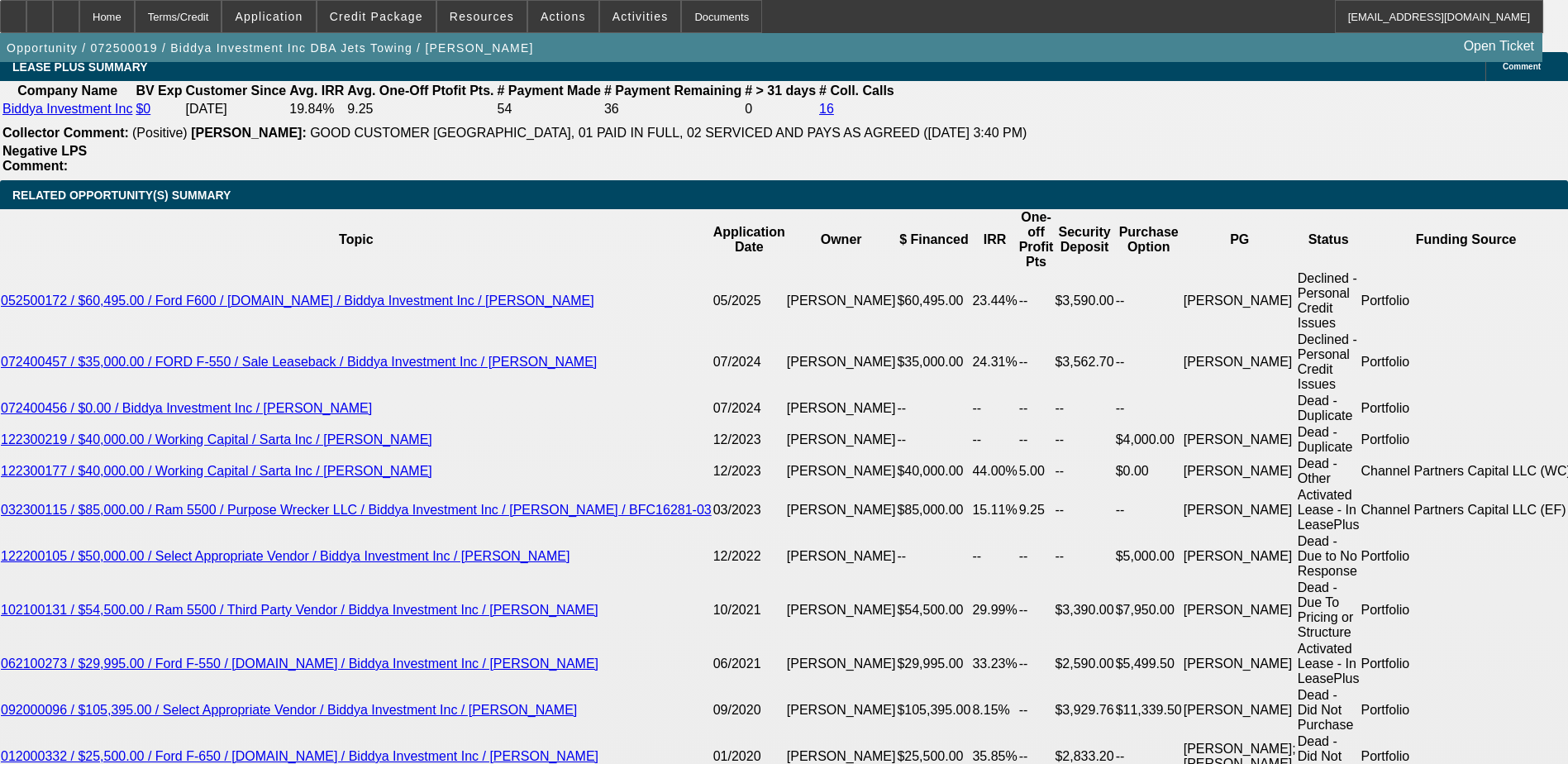
scroll to position [2975, 0]
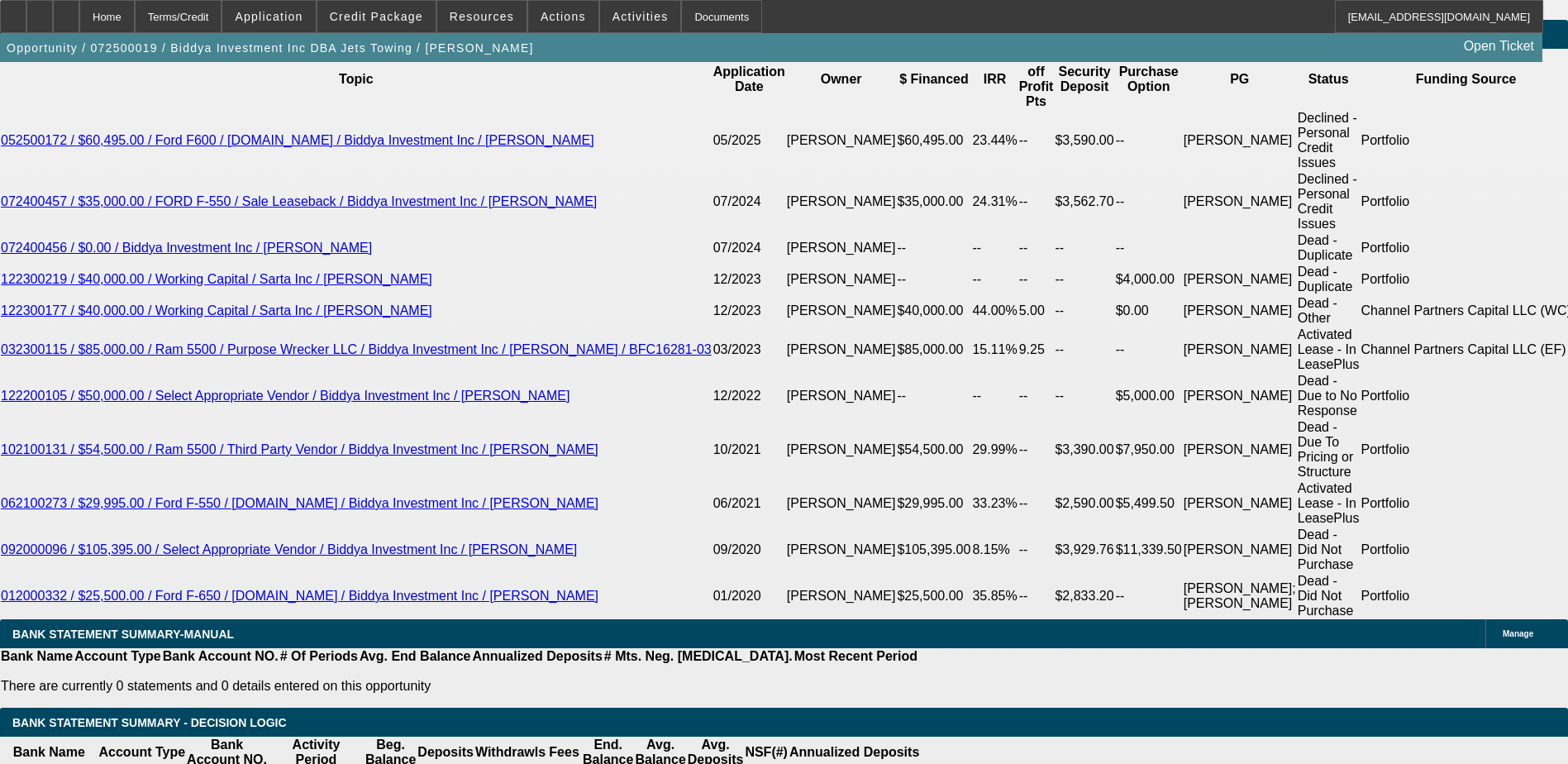
type input "1"
type input "UNKNOWN"
type input "1595"
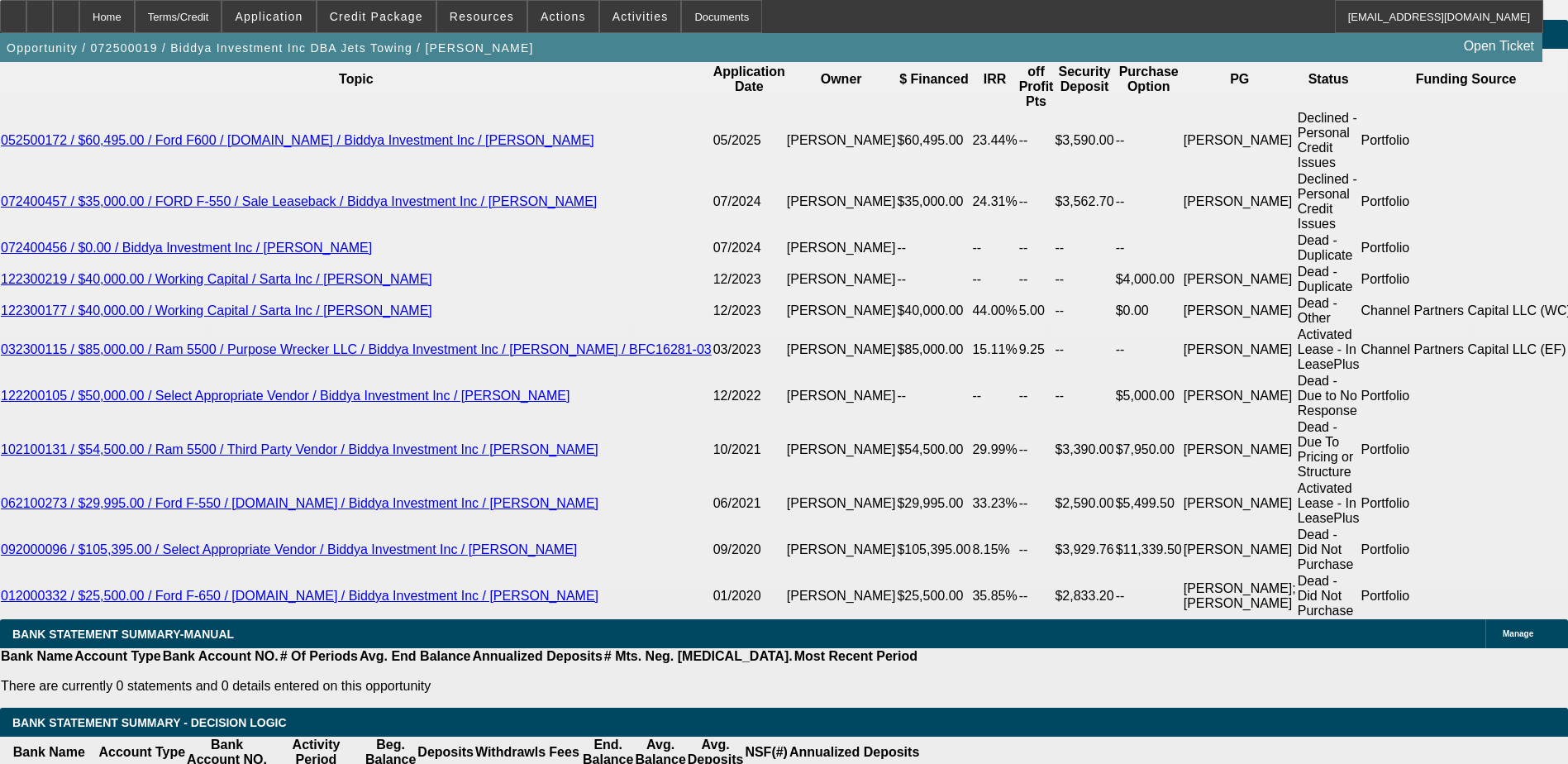
type input "13.9"
type input "$1,595.00"
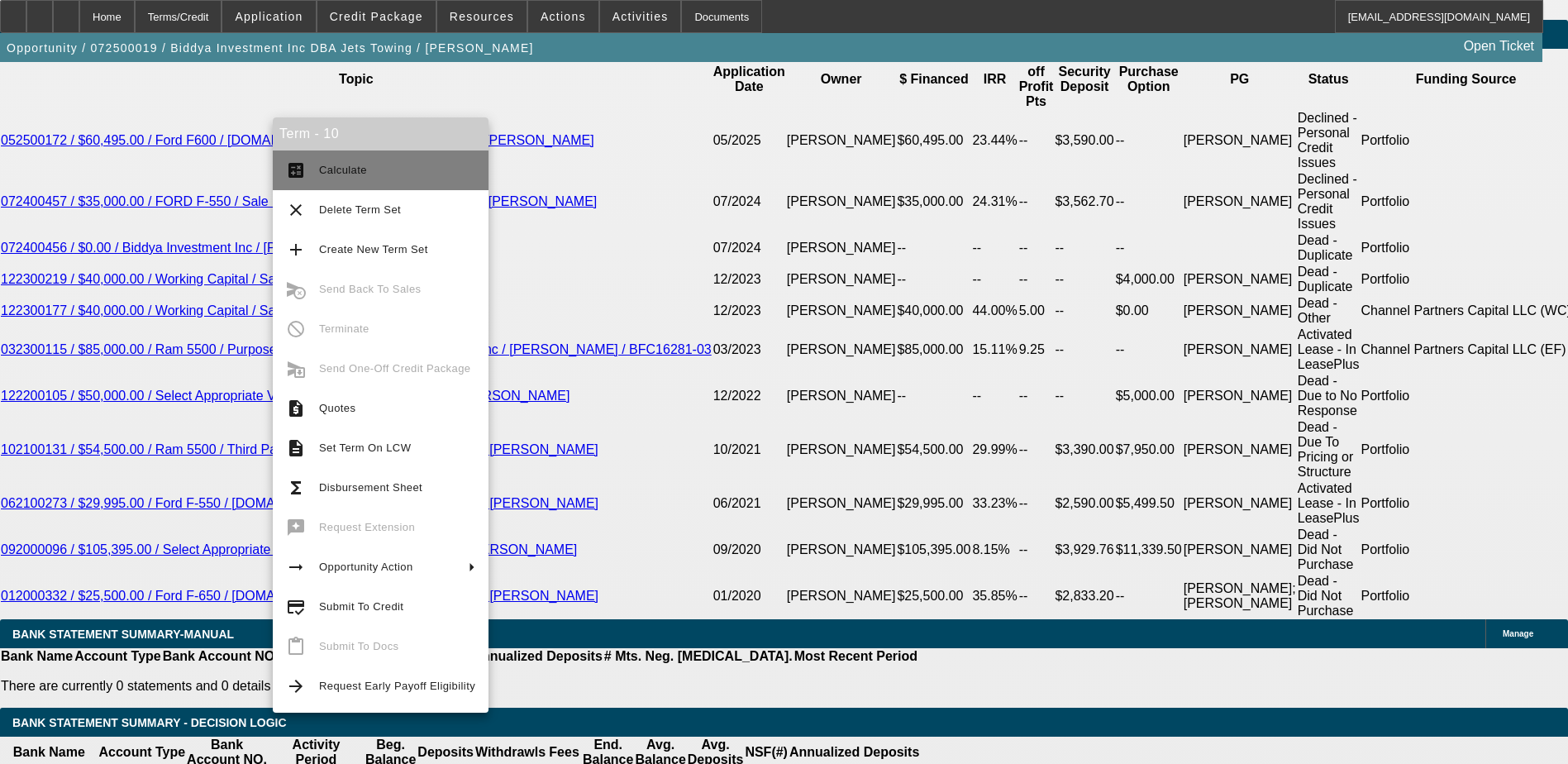
click at [335, 168] on span "Calculate" at bounding box center [343, 169] width 48 height 12
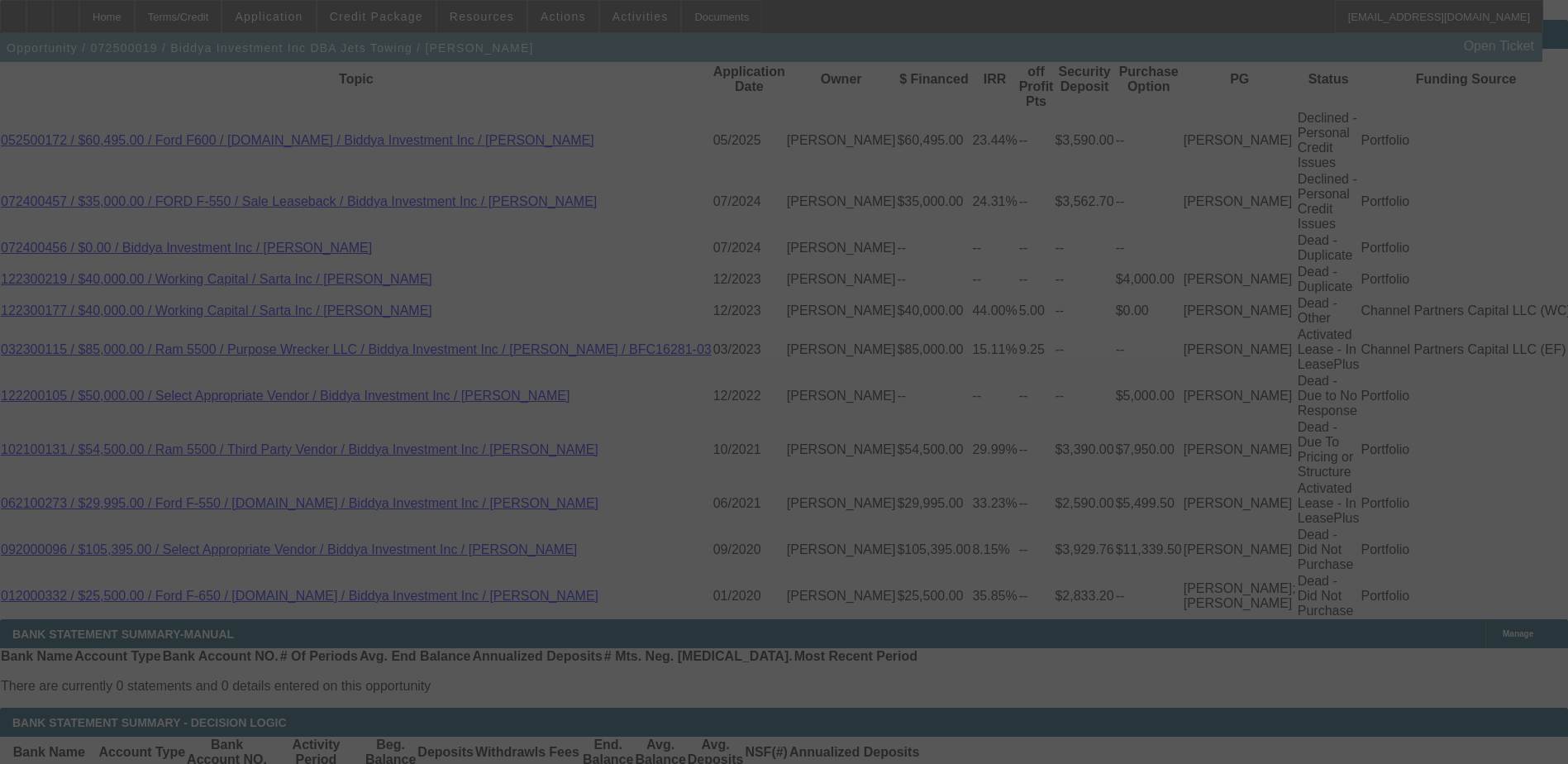
select select "0.15"
select select "0"
select select "6"
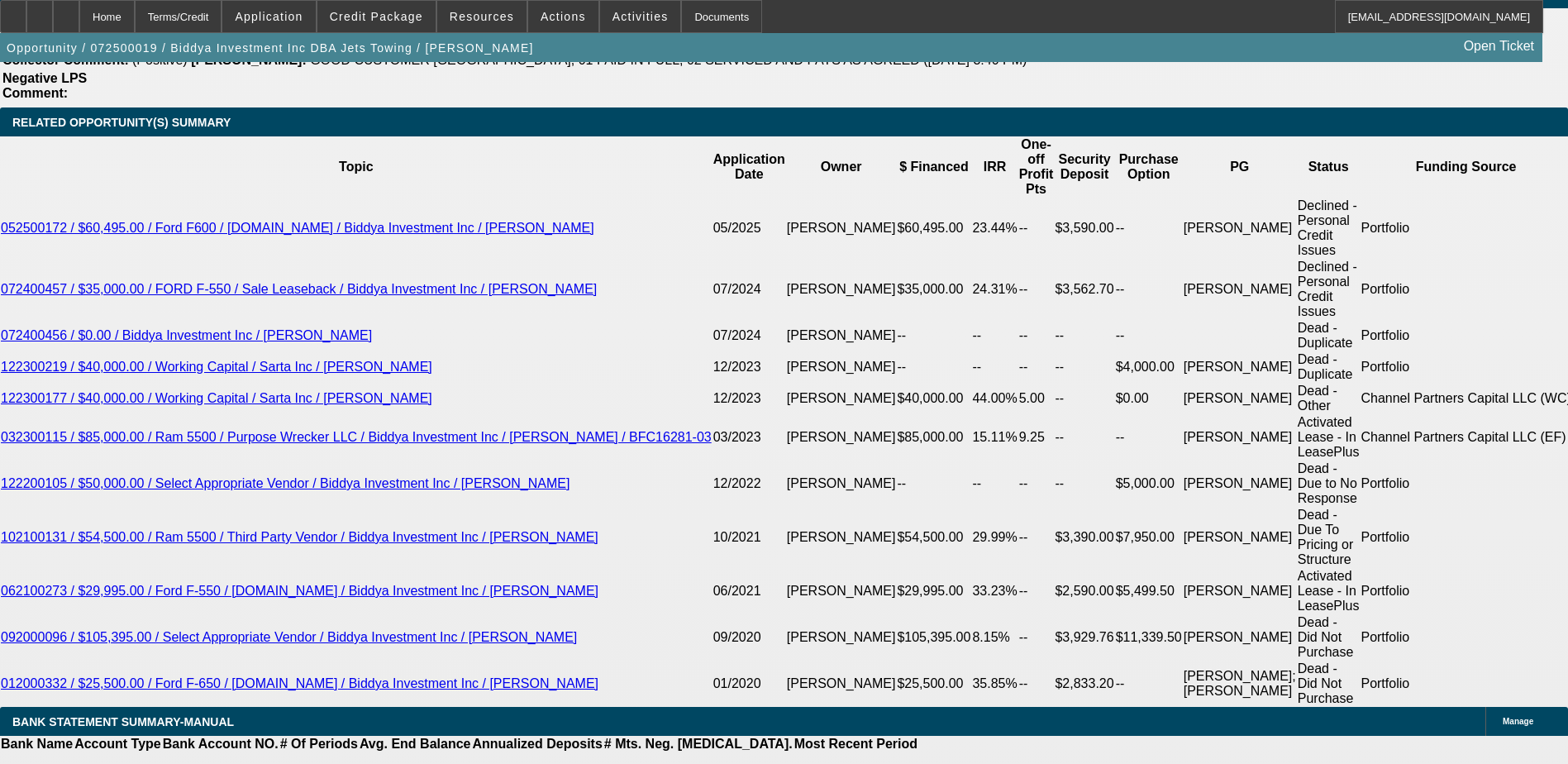
scroll to position [2893, 0]
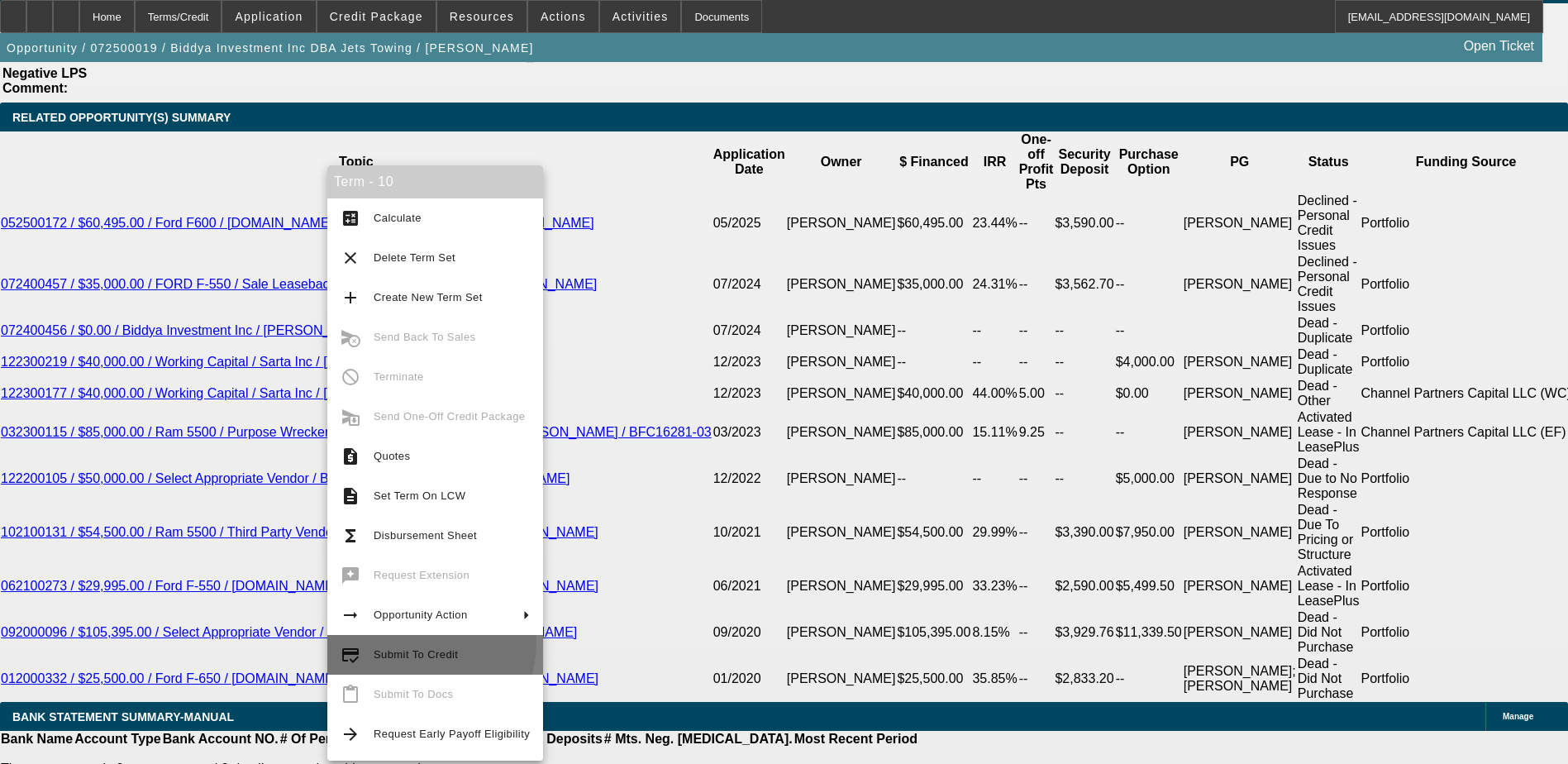
click at [405, 642] on button "credit_score Submit To Credit" at bounding box center [435, 654] width 216 height 40
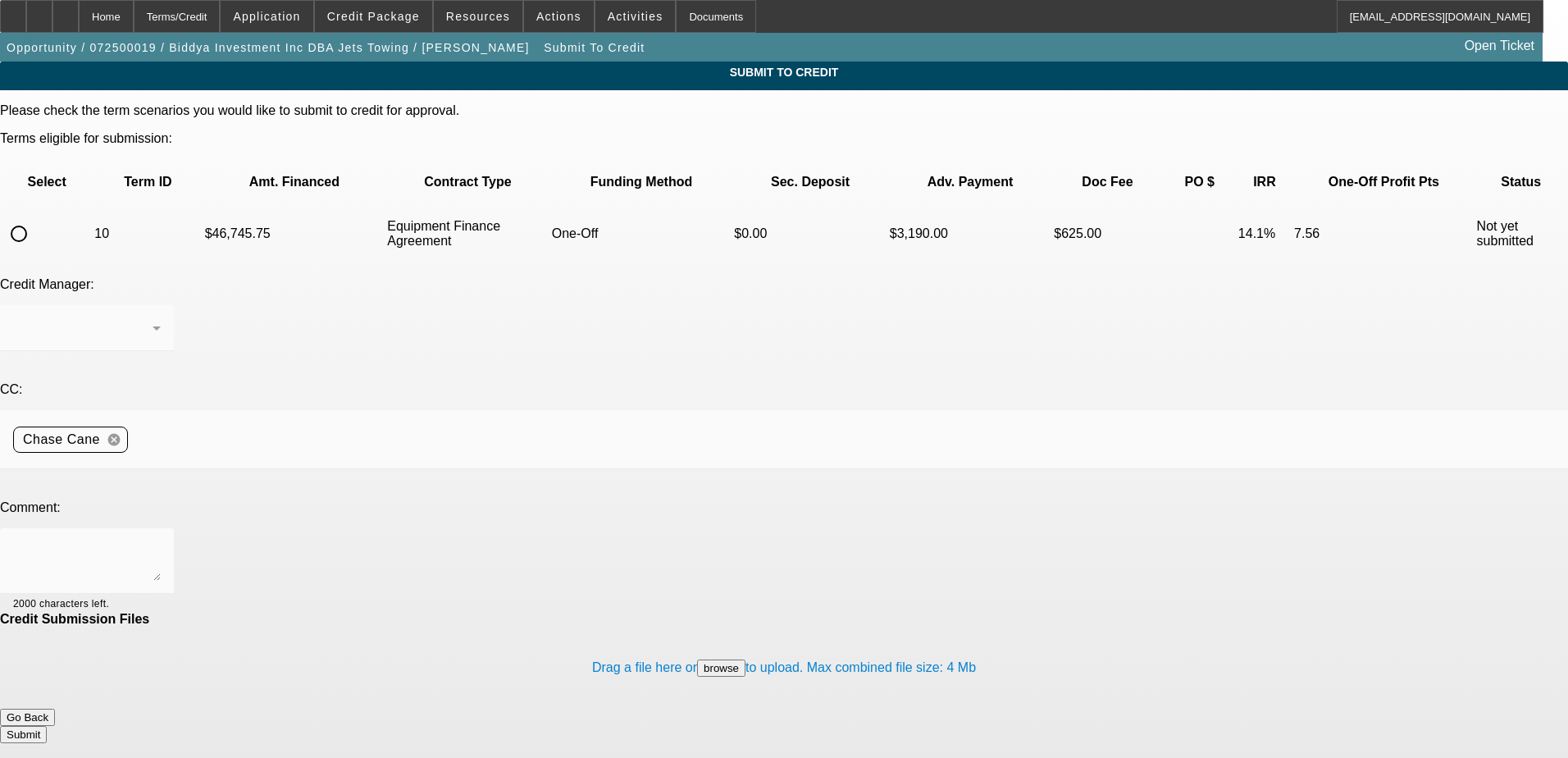
click at [35, 217] on input "radio" at bounding box center [18, 233] width 33 height 33
radio input "true"
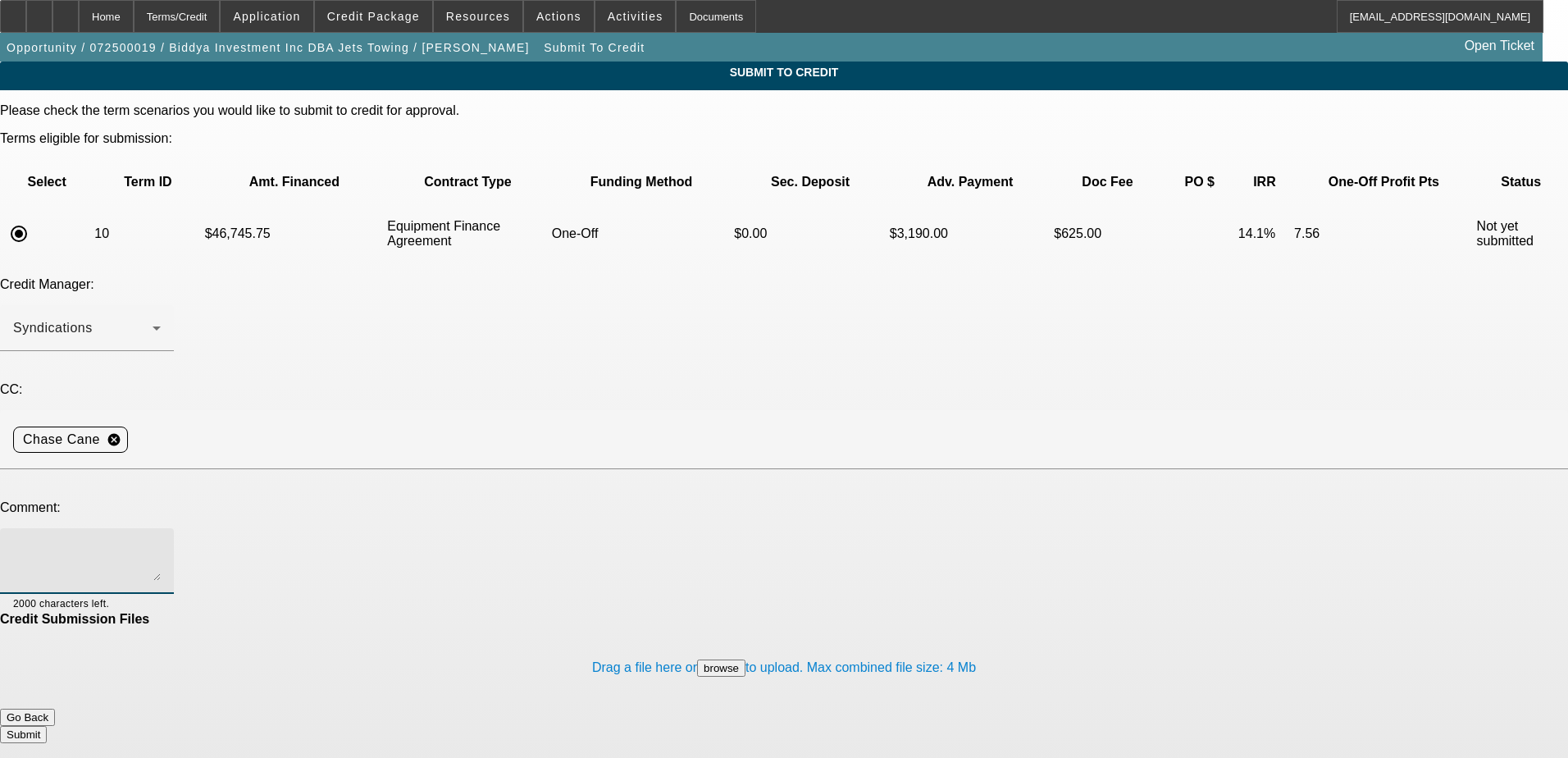
click at [161, 541] on textarea at bounding box center [87, 561] width 148 height 40
click at [1004, 736] on body "Home Terms/Credit Application Credit Package Resources Actions Activities Docum…" at bounding box center [784, 609] width 1568 height 1219
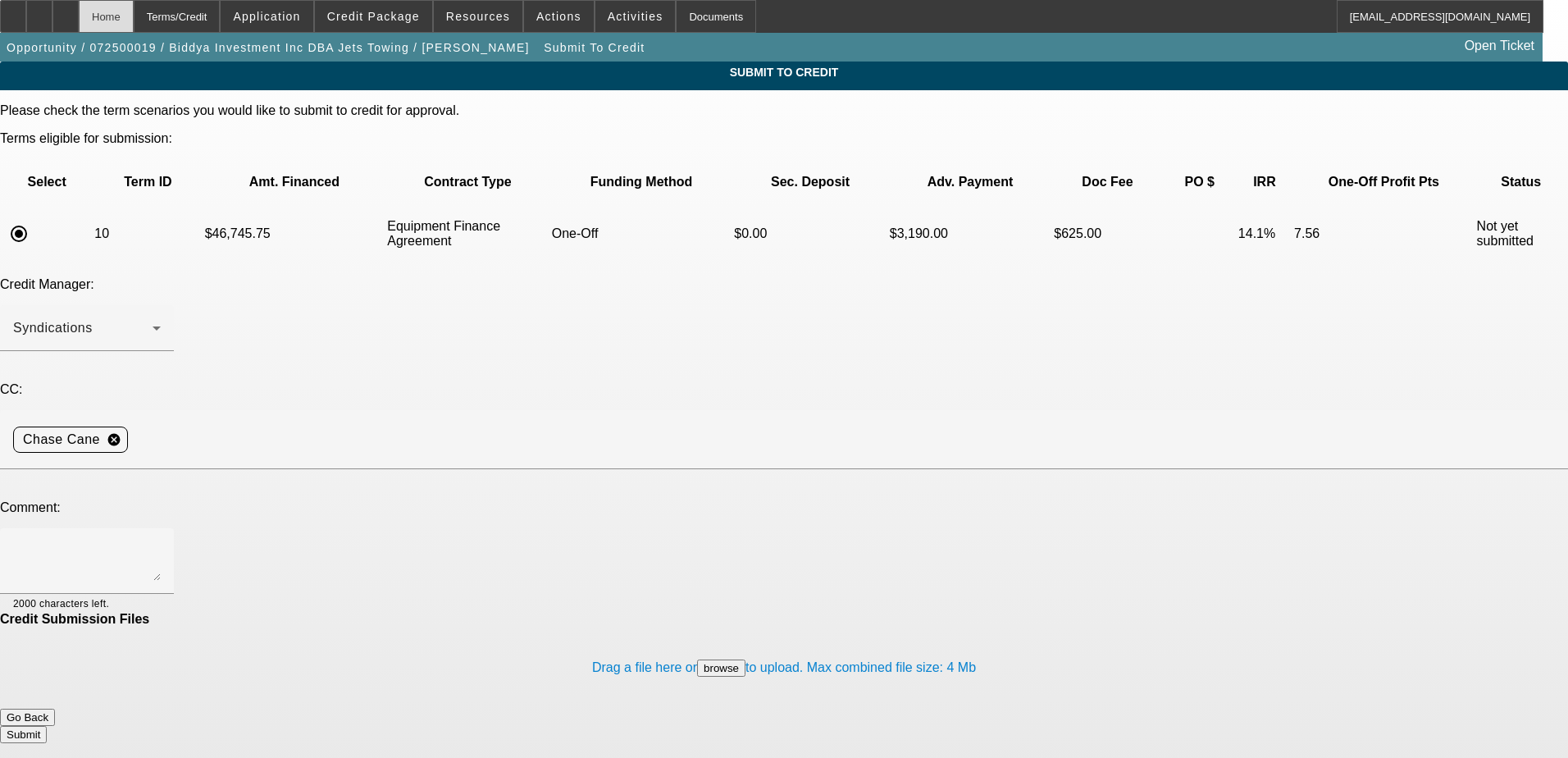
click at [134, 25] on div "Home" at bounding box center [106, 16] width 55 height 33
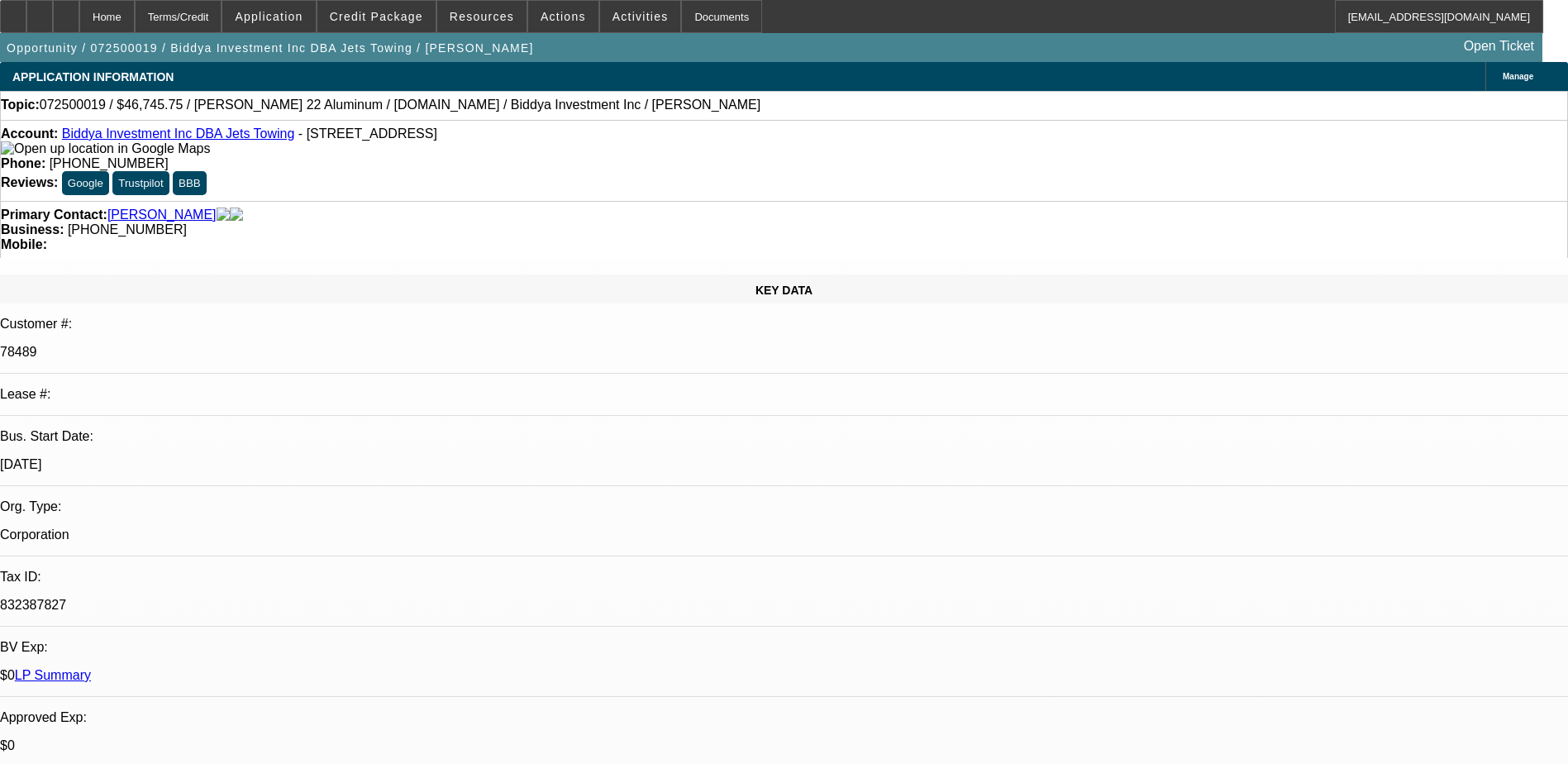
select select "0.15"
select select "0"
select select "6"
select select "0"
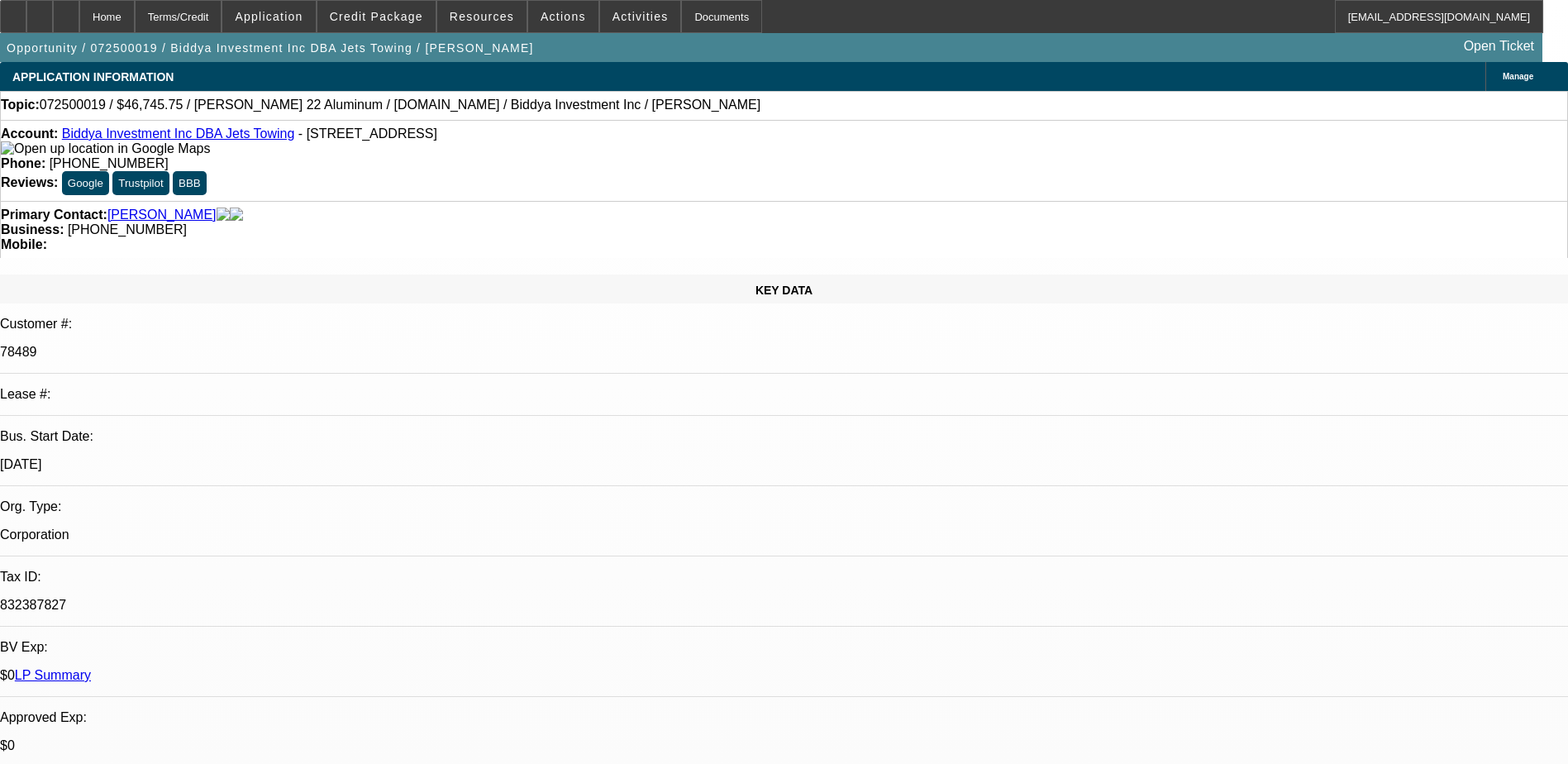
select select "0"
select select "6"
select select "0"
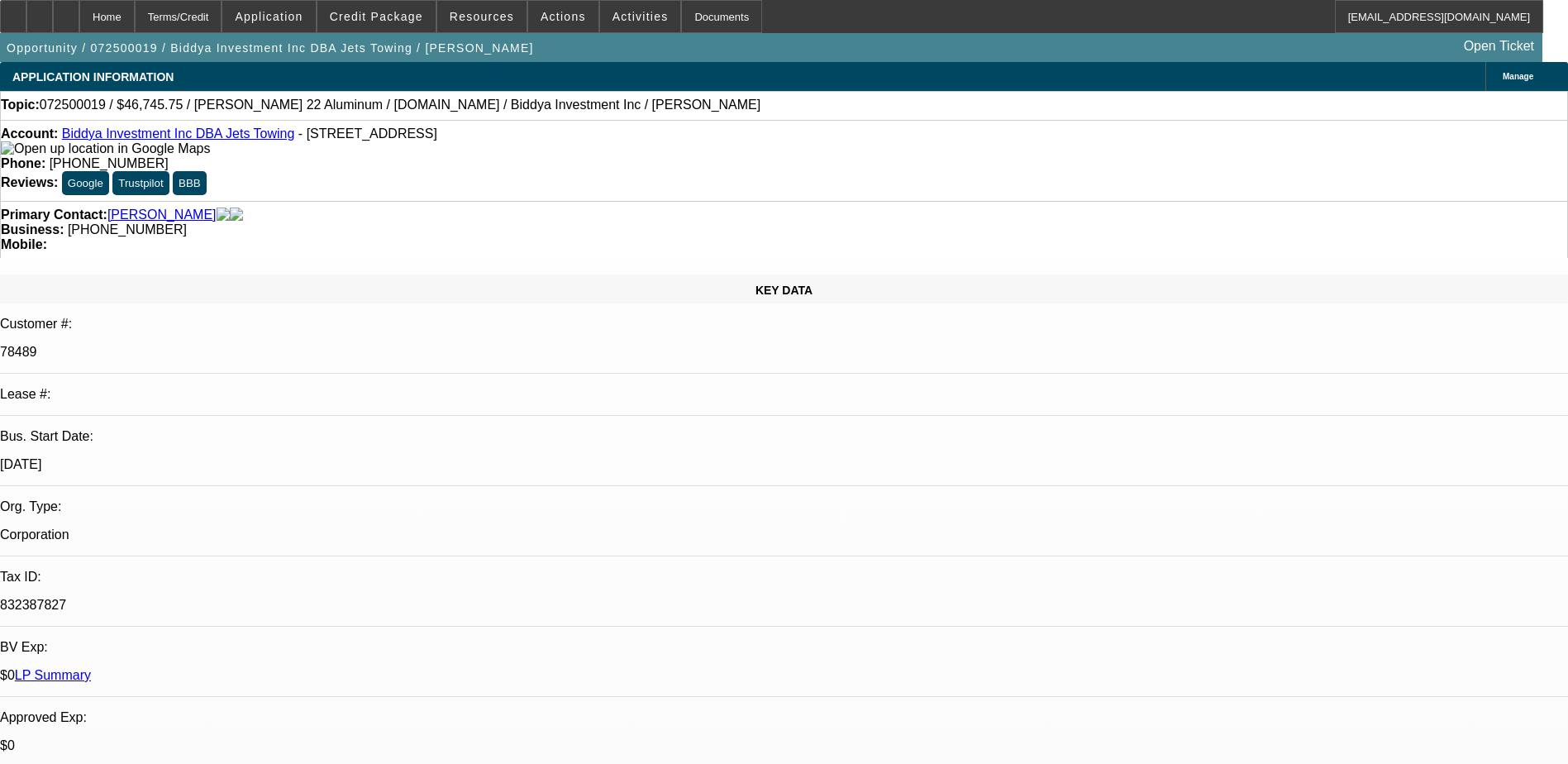
select select "0"
select select "6"
select select "0"
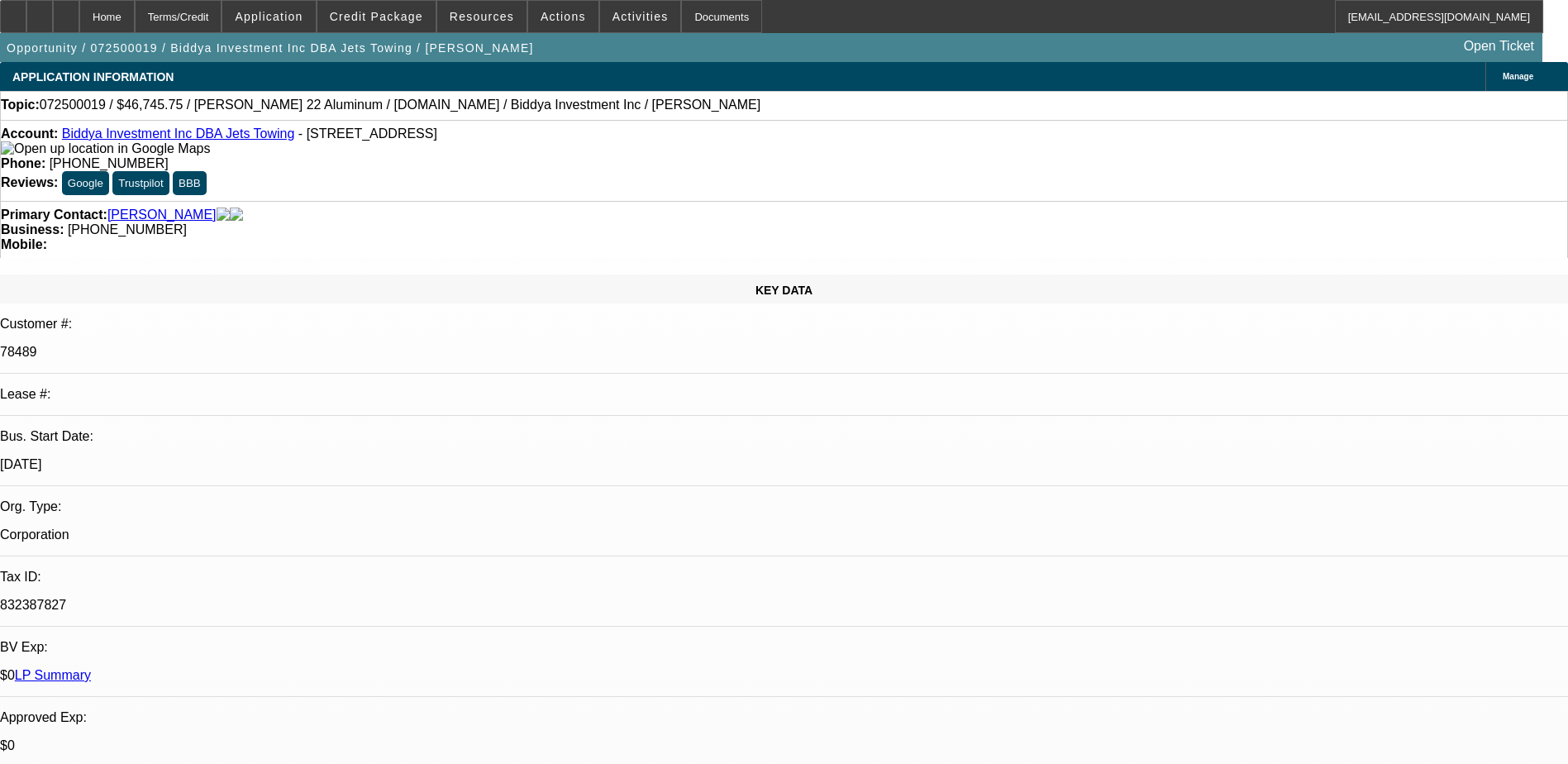
select select "6"
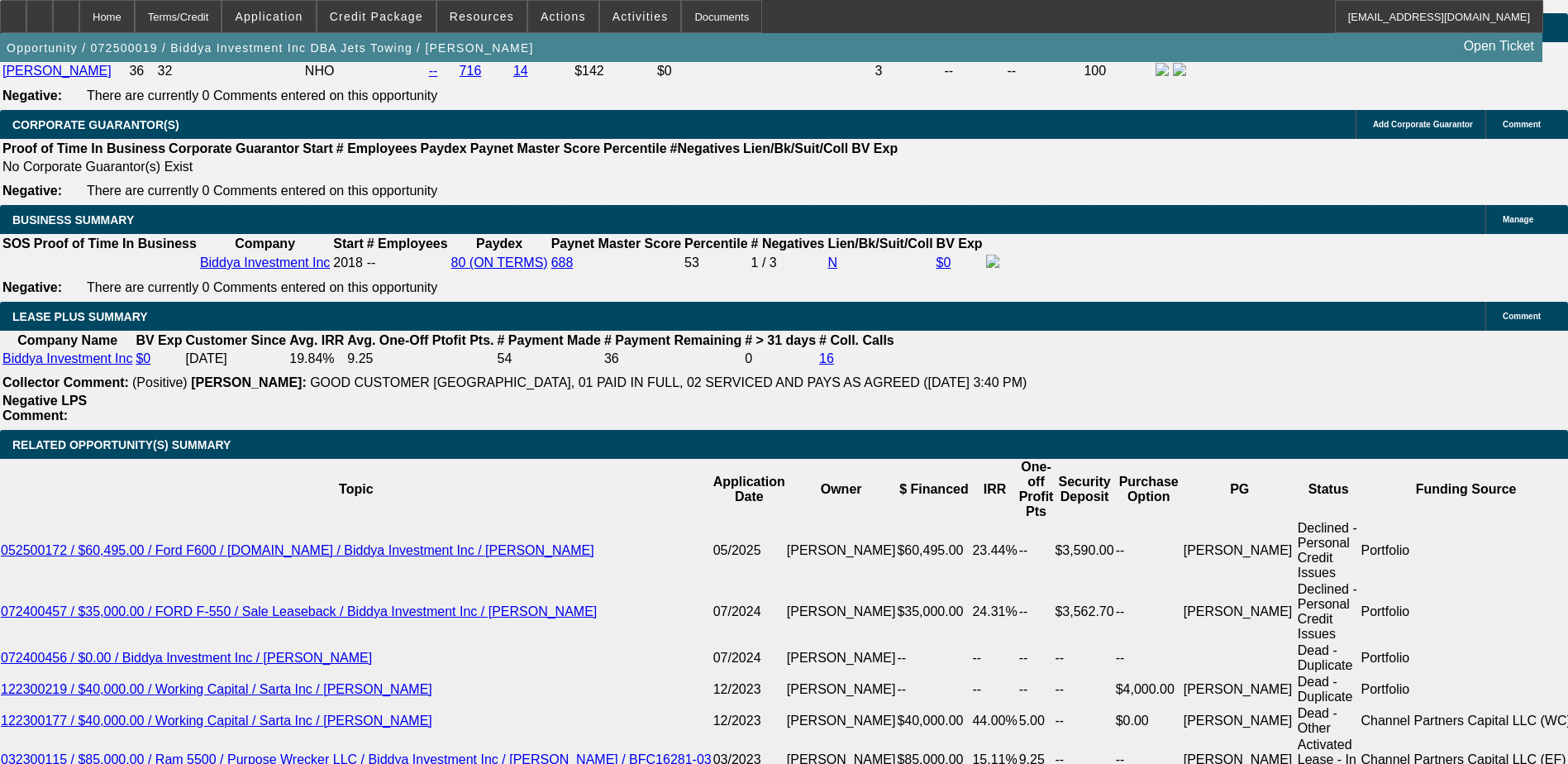
scroll to position [2810, 0]
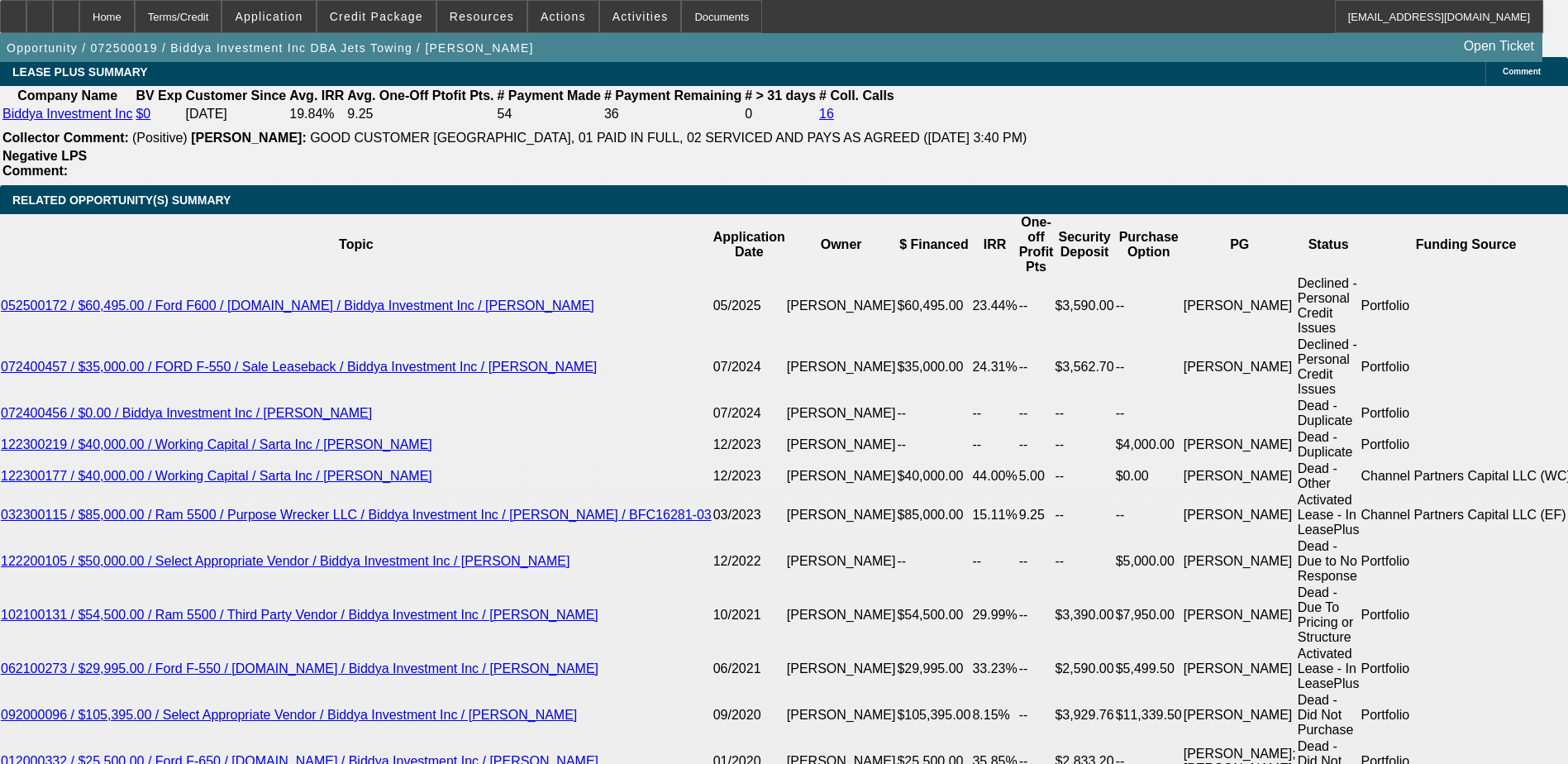
select select "0.2"
type input "$10,999.00"
type input "UNKNOWN"
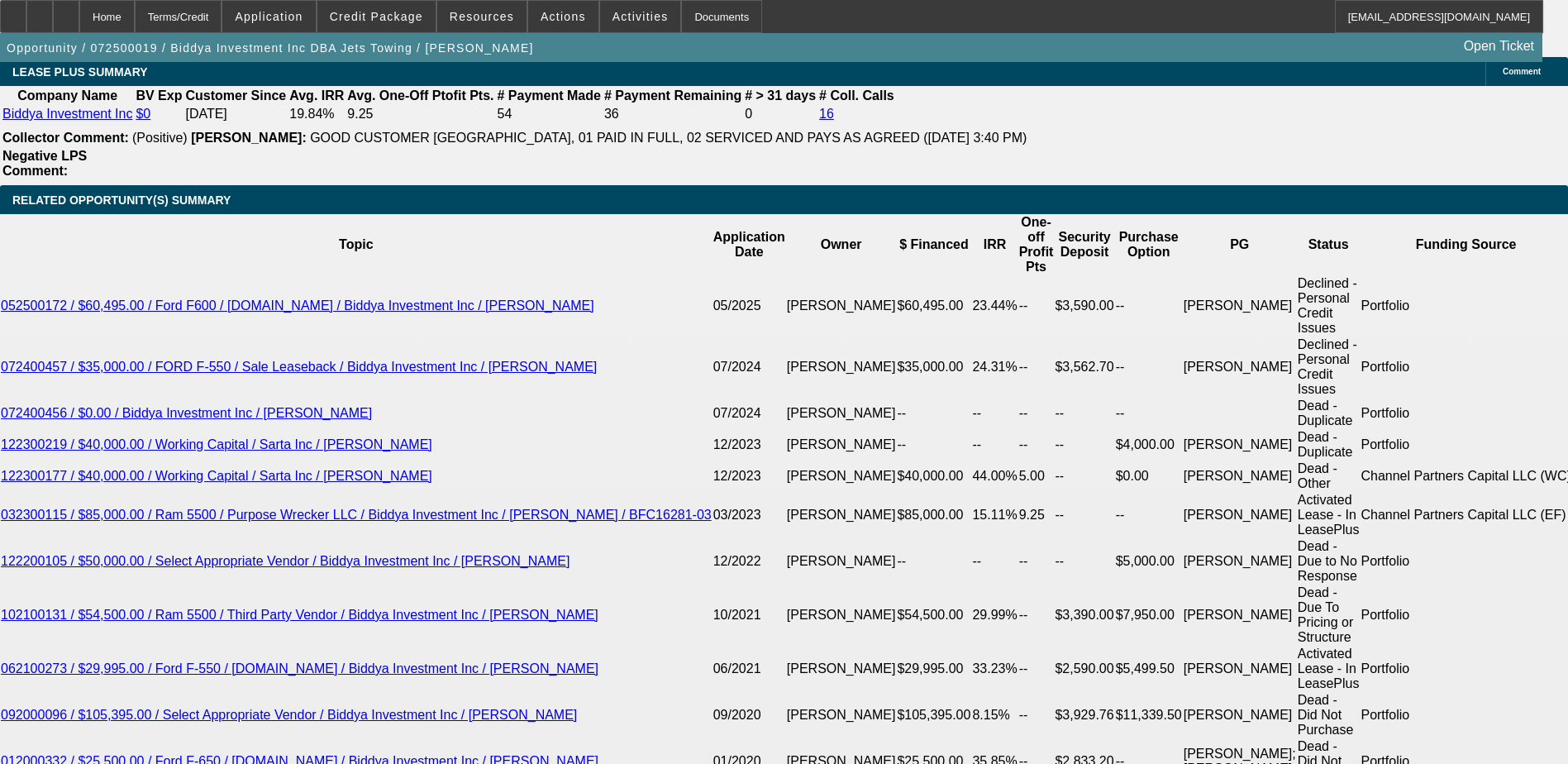
type input "$1,501.18"
drag, startPoint x: 341, startPoint y: 463, endPoint x: 327, endPoint y: 458, distance: 14.9
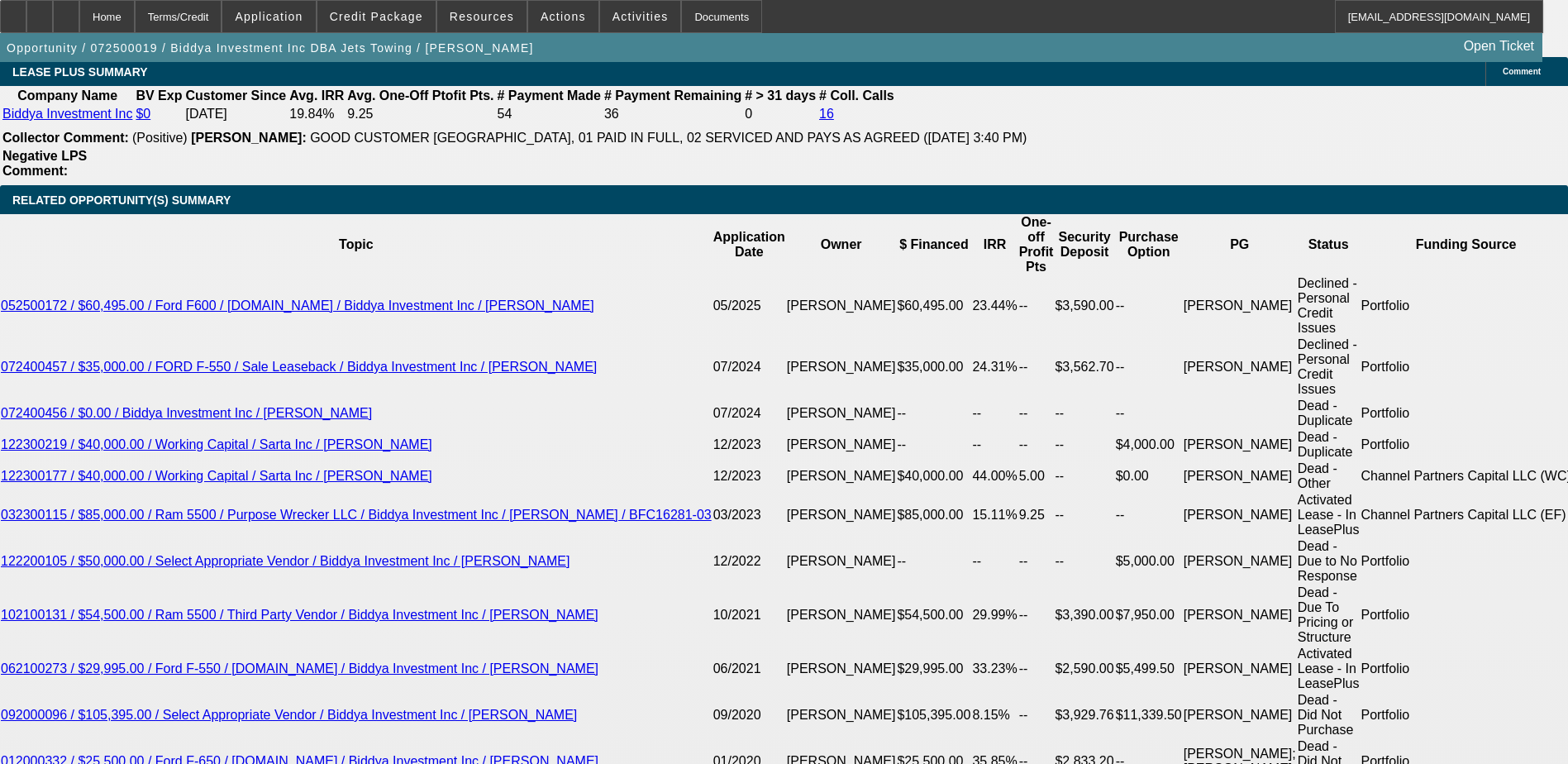
type input "30"
type input "$1,744.11"
type input "30"
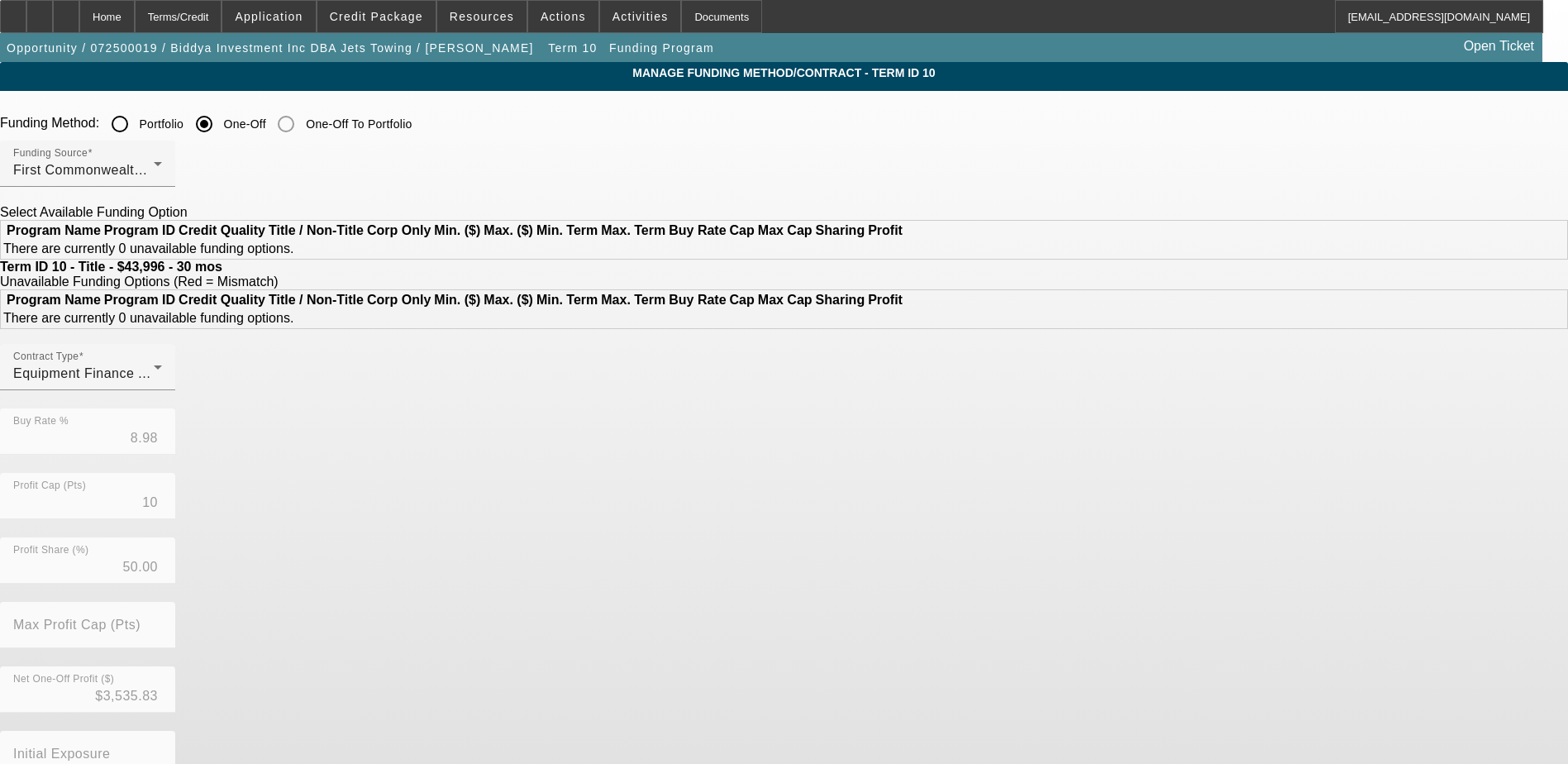
click at [137, 130] on input "Portfolio" at bounding box center [119, 123] width 33 height 33
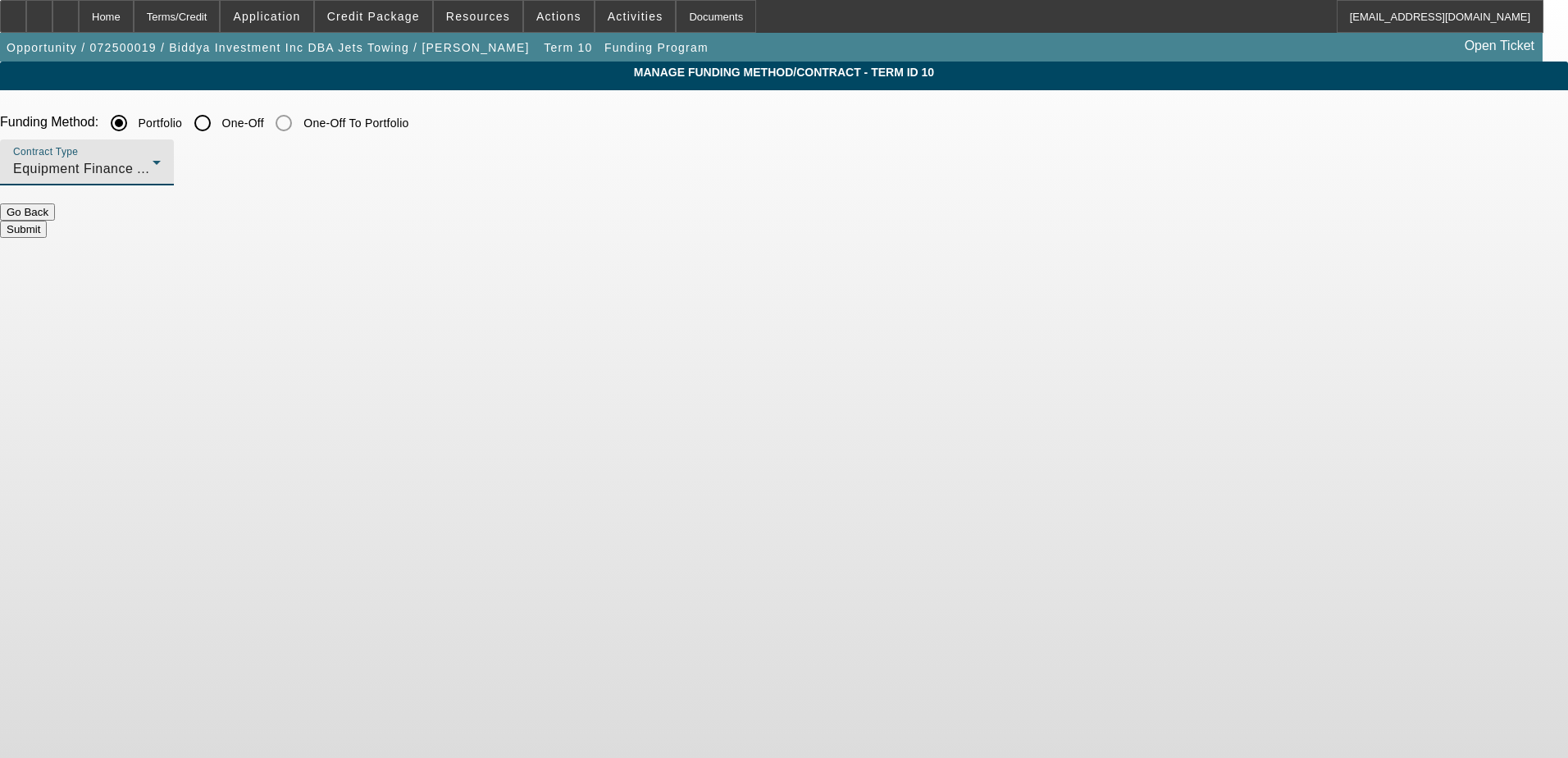
click at [152, 171] on div "Equipment Finance Agreement" at bounding box center [83, 169] width 139 height 19
click at [449, 254] on span "Equipment Finance Agreement" at bounding box center [410, 253] width 161 height 40
click at [47, 221] on button "Submit" at bounding box center [23, 230] width 47 height 18
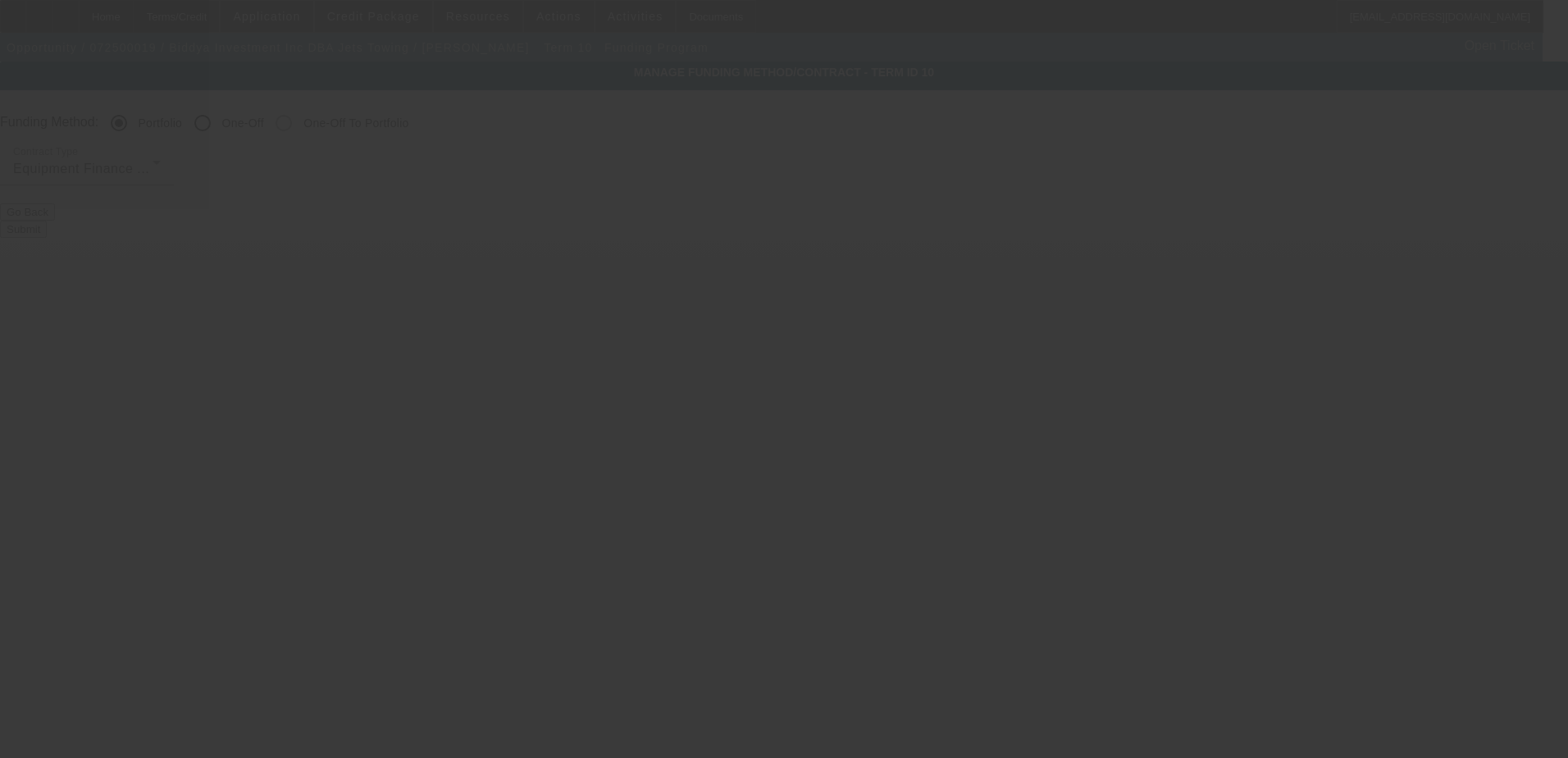
radio input "false"
radio input "true"
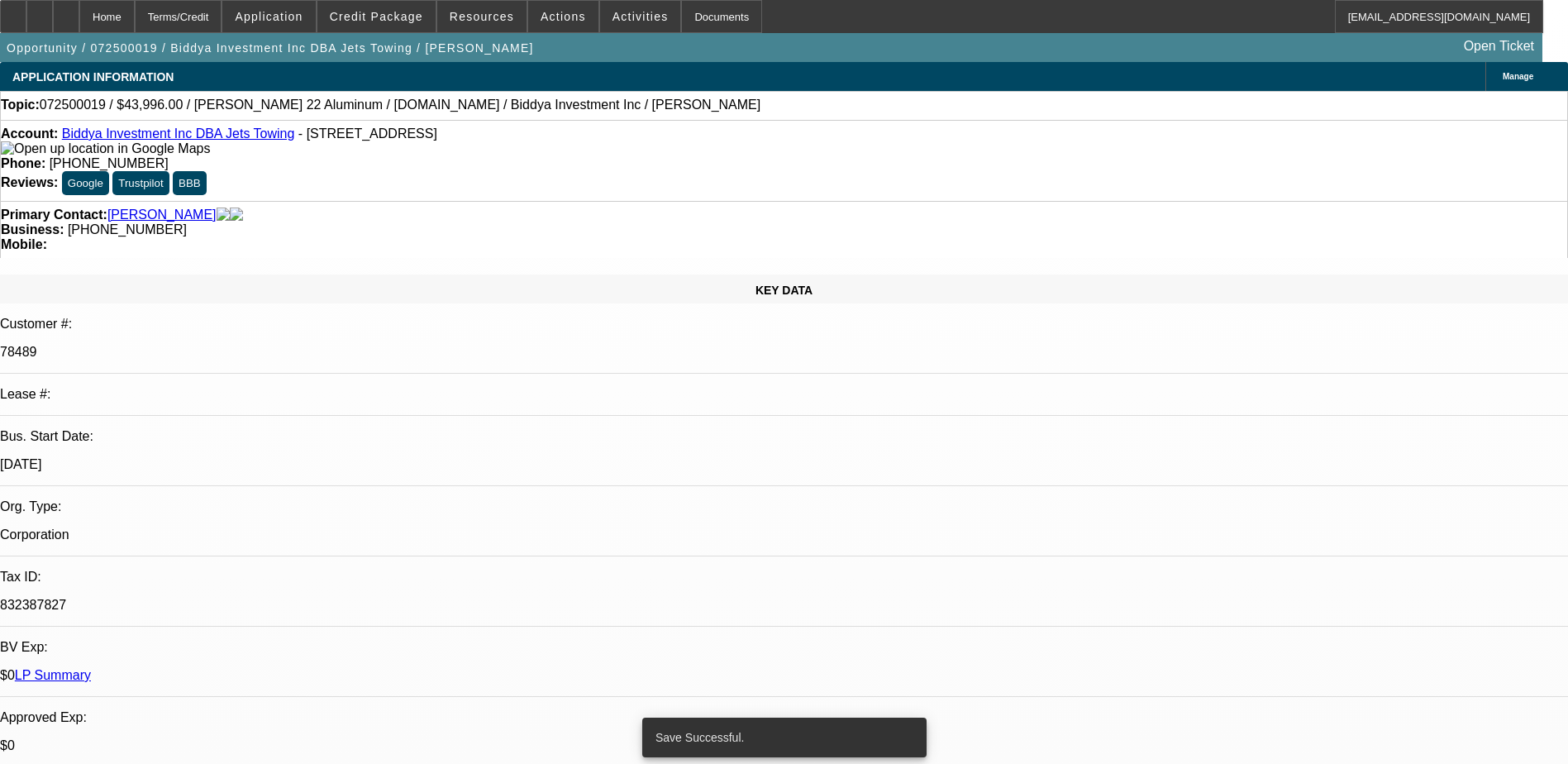
select select "0.2"
select select "0"
select select "6"
select select "0"
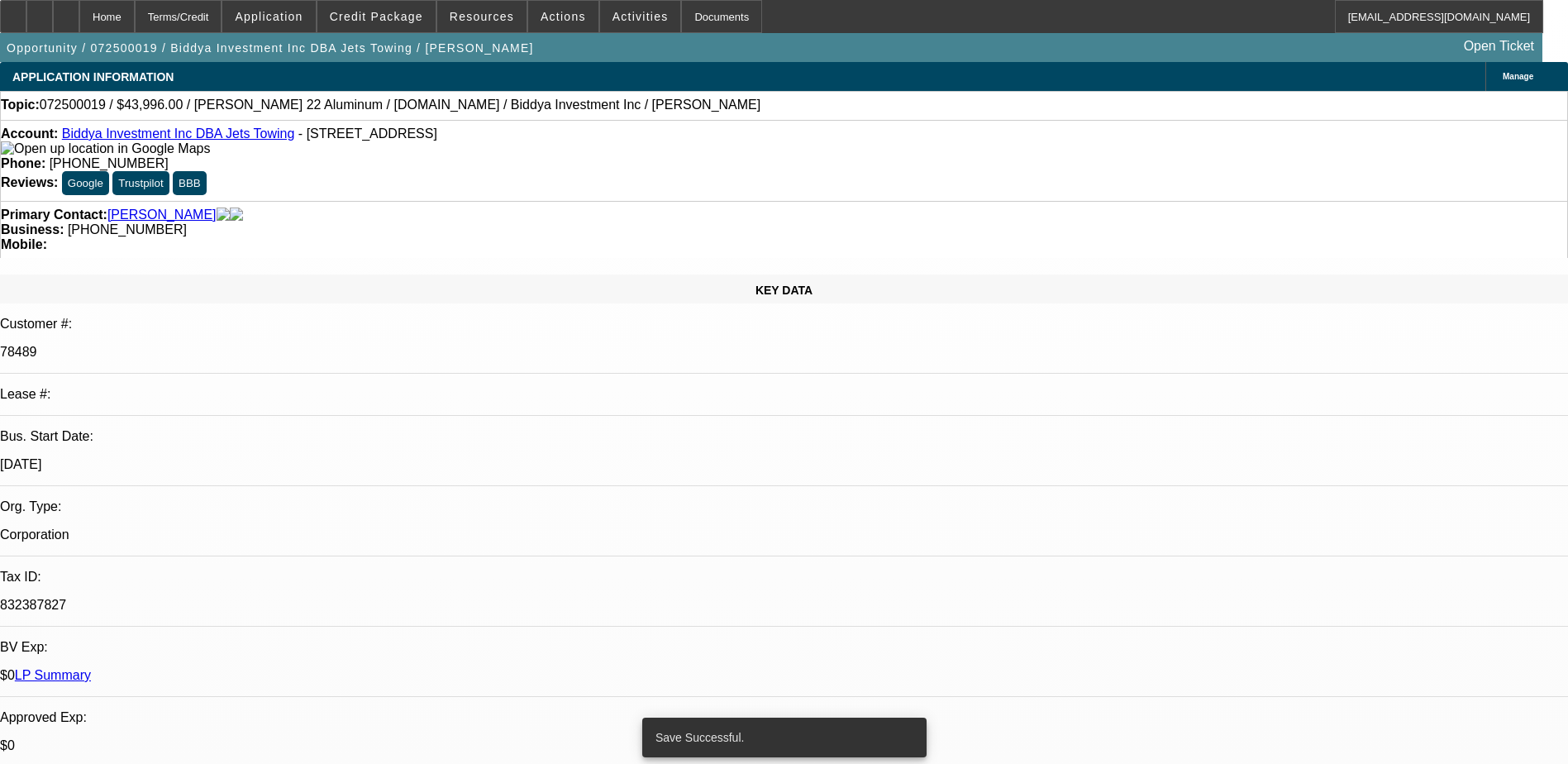
select select "0"
select select "6"
select select "0"
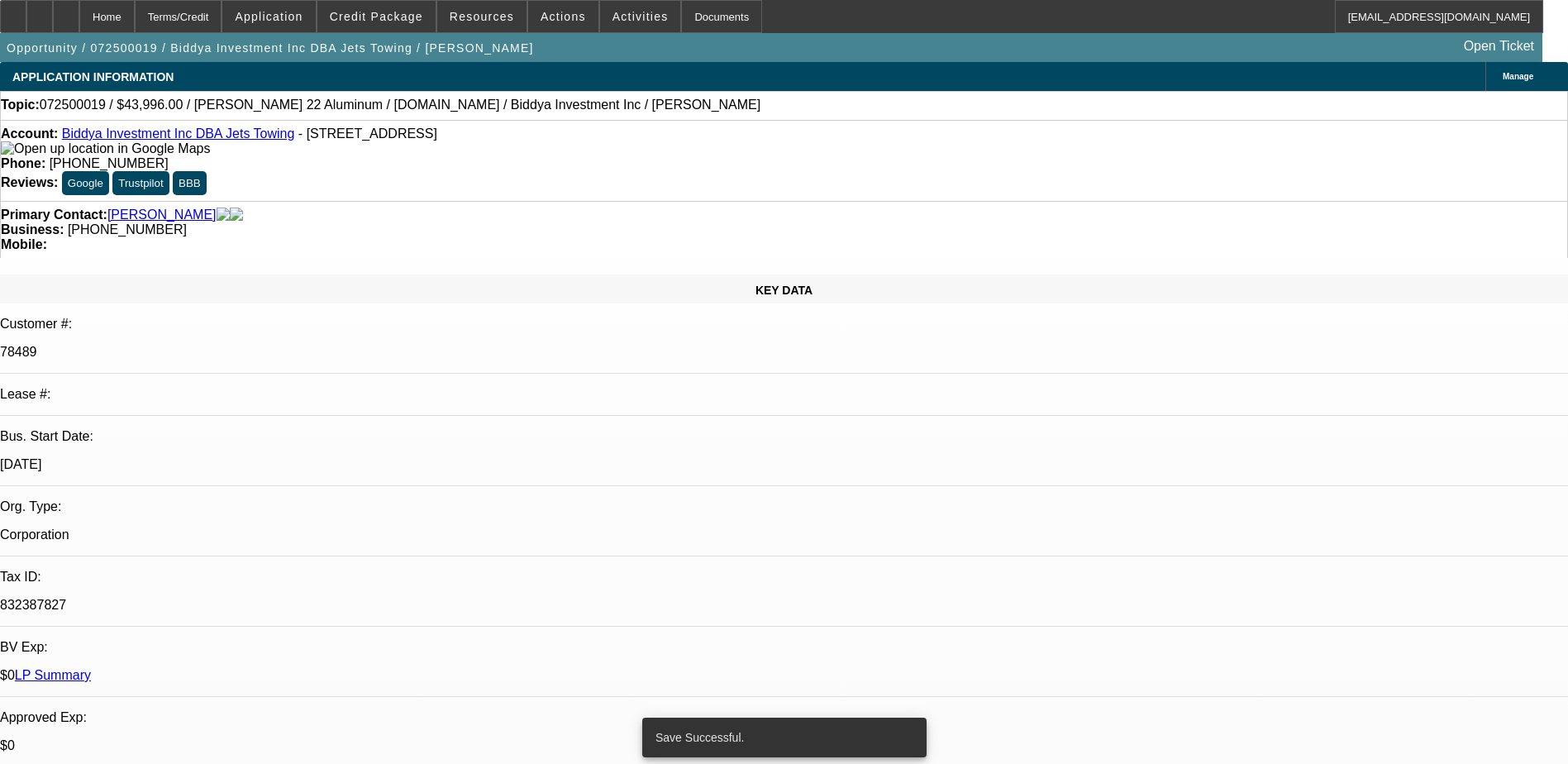
select select "0"
select select "6"
select select "0"
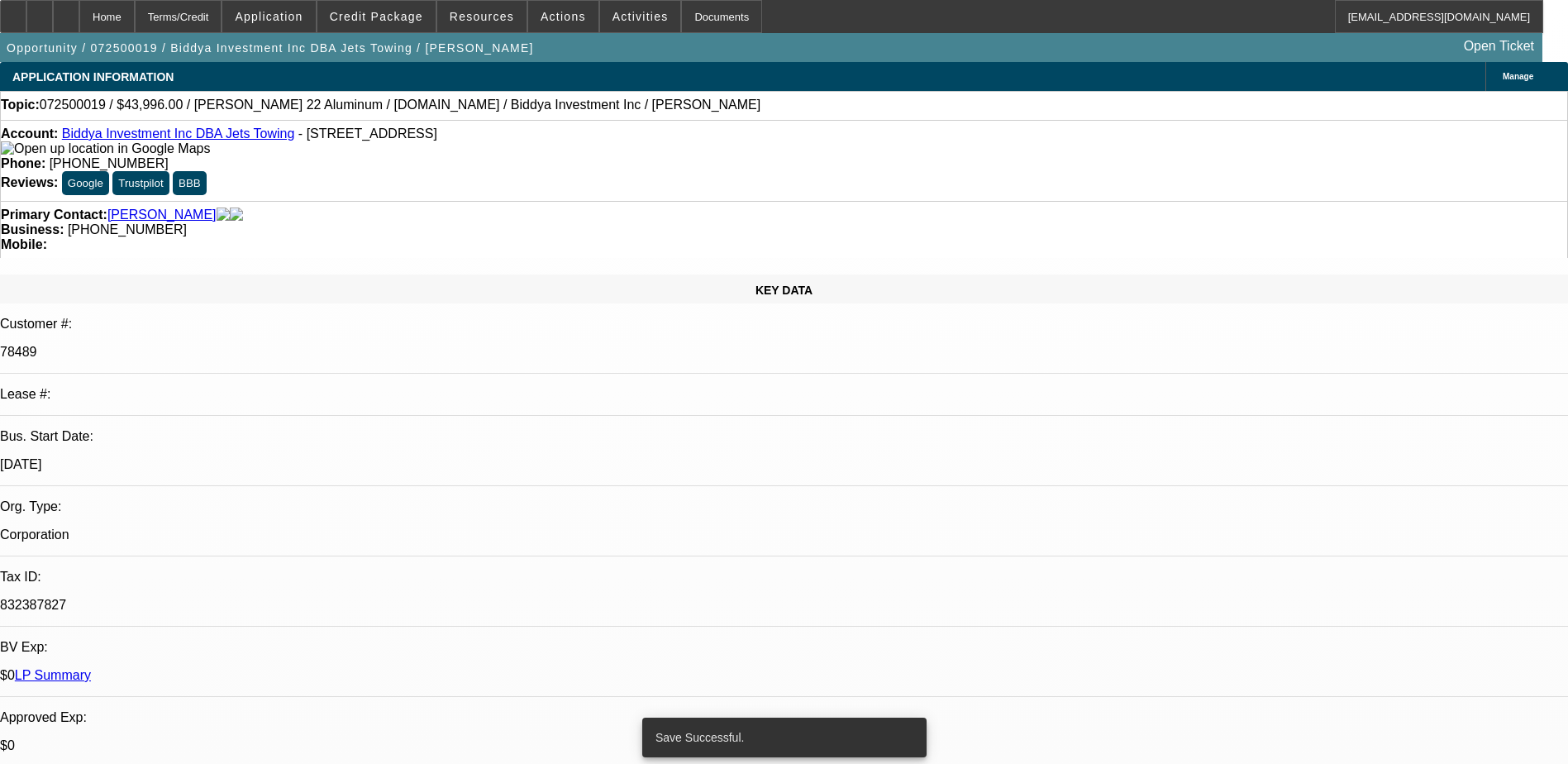
select select "6"
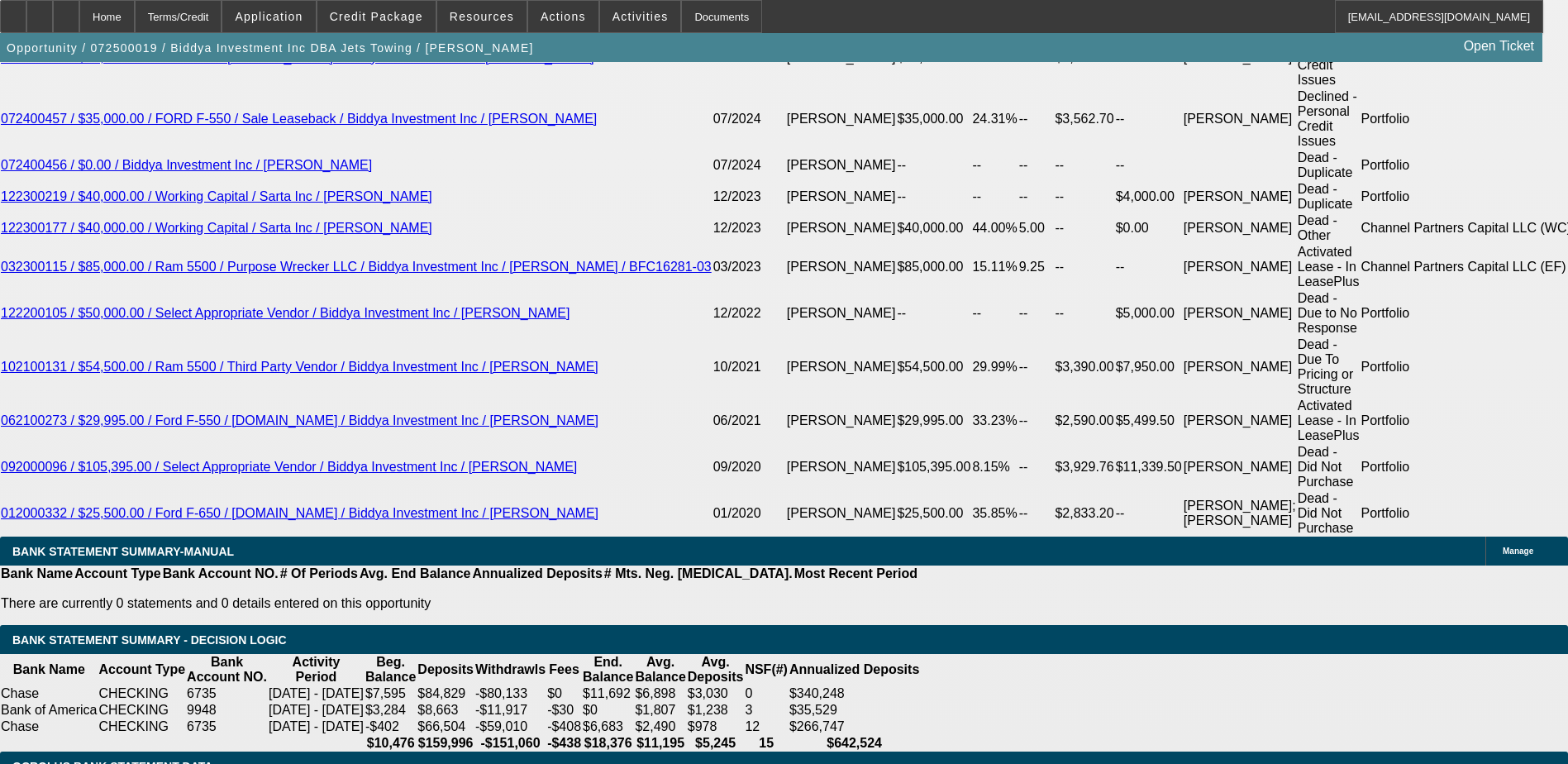
scroll to position [3141, 0]
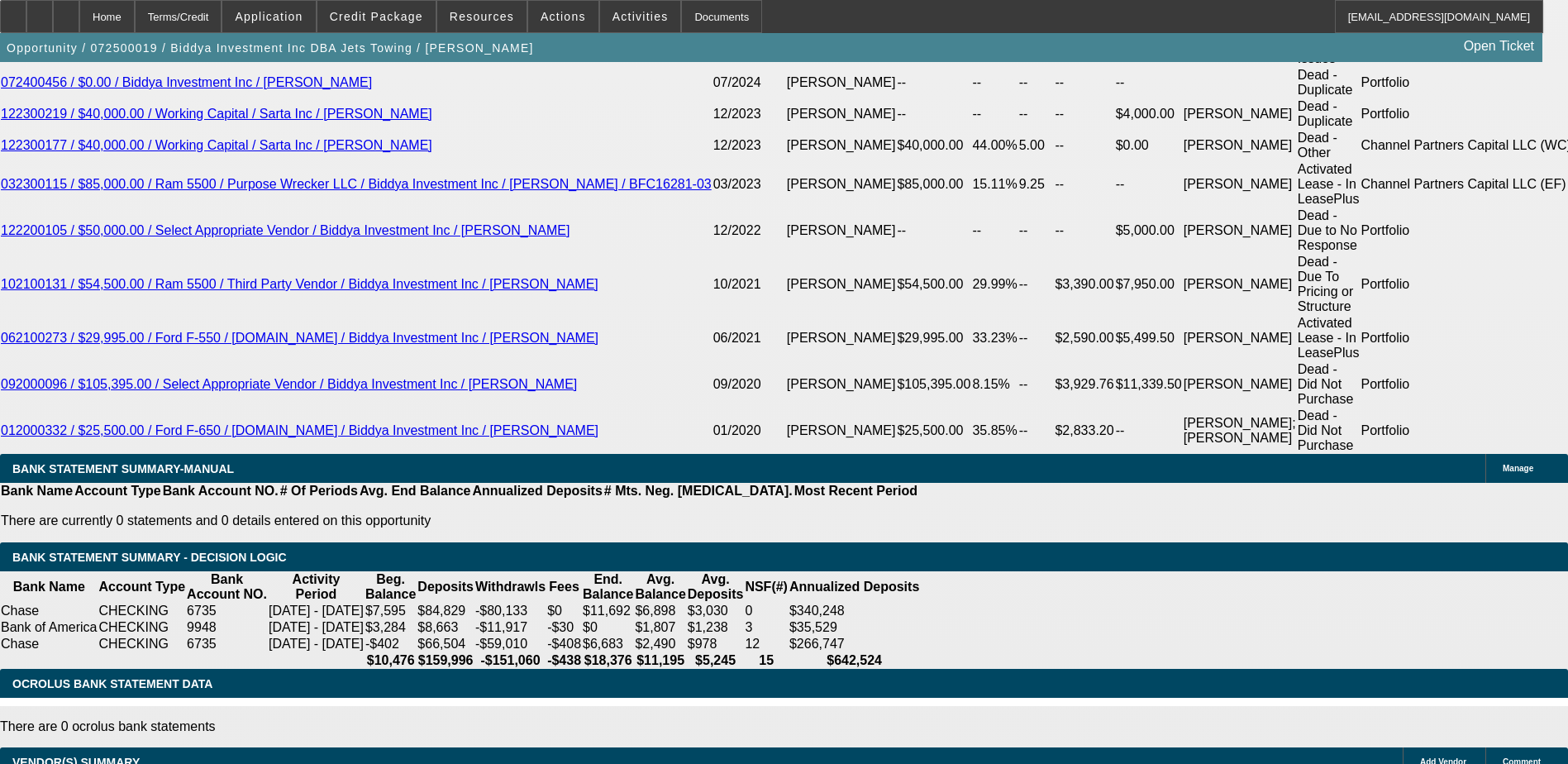
select select "2"
type input "UNKNOWN"
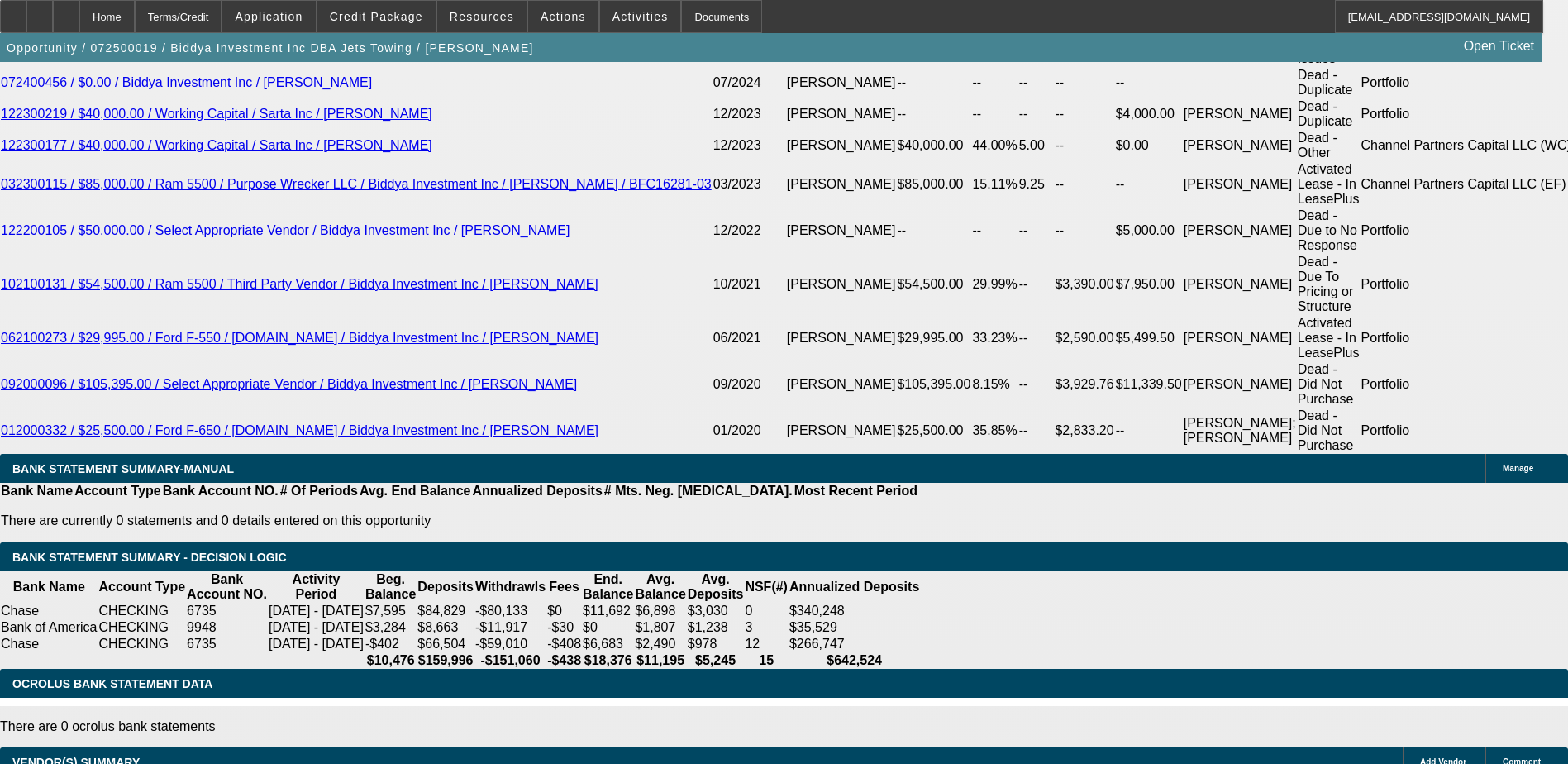
select select "2"
type input "$3,002.36"
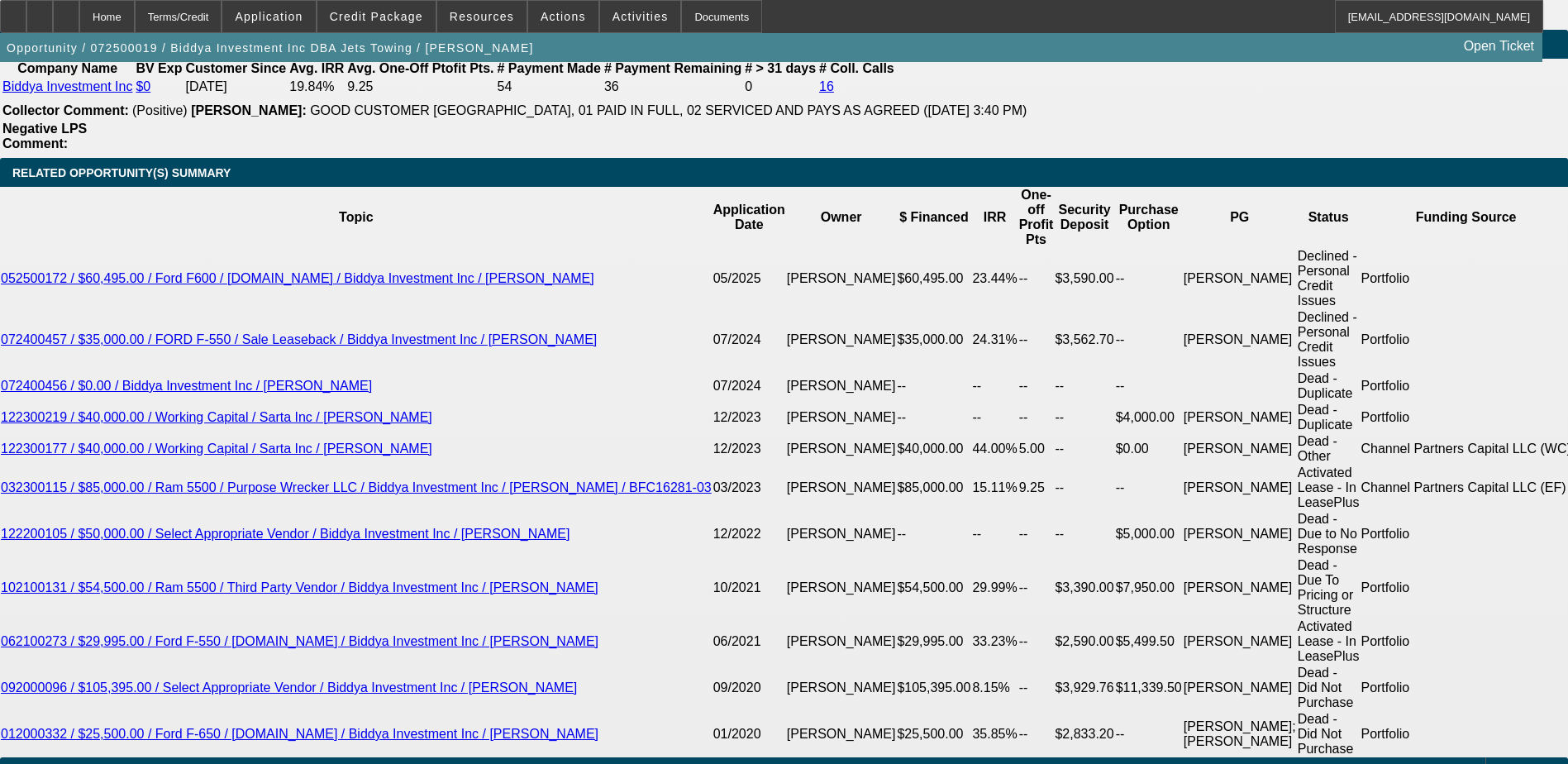
scroll to position [2810, 0]
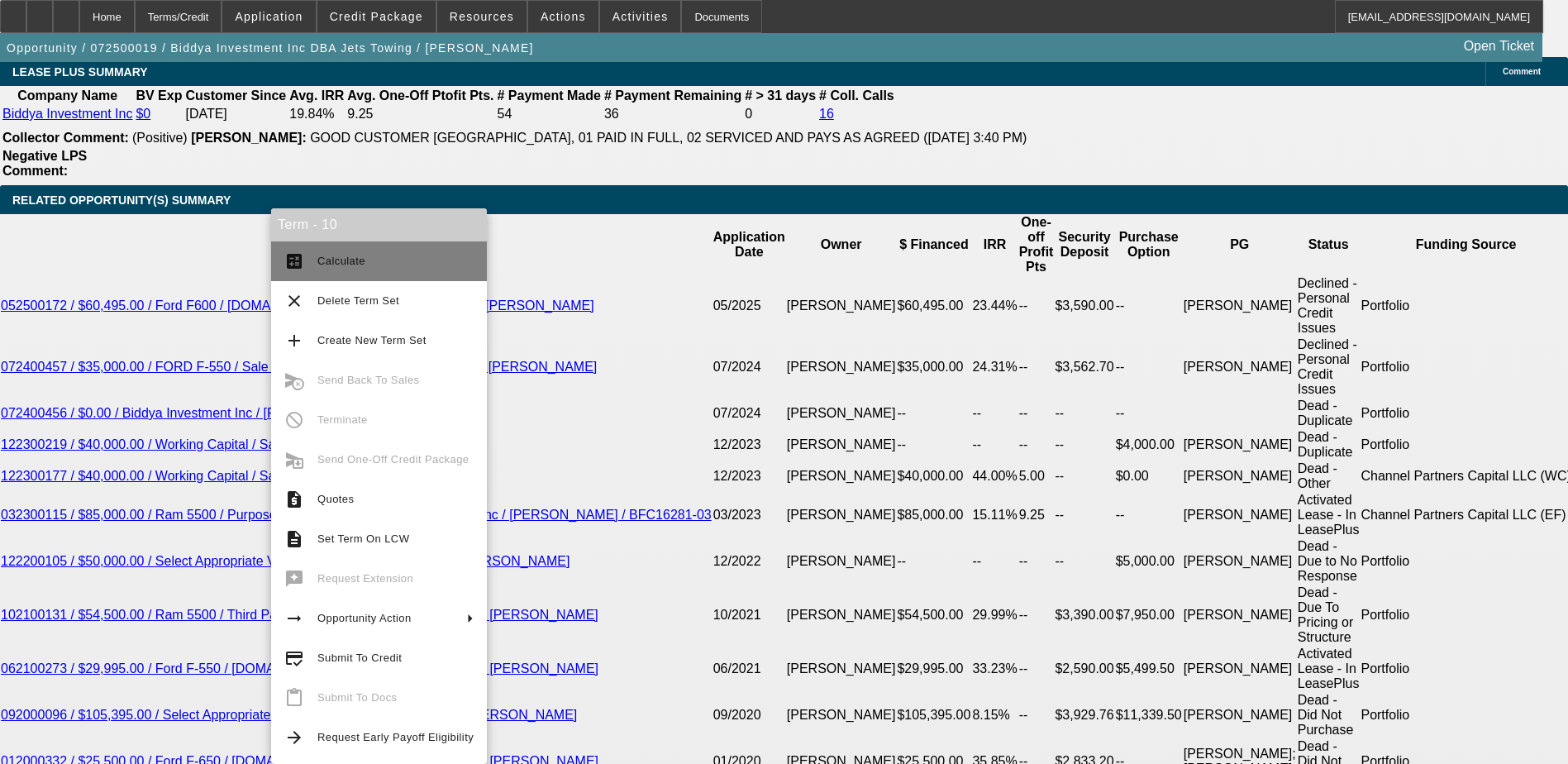
click at [328, 253] on span "Calculate" at bounding box center [396, 261] width 156 height 20
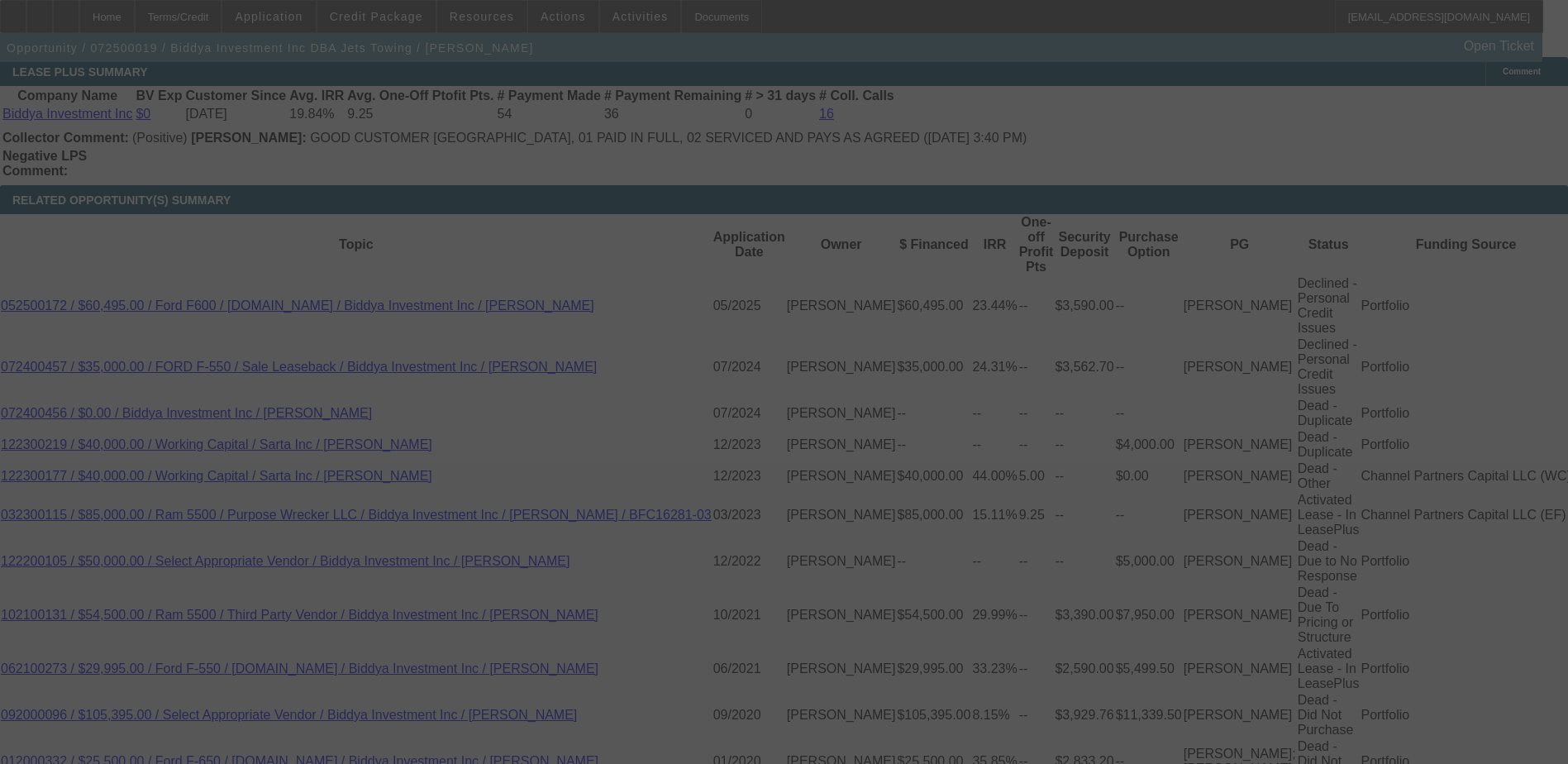
select select "0.2"
select select "2"
select select "0"
select select "6"
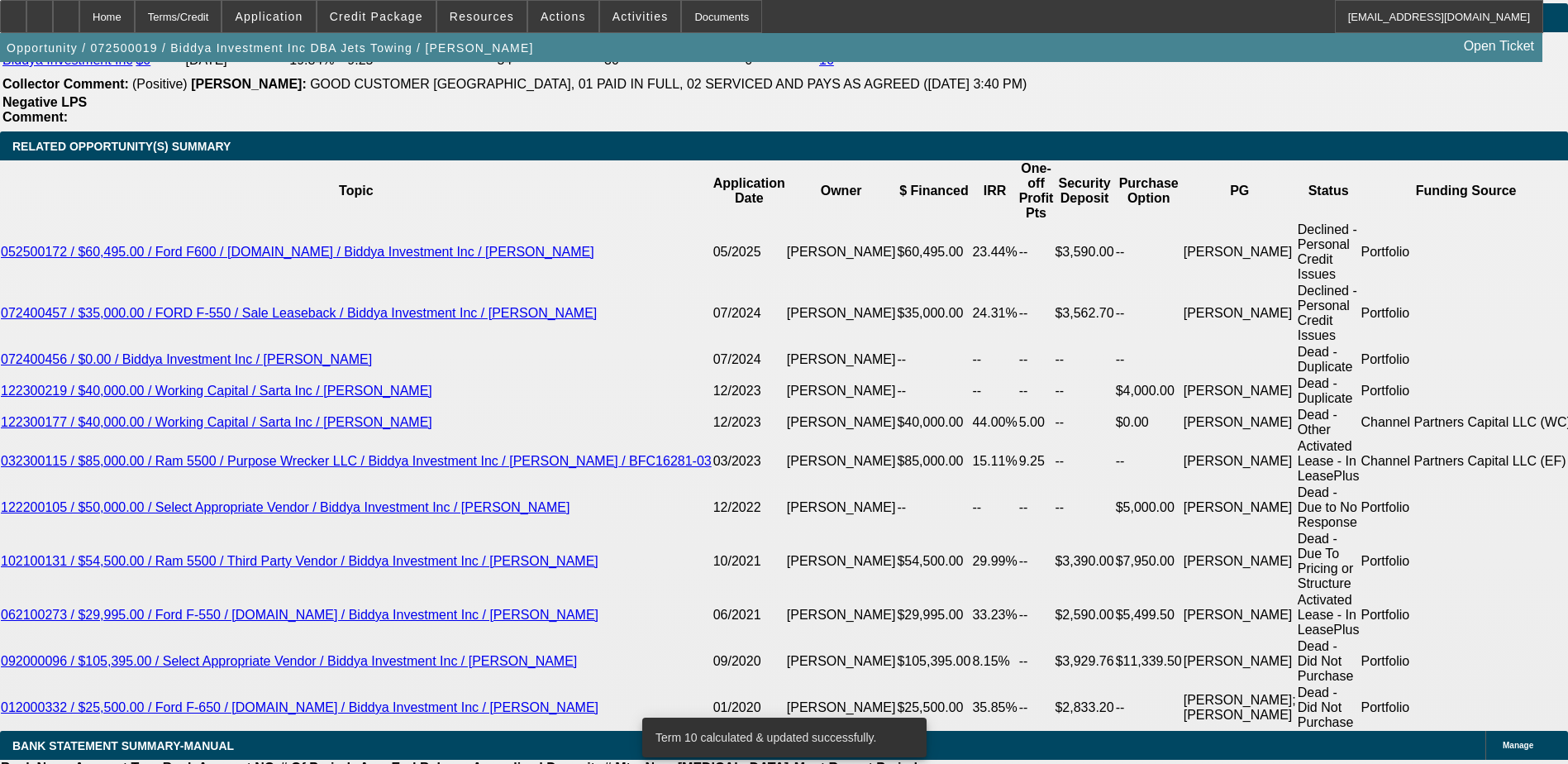
scroll to position [2893, 0]
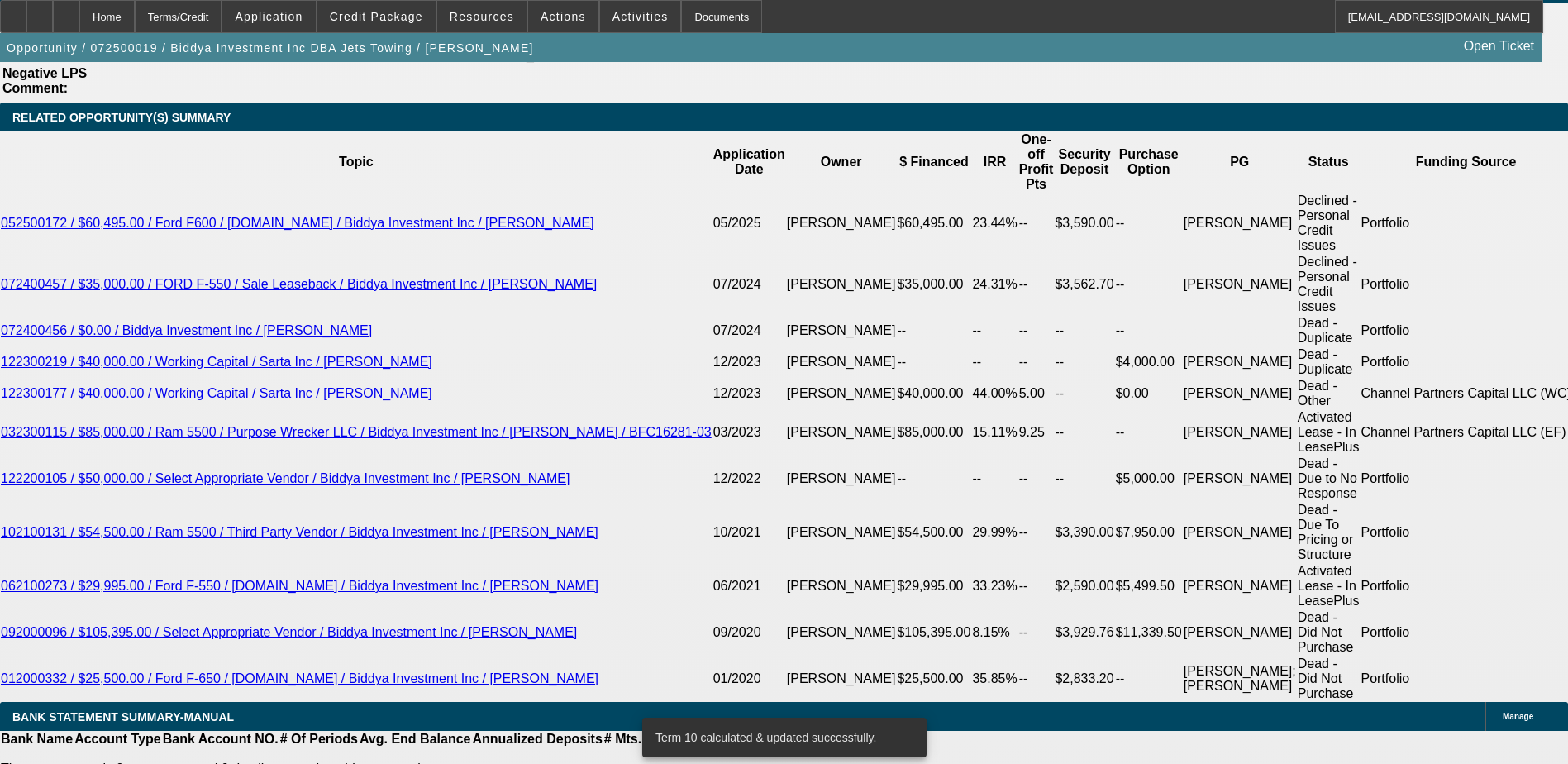
type input "UNKNOWN"
type input "1"
type input "$2,971.10"
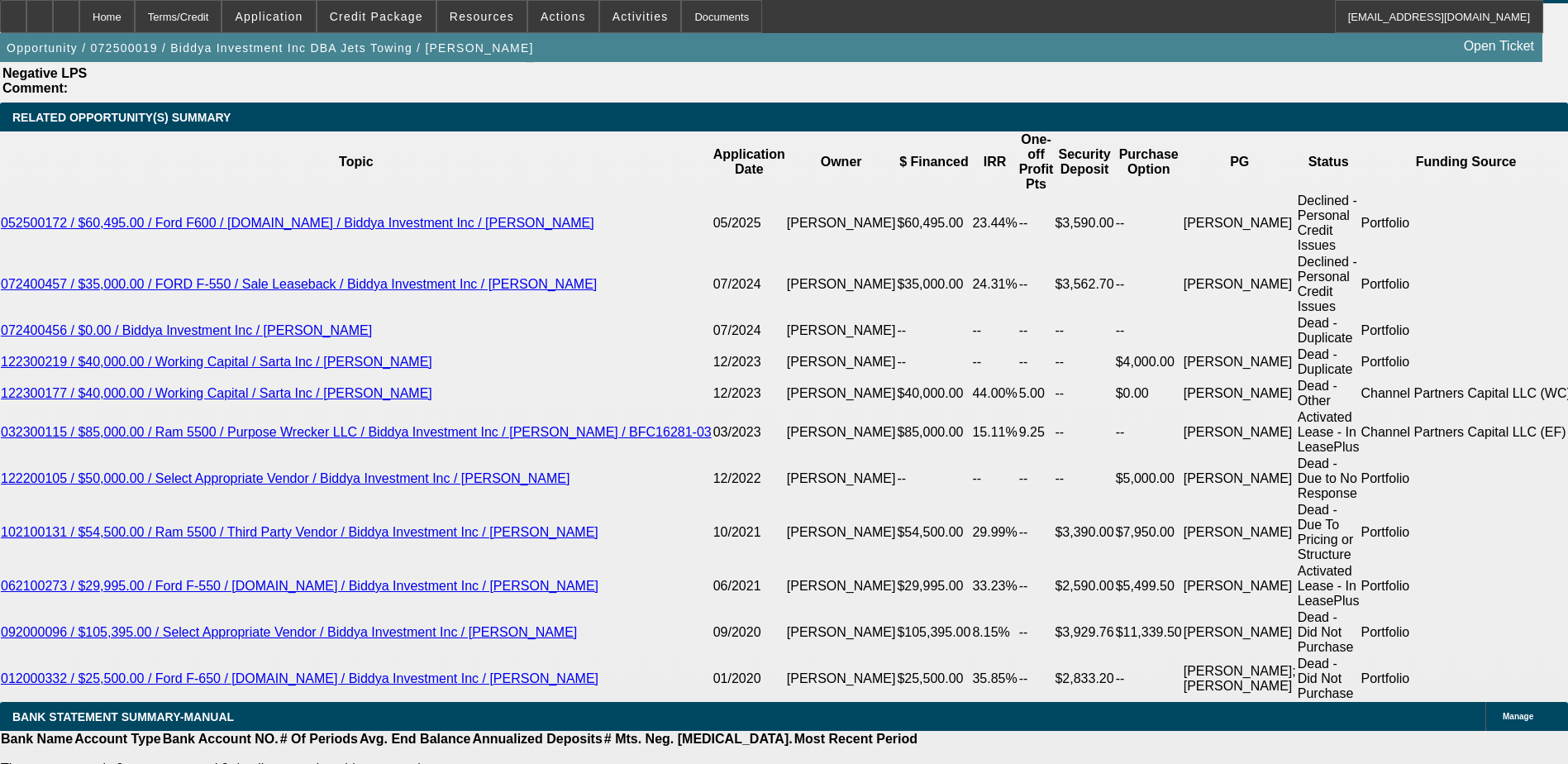
type input "$1,485.55"
type input "17"
type input "$3,620.78"
type input "$1,810.39"
type input "17"
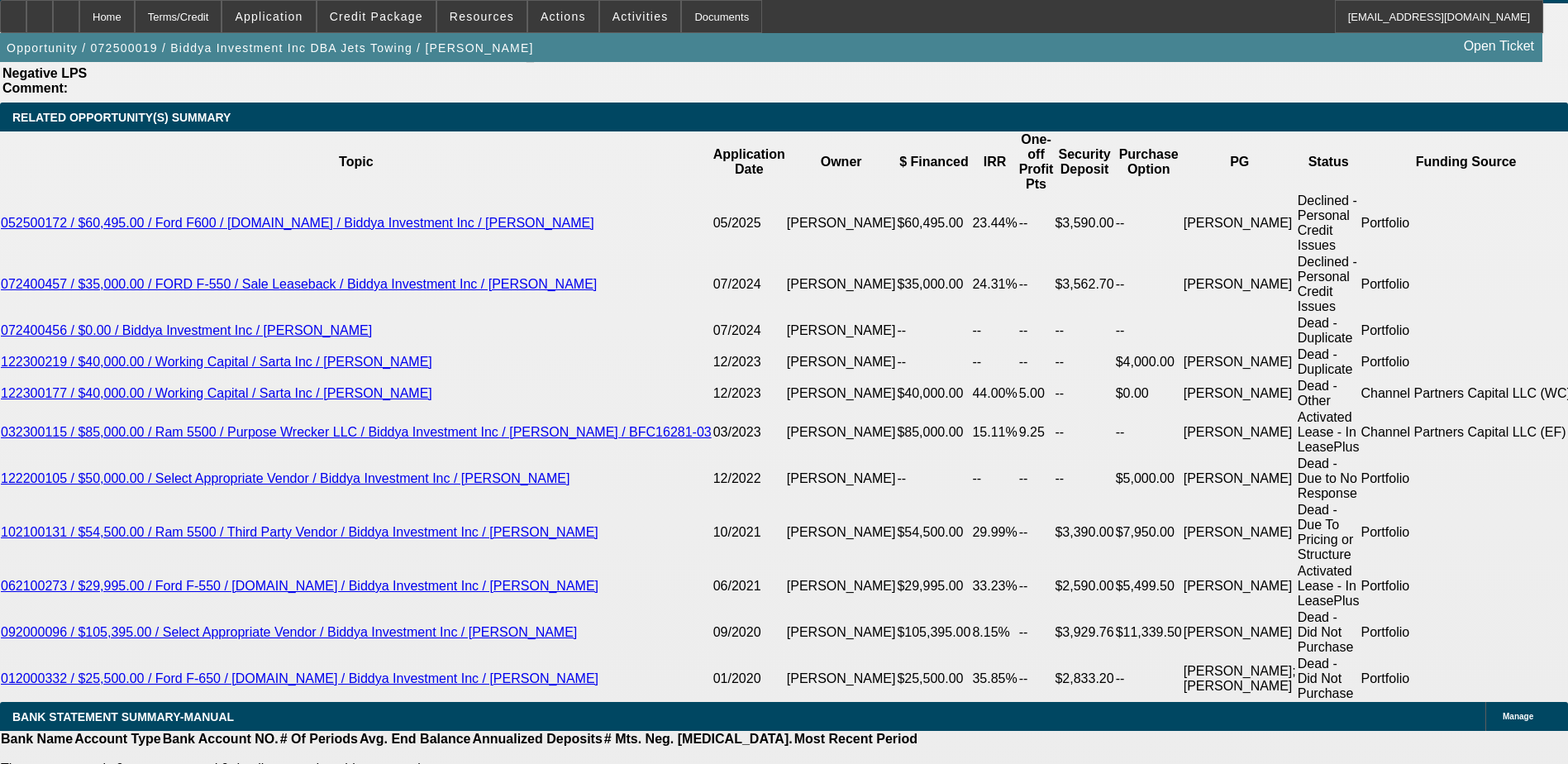
type input "$15,000.00"
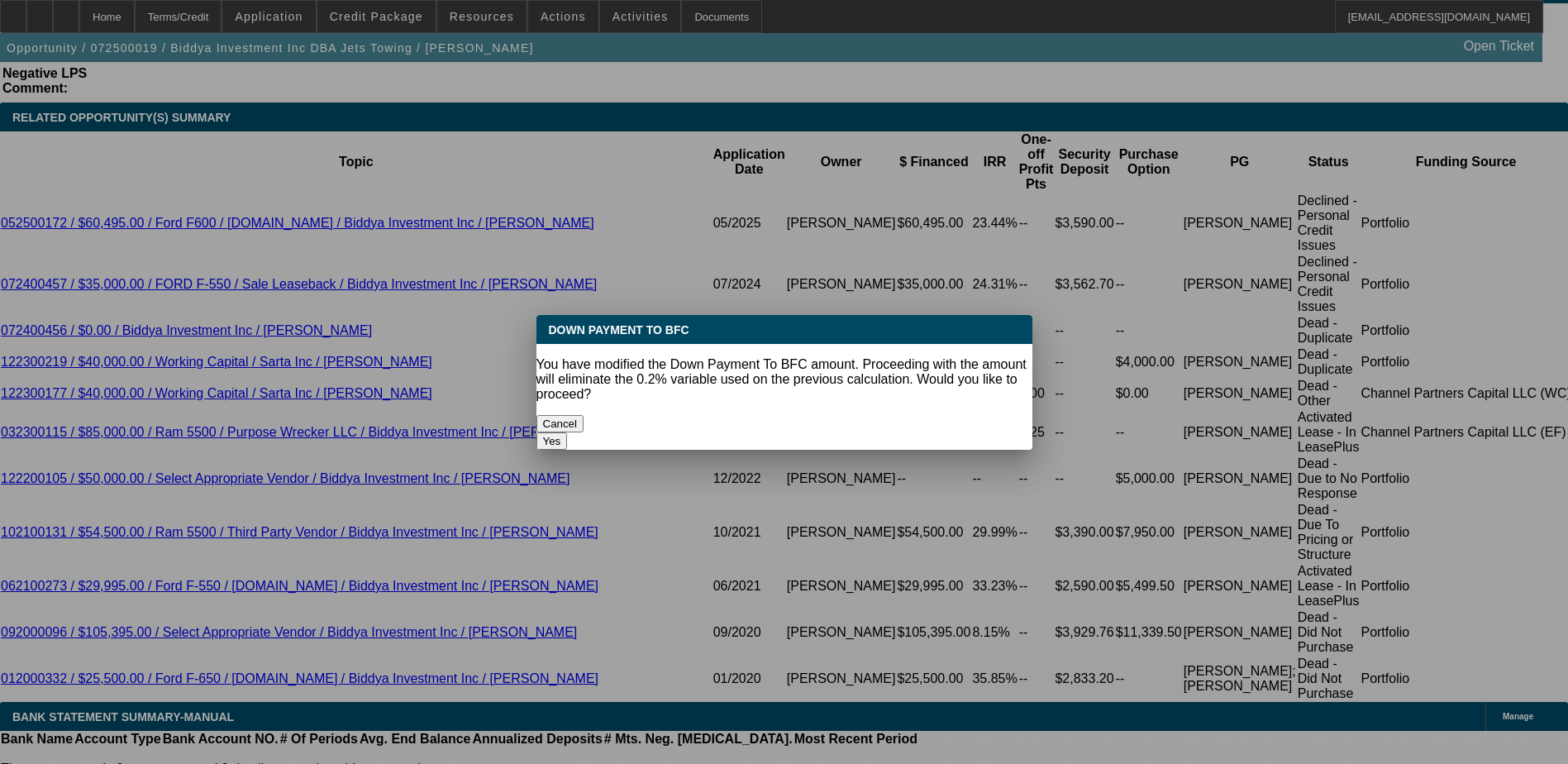
click at [568, 432] on button "Yes" at bounding box center [552, 441] width 31 height 18
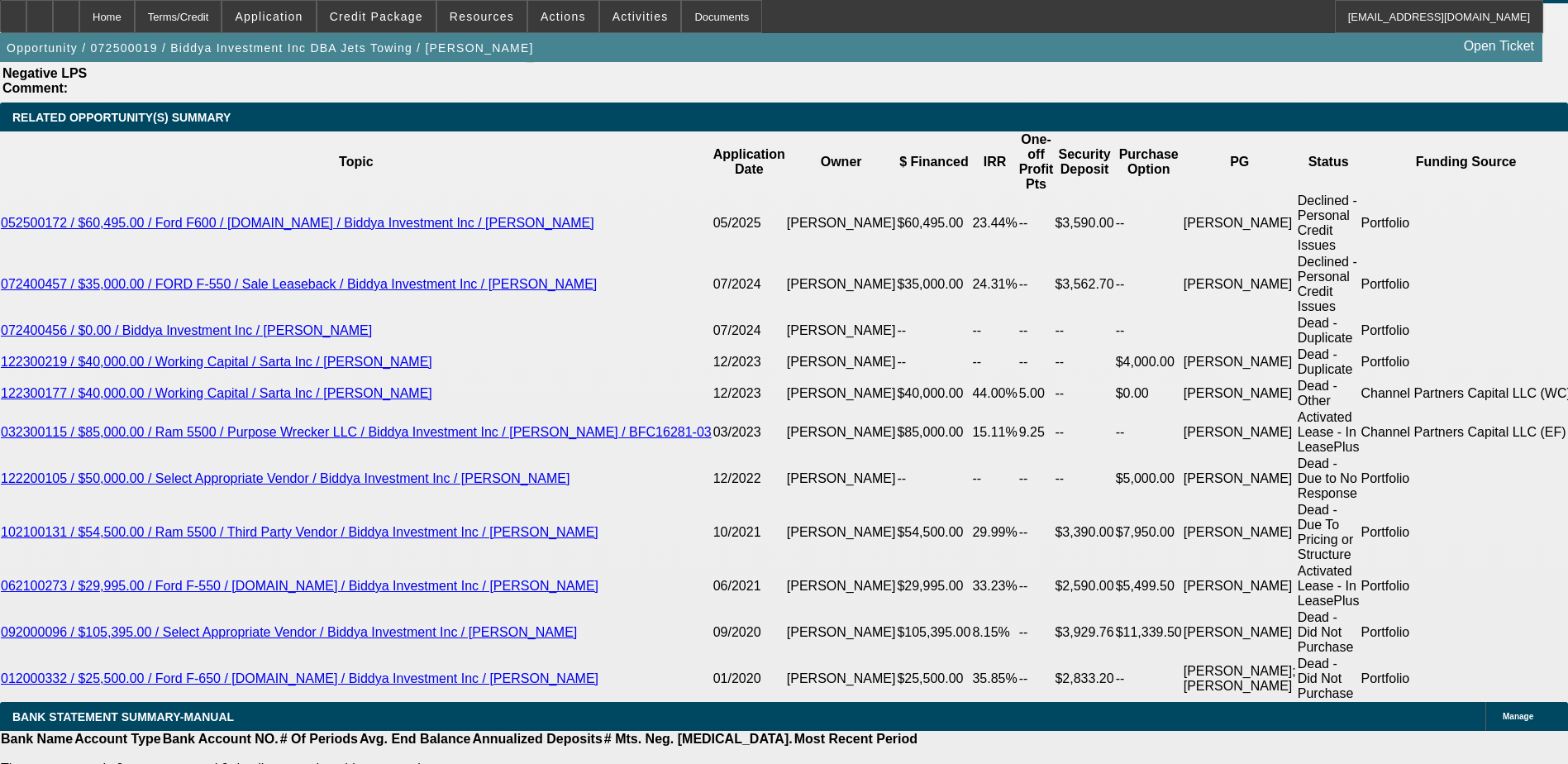
select select "0"
type input "$3,291.50"
type input "$1,645.75"
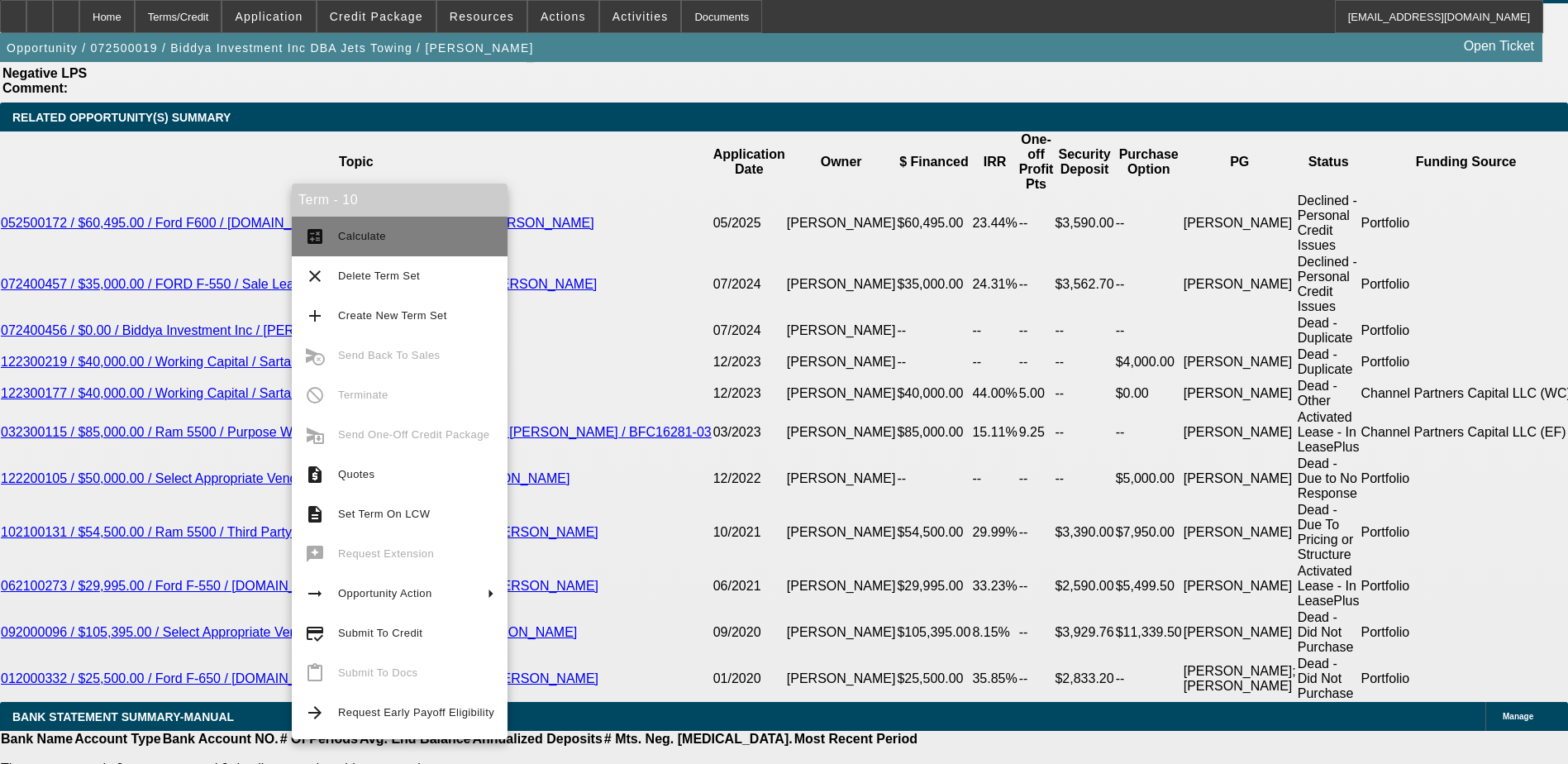
click at [345, 232] on span "Calculate" at bounding box center [362, 236] width 48 height 12
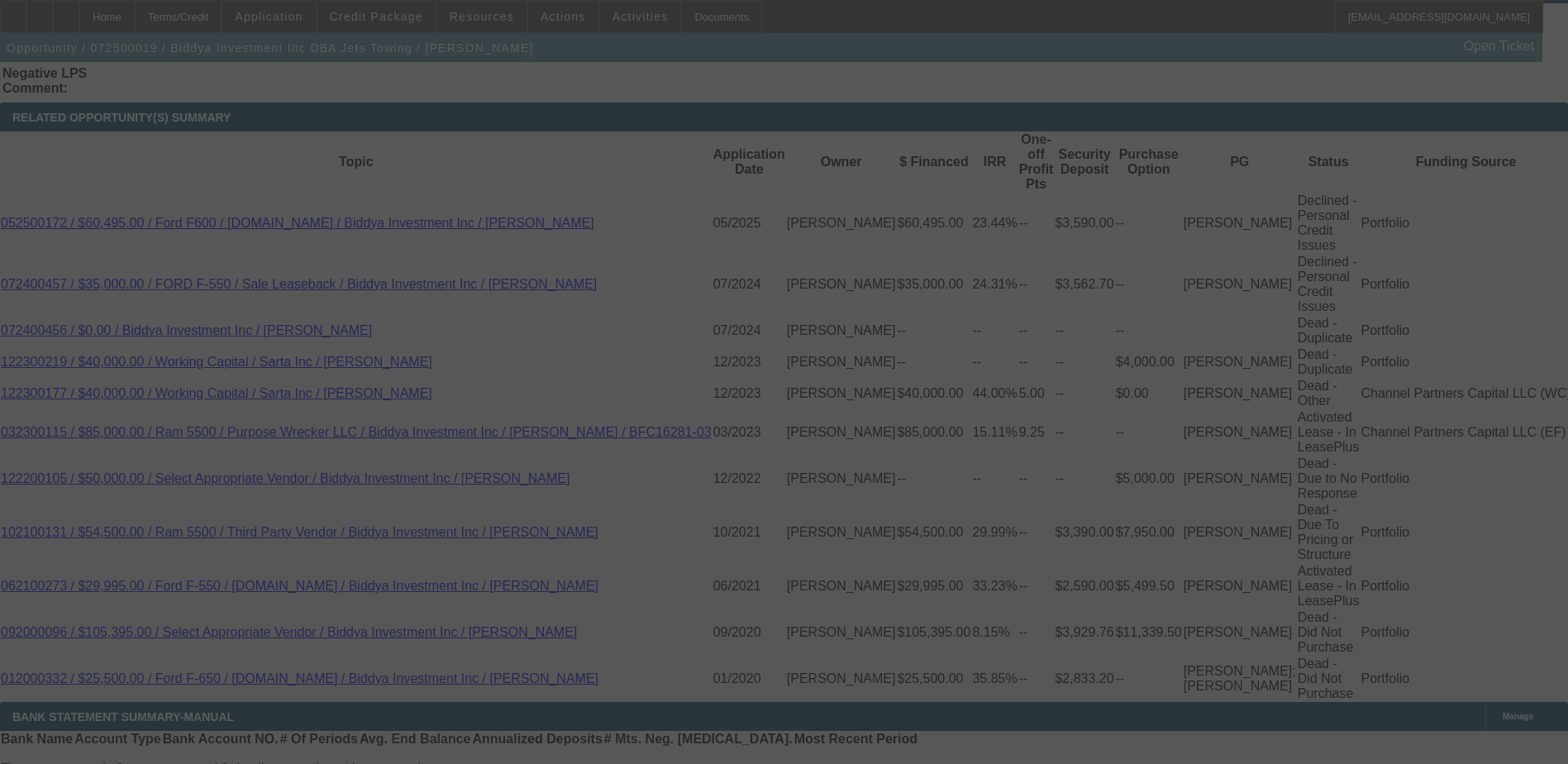
select select "0"
select select "2"
select select "0"
select select "6"
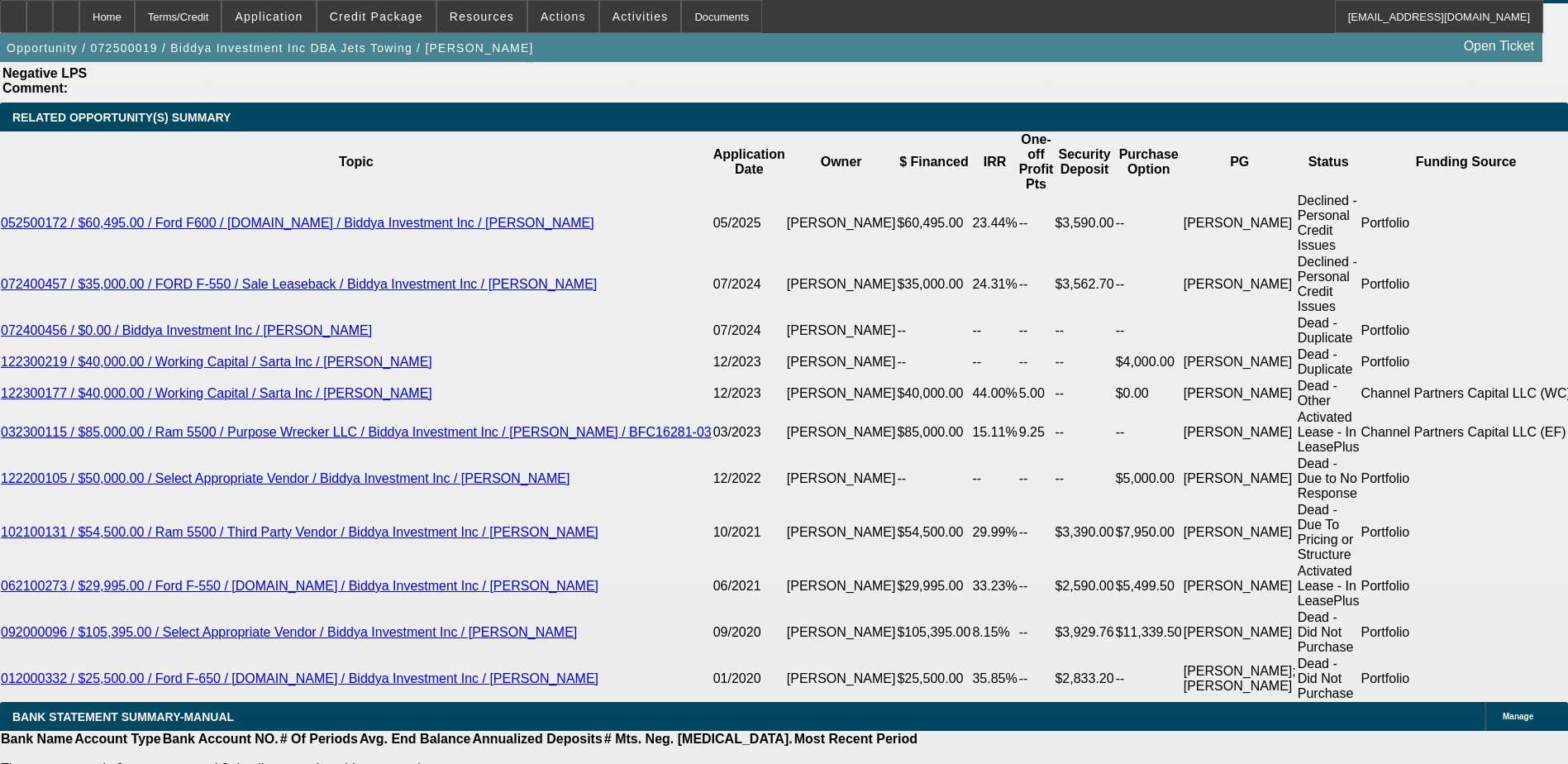
type input "16"
type input "$32.00"
type input "UNKNOWN"
type input "1649"
type input "$3,298.00"
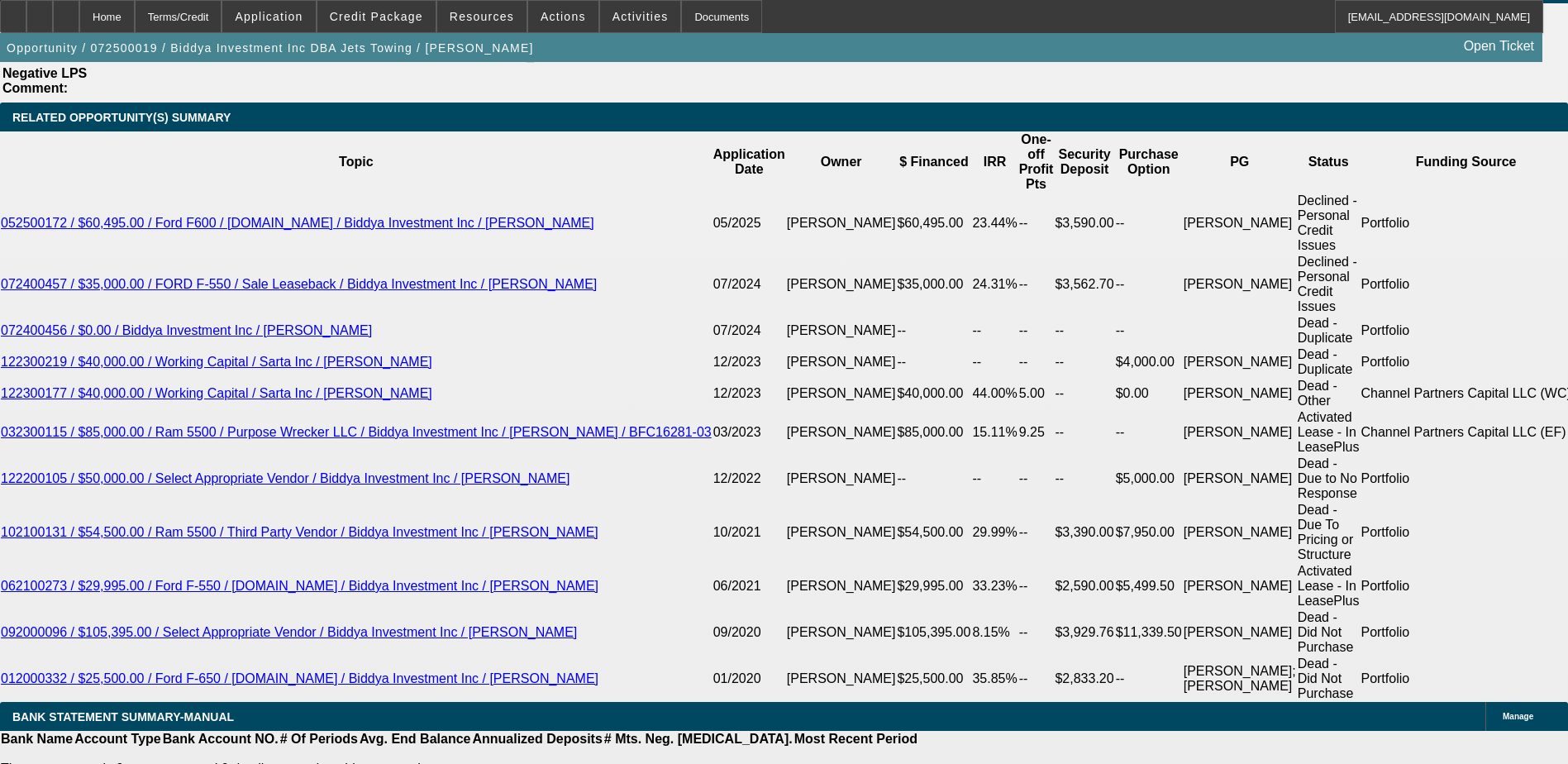
type input "17.2"
type input "$1,649.00"
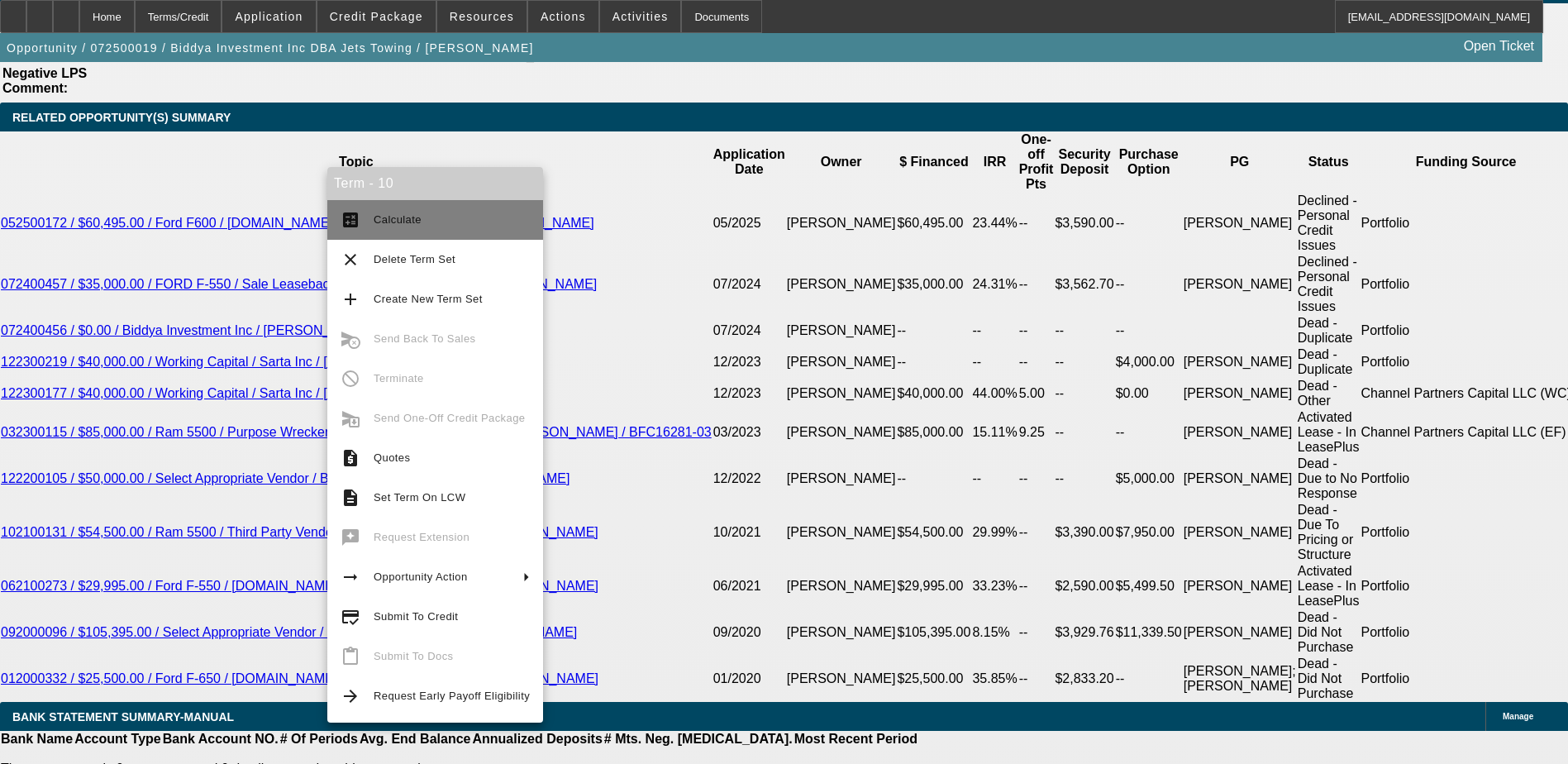
click at [366, 209] on button "calculate Calculate" at bounding box center [435, 219] width 216 height 40
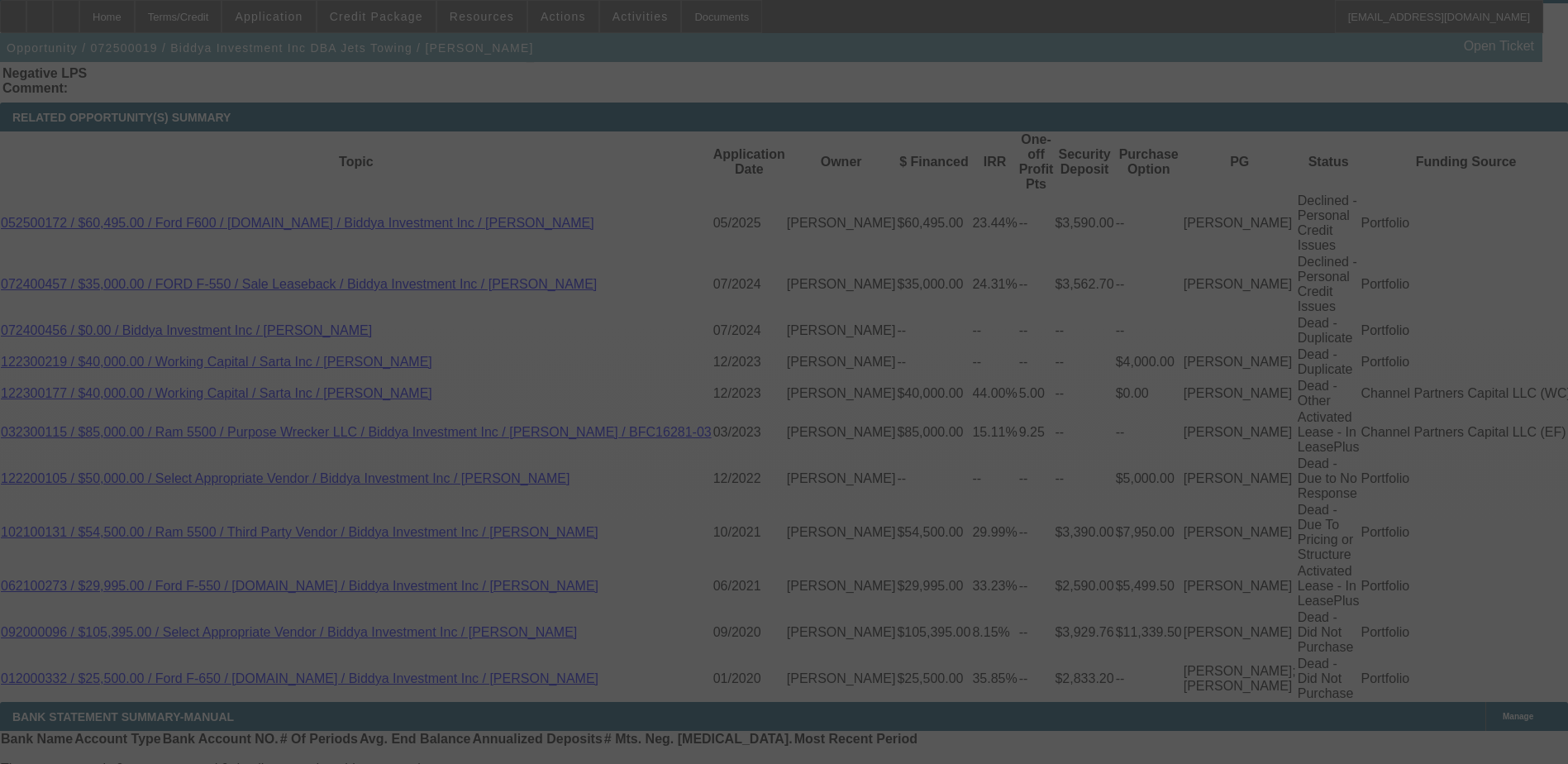
select select "0"
select select "2"
select select "0"
select select "6"
